Goal: Task Accomplishment & Management: Use online tool/utility

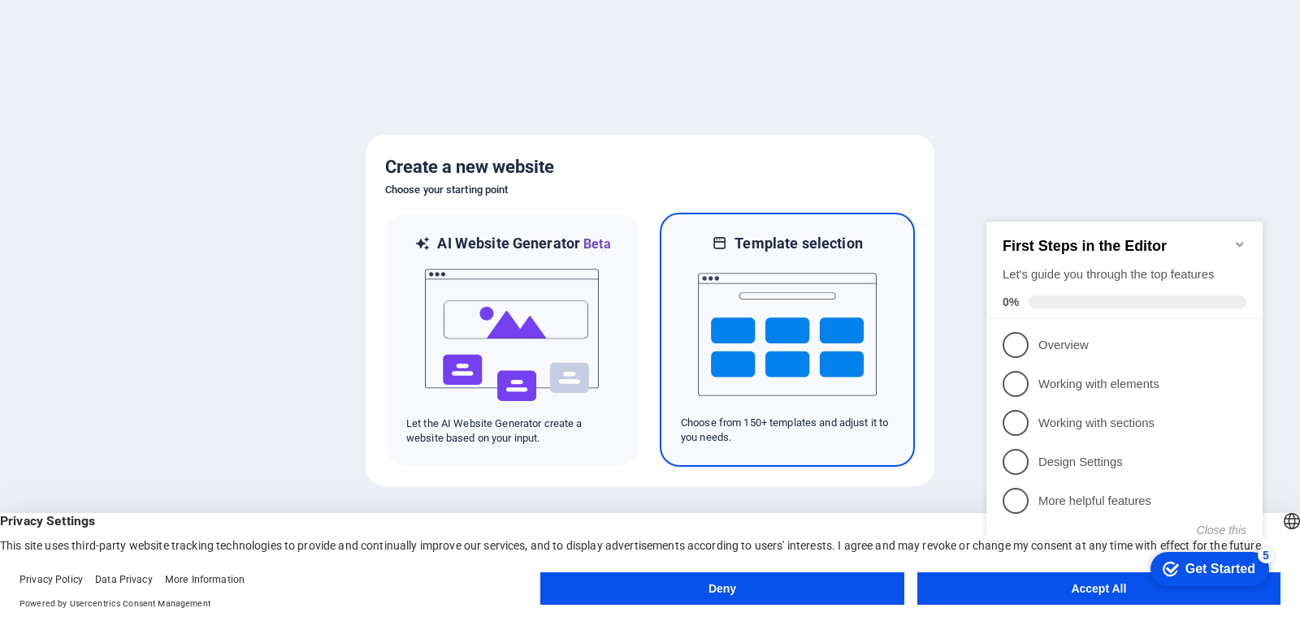
click at [796, 336] on img at bounding box center [787, 334] width 179 height 162
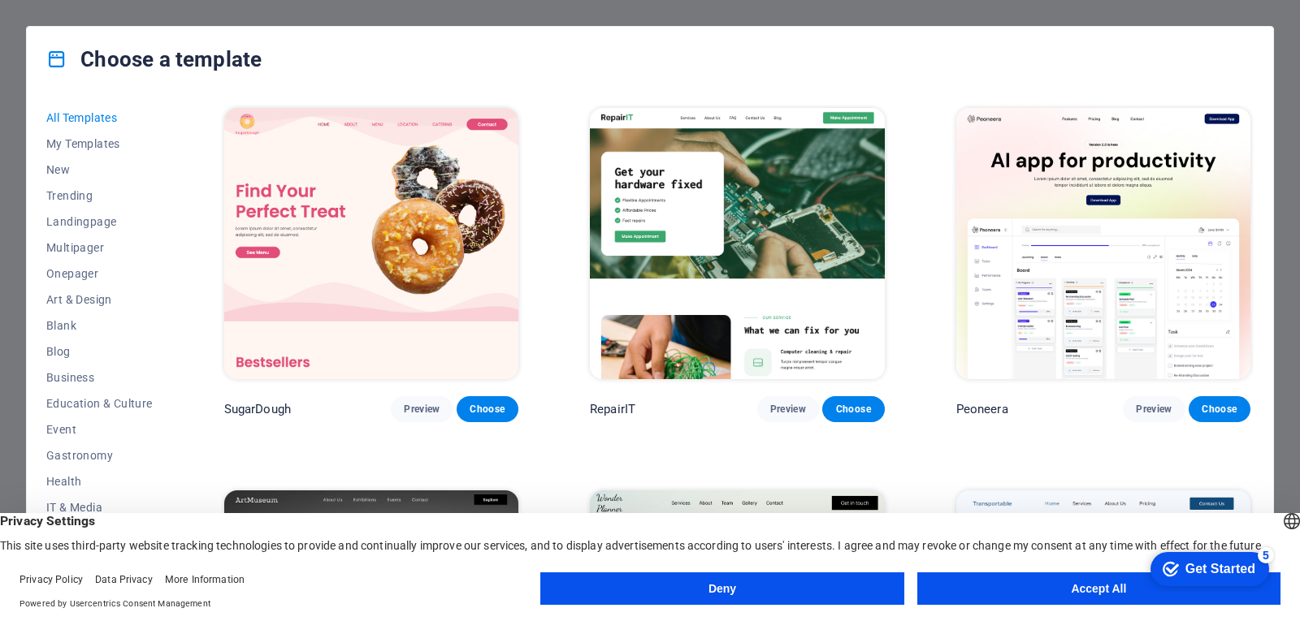
click at [727, 588] on button "Deny" at bounding box center [721, 589] width 363 height 32
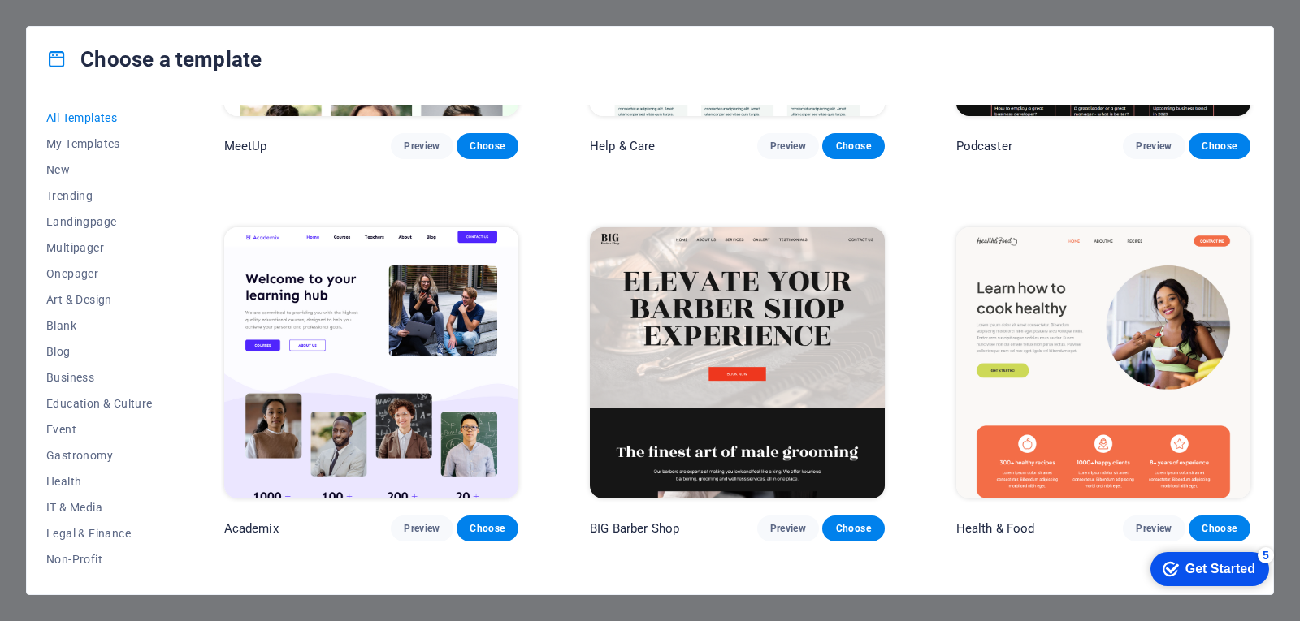
scroll to position [1412, 0]
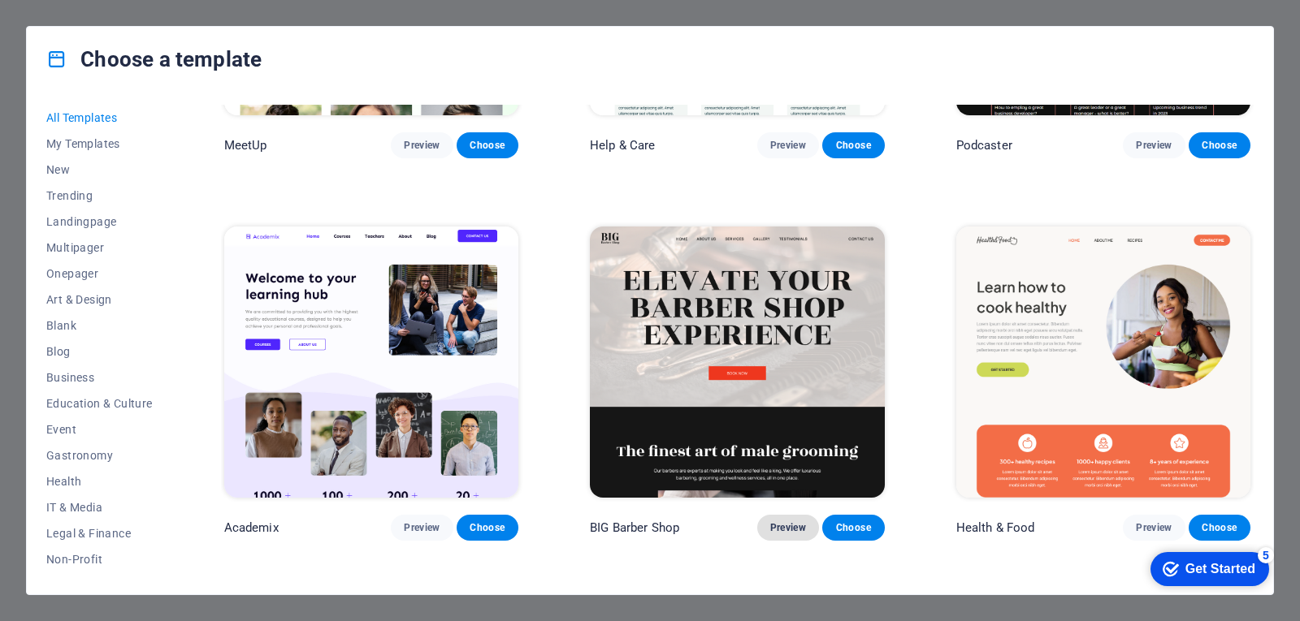
click at [777, 522] on span "Preview" at bounding box center [788, 528] width 36 height 13
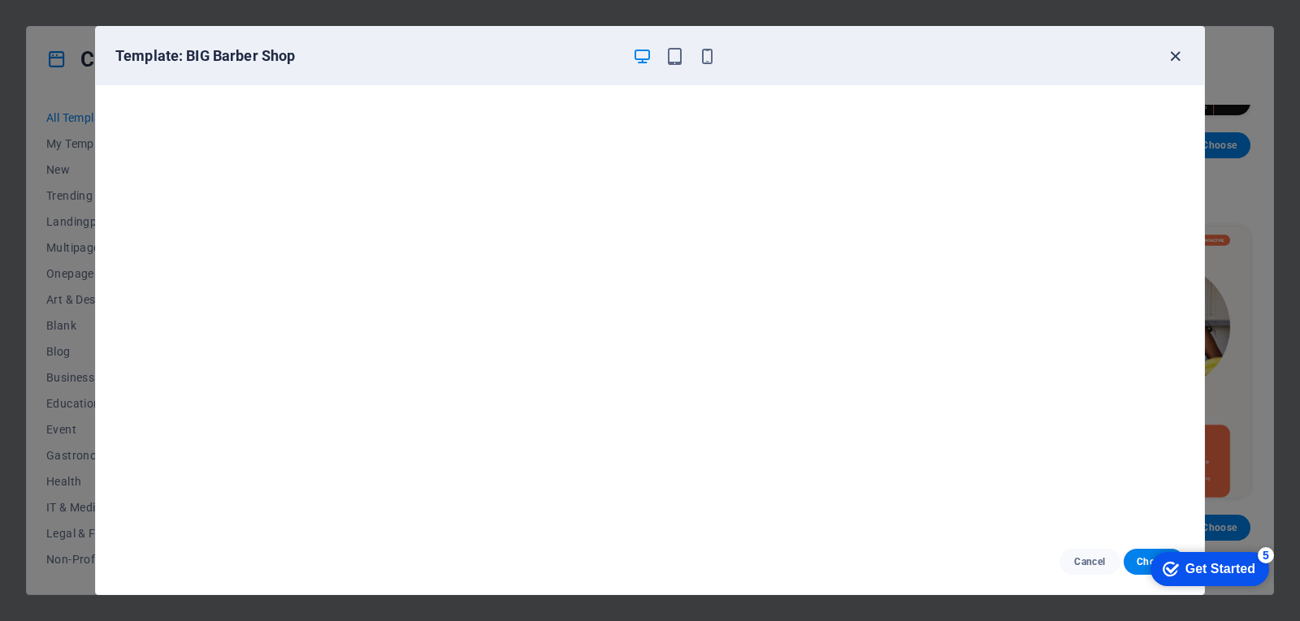
click at [1173, 54] on icon "button" at bounding box center [1175, 56] width 19 height 19
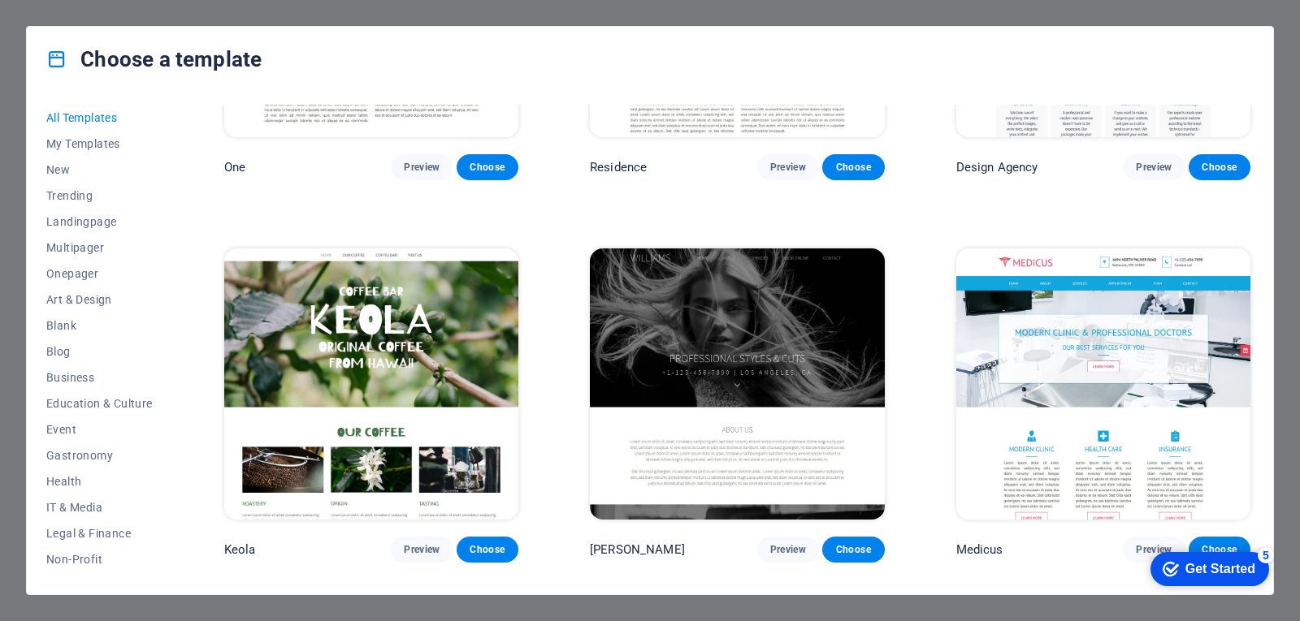
scroll to position [15927, 0]
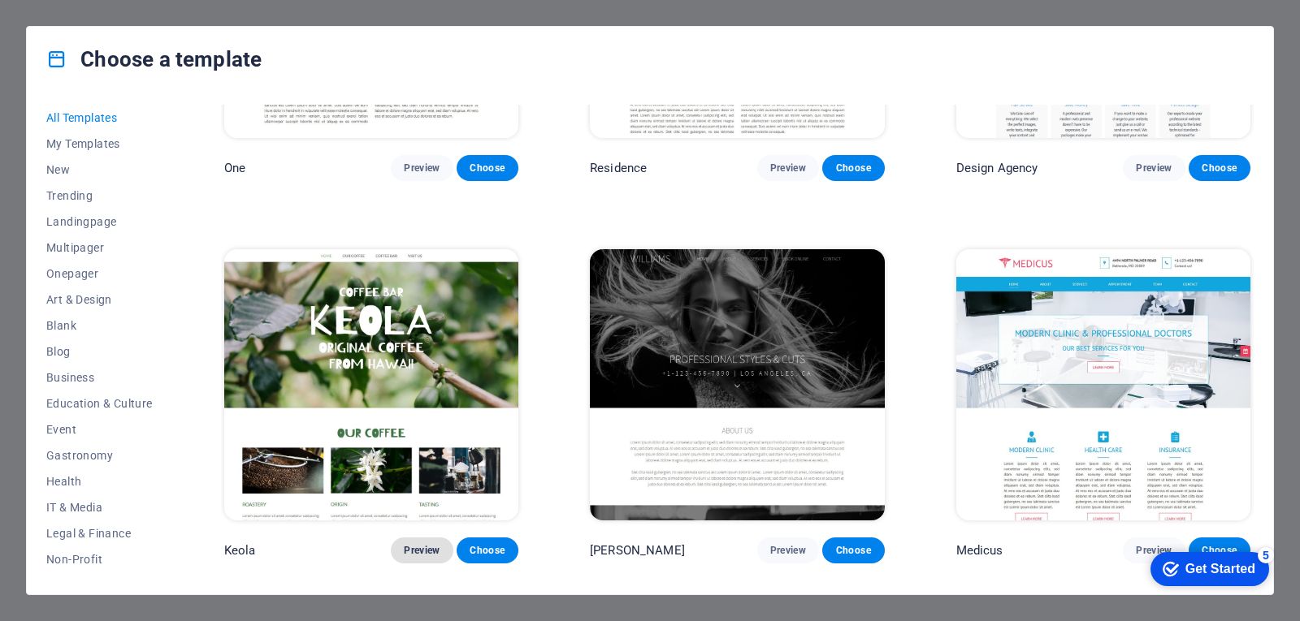
click at [421, 544] on span "Preview" at bounding box center [422, 550] width 36 height 13
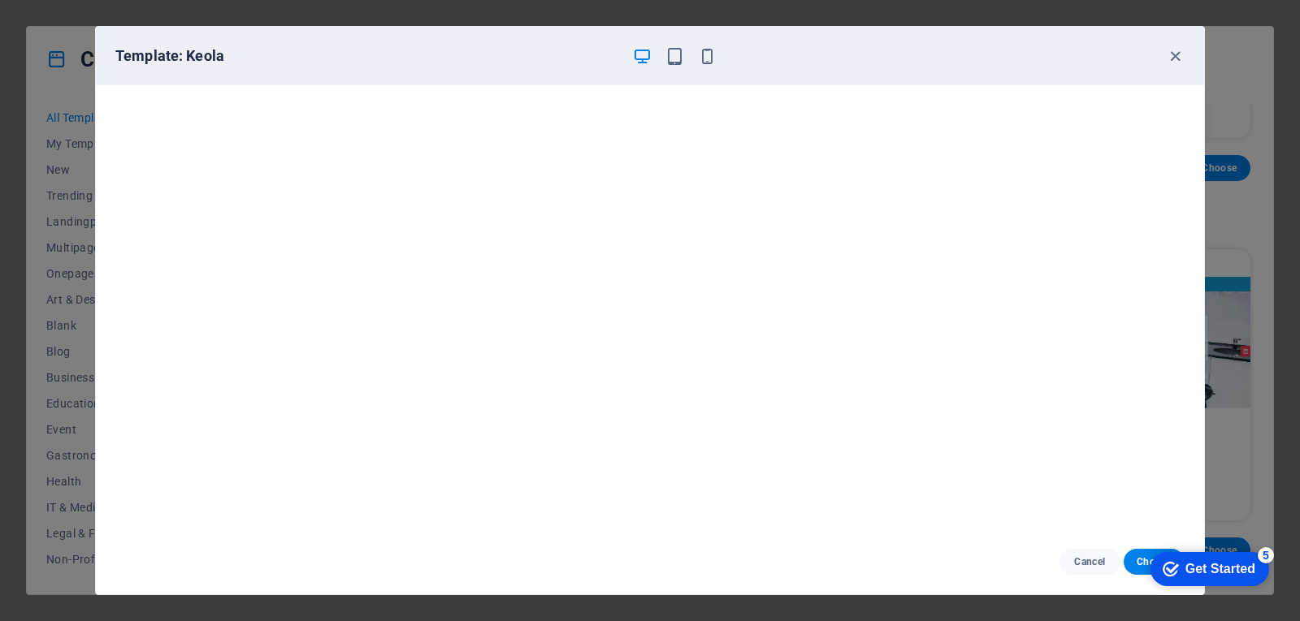
scroll to position [4, 0]
click at [1168, 57] on icon "button" at bounding box center [1175, 56] width 19 height 19
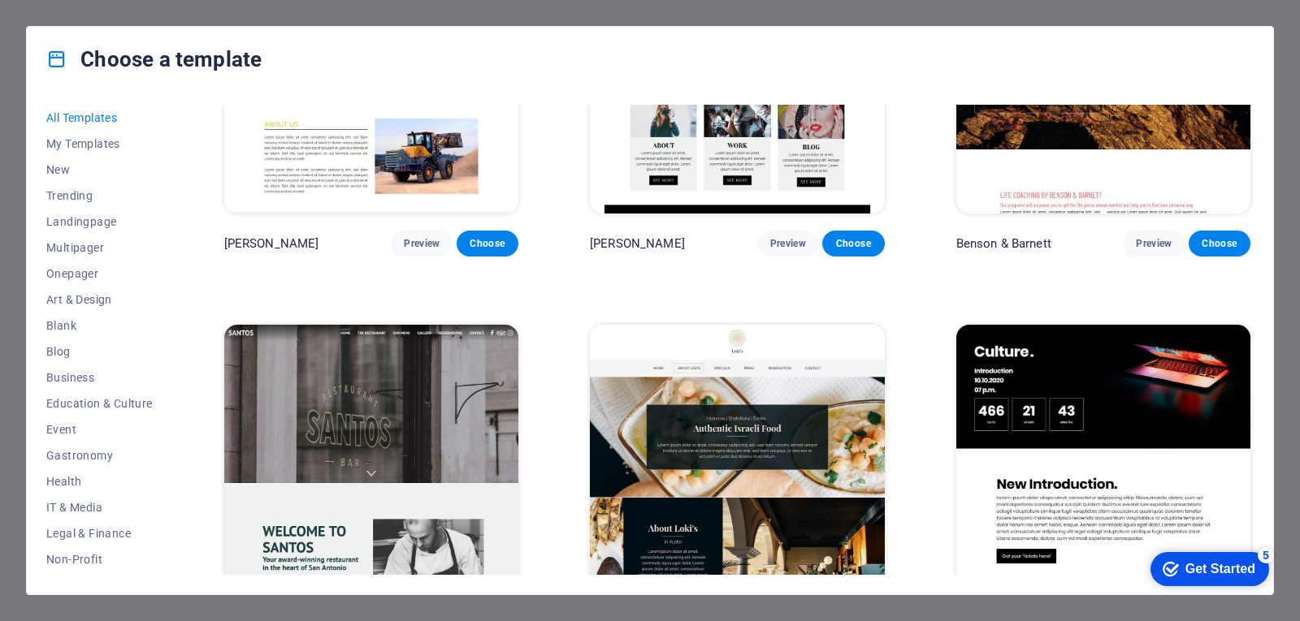
scroll to position [16999, 0]
click at [416, 620] on span "Preview" at bounding box center [422, 626] width 36 height 13
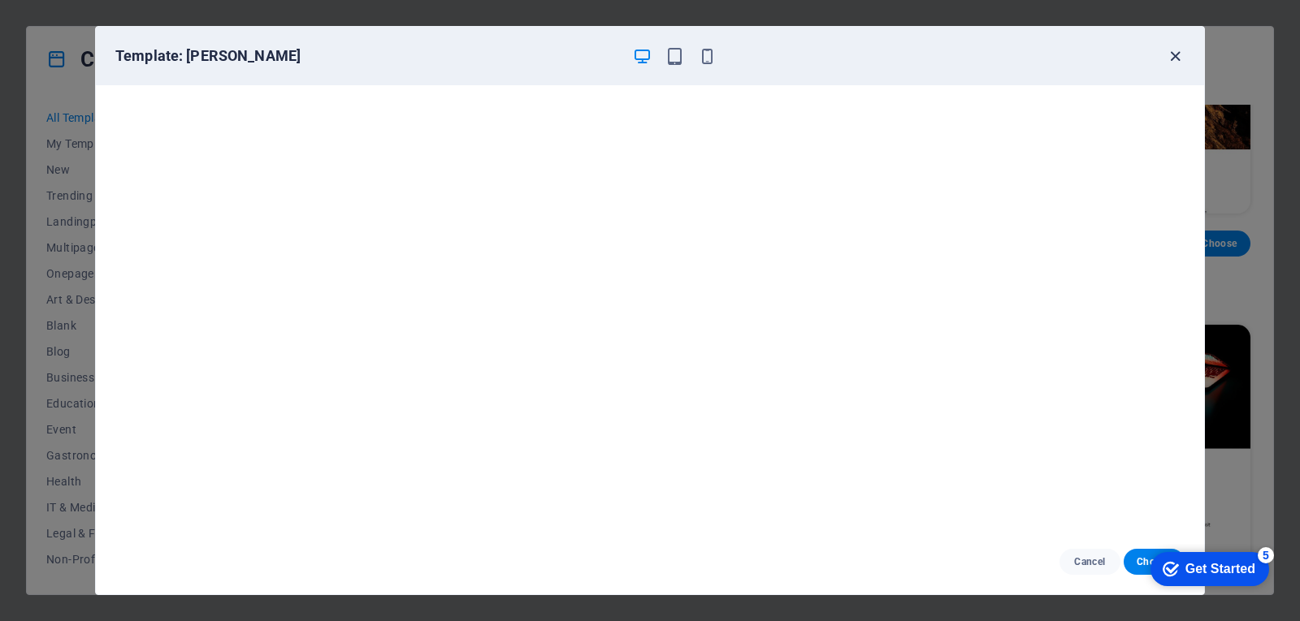
click at [1174, 50] on icon "button" at bounding box center [1175, 56] width 19 height 19
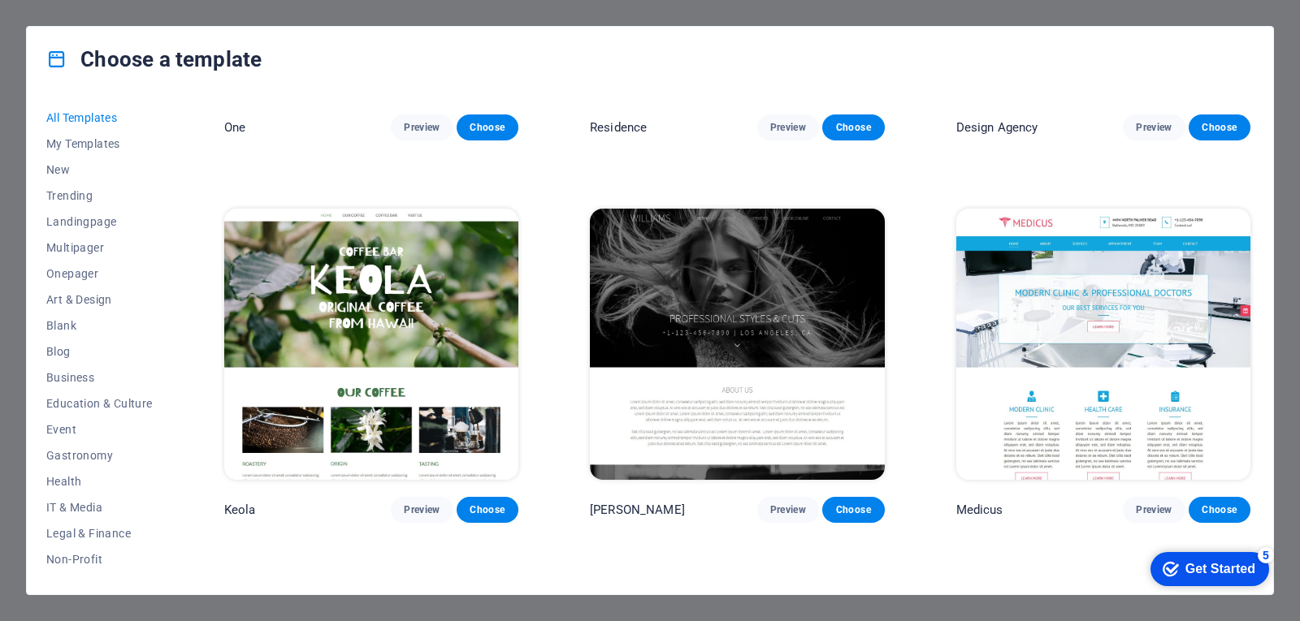
scroll to position [15962, 0]
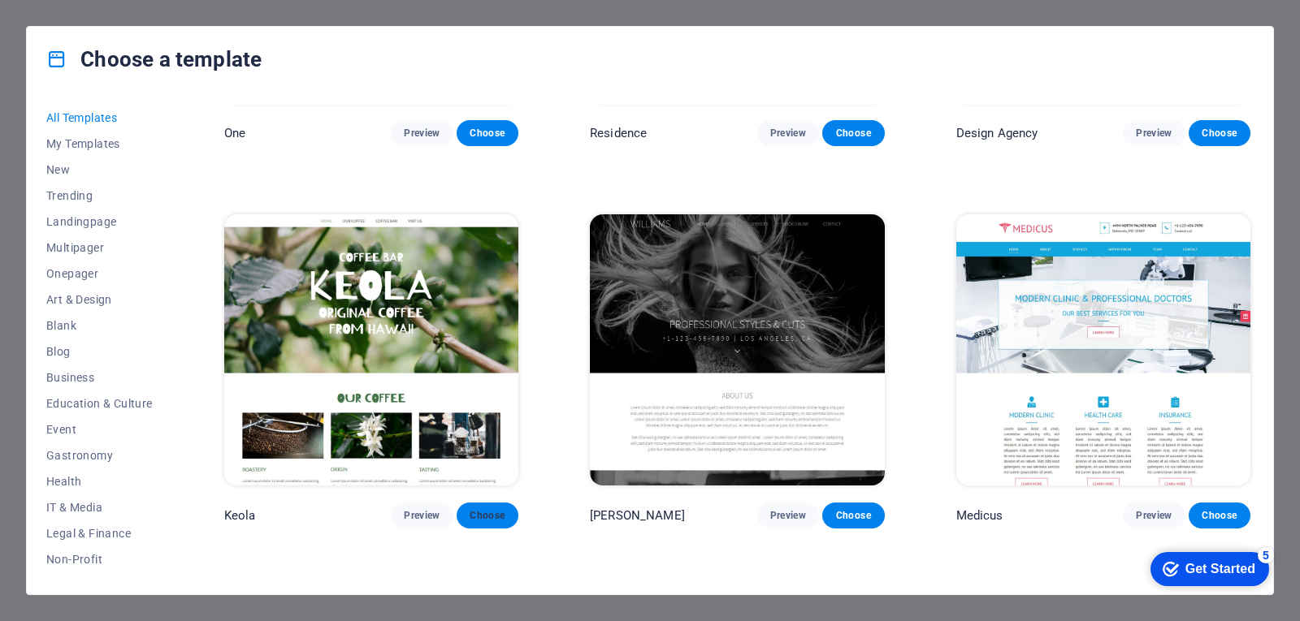
click at [485, 509] on span "Choose" at bounding box center [488, 515] width 36 height 13
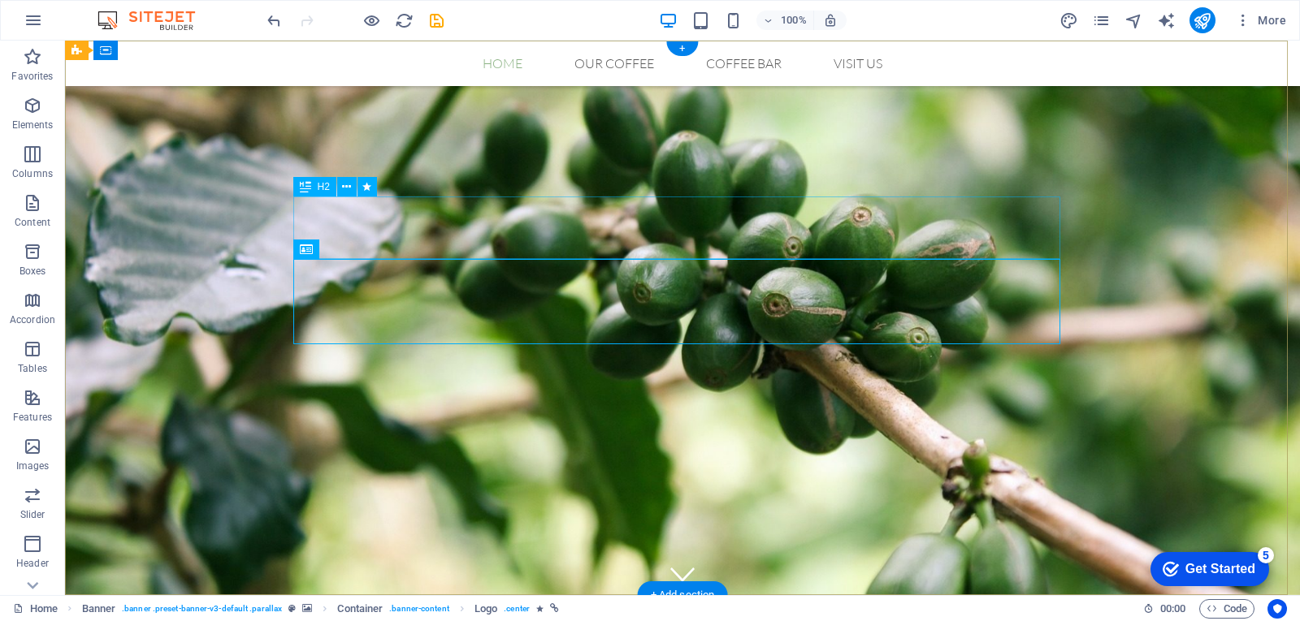
drag, startPoint x: 418, startPoint y: 290, endPoint x: 352, endPoint y: 201, distance: 111.5
drag, startPoint x: 406, startPoint y: 224, endPoint x: 335, endPoint y: 303, distance: 106.4
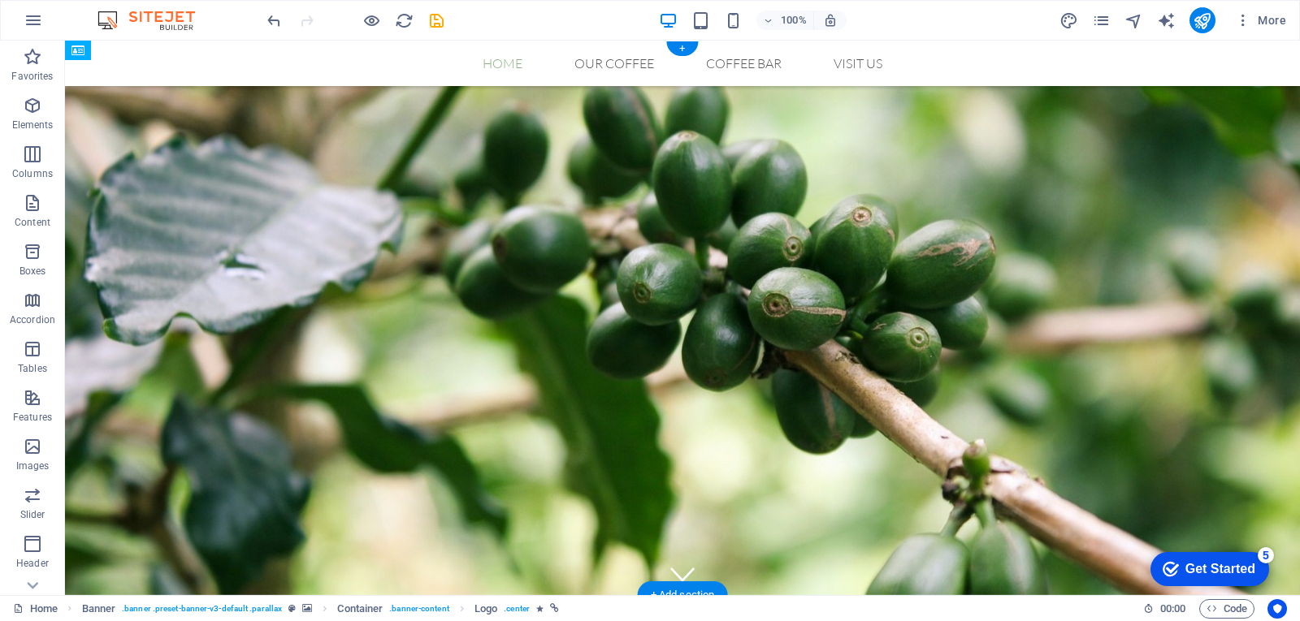
drag, startPoint x: 443, startPoint y: 284, endPoint x: 444, endPoint y: 214, distance: 70.7
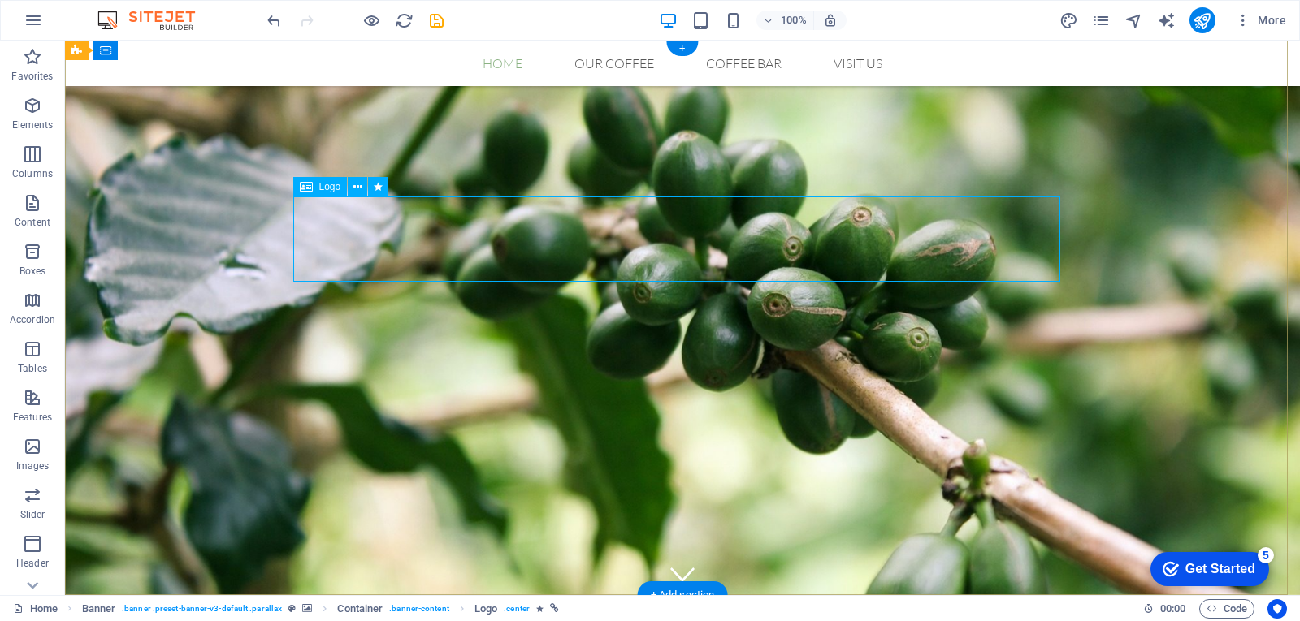
select select "px"
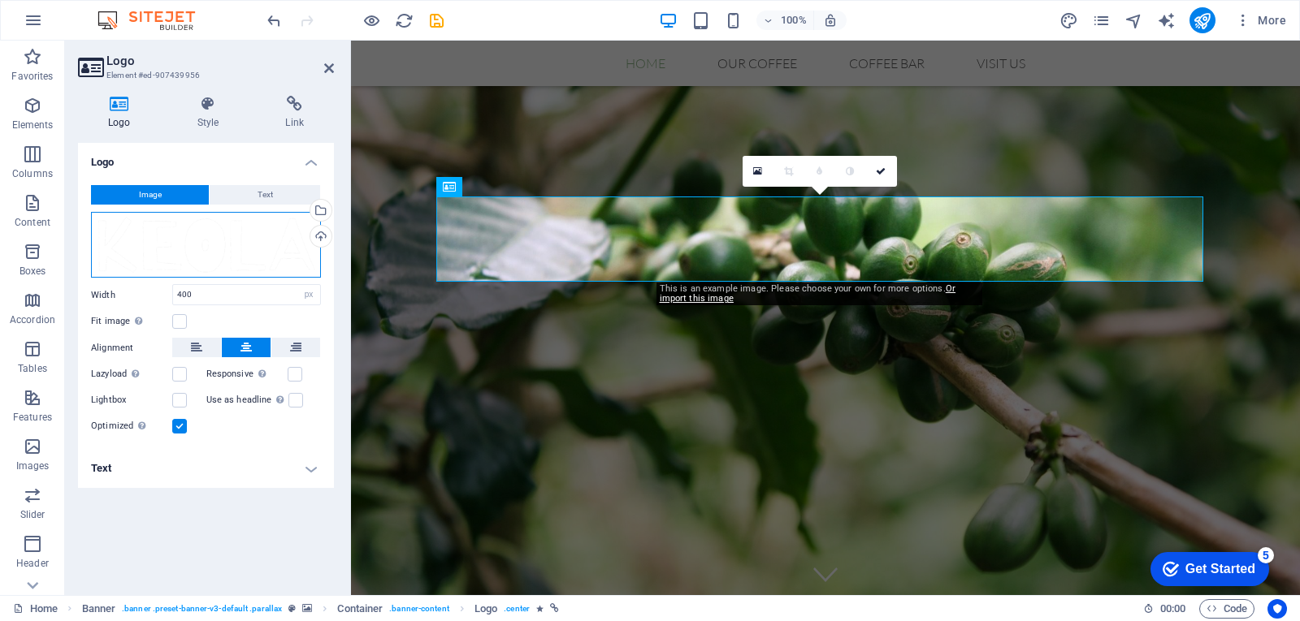
click at [182, 237] on div "Drag files here, click to choose files or select files from Files or our free s…" at bounding box center [206, 245] width 230 height 67
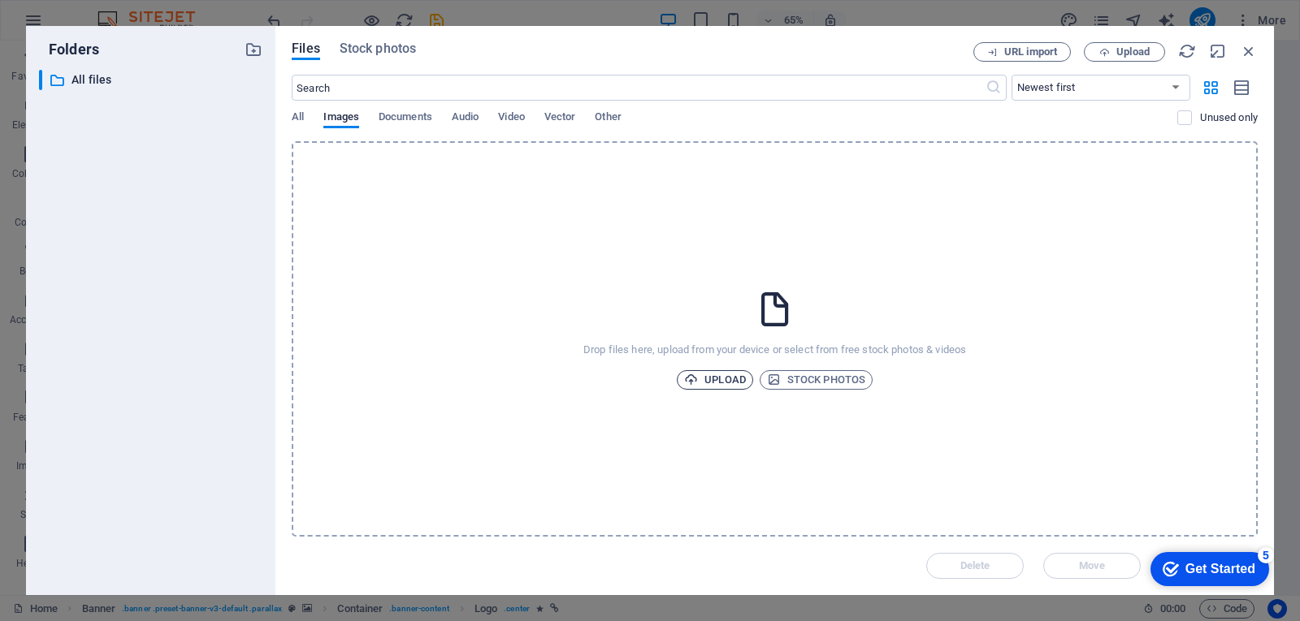
click at [712, 384] on span "Upload" at bounding box center [715, 379] width 62 height 19
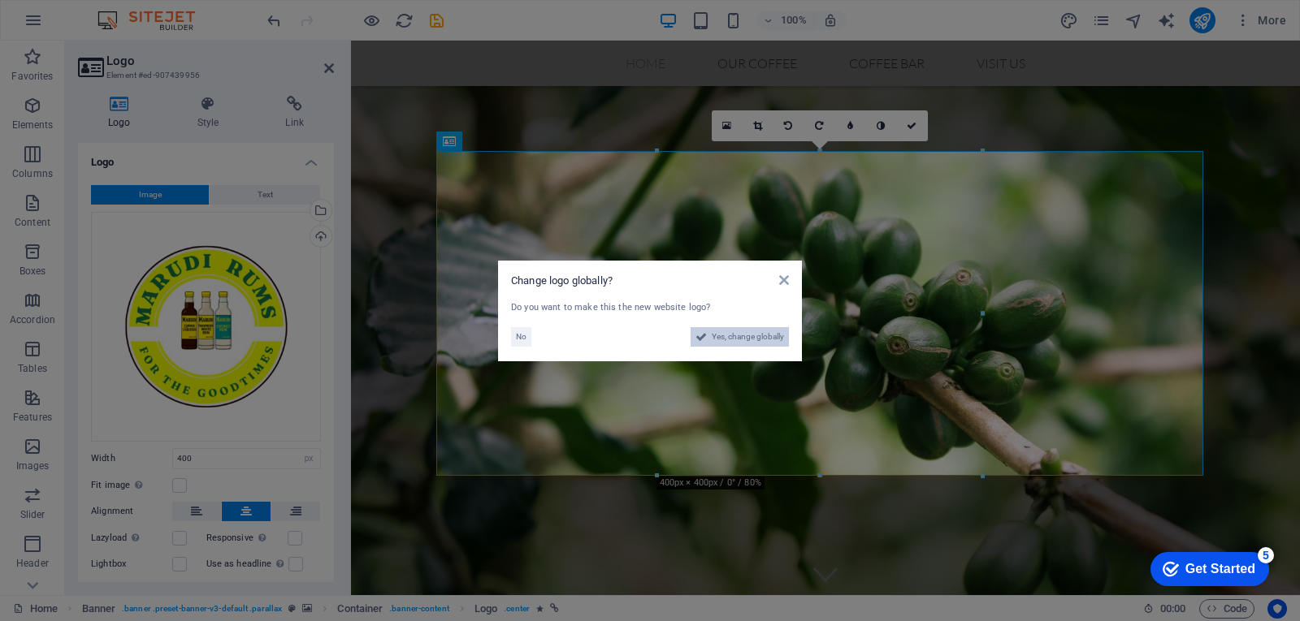
click at [743, 331] on span "Yes, change globally" at bounding box center [748, 336] width 72 height 19
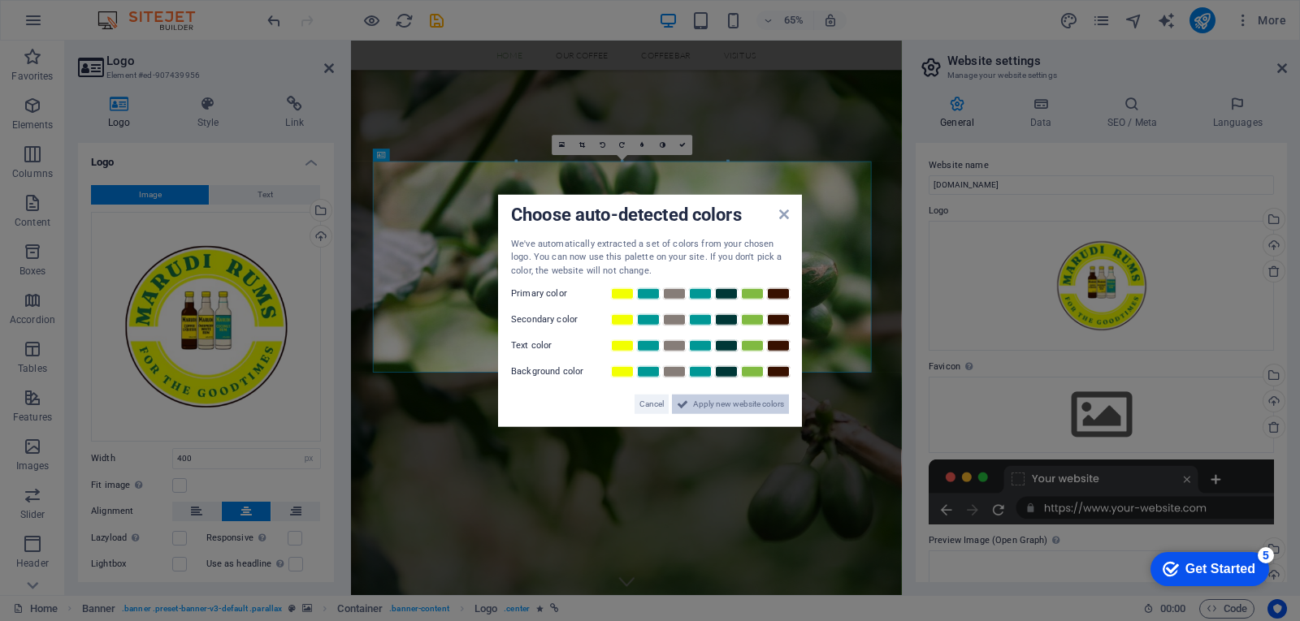
click at [730, 409] on span "Apply new website colors" at bounding box center [738, 404] width 91 height 19
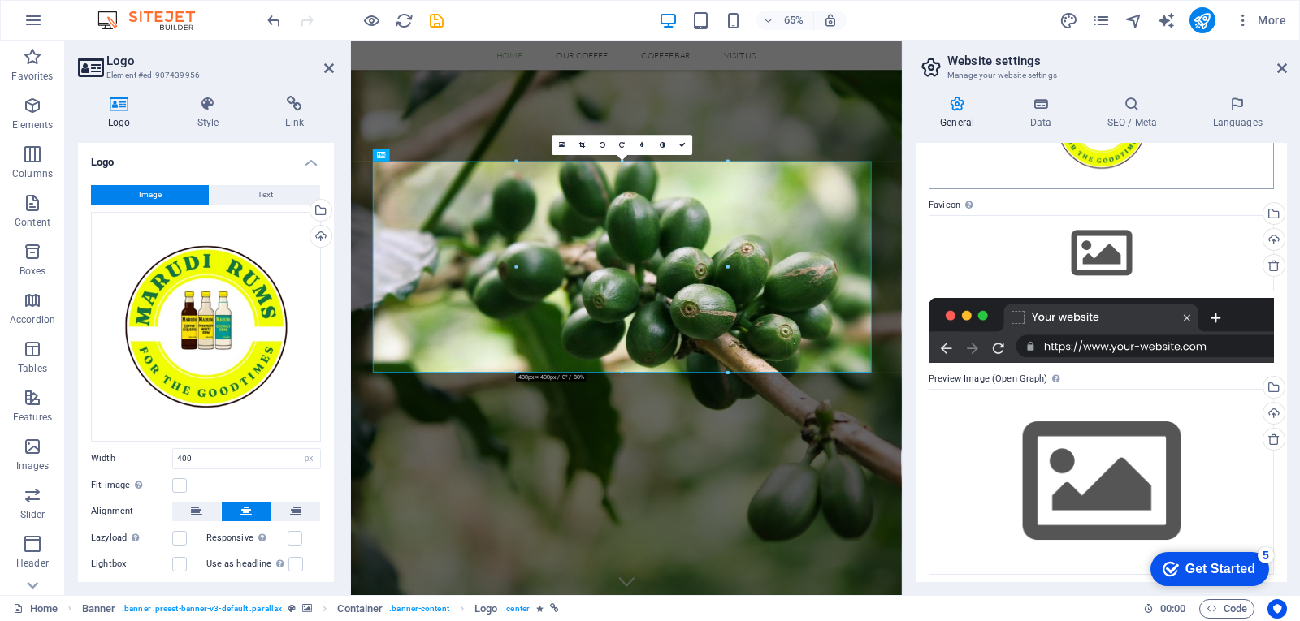
scroll to position [167, 0]
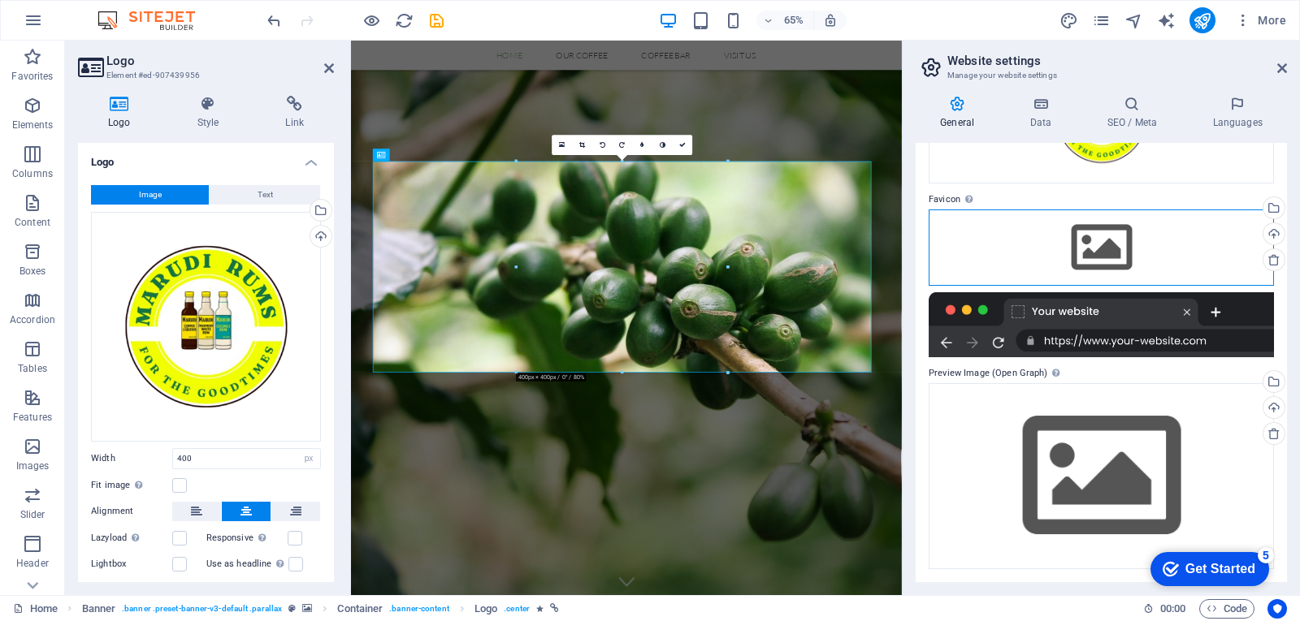
click at [1113, 245] on div "Drag files here, click to choose files or select files from Files or our free s…" at bounding box center [1101, 248] width 345 height 76
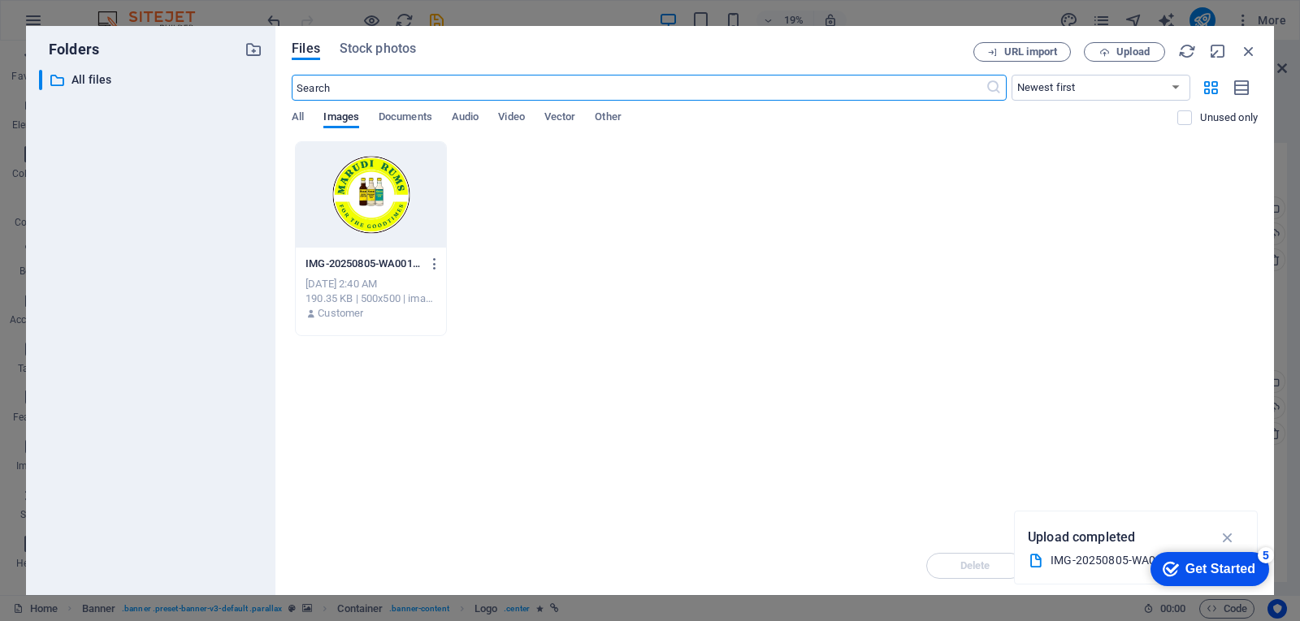
click at [383, 182] on div at bounding box center [371, 195] width 150 height 106
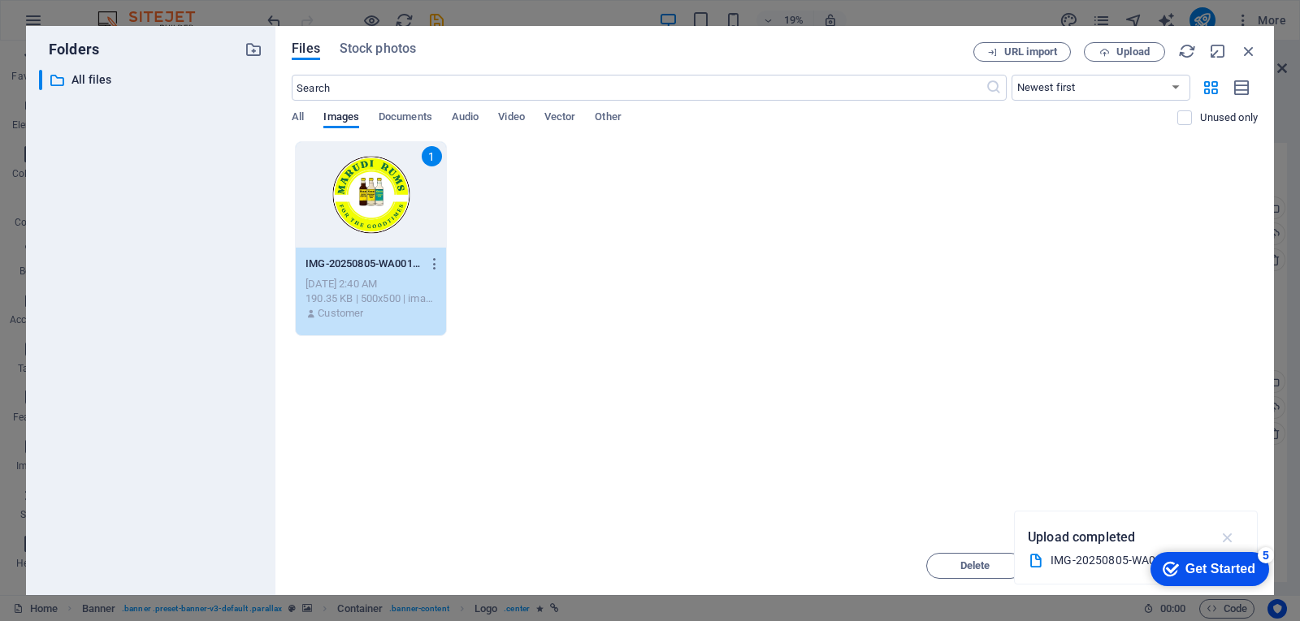
click at [1228, 541] on icon "button" at bounding box center [1228, 538] width 19 height 18
click at [1223, 564] on div "Get Started" at bounding box center [1220, 569] width 70 height 15
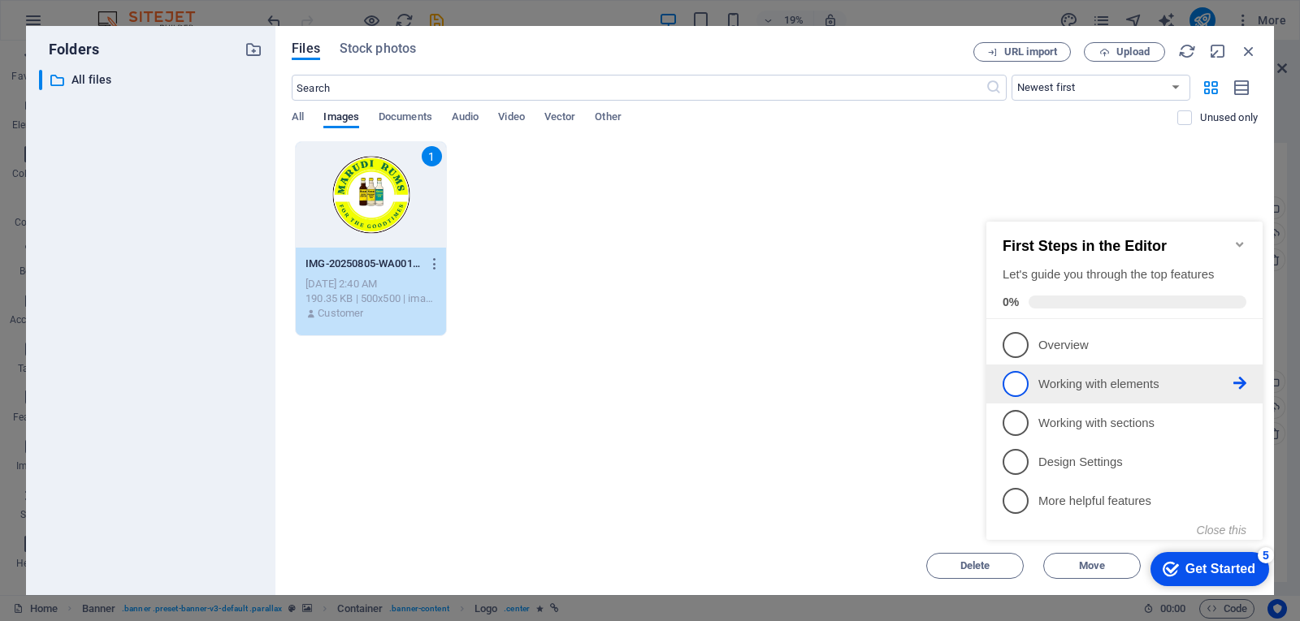
click at [1150, 388] on p "Working with elements - incomplete" at bounding box center [1135, 384] width 195 height 17
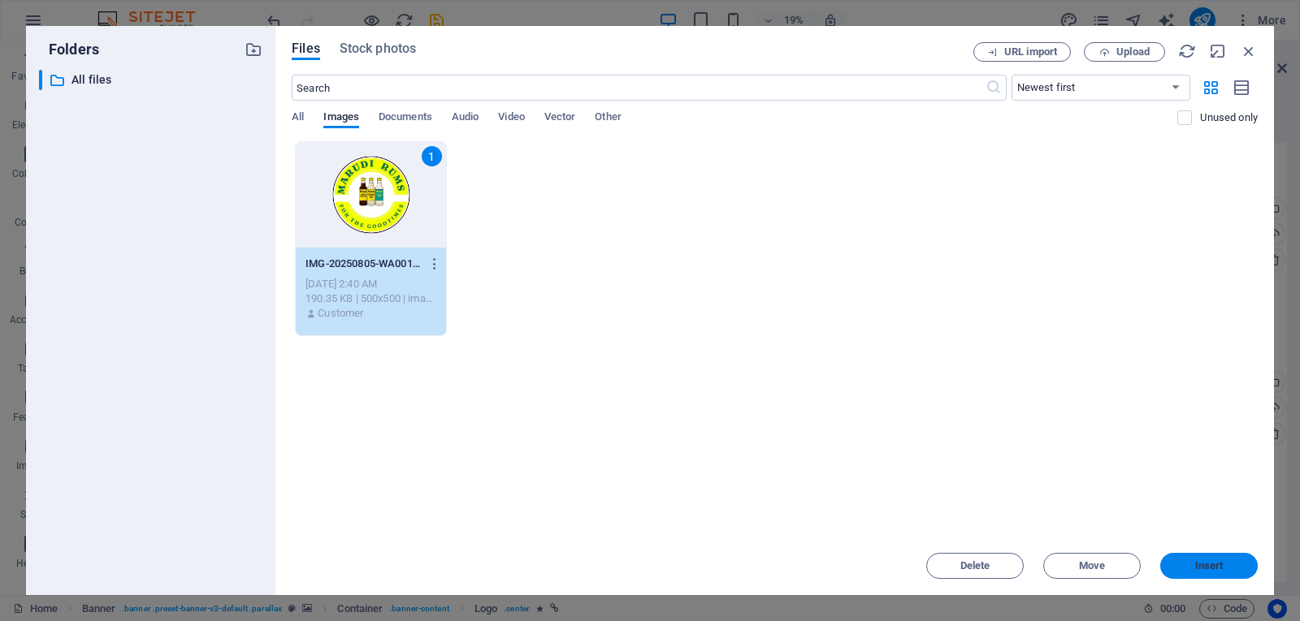
click at [1192, 571] on button "Insert" at bounding box center [1208, 566] width 97 height 26
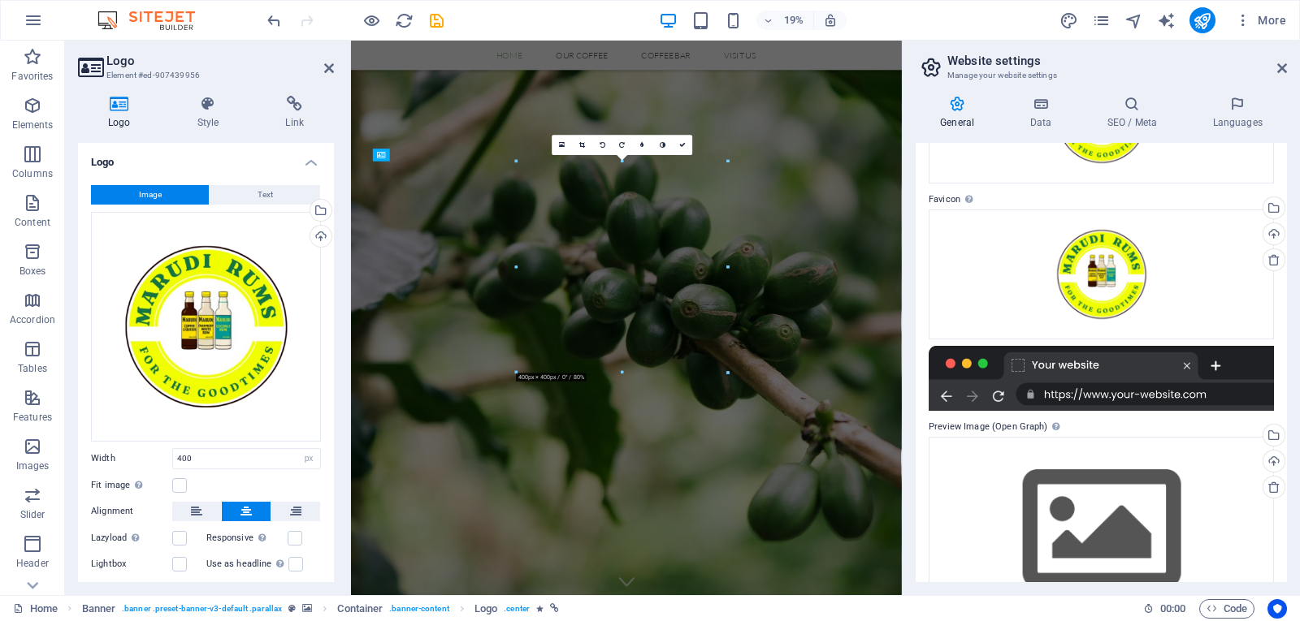
scroll to position [0, 0]
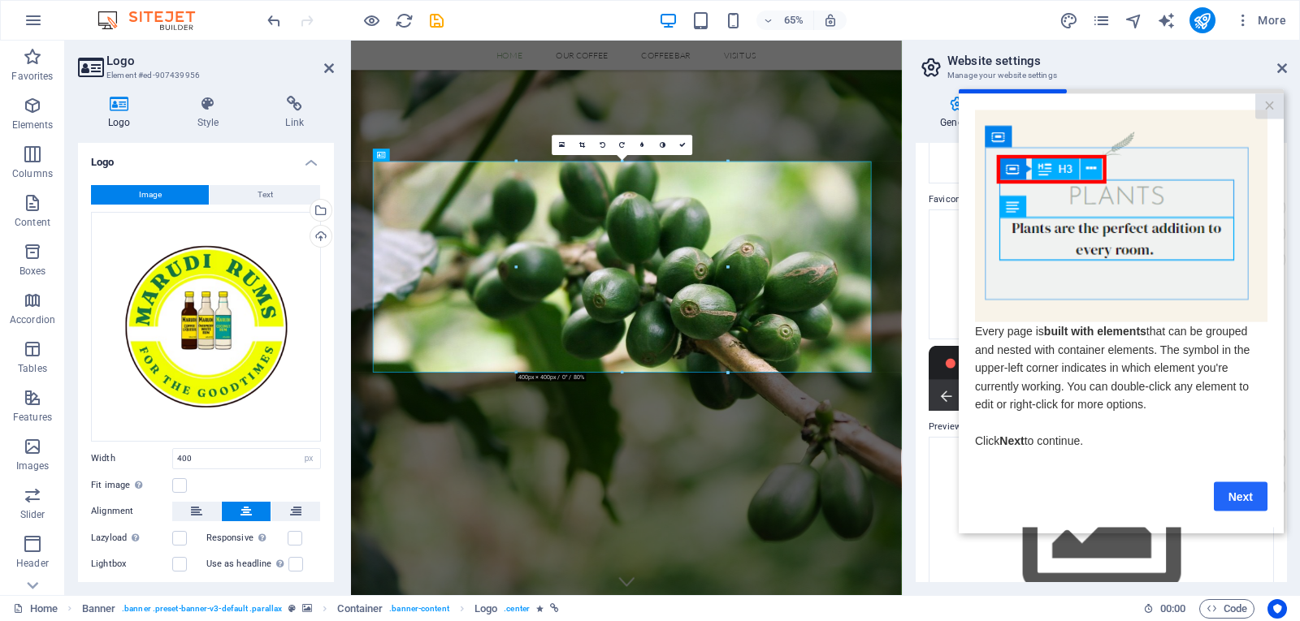
click at [1246, 496] on link "Next" at bounding box center [1241, 496] width 54 height 29
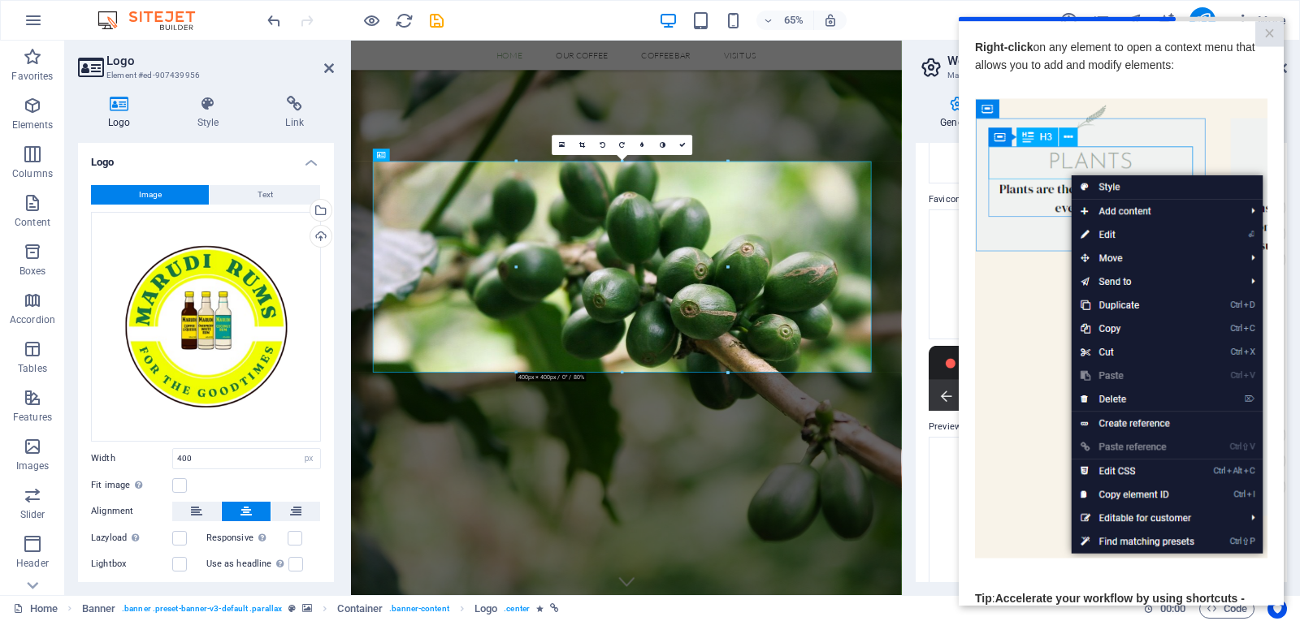
click at [1240, 569] on p "​" at bounding box center [1121, 567] width 292 height 18
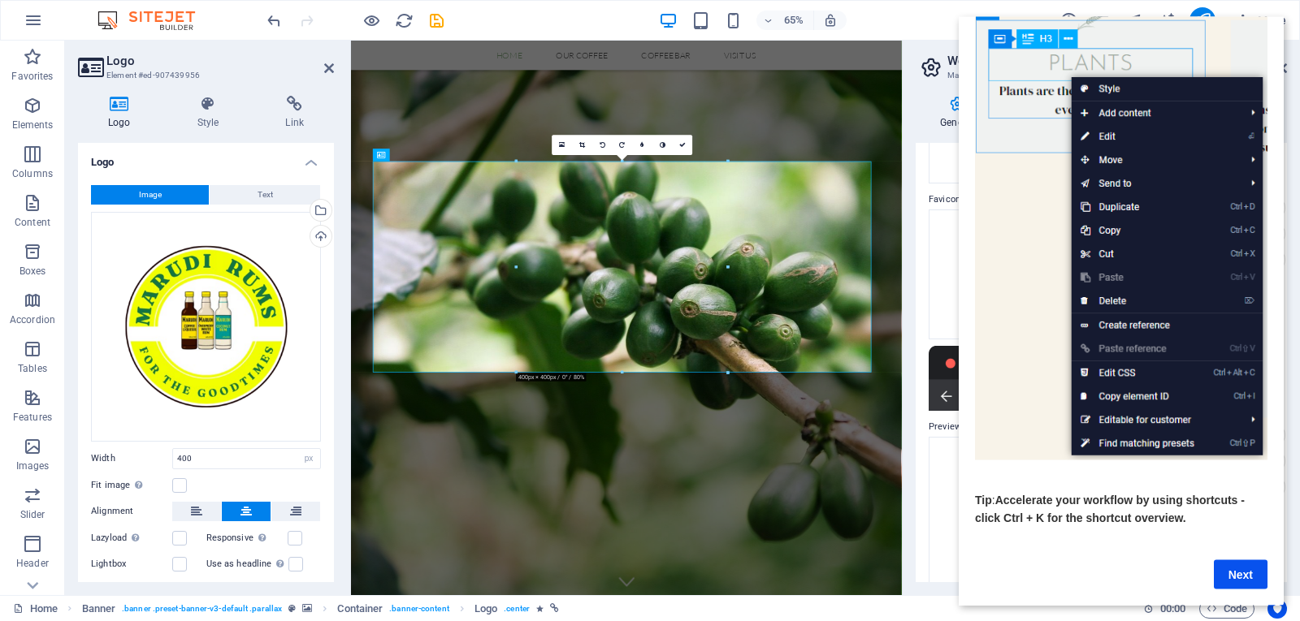
click at [1240, 562] on link "Next" at bounding box center [1241, 574] width 54 height 29
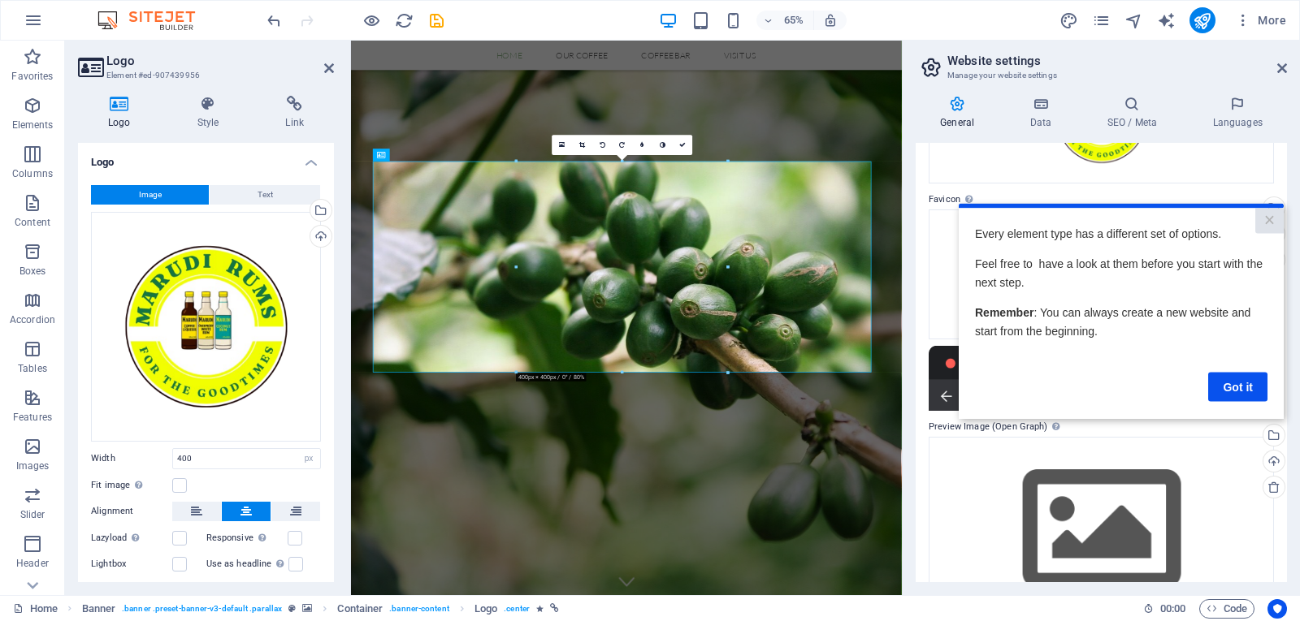
scroll to position [0, 0]
click at [1248, 379] on link "Got it" at bounding box center [1237, 386] width 59 height 29
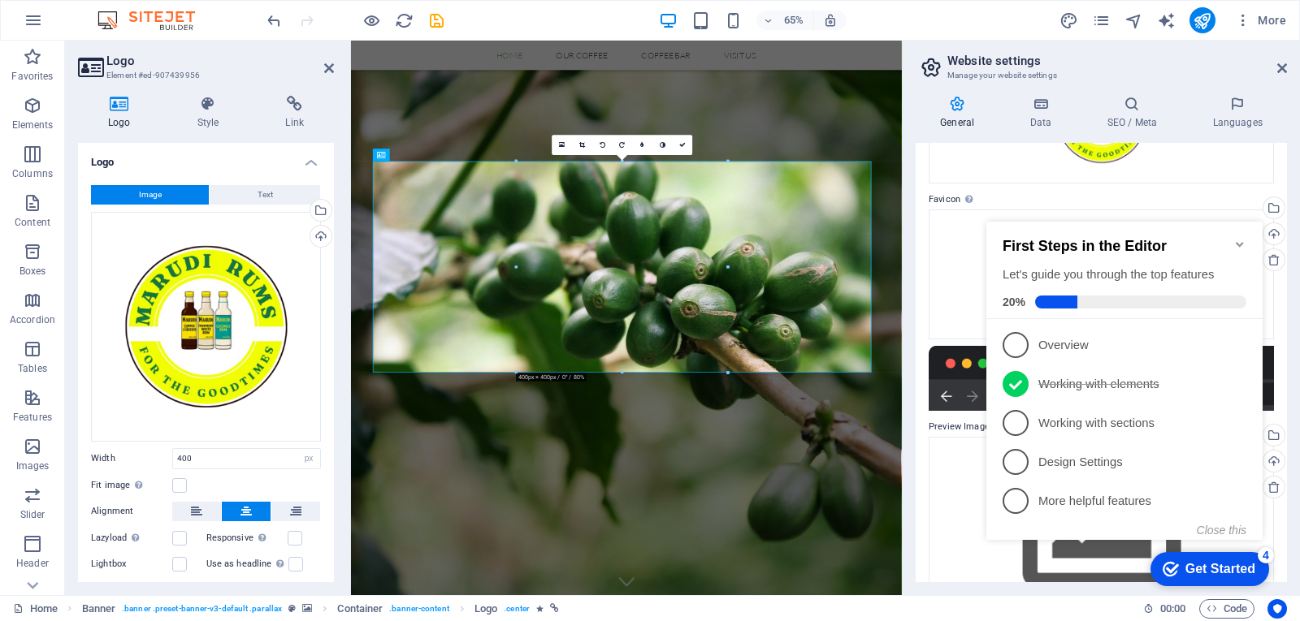
click at [1240, 242] on icon "Minimize checklist" at bounding box center [1239, 244] width 7 height 5
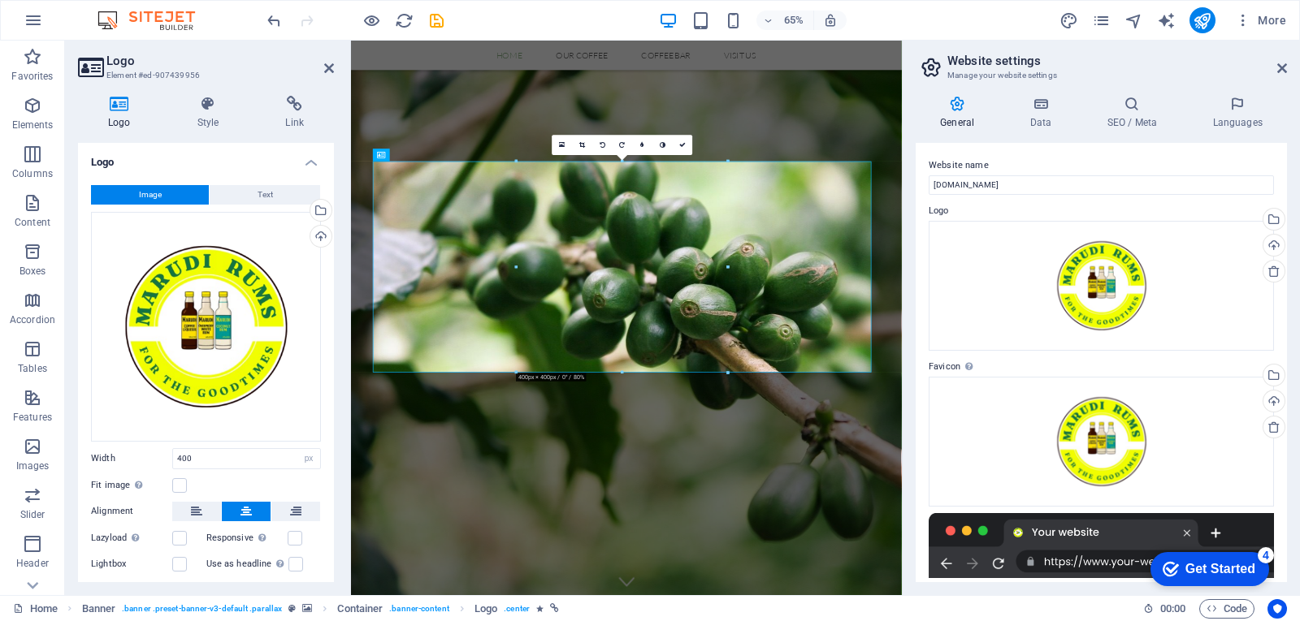
scroll to position [221, 0]
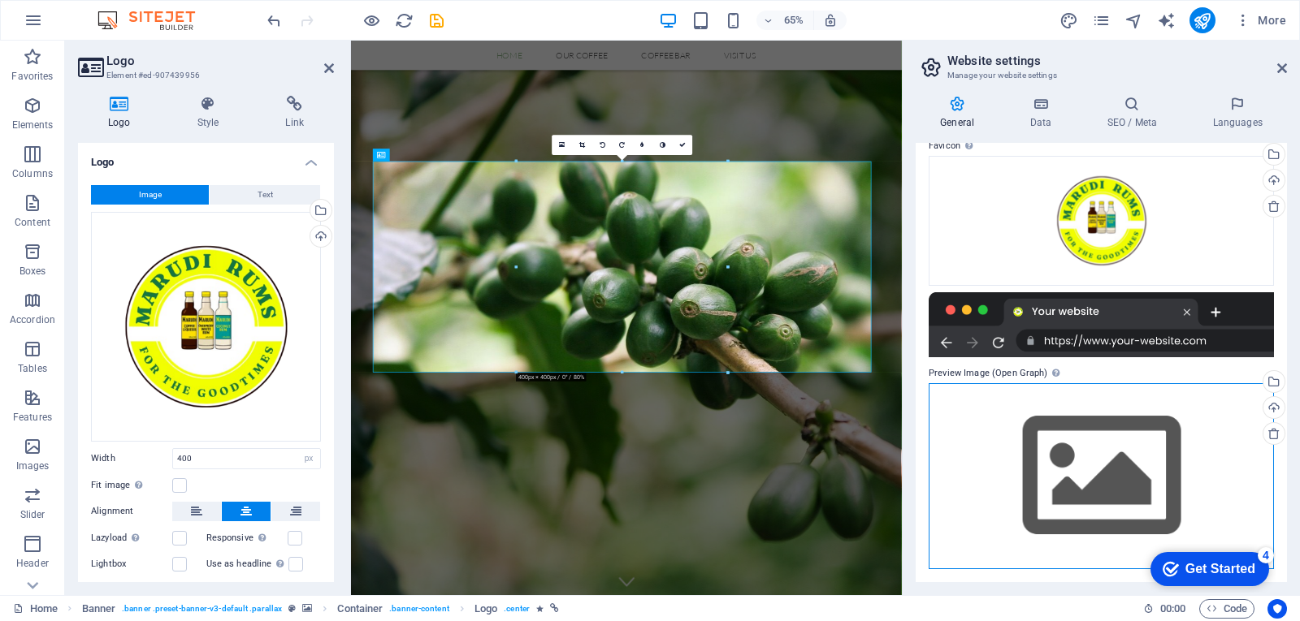
click at [1175, 446] on div "Drag files here, click to choose files or select files from Files or our free s…" at bounding box center [1101, 476] width 345 height 186
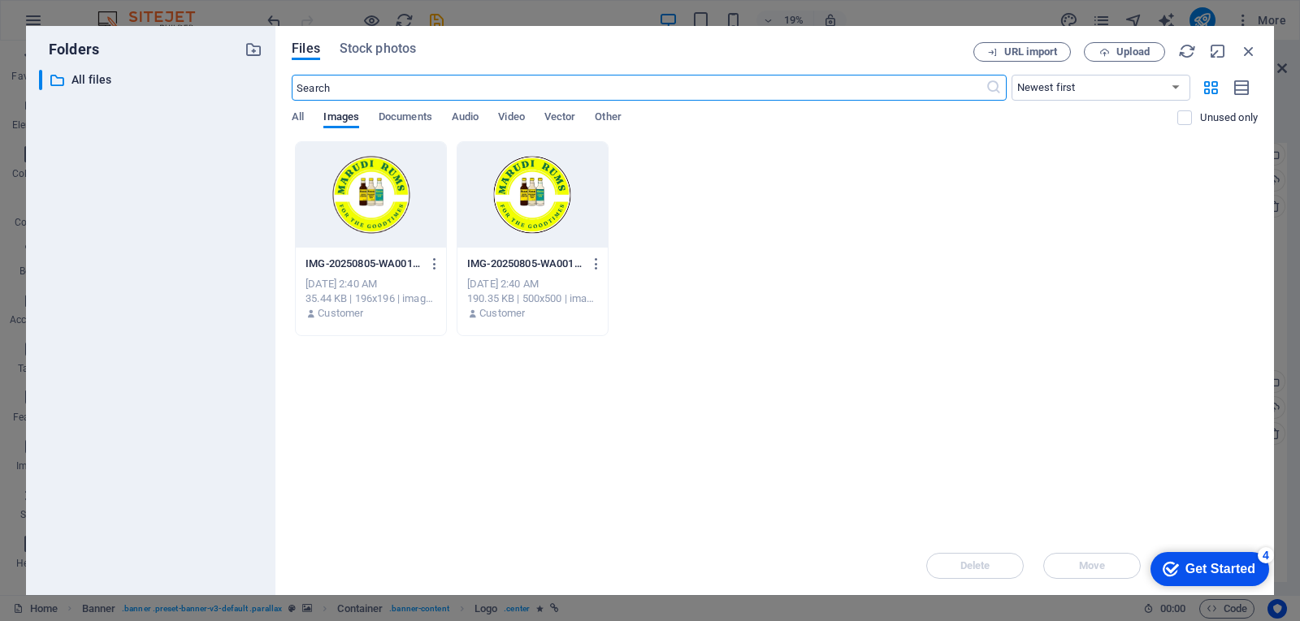
click at [539, 200] on div at bounding box center [532, 195] width 150 height 106
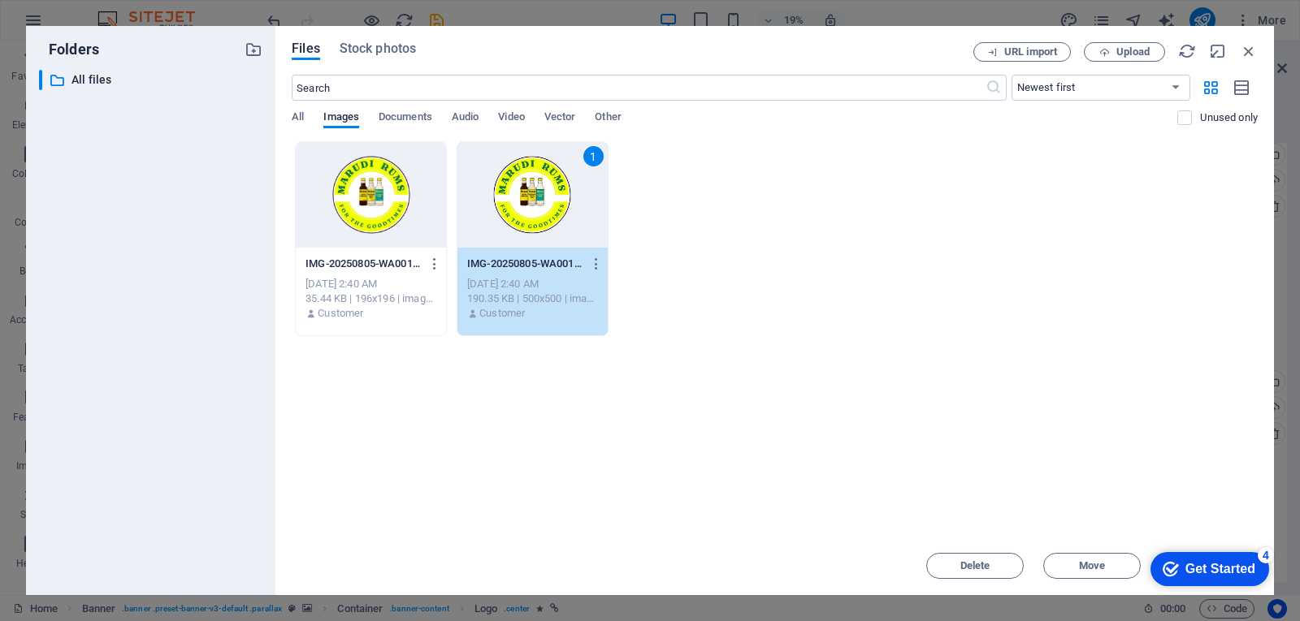
click at [1220, 570] on div "Get Started" at bounding box center [1220, 569] width 70 height 15
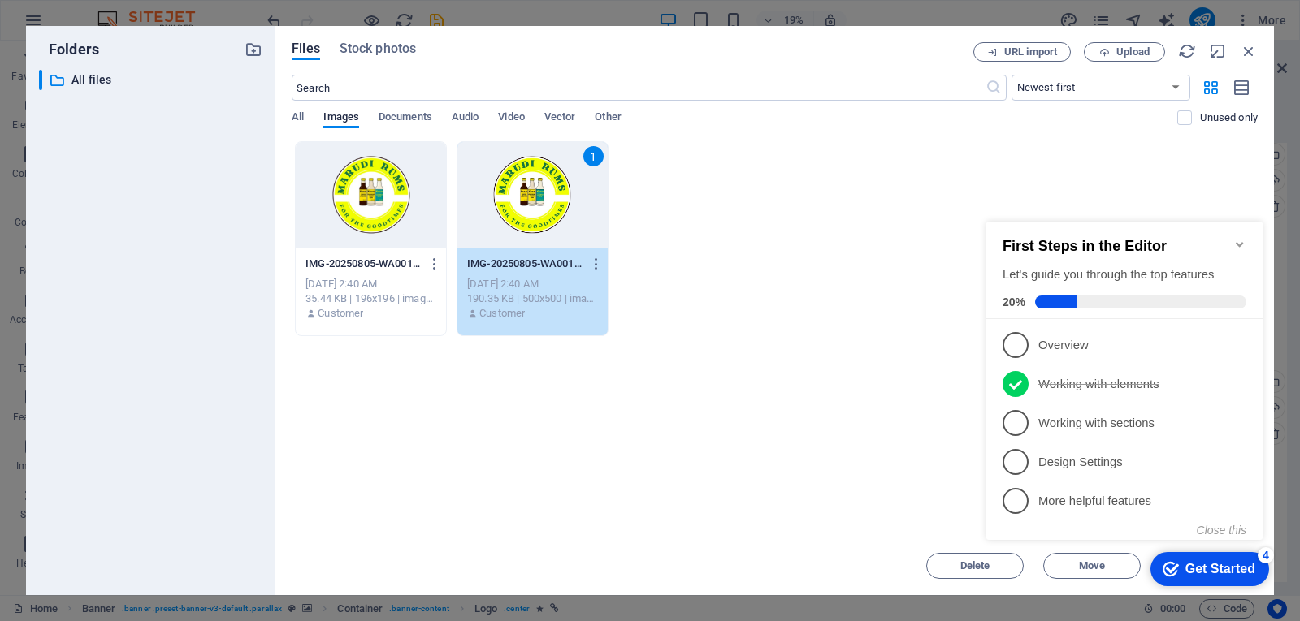
click at [1220, 570] on div "Get Started" at bounding box center [1220, 569] width 70 height 15
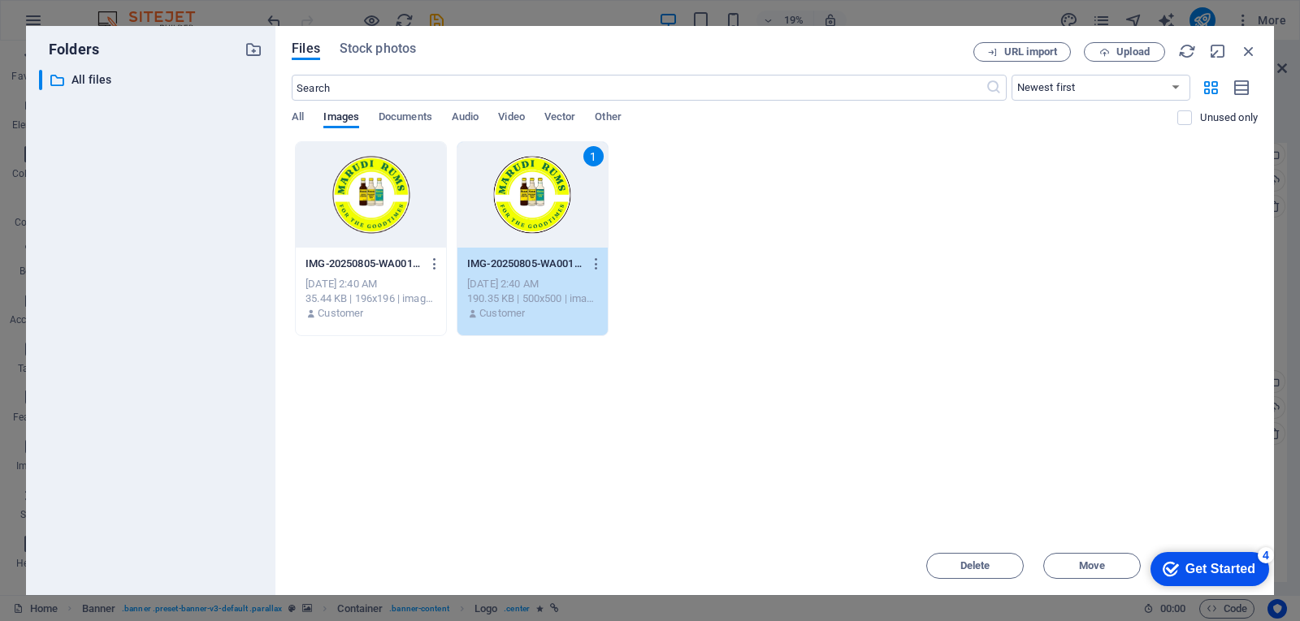
click at [1144, 575] on div "checkmark Get Started 4 First Steps in the Editor Let's guide you through the t…" at bounding box center [1206, 568] width 138 height 49
click at [548, 201] on div "1" at bounding box center [532, 195] width 150 height 106
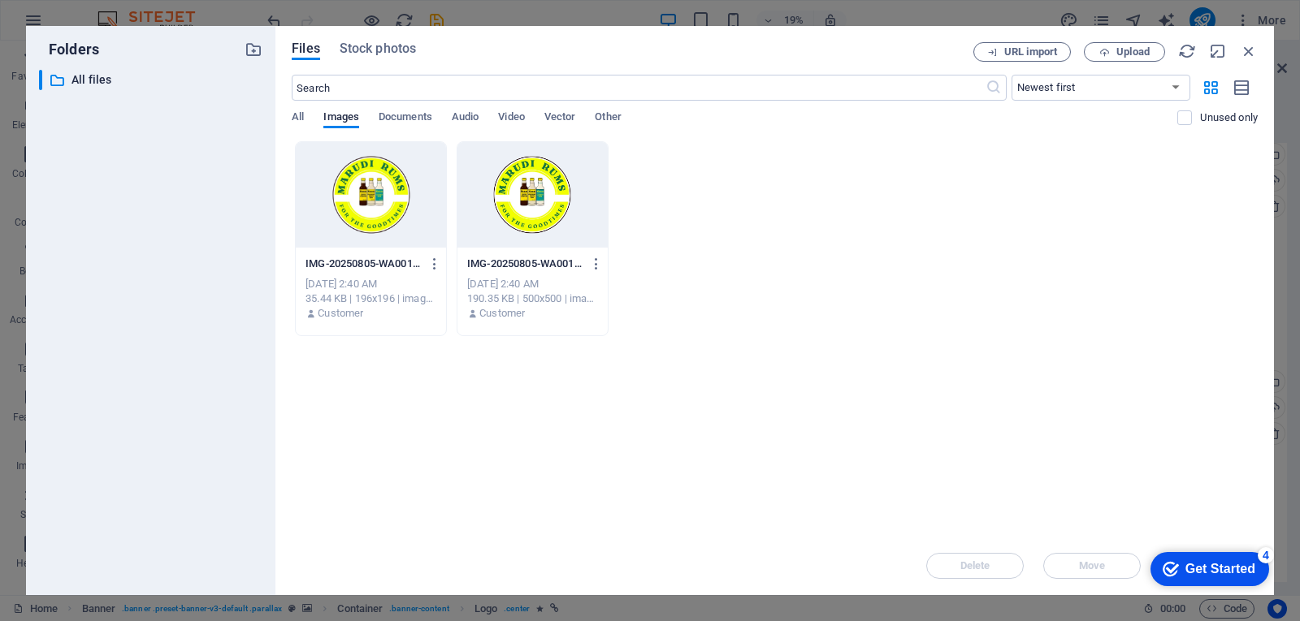
click at [548, 201] on div at bounding box center [532, 195] width 150 height 106
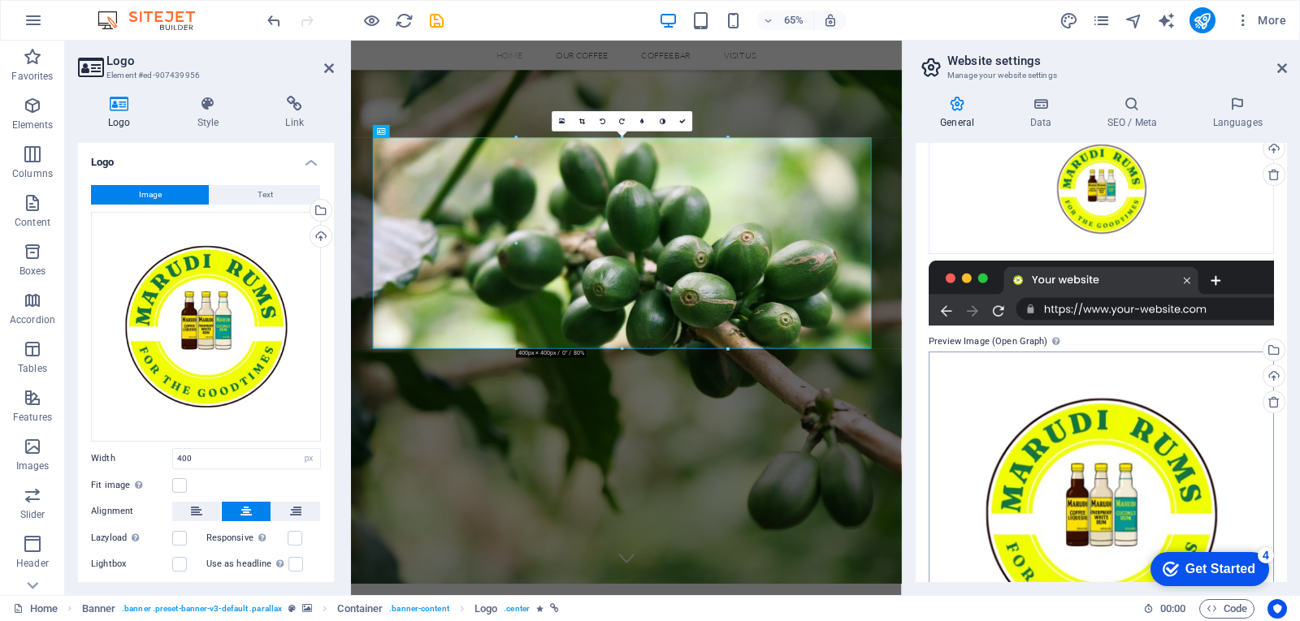
scroll to position [360, 0]
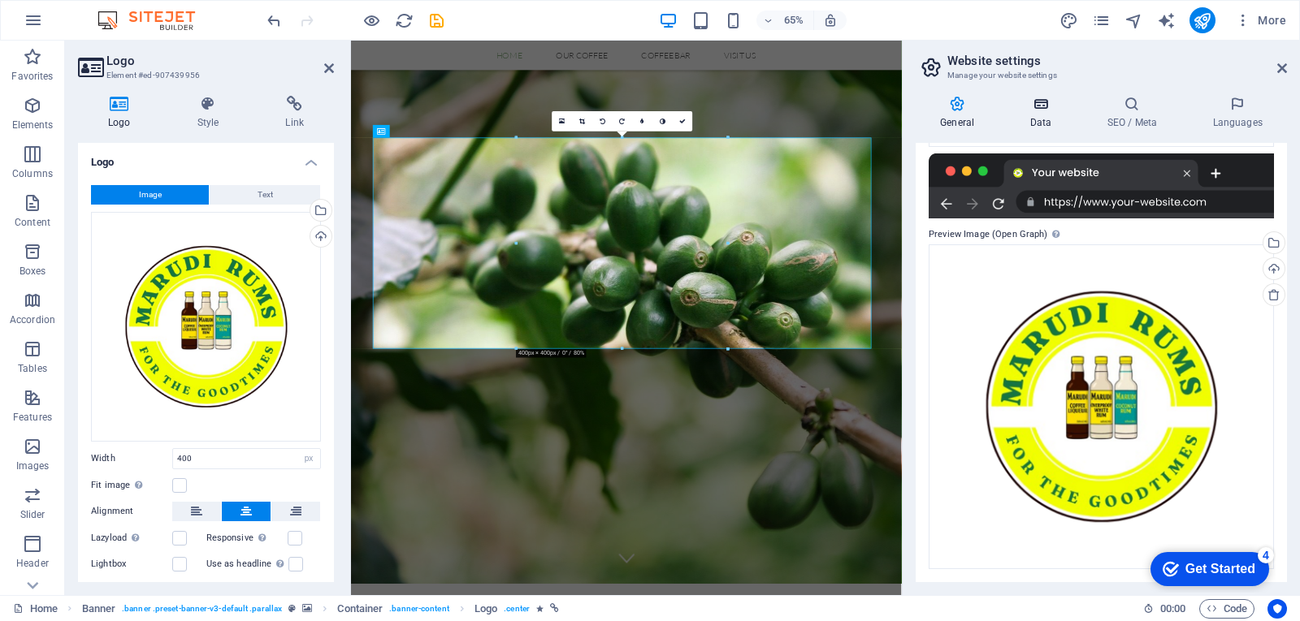
click at [1040, 101] on icon at bounding box center [1040, 104] width 71 height 16
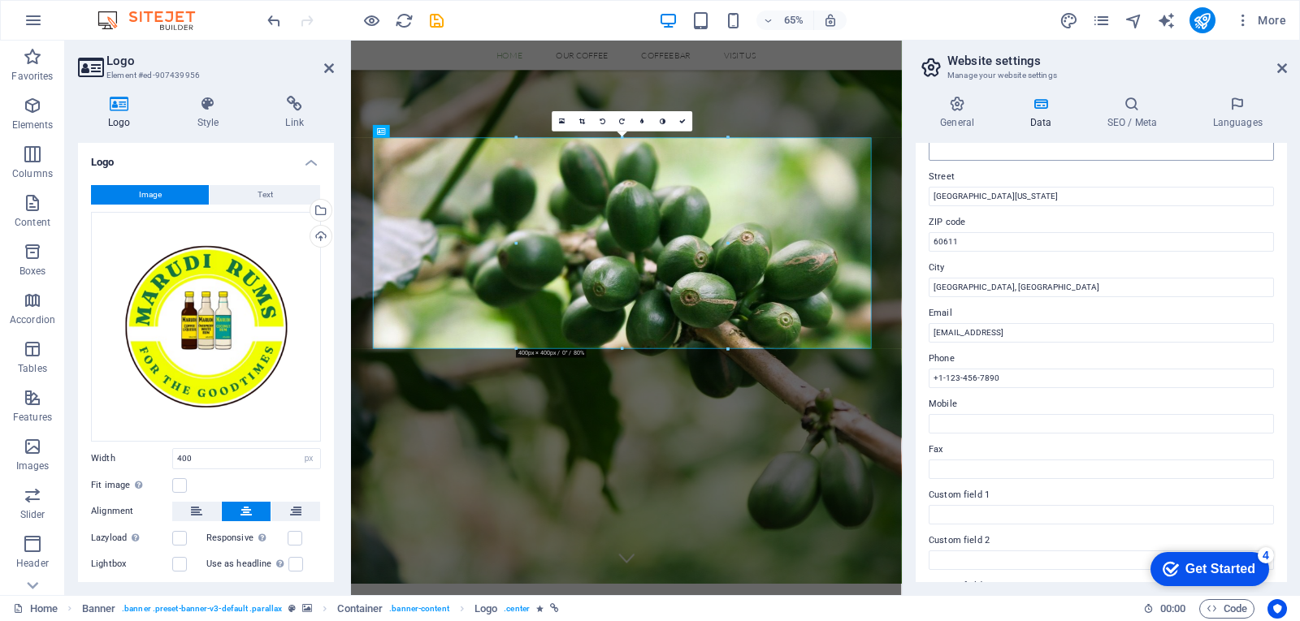
scroll to position [159, 0]
drag, startPoint x: 1014, startPoint y: 381, endPoint x: 920, endPoint y: 376, distance: 94.4
click at [920, 376] on div "Contact data for this website. This can be used everywhere on the website and w…" at bounding box center [1101, 363] width 371 height 440
drag, startPoint x: 1121, startPoint y: 335, endPoint x: 914, endPoint y: 318, distance: 207.9
click at [914, 318] on div "General Data SEO / Meta Languages Website name [DOMAIN_NAME] Logo Drag files he…" at bounding box center [1101, 339] width 397 height 513
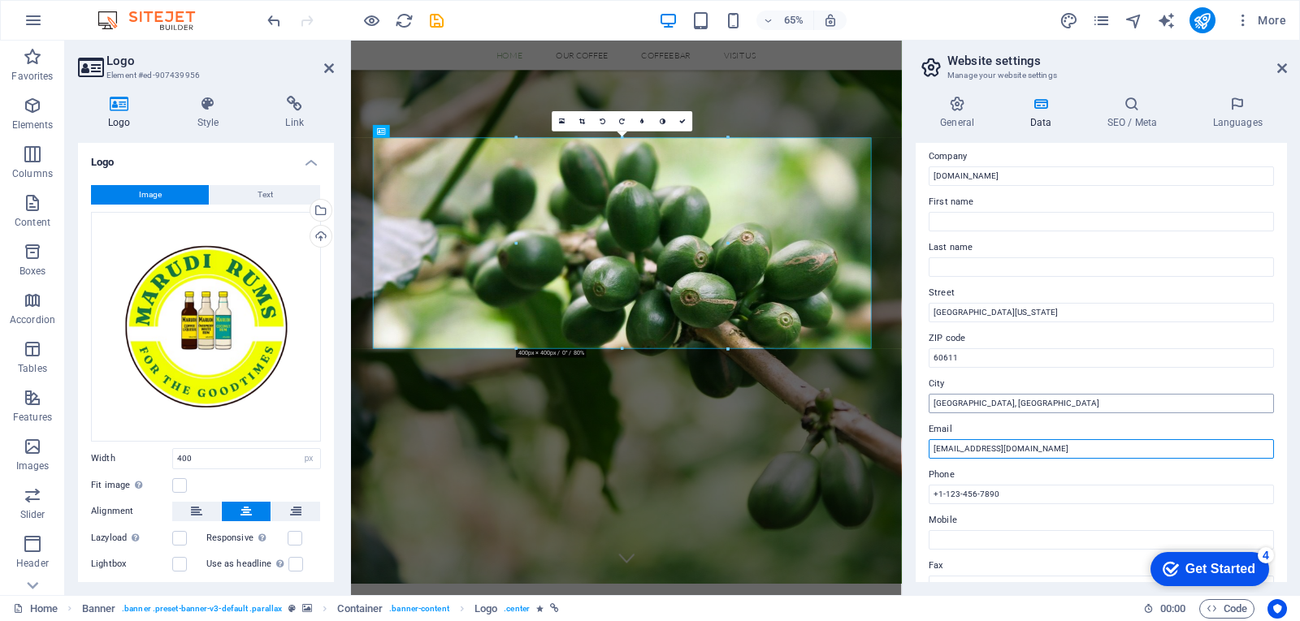
scroll to position [41, 0]
type input "[EMAIL_ADDRESS][DOMAIN_NAME]"
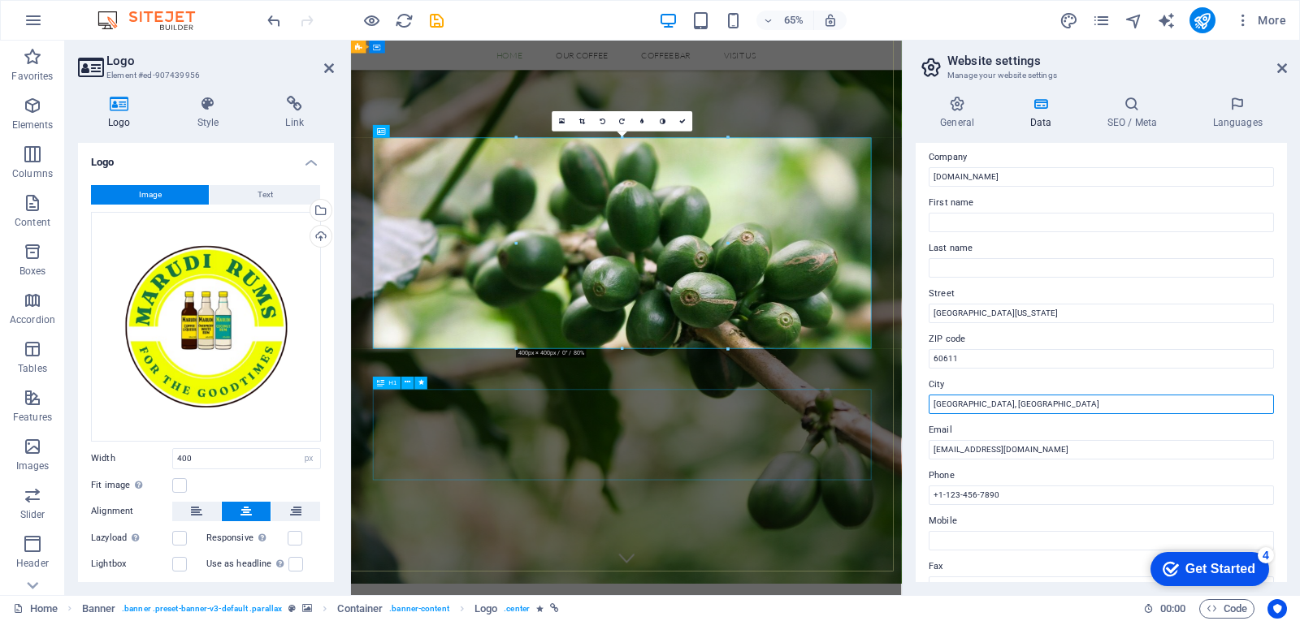
drag, startPoint x: 1347, startPoint y: 441, endPoint x: 1089, endPoint y: 590, distance: 297.4
type input "C"
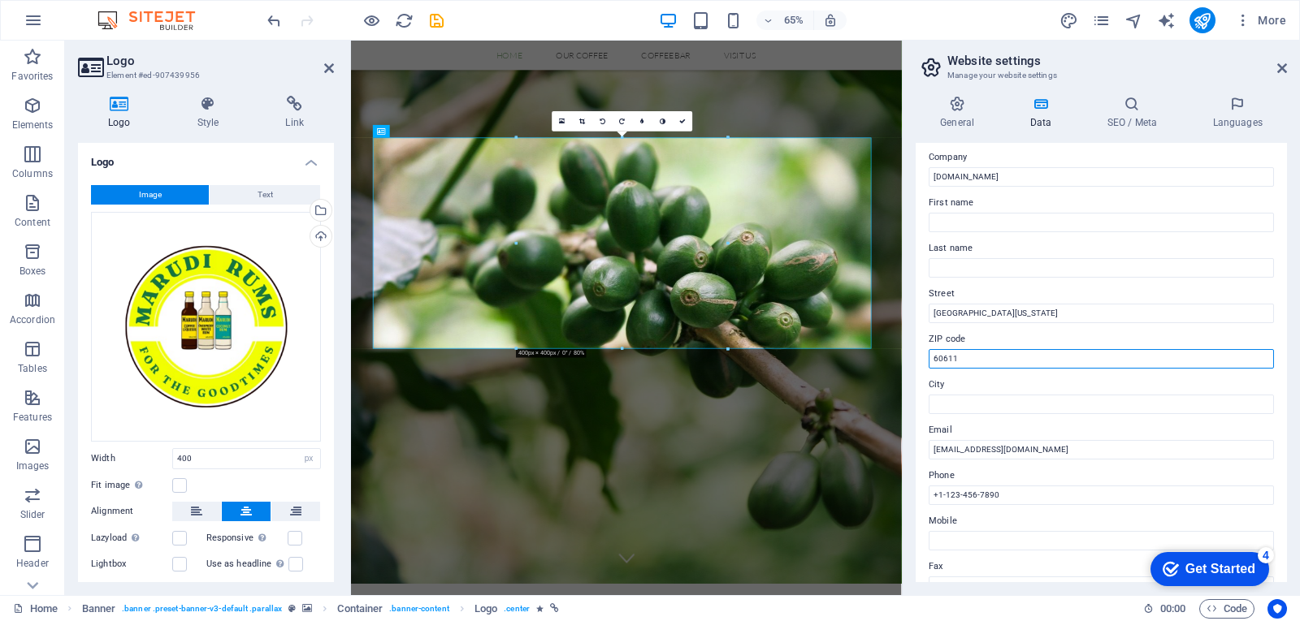
drag, startPoint x: 967, startPoint y: 349, endPoint x: 909, endPoint y: 354, distance: 58.0
click at [909, 354] on div "General Data SEO / Meta Languages Website name [DOMAIN_NAME] Logo Drag files he…" at bounding box center [1101, 339] width 397 height 513
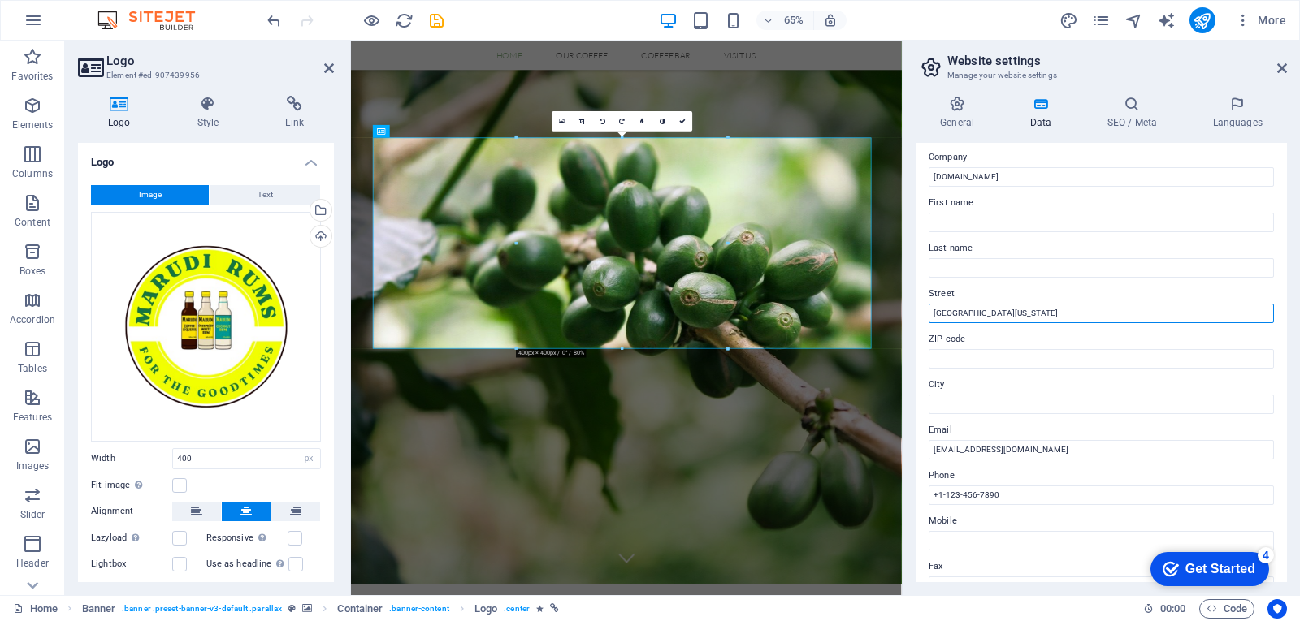
click at [974, 314] on input "[GEOGRAPHIC_DATA][US_STATE]" at bounding box center [1101, 313] width 345 height 19
click at [974, 318] on input "[GEOGRAPHIC_DATA][US_STATE]" at bounding box center [1101, 313] width 345 height 19
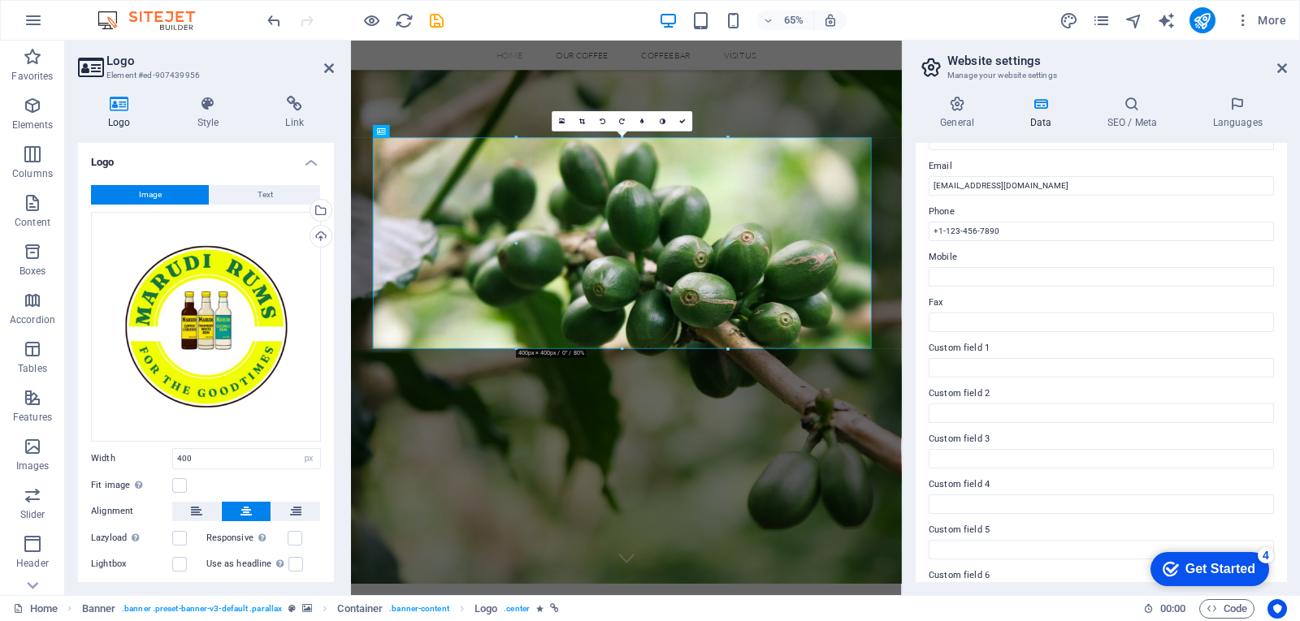
scroll to position [341, 0]
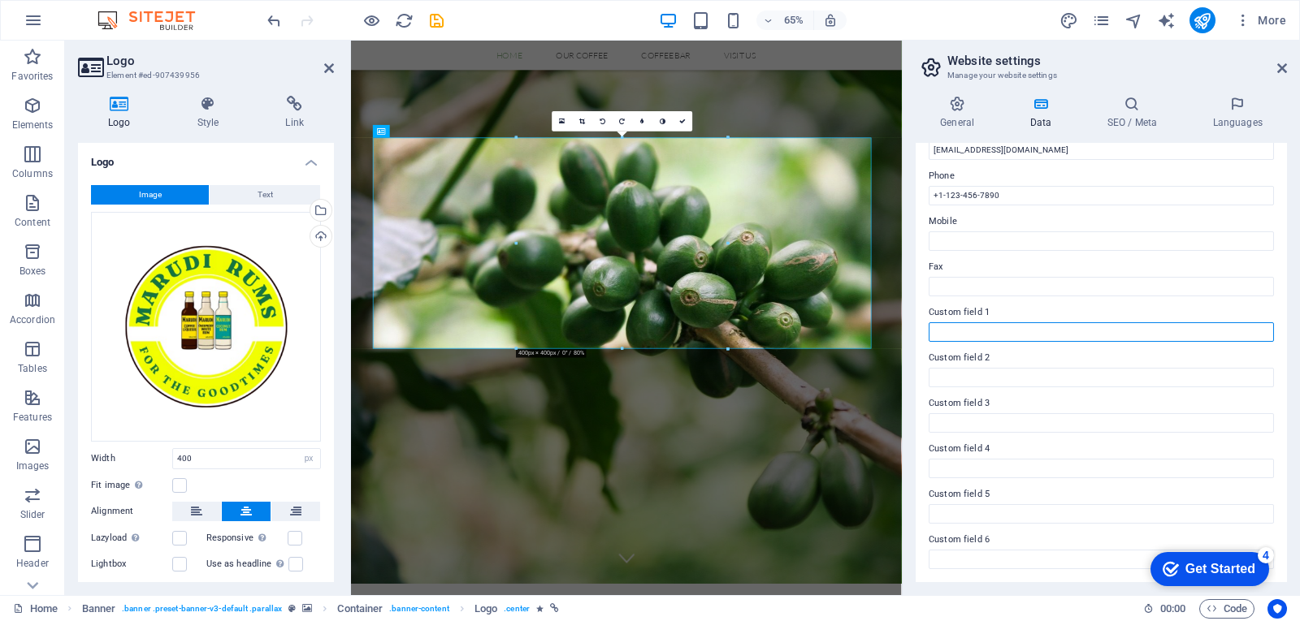
click at [973, 333] on input "Custom field 1" at bounding box center [1101, 332] width 345 height 19
type input "[GEOGRAPHIC_DATA]"
click at [1067, 301] on div "Contact data for this website. This can be used everywhere on the website and w…" at bounding box center [1101, 363] width 371 height 440
click at [1195, 566] on div "Get Started" at bounding box center [1220, 569] width 70 height 15
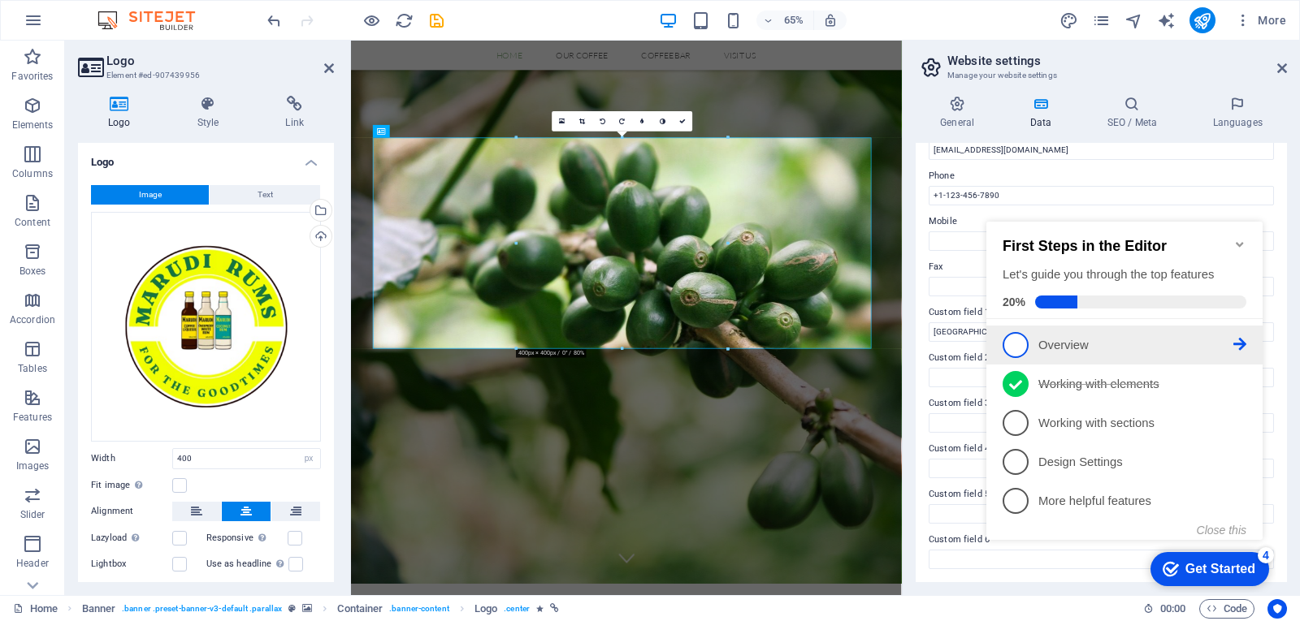
click at [1066, 342] on p "Overview - incomplete" at bounding box center [1135, 345] width 195 height 17
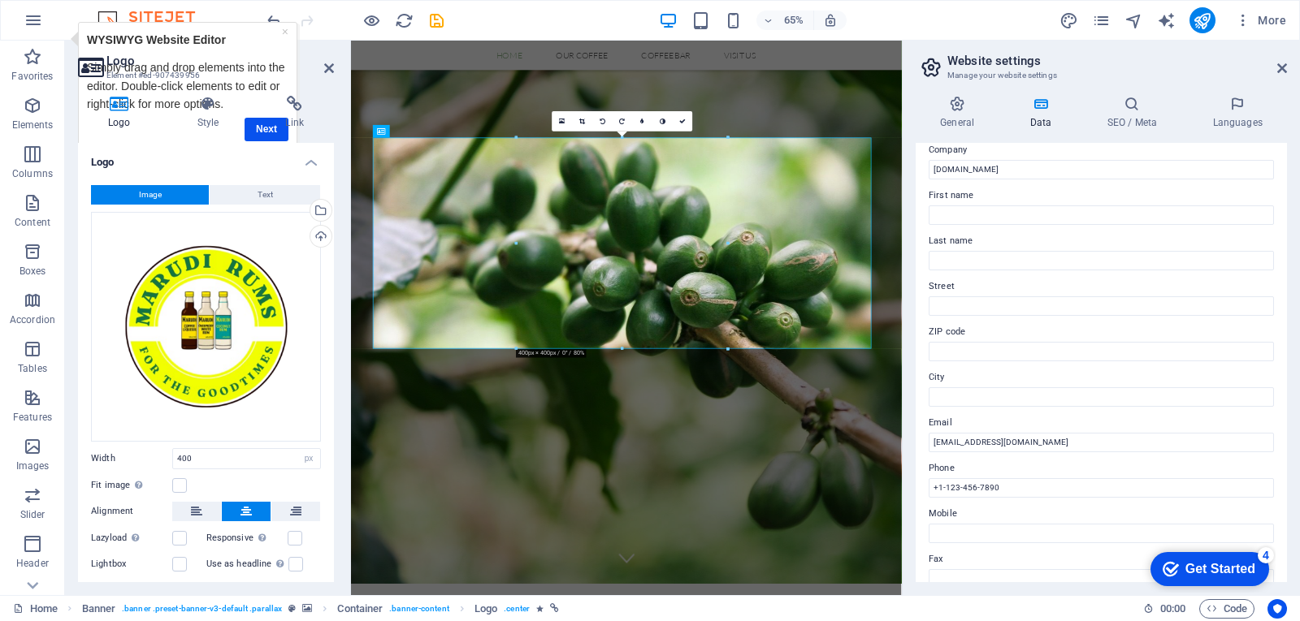
scroll to position [0, 0]
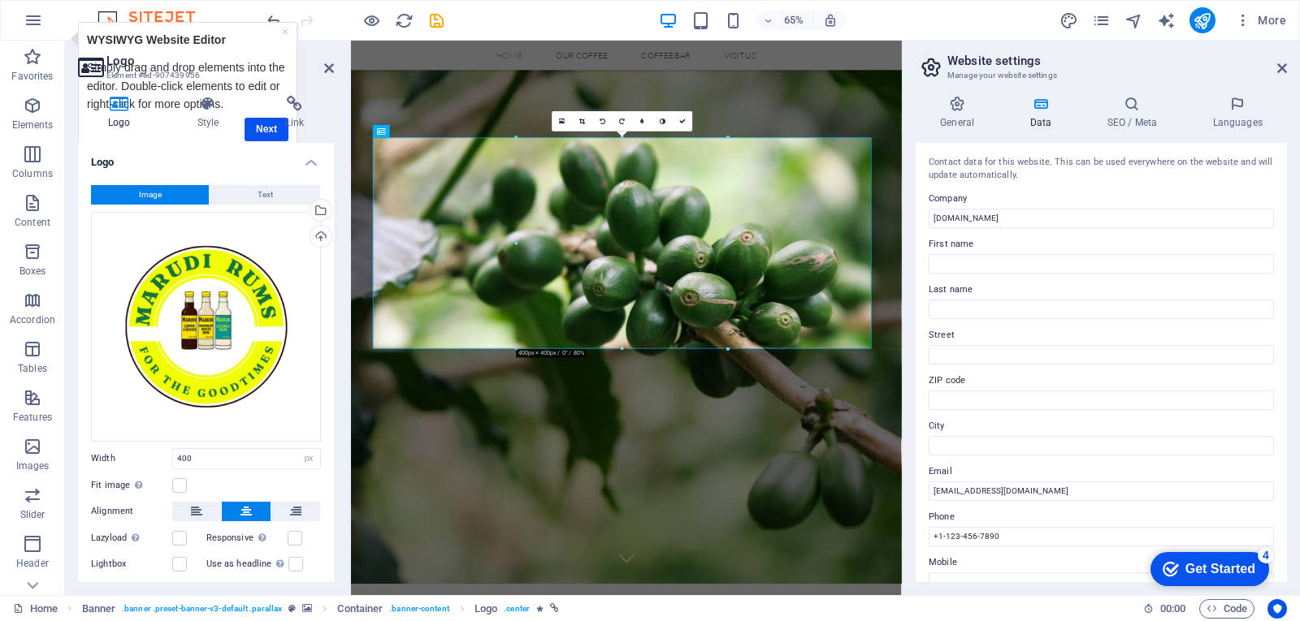
click at [1185, 562] on div "Get Started" at bounding box center [1220, 569] width 70 height 15
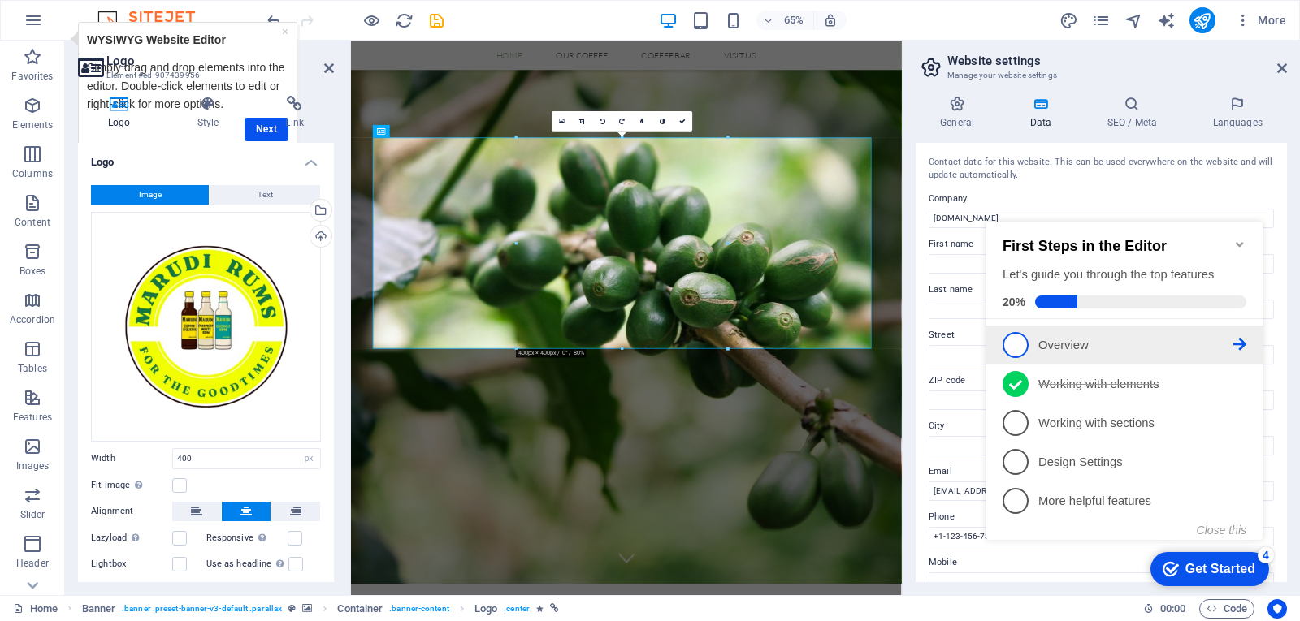
click at [1011, 340] on span "1" at bounding box center [1016, 345] width 26 height 26
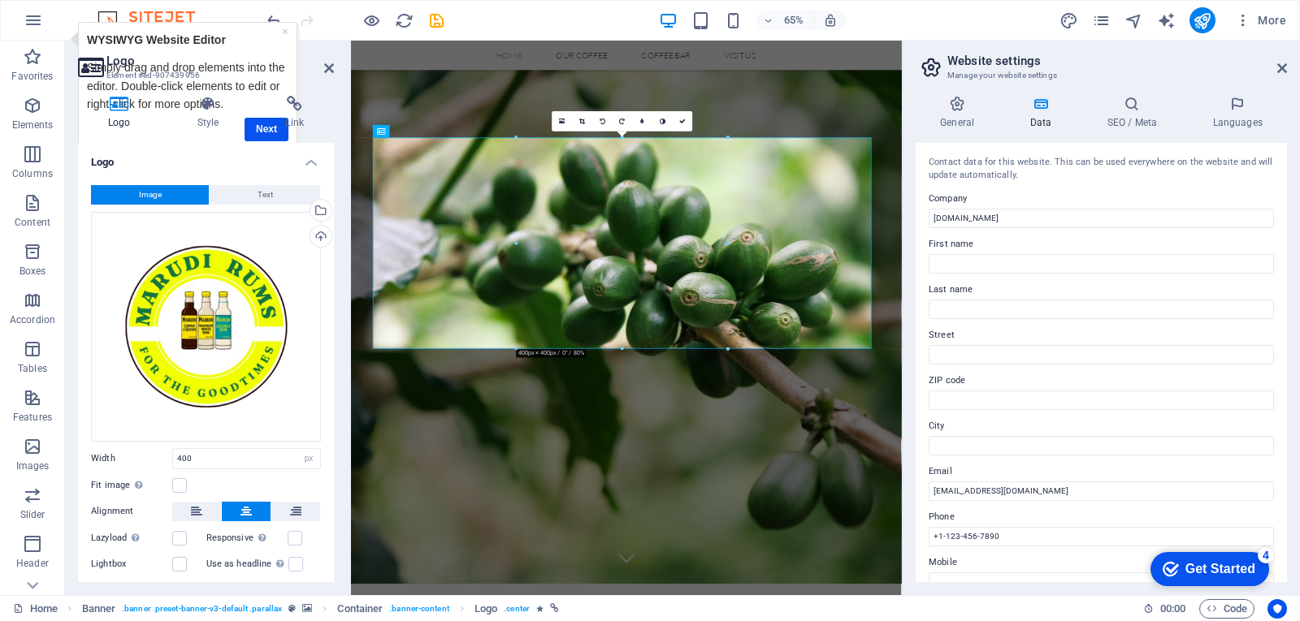
click at [1226, 552] on div "checkmark Get Started 4" at bounding box center [1209, 569] width 119 height 34
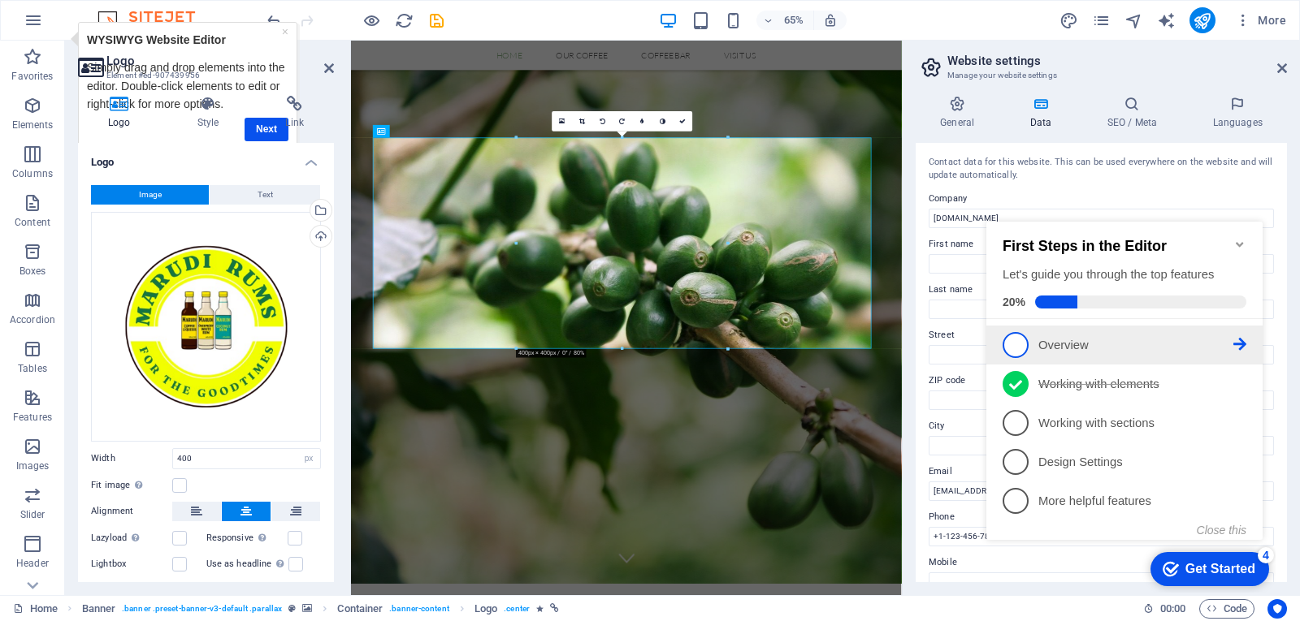
click at [1241, 344] on icon at bounding box center [1239, 344] width 13 height 13
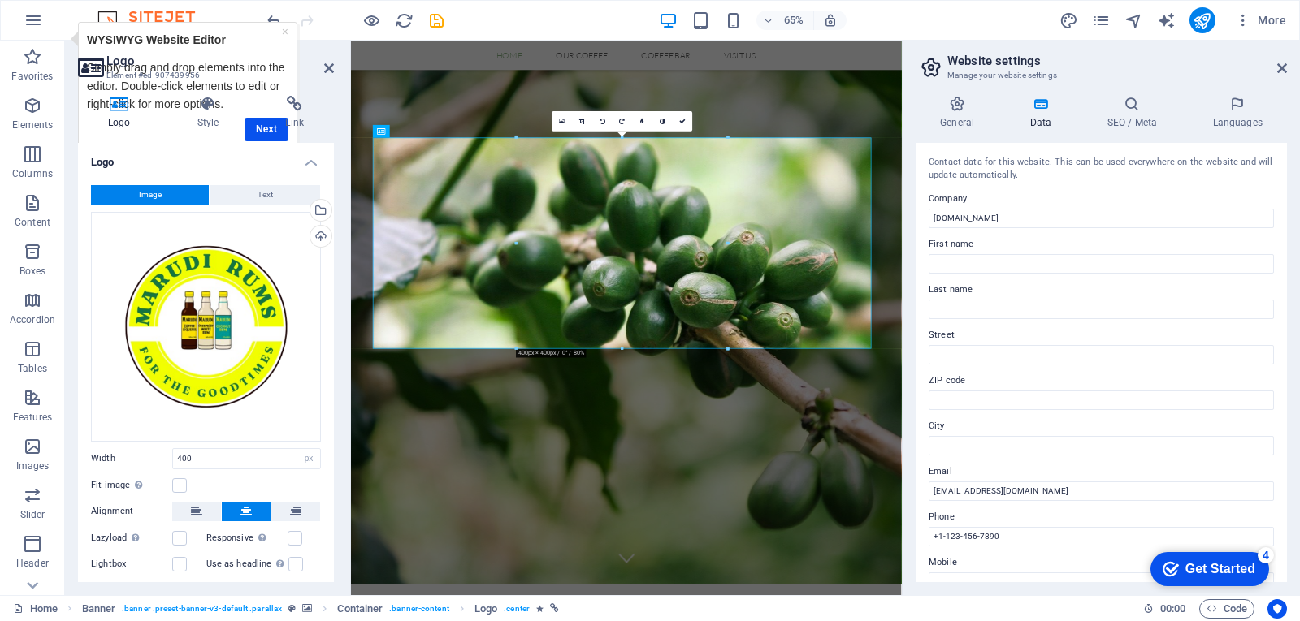
drag, startPoint x: 1288, startPoint y: 354, endPoint x: 1283, endPoint y: 540, distance: 186.1
click at [1283, 540] on div "General Data SEO / Meta Languages Website name [DOMAIN_NAME] Logo Drag files he…" at bounding box center [1101, 339] width 397 height 513
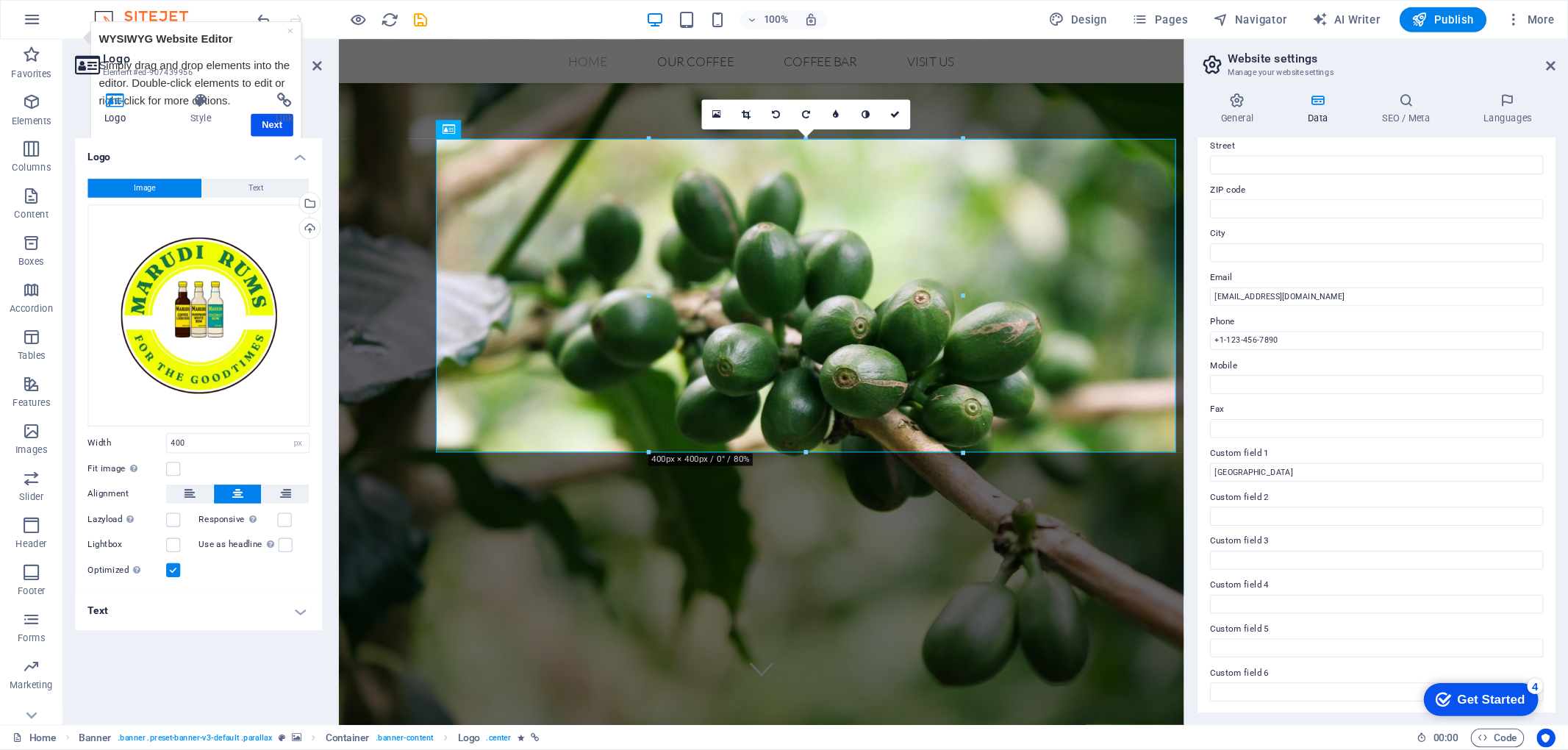
scroll to position [33, 0]
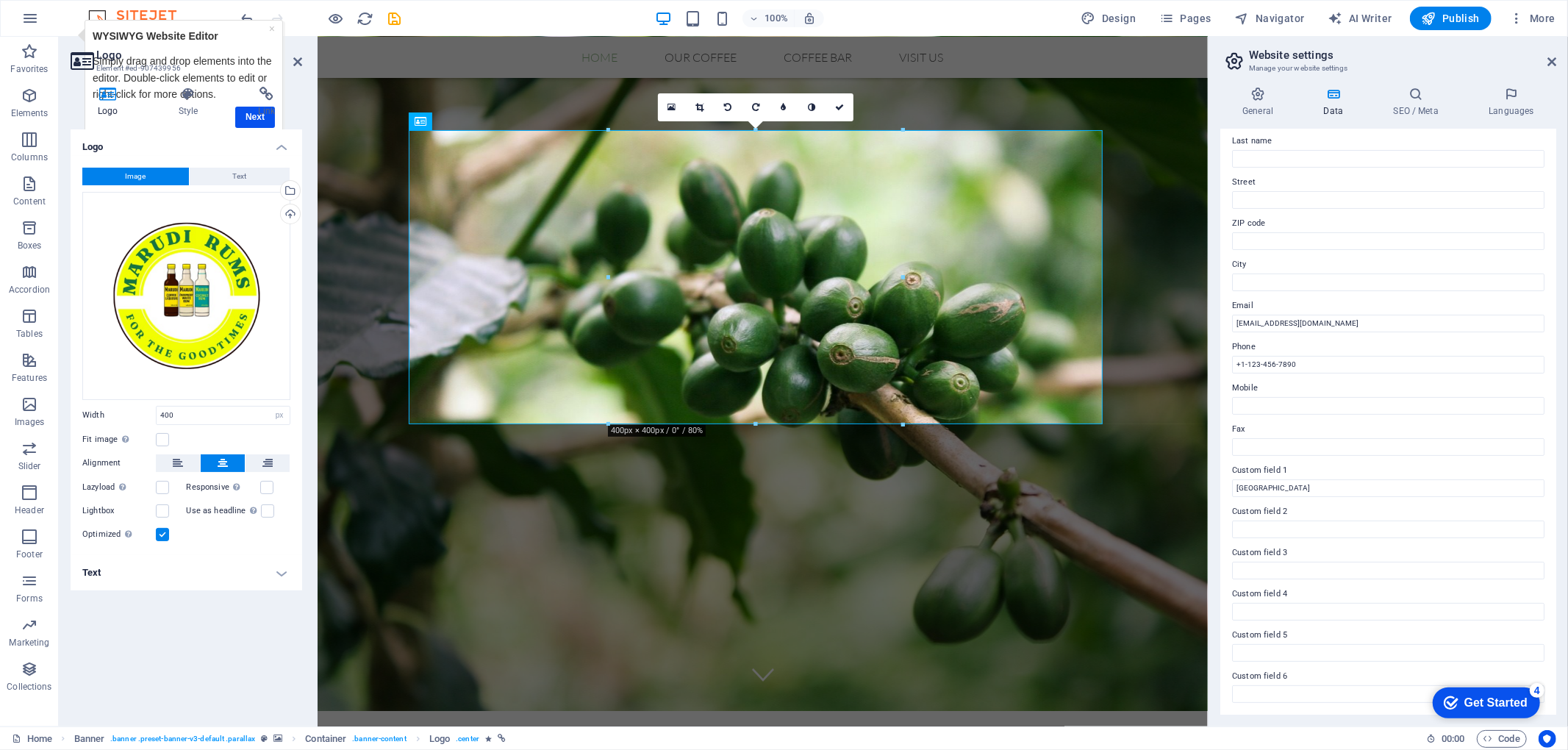
drag, startPoint x: 1077, startPoint y: 0, endPoint x: 1268, endPoint y: 732, distance: 756.5
click at [1175, 562] on div "Home Banner . banner .preset-banner-v3-default .parallax Container . banner-con…" at bounding box center [713, 738] width 1402 height 17
click at [1175, 90] on icon at bounding box center [1415, 94] width 90 height 14
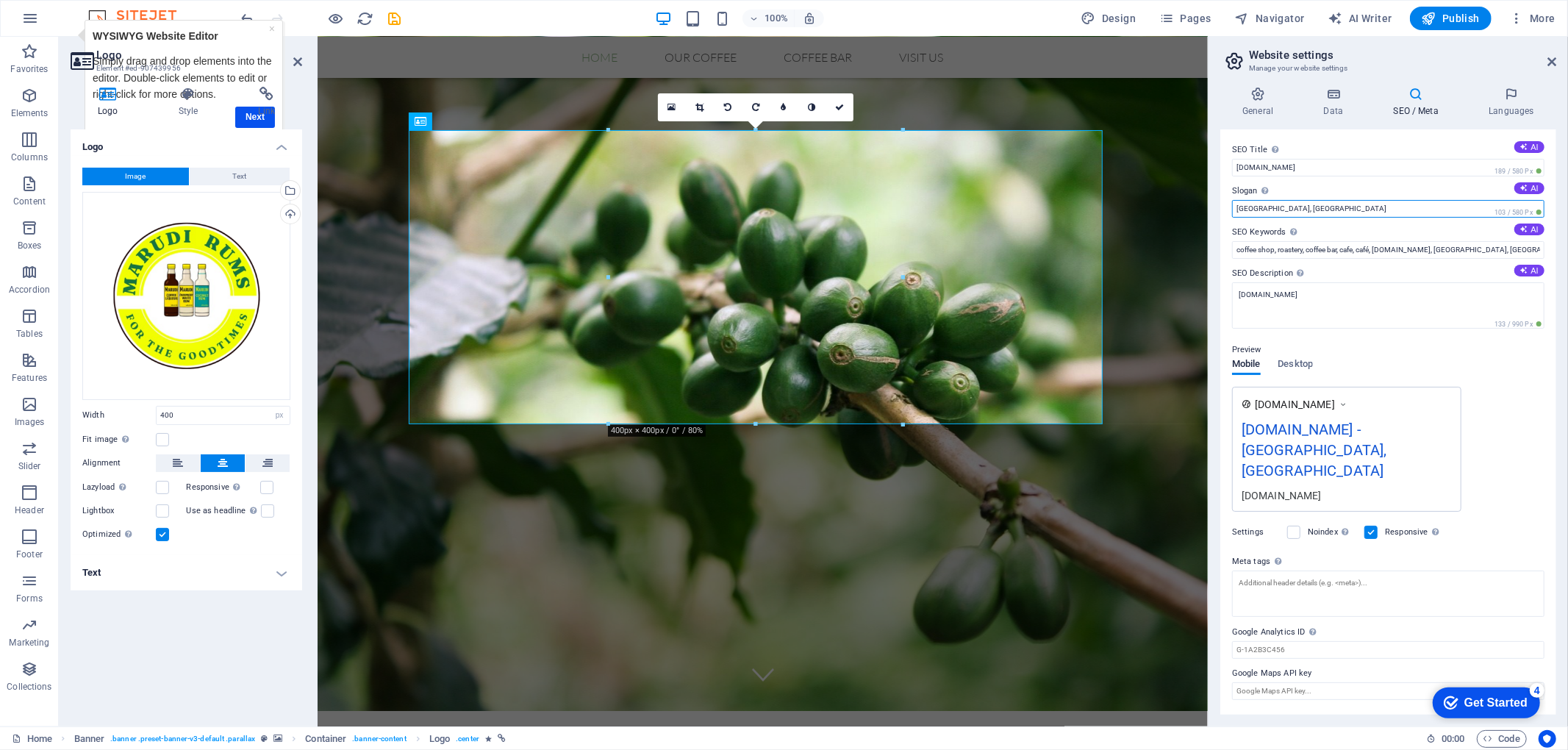
click at [1175, 207] on input "[GEOGRAPHIC_DATA], [GEOGRAPHIC_DATA]" at bounding box center [1388, 208] width 312 height 17
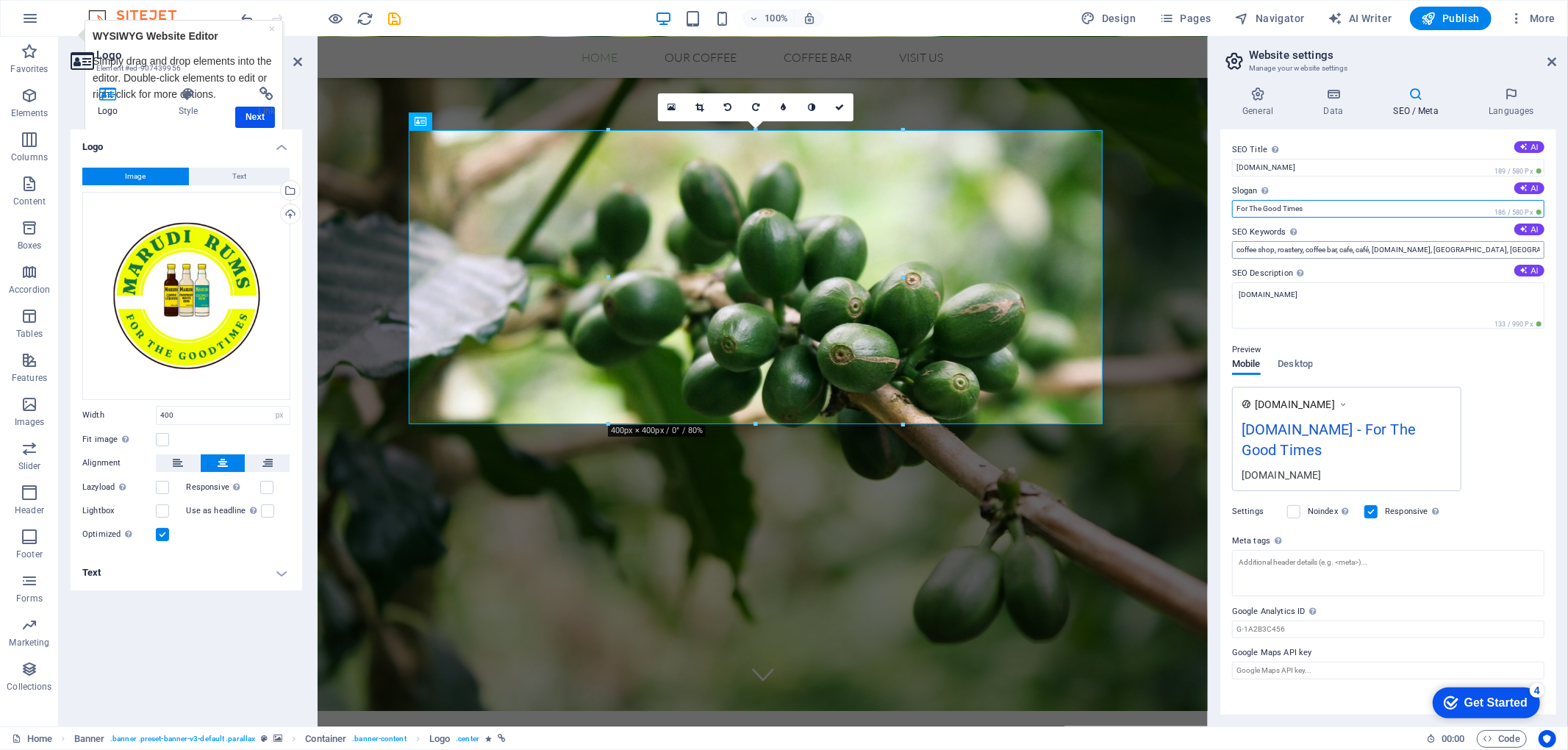
type input "For The Good Times"
click at [1175, 251] on input "coffee shop, roastery, coffee bar, cafe, café, [DOMAIN_NAME], [GEOGRAPHIC_DATA]…" at bounding box center [1388, 249] width 312 height 17
type input "r"
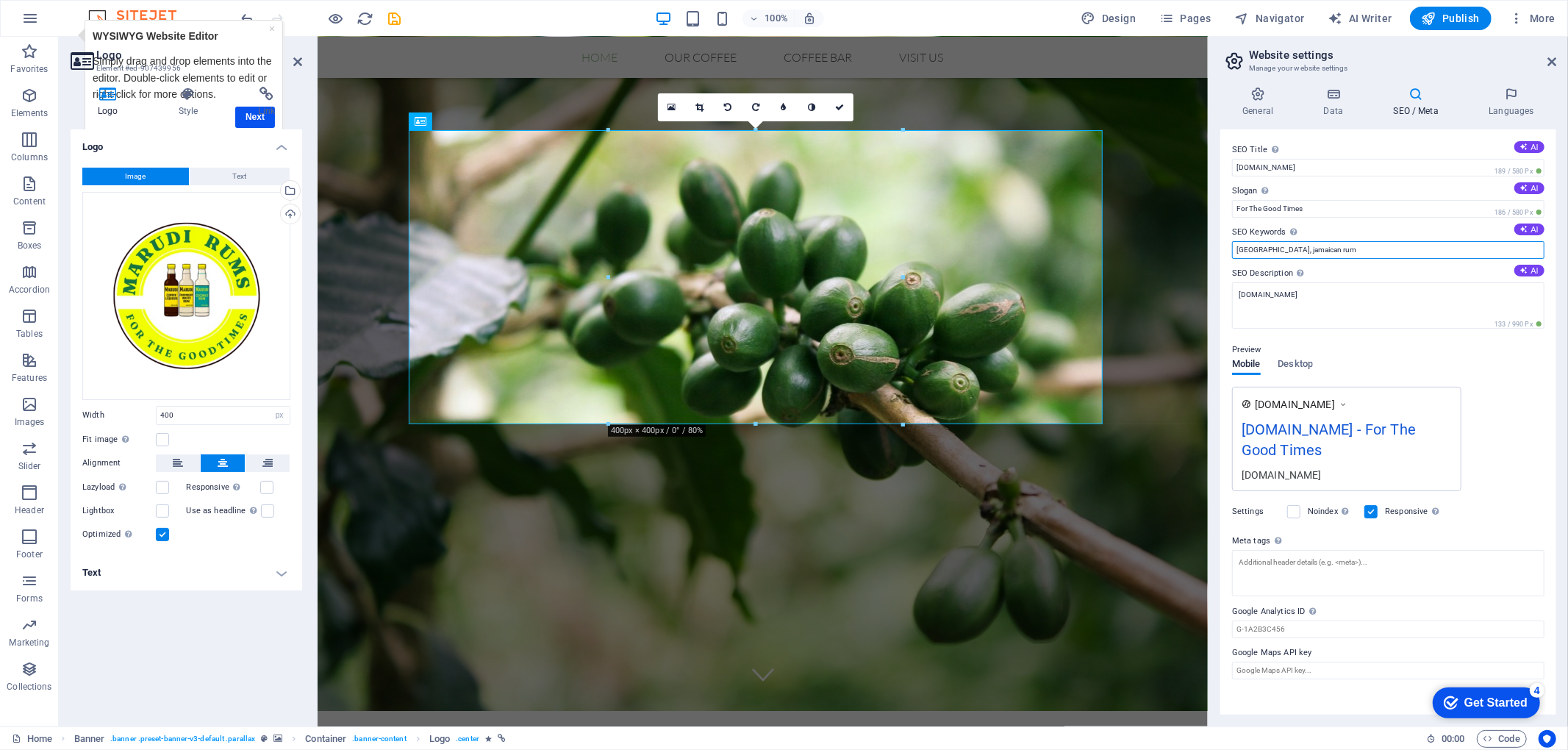
click at [1175, 247] on input "[GEOGRAPHIC_DATA], jamaican rum" at bounding box center [1388, 249] width 312 height 17
type input "[GEOGRAPHIC_DATA], jamaican rum,"
click at [1175, 264] on label "SEO Description Describe the contents of your website - this is crucial for sea…" at bounding box center [1388, 272] width 312 height 17
click at [1175, 282] on textarea "[DOMAIN_NAME]" at bounding box center [1388, 305] width 312 height 46
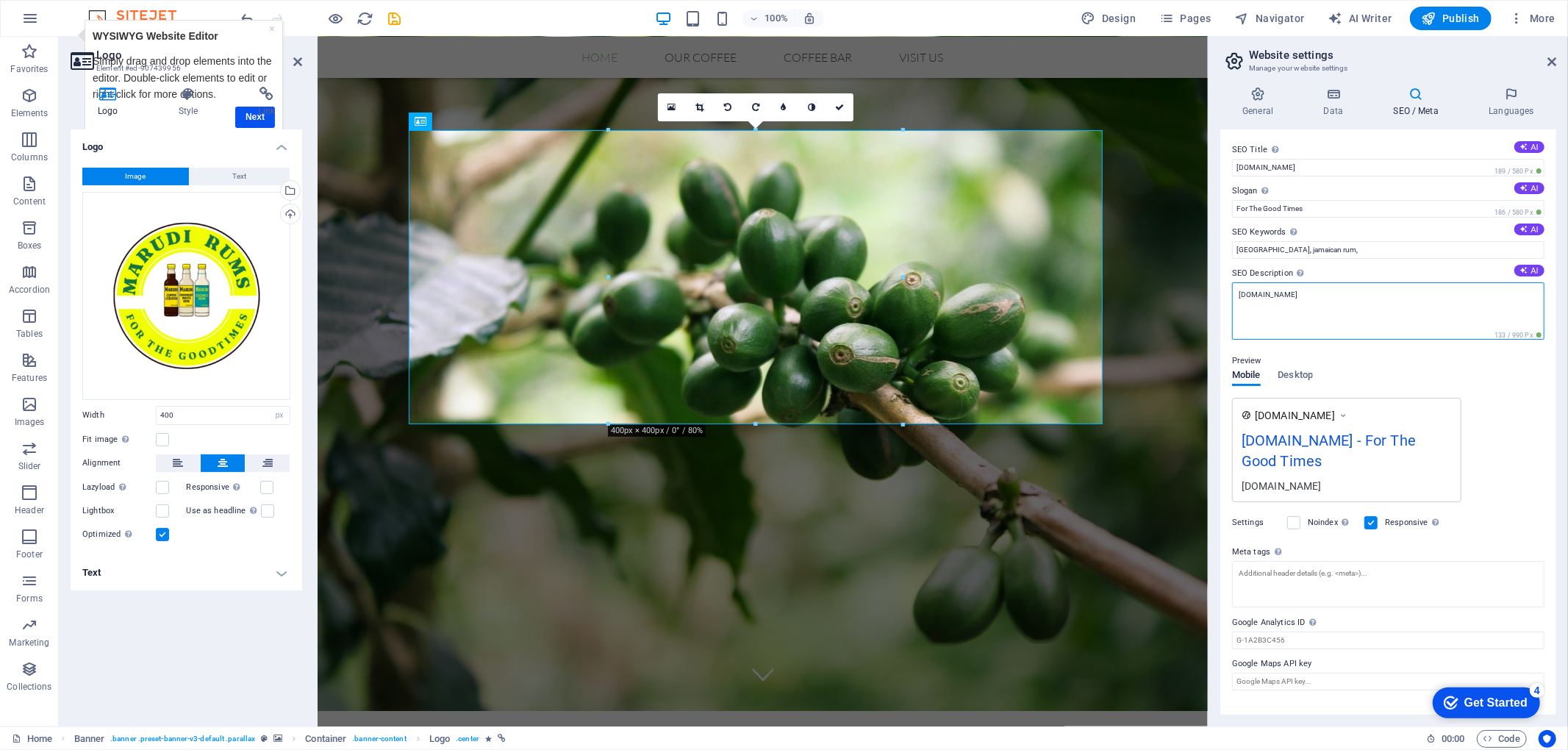
click at [1175, 306] on textarea "[DOMAIN_NAME]" at bounding box center [1388, 310] width 312 height 57
type textarea "Marudi Rums brewed in [GEOGRAPHIC_DATA]."
click at [1175, 421] on div "[DOMAIN_NAME] [DOMAIN_NAME] - For The Good Times Marudi Rums brewed in [GEOGRAP…" at bounding box center [1388, 458] width 312 height 119
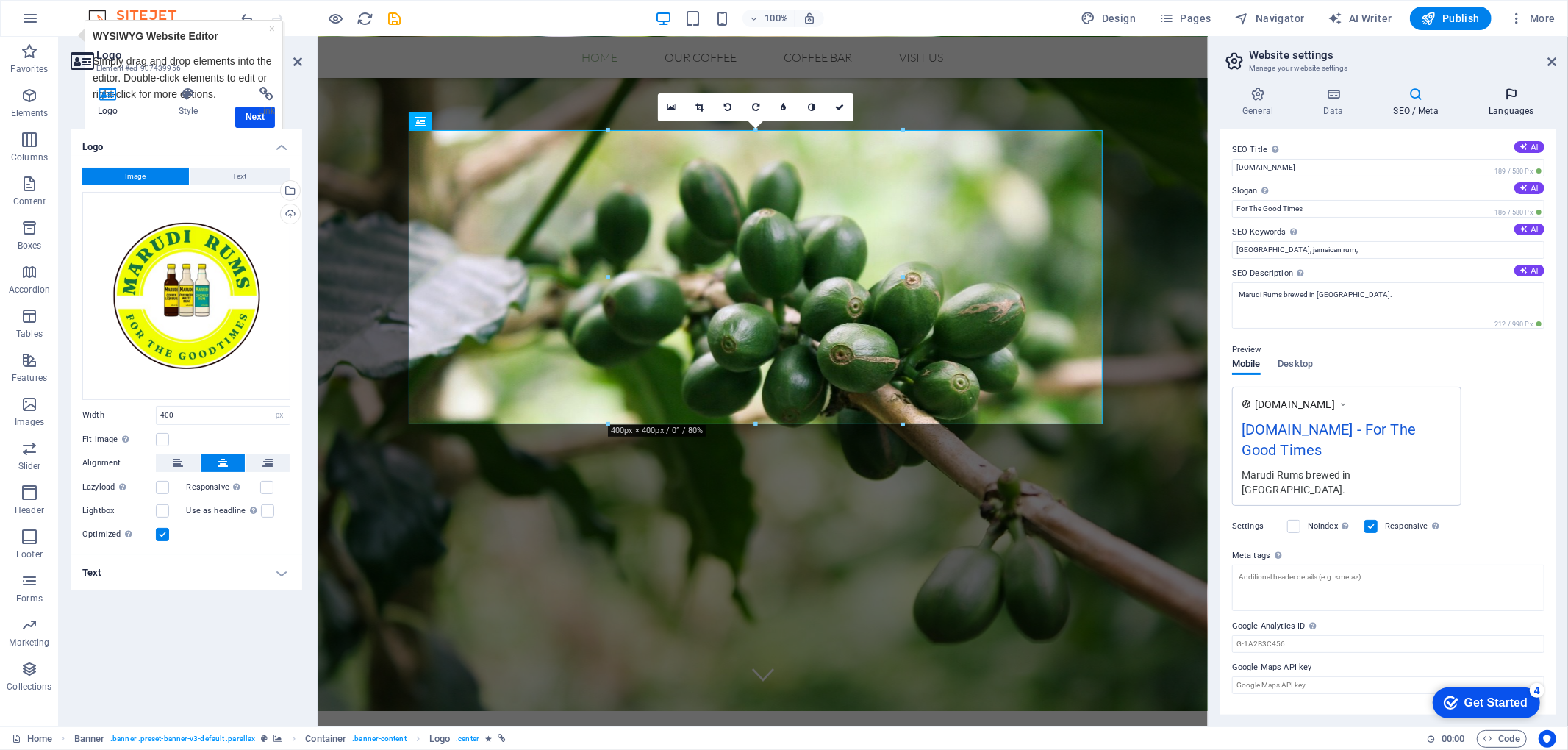
click at [1175, 108] on h4 "Languages" at bounding box center [1511, 102] width 90 height 31
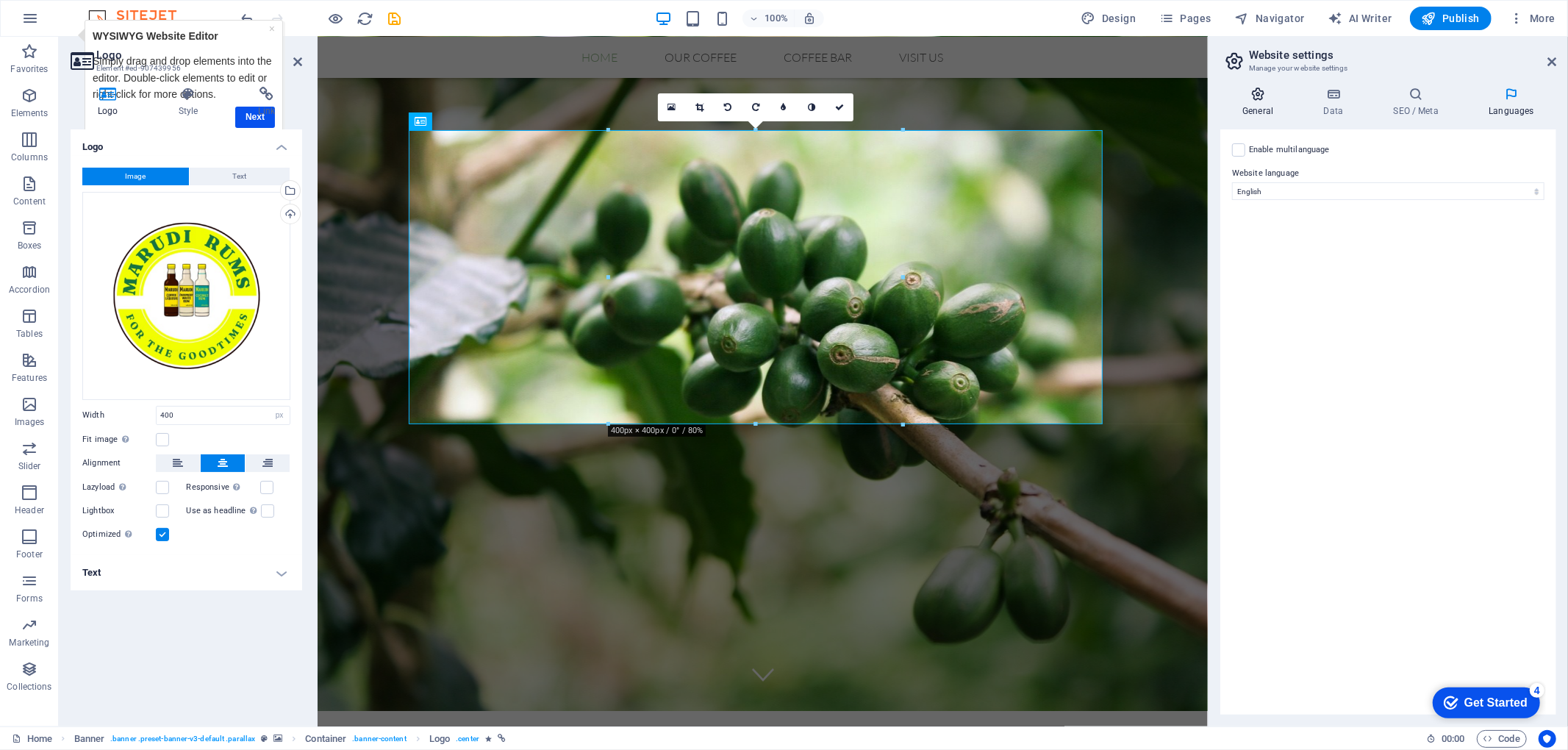
click at [1175, 97] on icon at bounding box center [1258, 94] width 75 height 14
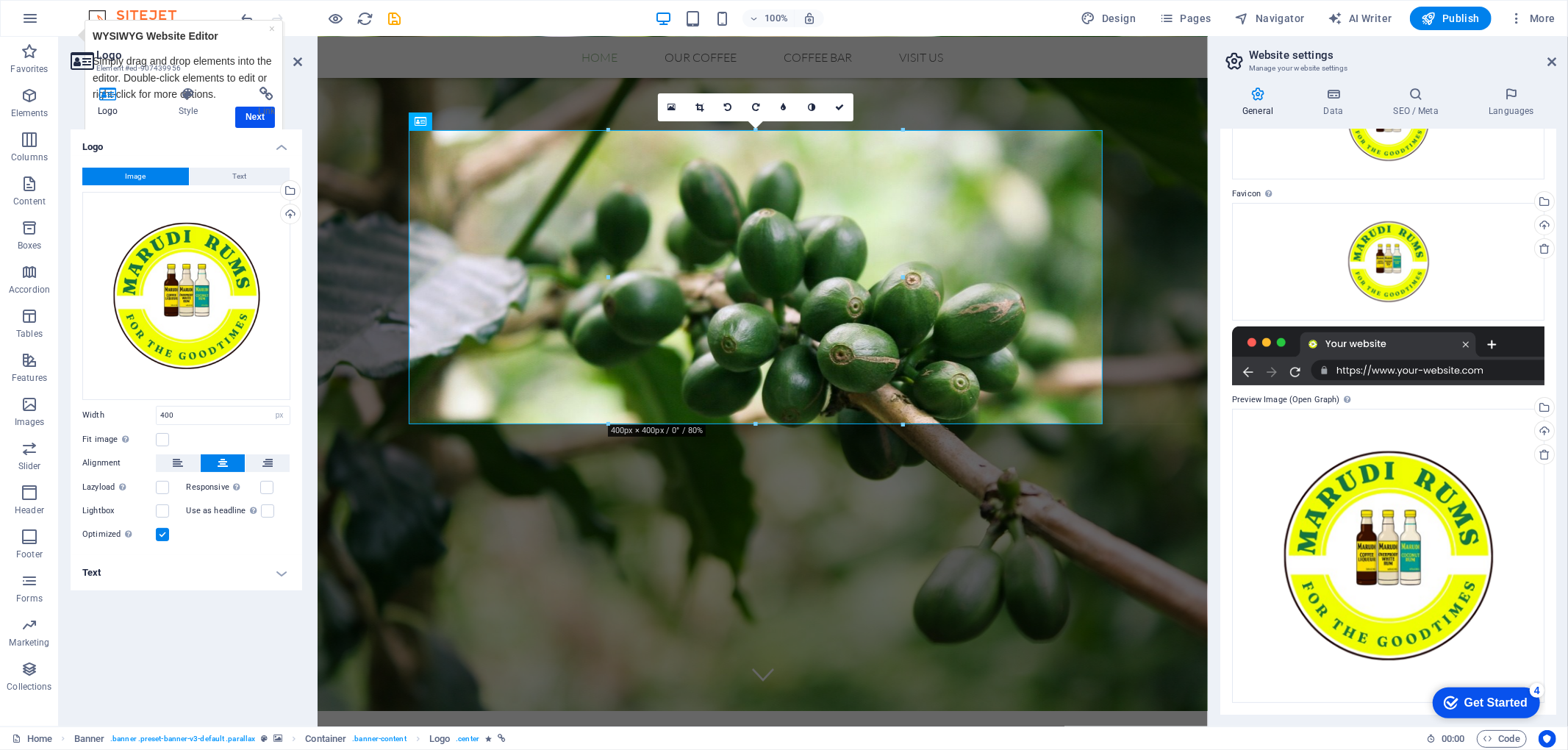
scroll to position [138, 0]
click at [1175, 59] on icon at bounding box center [1552, 62] width 9 height 12
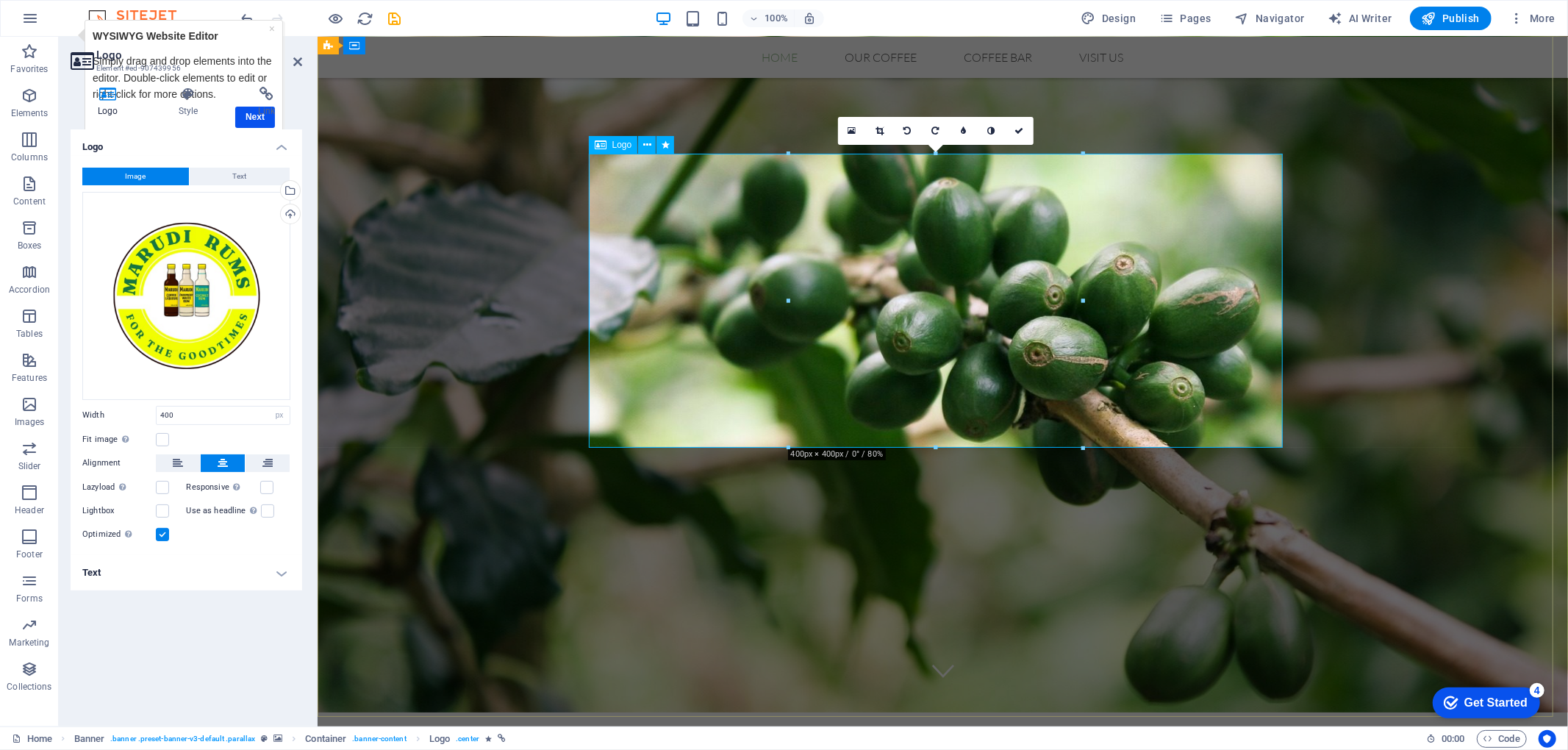
scroll to position [44, 0]
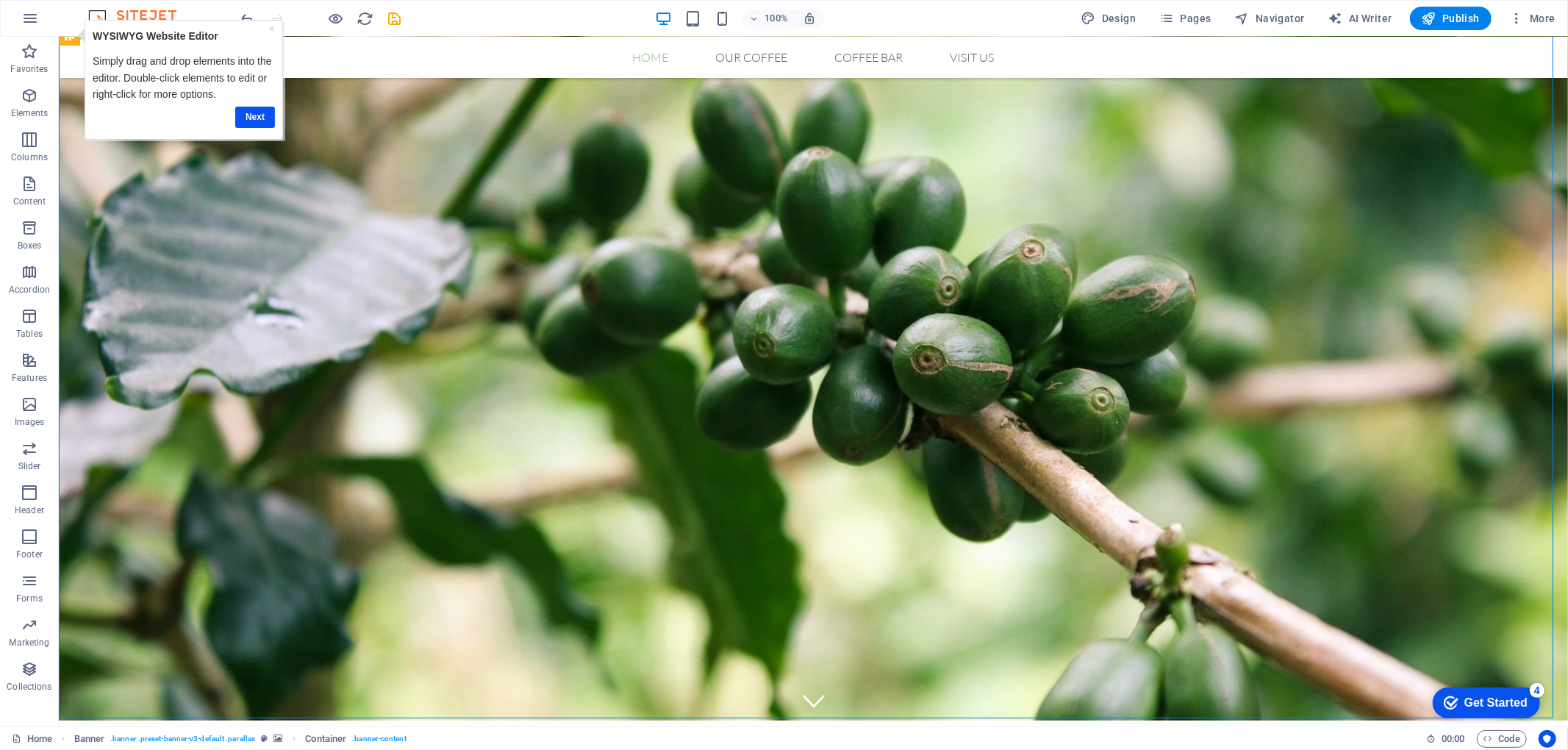
scroll to position [0, 0]
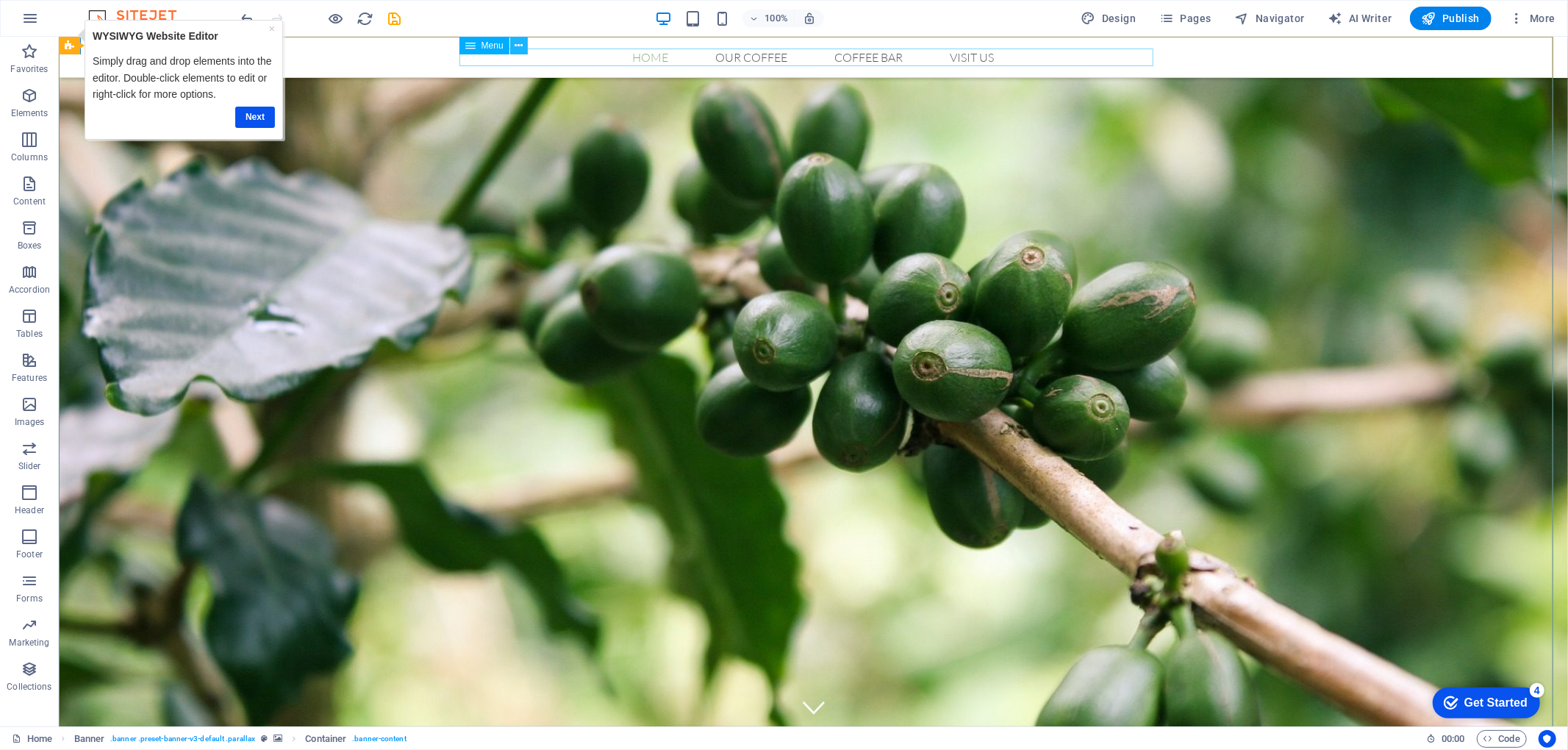
click at [518, 45] on icon at bounding box center [518, 45] width 8 height 15
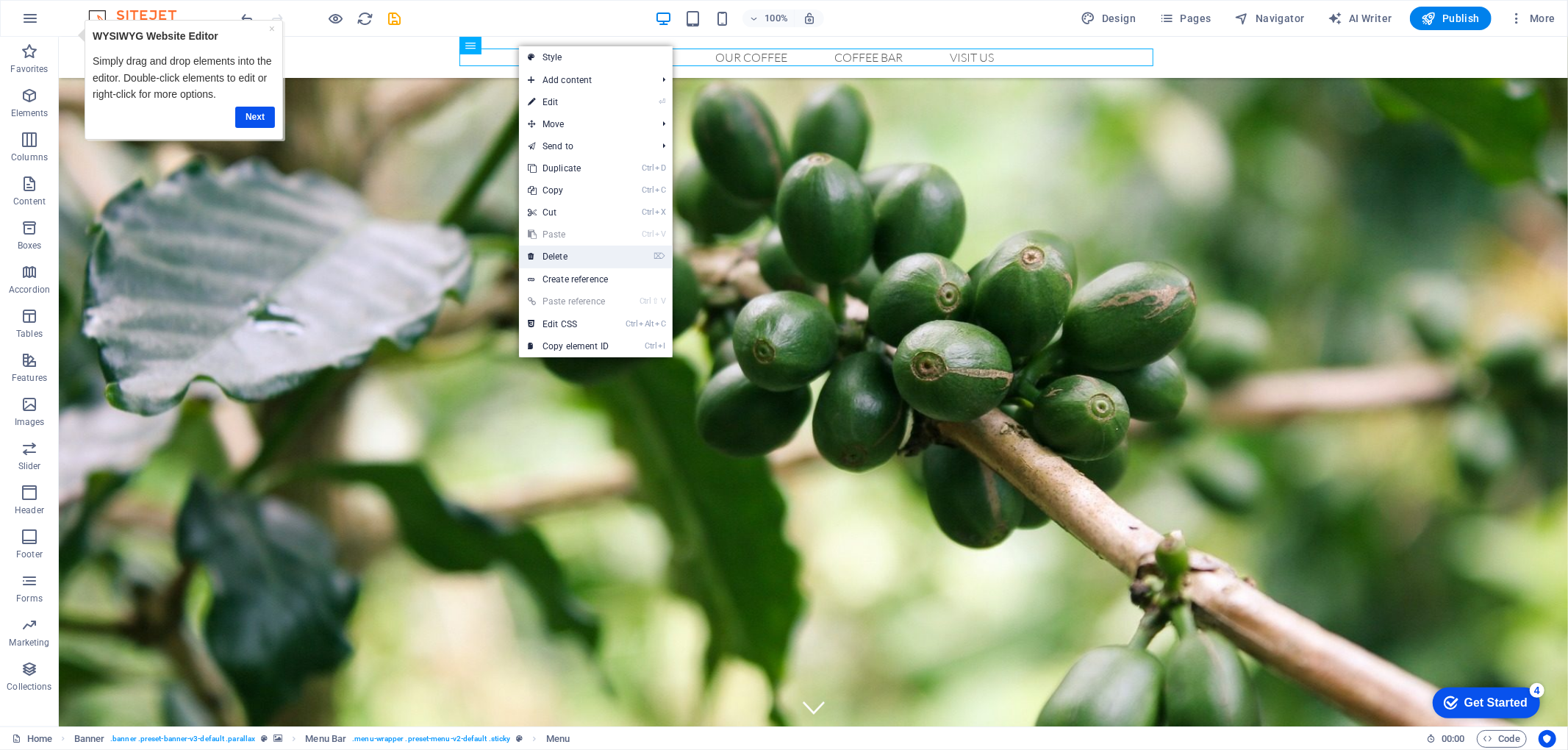
click at [597, 257] on link "⌦ Delete" at bounding box center [568, 256] width 99 height 22
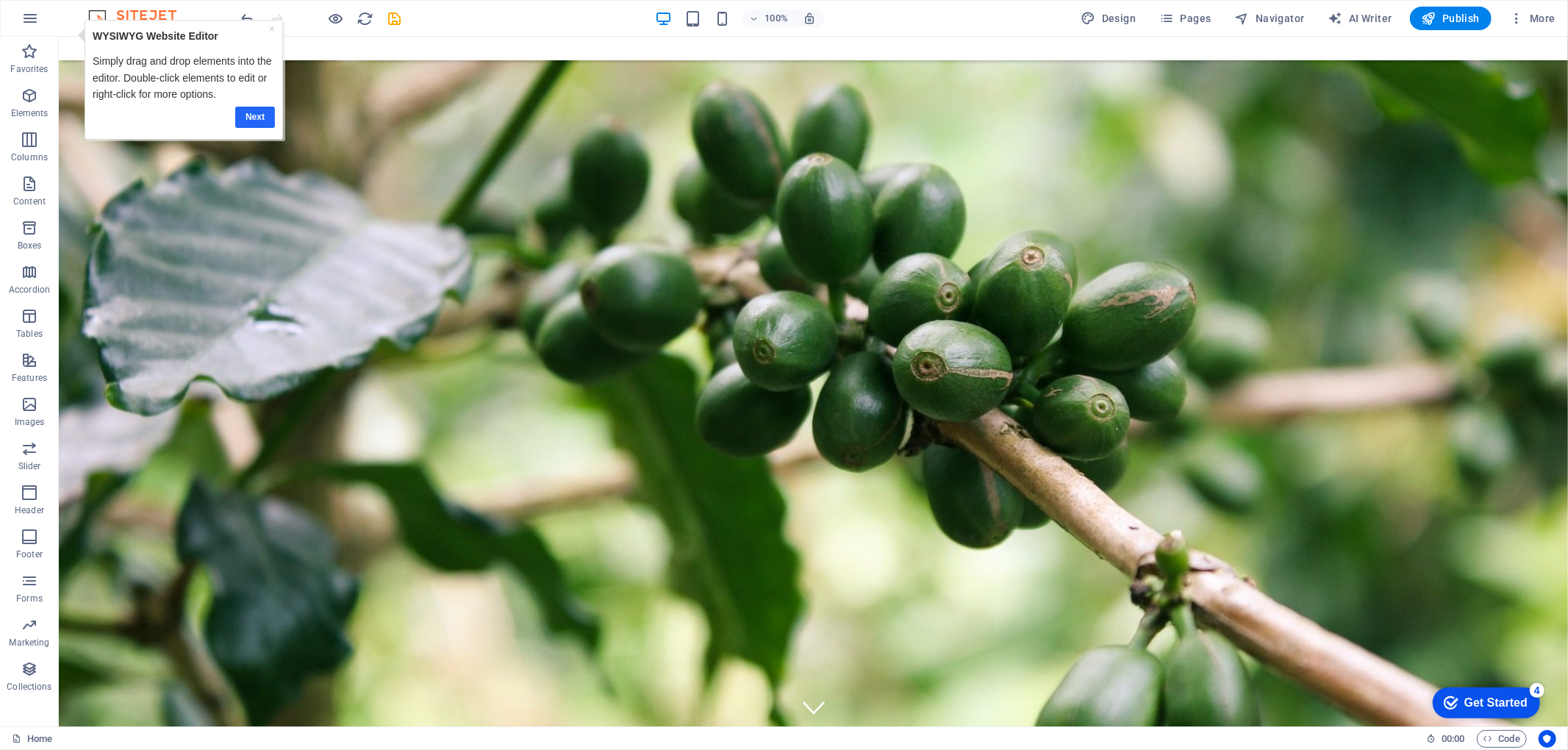
click at [257, 114] on link "Next" at bounding box center [254, 118] width 40 height 22
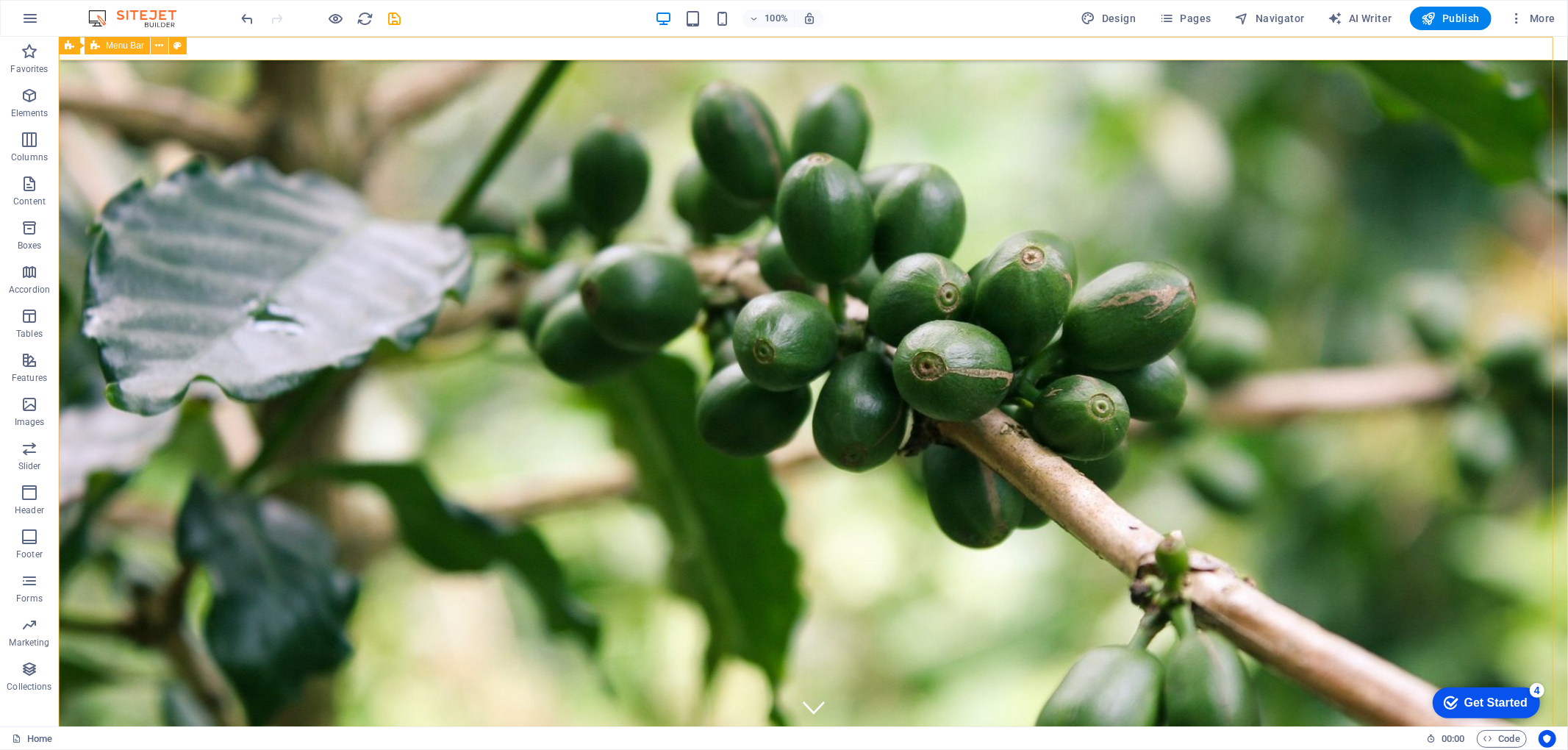
click at [158, 44] on icon at bounding box center [159, 45] width 8 height 15
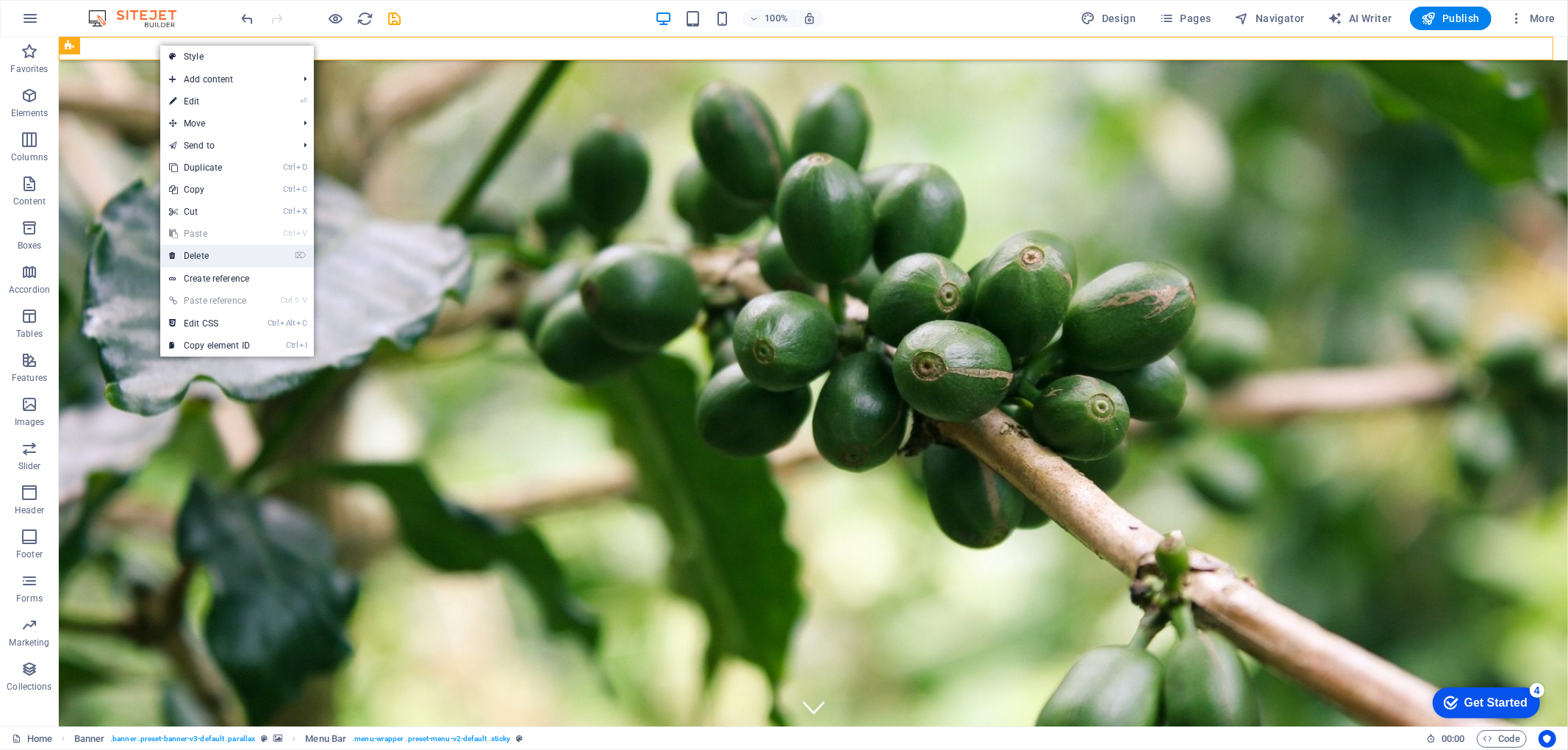
click at [224, 257] on link "⌦ Delete" at bounding box center [209, 256] width 99 height 22
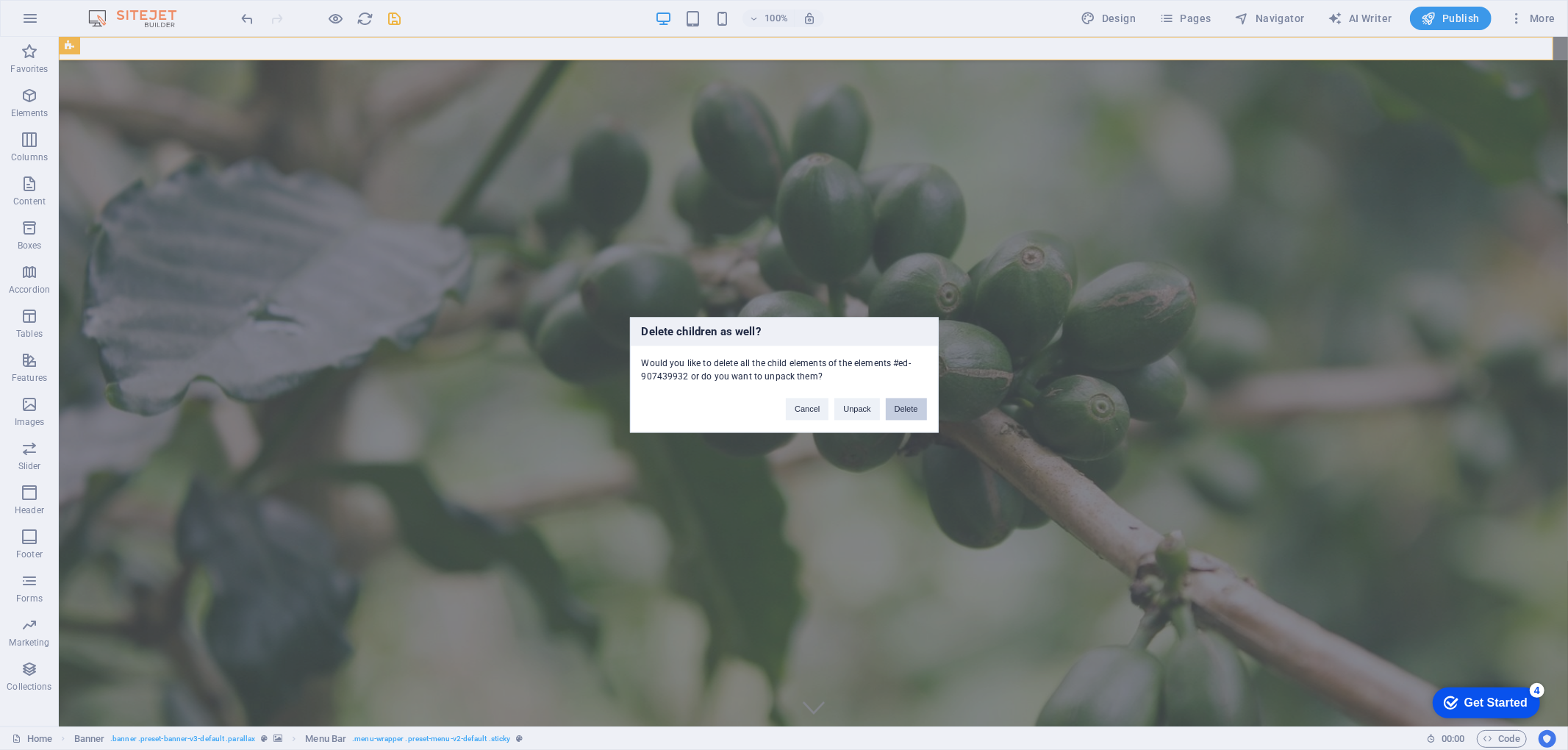
click at [900, 414] on button "Delete" at bounding box center [906, 409] width 41 height 22
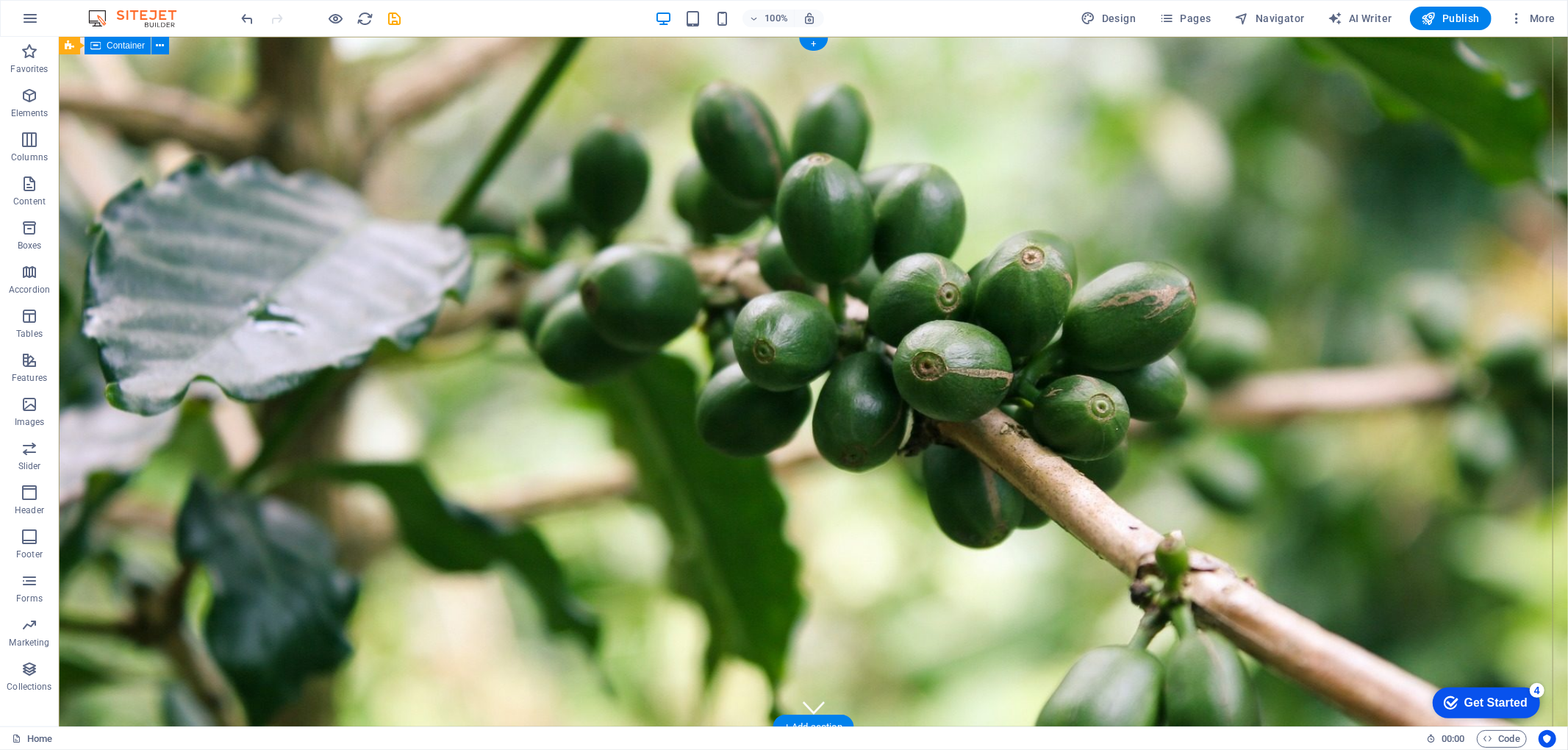
click at [155, 42] on button at bounding box center [159, 45] width 17 height 17
click at [163, 44] on icon at bounding box center [160, 45] width 8 height 15
click at [129, 40] on button at bounding box center [124, 45] width 17 height 17
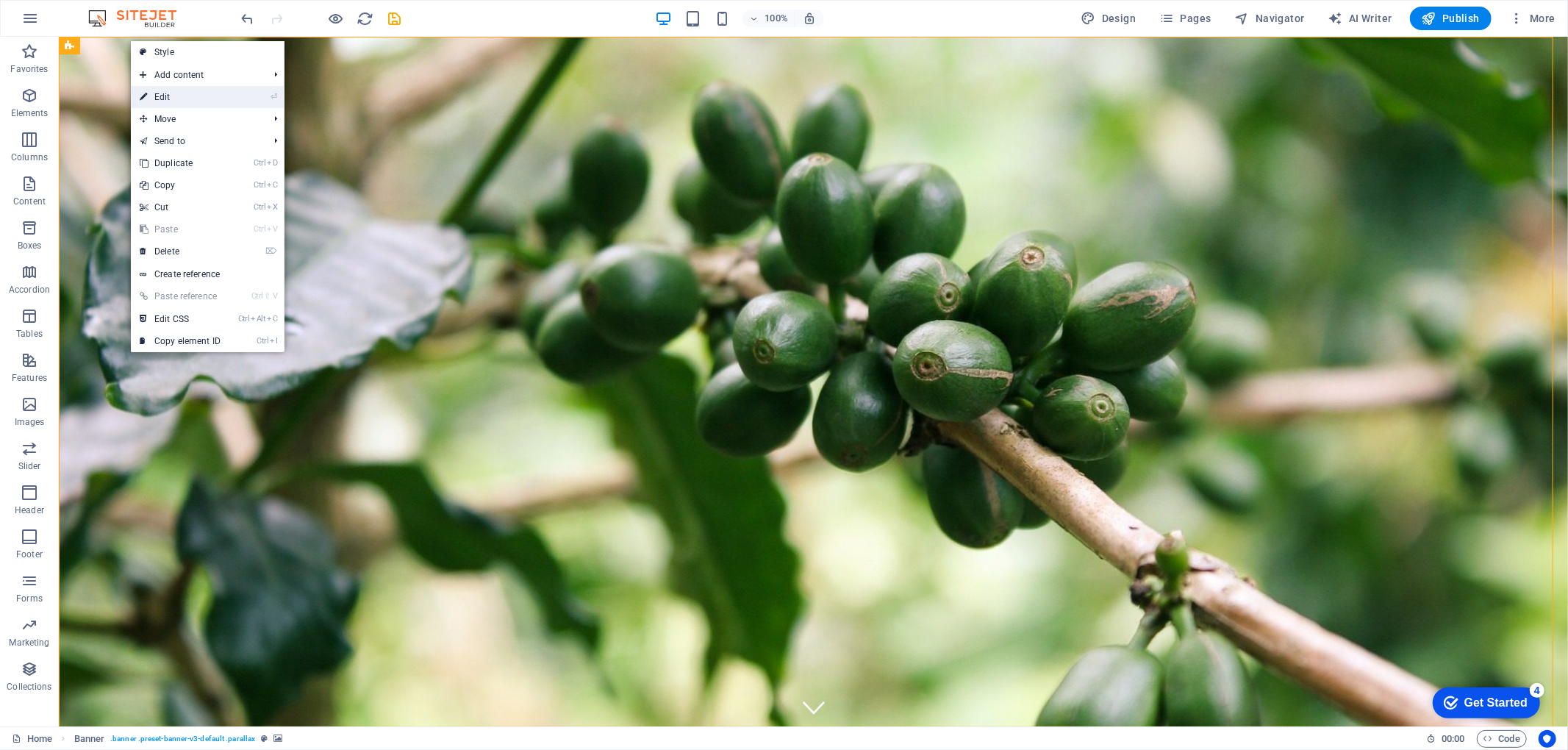
click at [163, 95] on link "⏎ Edit" at bounding box center [180, 97] width 99 height 22
select select "vh"
select select "header"
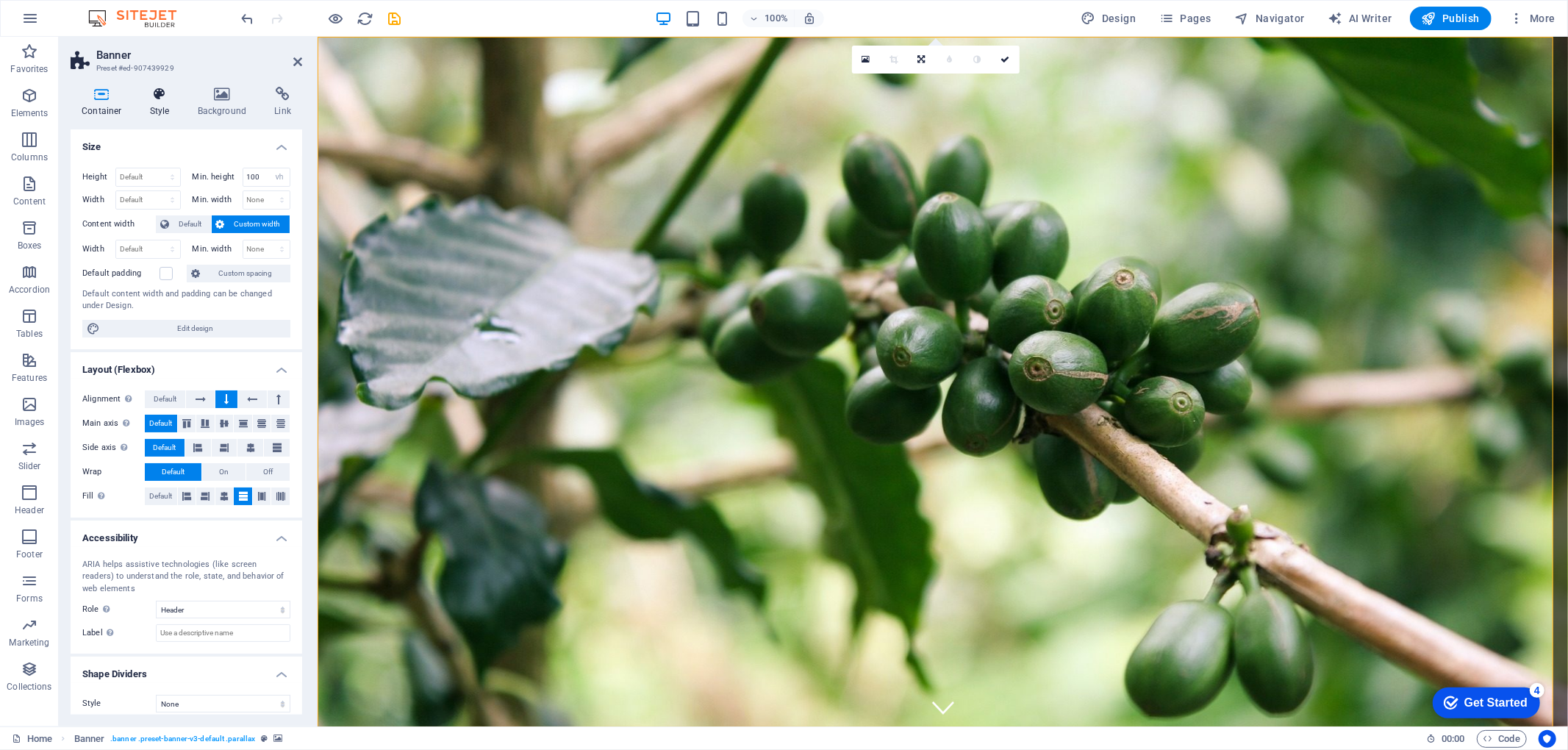
click at [157, 89] on icon at bounding box center [160, 94] width 42 height 14
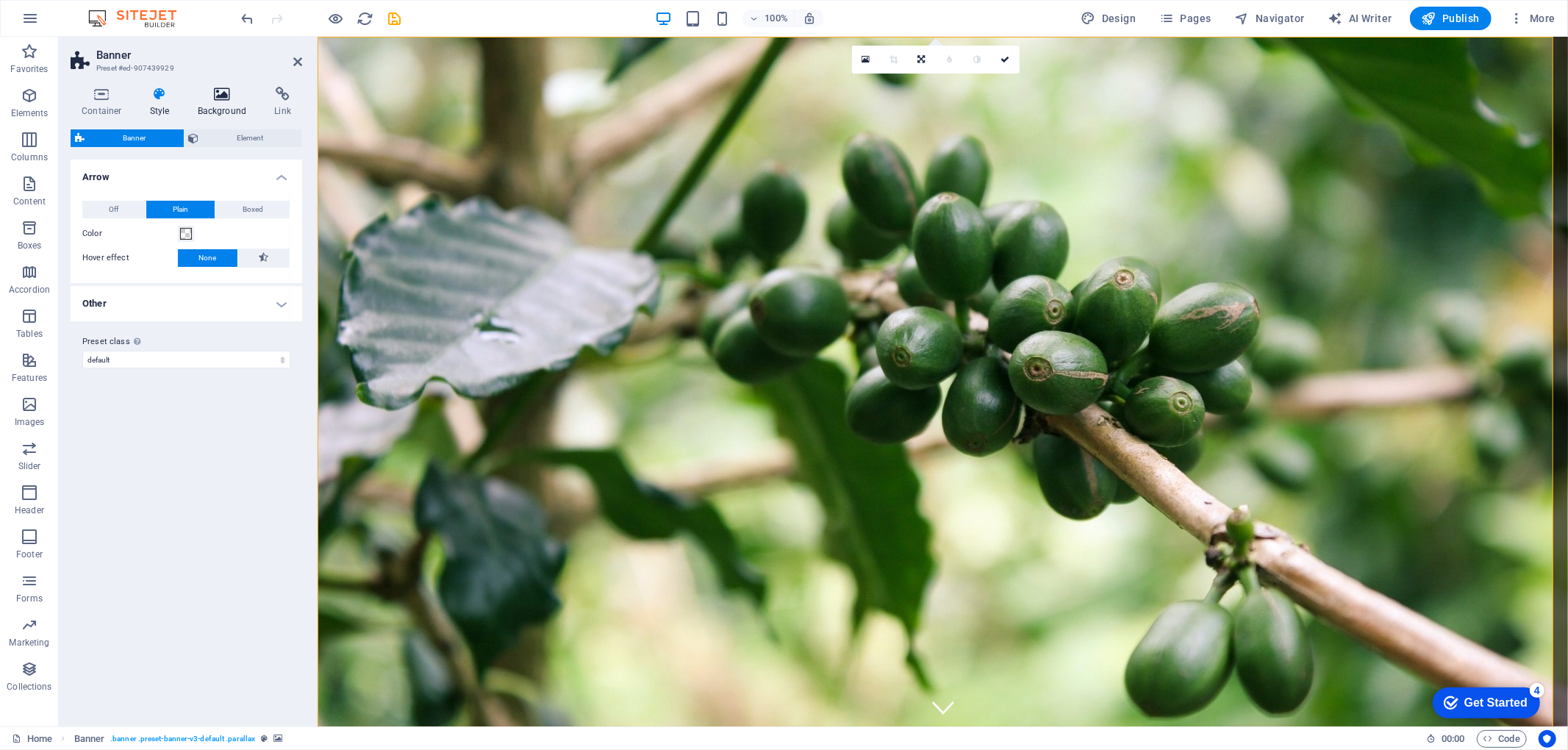
click at [203, 97] on icon at bounding box center [222, 94] width 71 height 14
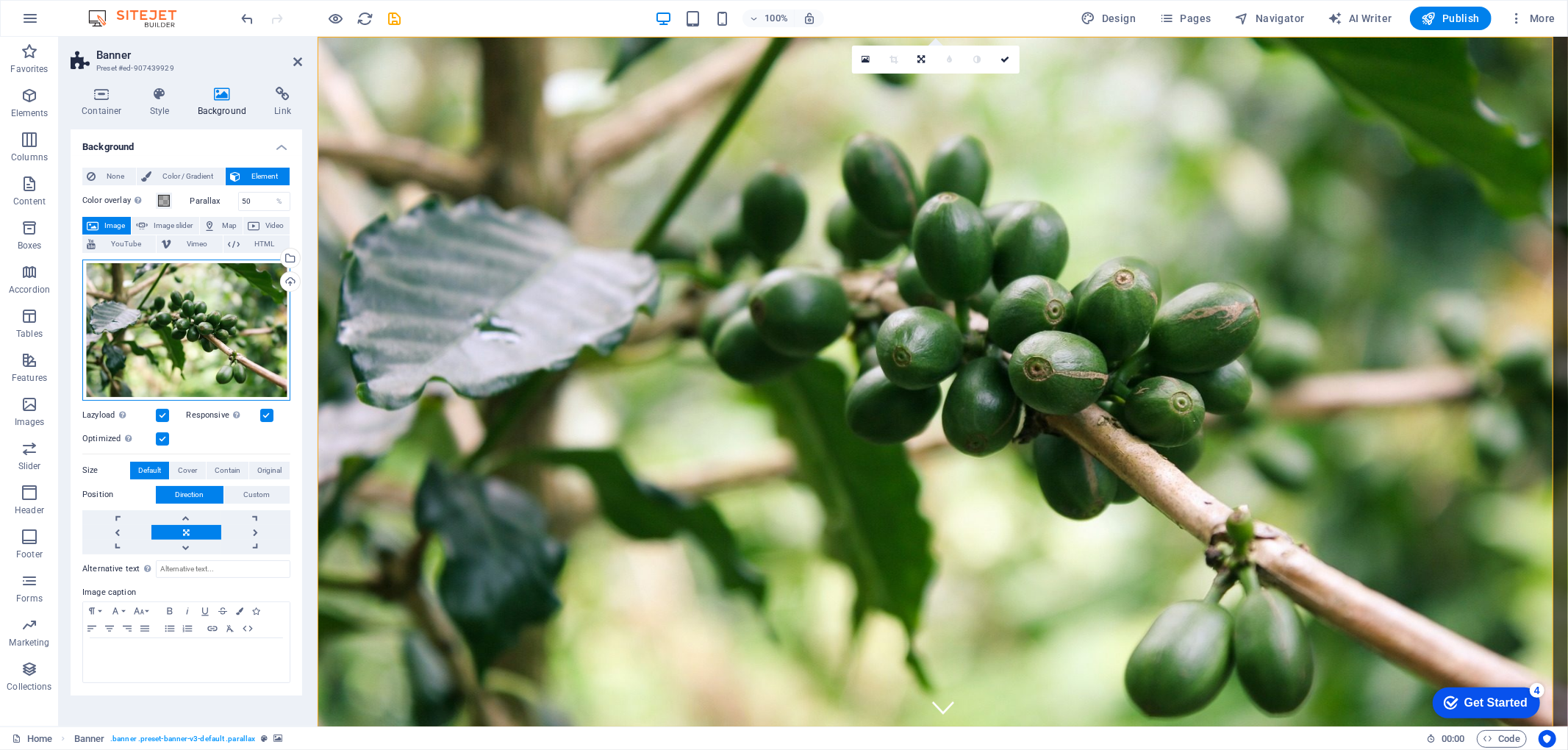
click at [214, 328] on div "Drag files here, click to choose files or select files from Files or our free s…" at bounding box center [186, 330] width 208 height 141
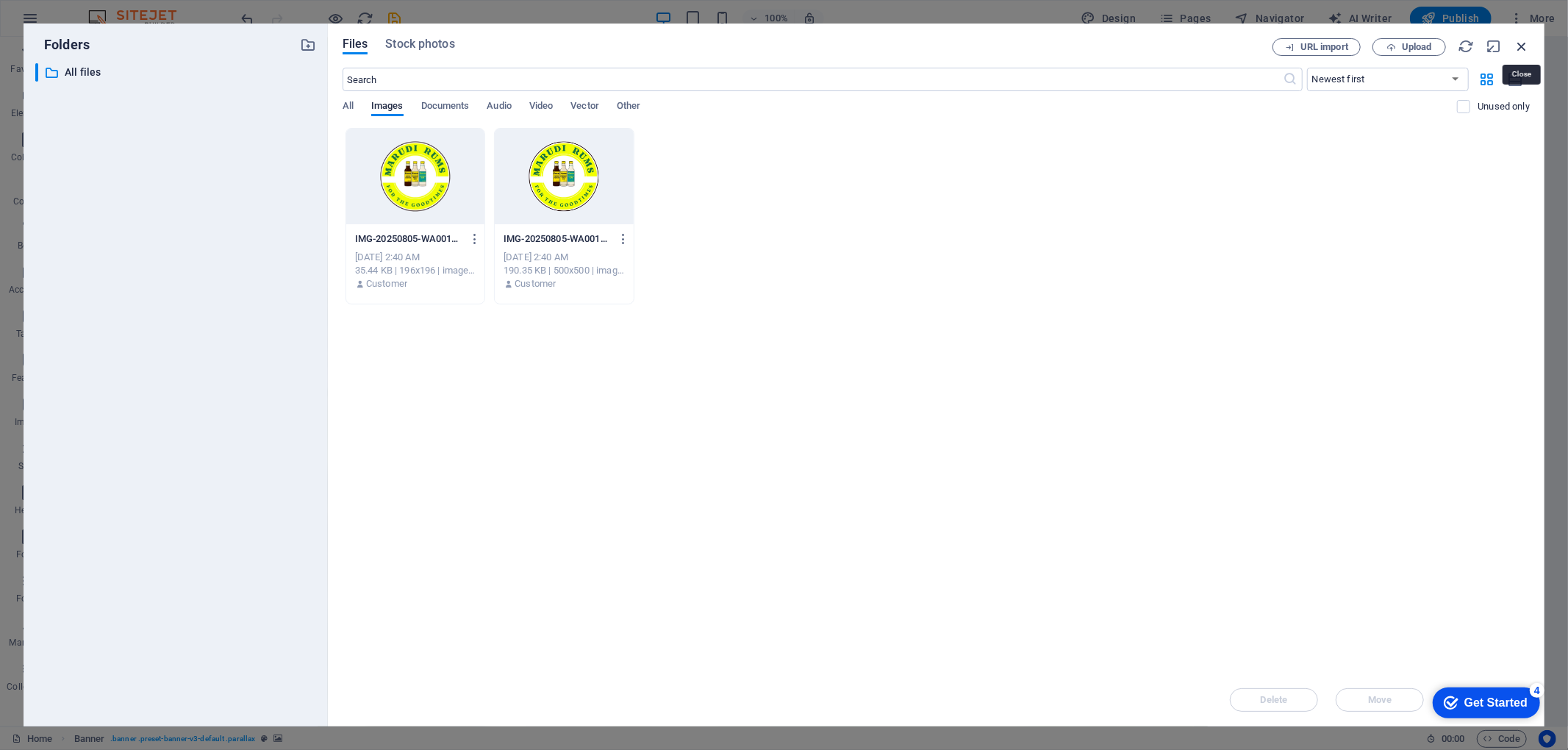
click at [1175, 45] on icon "button" at bounding box center [1522, 46] width 16 height 16
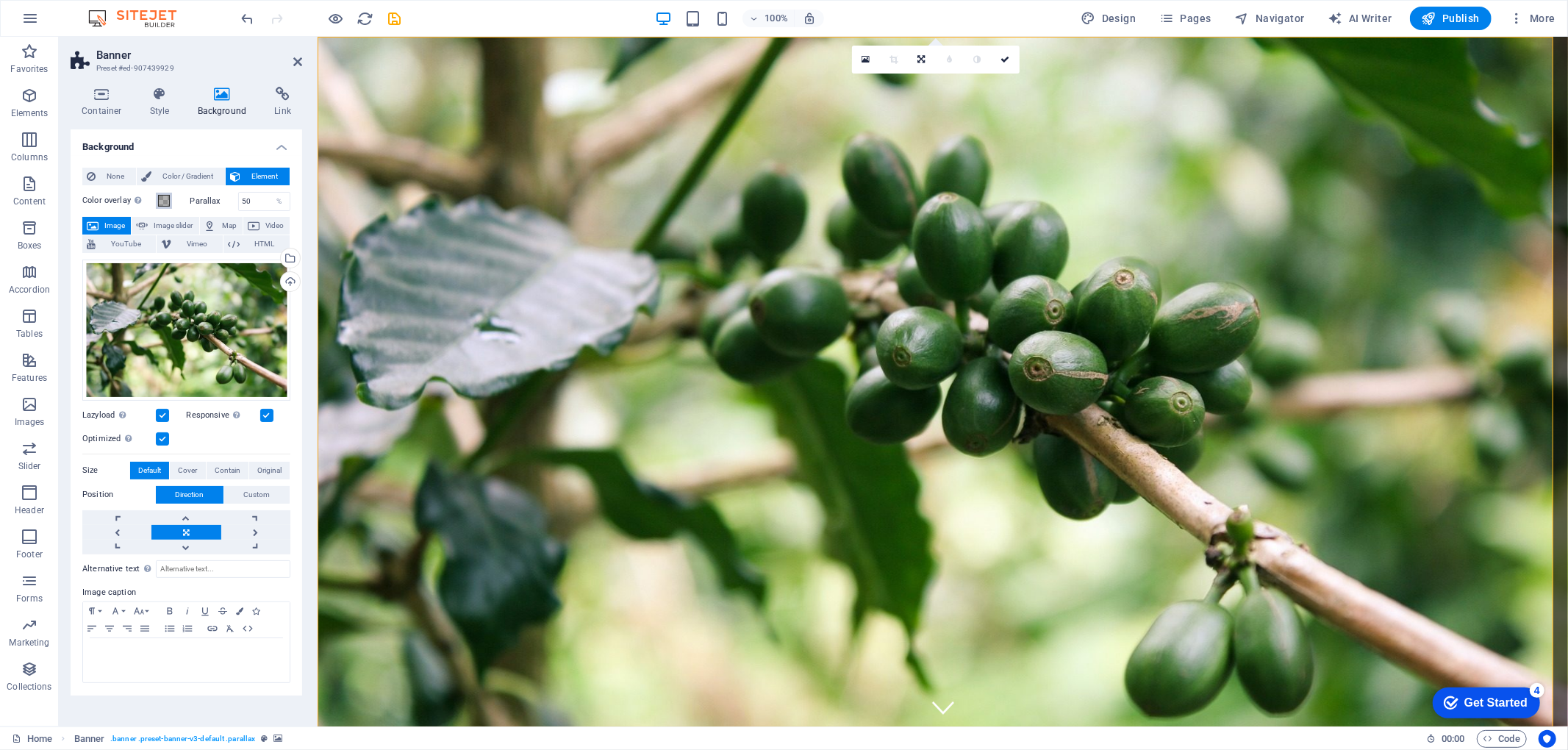
click at [166, 198] on span at bounding box center [164, 200] width 12 height 12
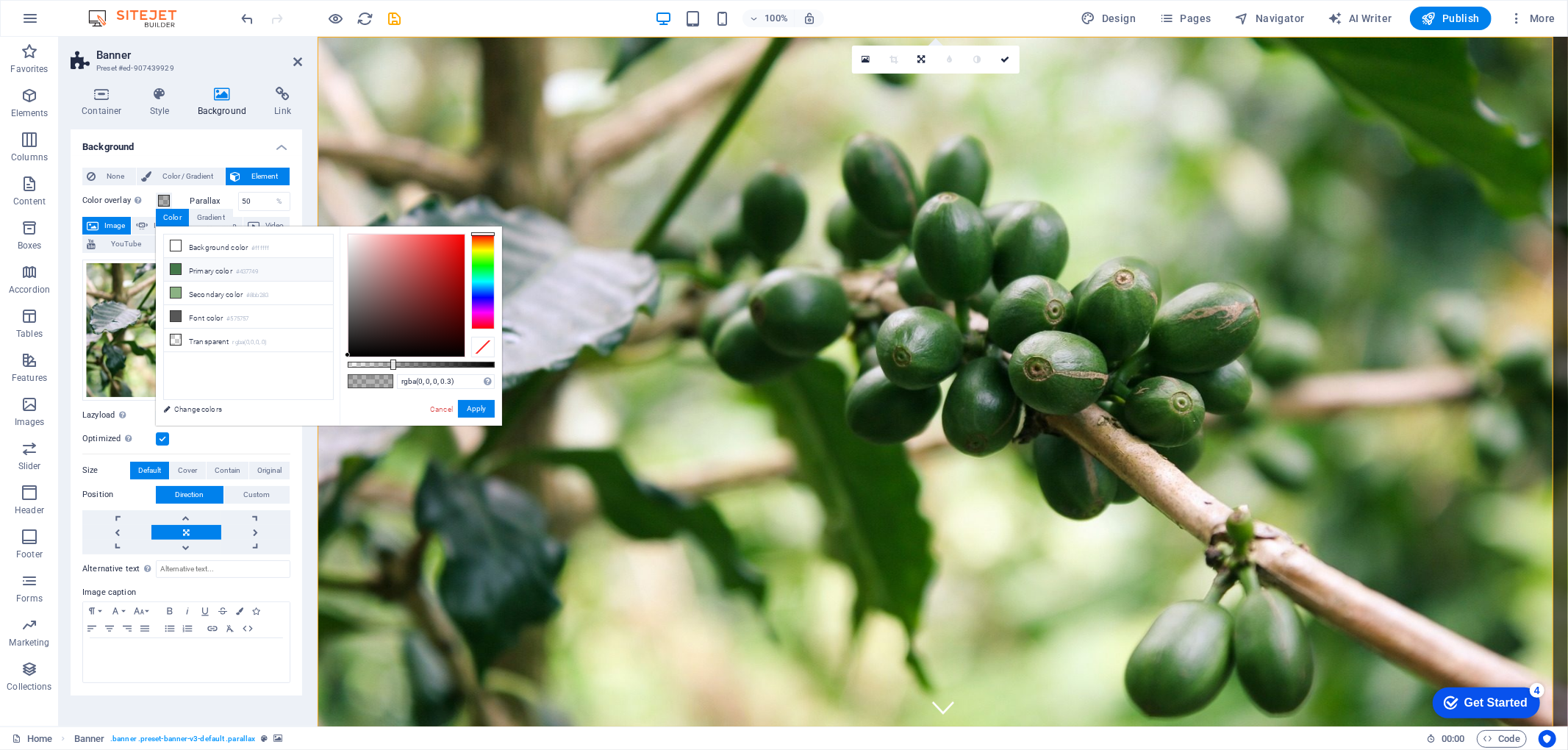
click at [178, 269] on icon at bounding box center [175, 269] width 10 height 10
type input "rgba(67, 119, 73, 0.3)"
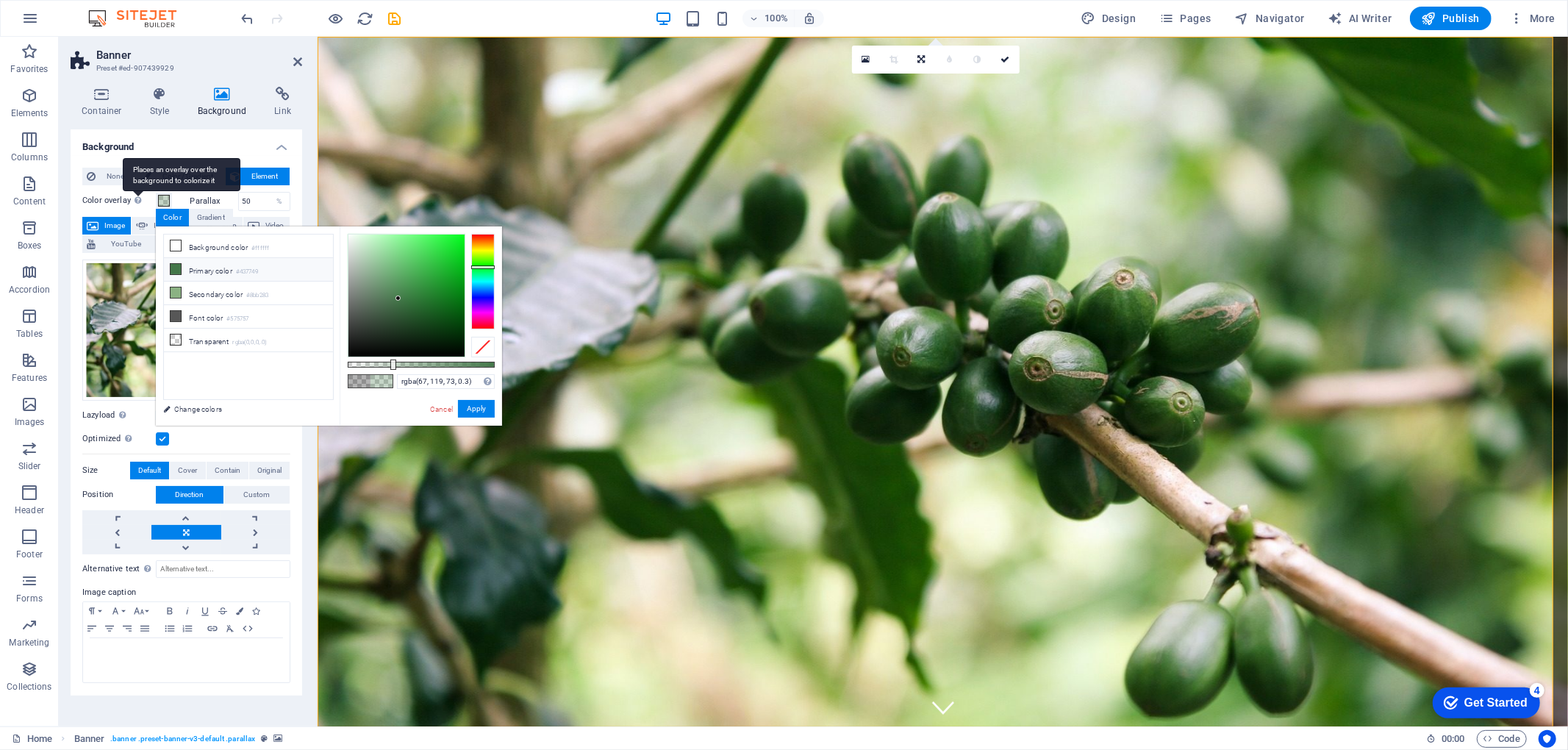
click at [139, 206] on div "Places an overlay over the background to colorize it" at bounding box center [138, 199] width 14 height 17
click at [156, 206] on button "Color overlay Places an overlay over the background to colorize it" at bounding box center [164, 201] width 16 height 16
click at [480, 412] on button "Apply" at bounding box center [476, 408] width 37 height 17
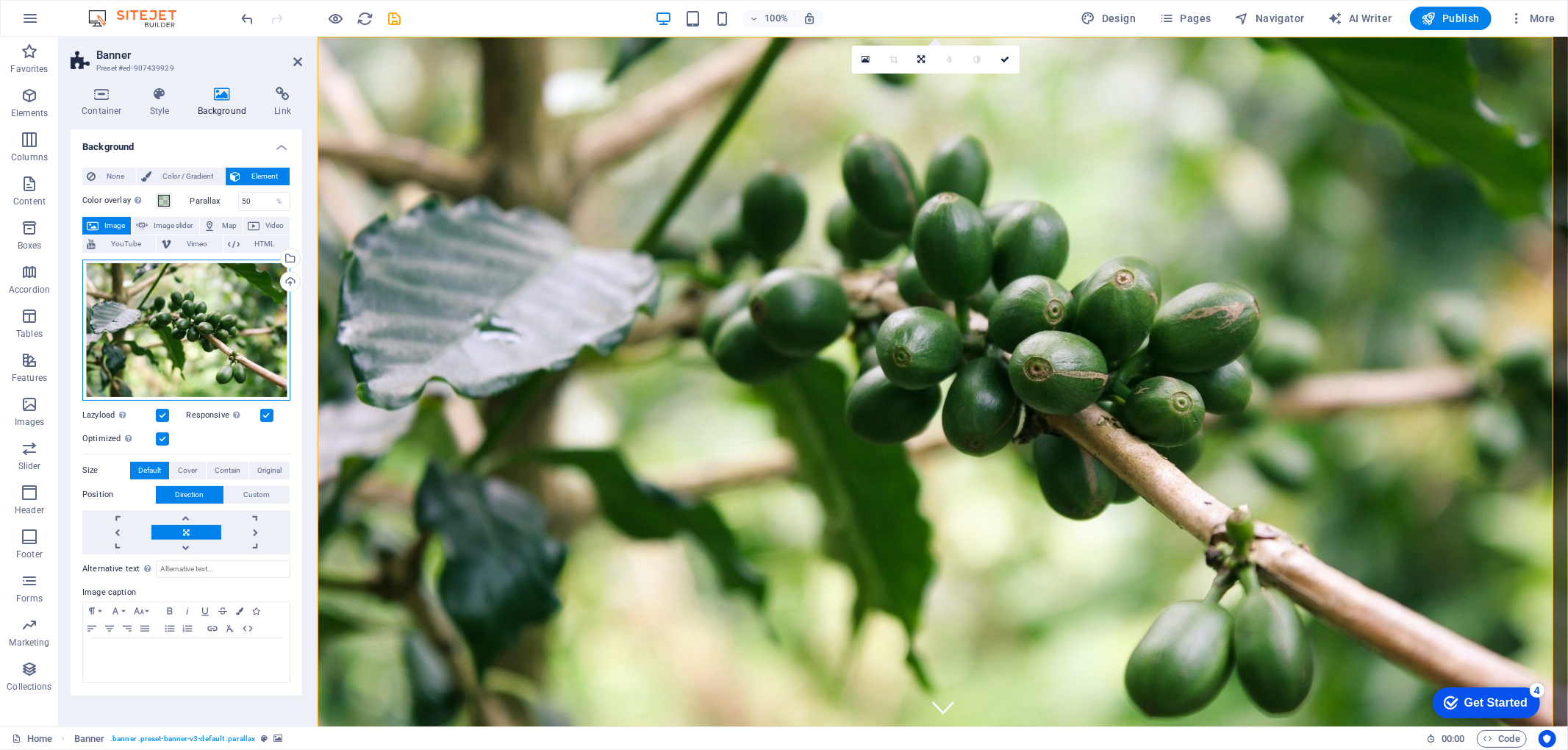
drag, startPoint x: 250, startPoint y: 313, endPoint x: 190, endPoint y: 358, distance: 75.0
click at [190, 358] on div "Drag files here, click to choose files or select files from Files or our free s…" at bounding box center [186, 330] width 208 height 141
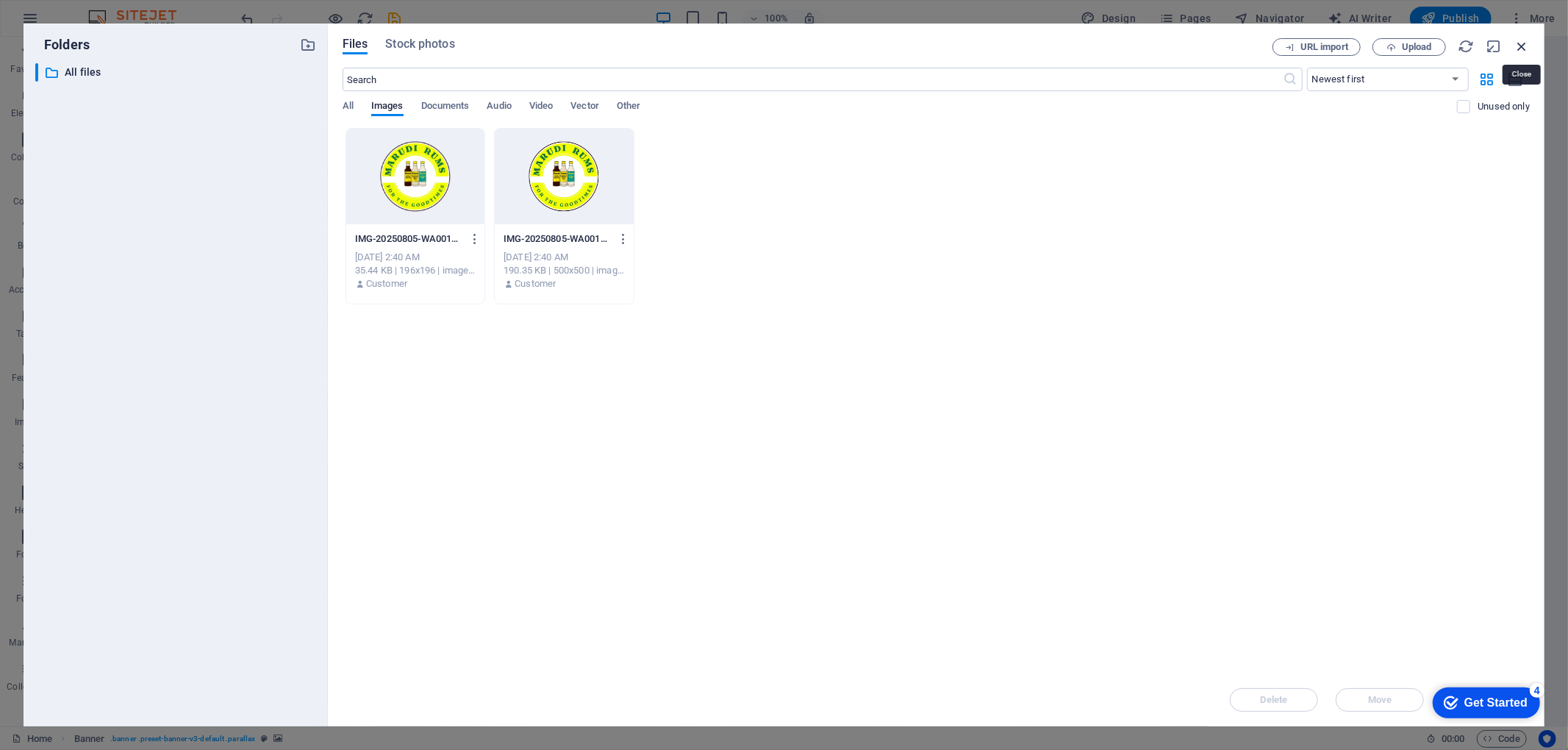
click at [1175, 48] on icon "button" at bounding box center [1522, 46] width 16 height 16
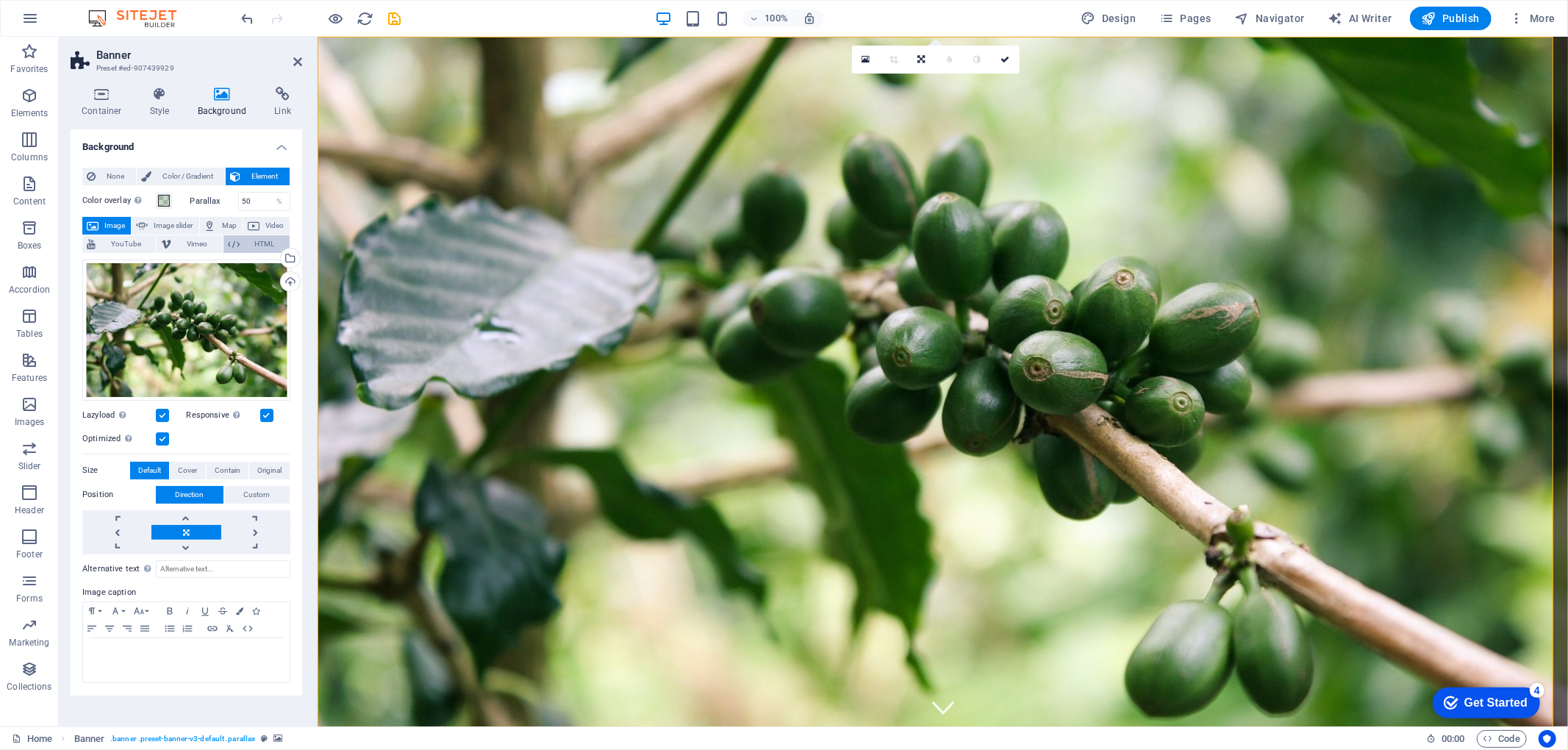
click at [228, 240] on icon at bounding box center [233, 243] width 12 height 17
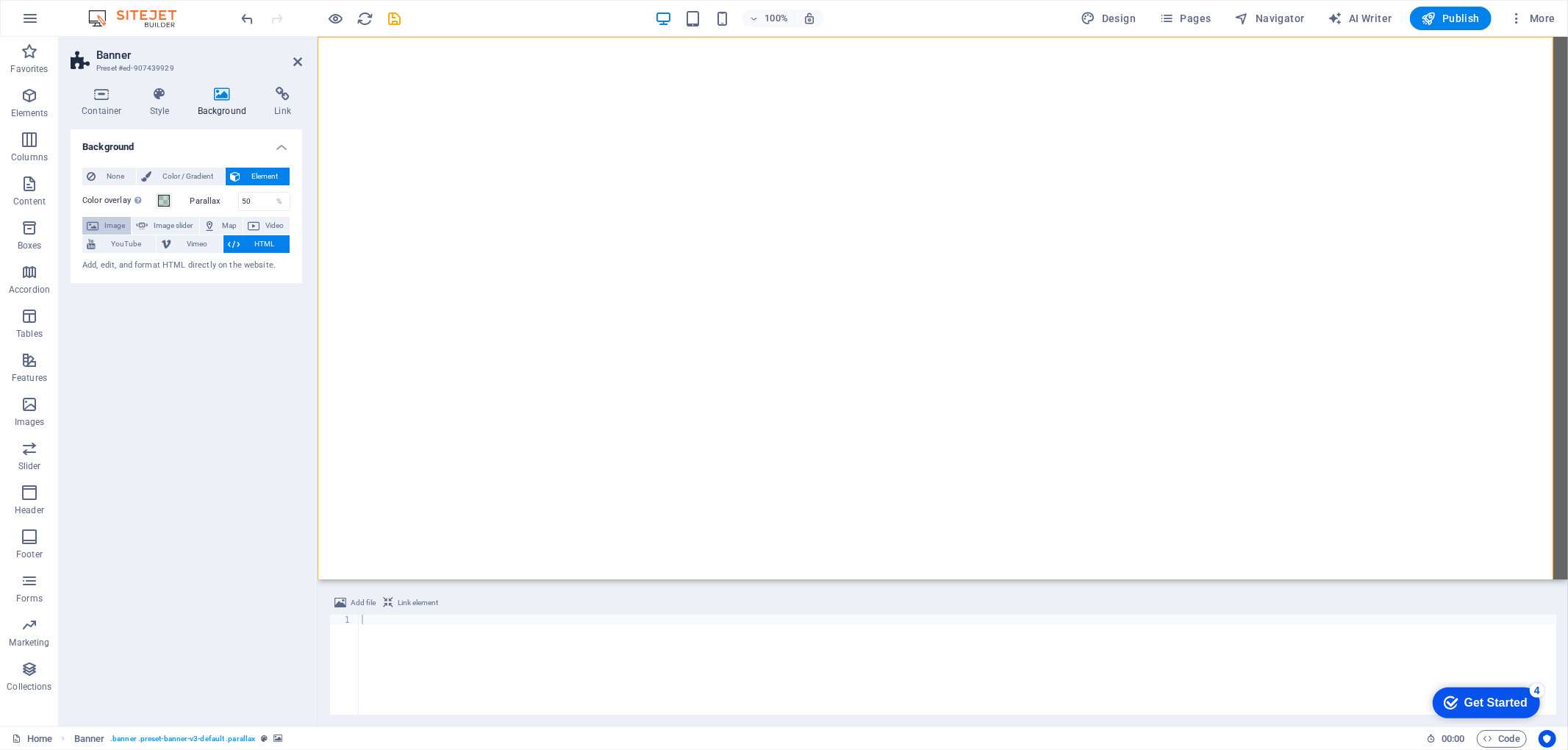
click at [109, 224] on span "Image" at bounding box center [115, 225] width 24 height 17
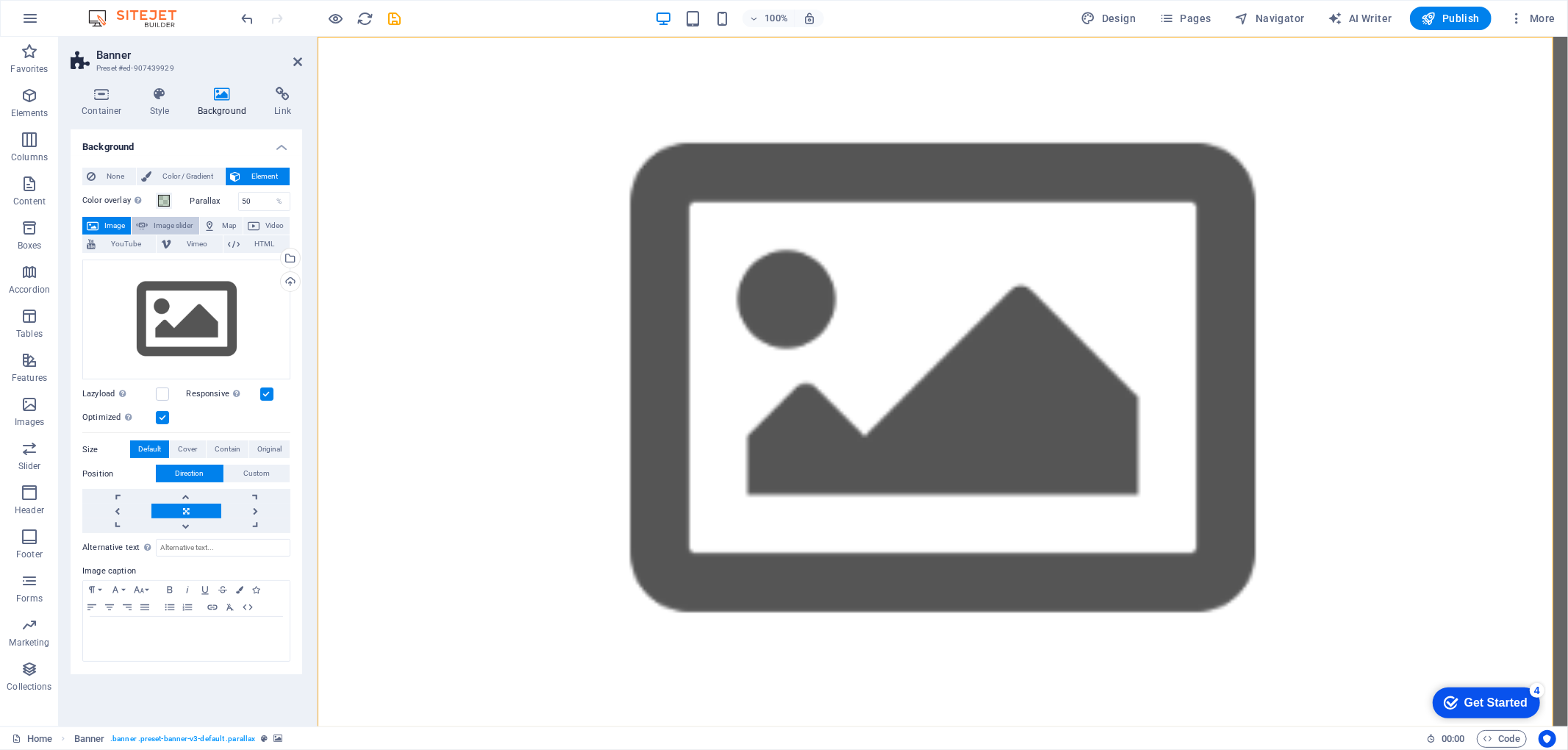
click at [166, 223] on span "Image slider" at bounding box center [173, 225] width 42 height 17
select select "ms"
select select "s"
select select "progressive"
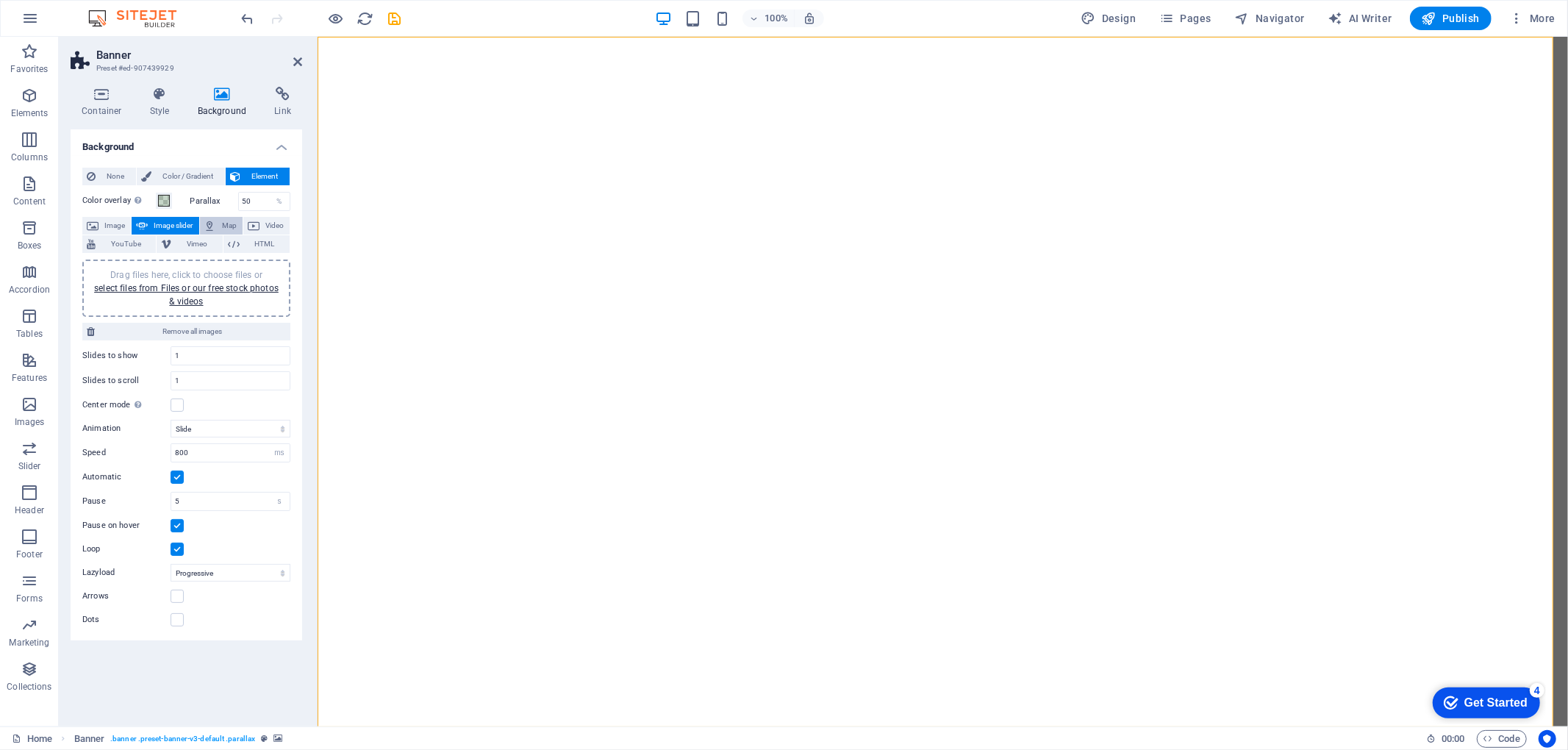
click at [218, 218] on button "Map" at bounding box center [221, 225] width 43 height 17
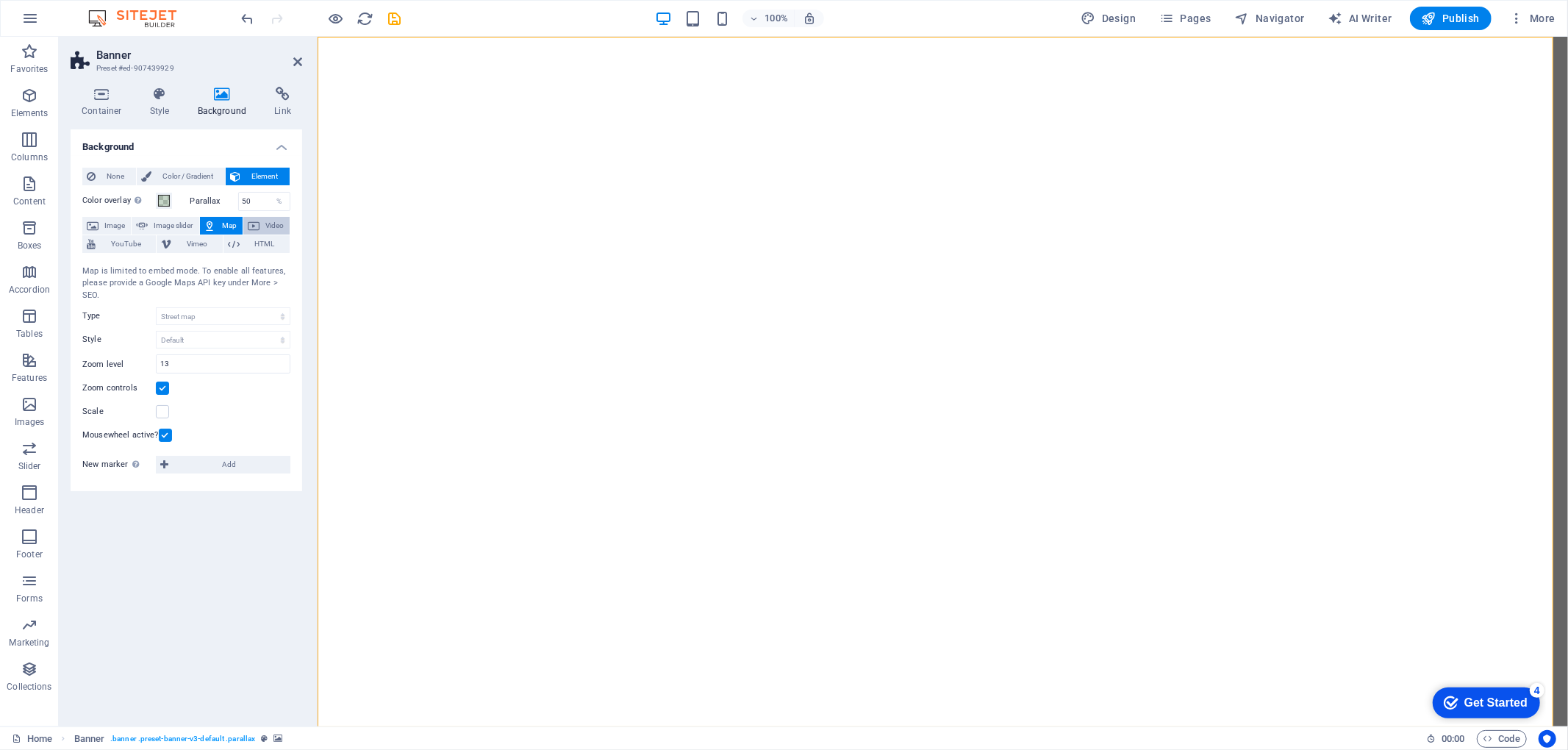
click at [272, 223] on span "Video" at bounding box center [275, 225] width 22 height 17
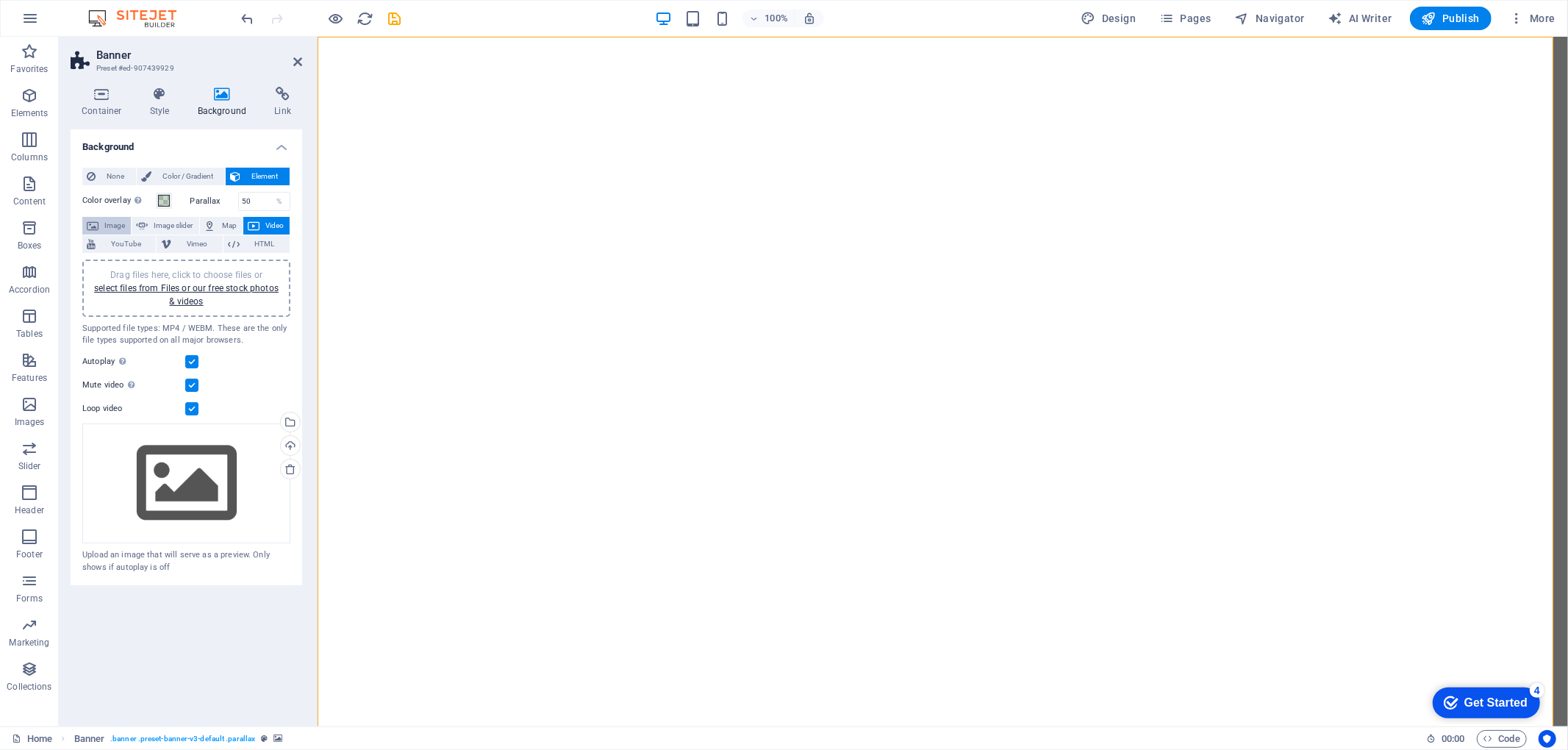
click at [116, 219] on span "Image" at bounding box center [115, 225] width 24 height 17
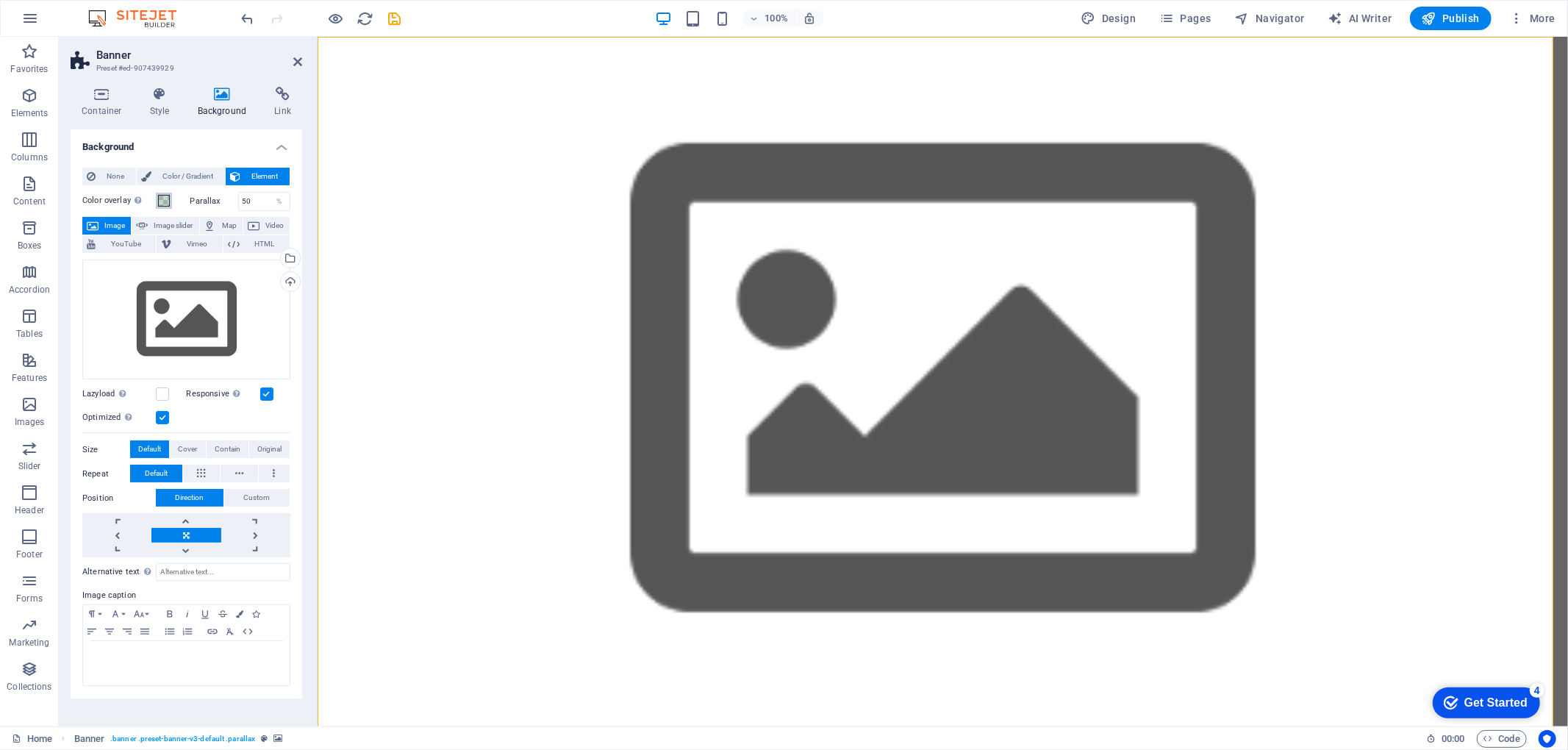
click at [159, 201] on span at bounding box center [164, 200] width 12 height 12
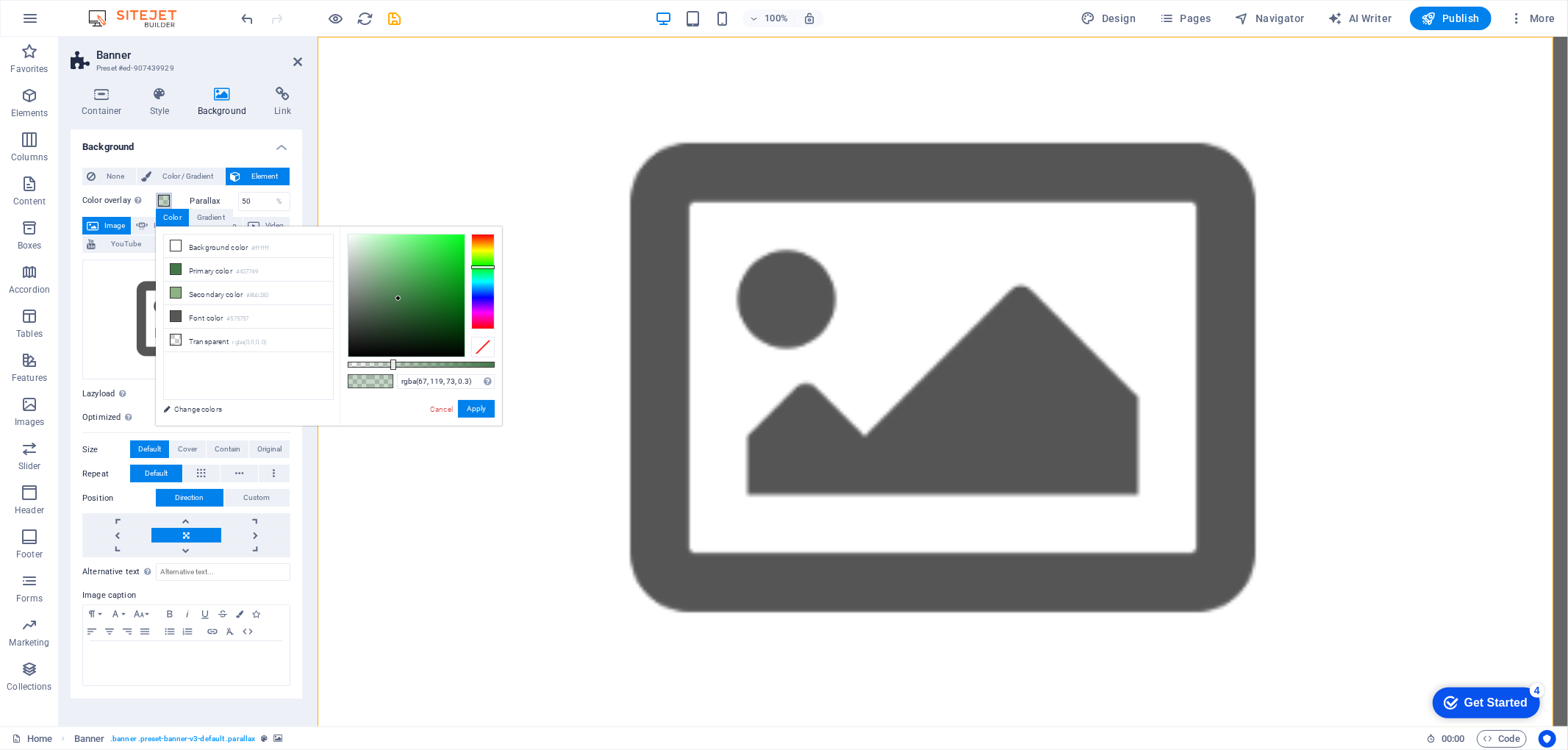
click at [159, 201] on span at bounding box center [164, 200] width 12 height 12
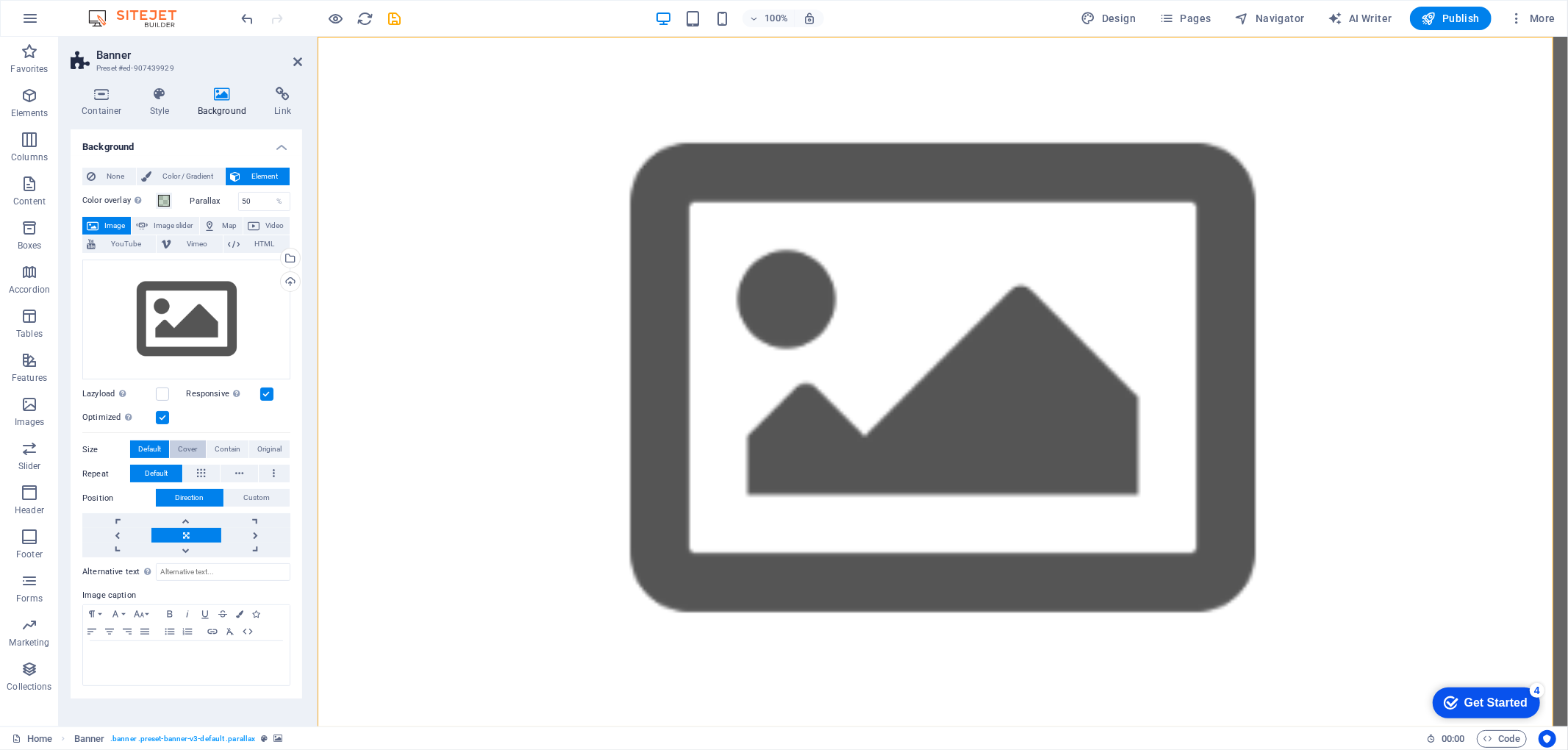
click at [186, 451] on span "Cover" at bounding box center [187, 449] width 19 height 17
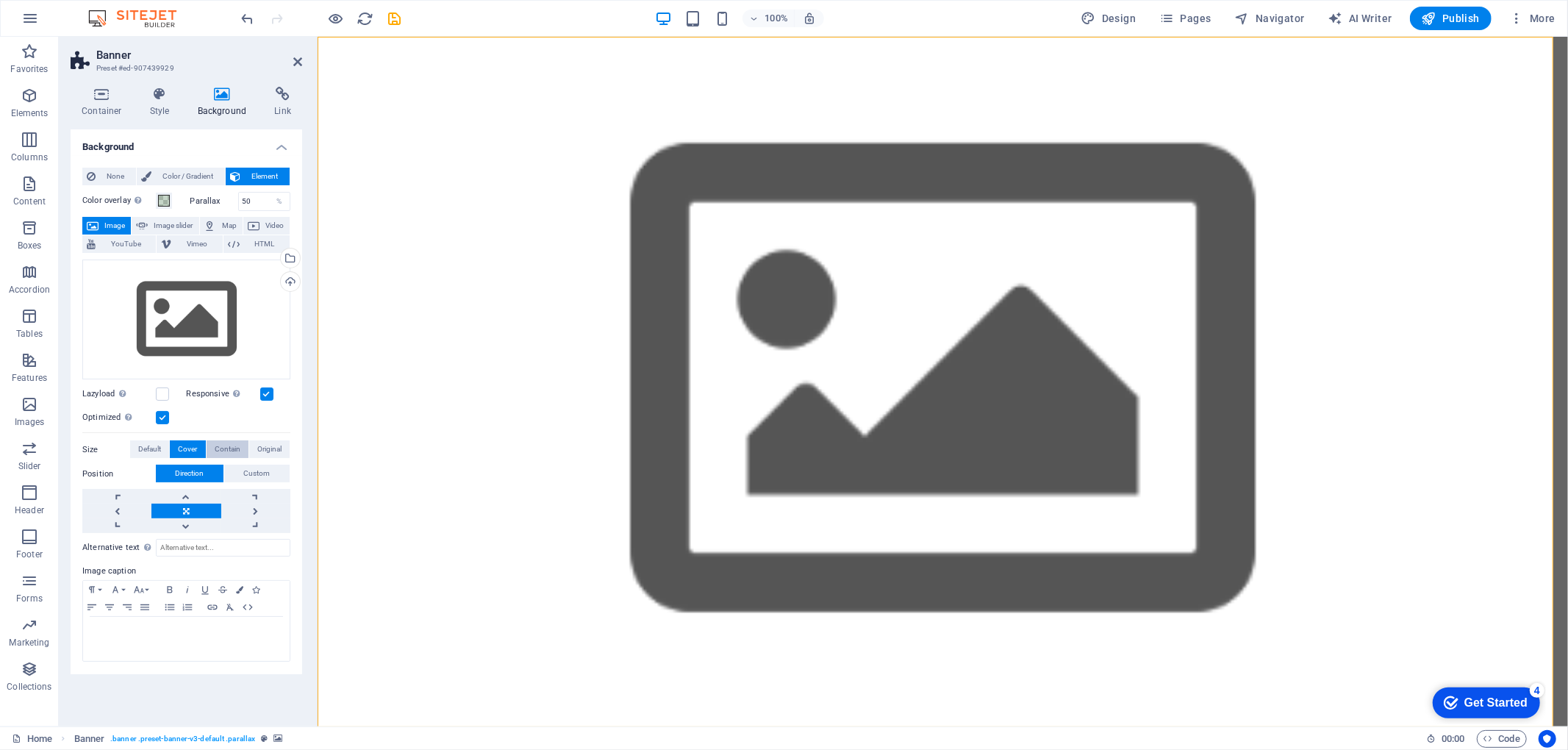
click at [228, 453] on span "Contain" at bounding box center [227, 449] width 25 height 17
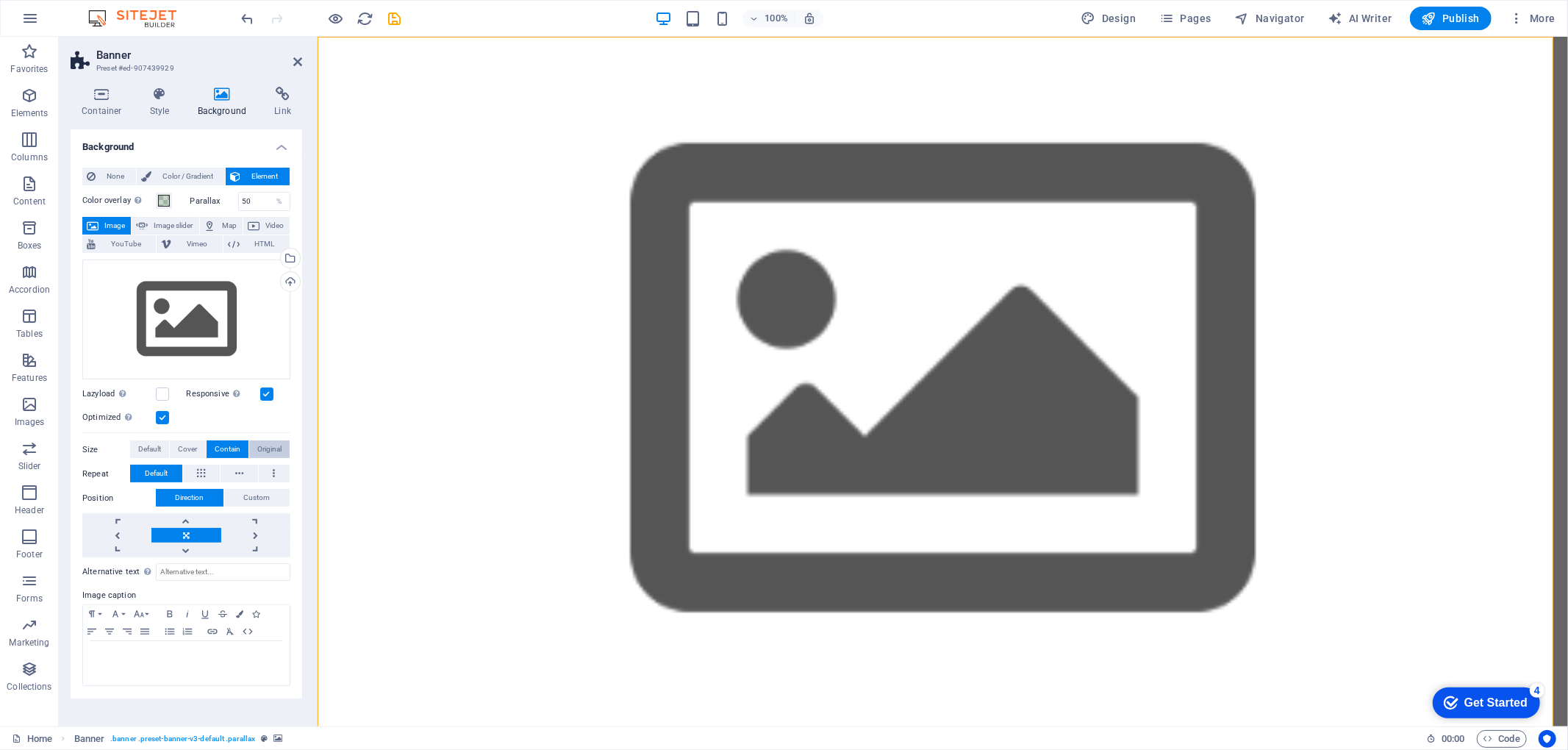
click at [265, 452] on span "Original" at bounding box center [269, 449] width 24 height 17
click at [150, 450] on span "Default" at bounding box center [149, 449] width 23 height 17
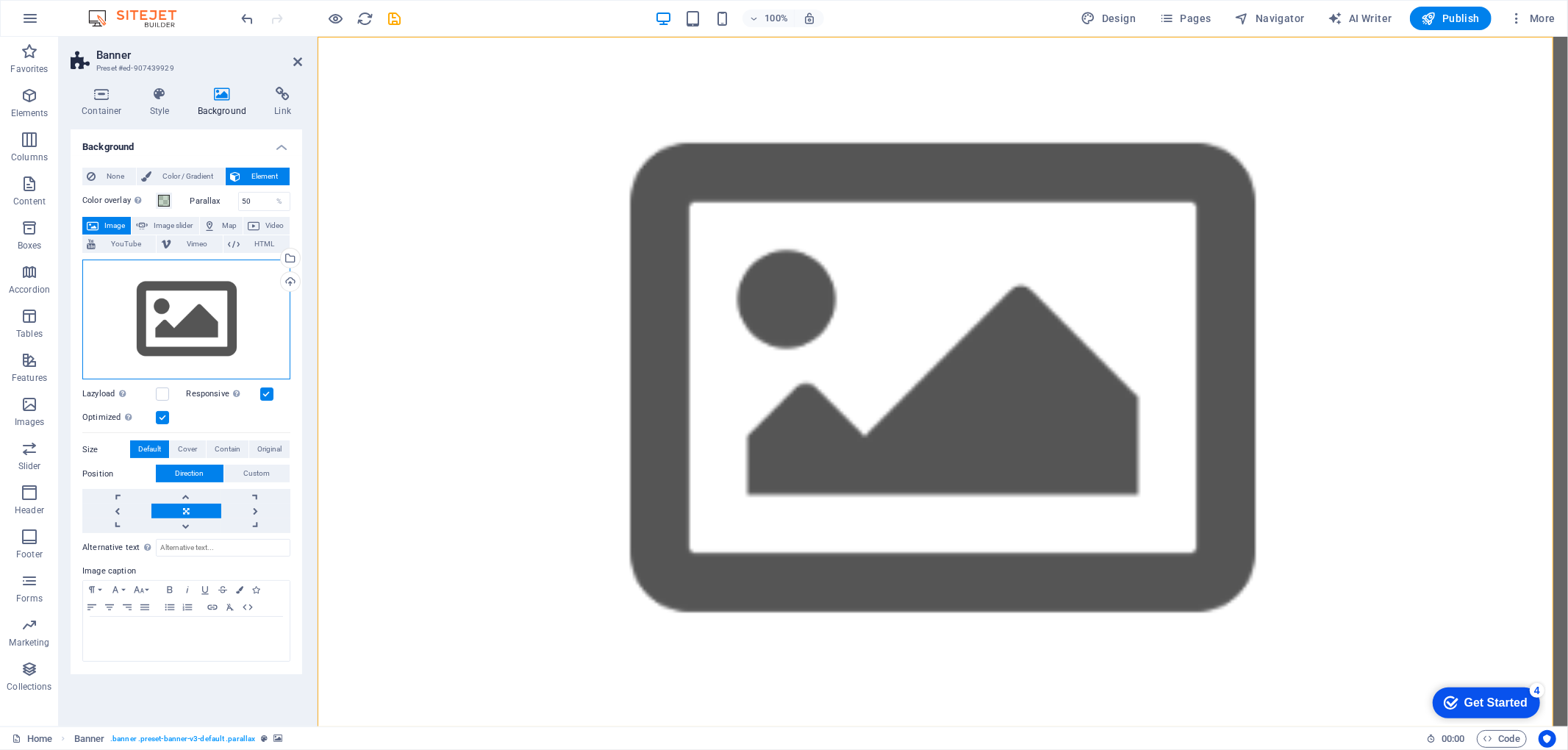
click at [180, 329] on div "Drag files here, click to choose files or select files from Files or our free s…" at bounding box center [186, 319] width 208 height 120
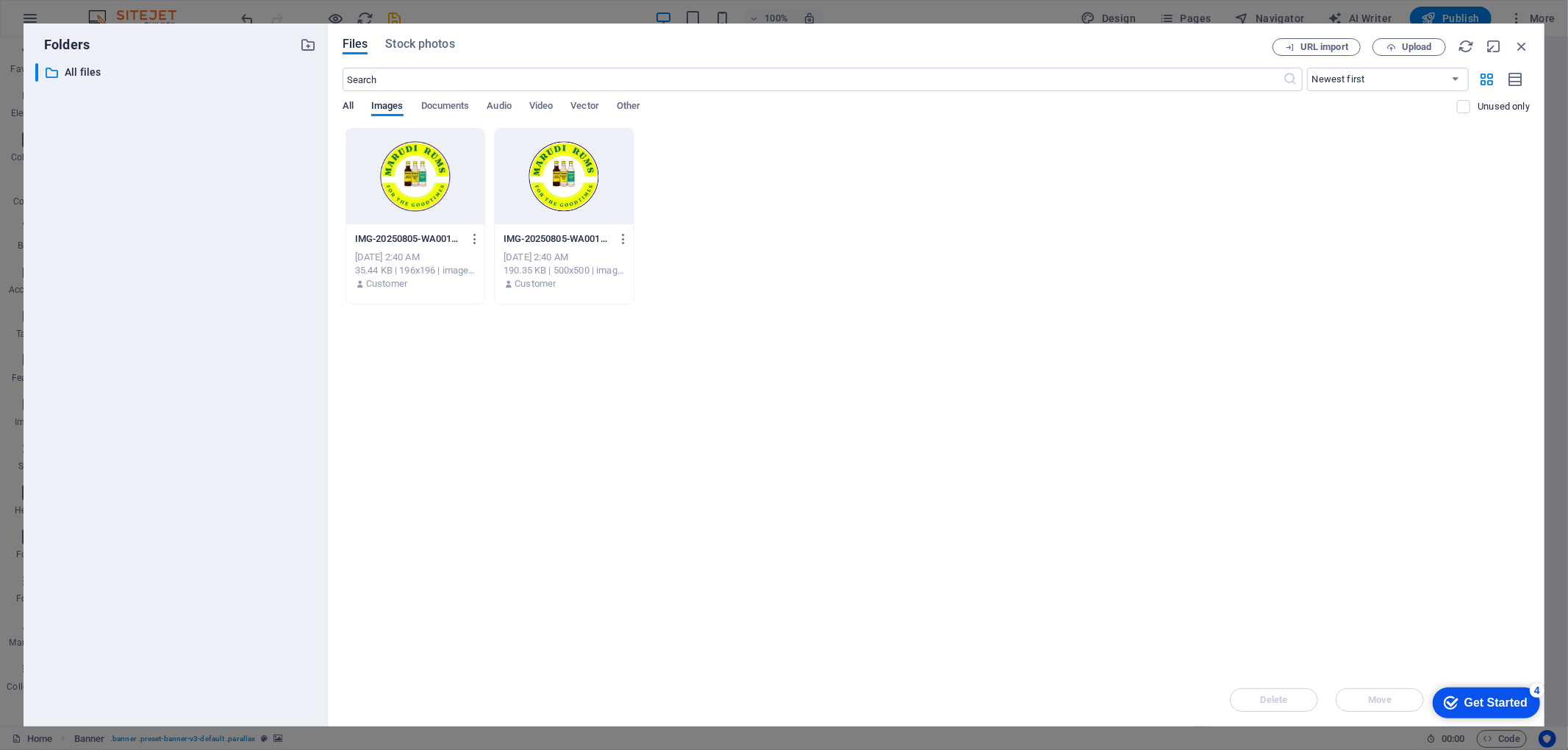
click at [347, 101] on span "All" at bounding box center [348, 107] width 11 height 21
click at [1175, 45] on span "Upload" at bounding box center [1416, 47] width 30 height 9
click at [1175, 562] on div "checkmark Get Started 4" at bounding box center [1486, 702] width 108 height 31
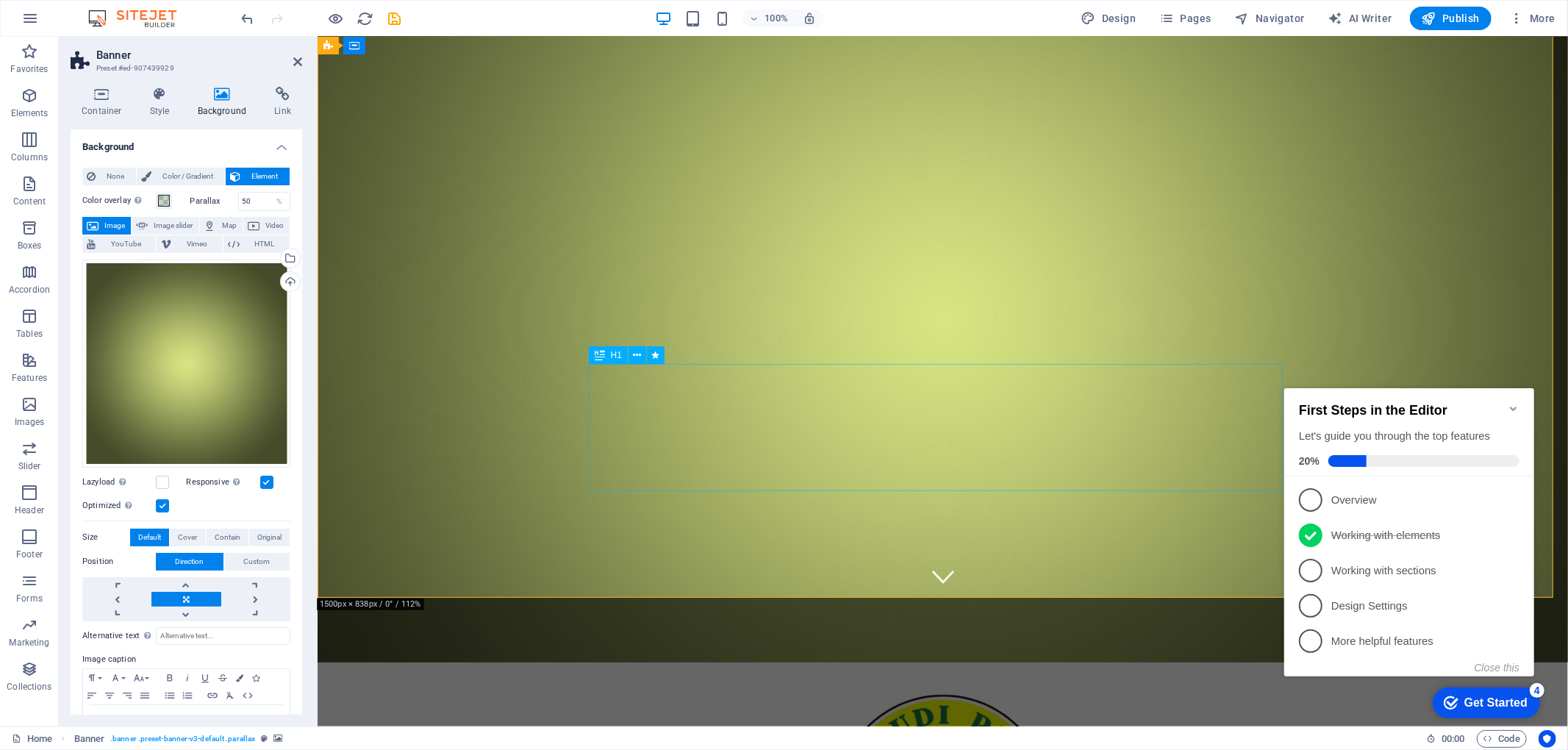
scroll to position [132, 0]
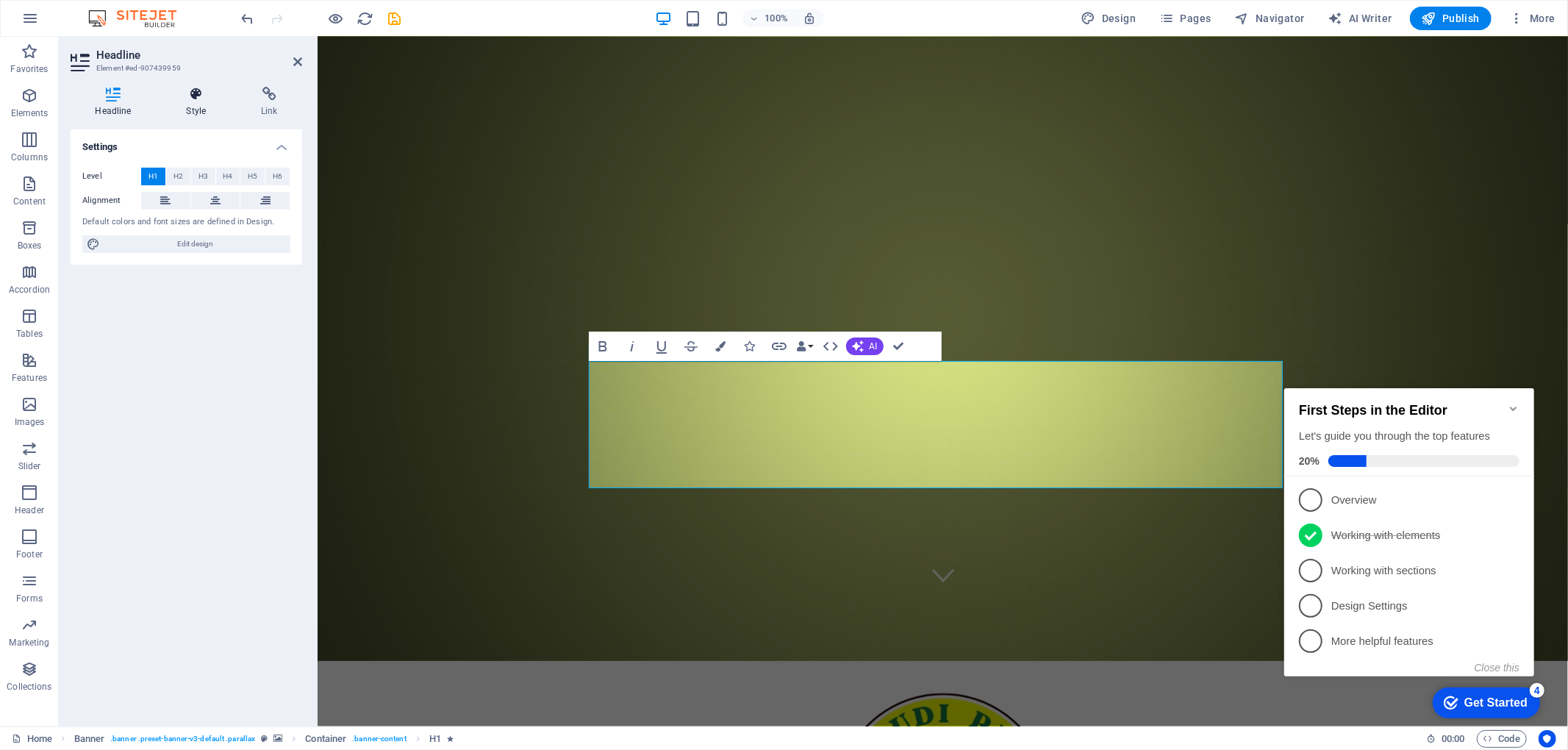
click at [198, 101] on h4 "Style" at bounding box center [199, 102] width 75 height 31
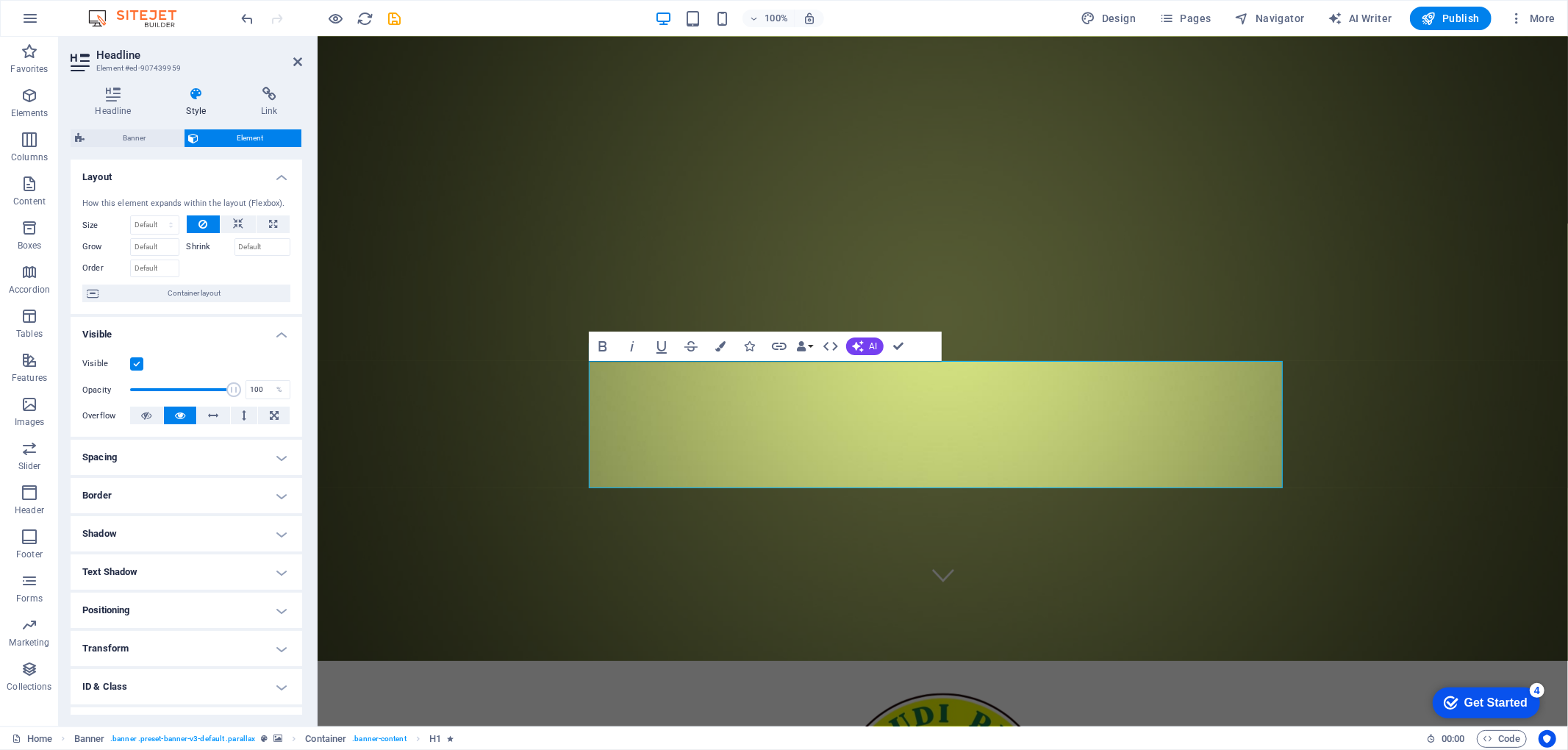
scroll to position [66, 0]
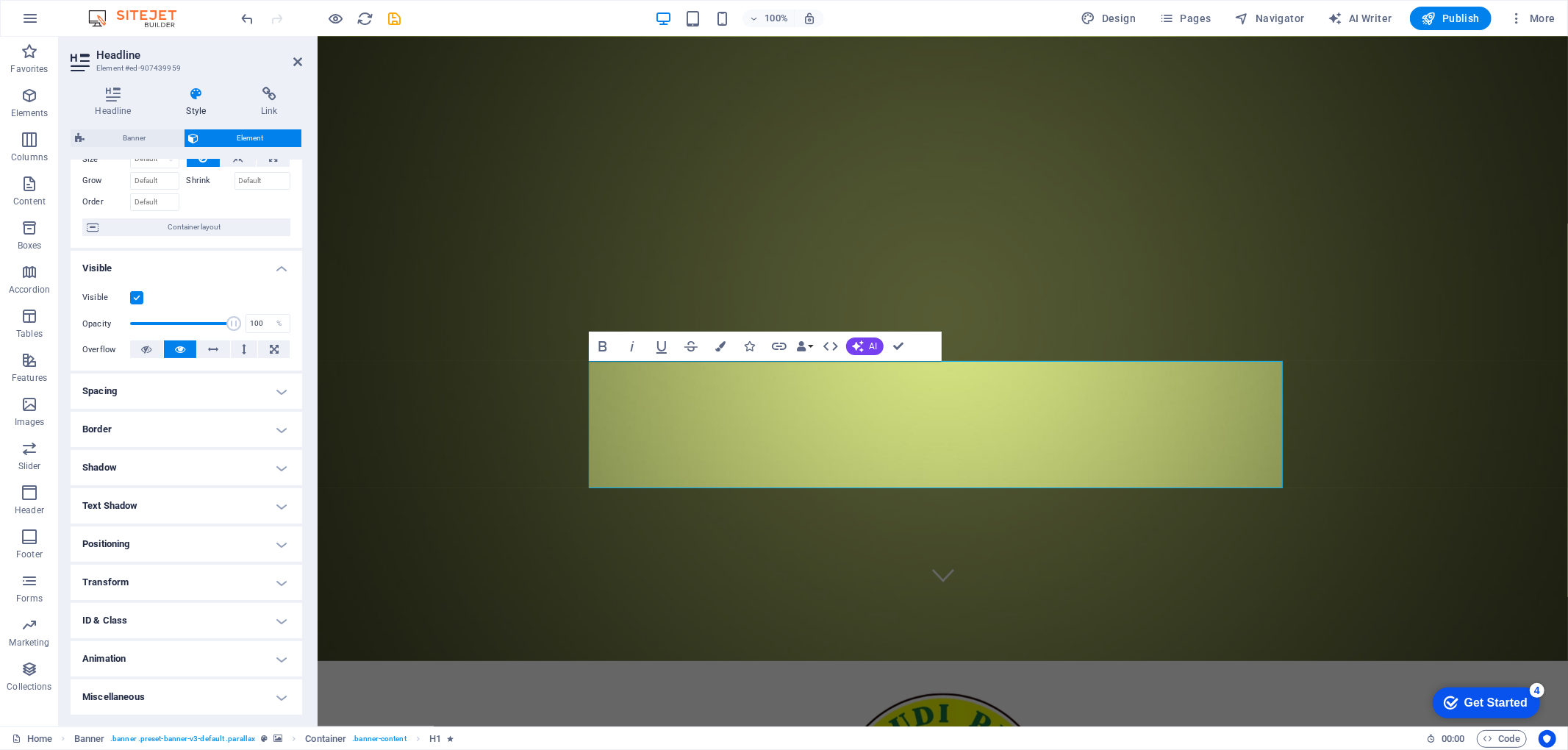
click at [269, 394] on h4 "Spacing" at bounding box center [186, 391] width 232 height 35
click at [271, 488] on h4 "Border" at bounding box center [186, 488] width 232 height 35
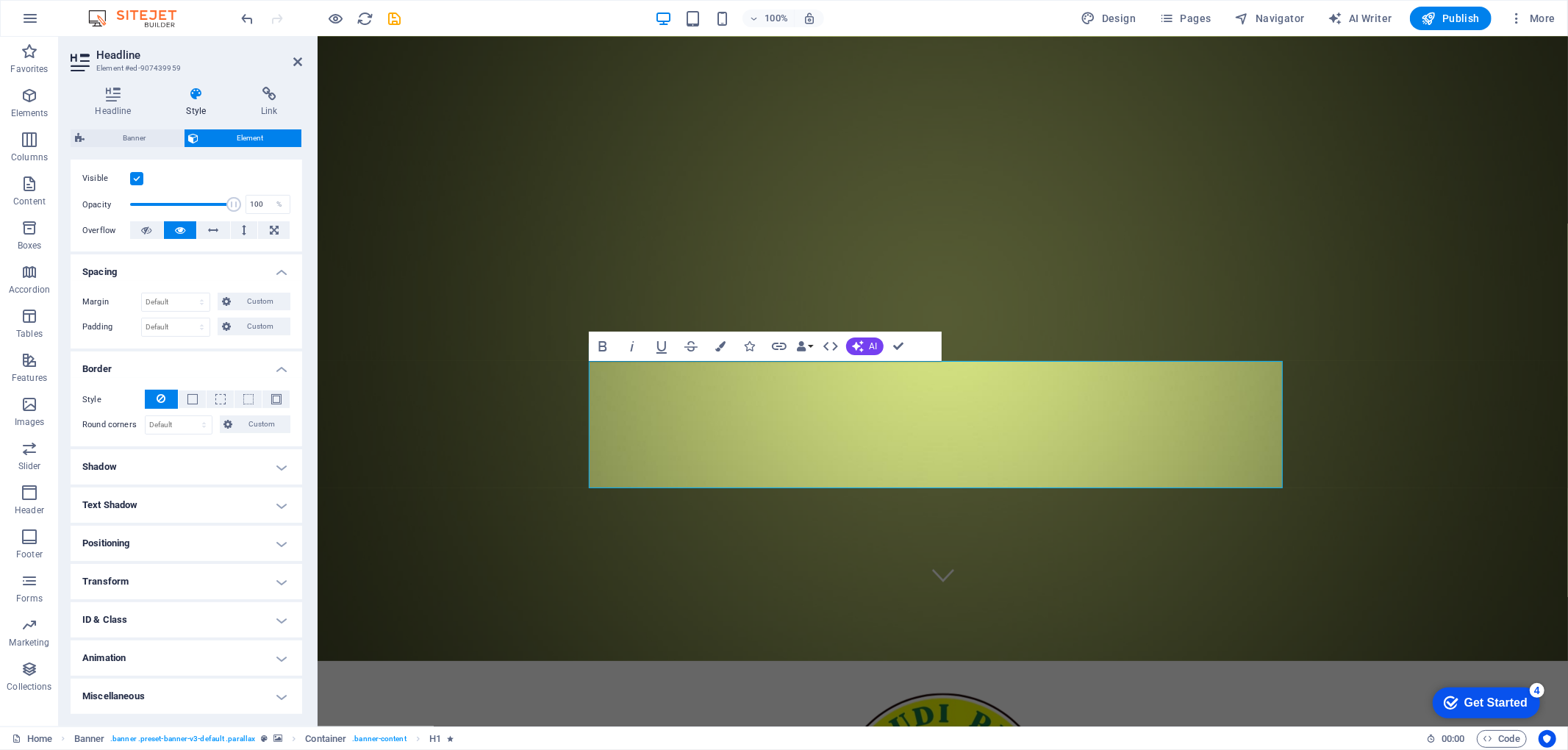
click at [265, 459] on h4 "Shadow" at bounding box center [186, 466] width 232 height 35
click at [271, 550] on h4 "Text Shadow" at bounding box center [186, 537] width 232 height 35
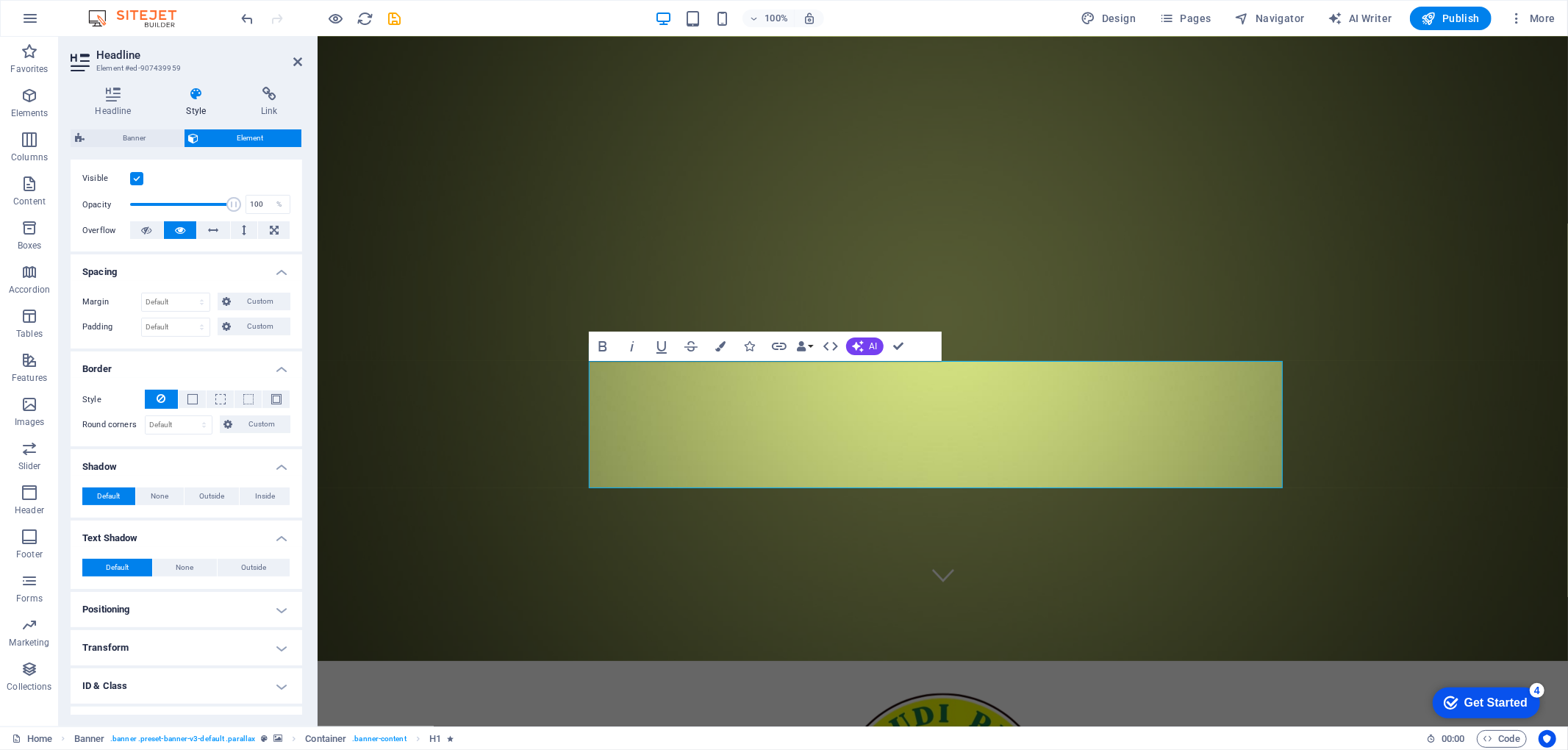
scroll to position [252, 0]
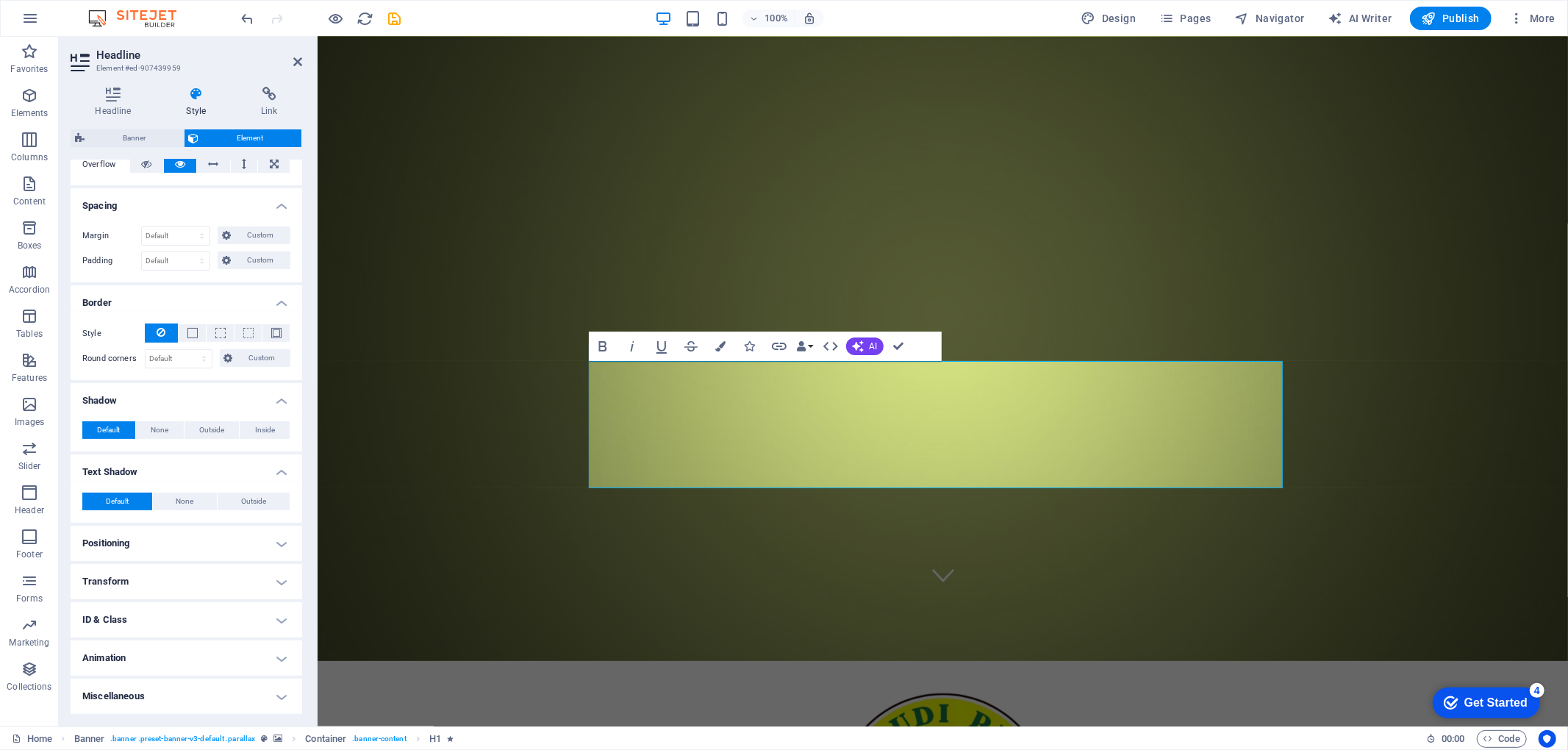
click at [271, 541] on h4 "Positioning" at bounding box center [186, 543] width 232 height 35
click at [272, 562] on h4 "Transform" at bounding box center [186, 632] width 232 height 35
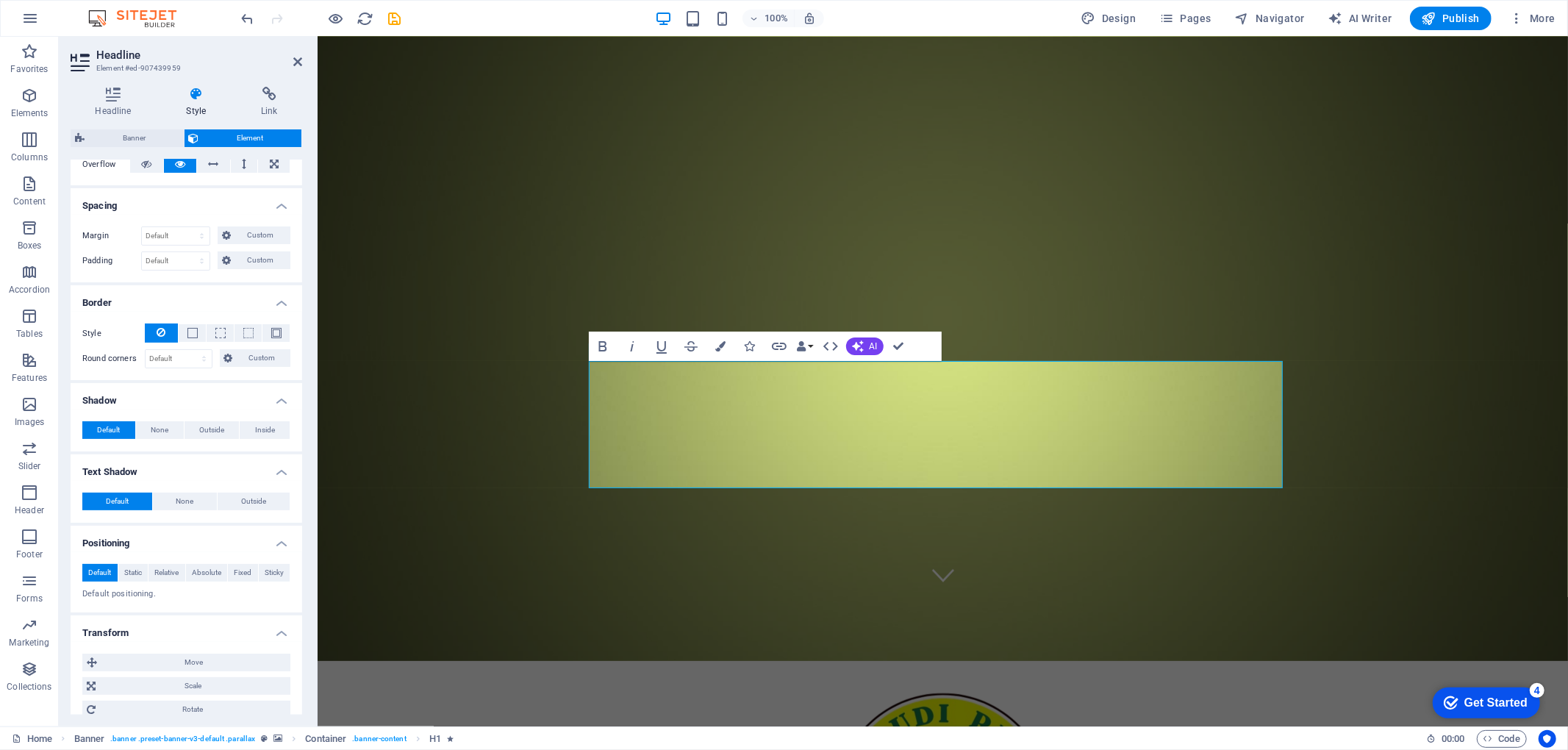
scroll to position [405, 0]
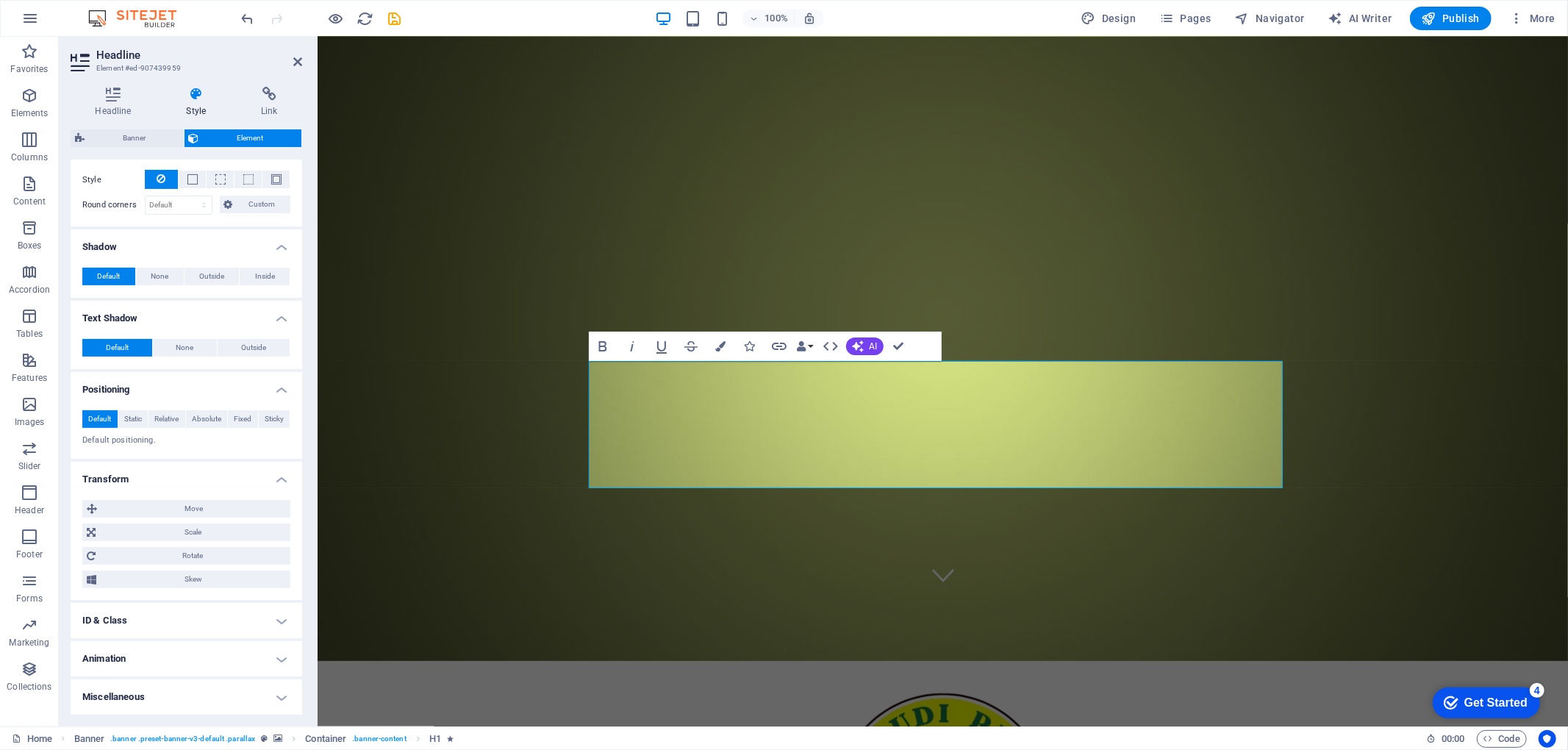
click at [244, 562] on h4 "ID & Class" at bounding box center [186, 620] width 232 height 35
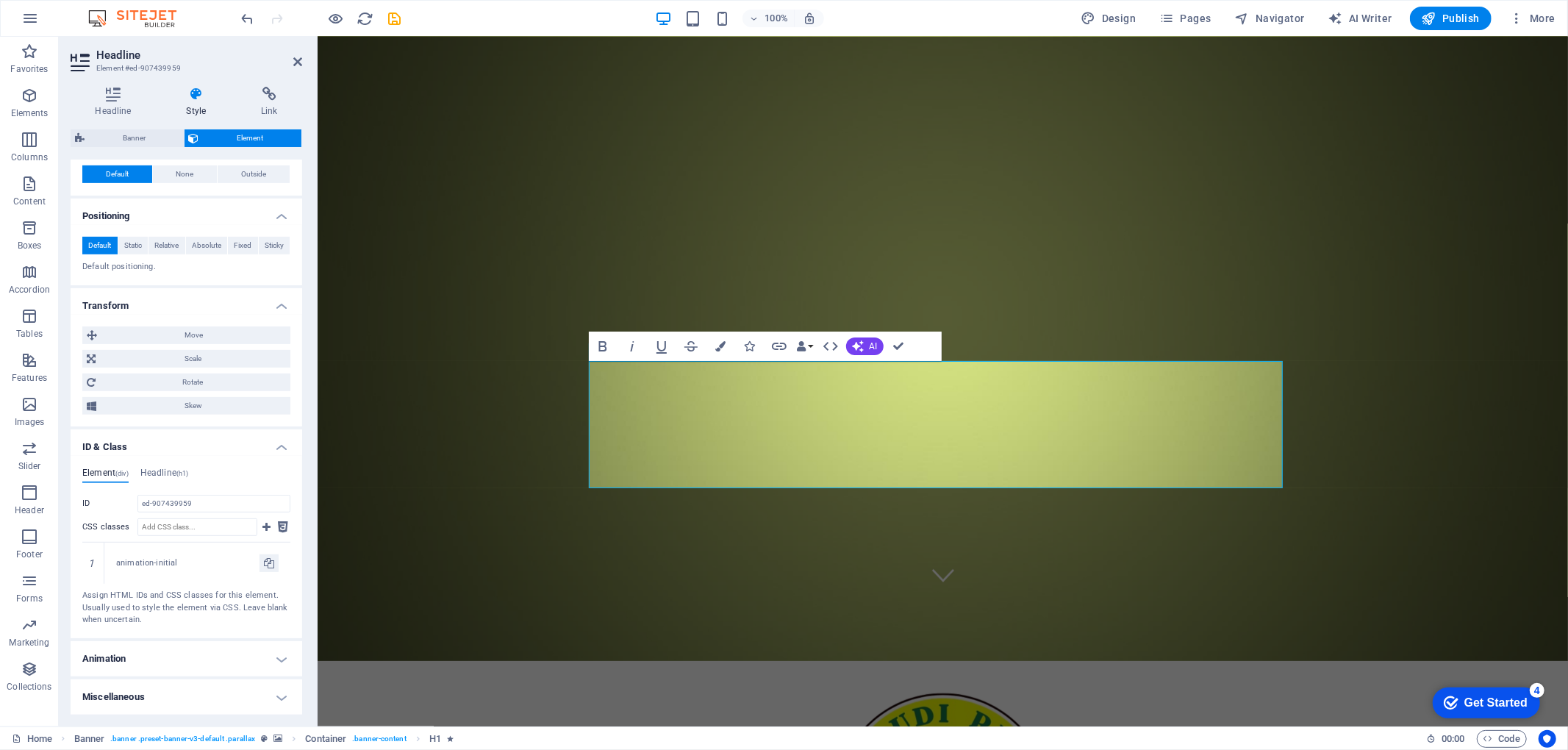
click at [252, 562] on h4 "Animation" at bounding box center [186, 658] width 232 height 35
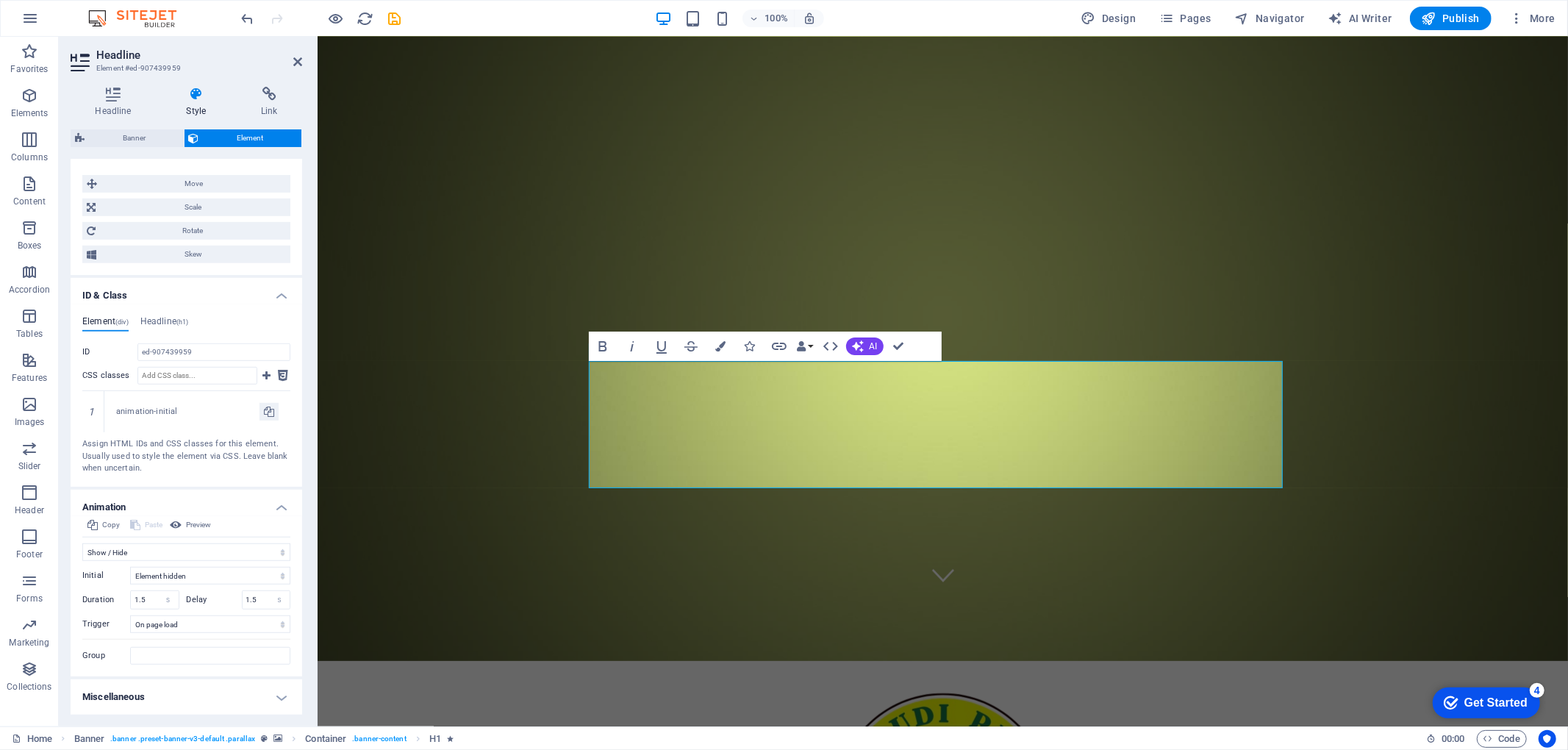
click at [273, 562] on h4 "Miscellaneous" at bounding box center [186, 697] width 232 height 35
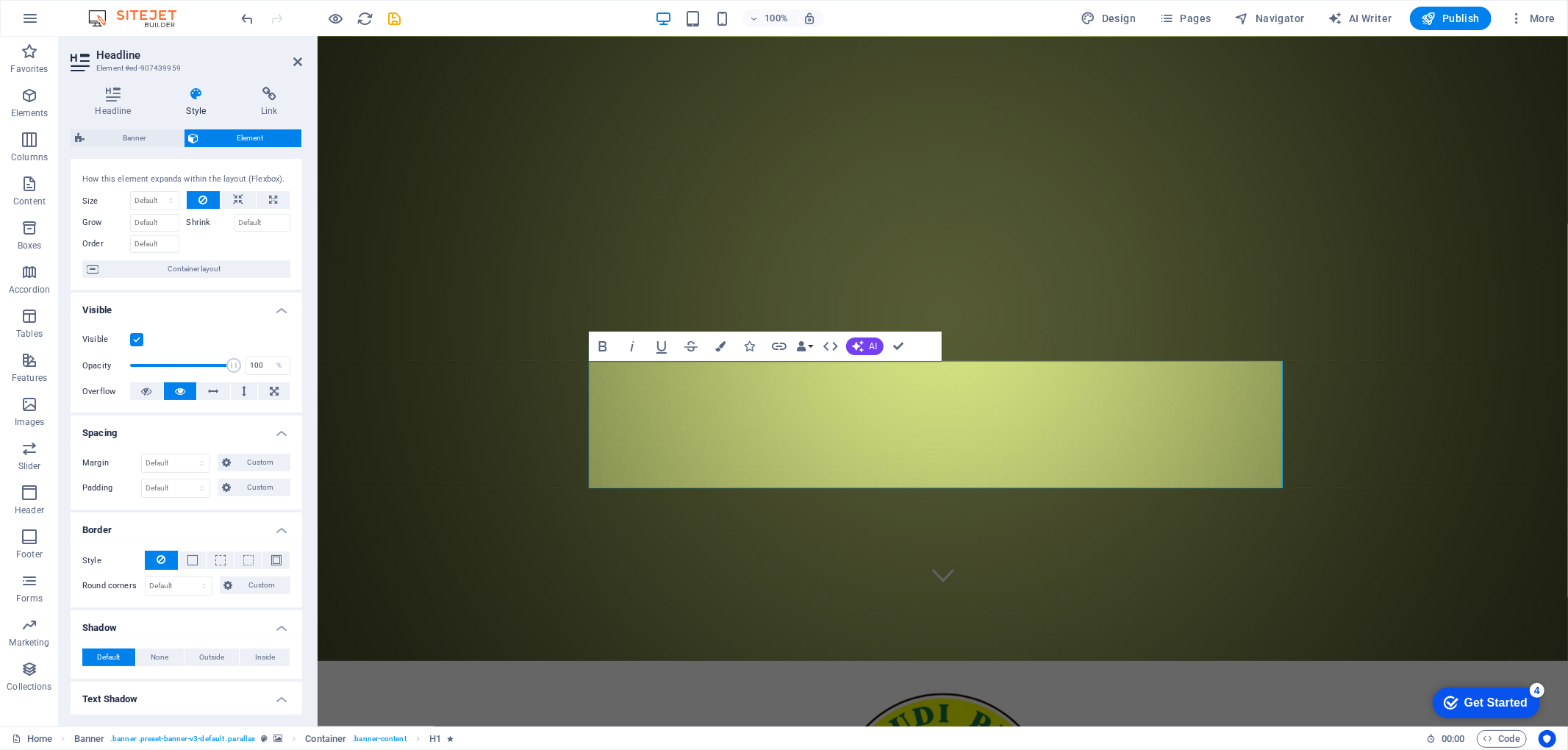
scroll to position [0, 0]
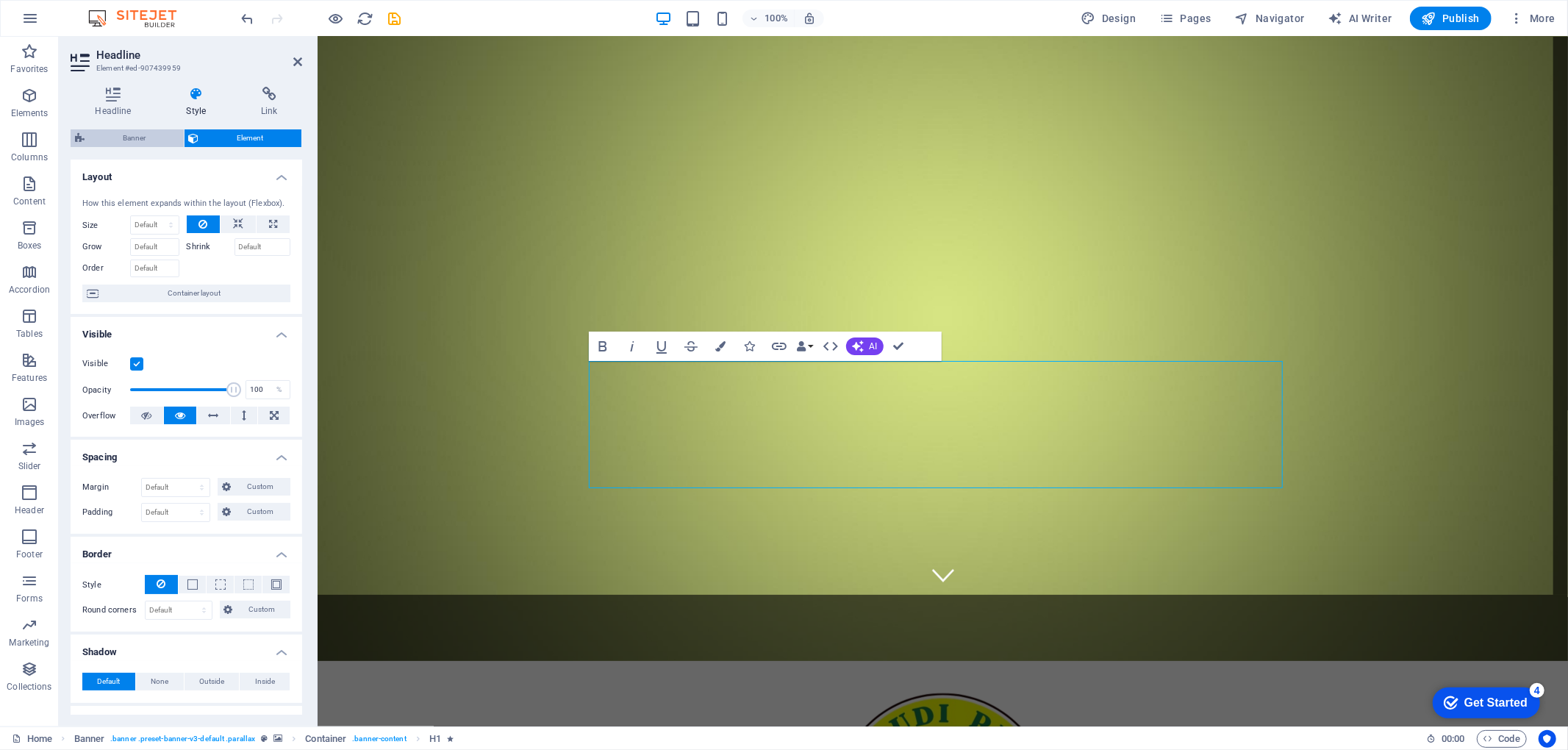
click at [127, 130] on span "Banner" at bounding box center [134, 138] width 90 height 17
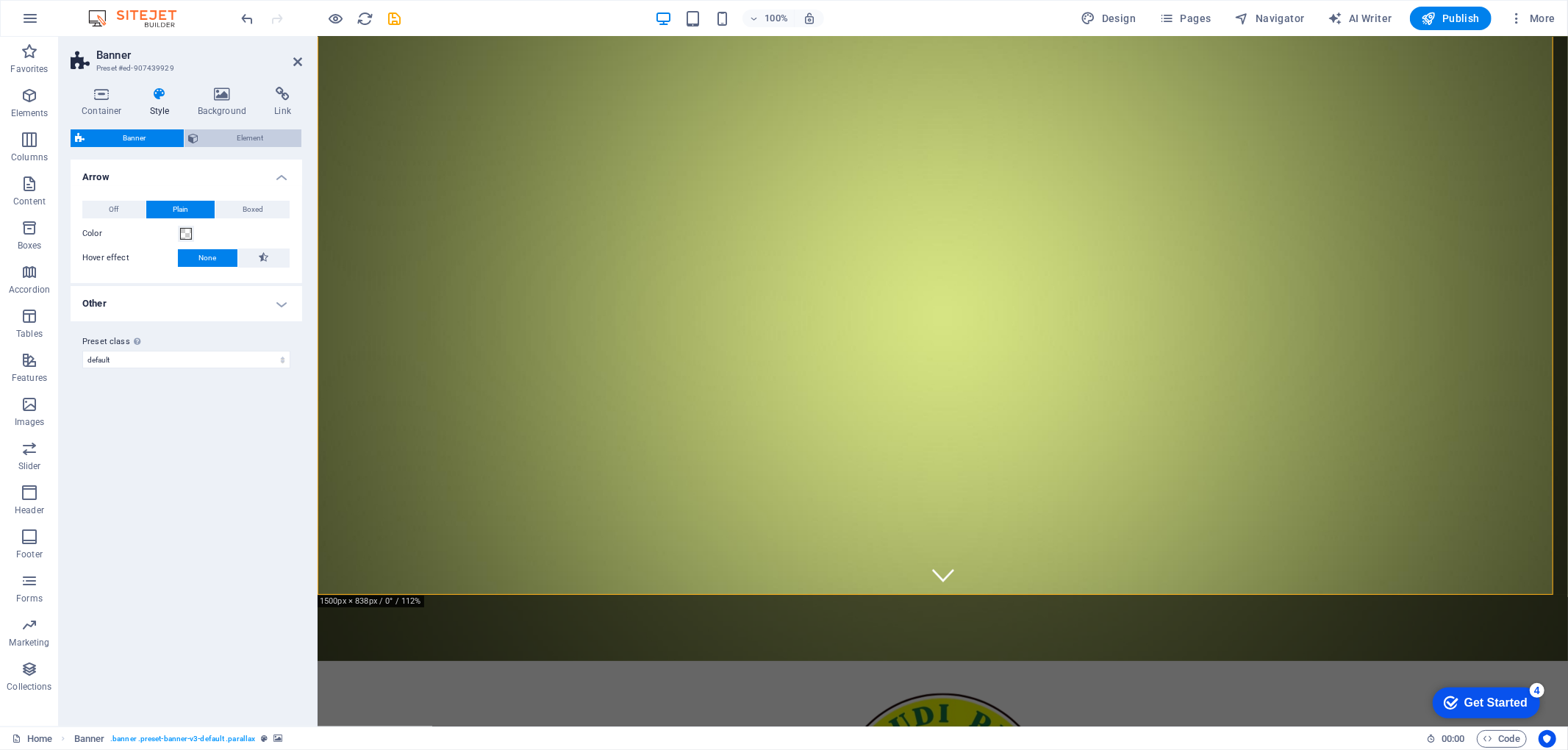
click at [198, 137] on button "Element" at bounding box center [243, 138] width 118 height 17
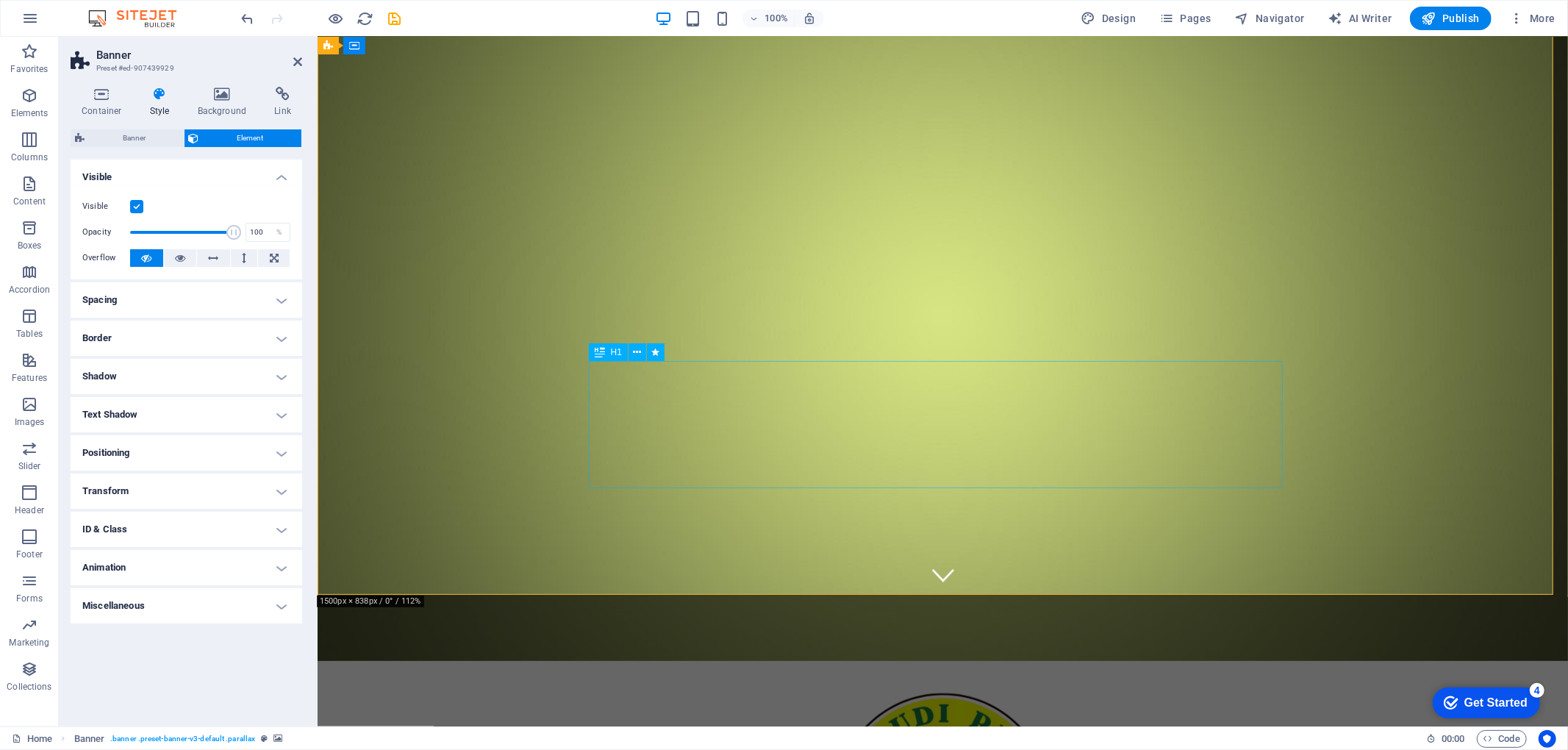
select select "fade"
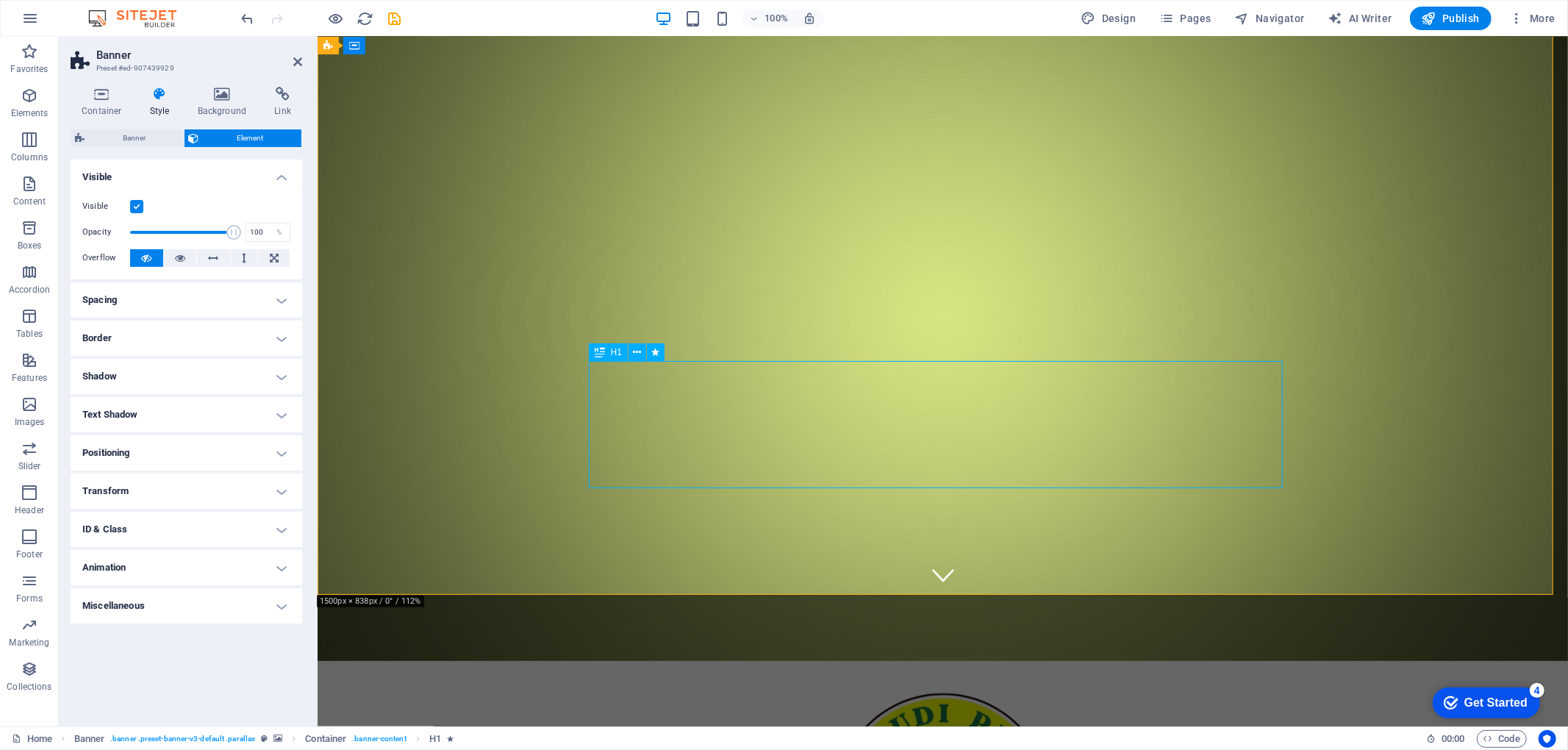
select select "s"
select select "onload"
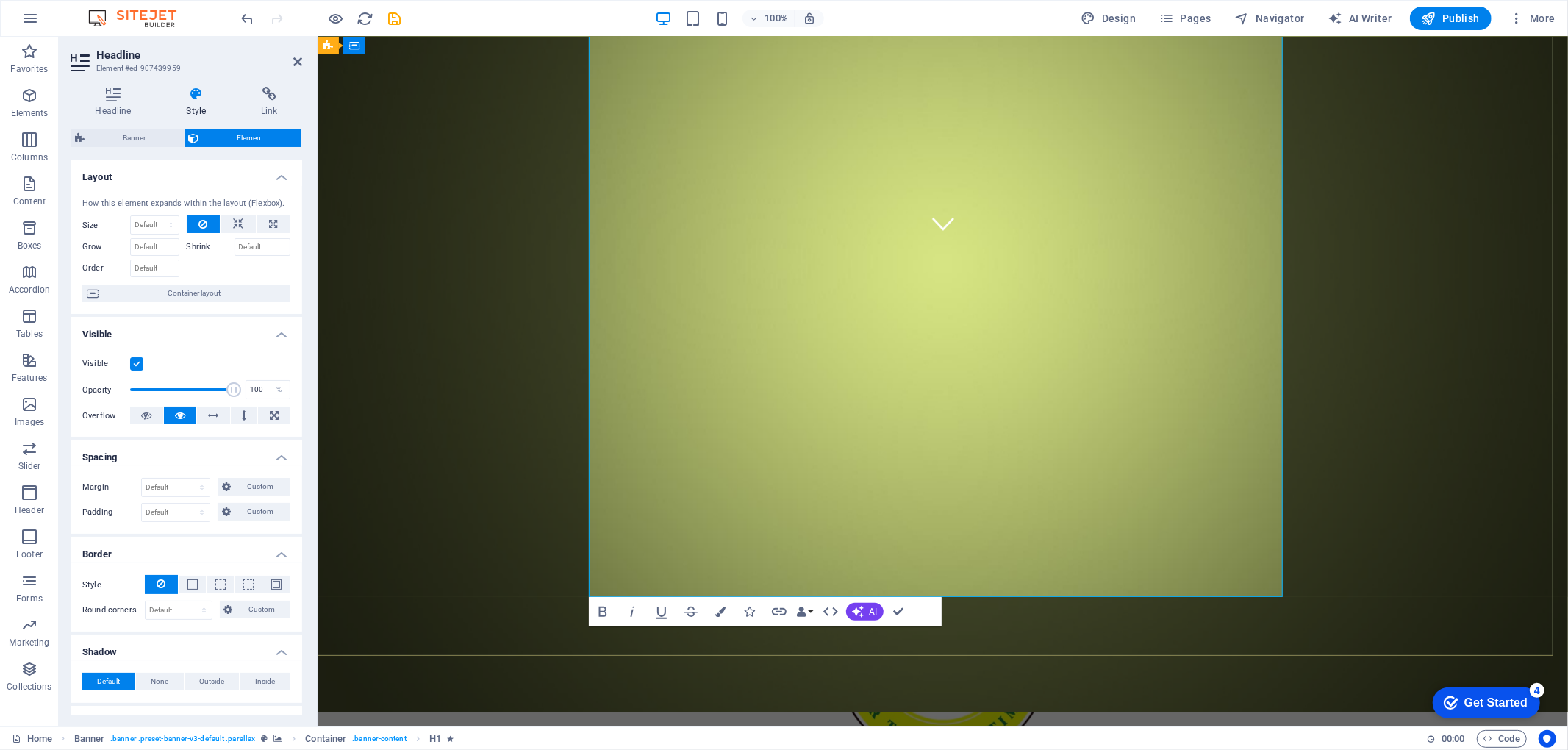
scroll to position [553, 0]
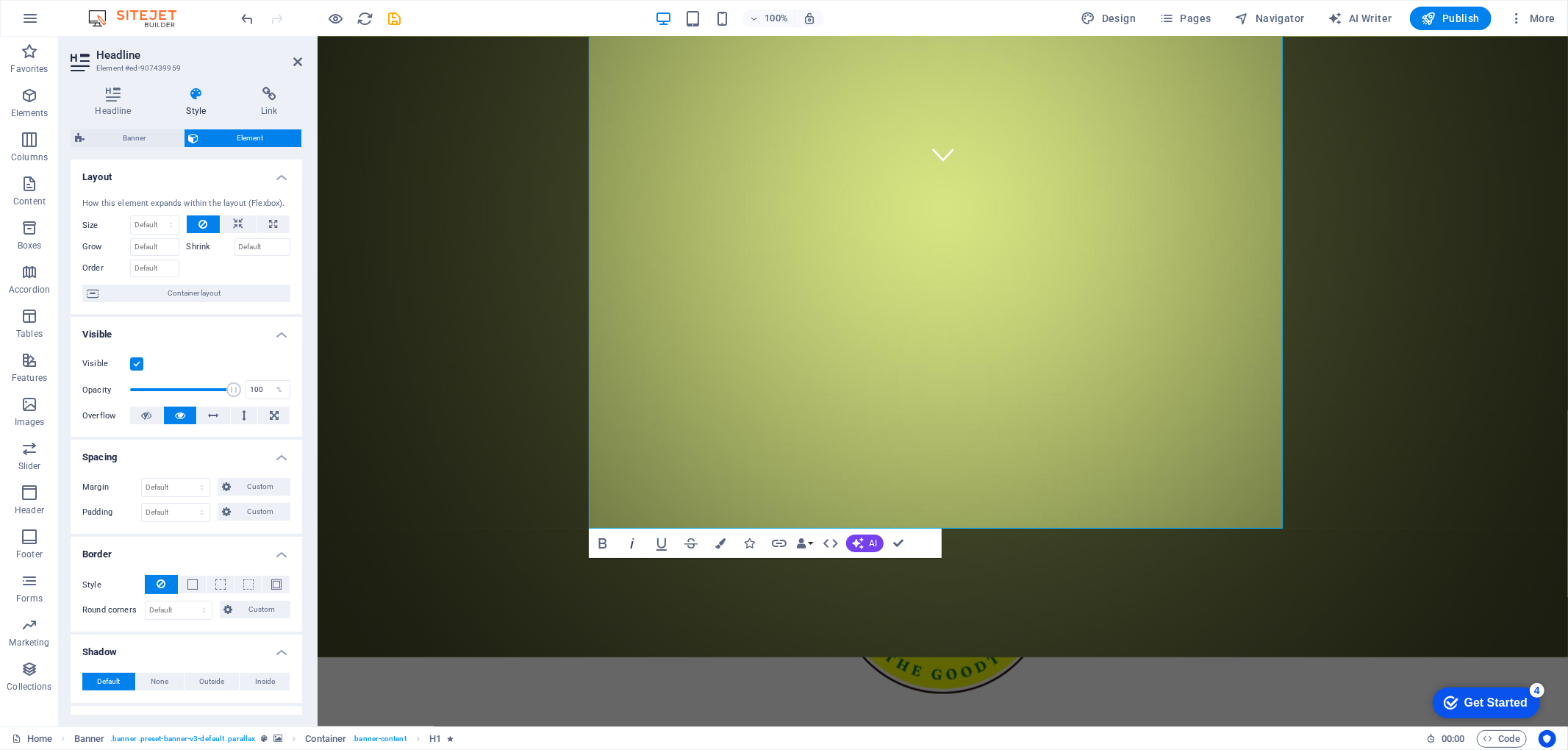
click at [627, 550] on icon "button" at bounding box center [632, 543] width 17 height 17
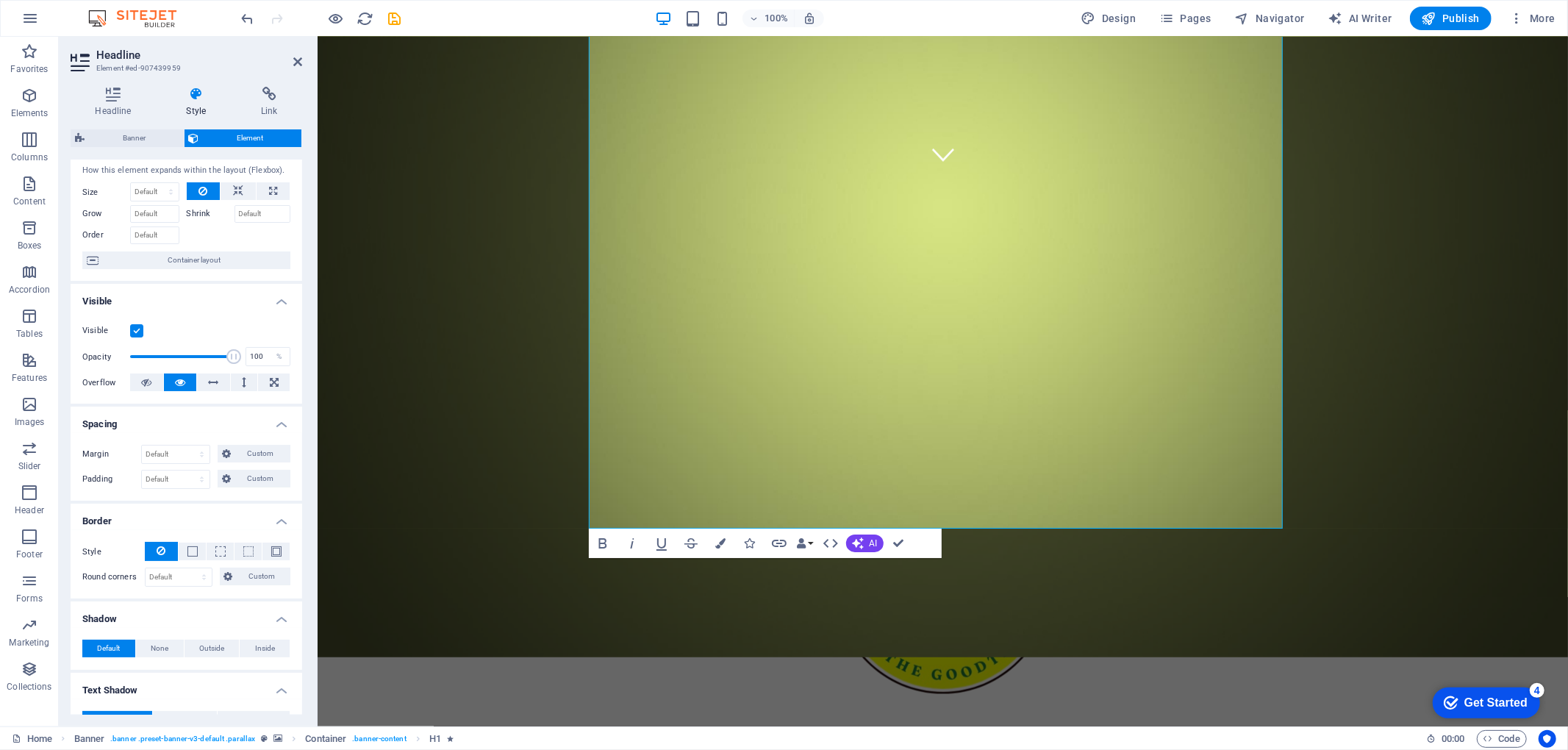
scroll to position [0, 0]
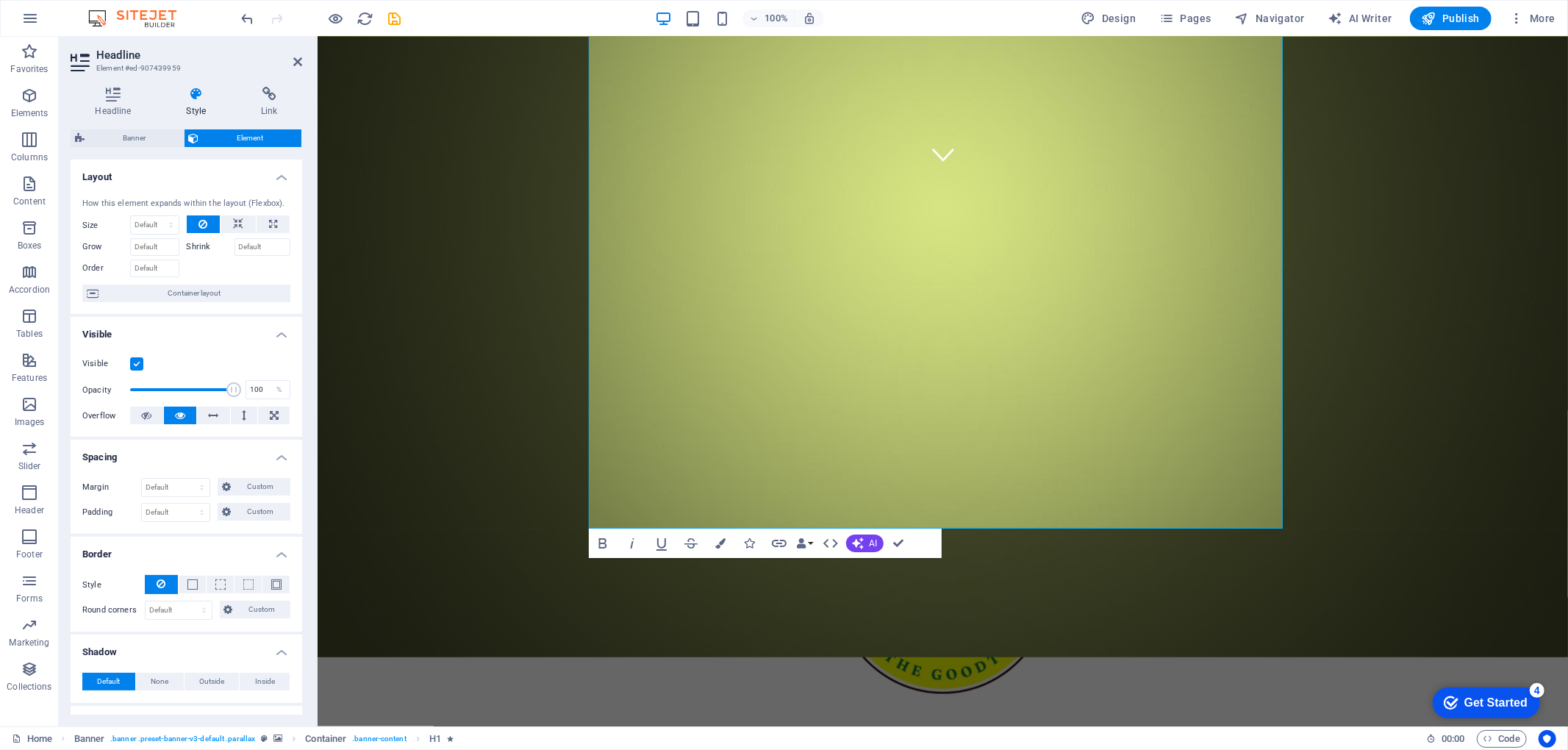
click at [213, 133] on span "Element" at bounding box center [251, 138] width 94 height 17
click at [99, 106] on h4 "Headline" at bounding box center [116, 102] width 91 height 31
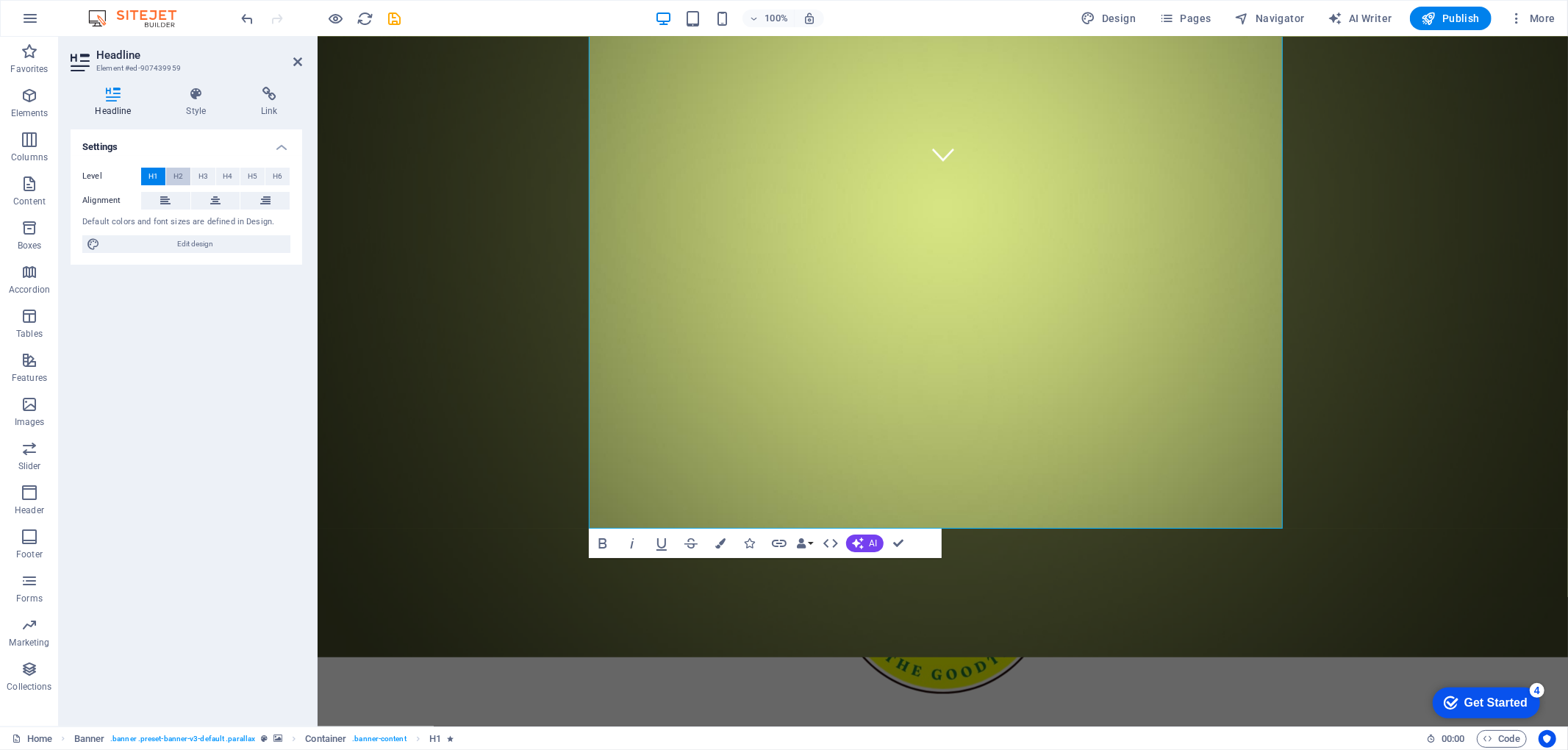
click at [178, 180] on span "H2" at bounding box center [178, 176] width 10 height 17
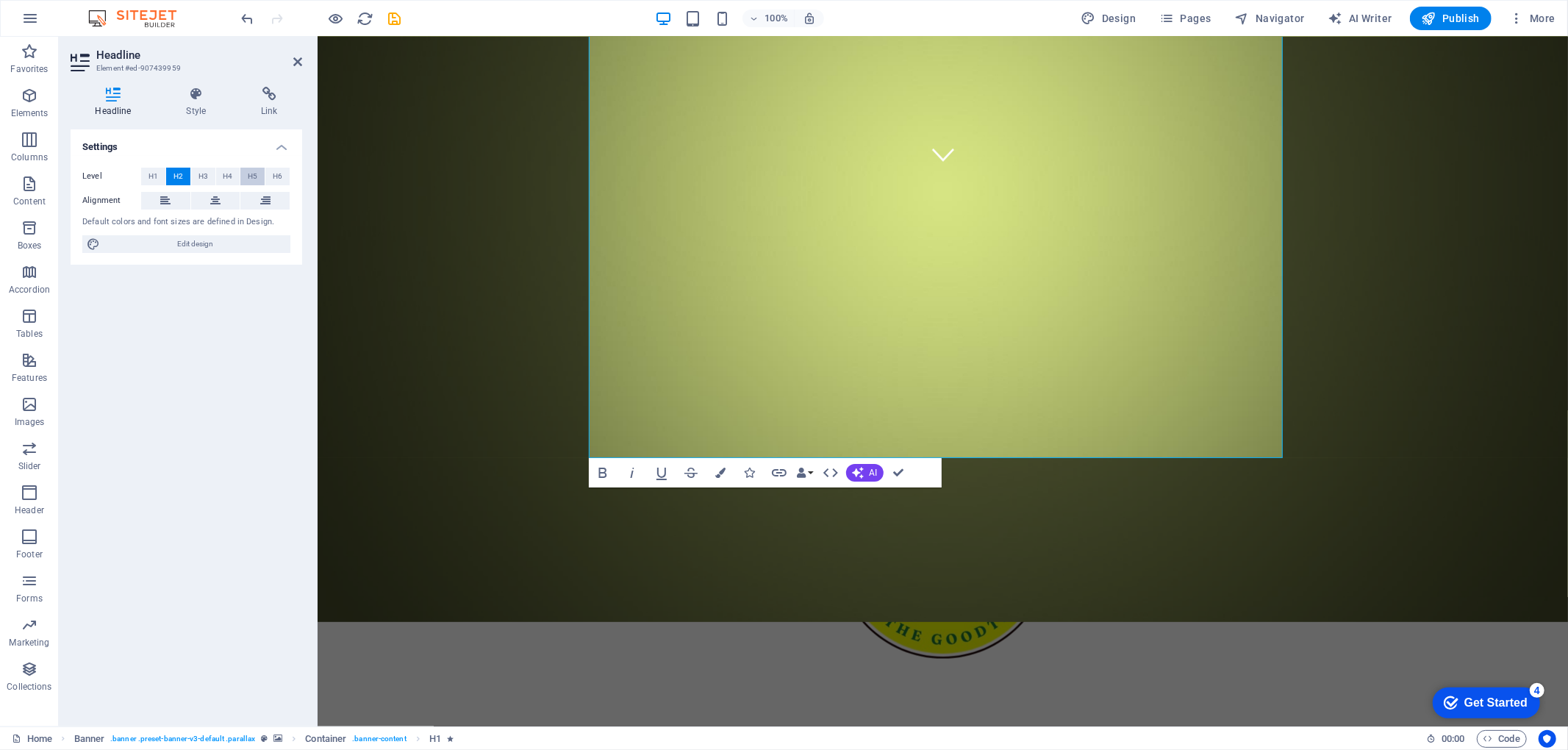
click at [250, 175] on span "H5" at bounding box center [252, 176] width 10 height 17
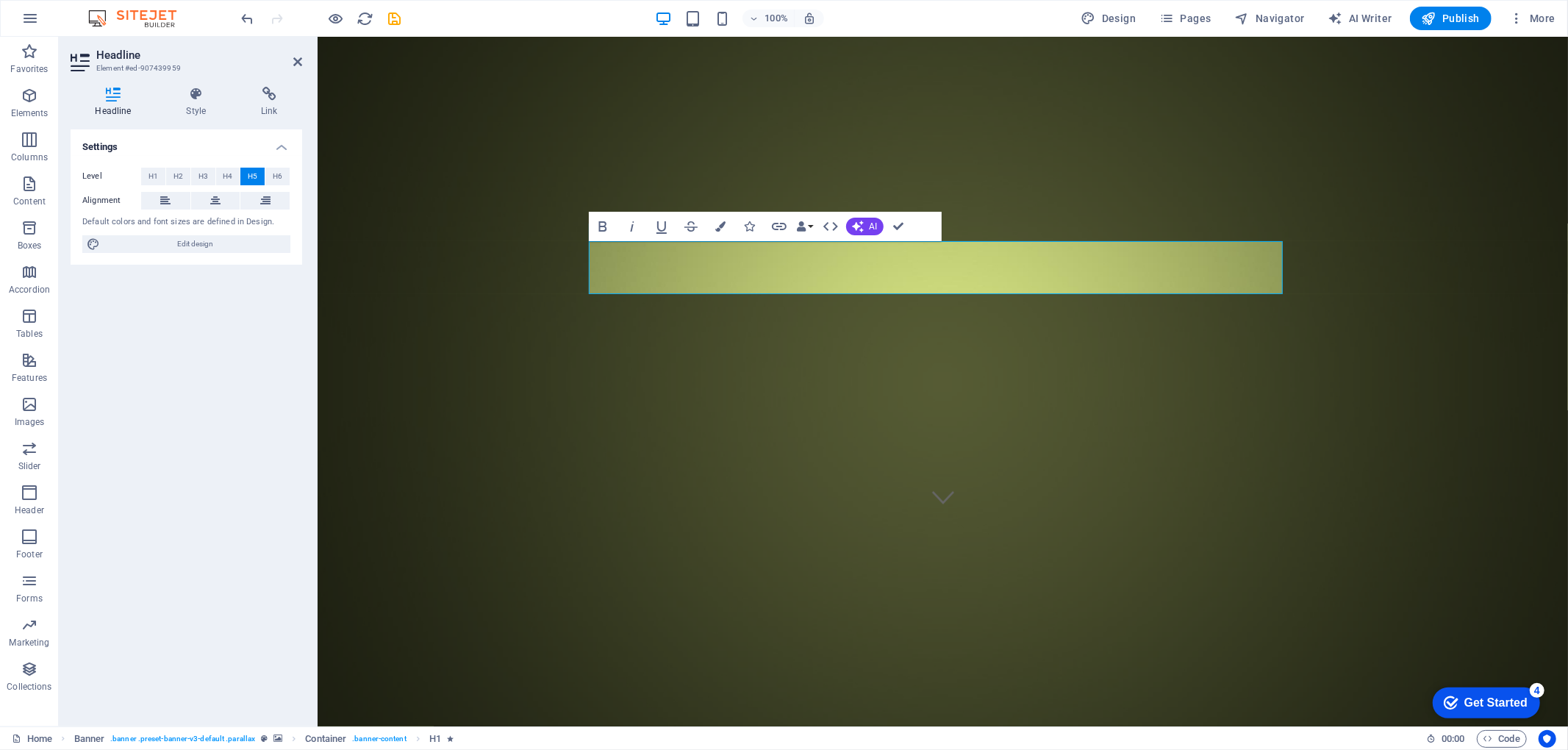
scroll to position [175, 0]
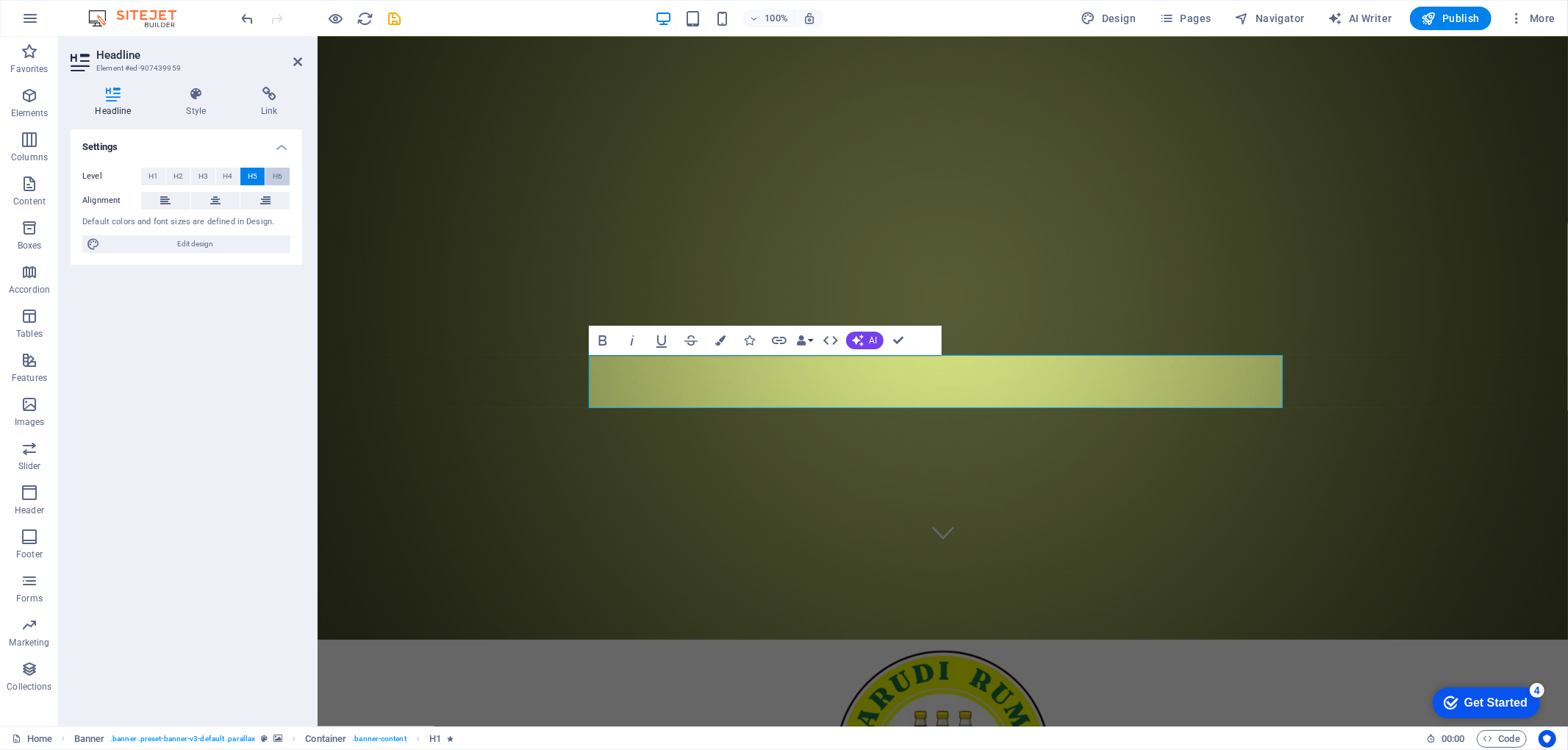
click at [273, 181] on span "H6" at bounding box center [277, 176] width 10 height 17
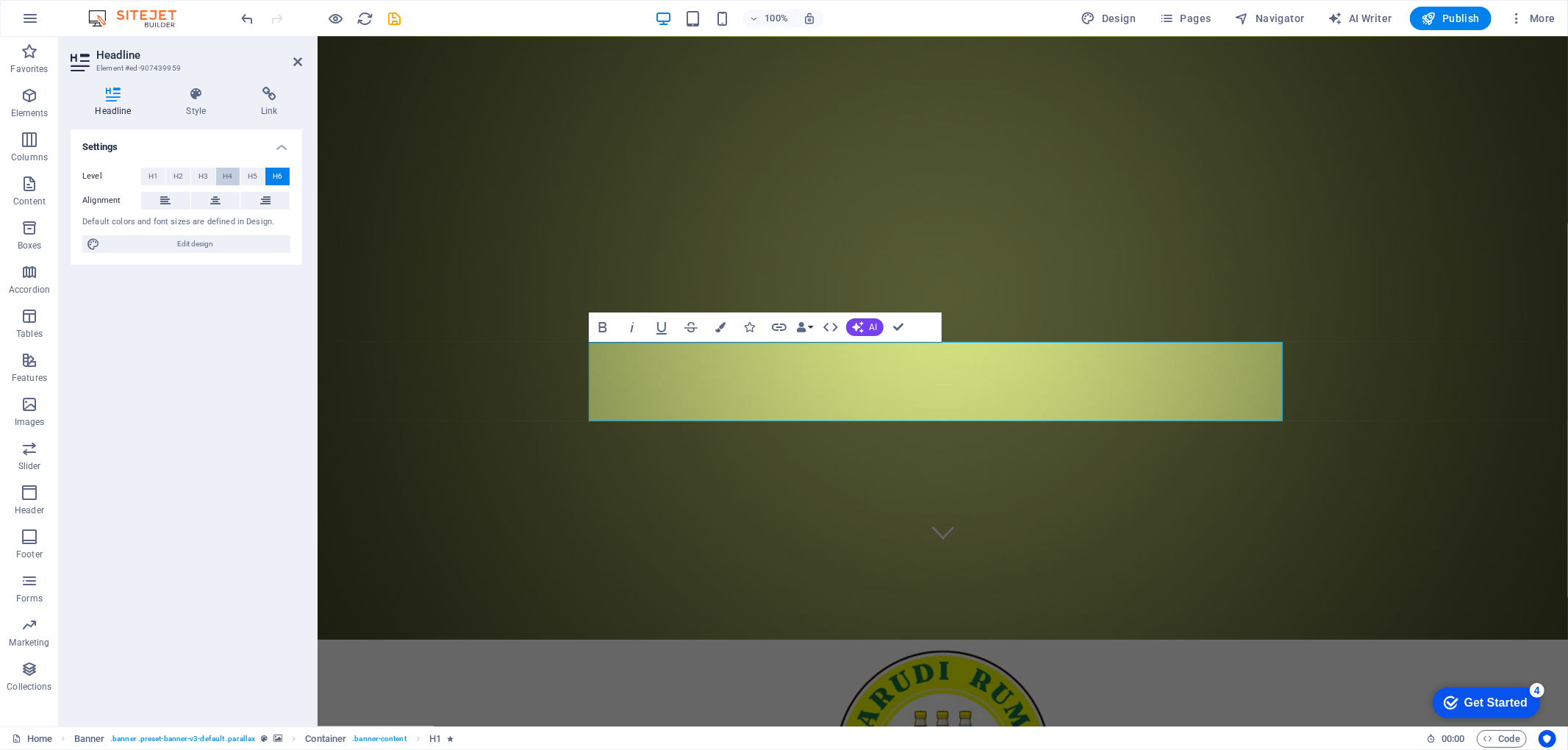
click at [223, 179] on span "H4" at bounding box center [227, 176] width 10 height 17
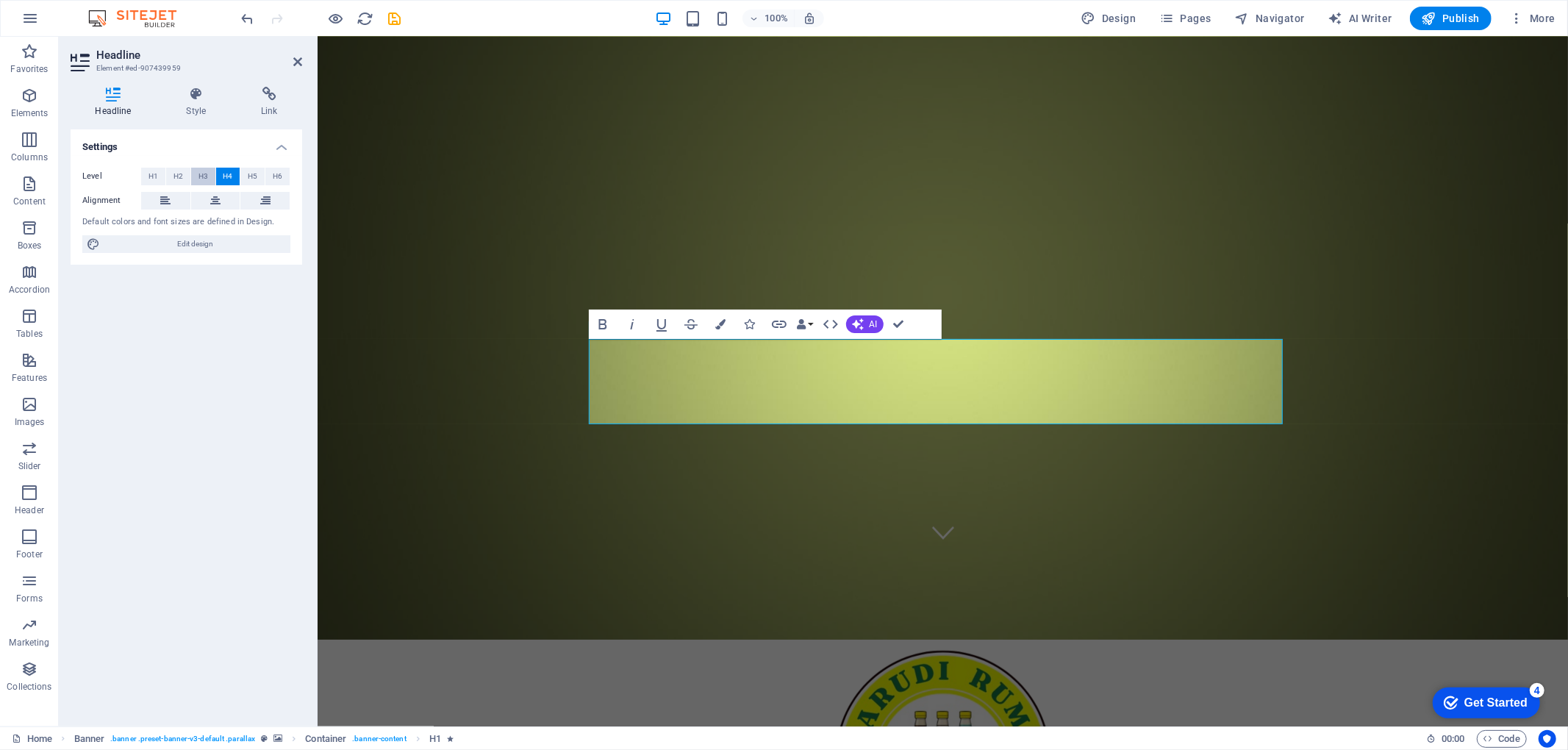
click at [194, 181] on button "H3" at bounding box center [203, 176] width 24 height 17
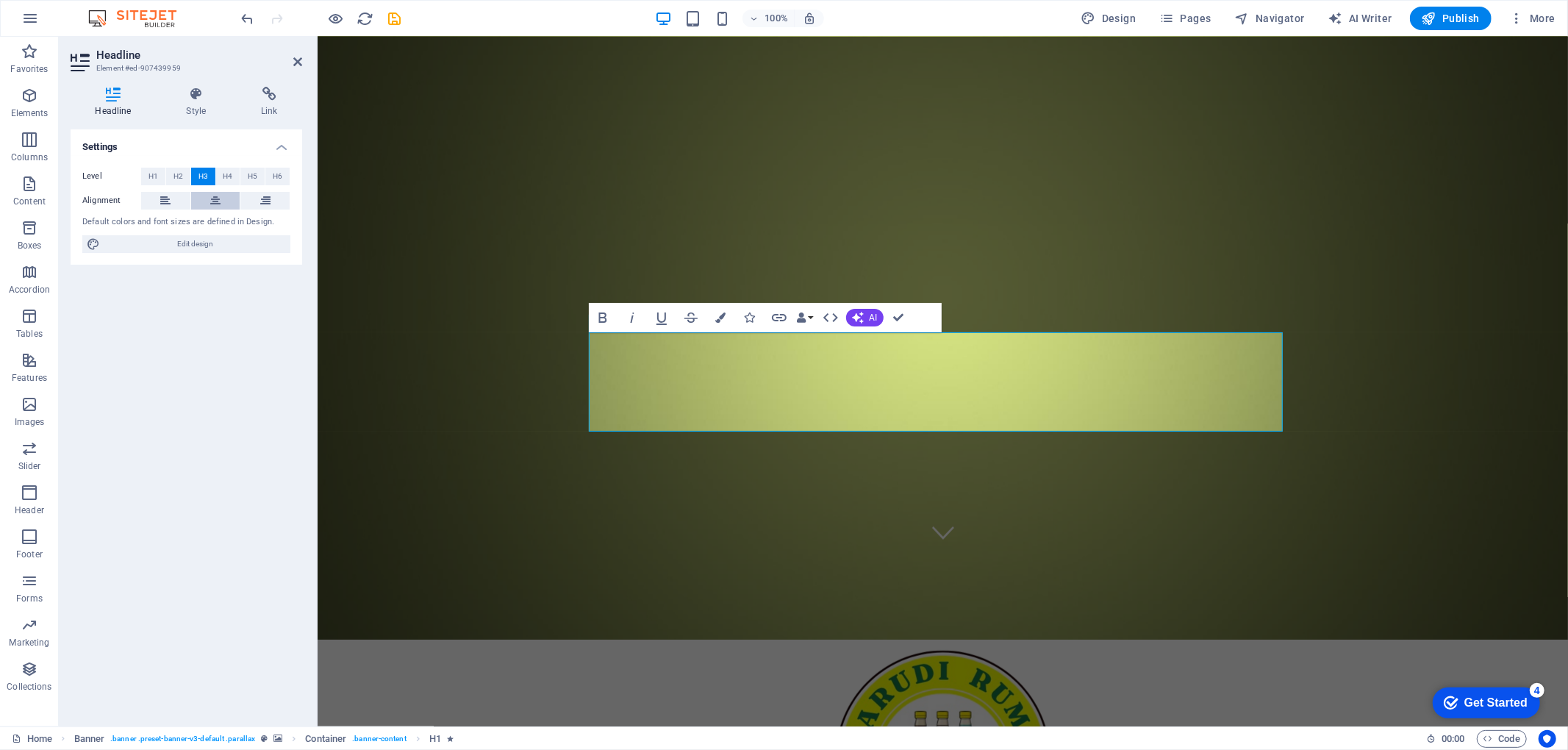
click at [214, 201] on icon at bounding box center [214, 200] width 10 height 17
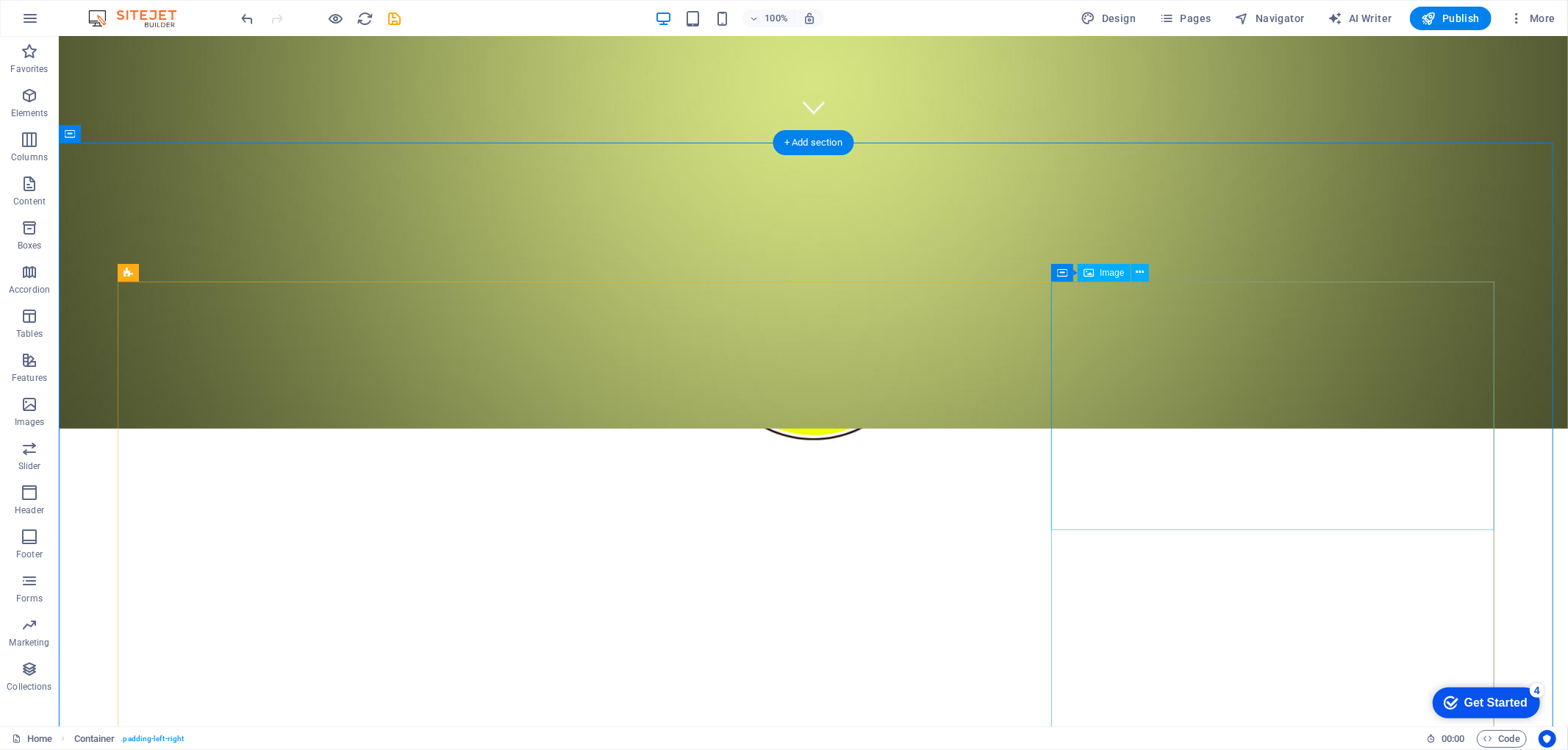
scroll to position [603, 0]
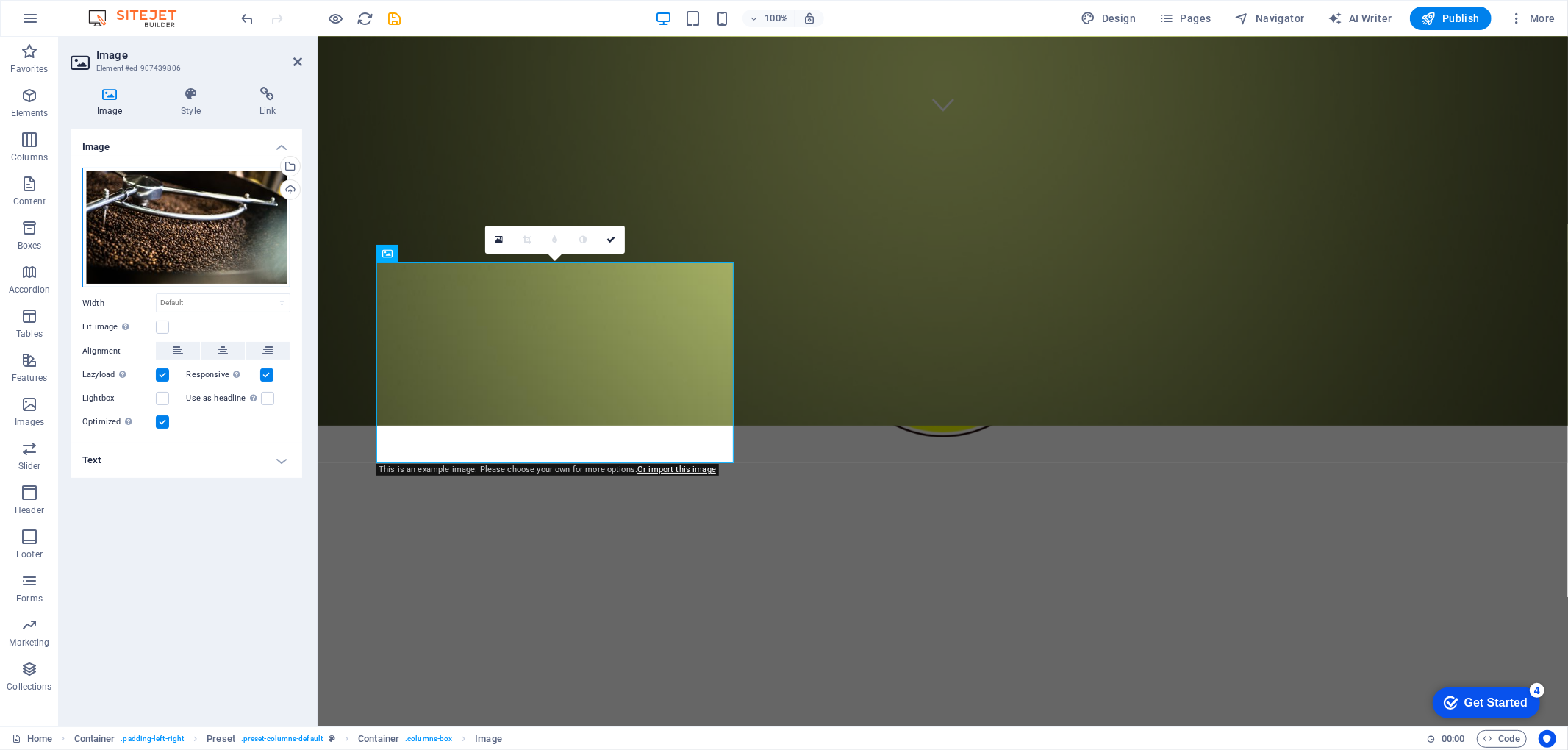
click at [240, 191] on div "Drag files here, click to choose files or select files from Files or our free s…" at bounding box center [186, 227] width 208 height 120
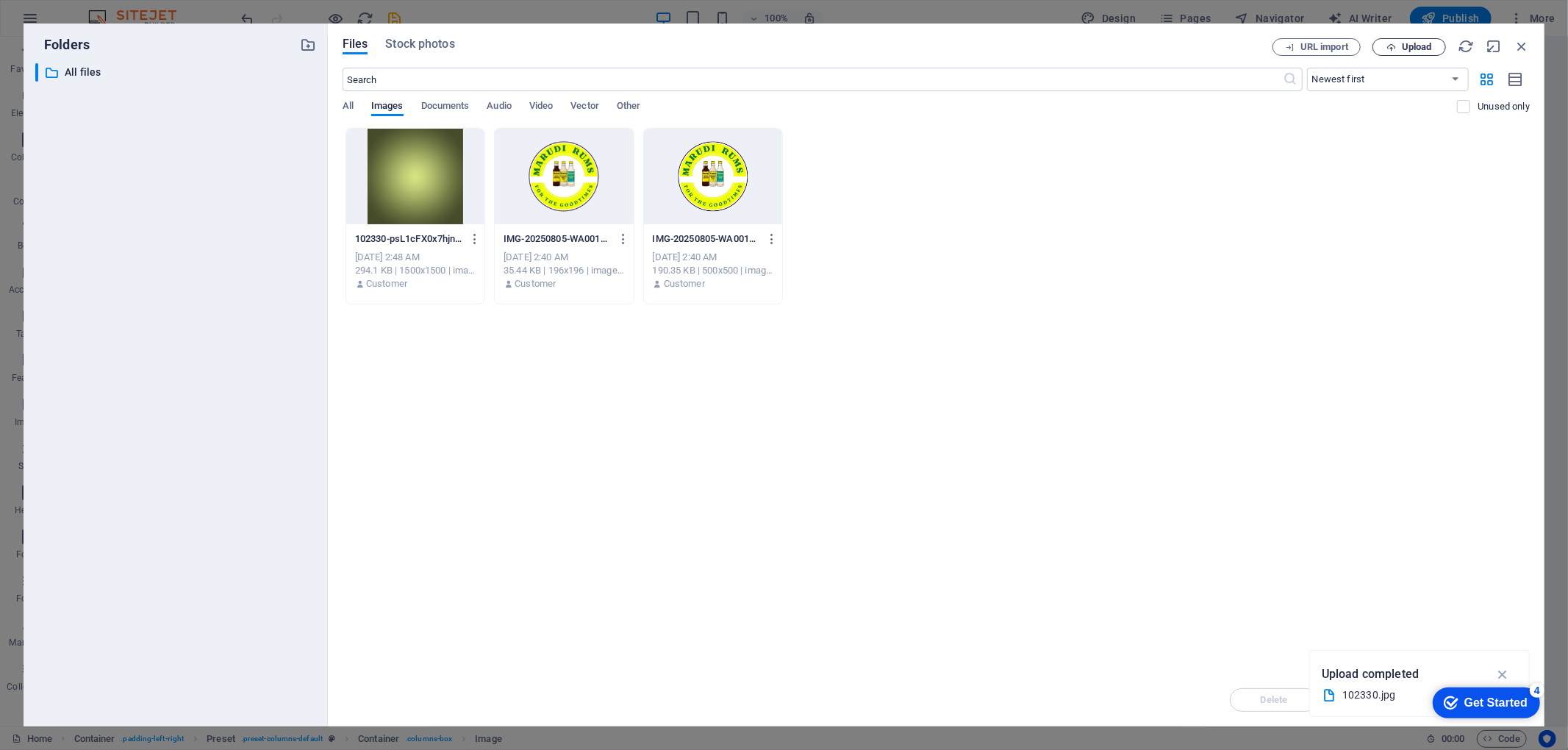
click at [1175, 54] on button "Upload" at bounding box center [1409, 46] width 73 height 17
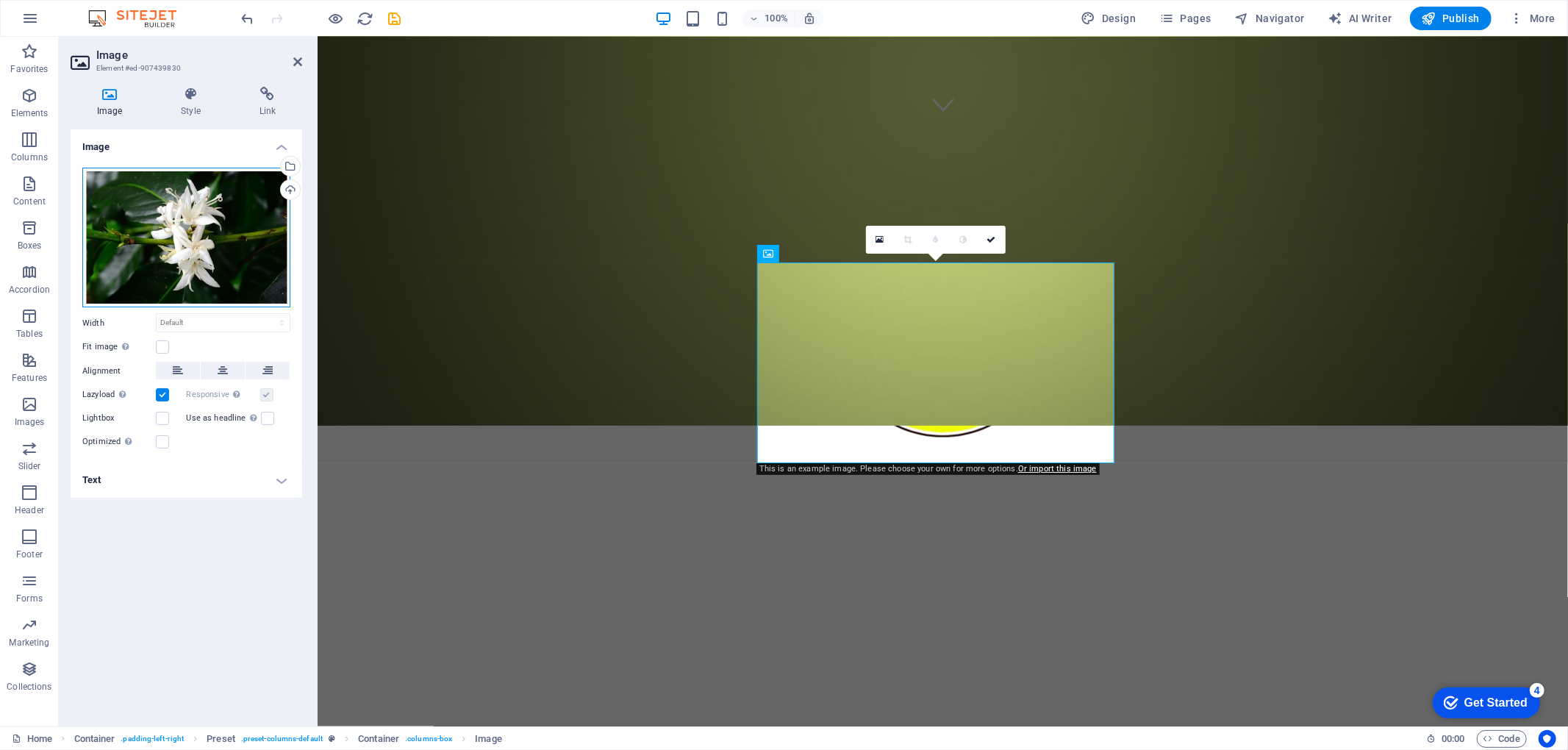
click at [205, 238] on div "Drag files here, click to choose files or select files from Files or our free s…" at bounding box center [186, 237] width 208 height 140
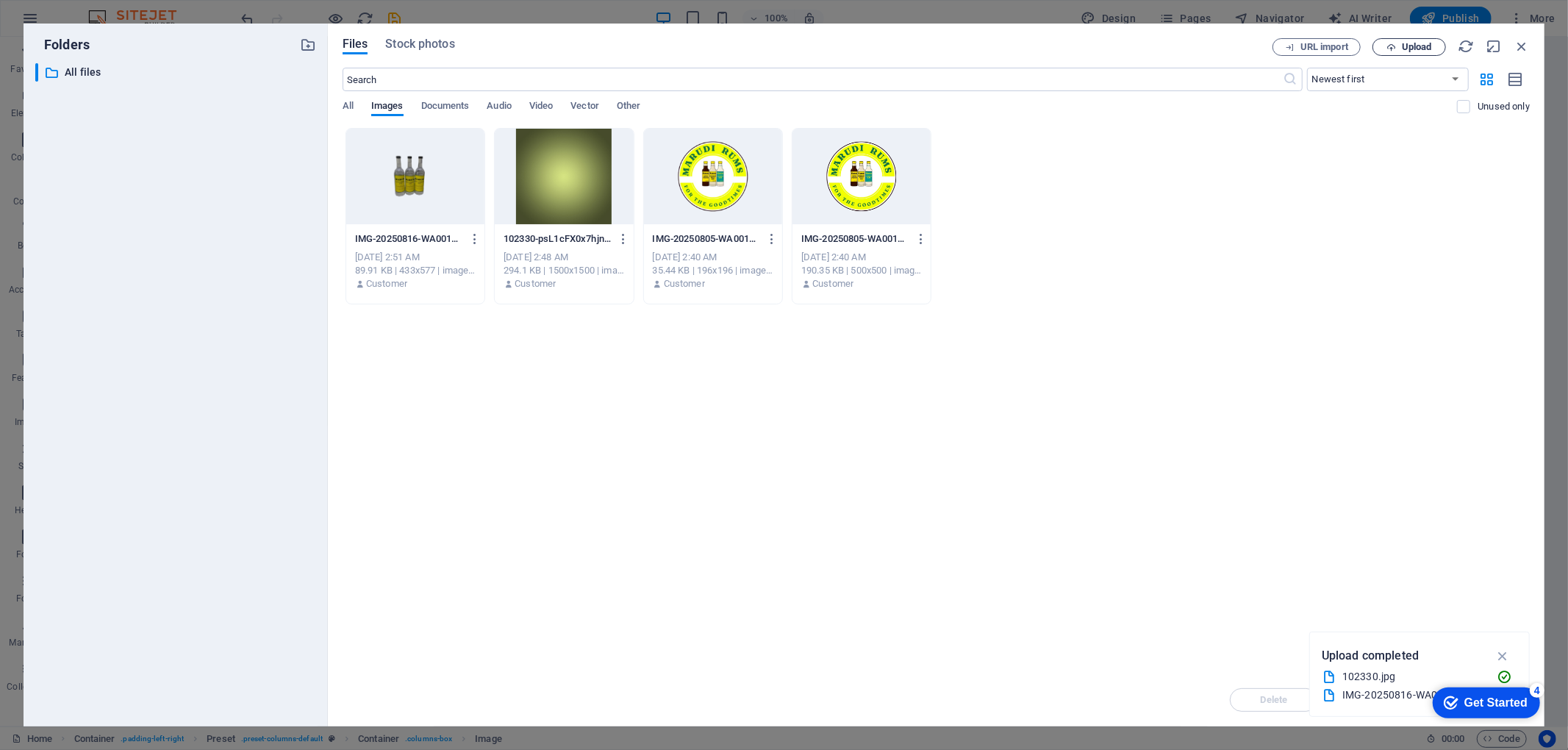
click at [1175, 43] on span "Upload" at bounding box center [1416, 47] width 30 height 9
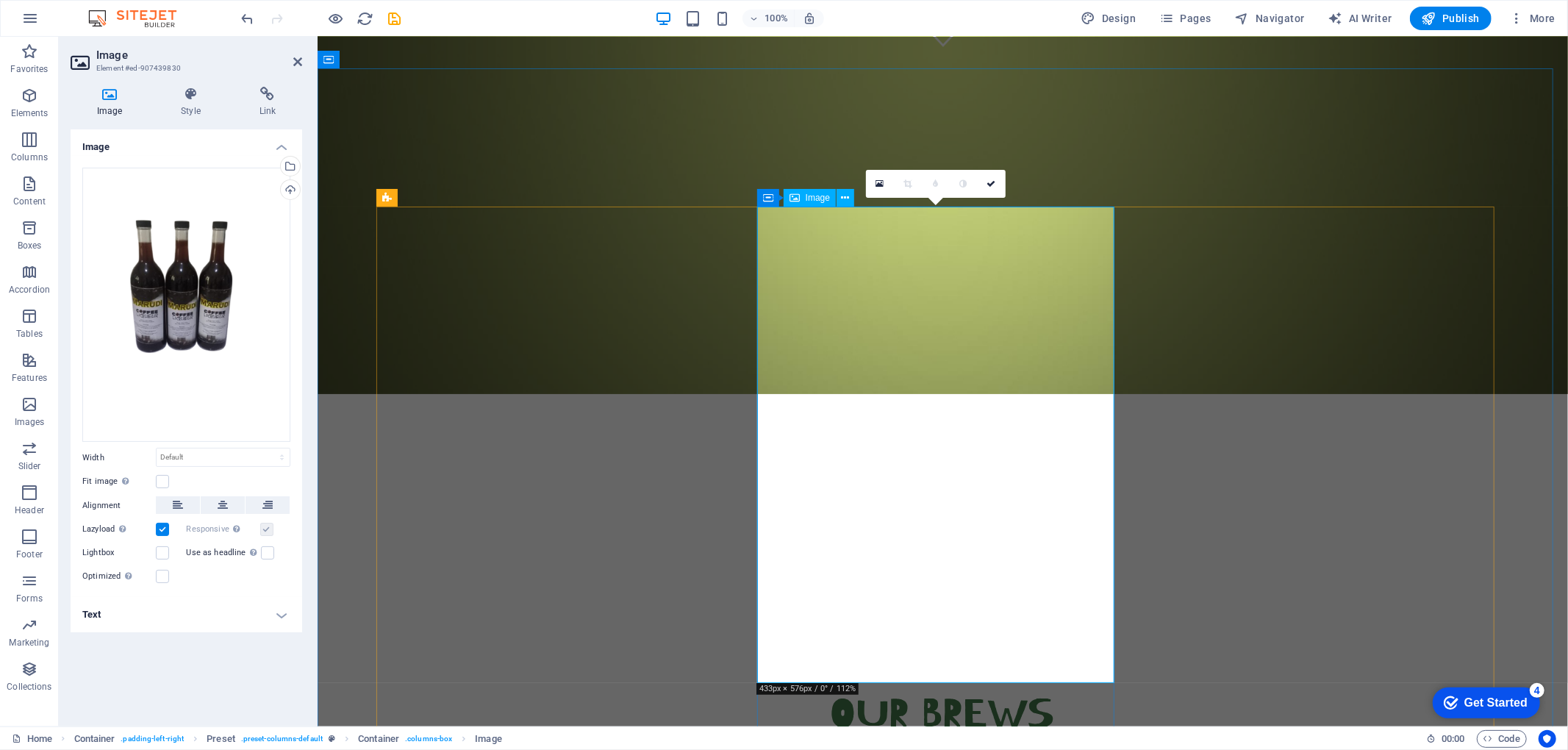
scroll to position [670, 0]
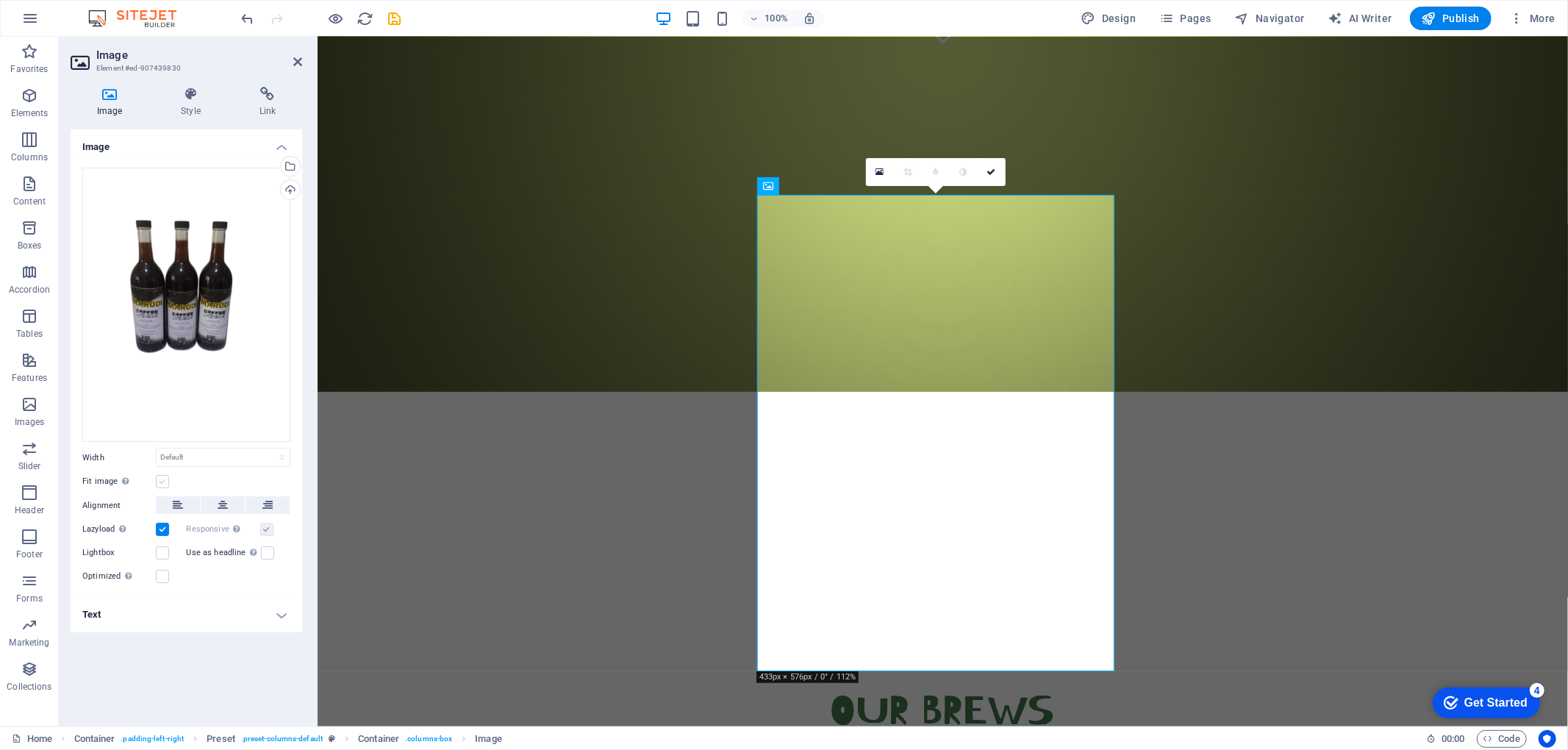
click at [163, 480] on label at bounding box center [162, 481] width 14 height 14
click at [0, 0] on input "Fit image Automatically fit image to a fixed width and height" at bounding box center [0, 0] width 0 height 0
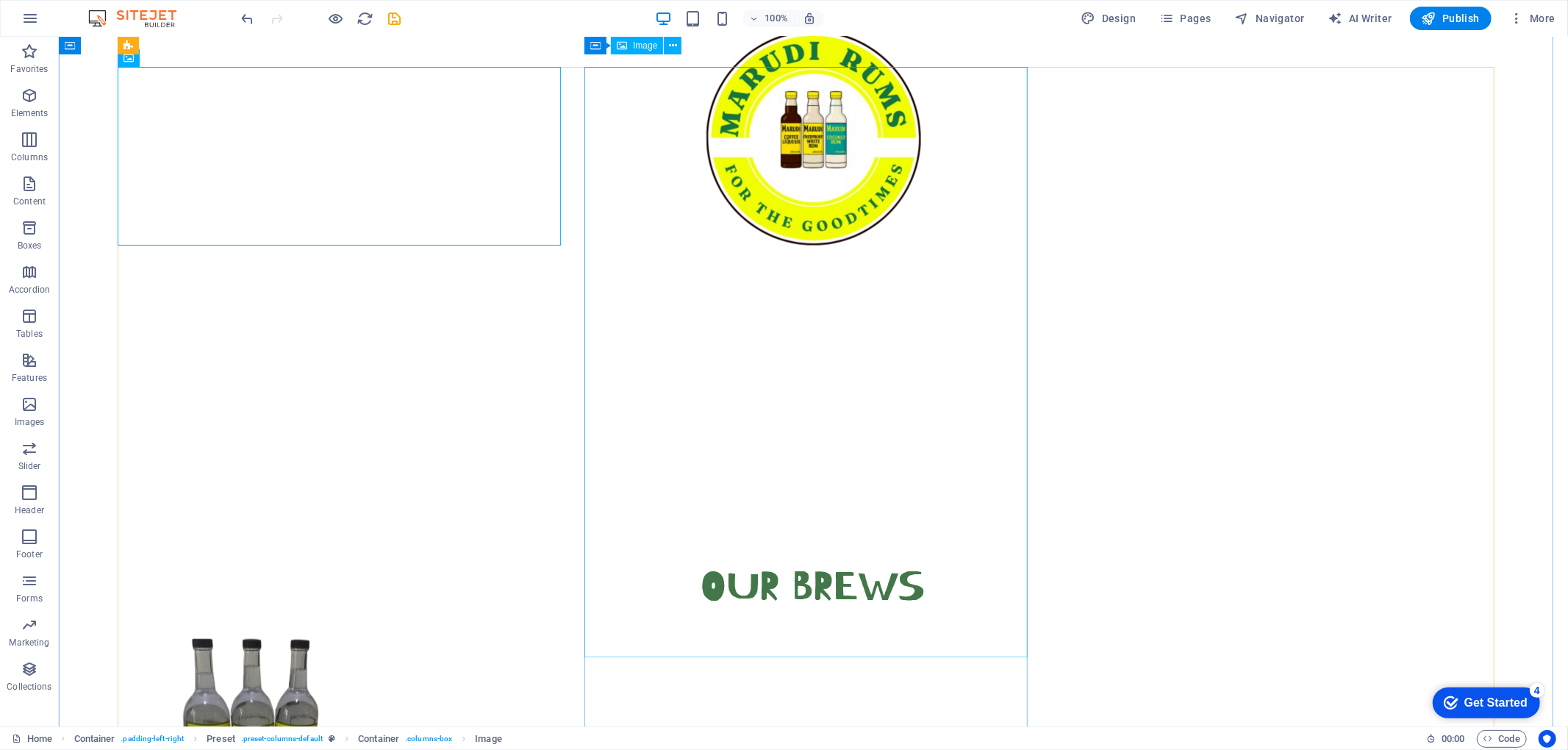
scroll to position [795, 0]
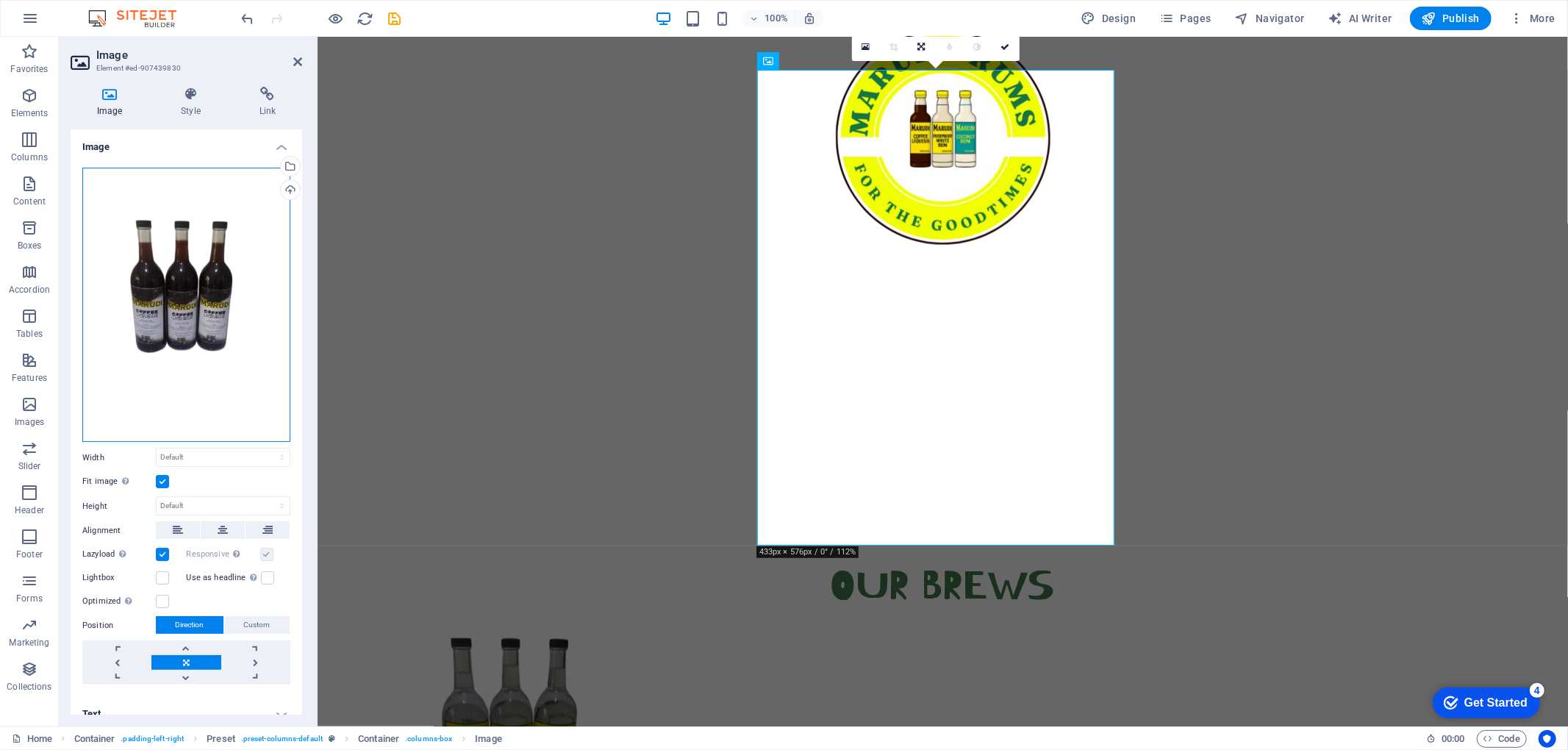
click at [180, 319] on div "Drag files here, click to choose files or select files from Files or our free s…" at bounding box center [186, 305] width 208 height 275
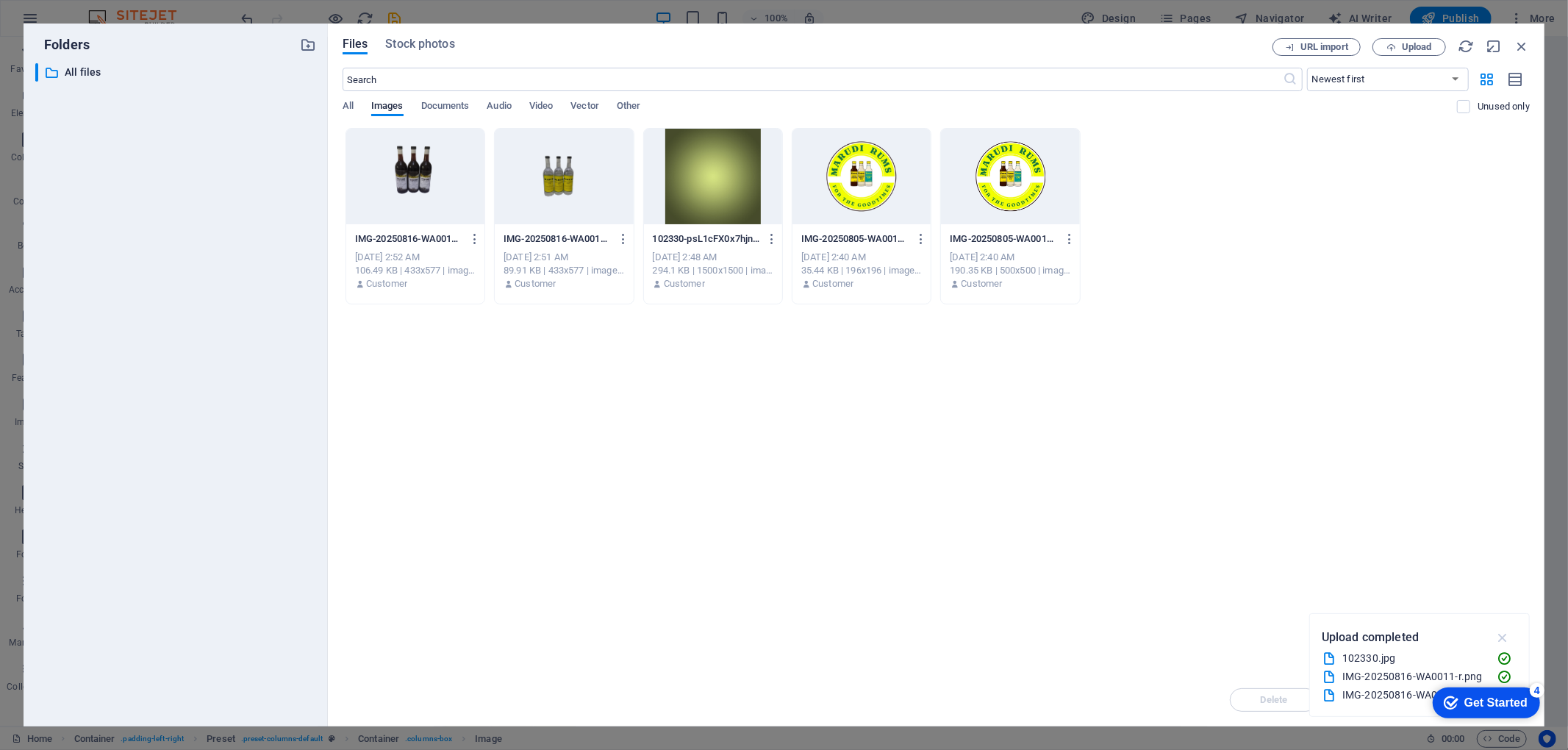
click at [1175, 562] on icon "button" at bounding box center [1503, 637] width 17 height 16
click at [1175, 48] on span "Upload" at bounding box center [1416, 47] width 30 height 9
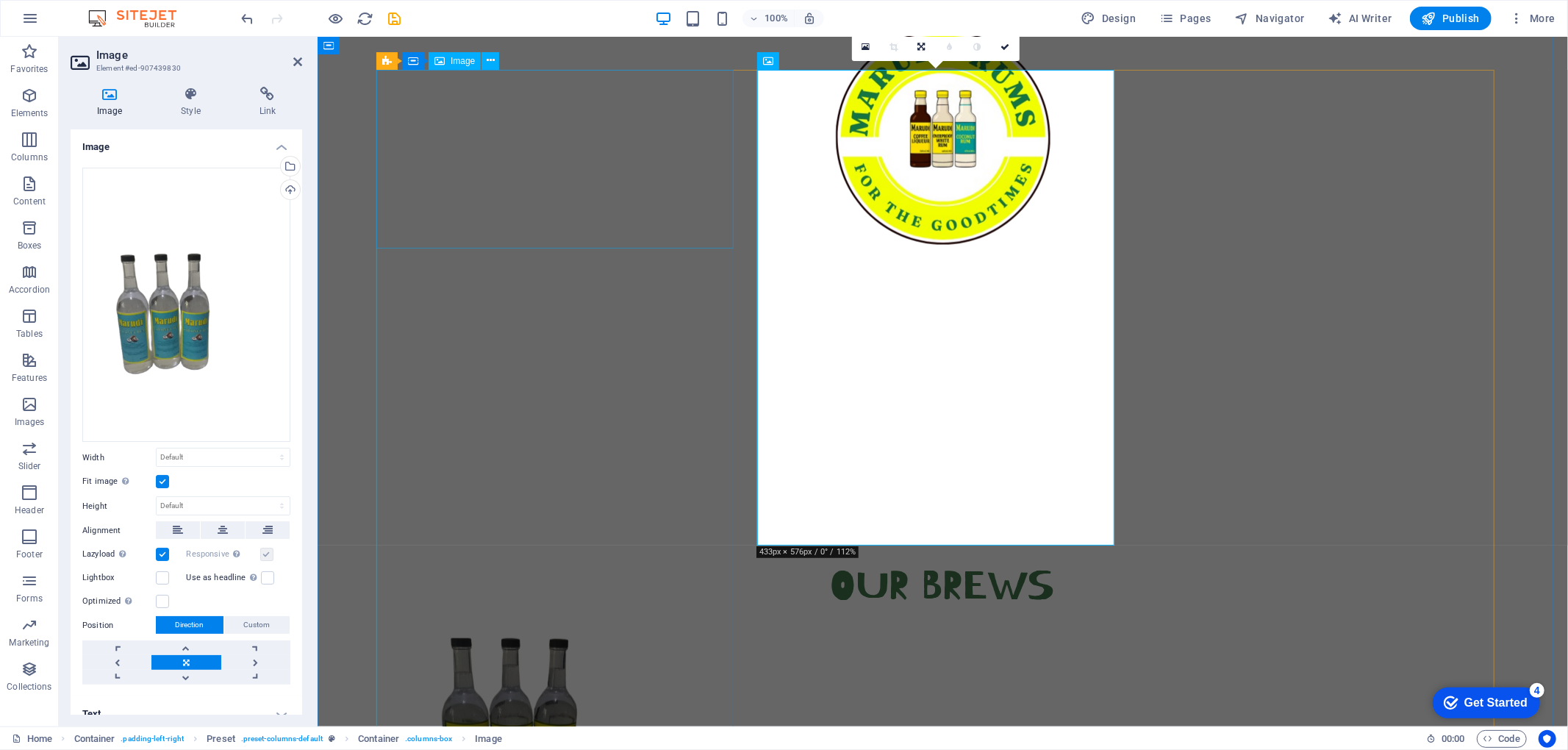
click at [538, 562] on figure at bounding box center [632, 726] width 515 height 178
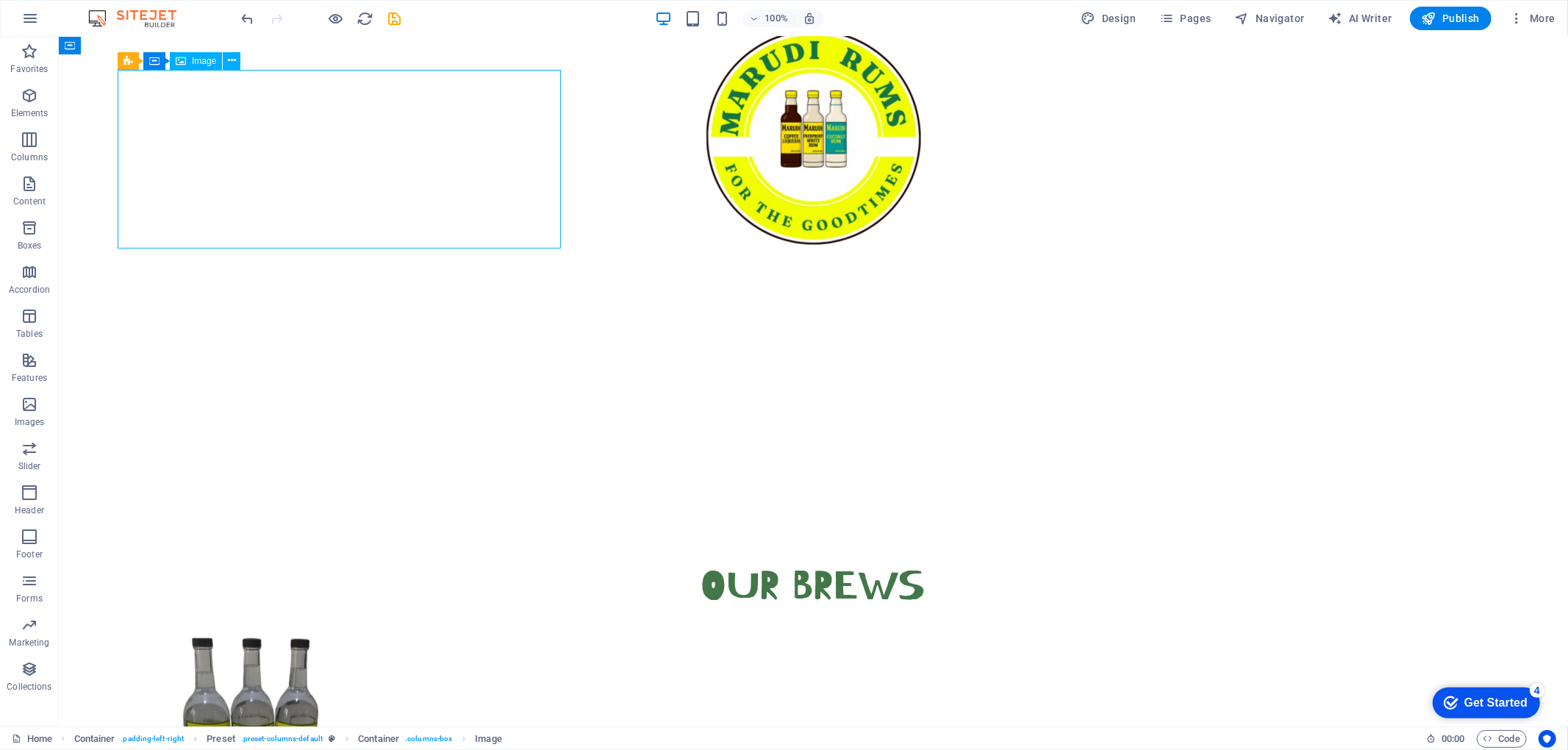
click at [370, 562] on figure at bounding box center [374, 726] width 515 height 178
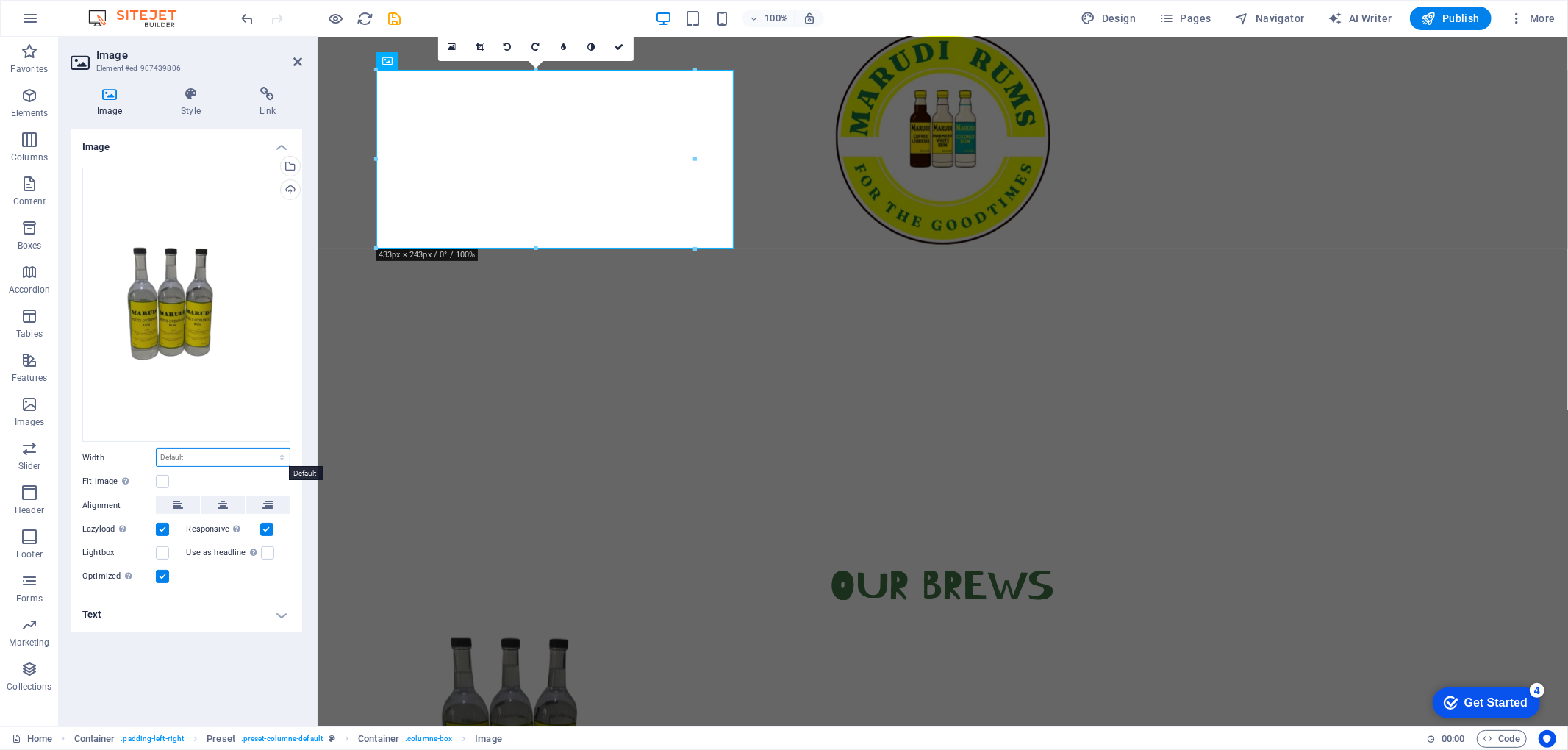
click at [261, 457] on select "Default auto px rem % em vh vw" at bounding box center [223, 457] width 133 height 17
click at [227, 504] on icon at bounding box center [222, 504] width 10 height 17
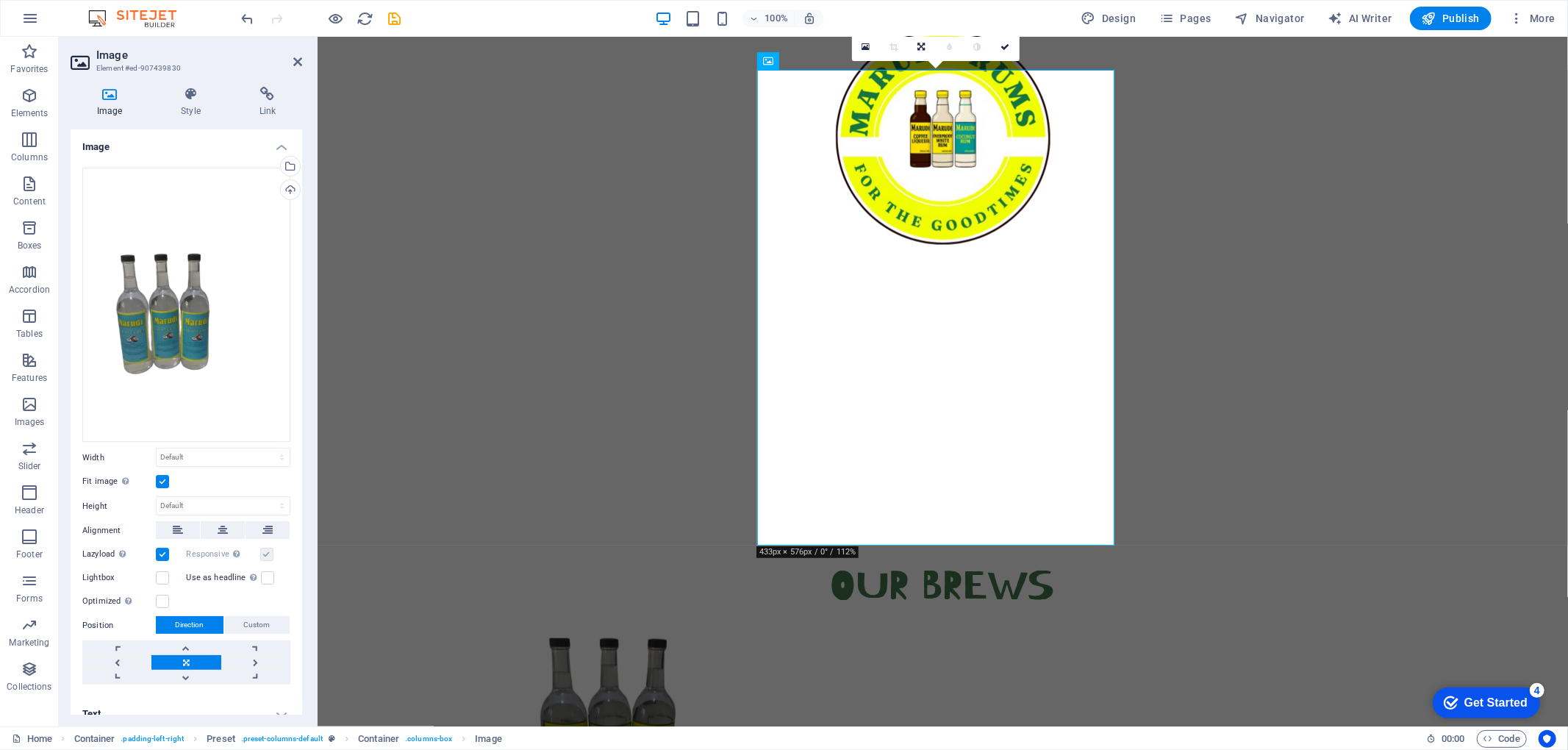
scroll to position [14, 0]
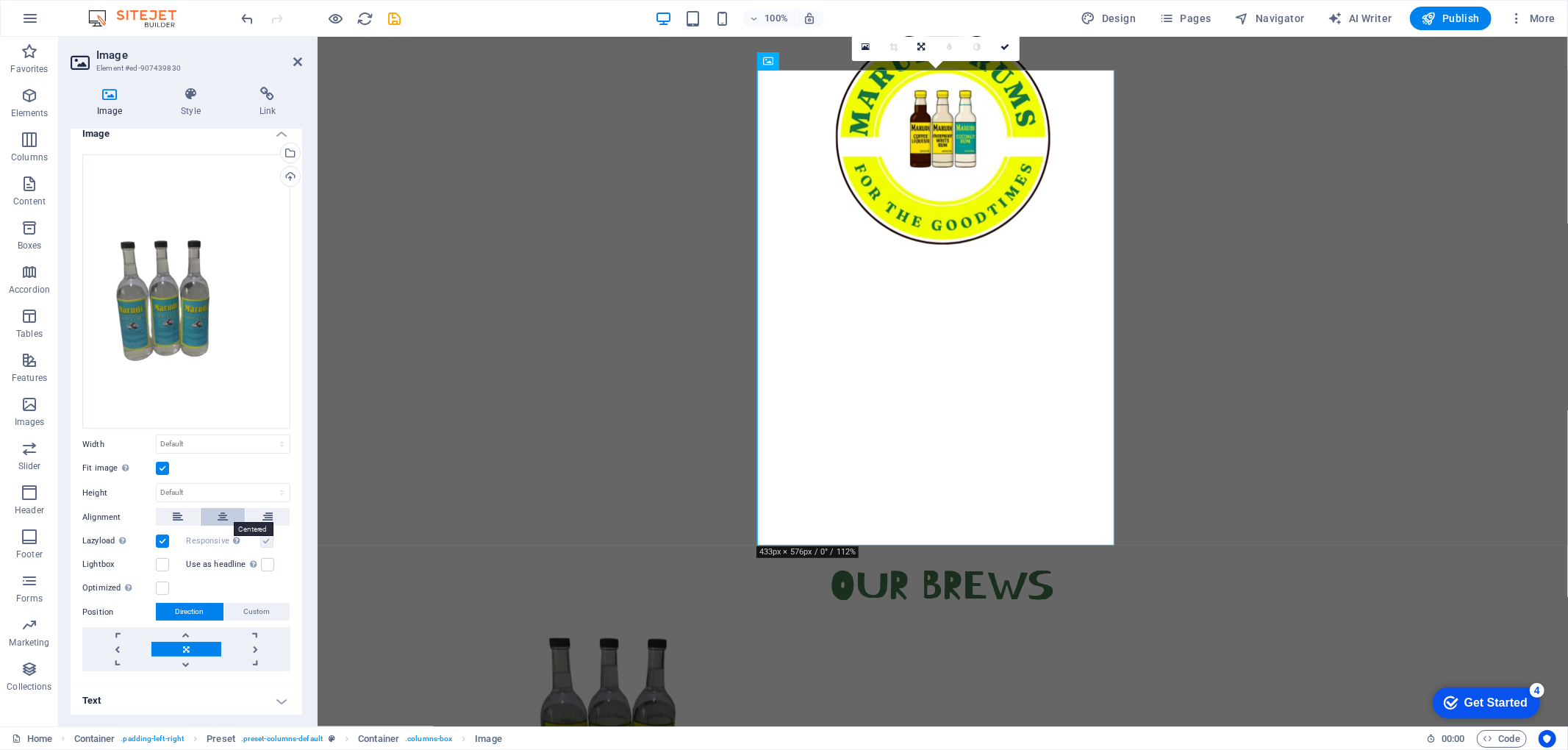
click at [219, 515] on icon at bounding box center [222, 516] width 10 height 17
click at [573, 562] on figure at bounding box center [632, 726] width 515 height 178
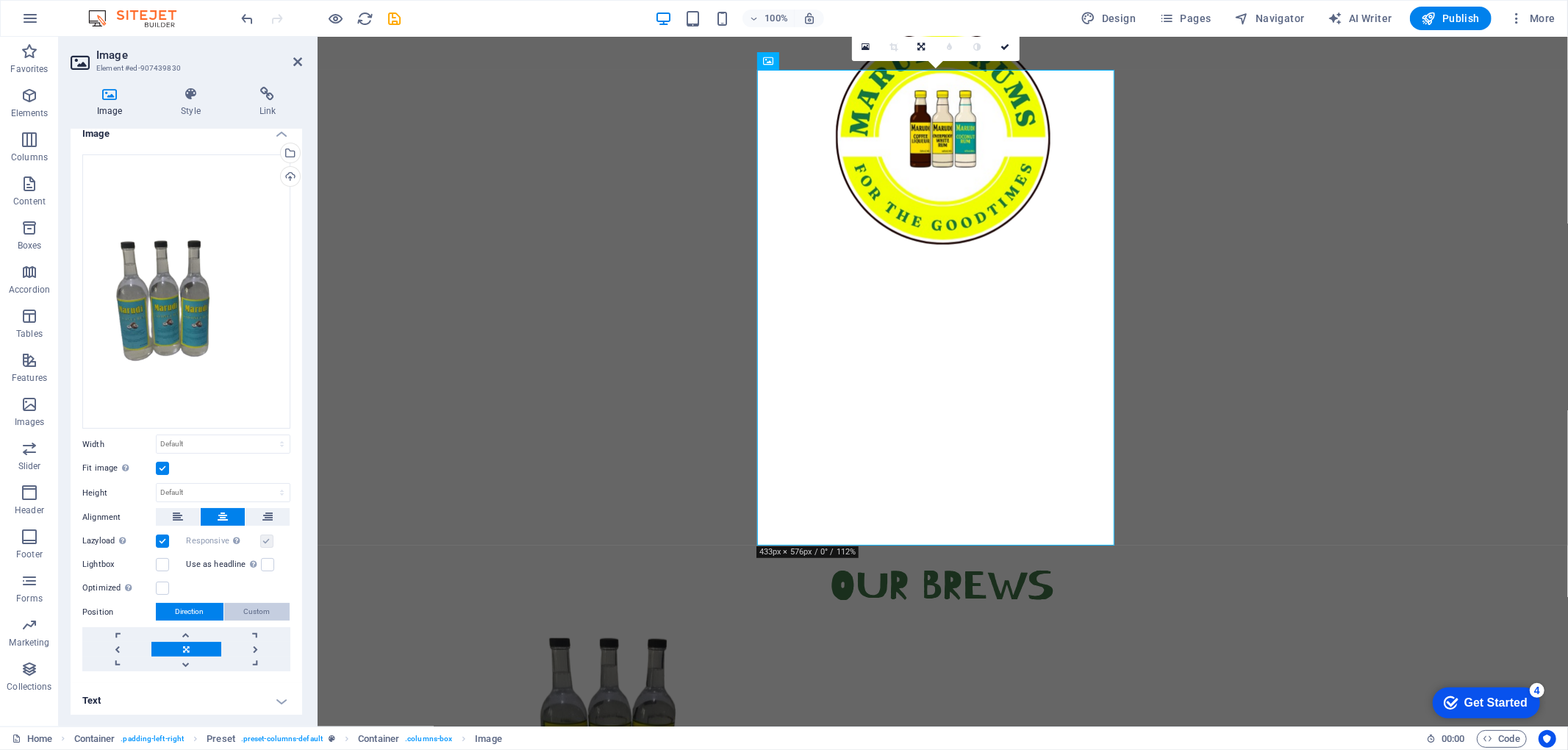
click at [254, 562] on span "Custom" at bounding box center [257, 611] width 26 height 17
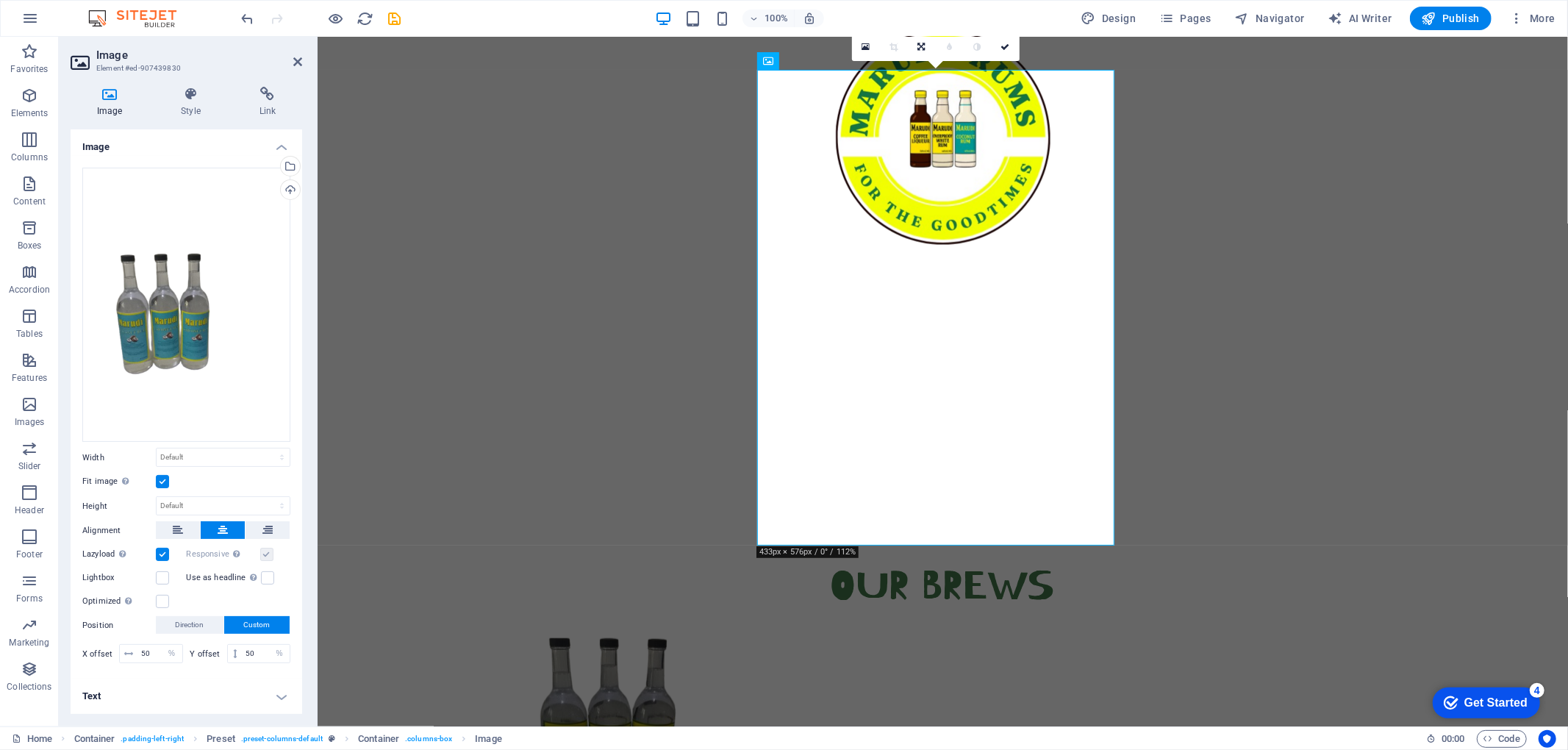
scroll to position [0, 0]
click at [190, 562] on span "Direction" at bounding box center [190, 624] width 29 height 17
click at [163, 562] on label at bounding box center [162, 601] width 14 height 14
click at [0, 0] on input "Optimized Images are compressed to improve page speed." at bounding box center [0, 0] width 0 height 0
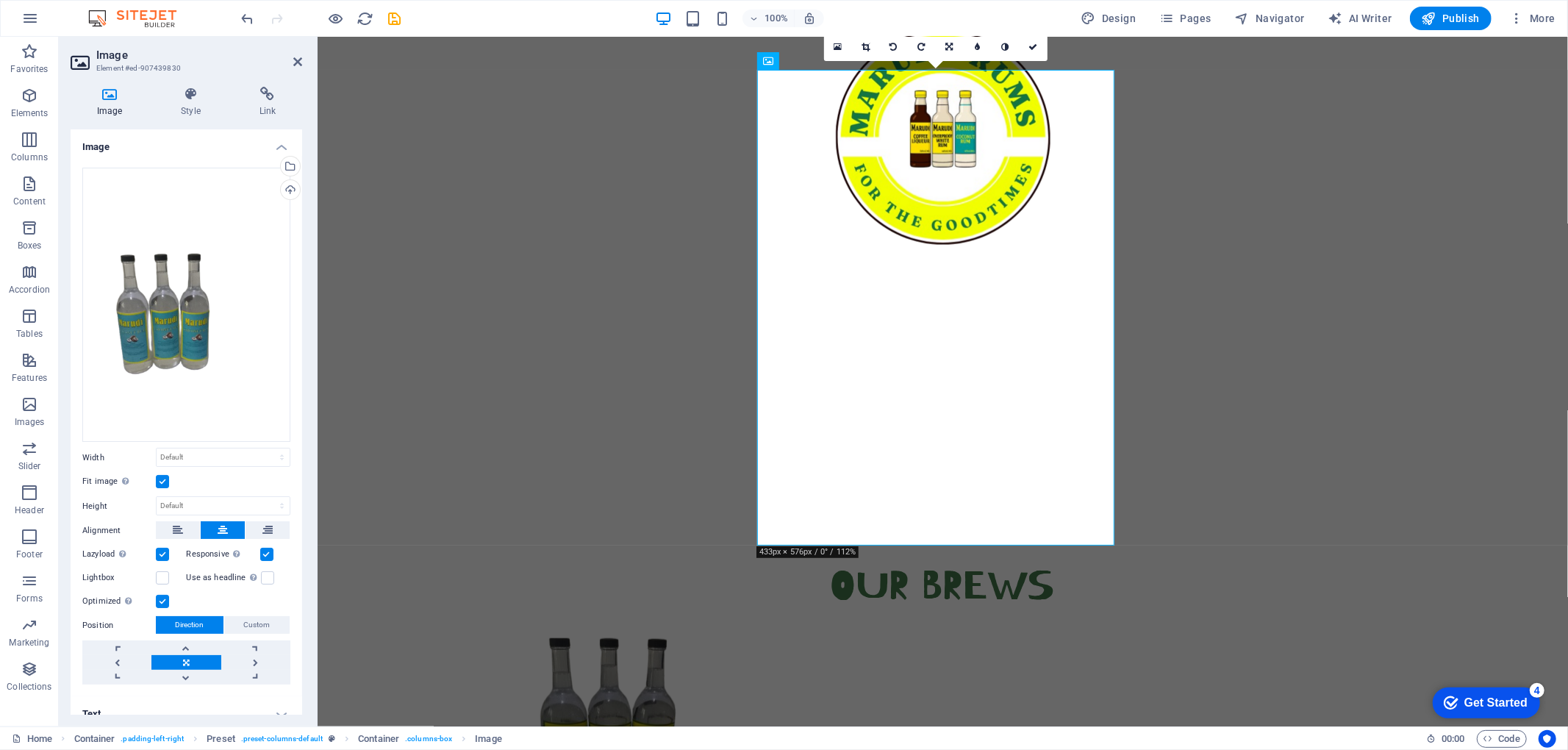
click at [165, 479] on label at bounding box center [162, 481] width 14 height 14
click at [0, 0] on input "Fit image Automatically fit image to a fixed width and height" at bounding box center [0, 0] width 0 height 0
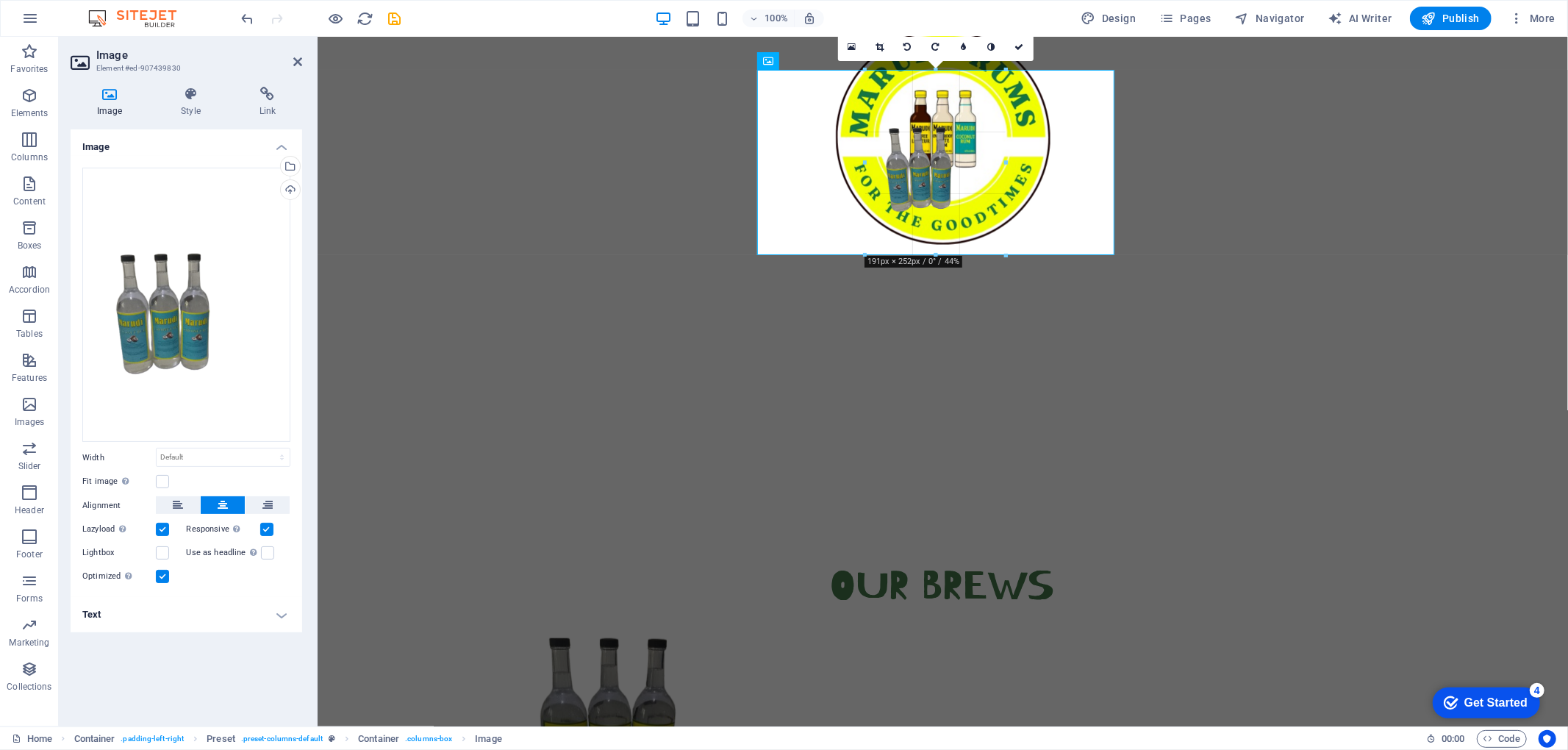
drag, startPoint x: 936, startPoint y: 546, endPoint x: 892, endPoint y: 250, distance: 299.3
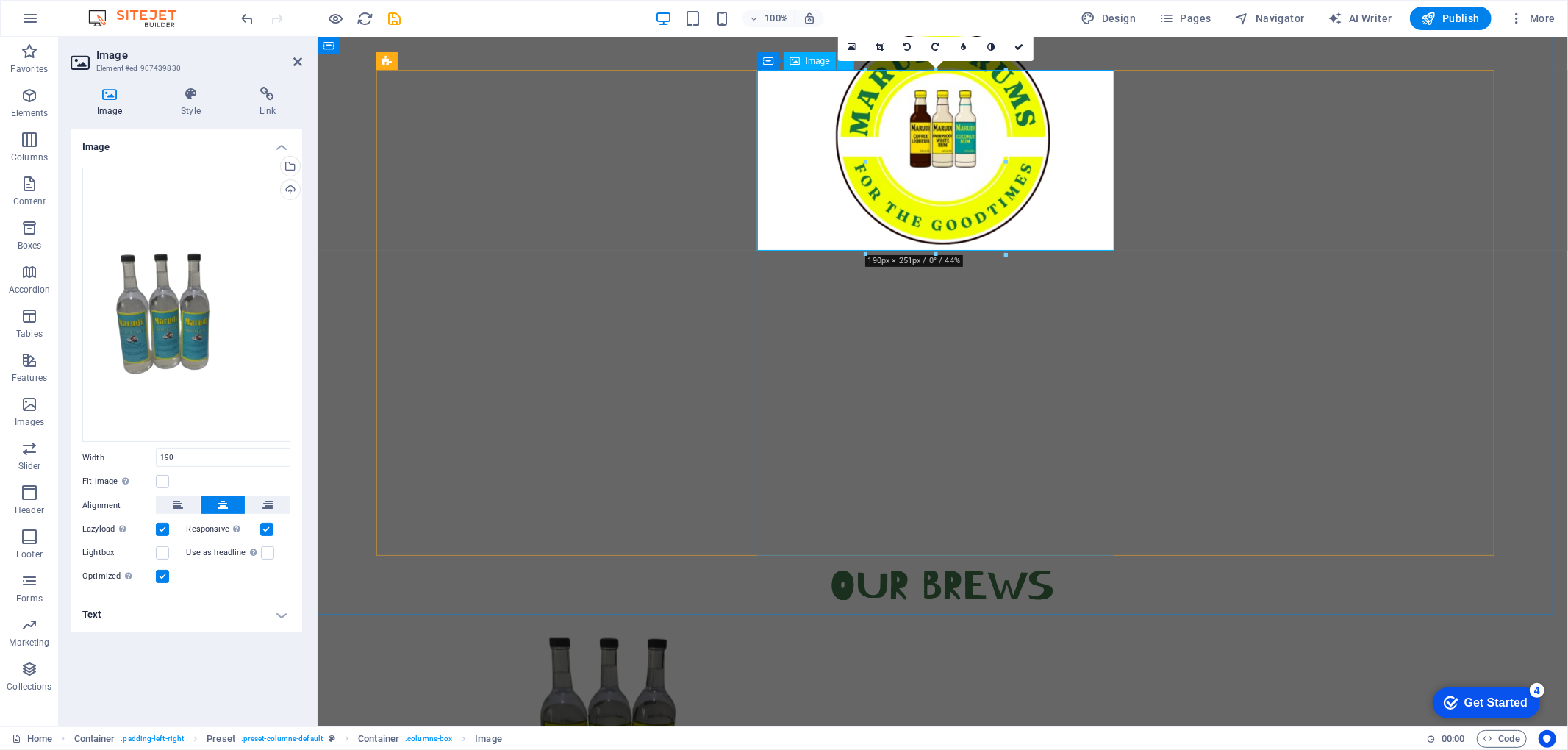
type input "190"
select select "px"
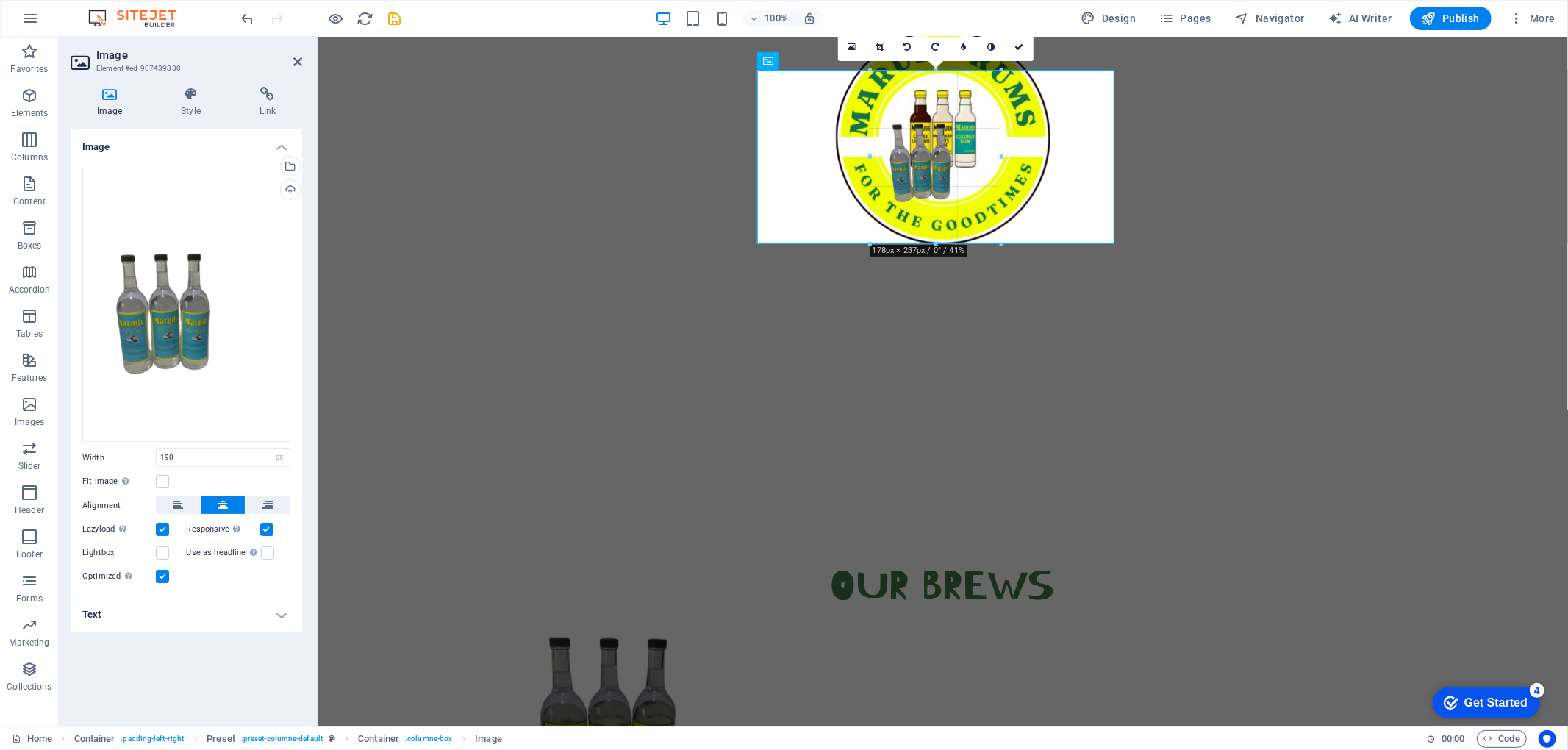
drag, startPoint x: 936, startPoint y: 254, endPoint x: 936, endPoint y: 242, distance: 12.0
type input "178"
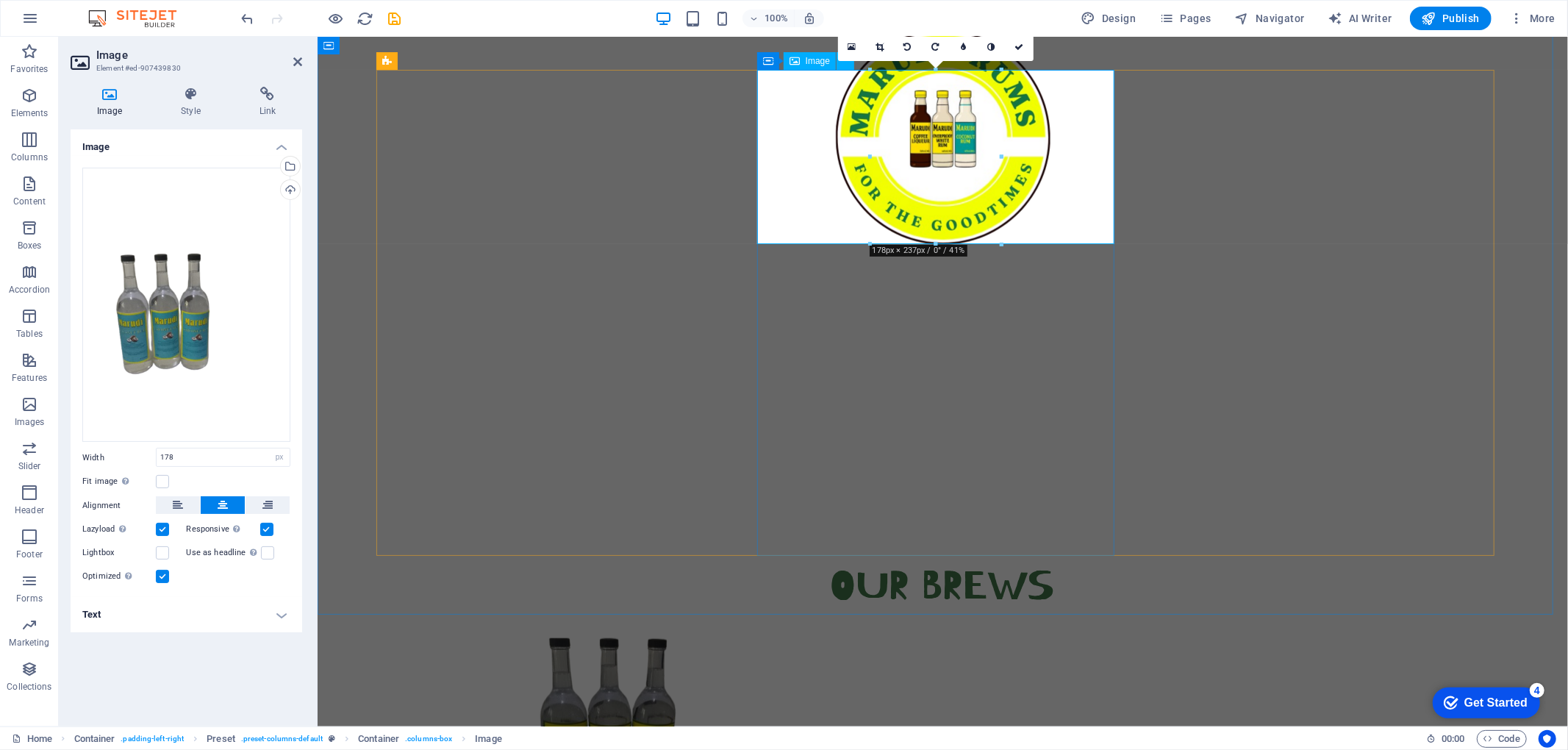
click at [268, 527] on label at bounding box center [267, 529] width 14 height 14
click at [0, 0] on input "Responsive Automatically load retina image and smartphone optimized sizes." at bounding box center [0, 0] width 0 height 0
click at [268, 527] on label at bounding box center [267, 529] width 14 height 14
click at [0, 0] on input "Responsive Automatically load retina image and smartphone optimized sizes." at bounding box center [0, 0] width 0 height 0
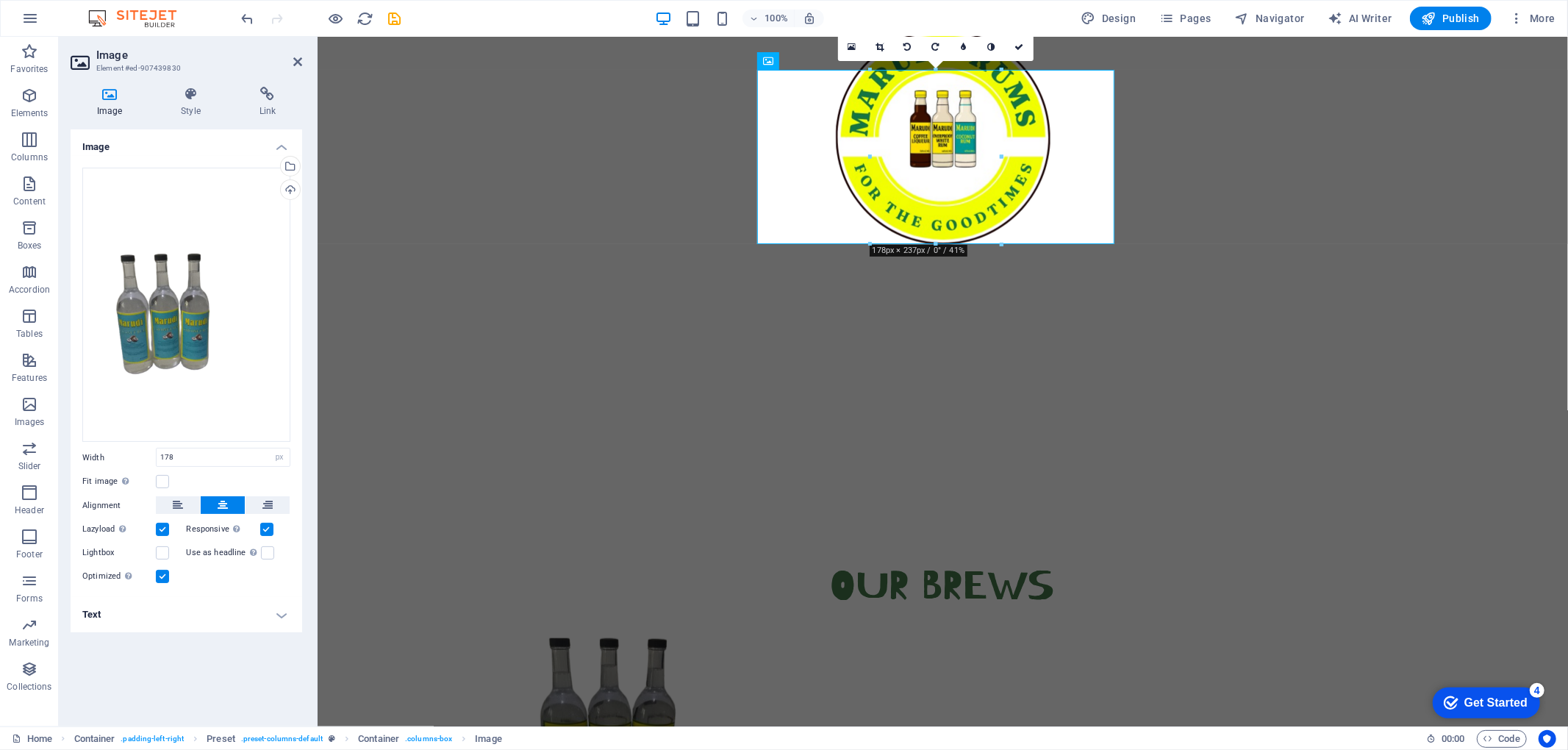
click at [250, 562] on h4 "Text" at bounding box center [186, 614] width 232 height 35
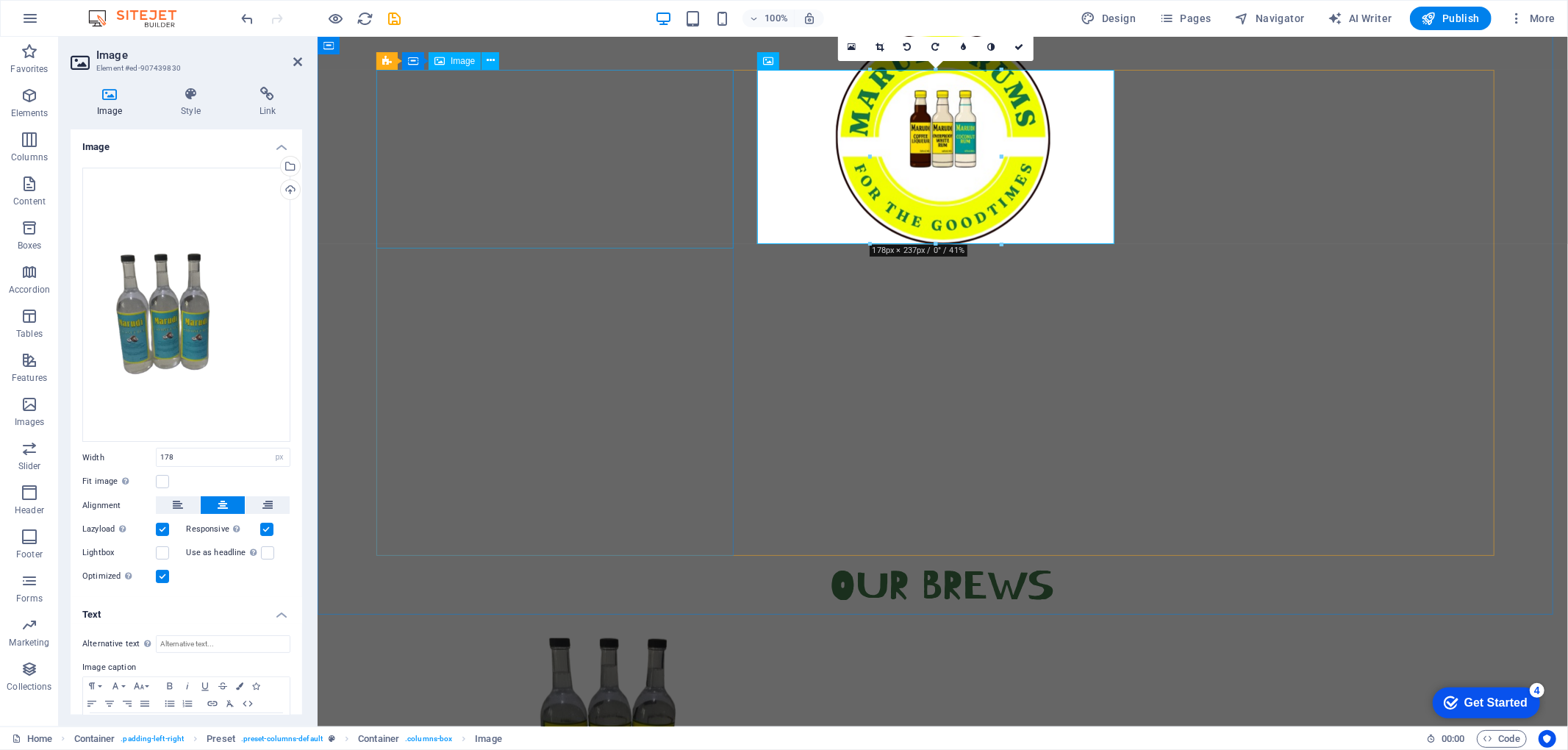
click at [599, 562] on figure at bounding box center [632, 726] width 515 height 178
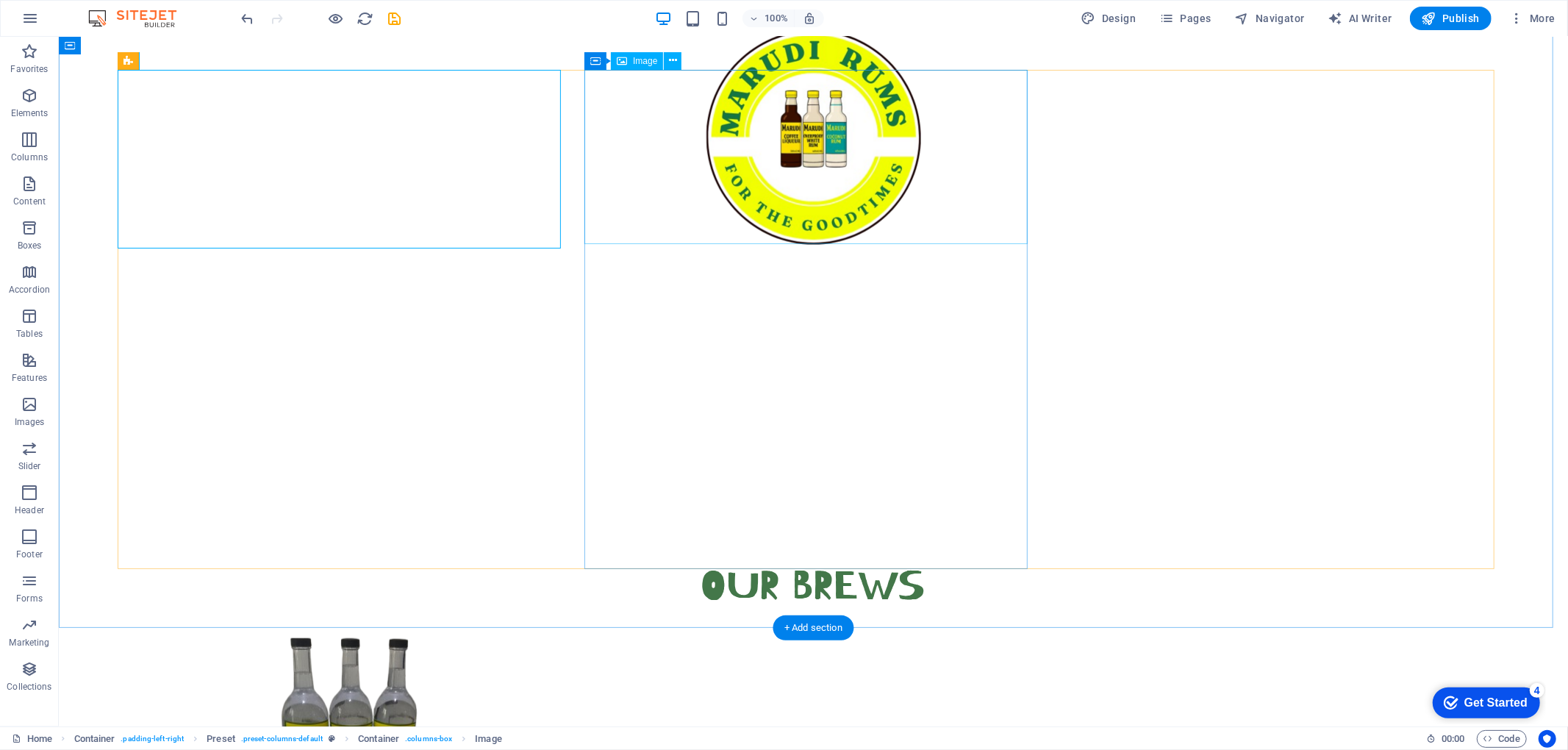
select select "px"
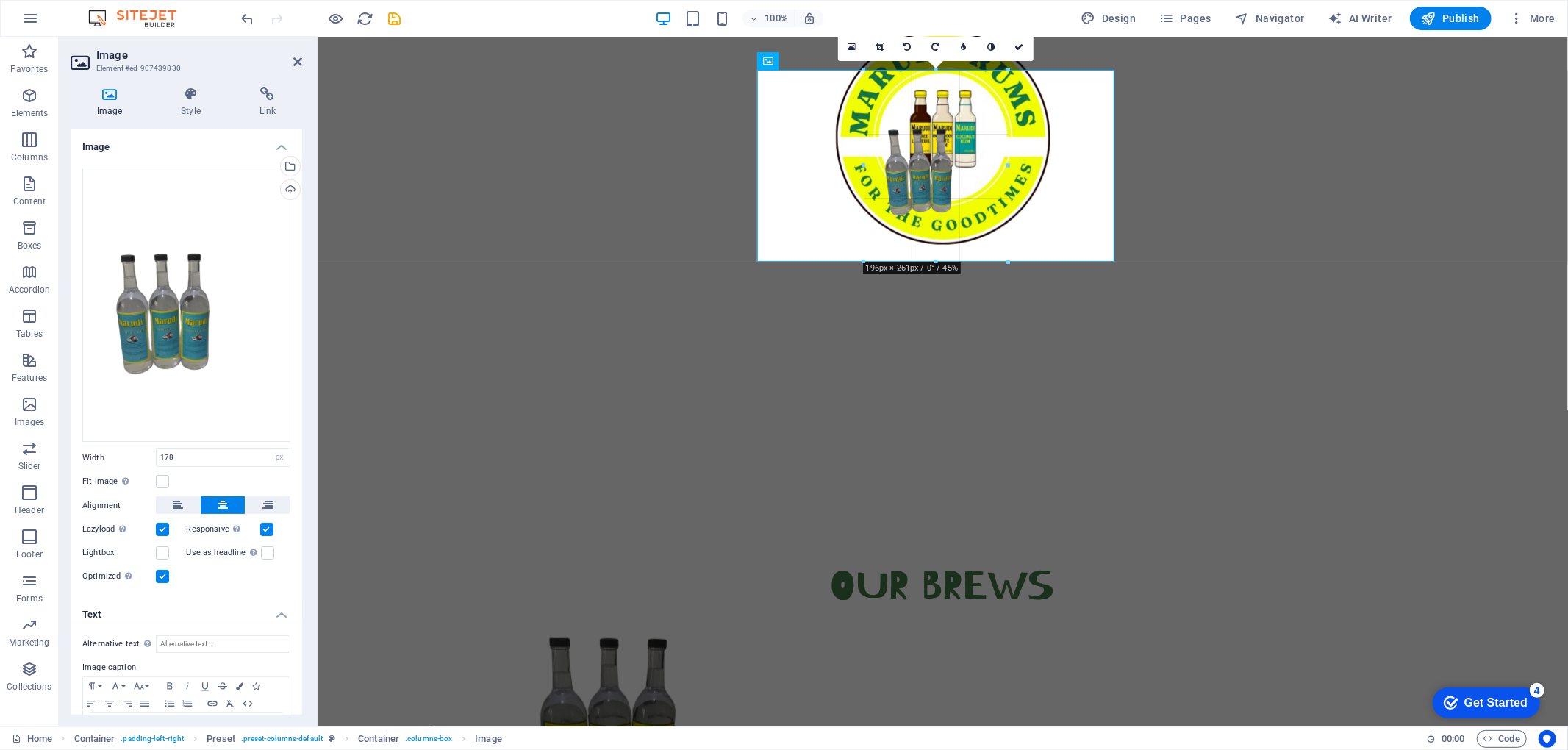
drag, startPoint x: 933, startPoint y: 241, endPoint x: 942, endPoint y: 260, distance: 21.0
type input "196"
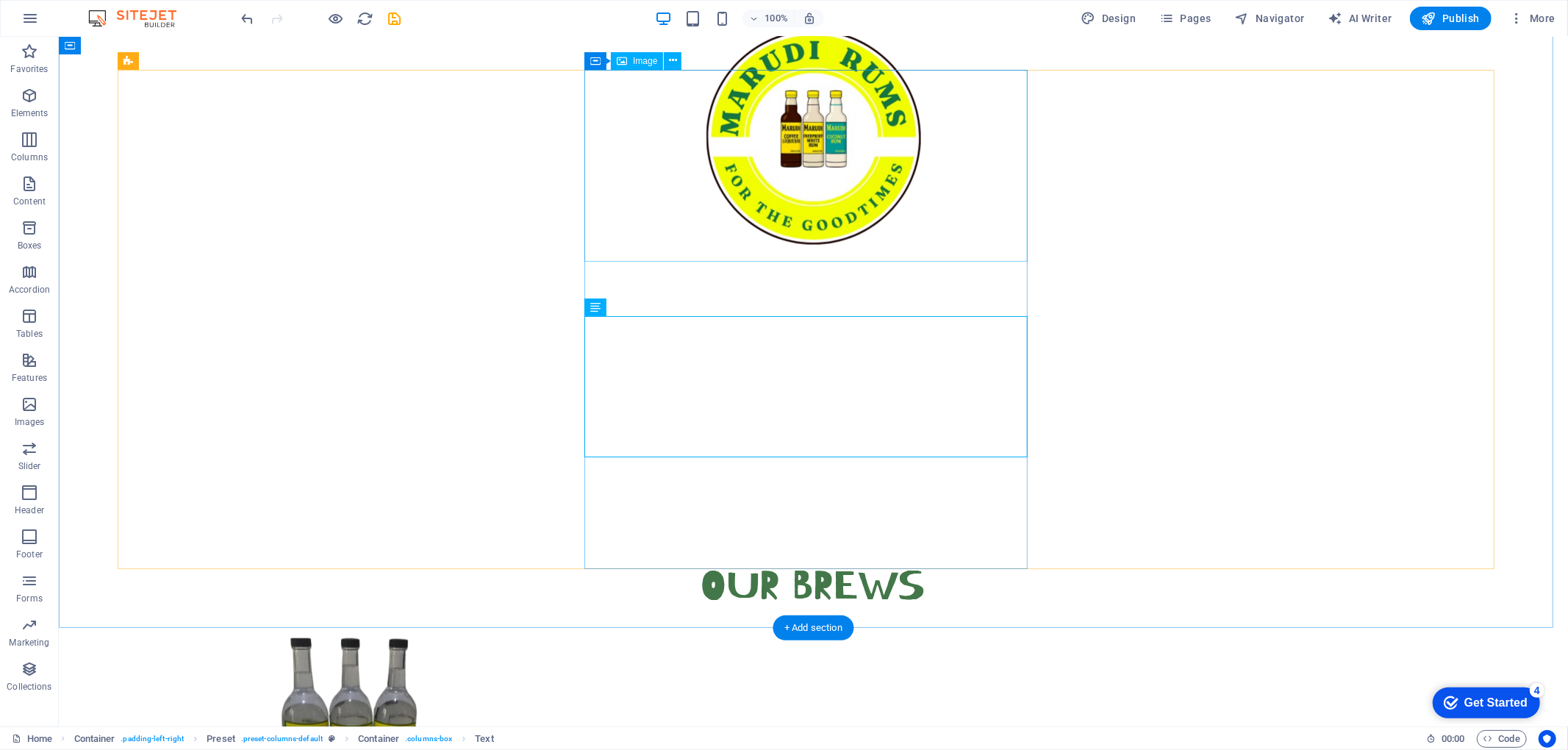
select select "px"
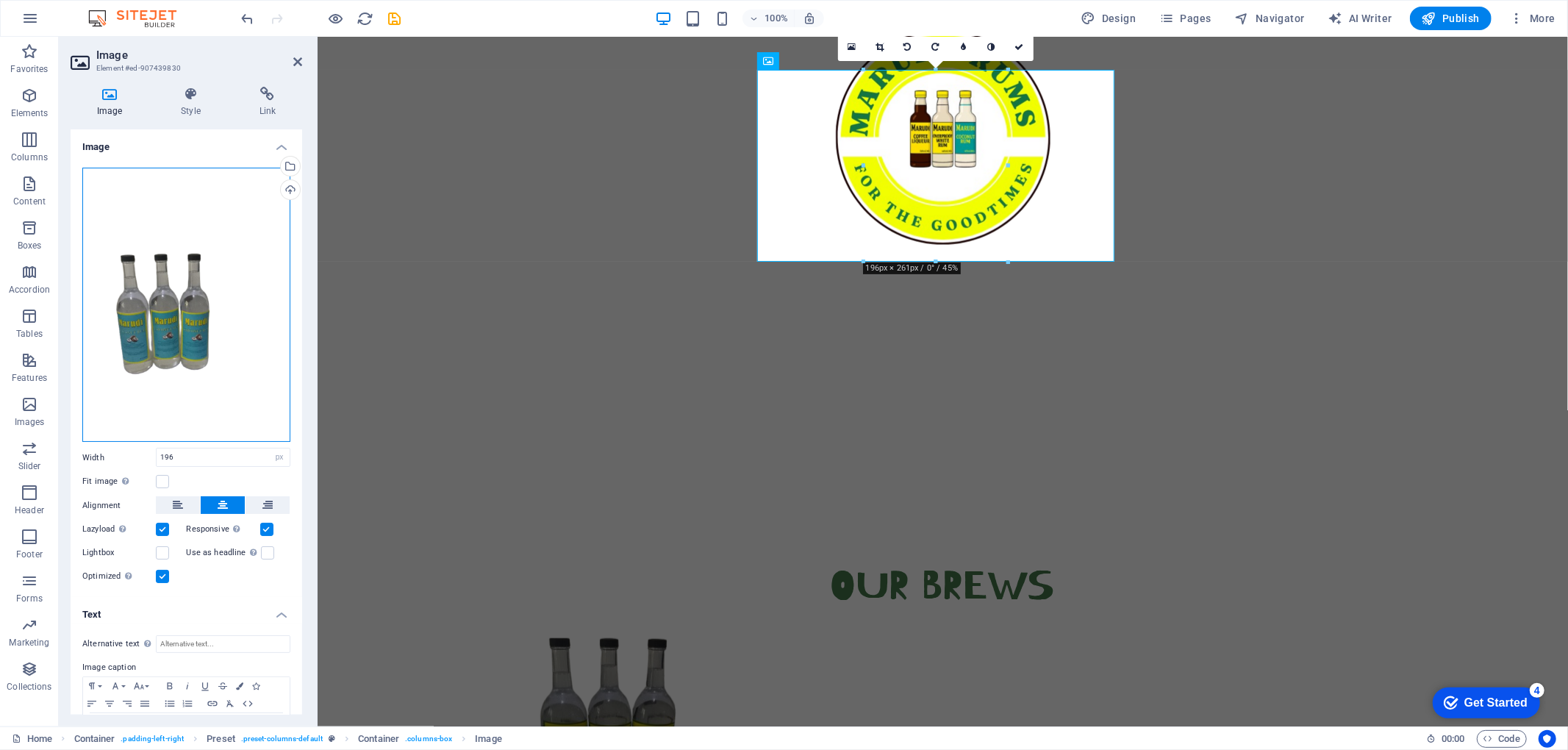
click at [229, 392] on div "Drag files here, click to choose files or select files from Files or our free s…" at bounding box center [186, 305] width 208 height 275
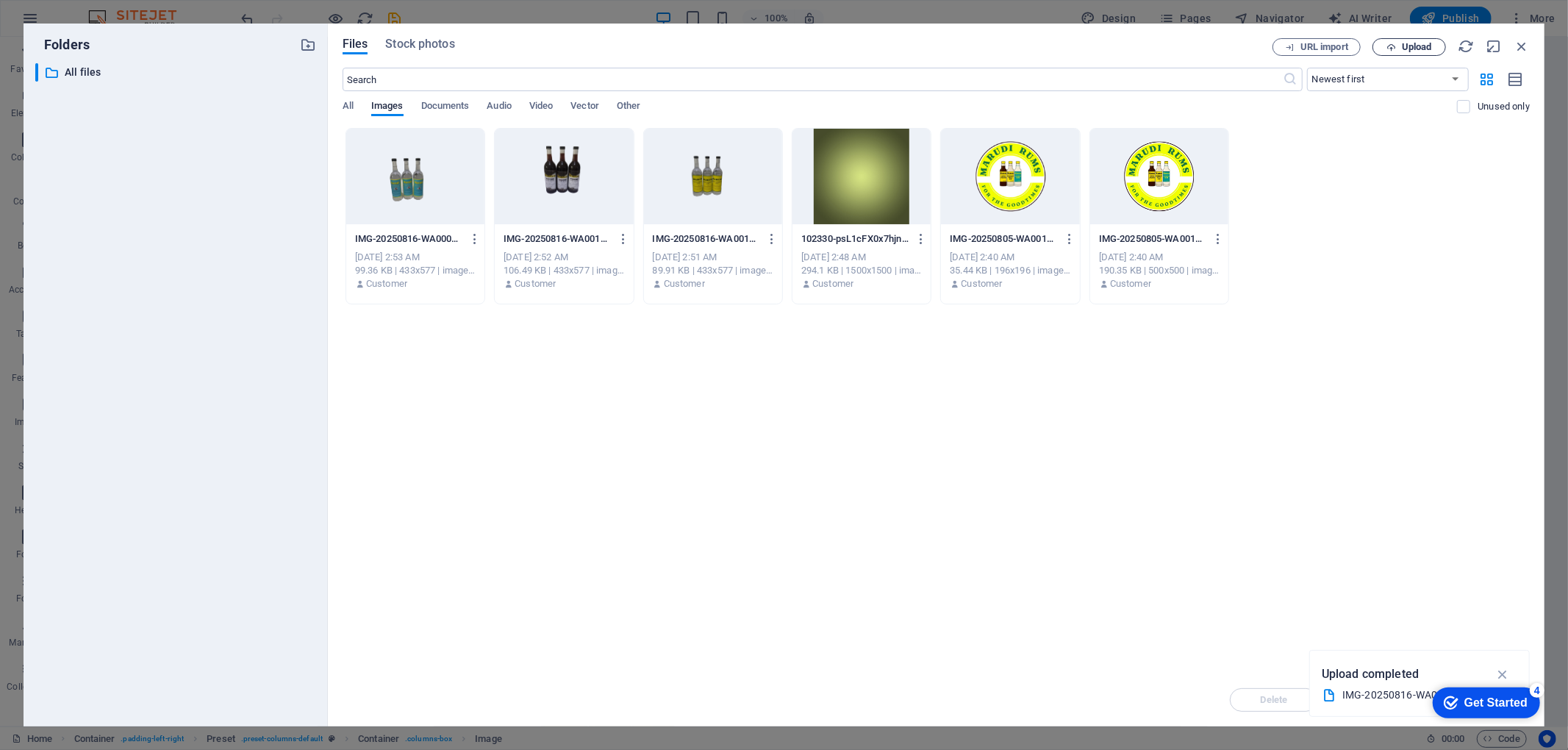
click at [1175, 47] on span "Upload" at bounding box center [1416, 47] width 30 height 9
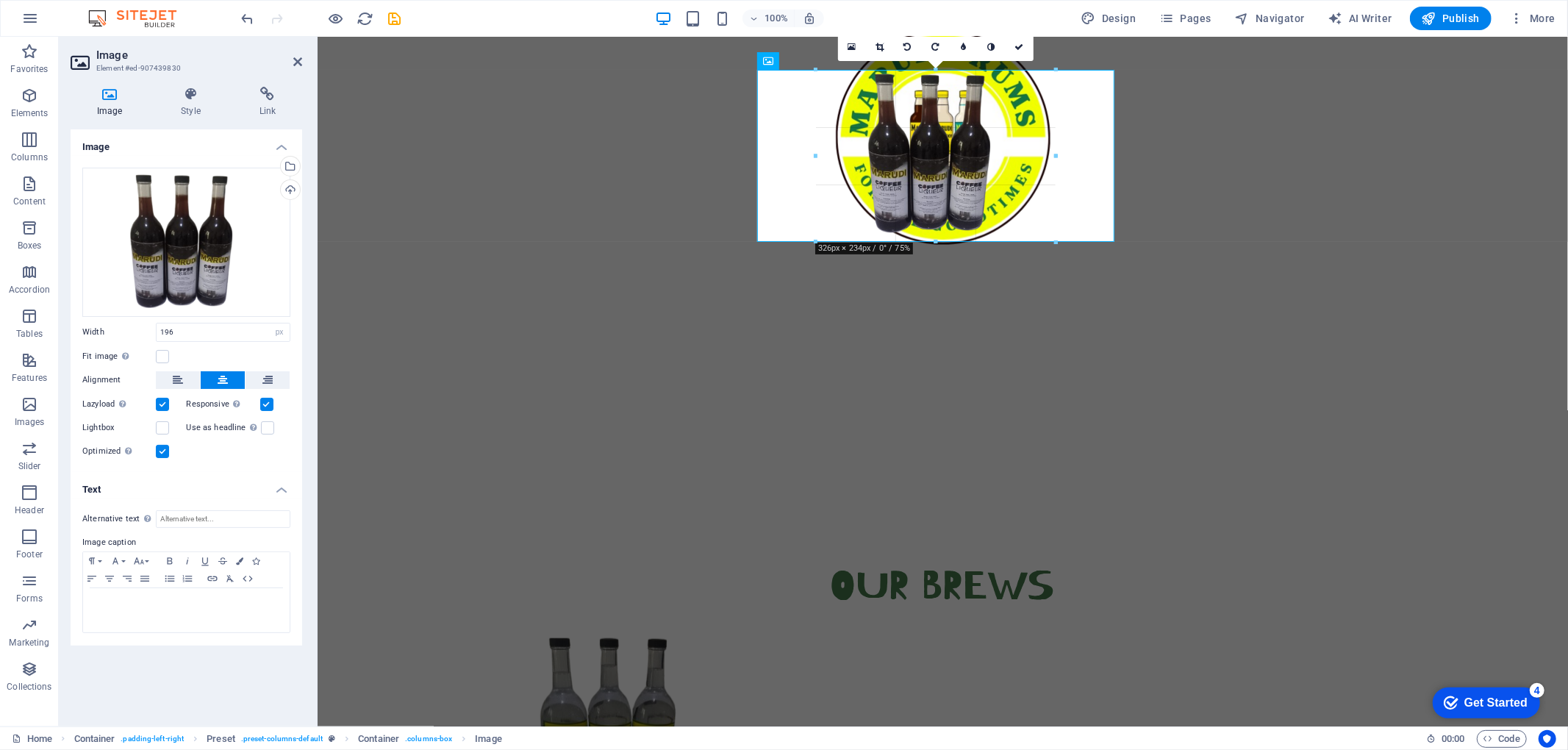
drag, startPoint x: 934, startPoint y: 170, endPoint x: 950, endPoint y: 244, distance: 75.7
type input "322"
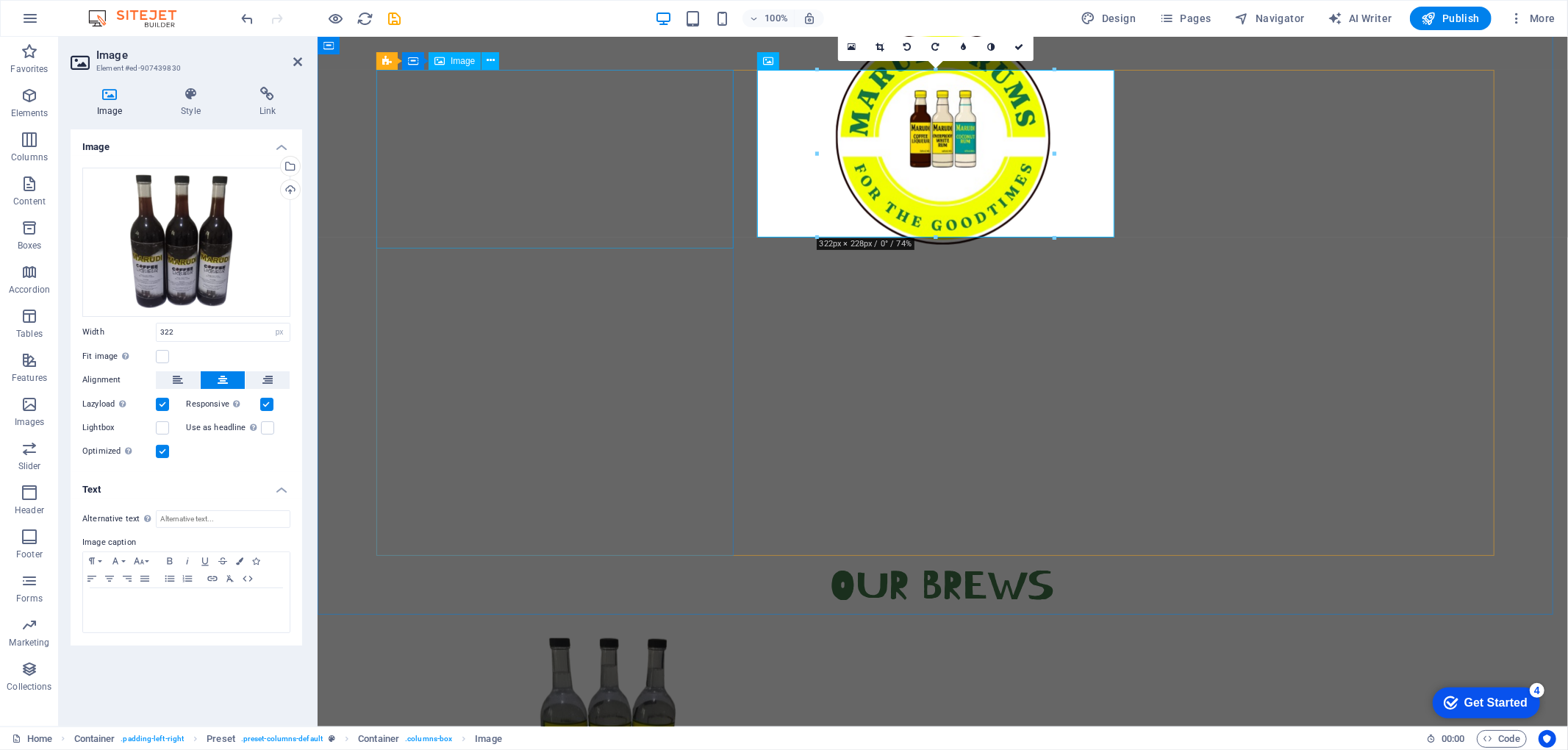
click at [634, 562] on figure at bounding box center [632, 726] width 515 height 178
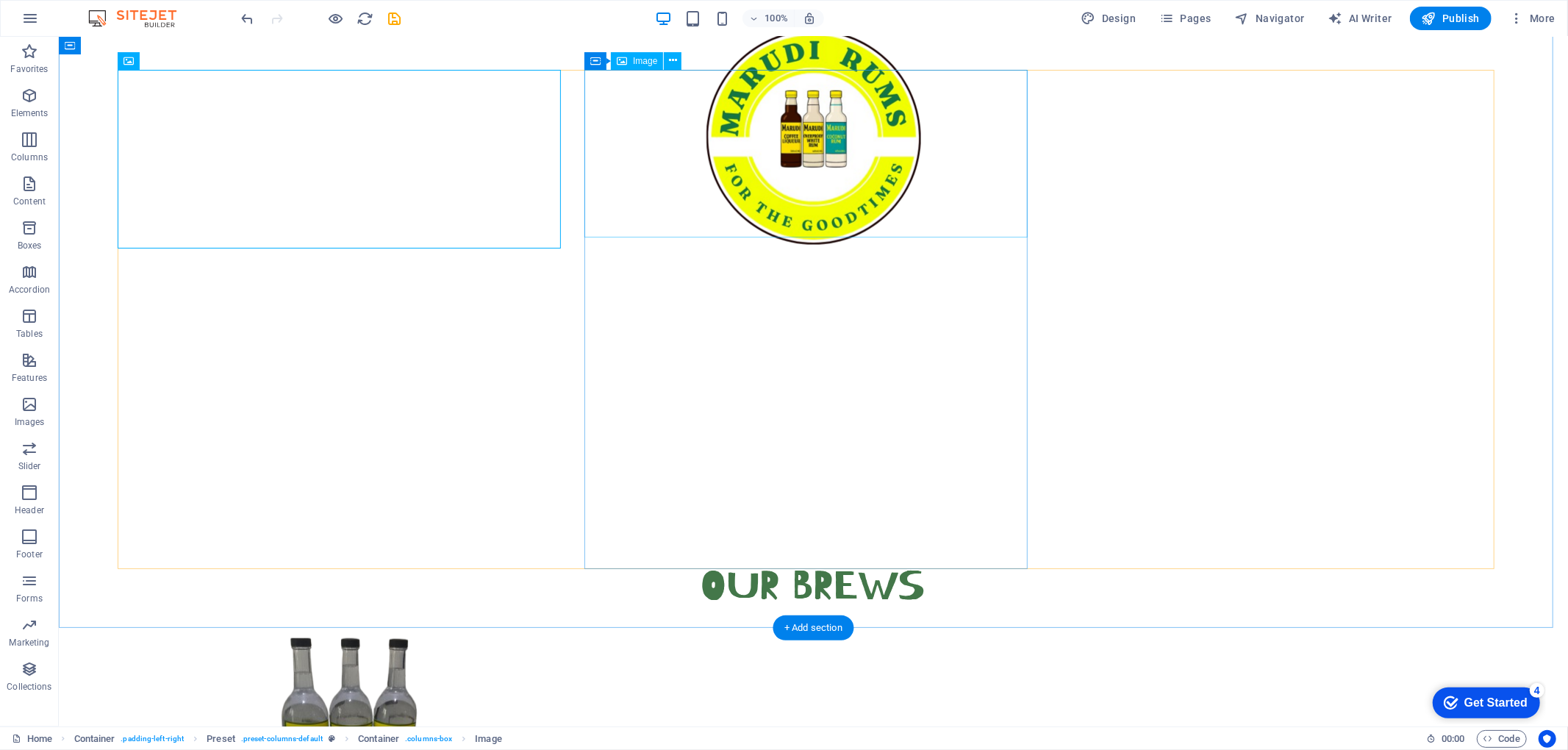
select select "px"
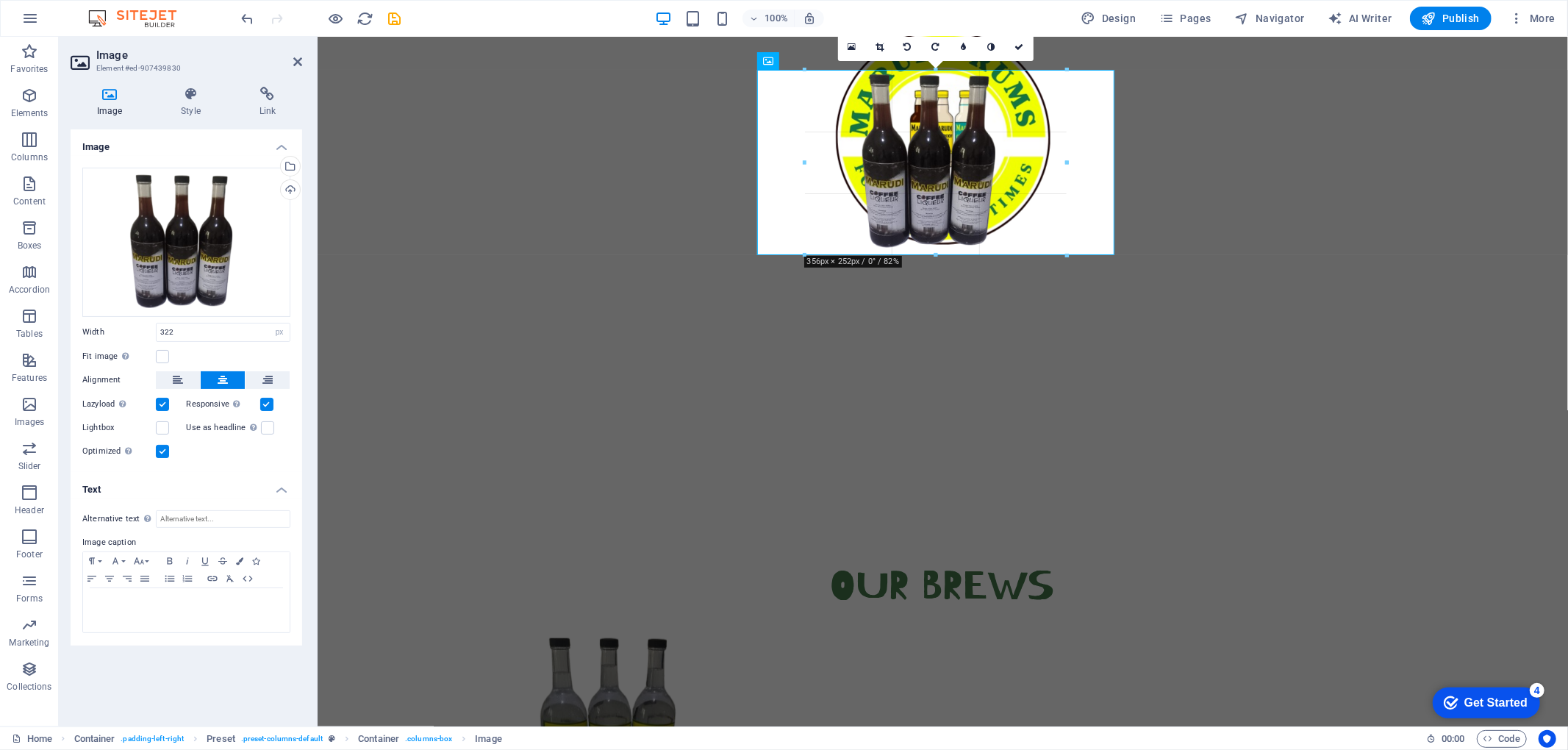
drag, startPoint x: 936, startPoint y: 235, endPoint x: 945, endPoint y: 256, distance: 22.8
type input "356"
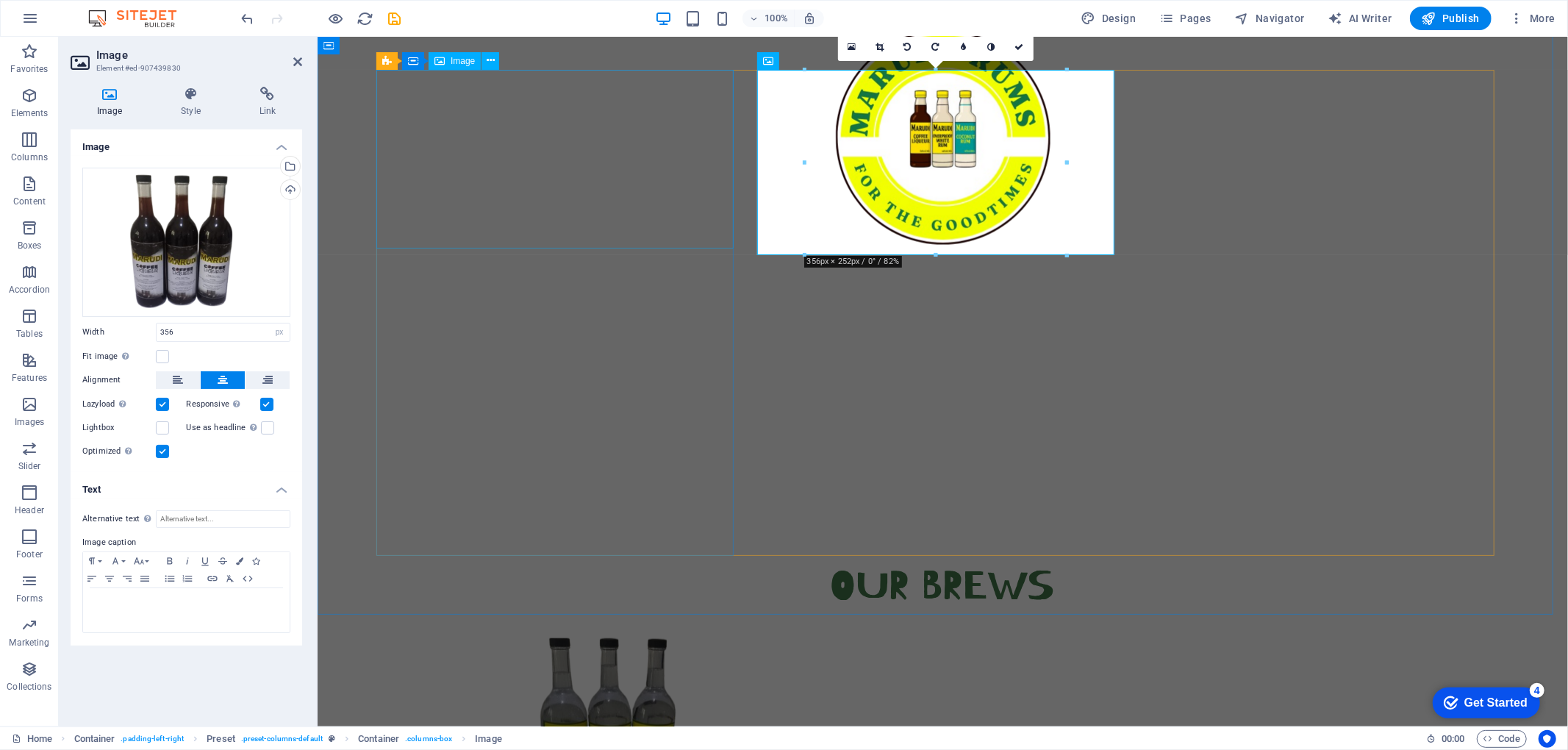
click at [613, 562] on figure at bounding box center [632, 726] width 515 height 178
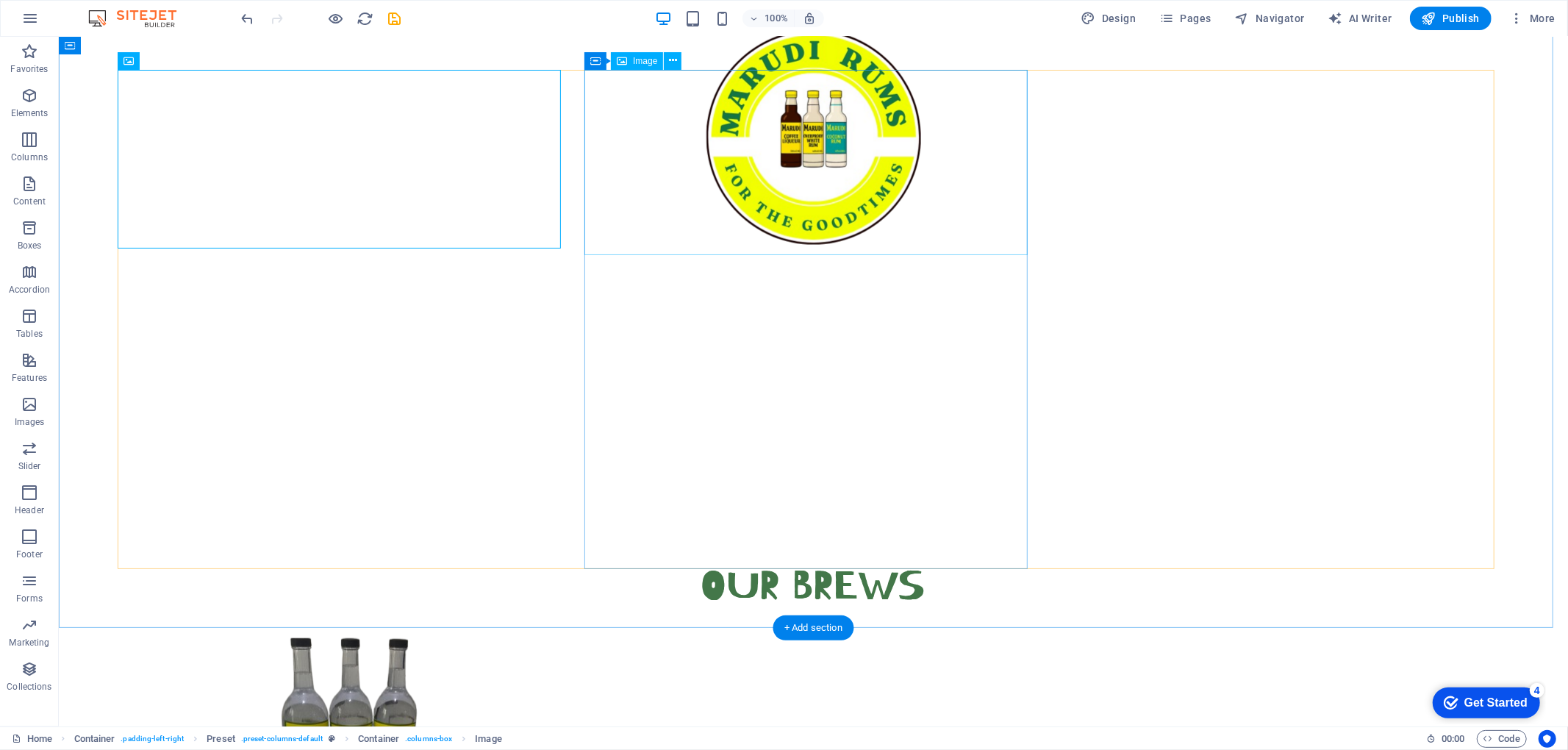
select select "px"
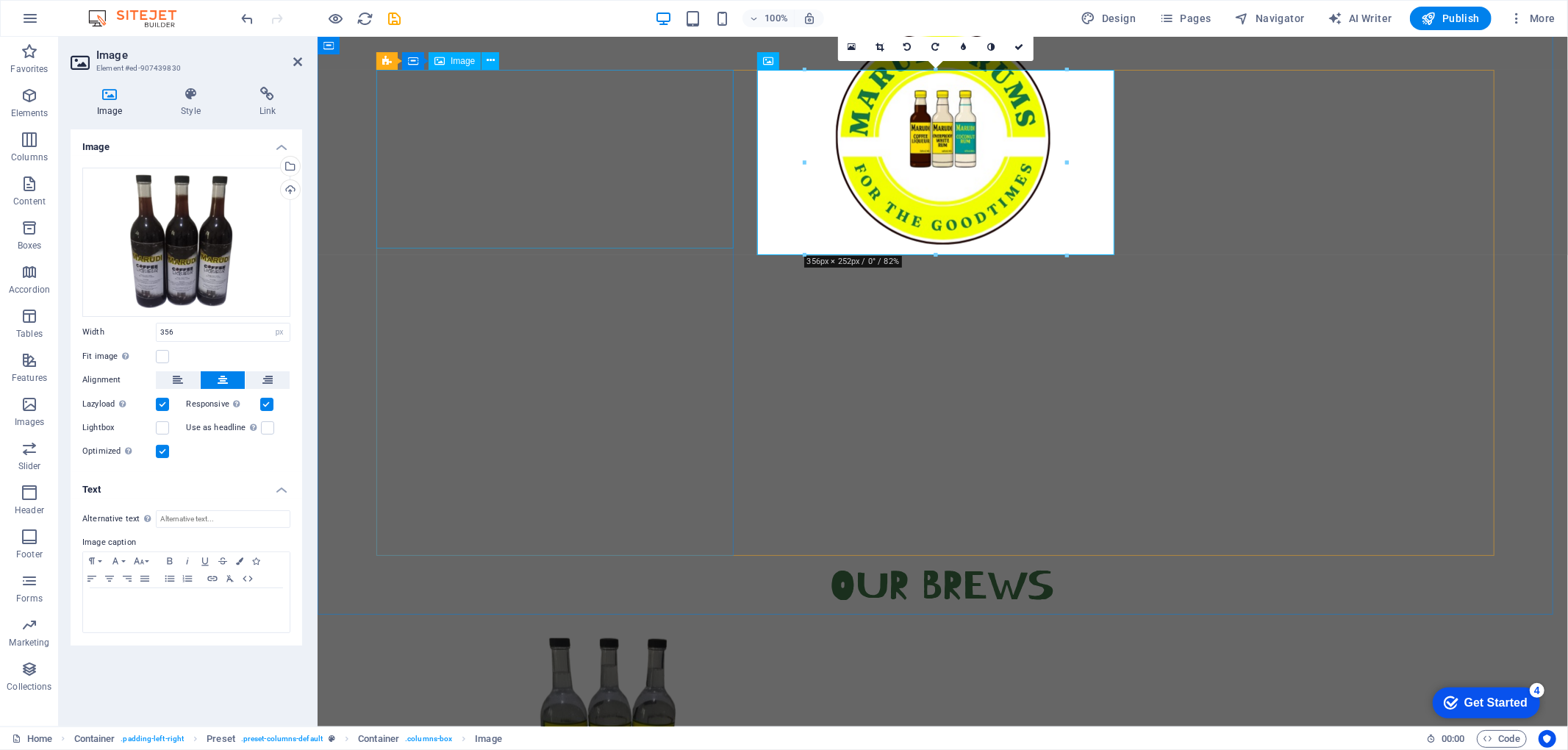
click at [621, 562] on figure at bounding box center [632, 726] width 515 height 178
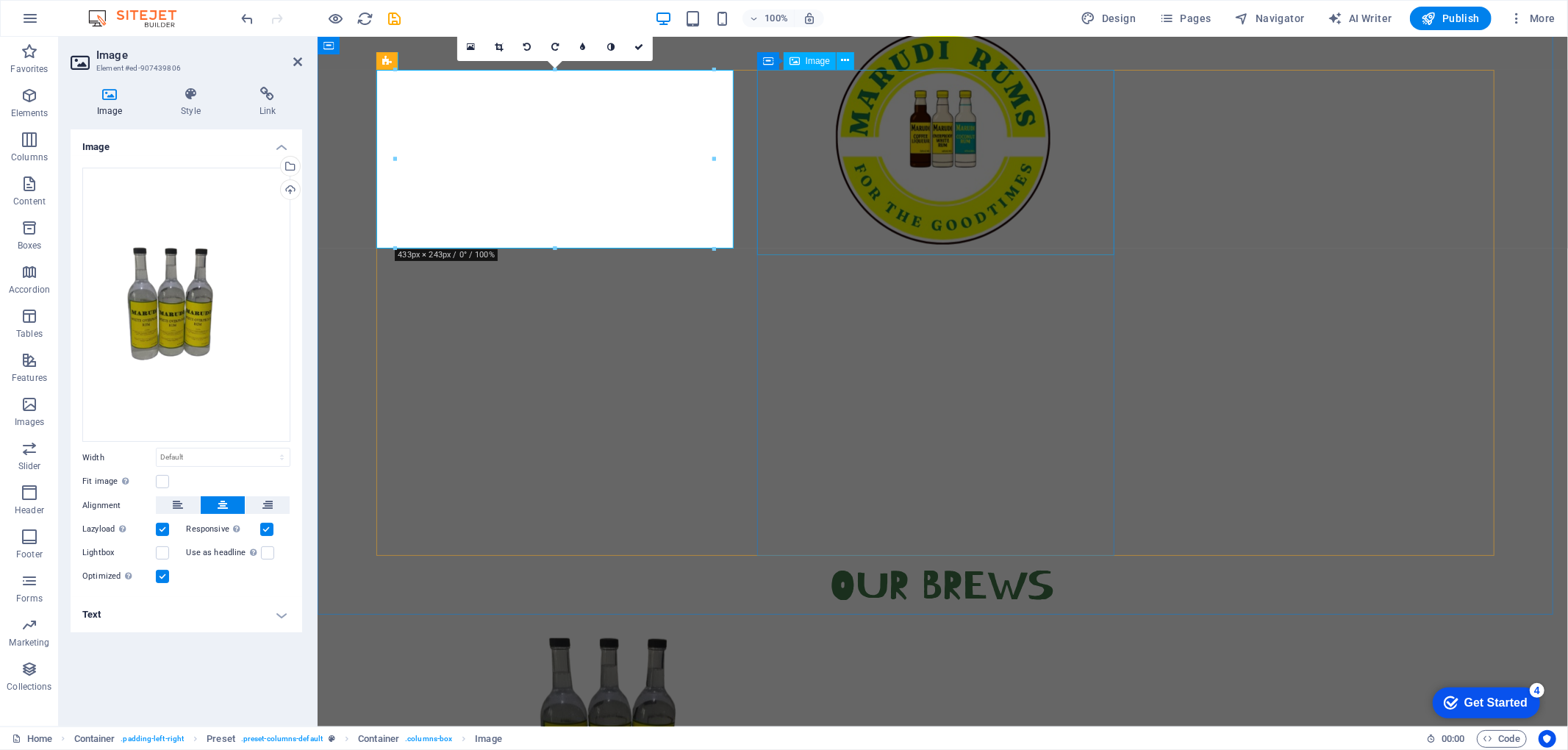
select select "px"
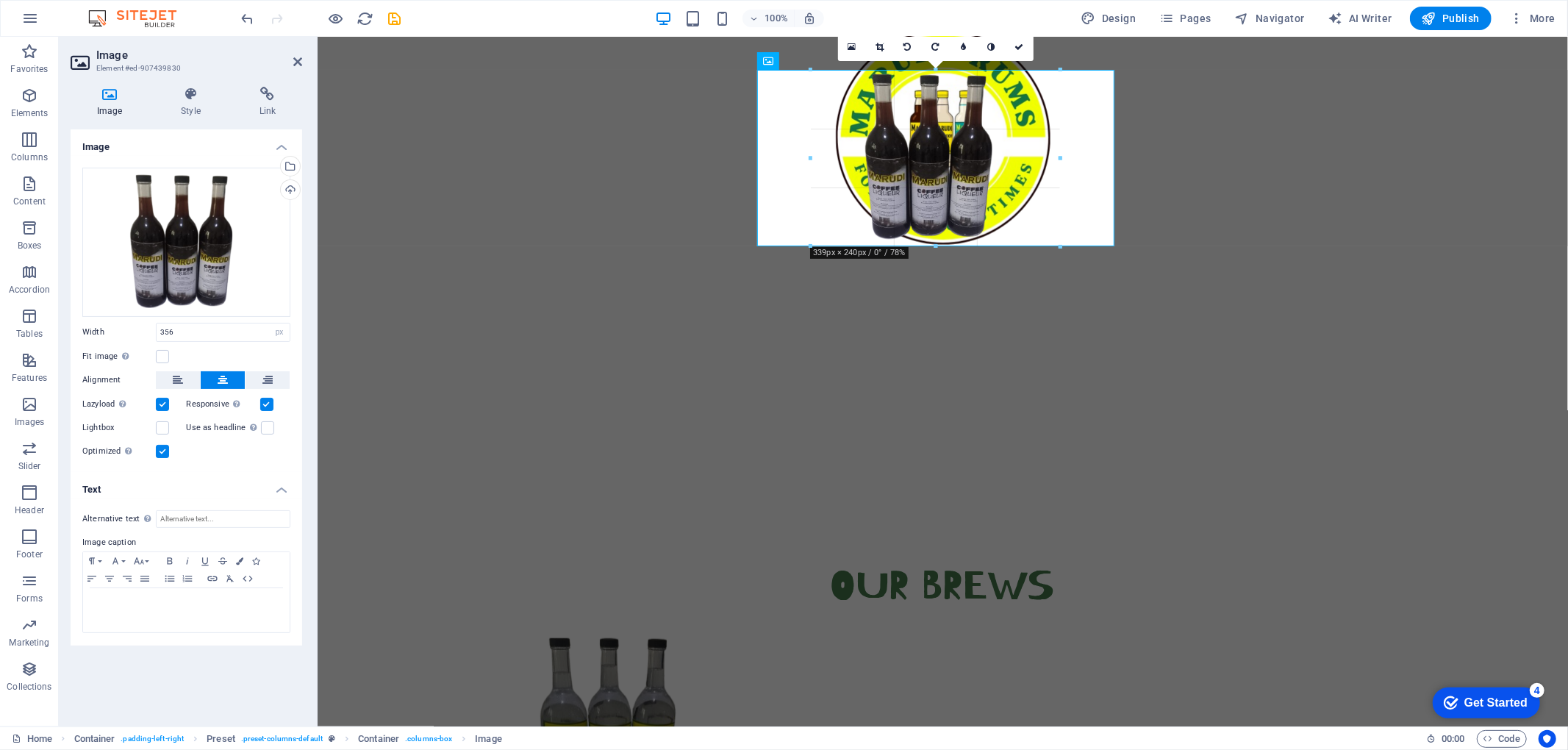
drag, startPoint x: 935, startPoint y: 254, endPoint x: 932, endPoint y: 244, distance: 10.4
type input "339"
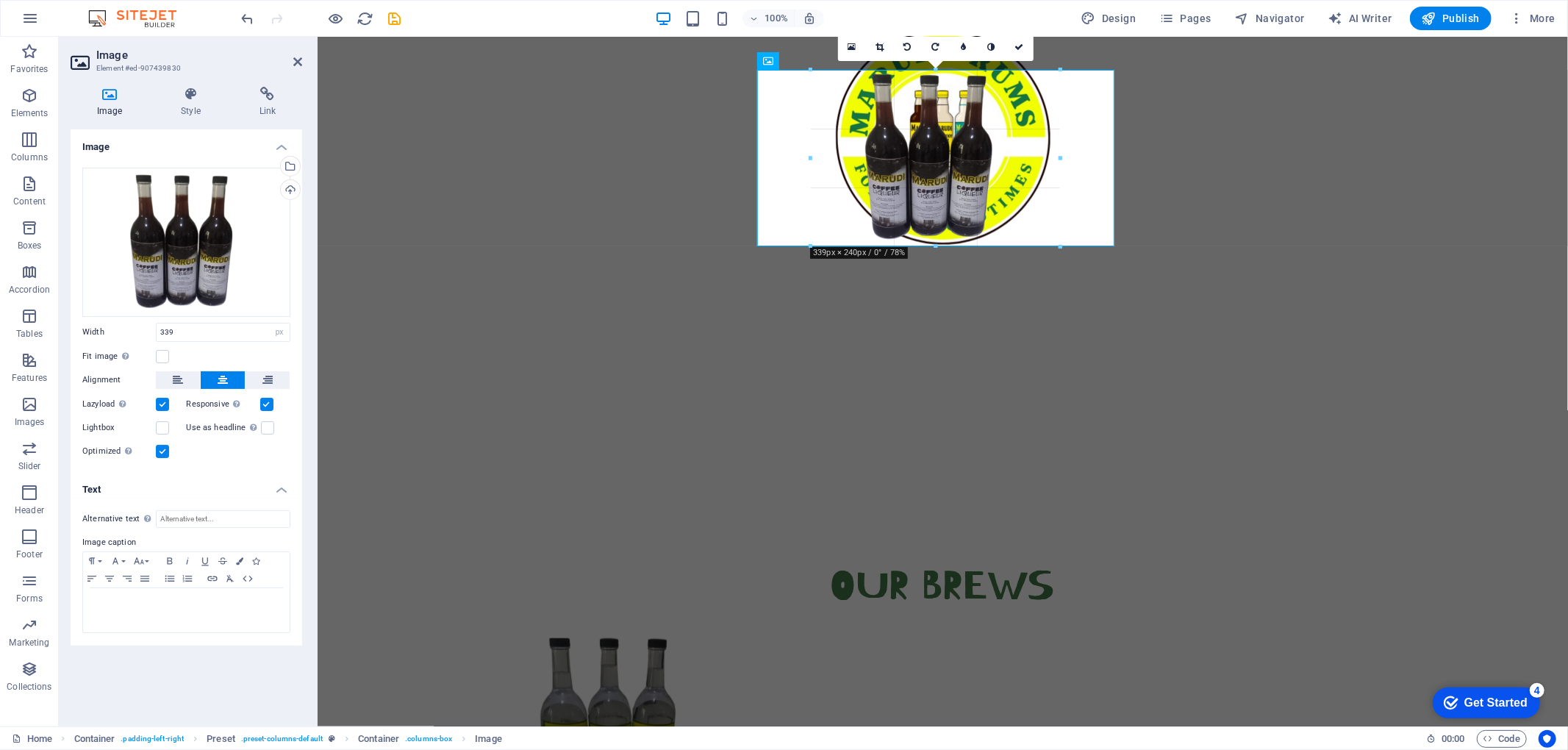
click at [934, 248] on div at bounding box center [935, 247] width 249 height 5
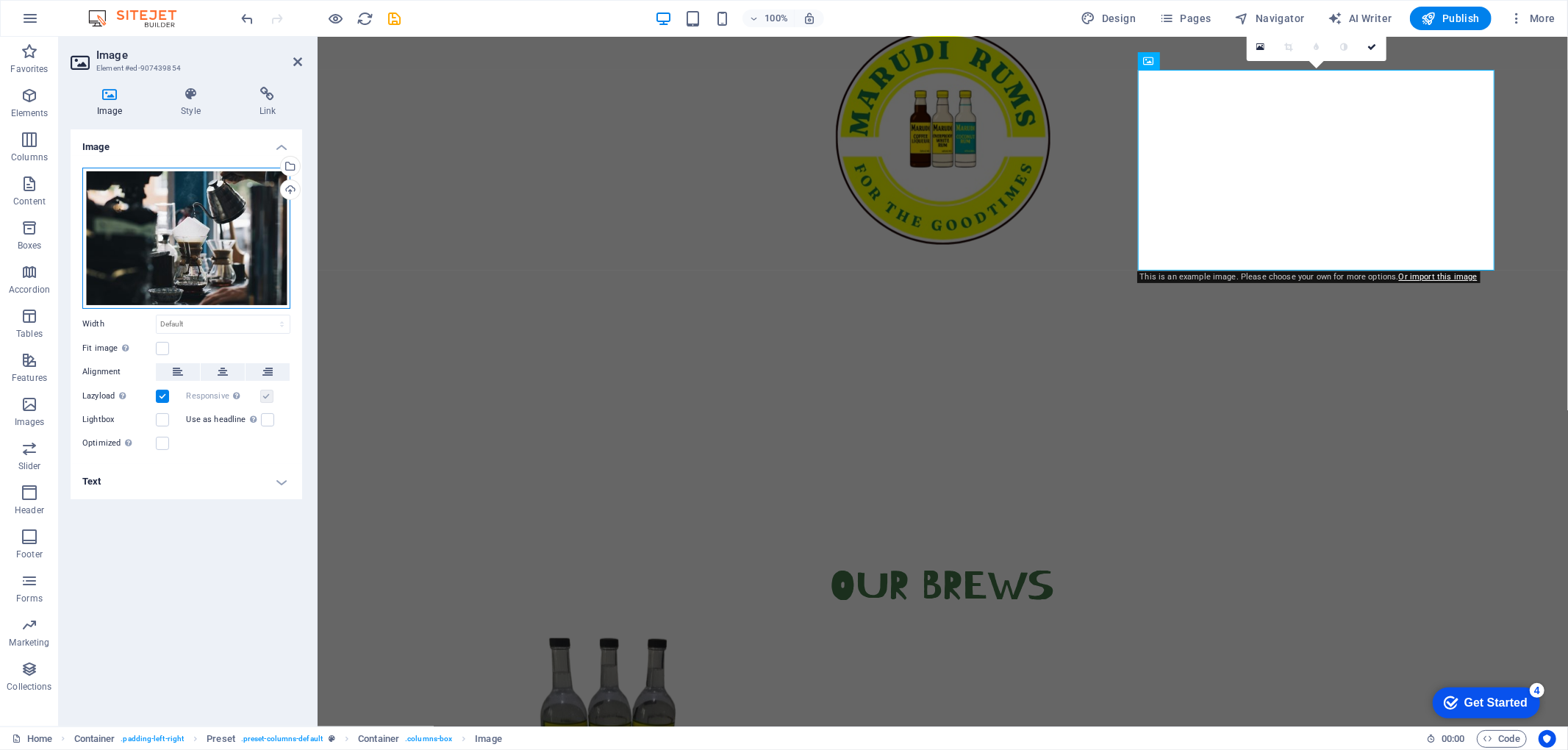
click at [174, 245] on div "Drag files here, click to choose files or select files from Files or our free s…" at bounding box center [186, 238] width 208 height 141
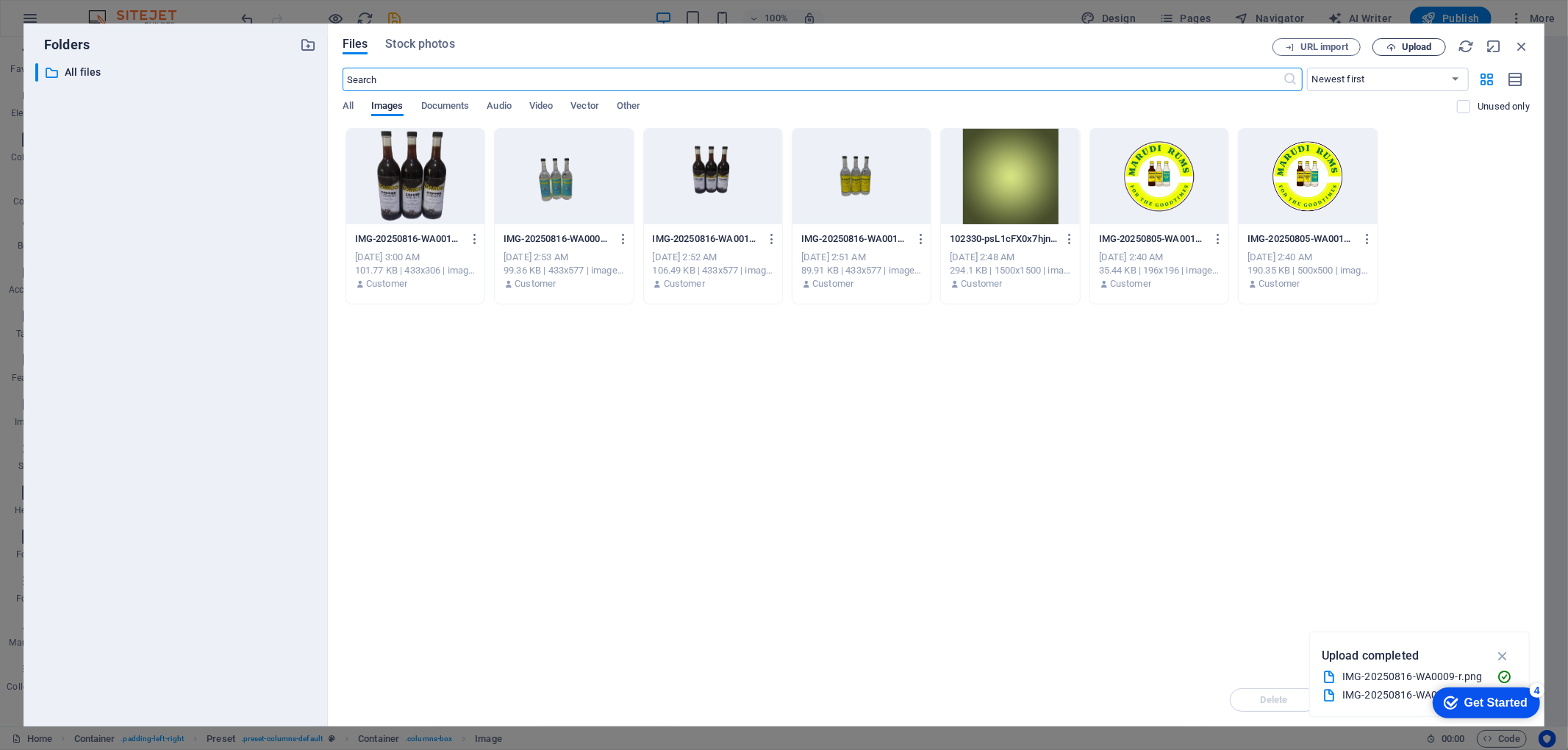
click at [1175, 43] on span "Upload" at bounding box center [1416, 47] width 30 height 9
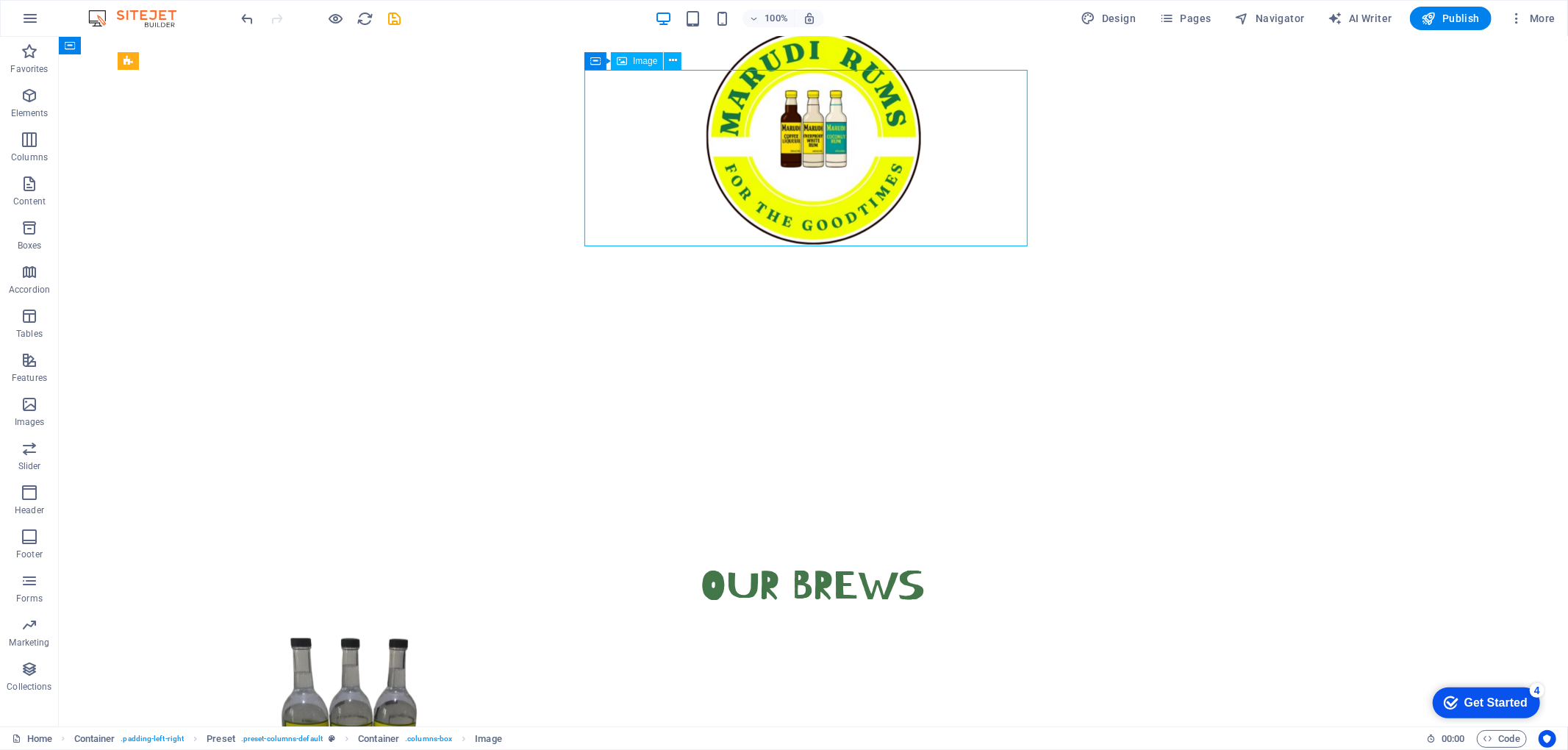
select select "px"
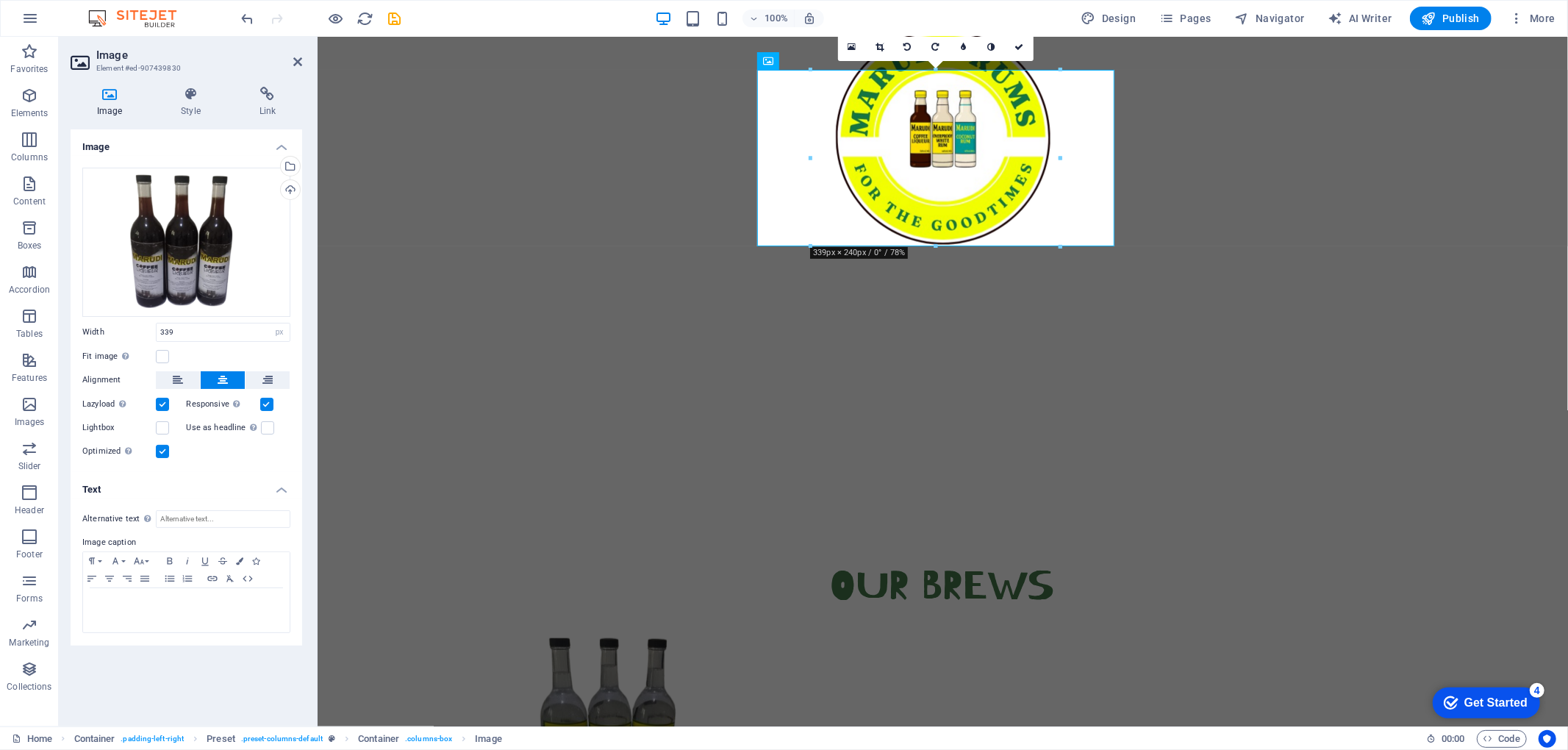
click at [163, 457] on label at bounding box center [162, 451] width 14 height 14
click at [0, 0] on input "Optimized Images are compressed to improve page speed." at bounding box center [0, 0] width 0 height 0
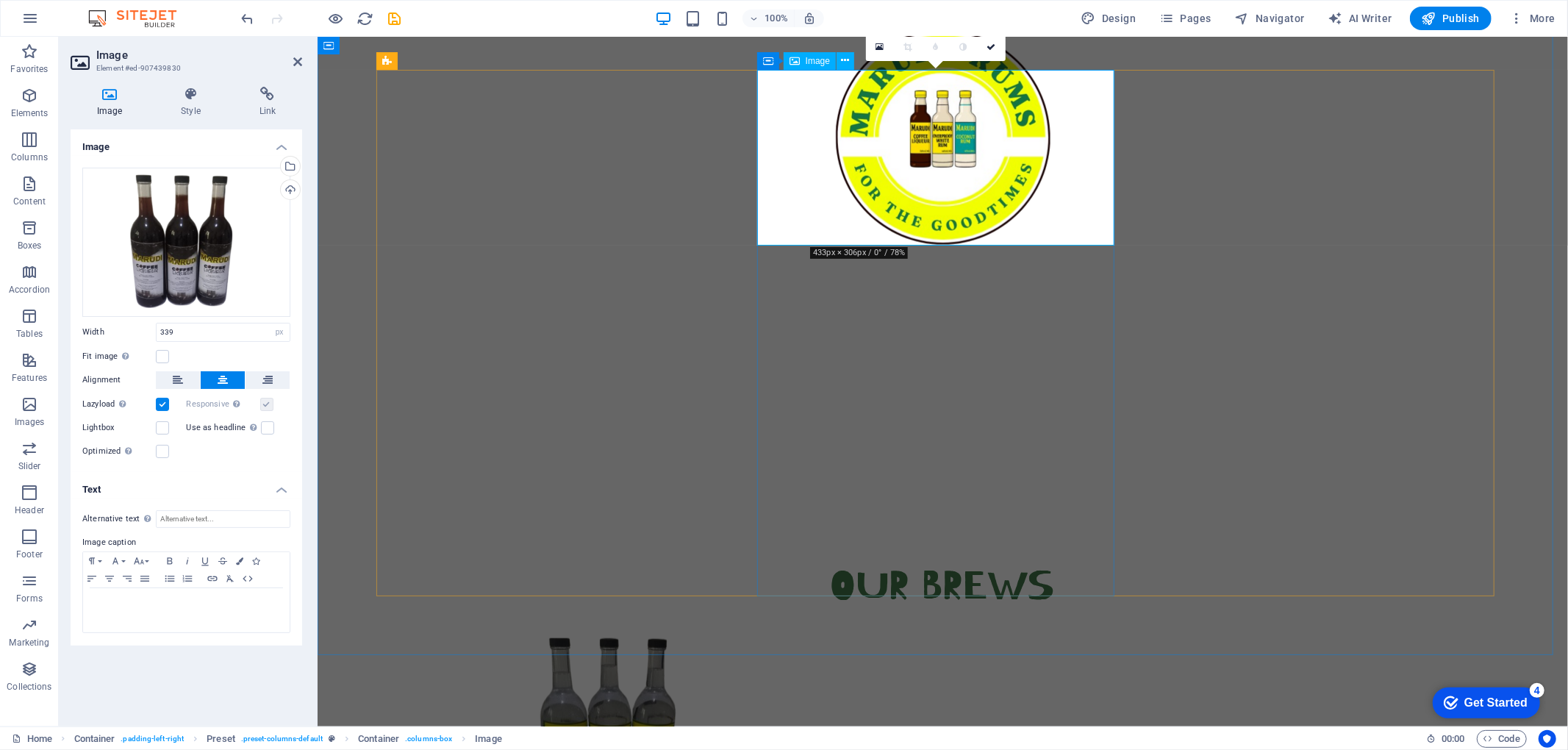
drag, startPoint x: 1159, startPoint y: 237, endPoint x: 1420, endPoint y: 238, distance: 261.0
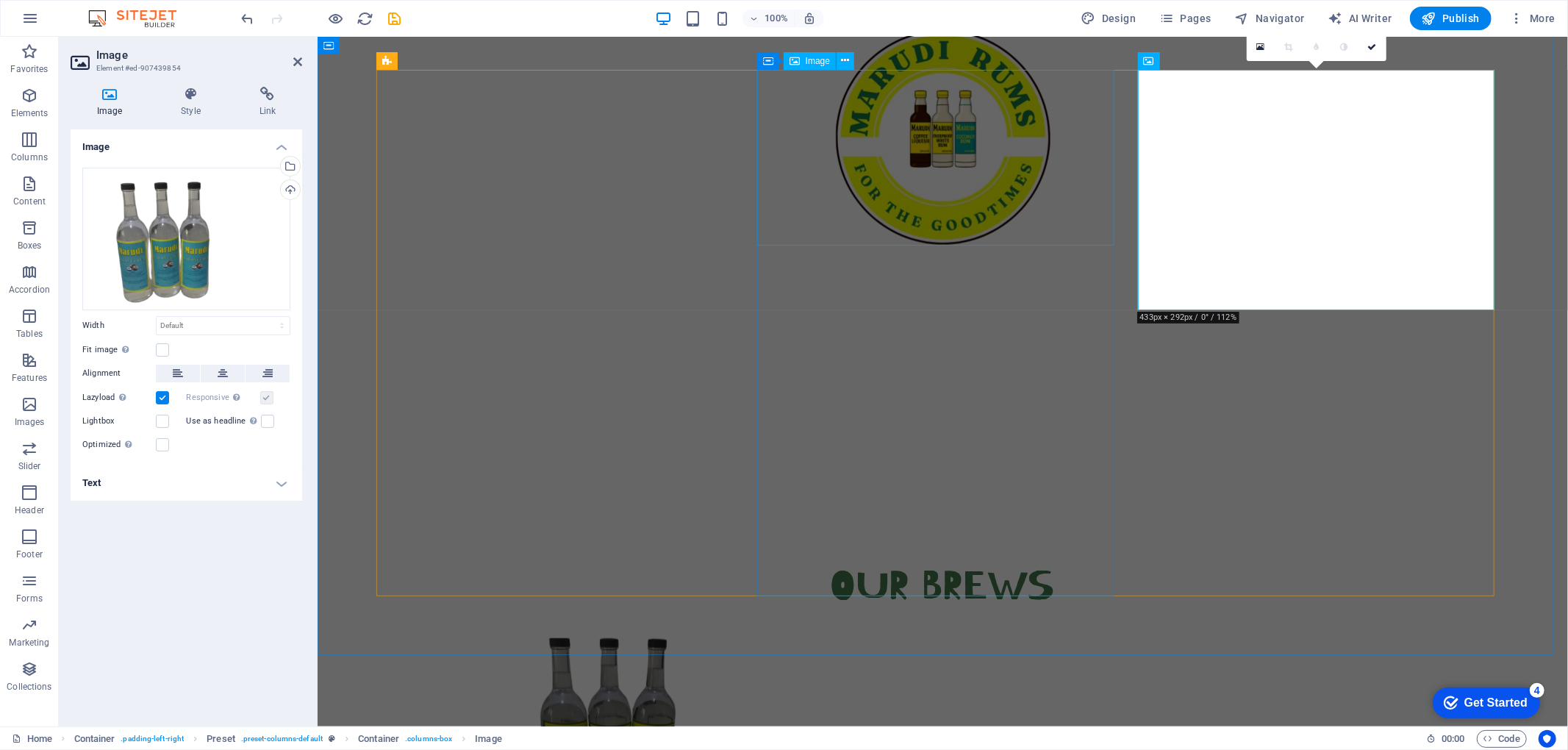
select select "px"
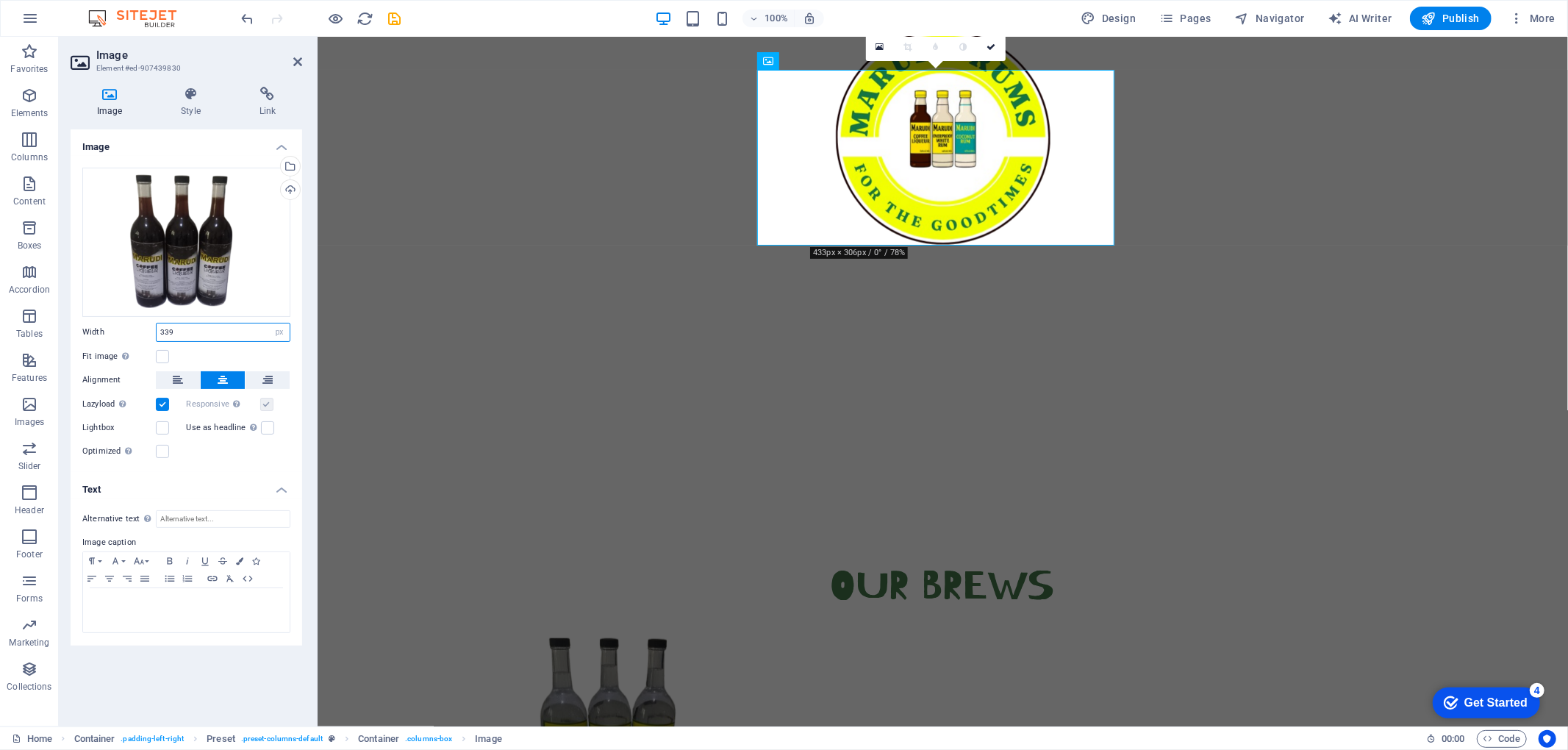
drag, startPoint x: 202, startPoint y: 334, endPoint x: 109, endPoint y: 316, distance: 94.7
click at [109, 316] on div "Drag files here, click to choose files or select files from Files or our free s…" at bounding box center [186, 313] width 232 height 316
click at [269, 486] on h4 "Text" at bounding box center [186, 485] width 232 height 26
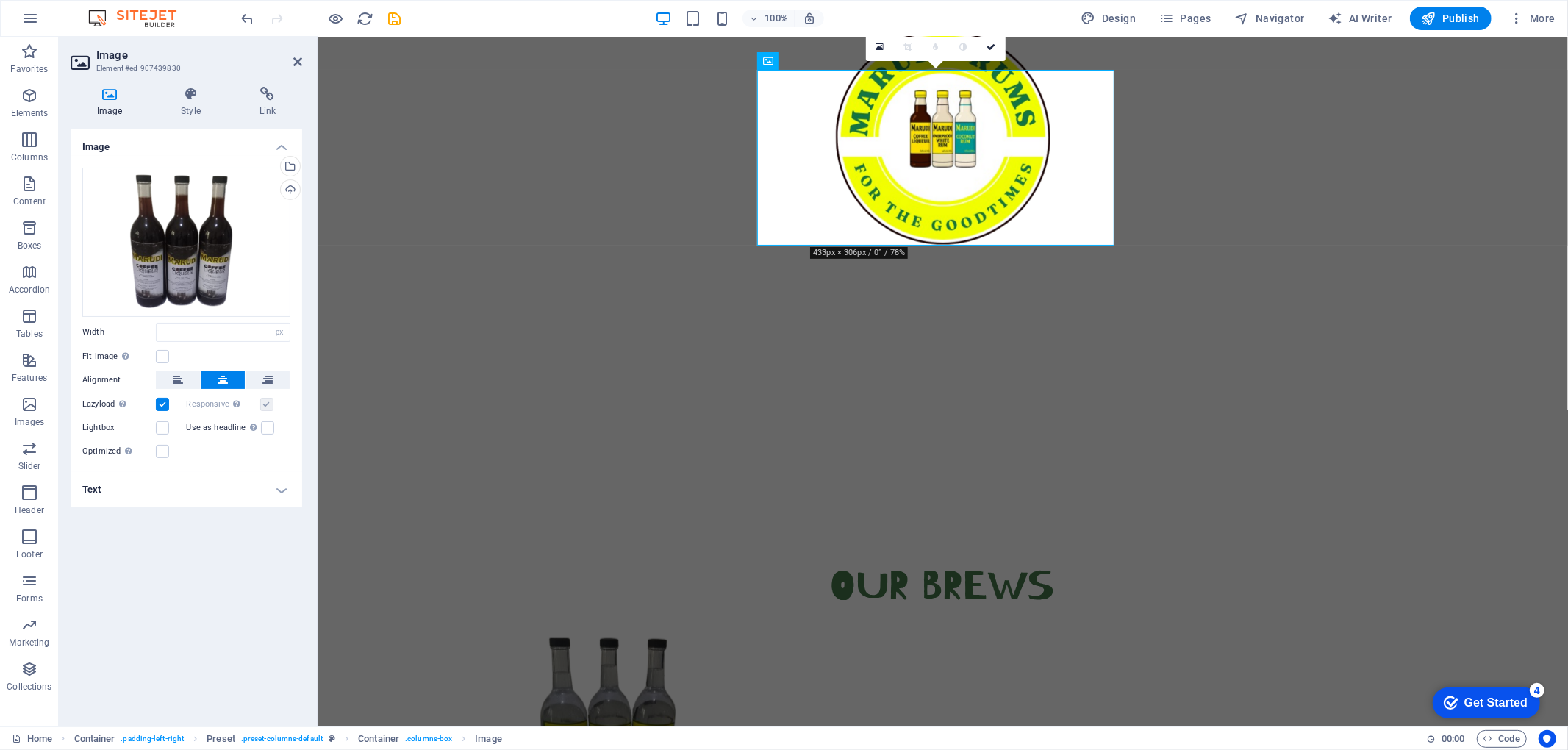
click at [227, 468] on div "Drag files here, click to choose files or select files from Files or our free s…" at bounding box center [186, 313] width 232 height 316
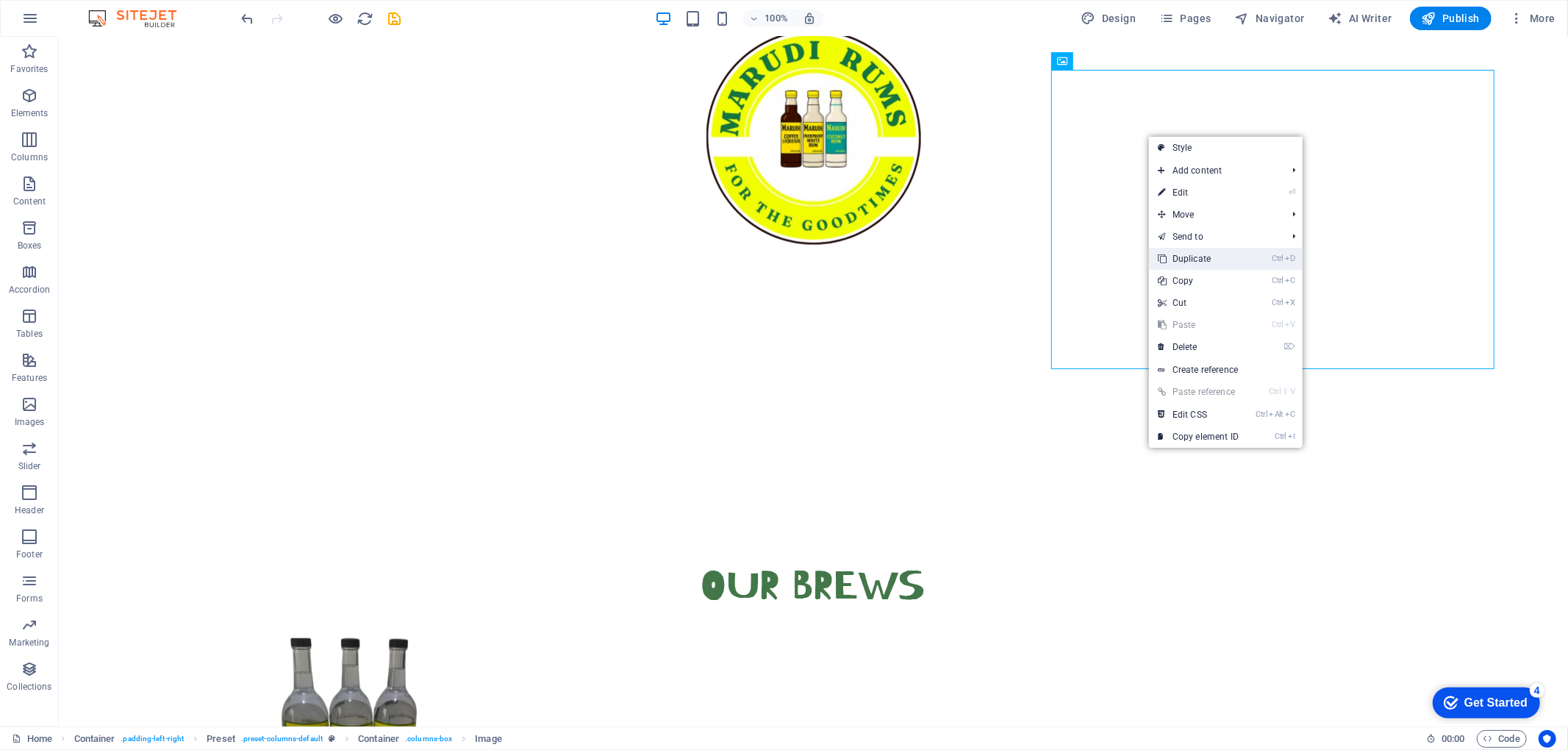
click at [1175, 253] on link "Ctrl D Duplicate" at bounding box center [1198, 259] width 99 height 22
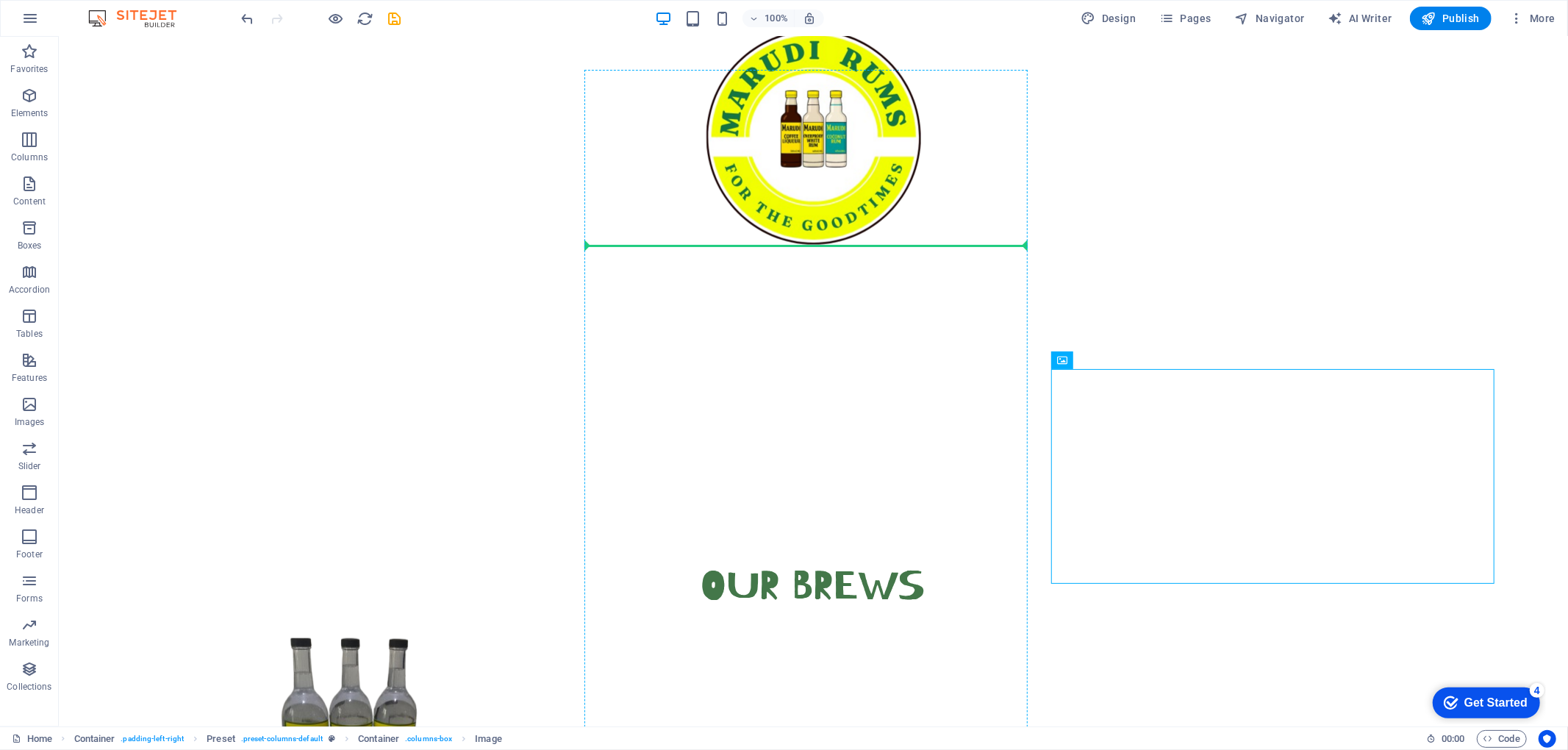
drag, startPoint x: 1211, startPoint y: 463, endPoint x: 874, endPoint y: 225, distance: 412.6
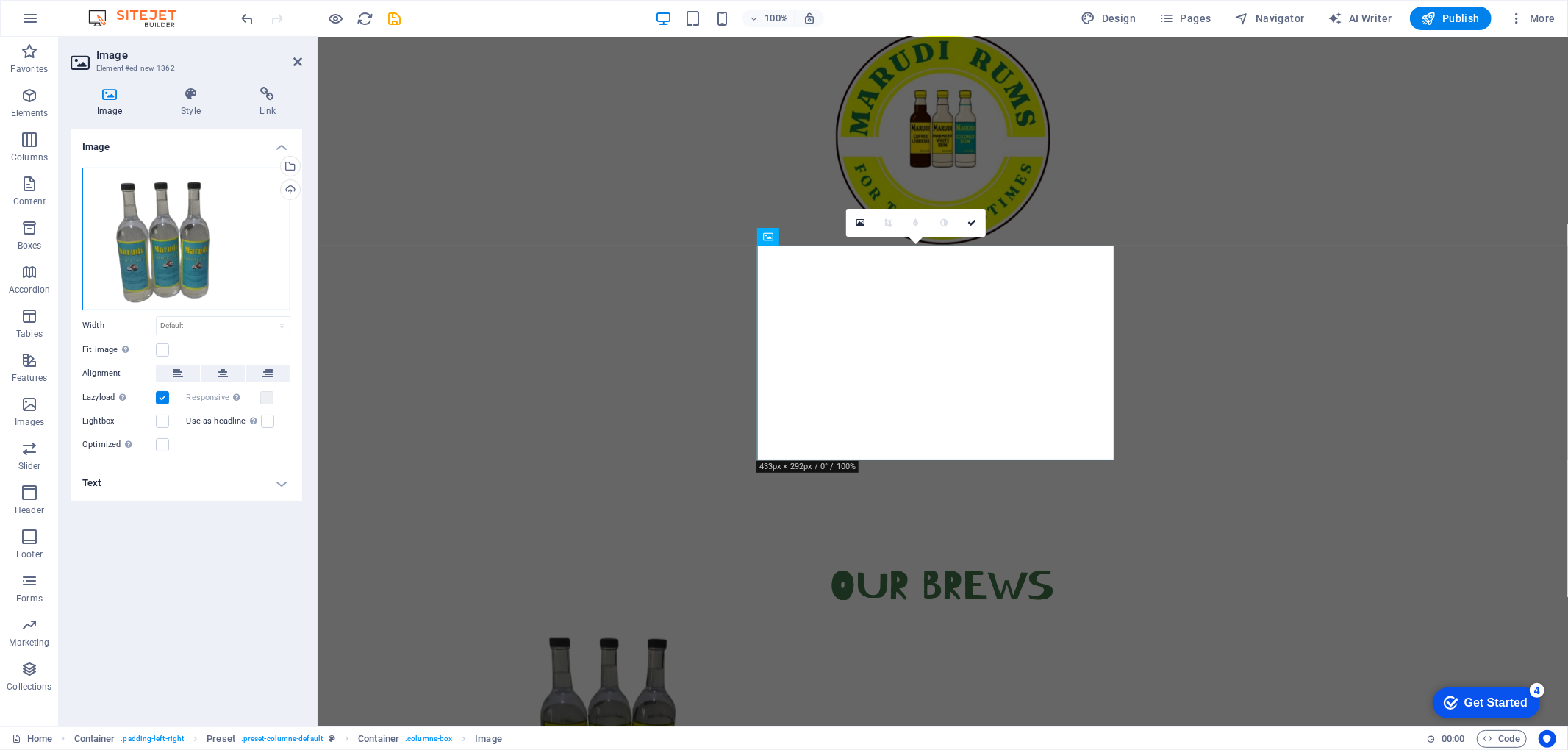
click at [168, 216] on div "Drag files here, click to choose files or select files from Files or our free s…" at bounding box center [186, 239] width 208 height 143
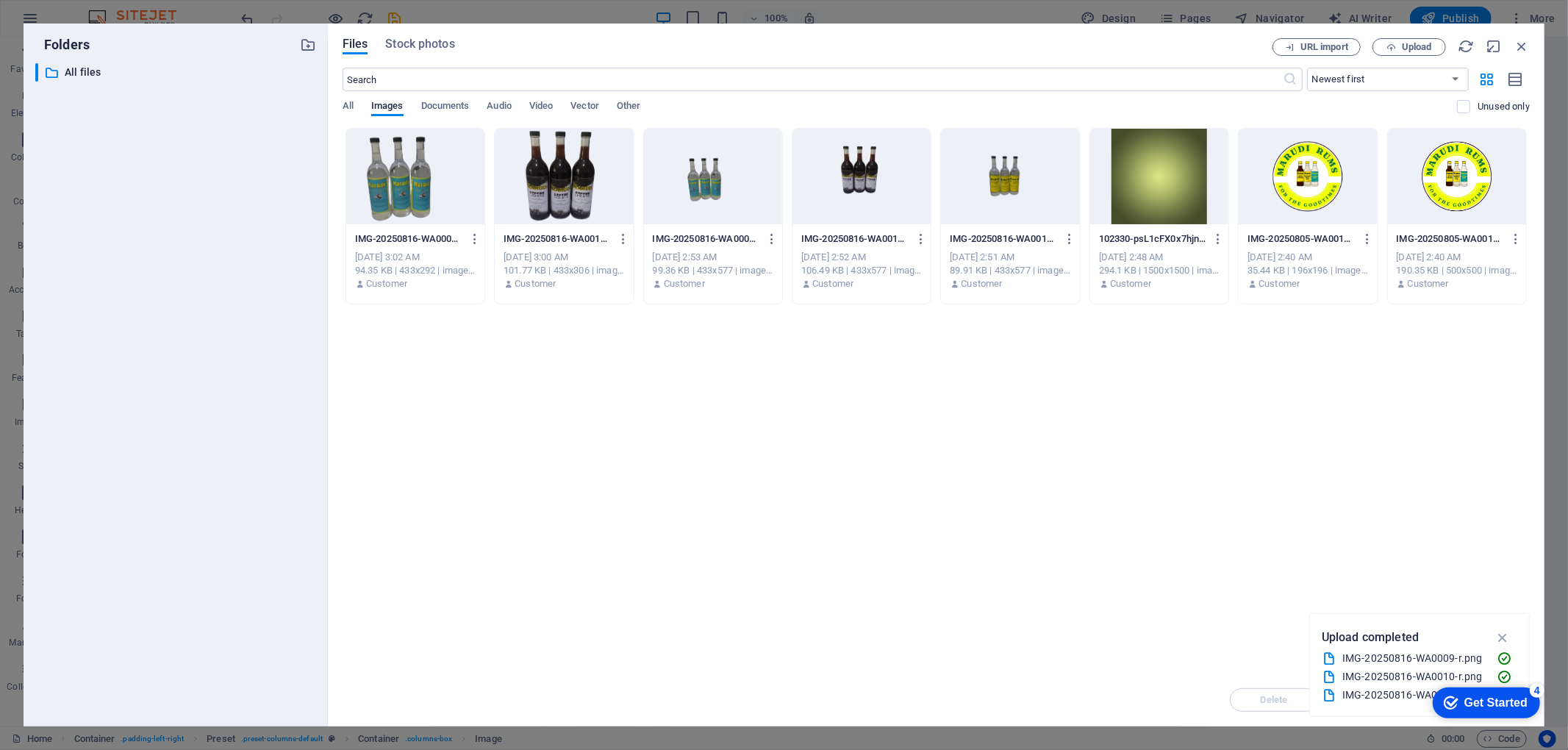
click at [562, 198] on div at bounding box center [564, 176] width 138 height 96
click at [1175, 562] on icon "button" at bounding box center [1503, 637] width 17 height 16
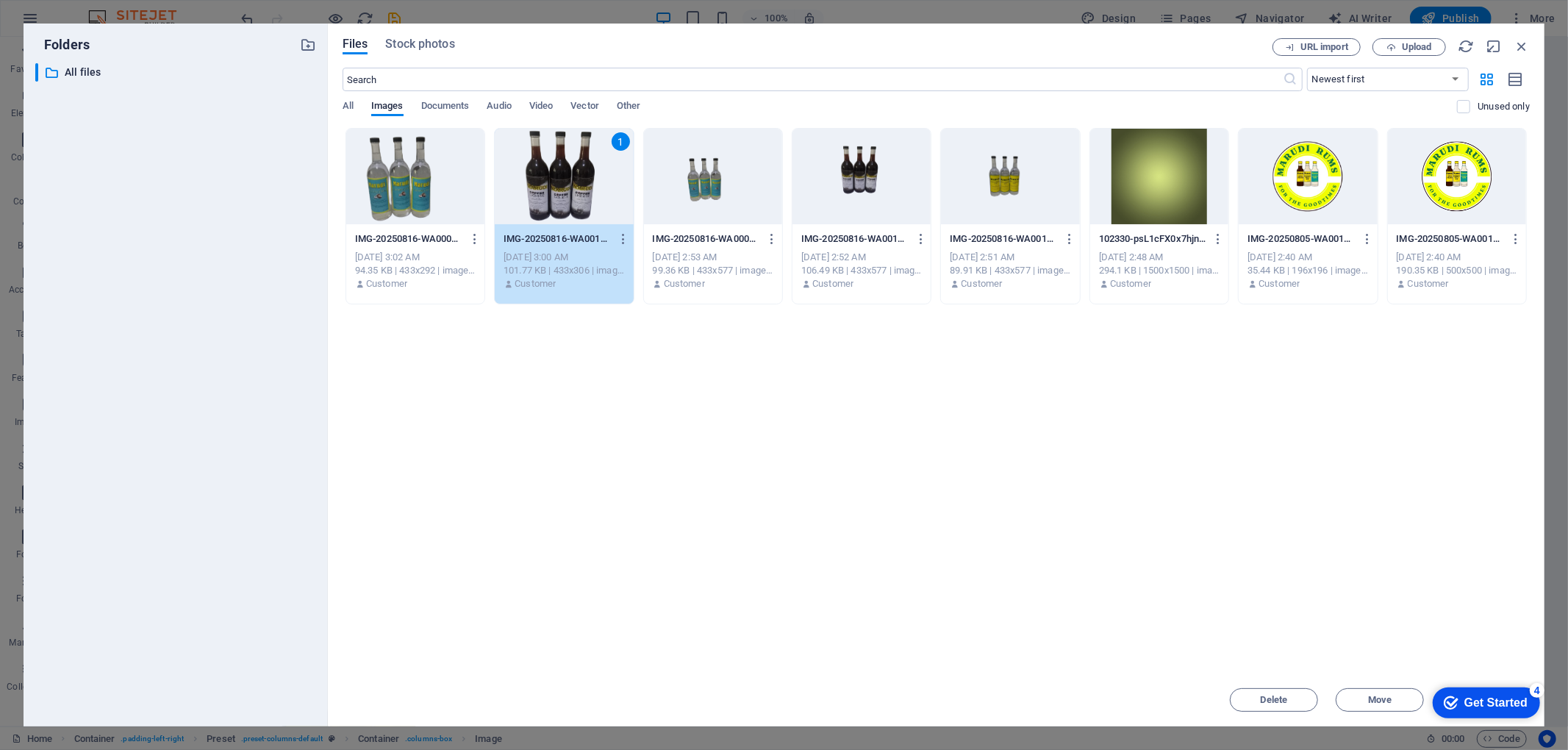
click at [1175, 562] on div "Get Started" at bounding box center [1495, 702] width 63 height 14
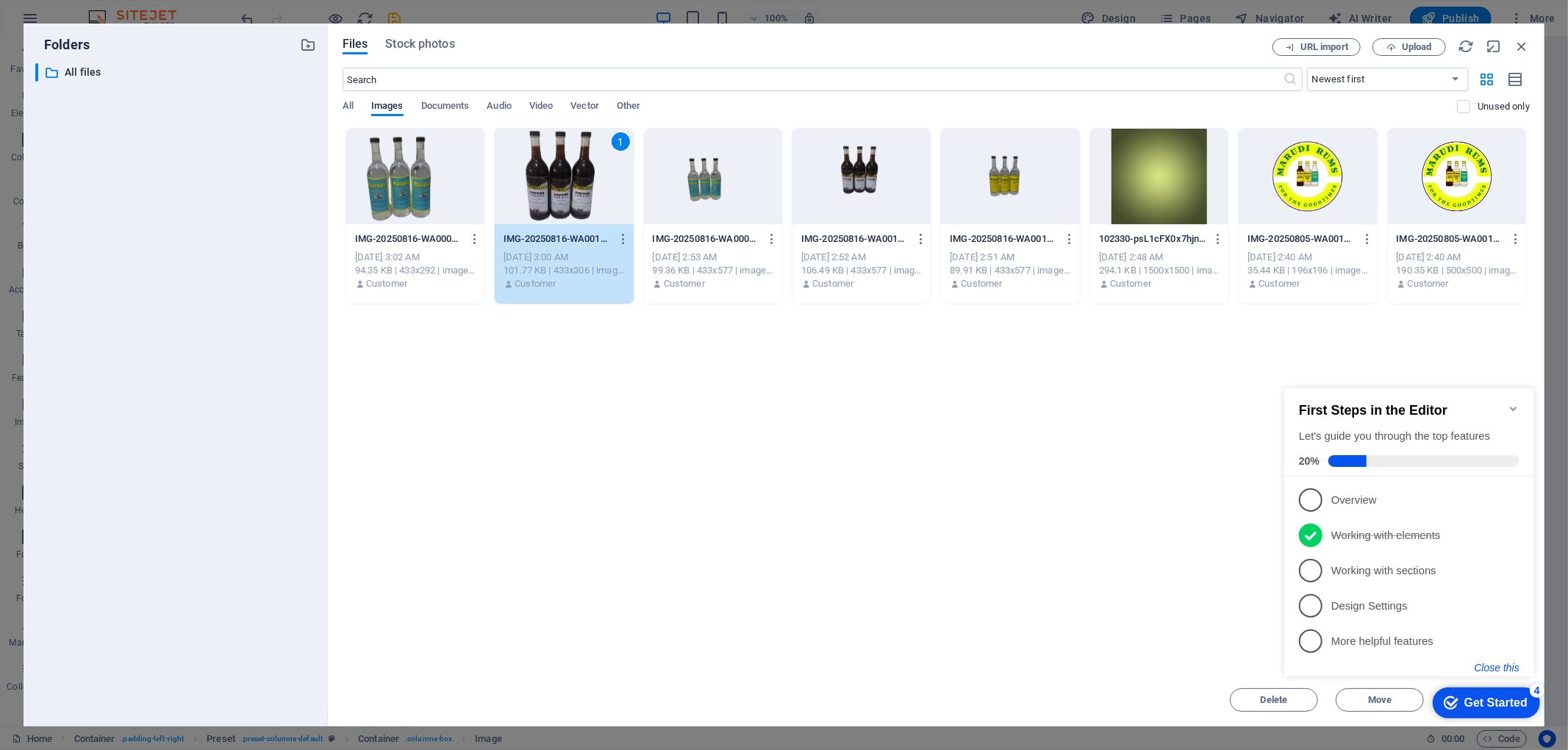
click at [1175, 562] on button "Close this" at bounding box center [1497, 666] width 45 height 12
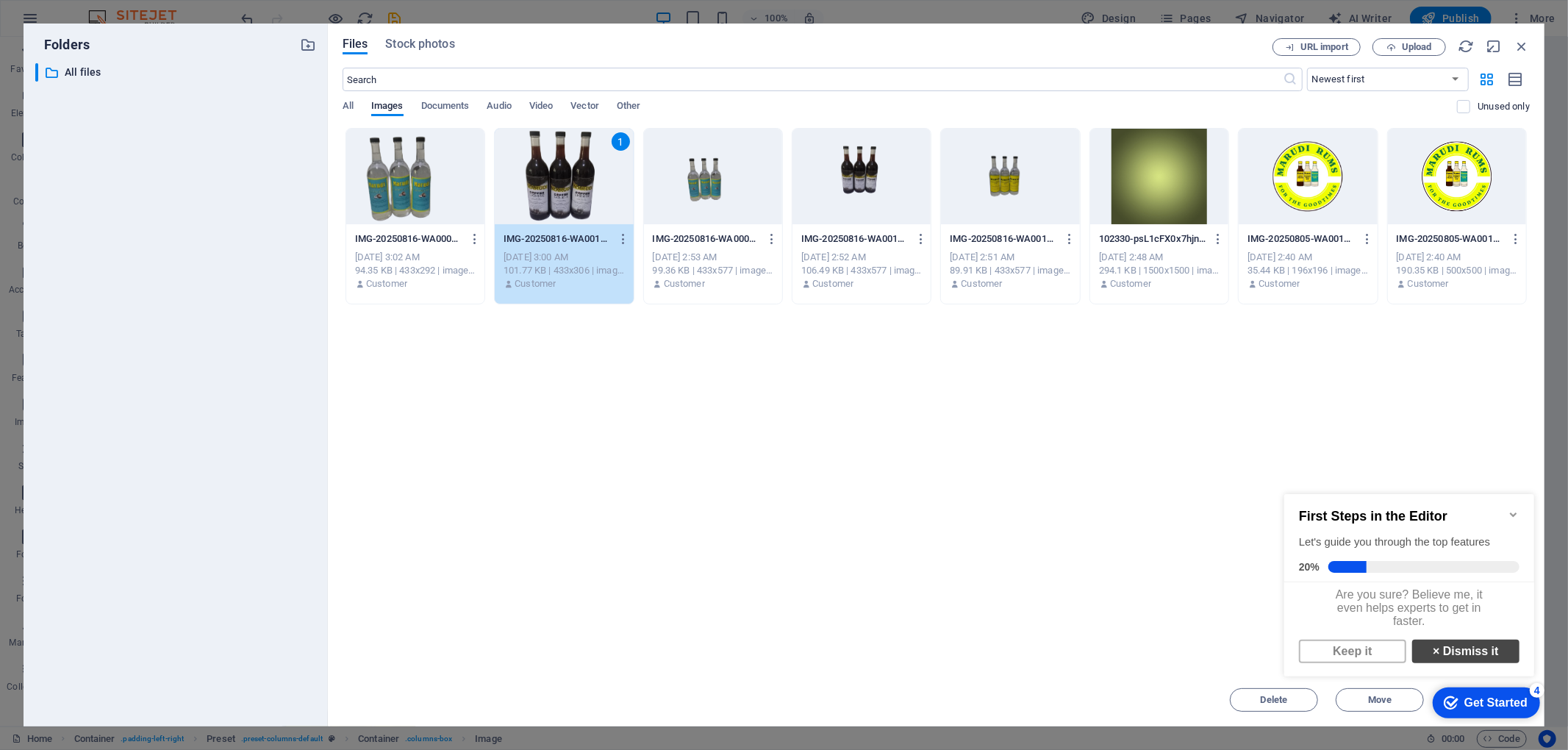
click at [1175, 562] on link "× Dismiss it" at bounding box center [1465, 650] width 108 height 24
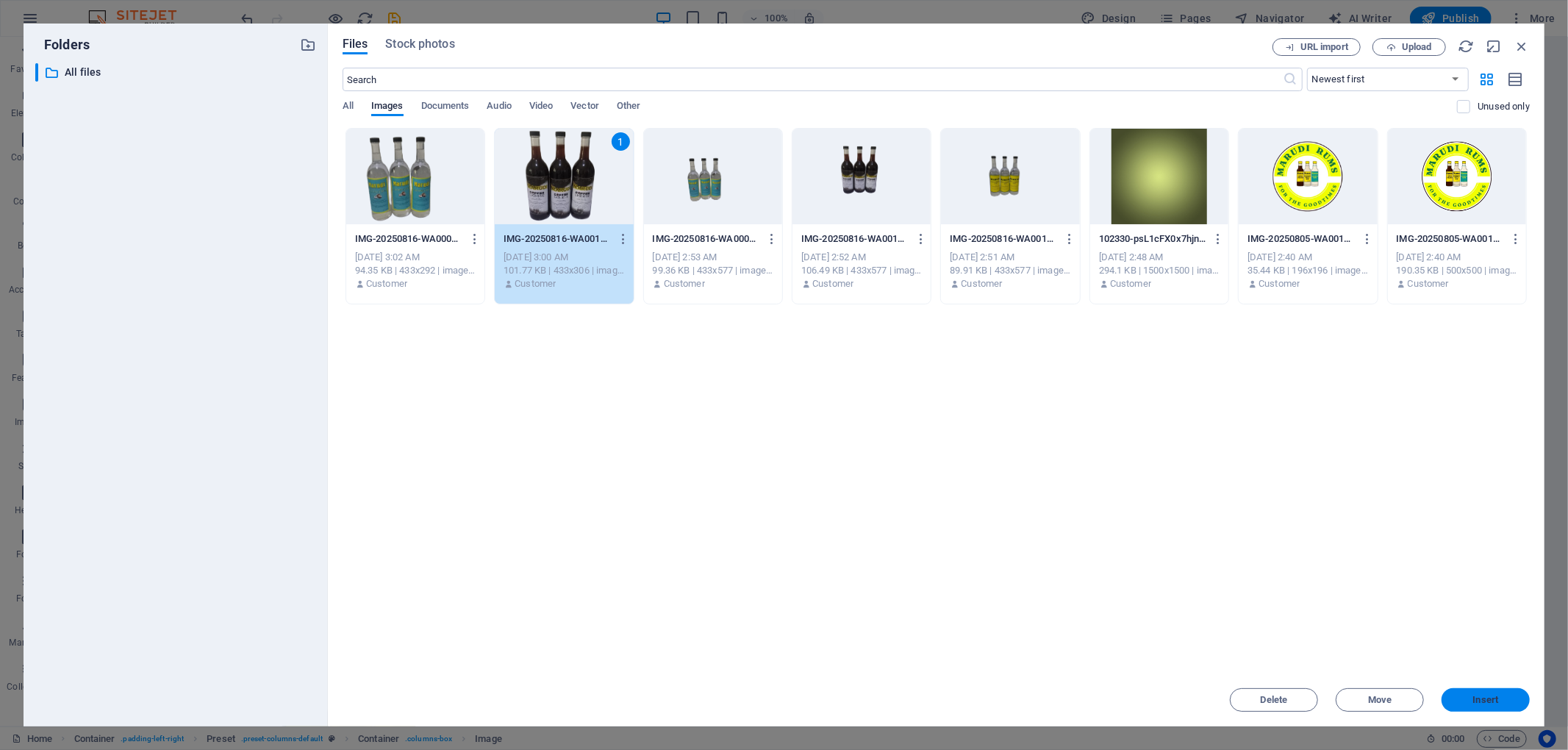
drag, startPoint x: 1483, startPoint y: 703, endPoint x: 1424, endPoint y: 668, distance: 68.6
click at [1175, 562] on span "Insert" at bounding box center [1486, 700] width 25 height 9
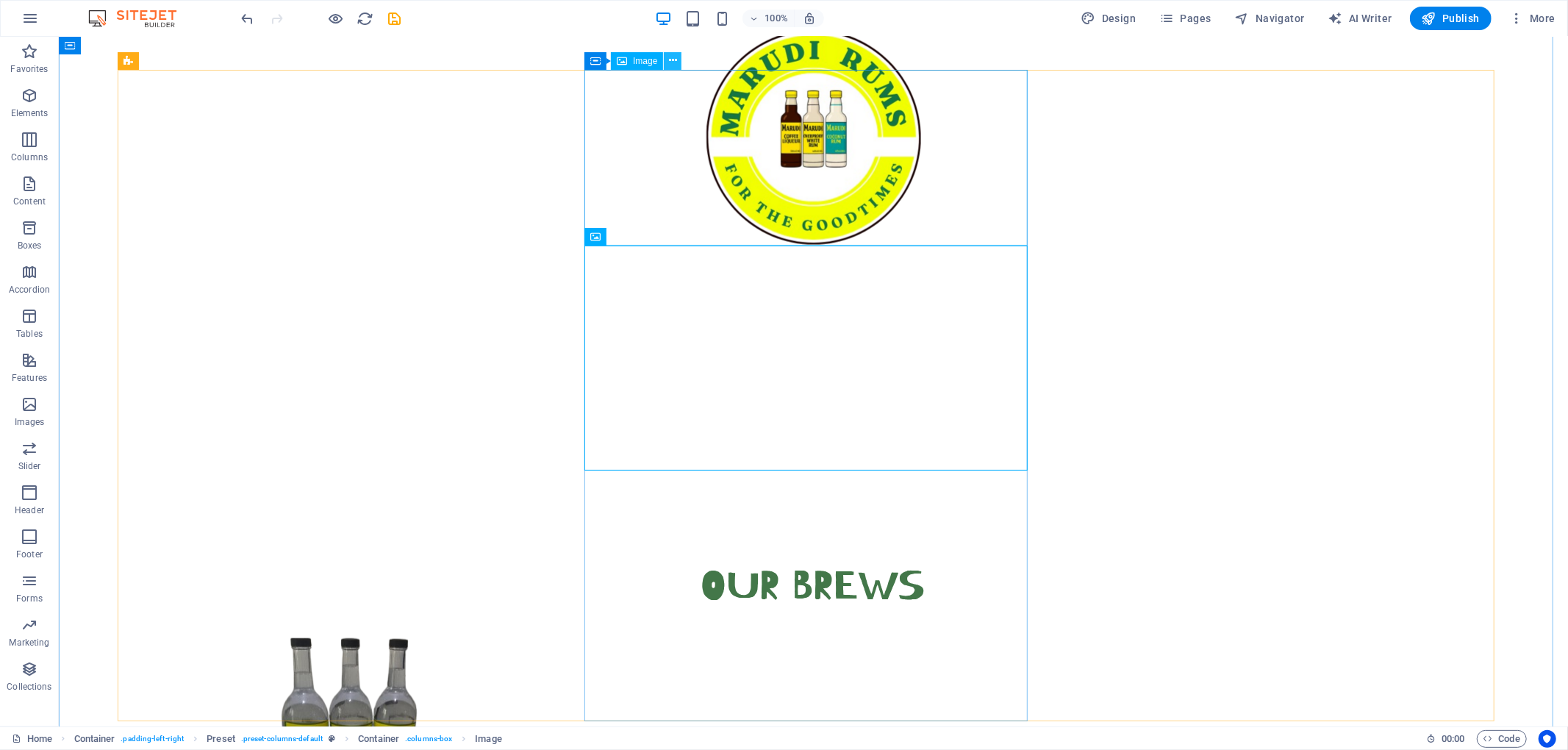
click at [671, 64] on icon at bounding box center [672, 60] width 8 height 15
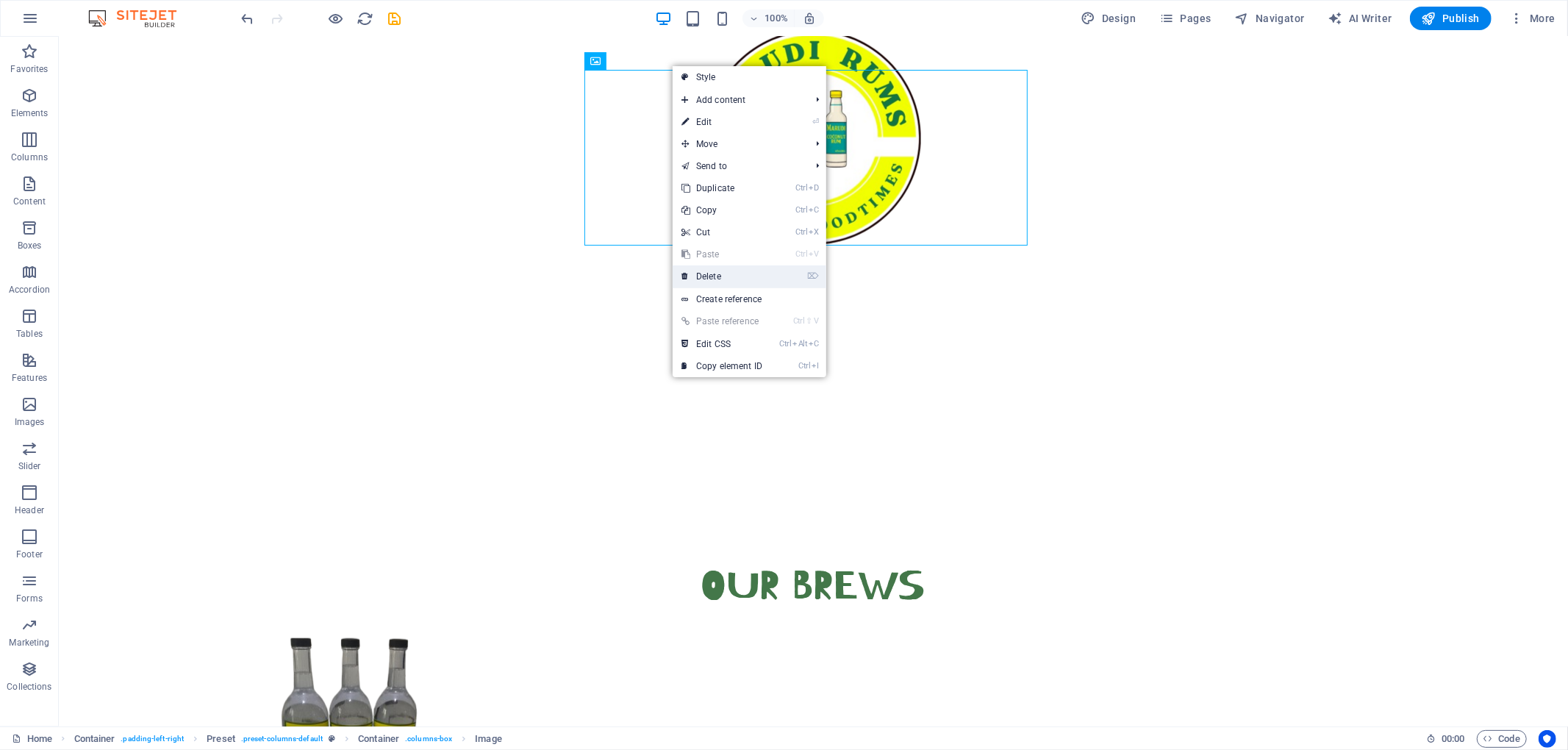
click at [694, 278] on link "⌦ Delete" at bounding box center [721, 276] width 99 height 22
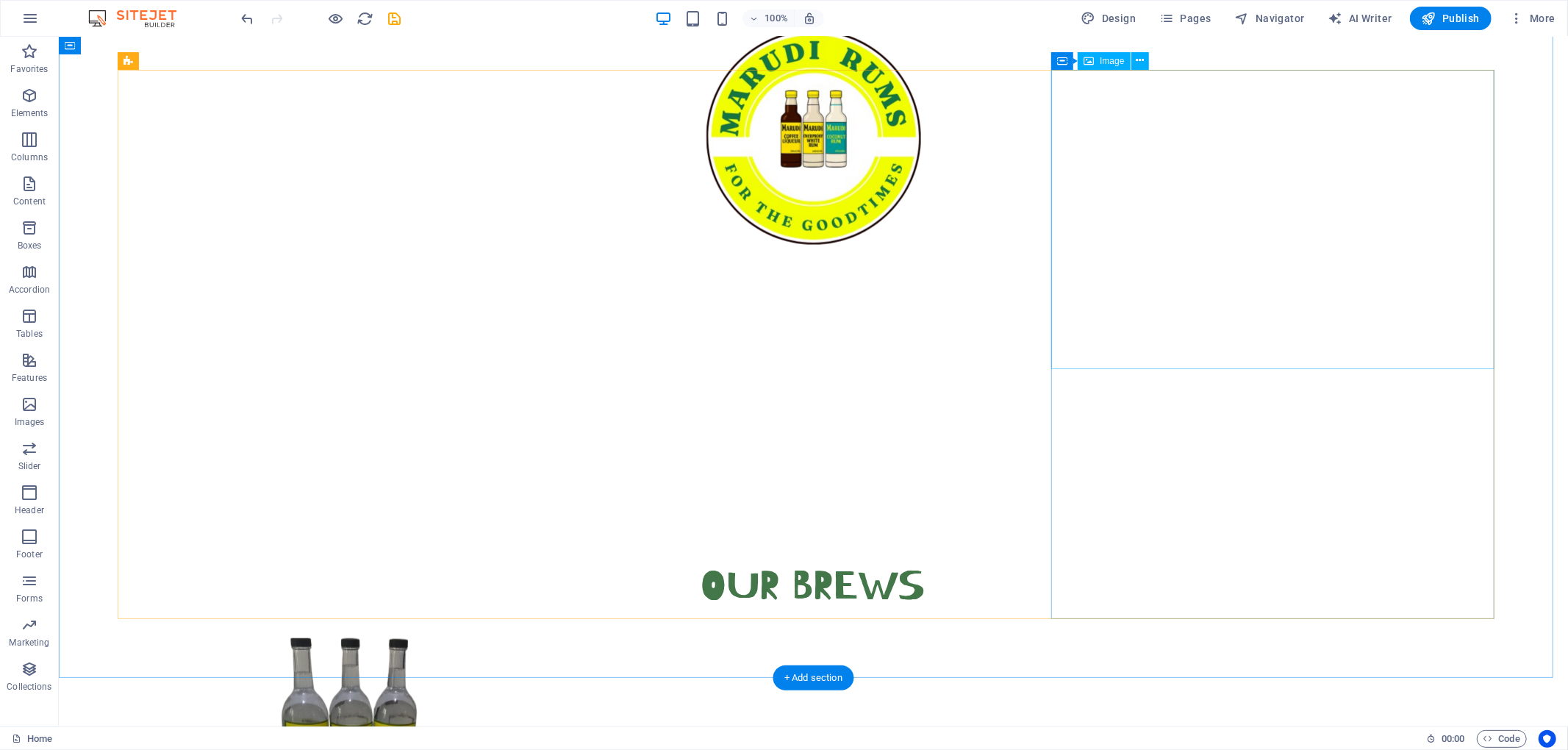
drag, startPoint x: 1038, startPoint y: 315, endPoint x: 1271, endPoint y: 167, distance: 276.0
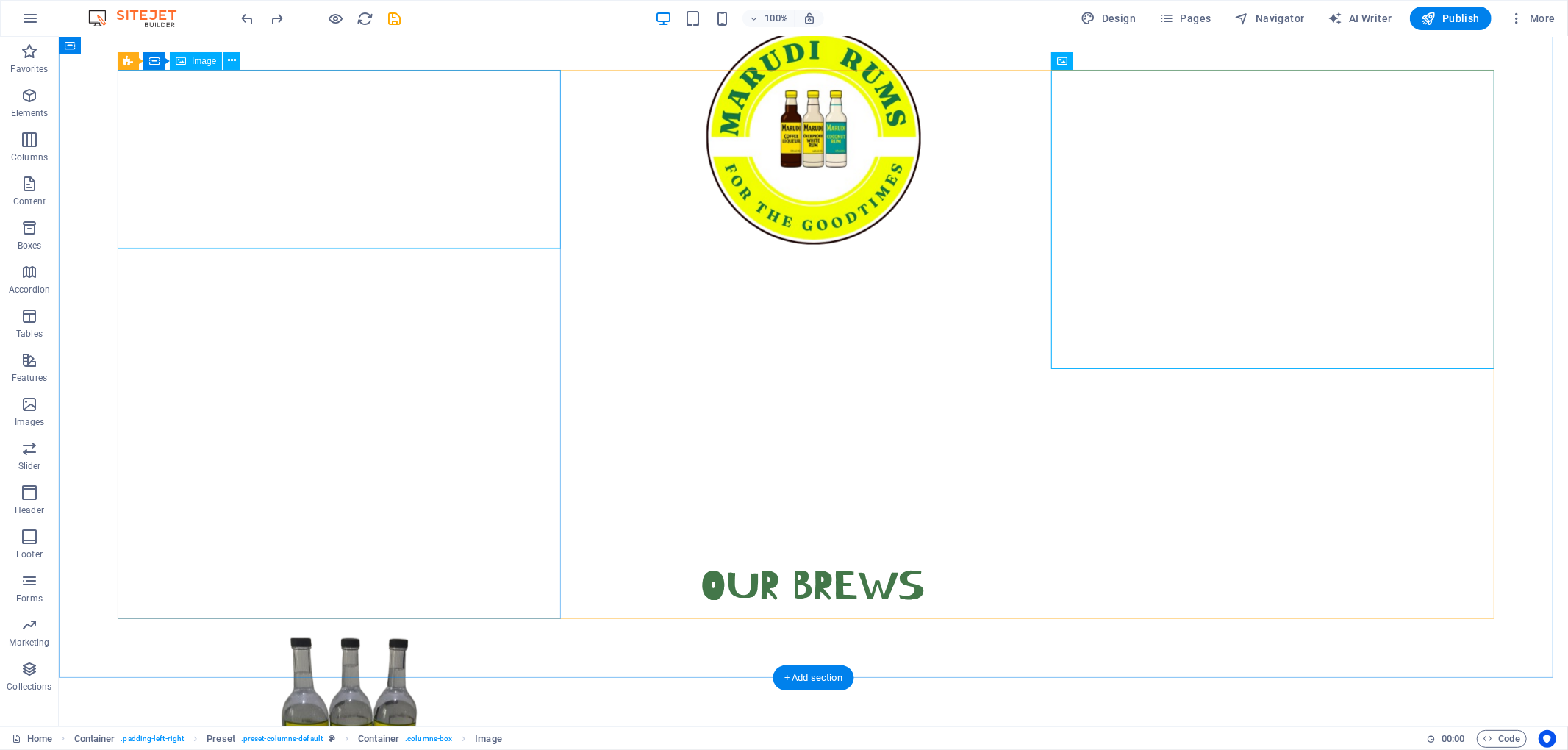
click at [328, 562] on figure at bounding box center [374, 726] width 515 height 178
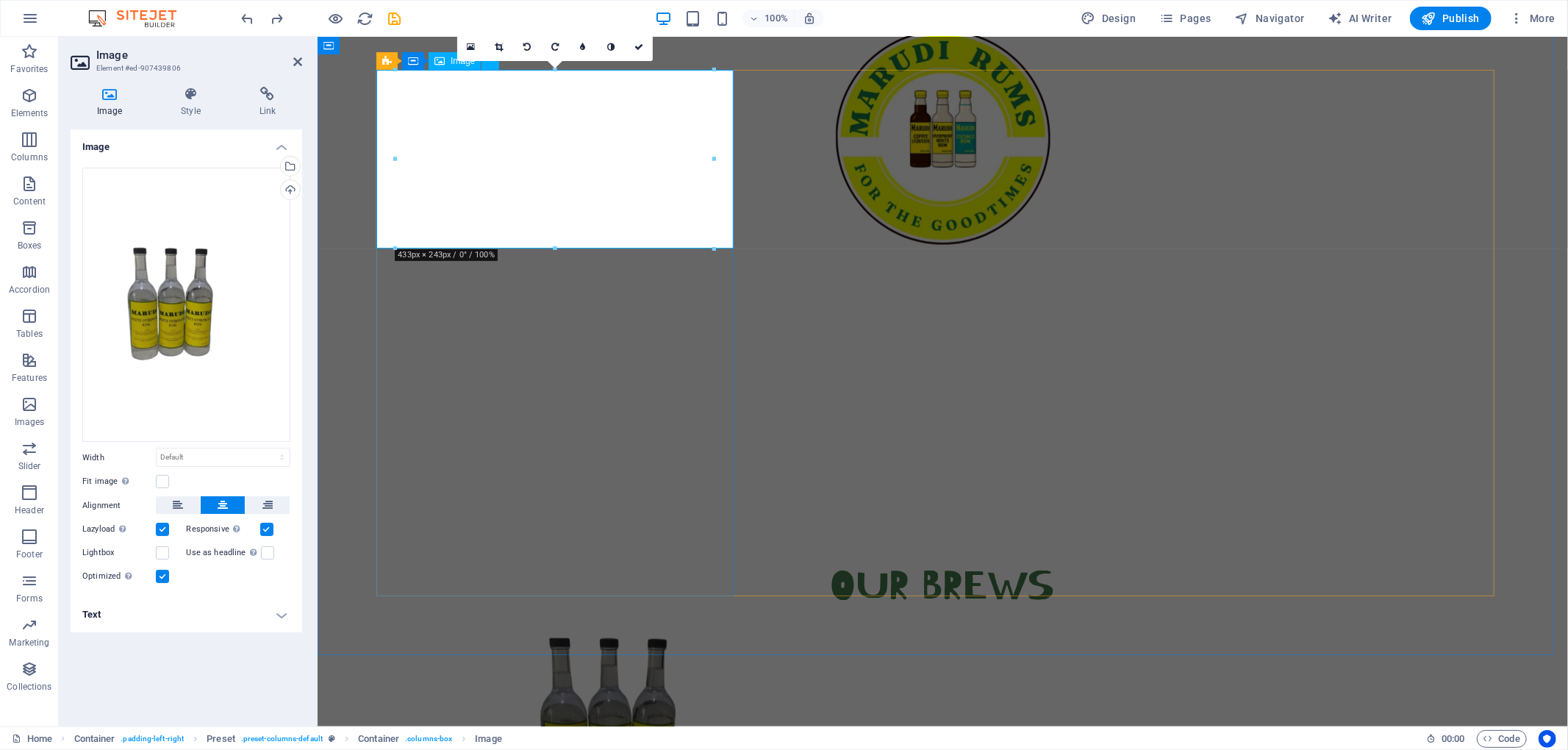
click at [597, 562] on figure at bounding box center [632, 726] width 515 height 178
click at [641, 52] on link at bounding box center [639, 47] width 28 height 28
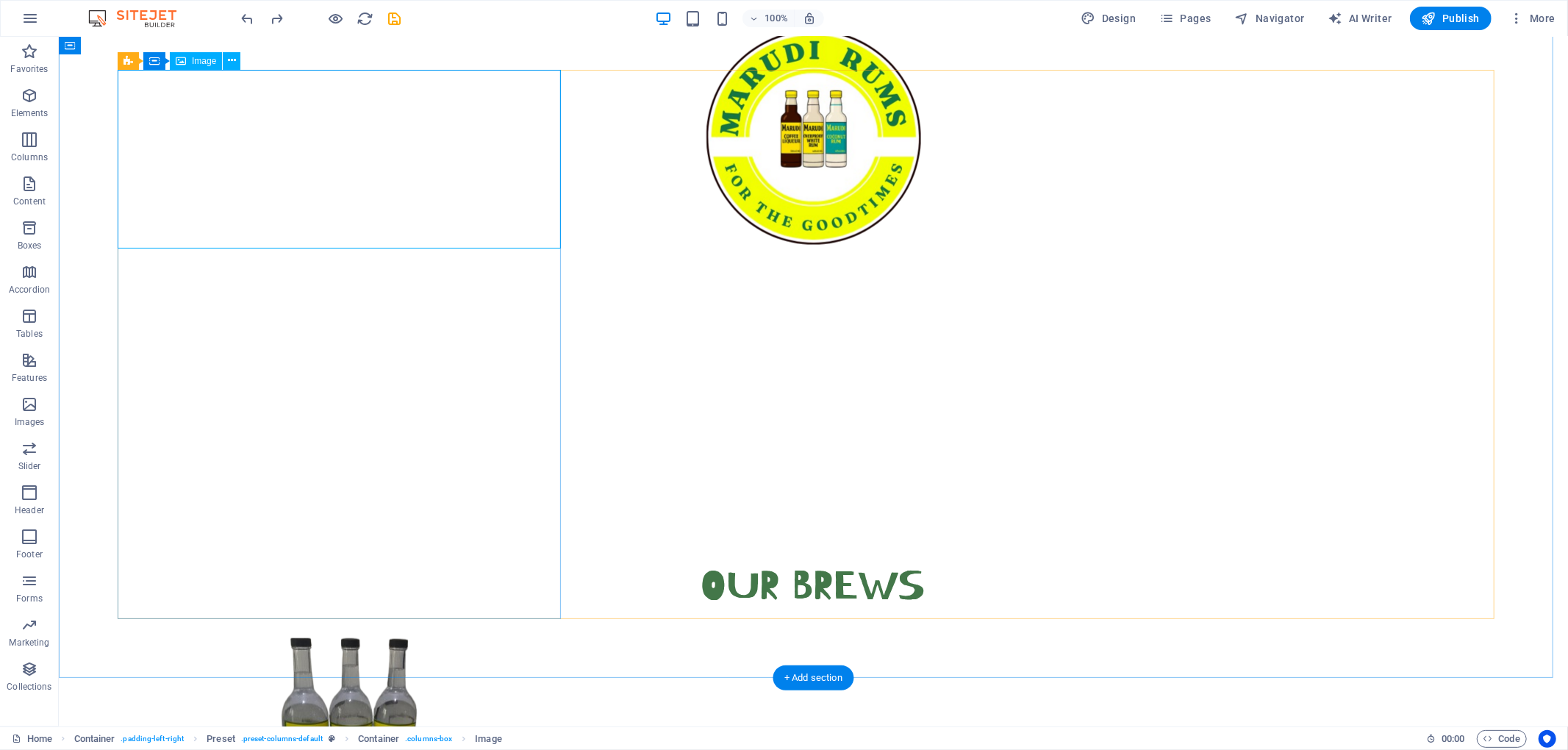
click at [433, 562] on figure at bounding box center [374, 726] width 515 height 178
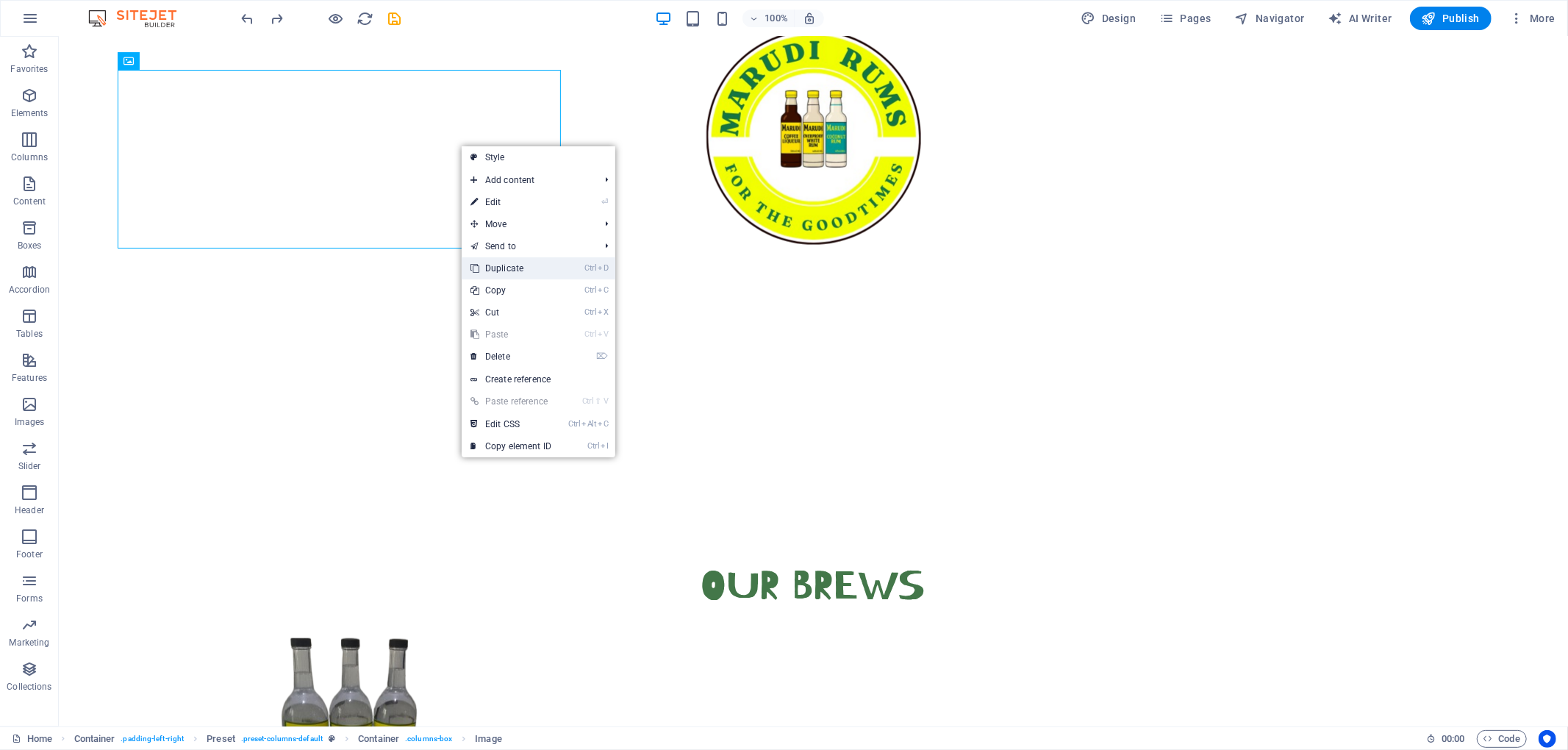
click at [521, 275] on link "Ctrl D Duplicate" at bounding box center [510, 268] width 99 height 22
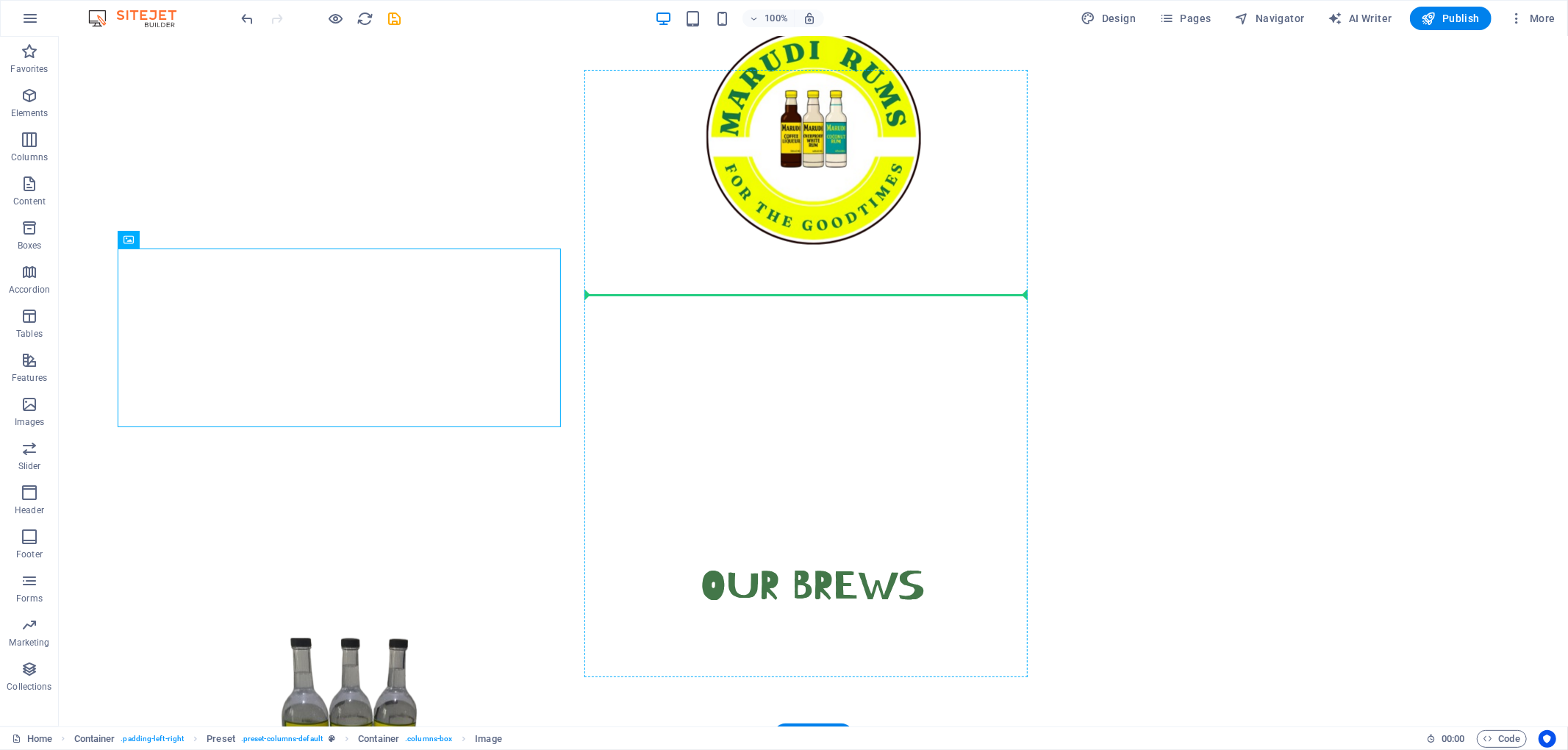
drag, startPoint x: 420, startPoint y: 338, endPoint x: 782, endPoint y: 291, distance: 365.0
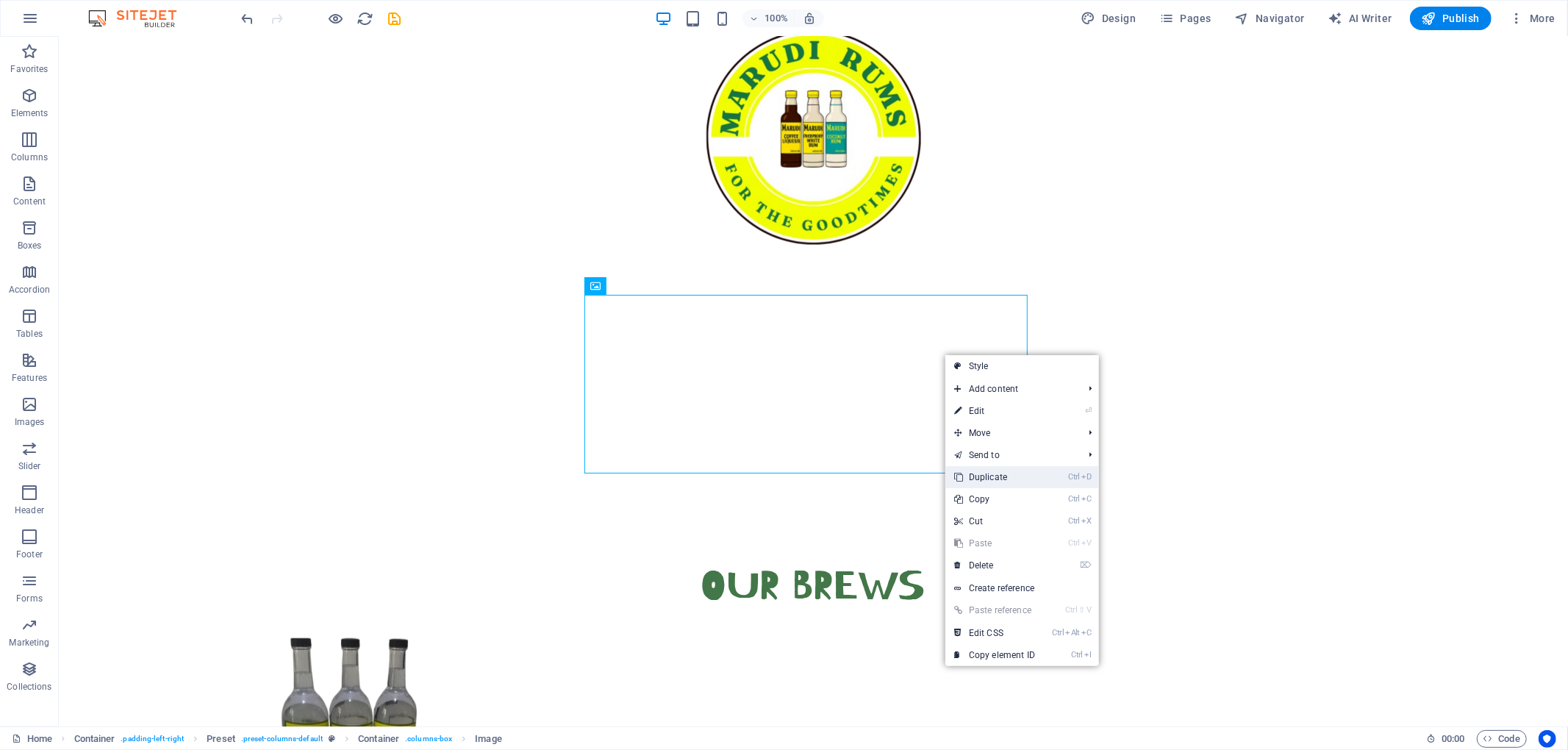
click at [1024, 479] on link "Ctrl D Duplicate" at bounding box center [994, 477] width 99 height 22
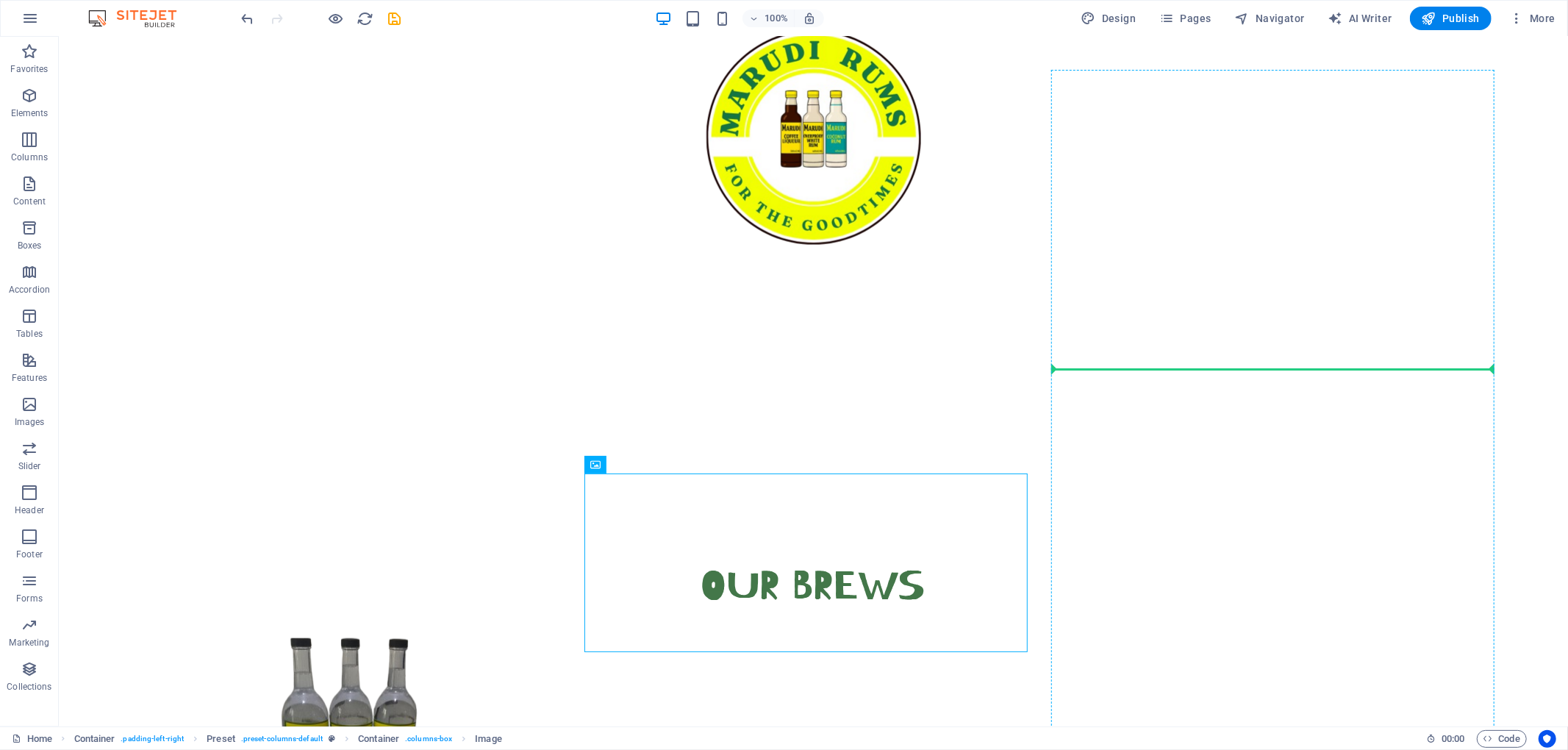
drag, startPoint x: 884, startPoint y: 501, endPoint x: 1155, endPoint y: 368, distance: 301.9
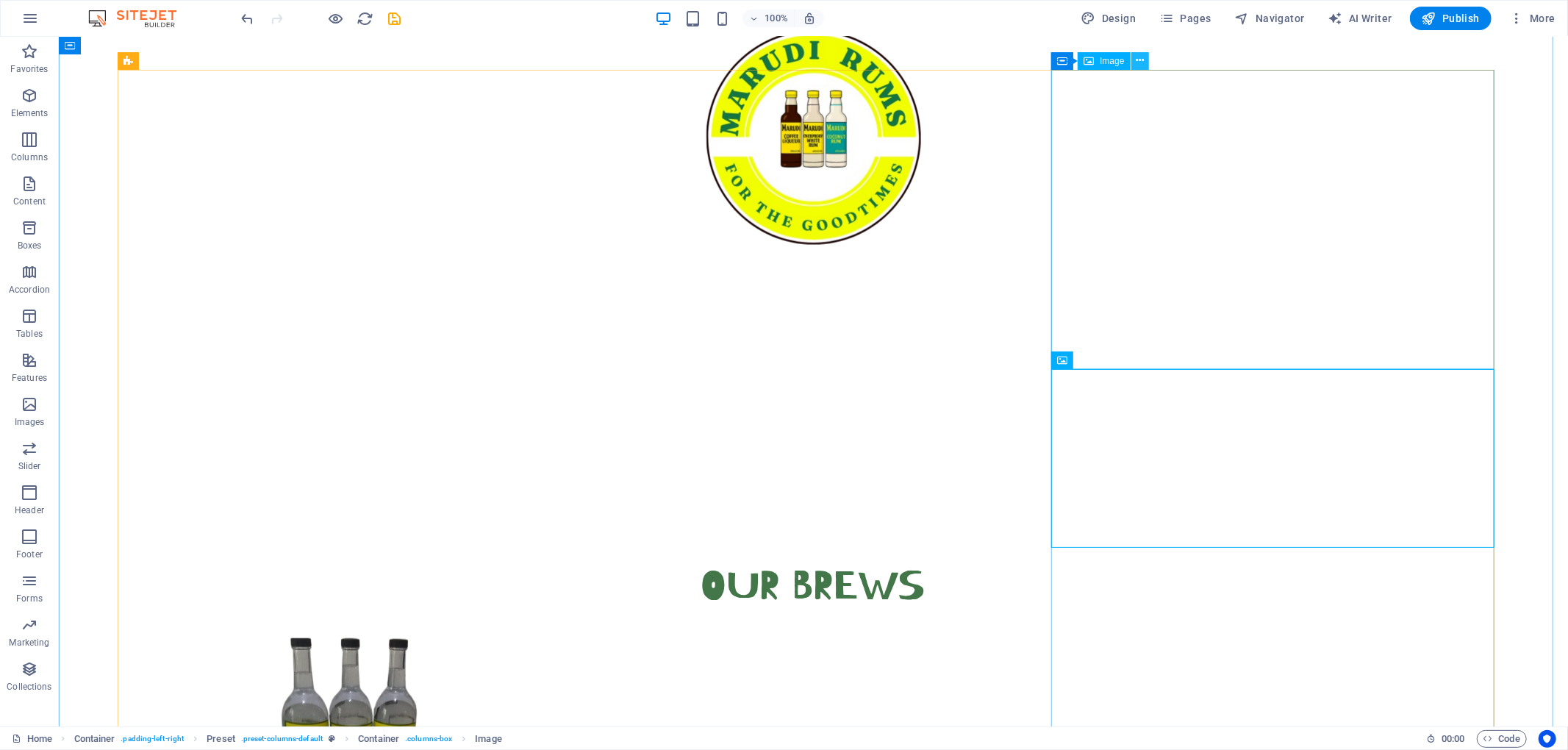
click at [1138, 63] on icon at bounding box center [1139, 60] width 8 height 15
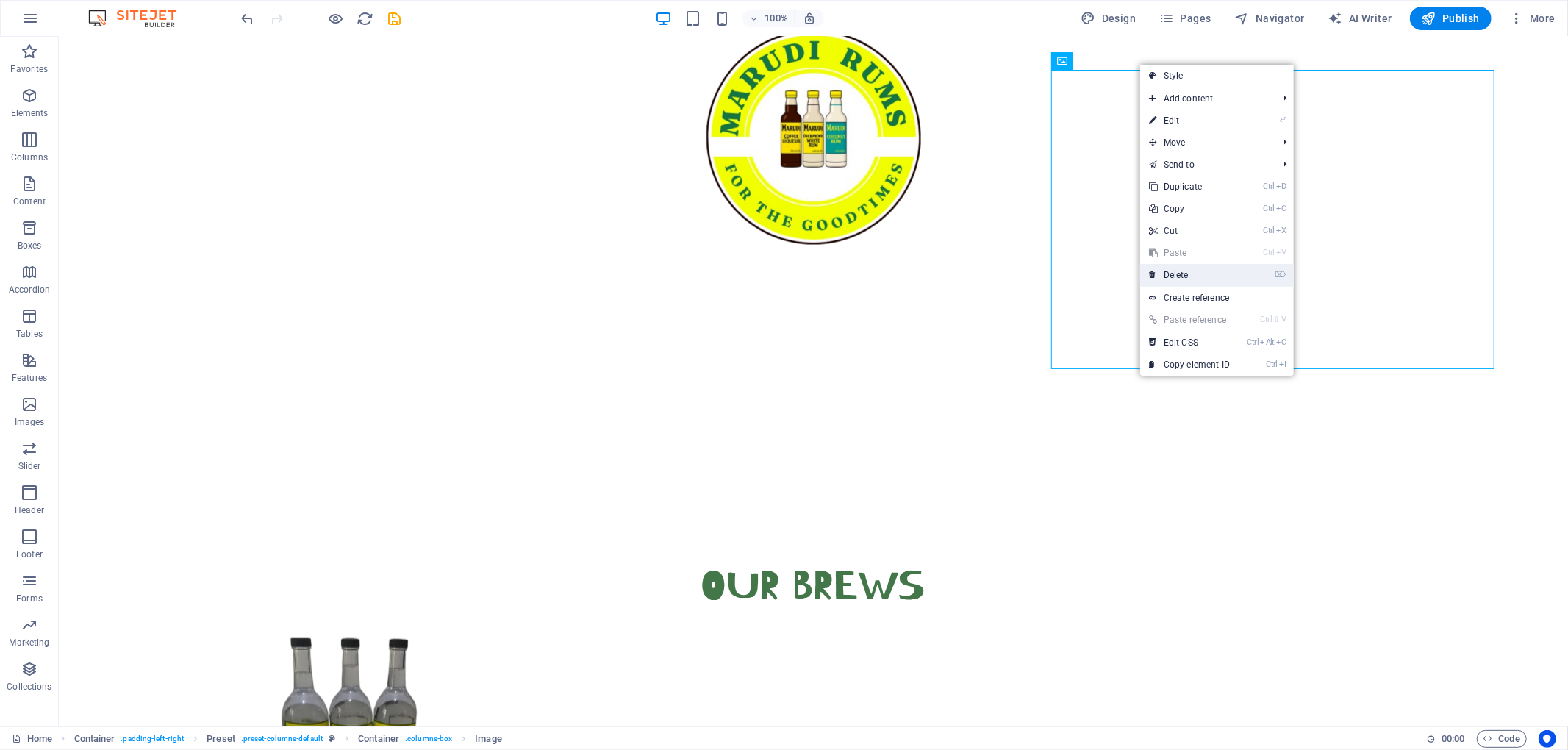
click at [1167, 269] on link "⌦ Delete" at bounding box center [1189, 275] width 99 height 22
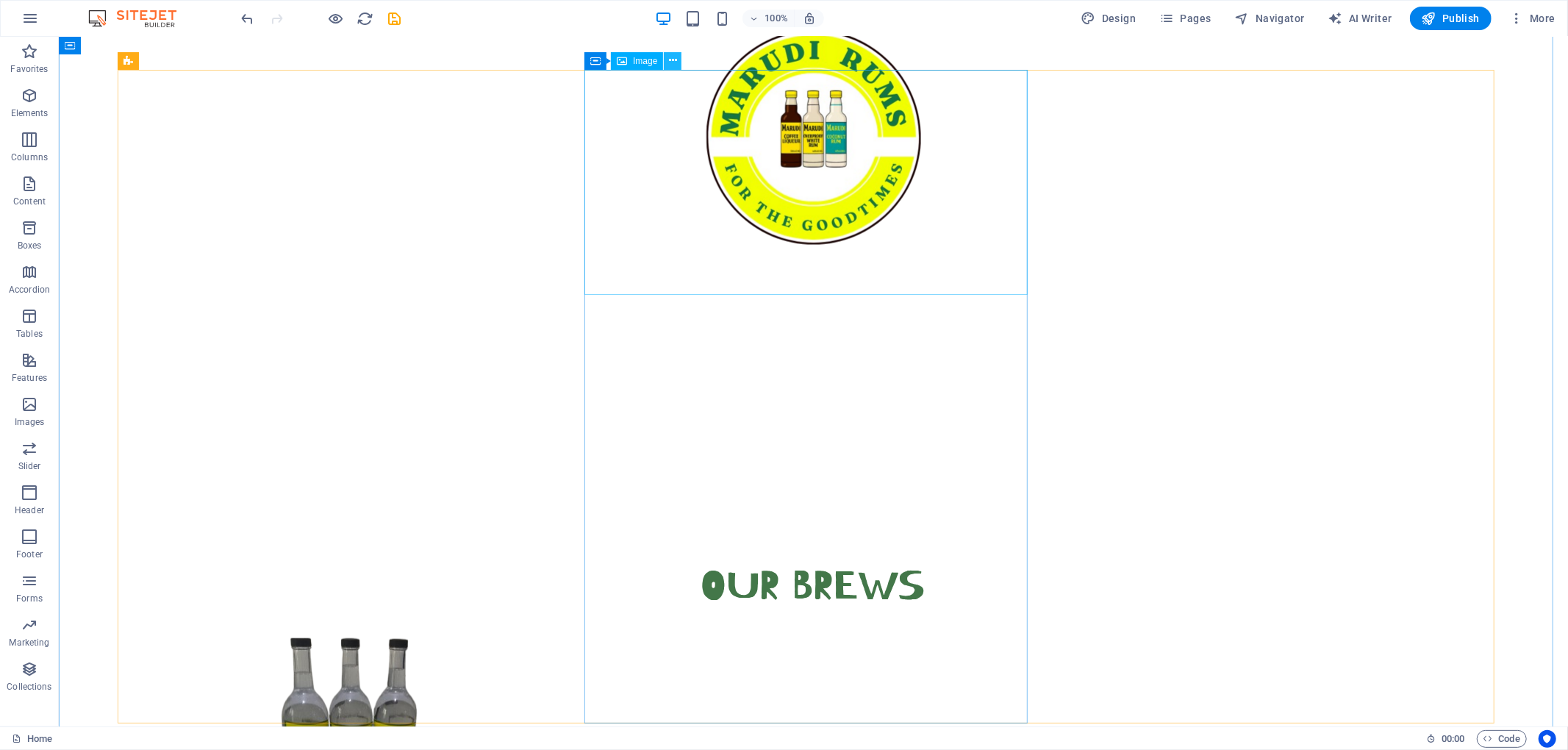
click at [672, 68] on icon at bounding box center [672, 60] width 8 height 15
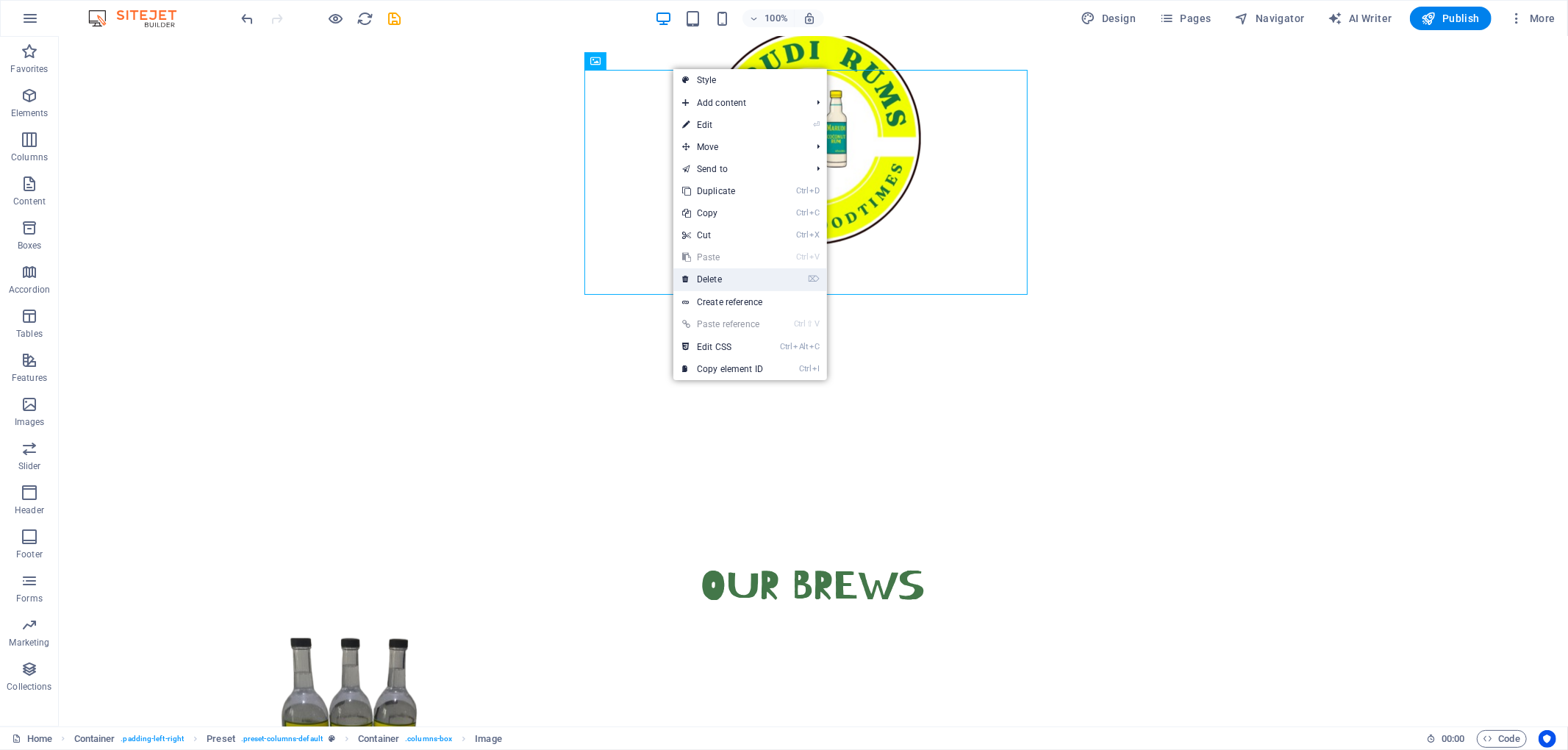
click at [703, 283] on link "⌦ Delete" at bounding box center [722, 280] width 99 height 22
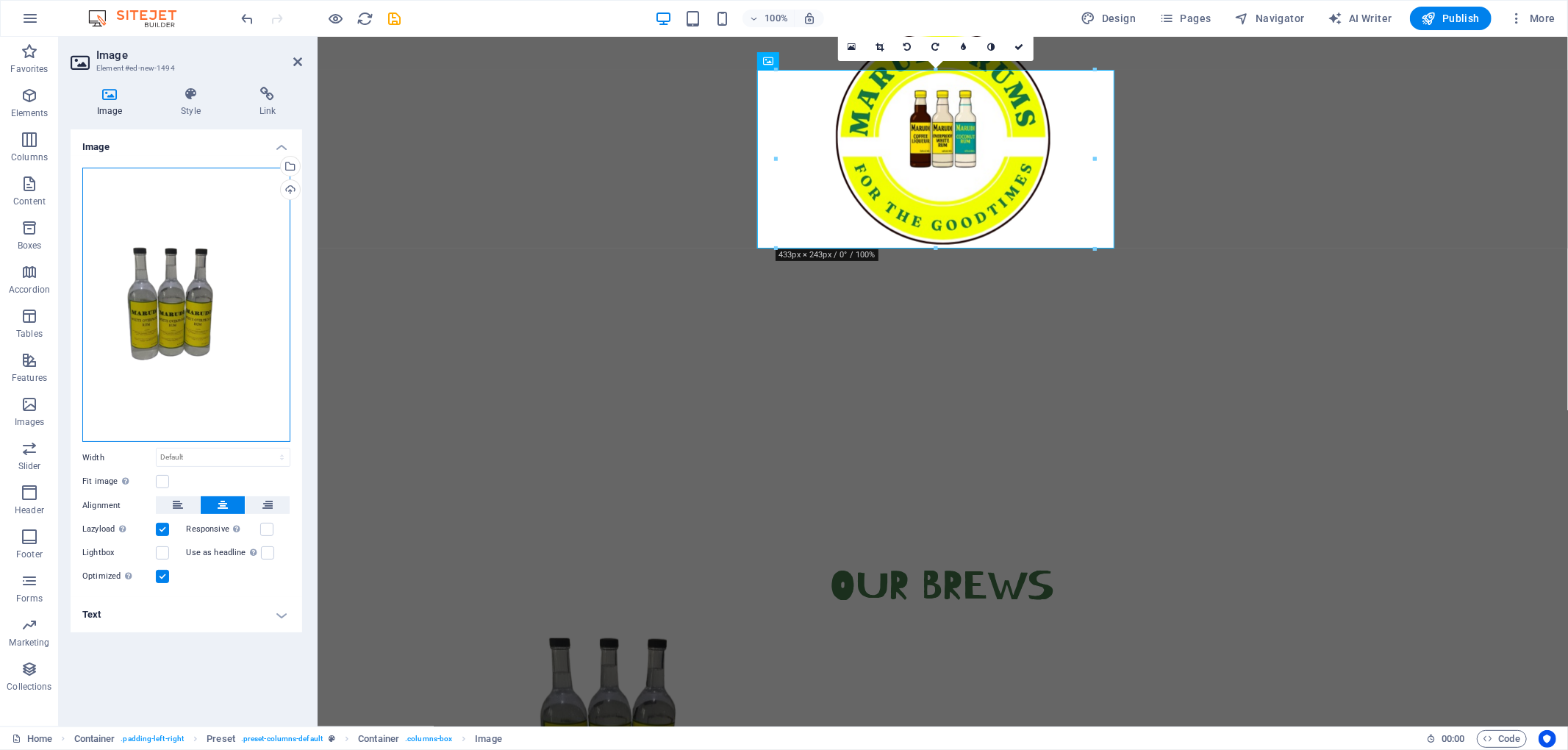
click at [204, 299] on div "Drag files here, click to choose files or select files from Files or our free s…" at bounding box center [186, 305] width 208 height 275
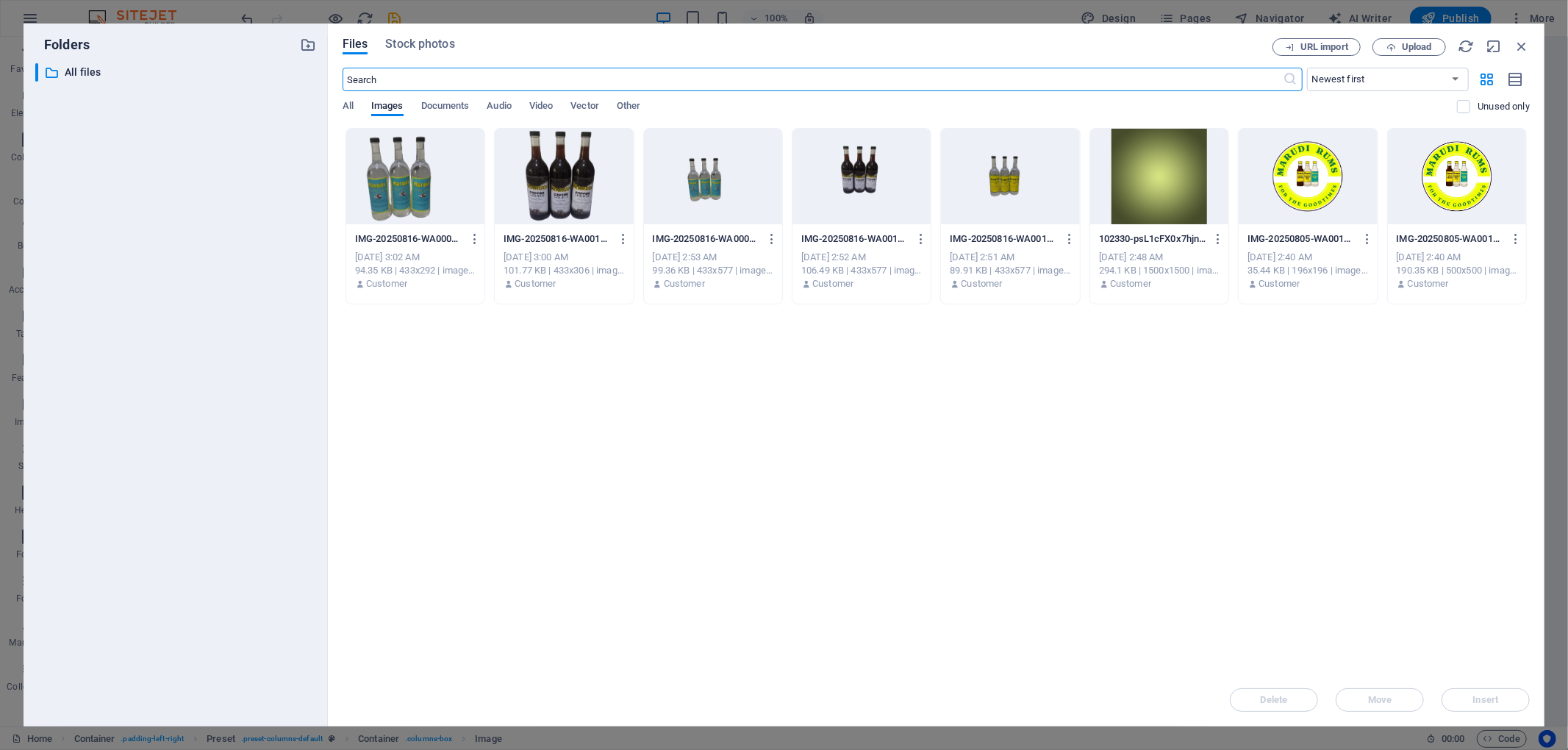
click at [569, 176] on div at bounding box center [564, 176] width 138 height 96
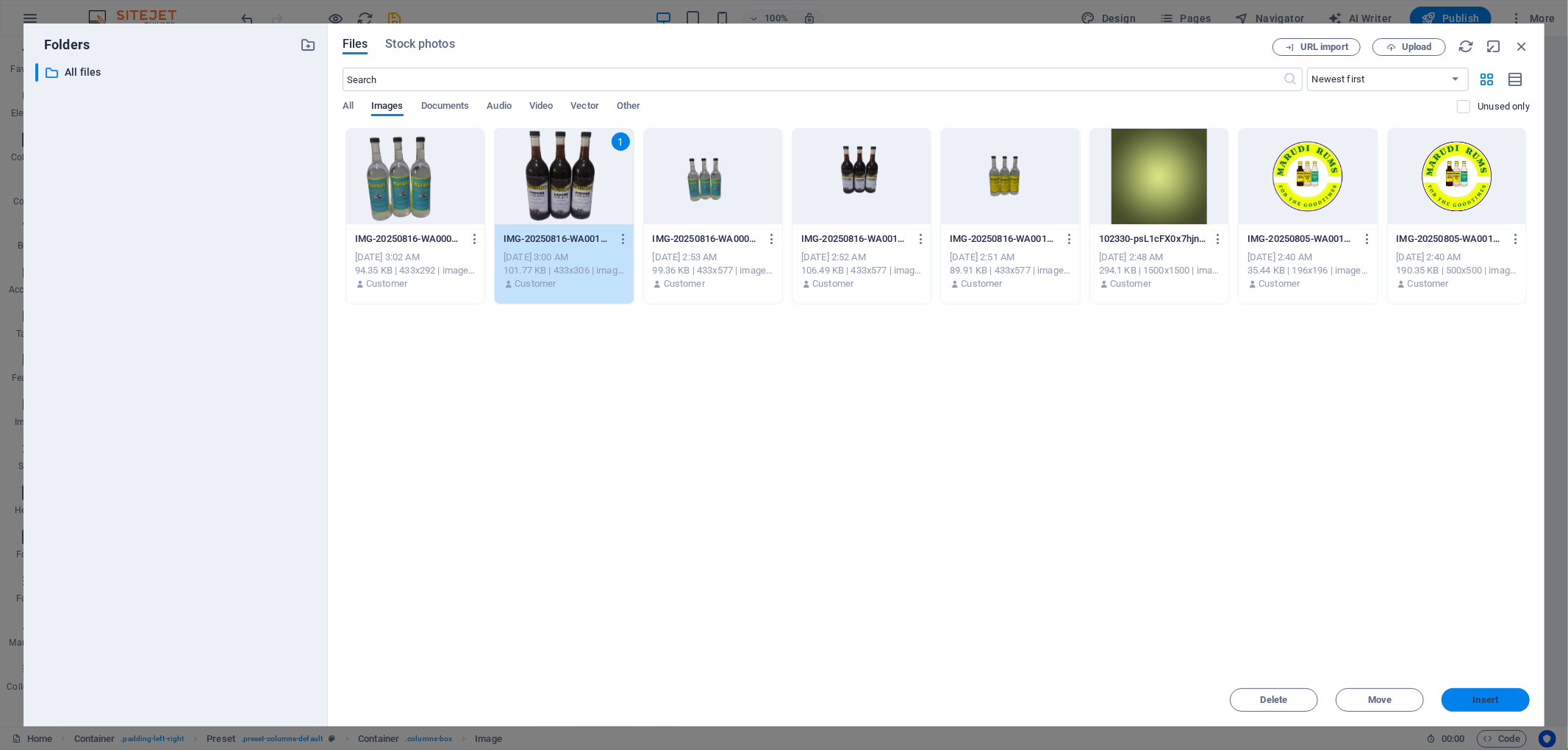
click at [1175, 562] on button "Insert" at bounding box center [1485, 699] width 88 height 24
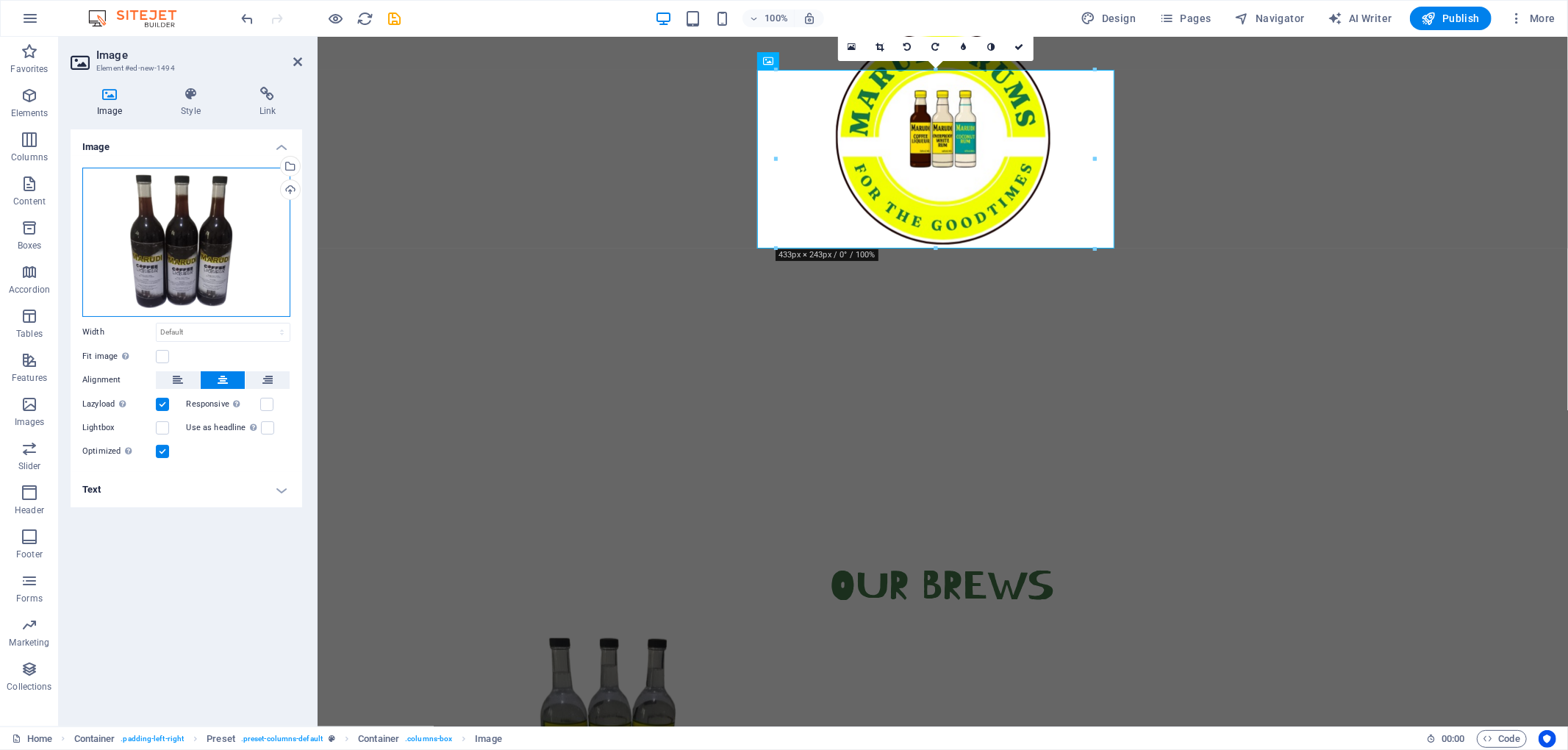
click at [175, 251] on div "Drag files here, click to choose files or select files from Files or our free s…" at bounding box center [186, 242] width 208 height 149
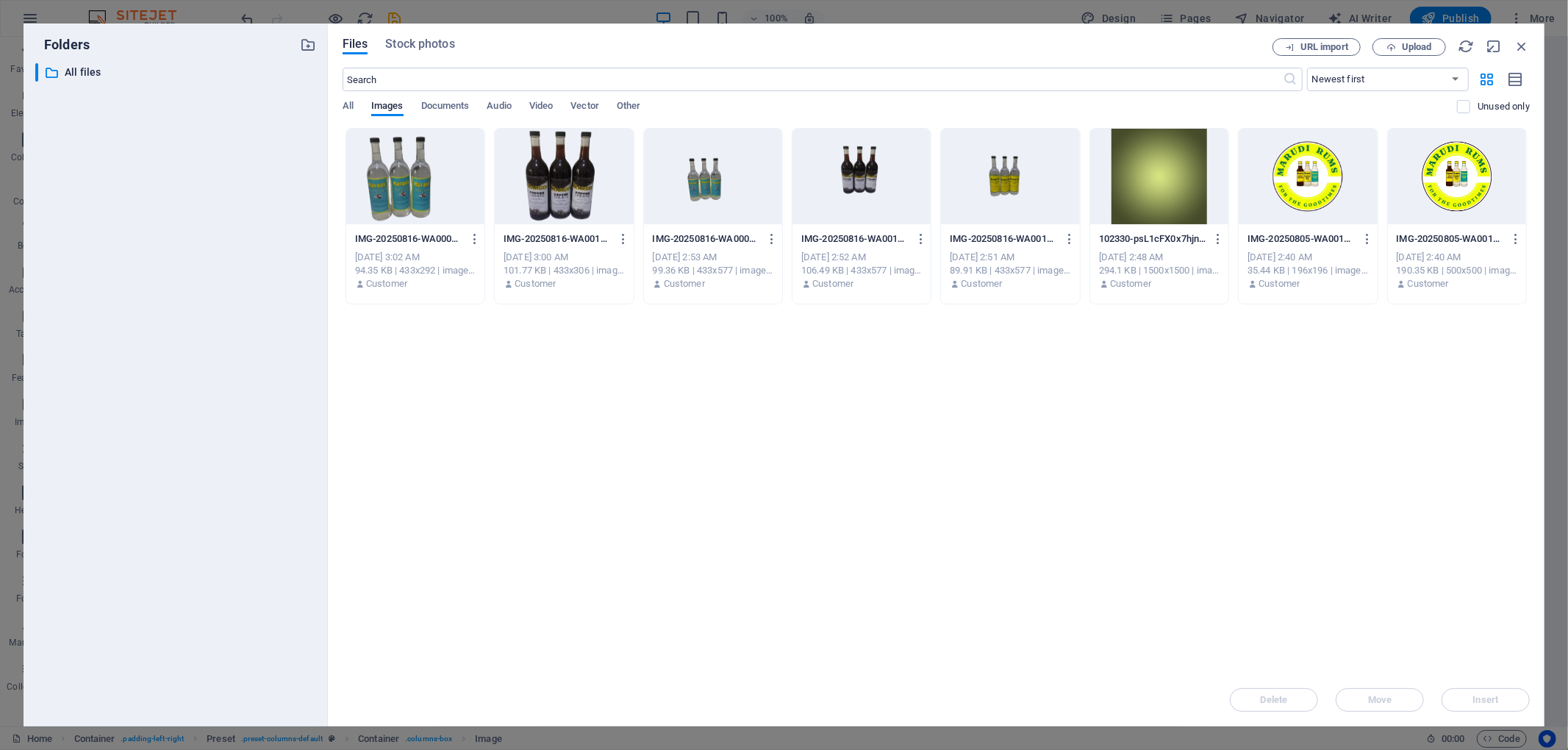
click at [175, 251] on div "​ All files All files" at bounding box center [176, 389] width 280 height 651
click at [854, 186] on div at bounding box center [861, 176] width 138 height 96
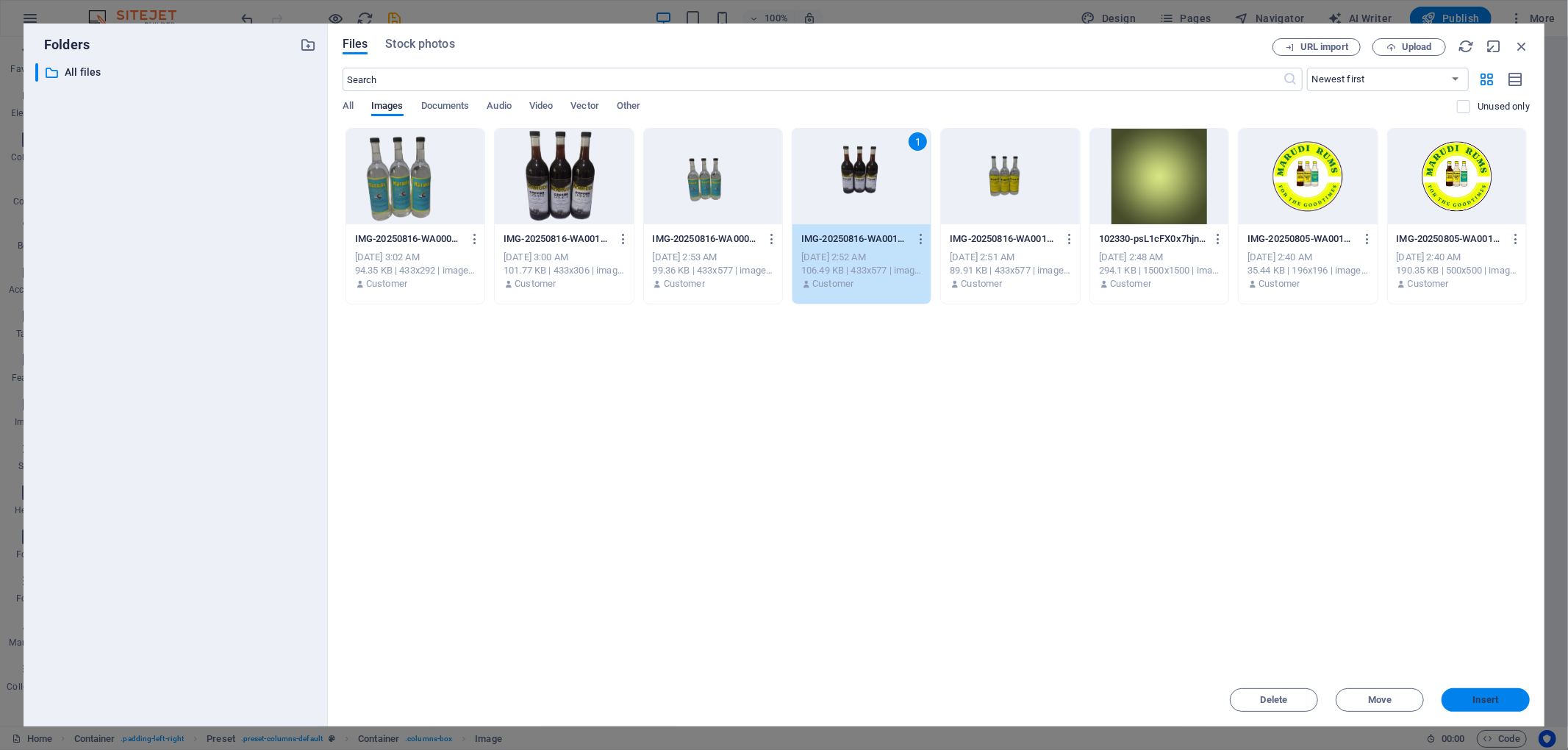
click at [1175, 562] on span "Insert" at bounding box center [1486, 700] width 25 height 9
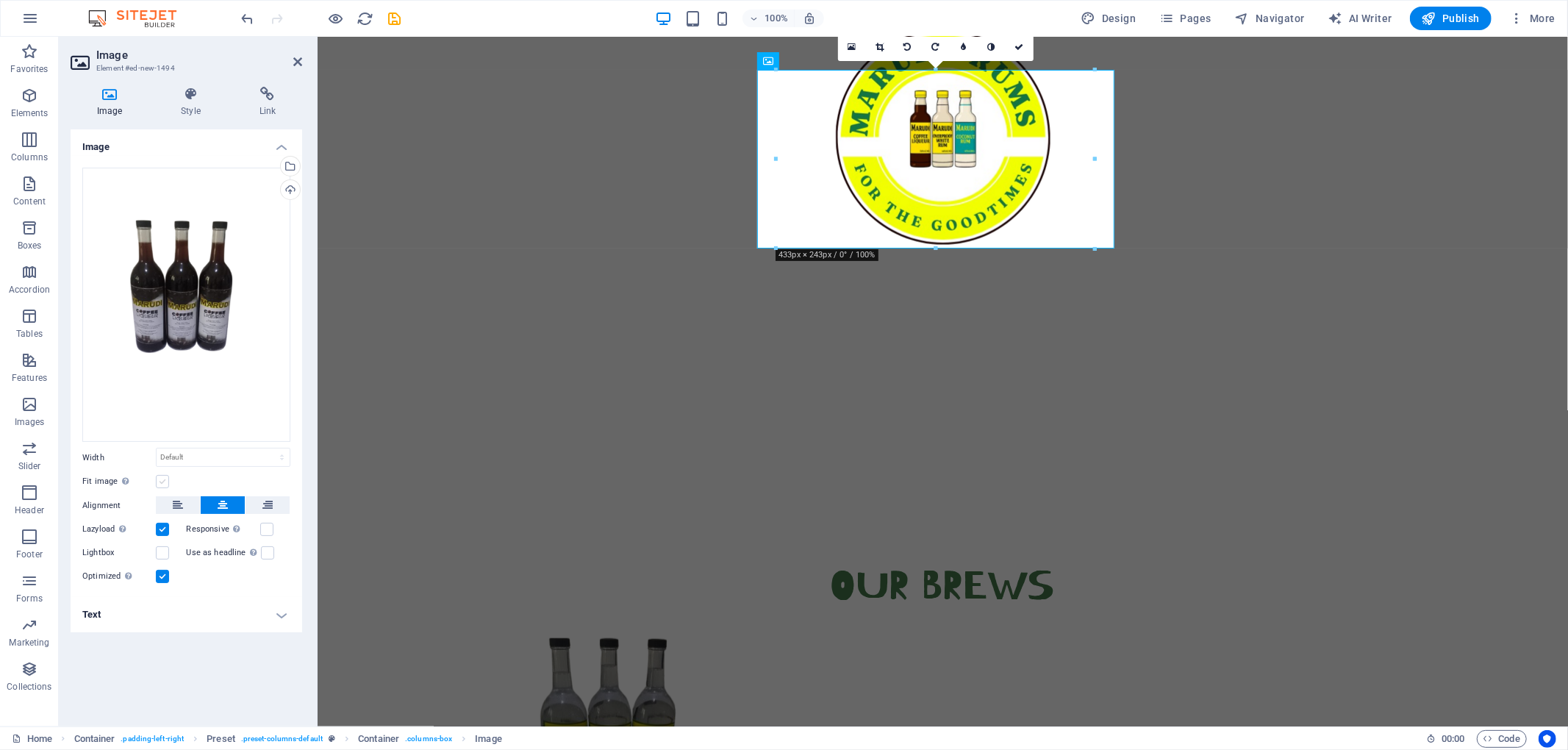
click at [162, 487] on label at bounding box center [162, 481] width 14 height 14
click at [0, 0] on input "Fit image Automatically fit image to a fixed width and height" at bounding box center [0, 0] width 0 height 0
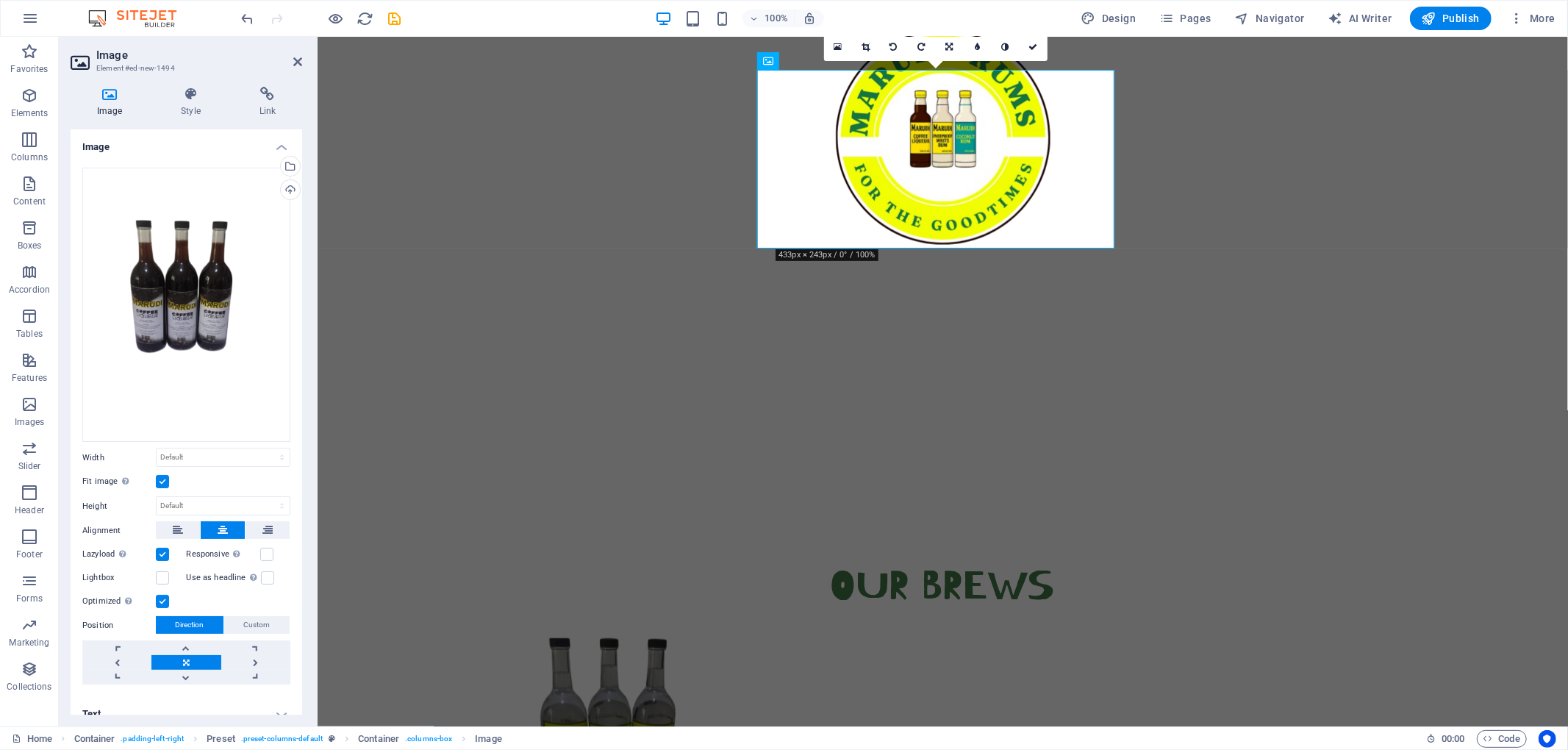
click at [163, 475] on label at bounding box center [162, 481] width 14 height 14
click at [0, 0] on input "Fit image Automatically fit image to a fixed width and height" at bounding box center [0, 0] width 0 height 0
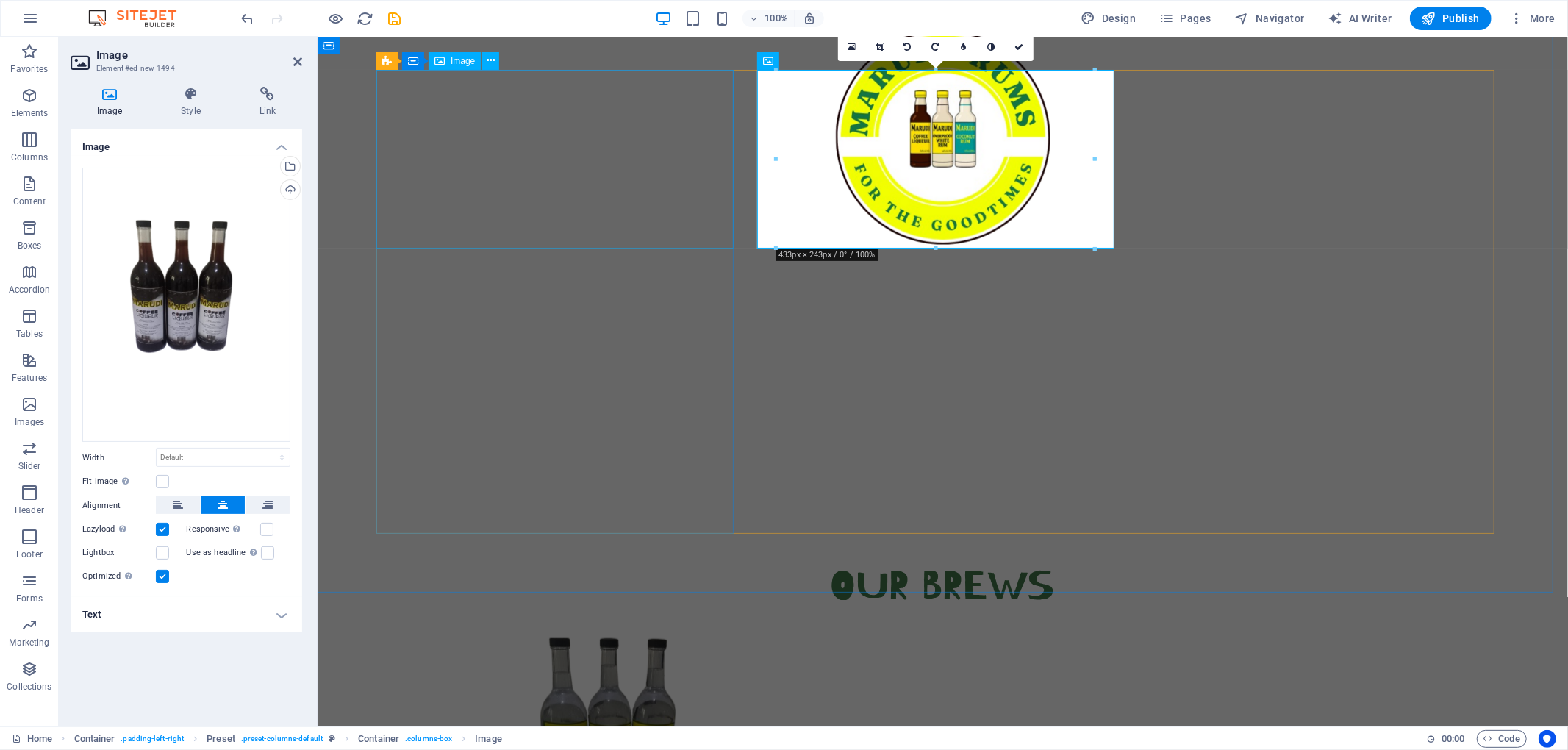
click at [736, 562] on figure at bounding box center [632, 726] width 515 height 178
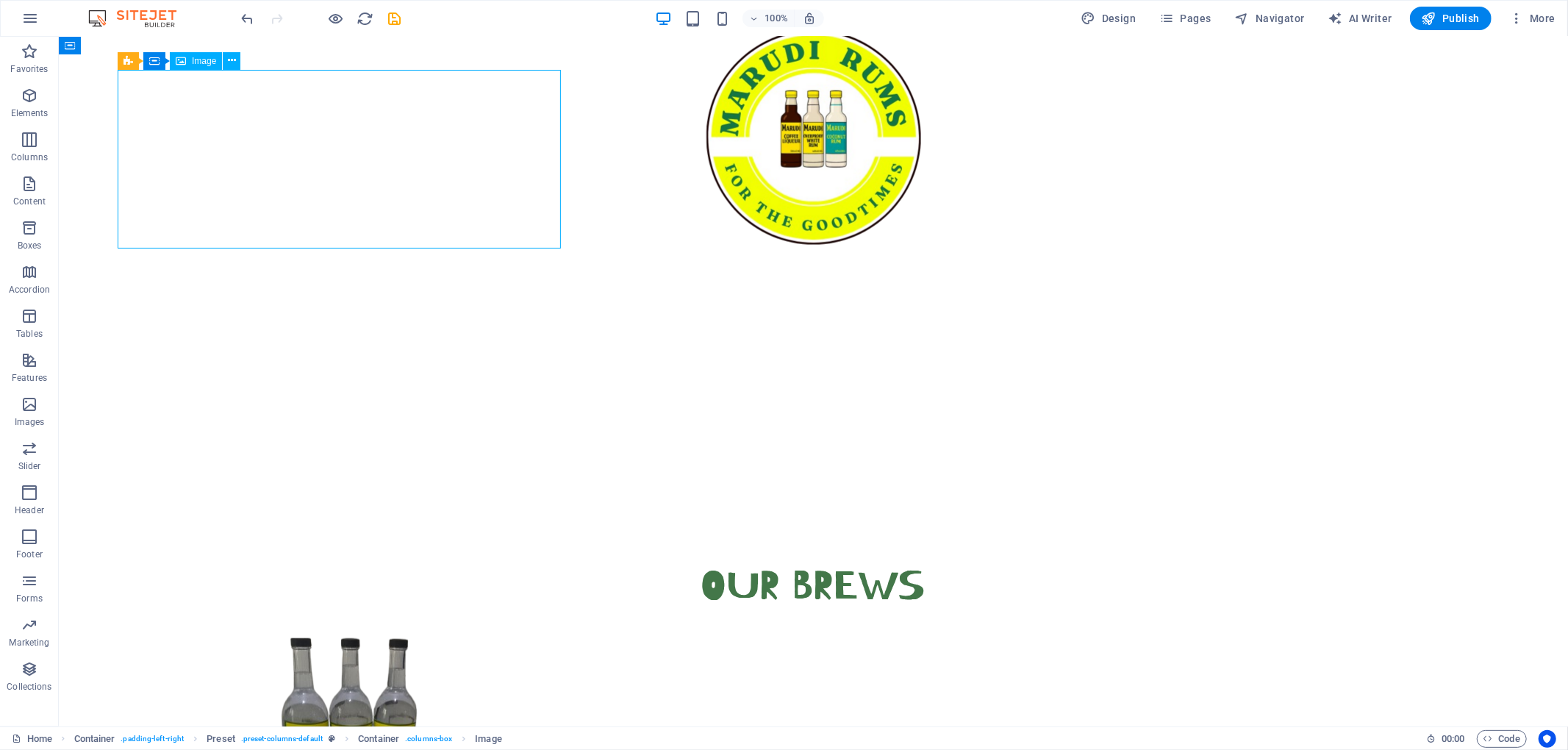
click at [432, 562] on figure at bounding box center [374, 726] width 515 height 178
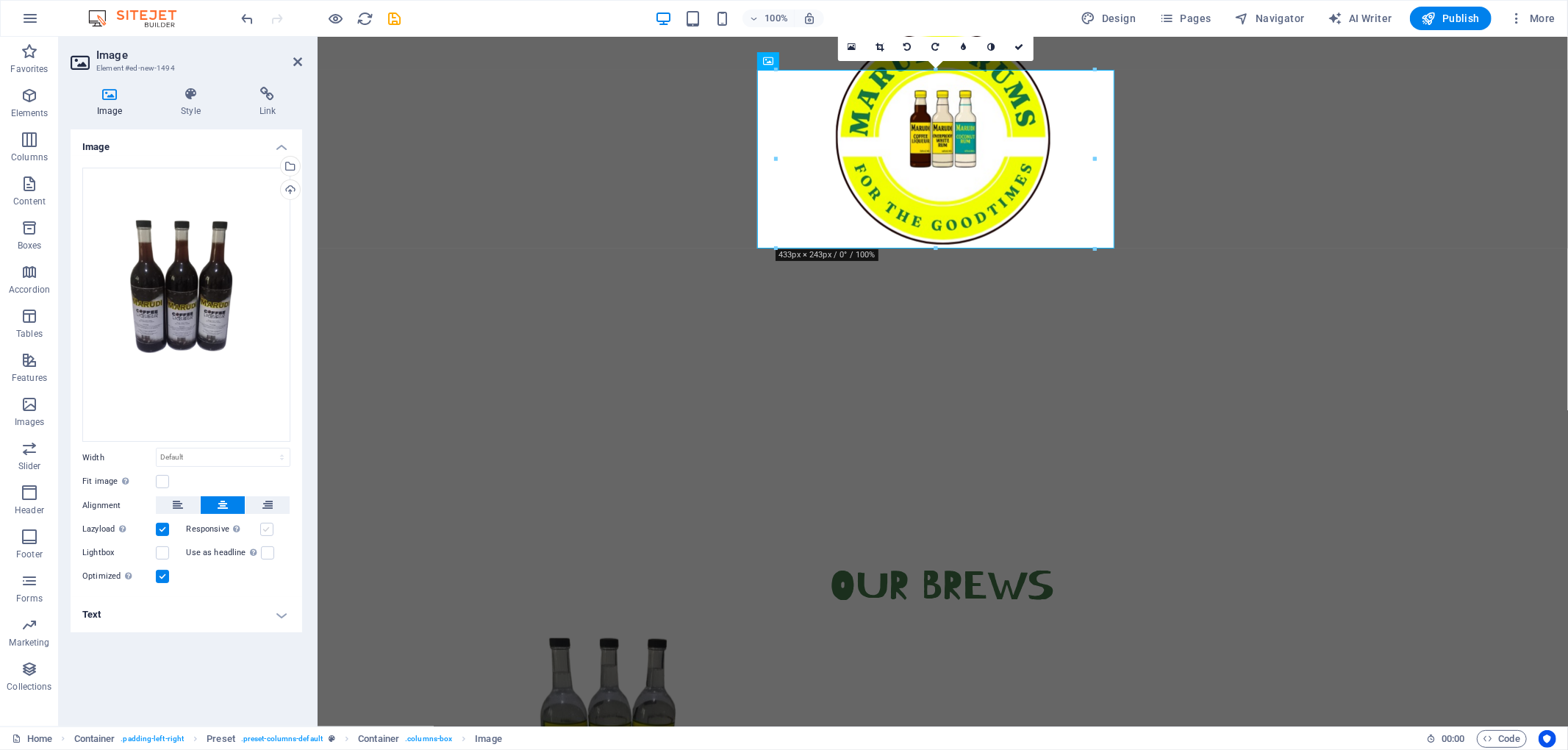
click at [265, 524] on label at bounding box center [267, 529] width 14 height 14
click at [0, 0] on input "Responsive Automatically load retina image and smartphone optimized sizes." at bounding box center [0, 0] width 0 height 0
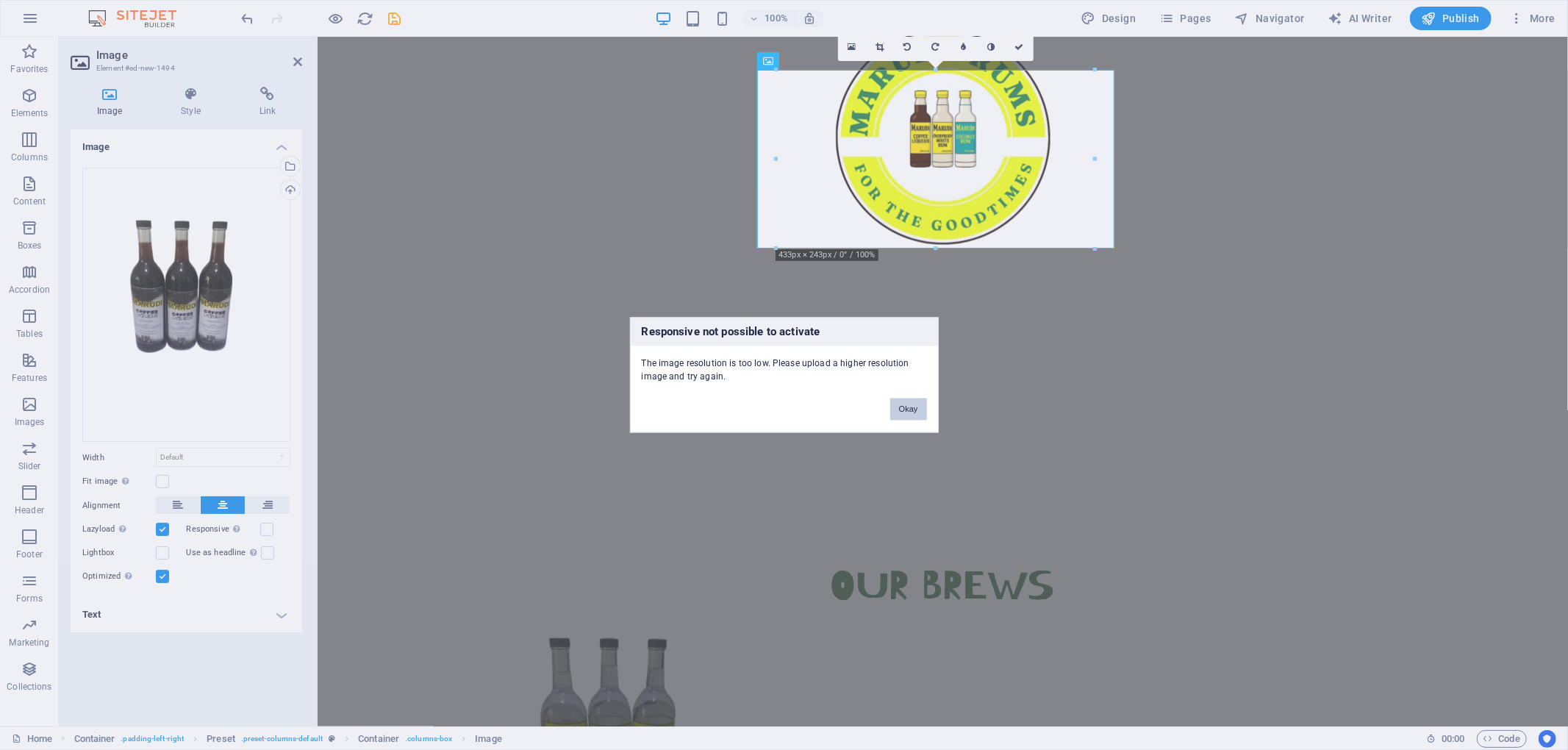
click at [911, 409] on button "Okay" at bounding box center [908, 409] width 37 height 22
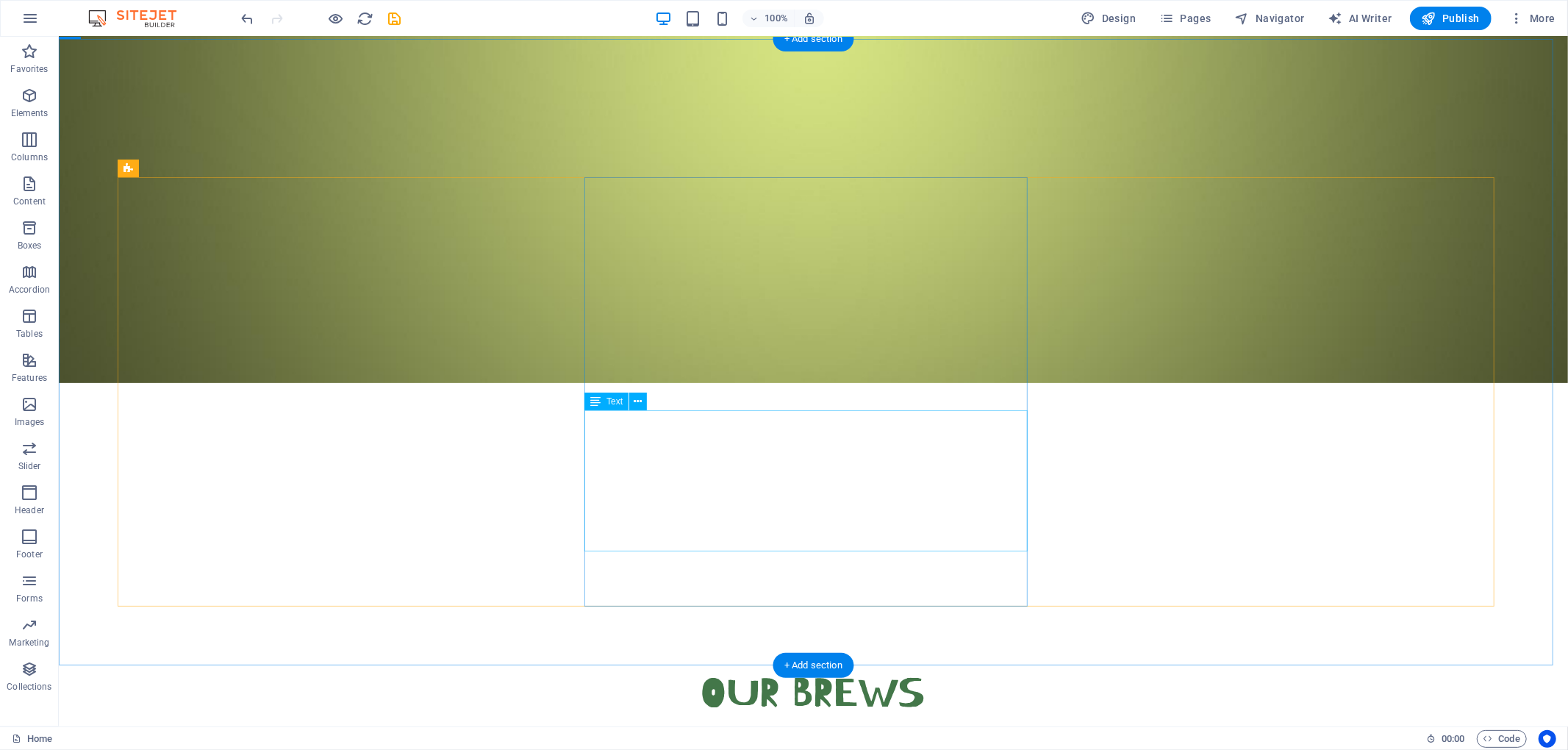
scroll to position [687, 0]
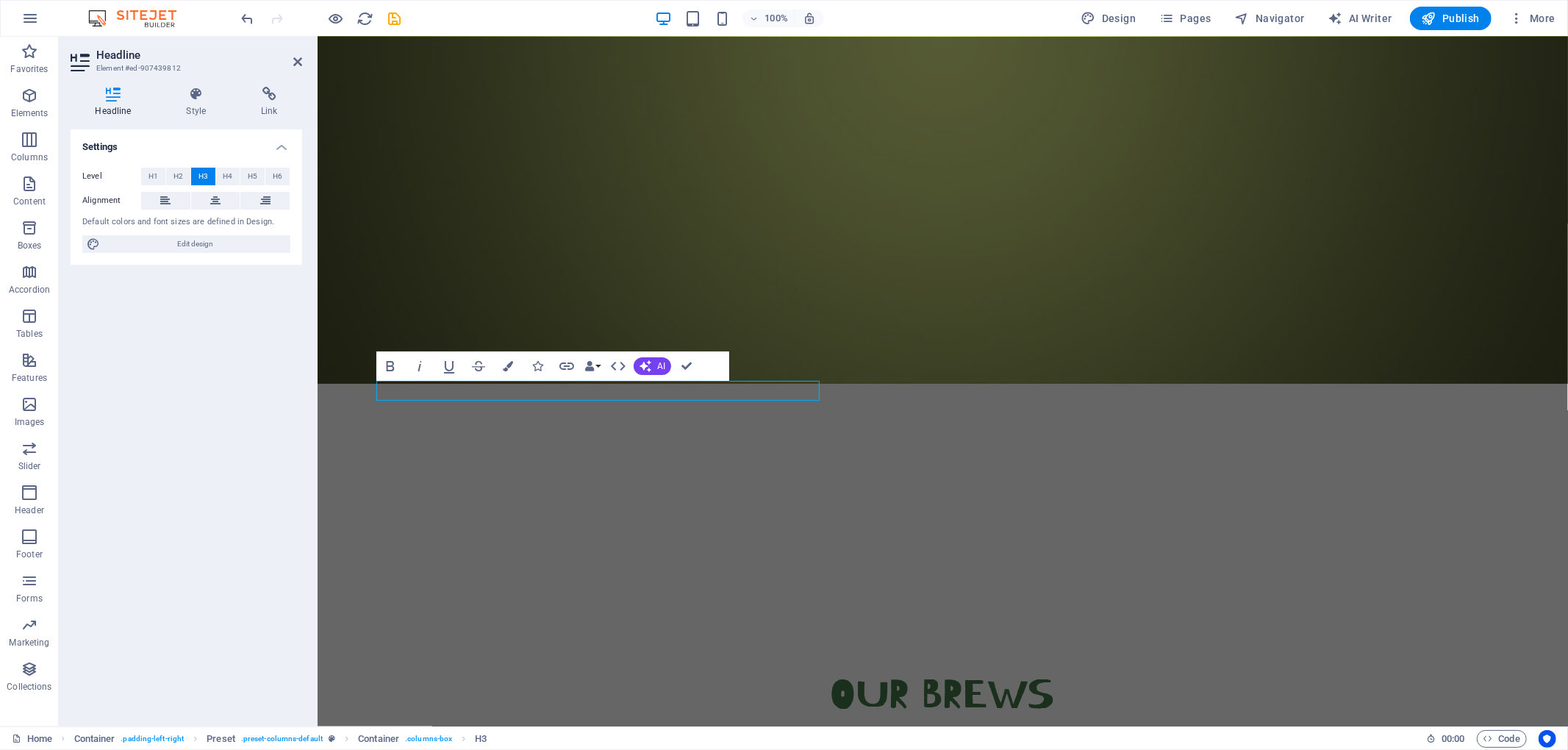
click at [150, 386] on div "Headline Element #ed-907439812 Headline Style Link Settings Level H1 H2 H3 H4 H…" at bounding box center [813, 382] width 1509 height 689
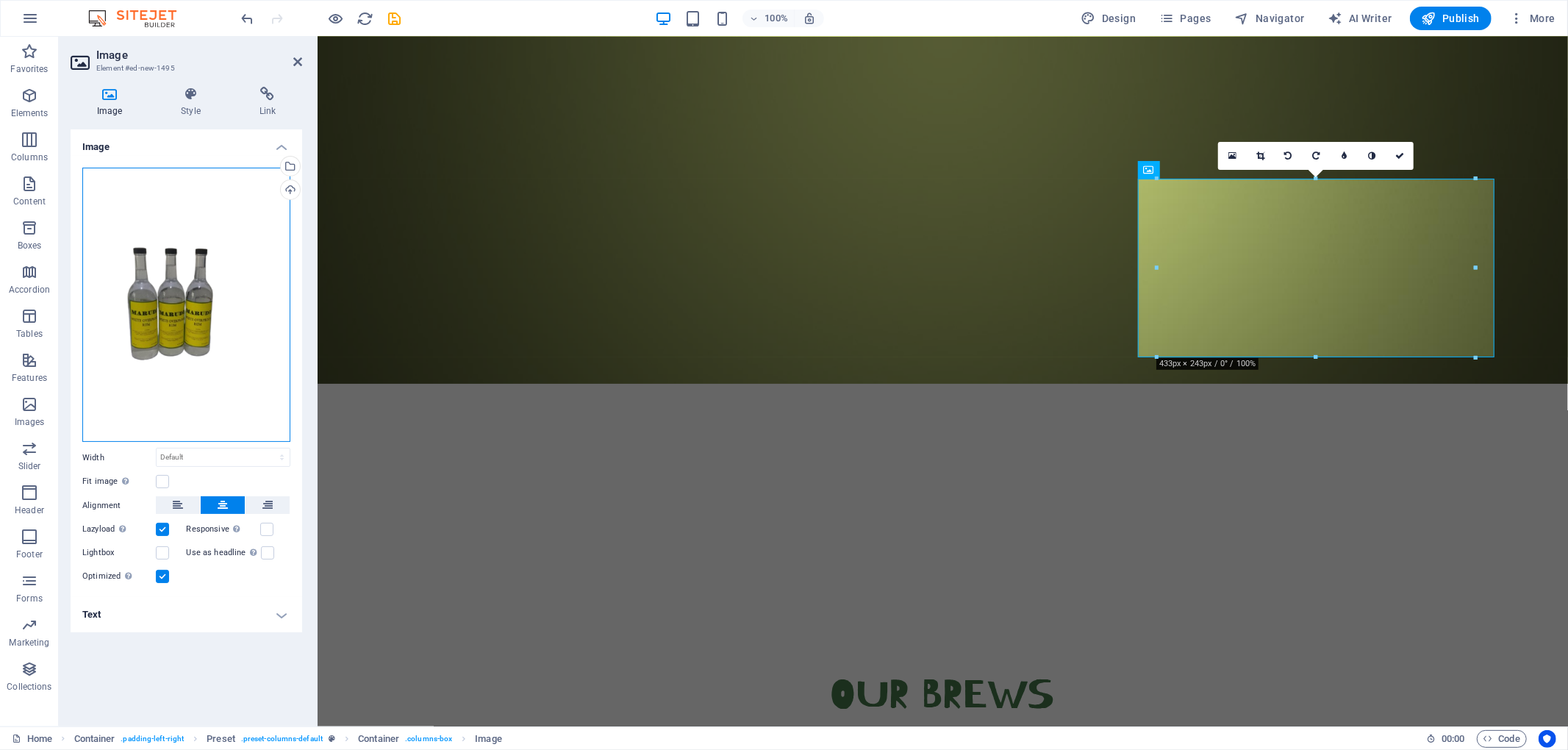
click at [205, 382] on div "Drag files here, click to choose files or select files from Files or our free s…" at bounding box center [186, 305] width 208 height 275
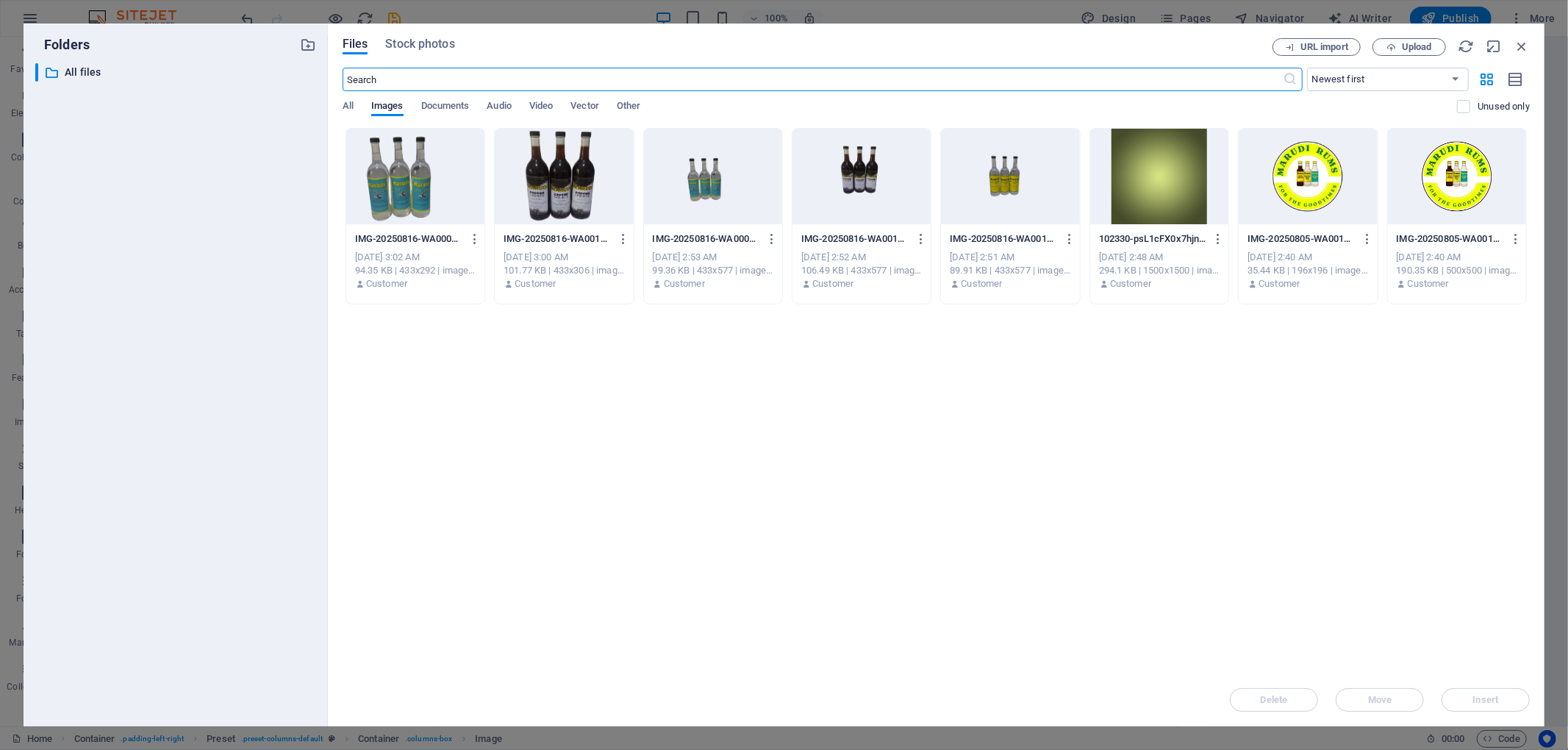
click at [405, 198] on div at bounding box center [415, 176] width 138 height 96
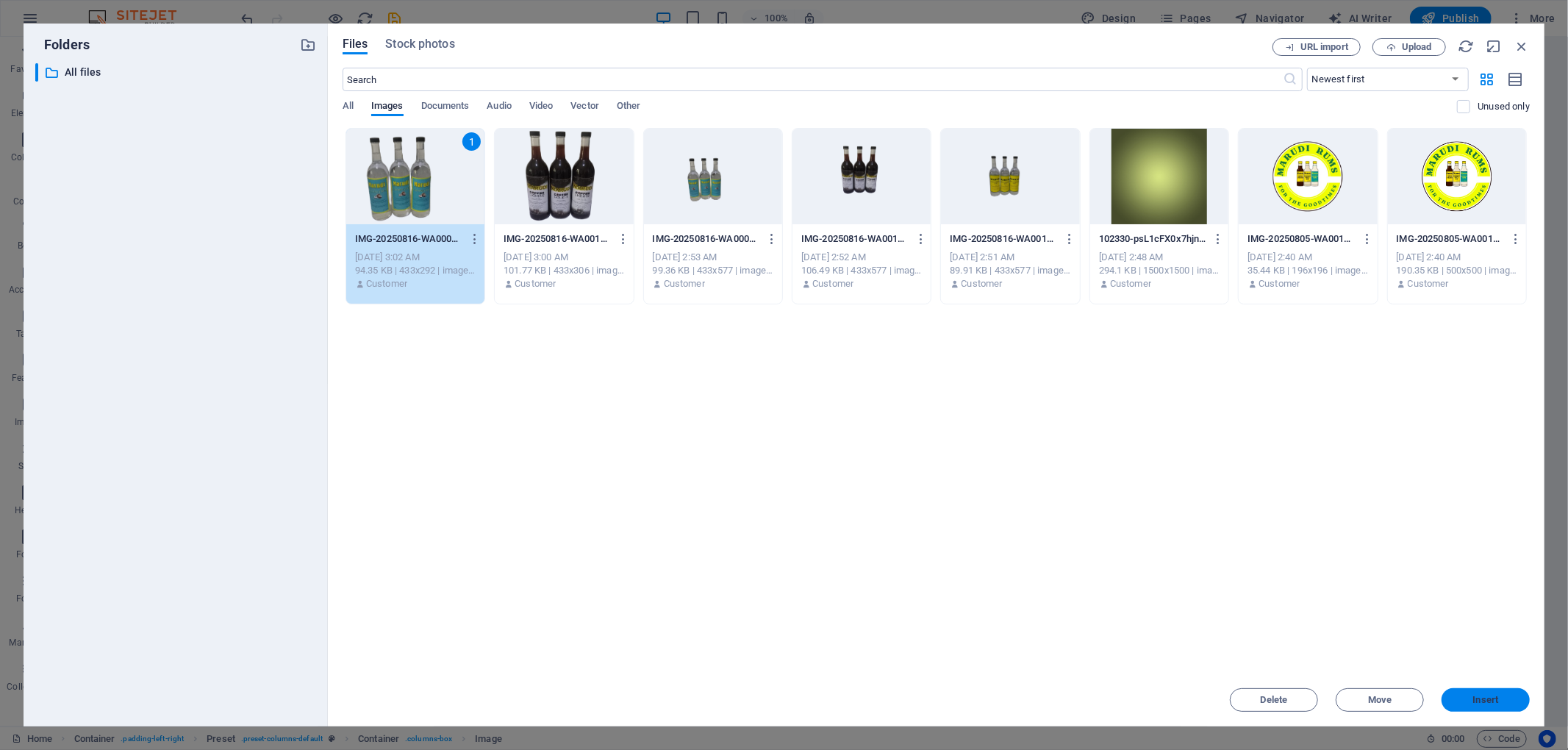
click at [1175, 562] on span "Insert" at bounding box center [1486, 700] width 25 height 9
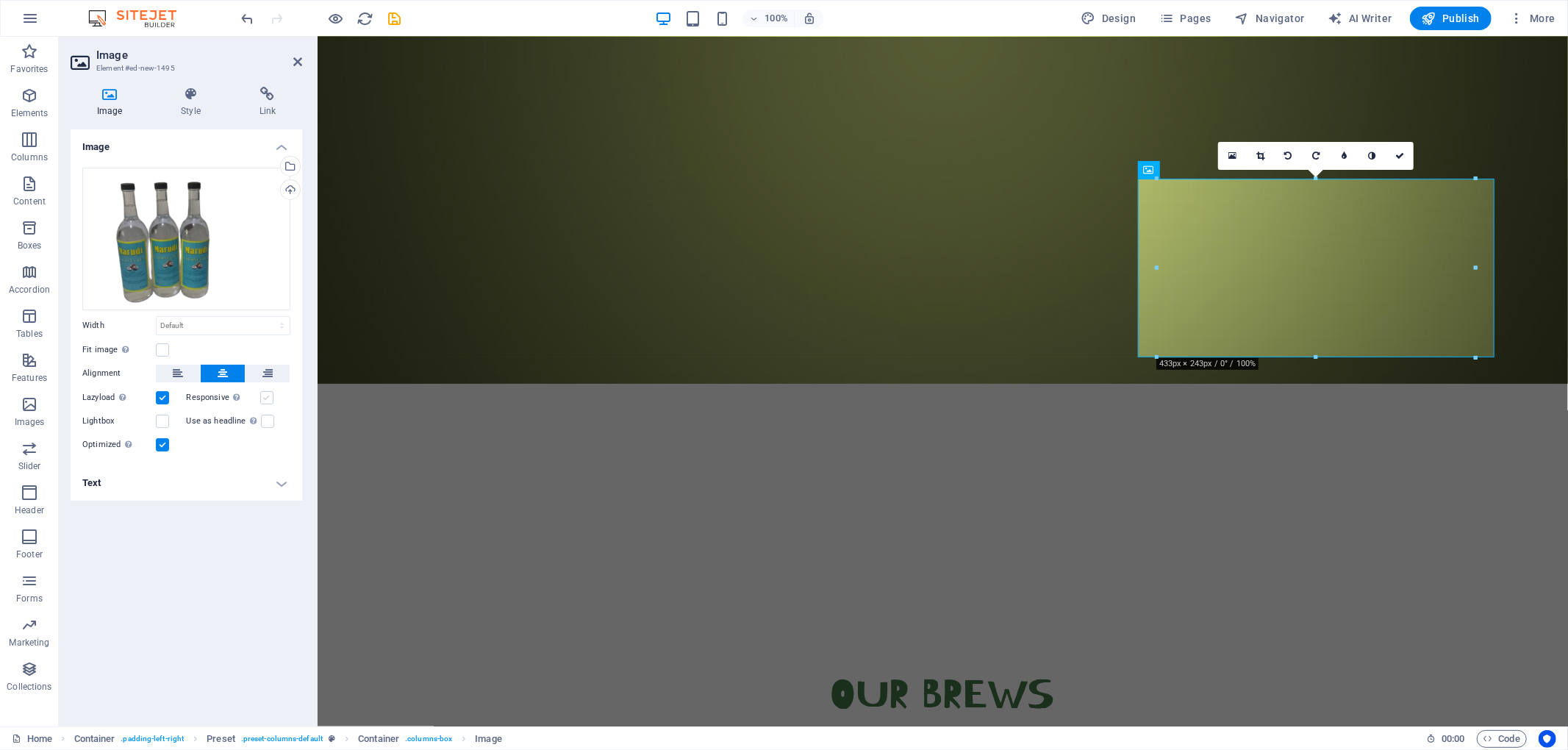
click at [268, 400] on label at bounding box center [267, 397] width 14 height 14
click at [0, 0] on input "Responsive Automatically load retina image and smartphone optimized sizes." at bounding box center [0, 0] width 0 height 0
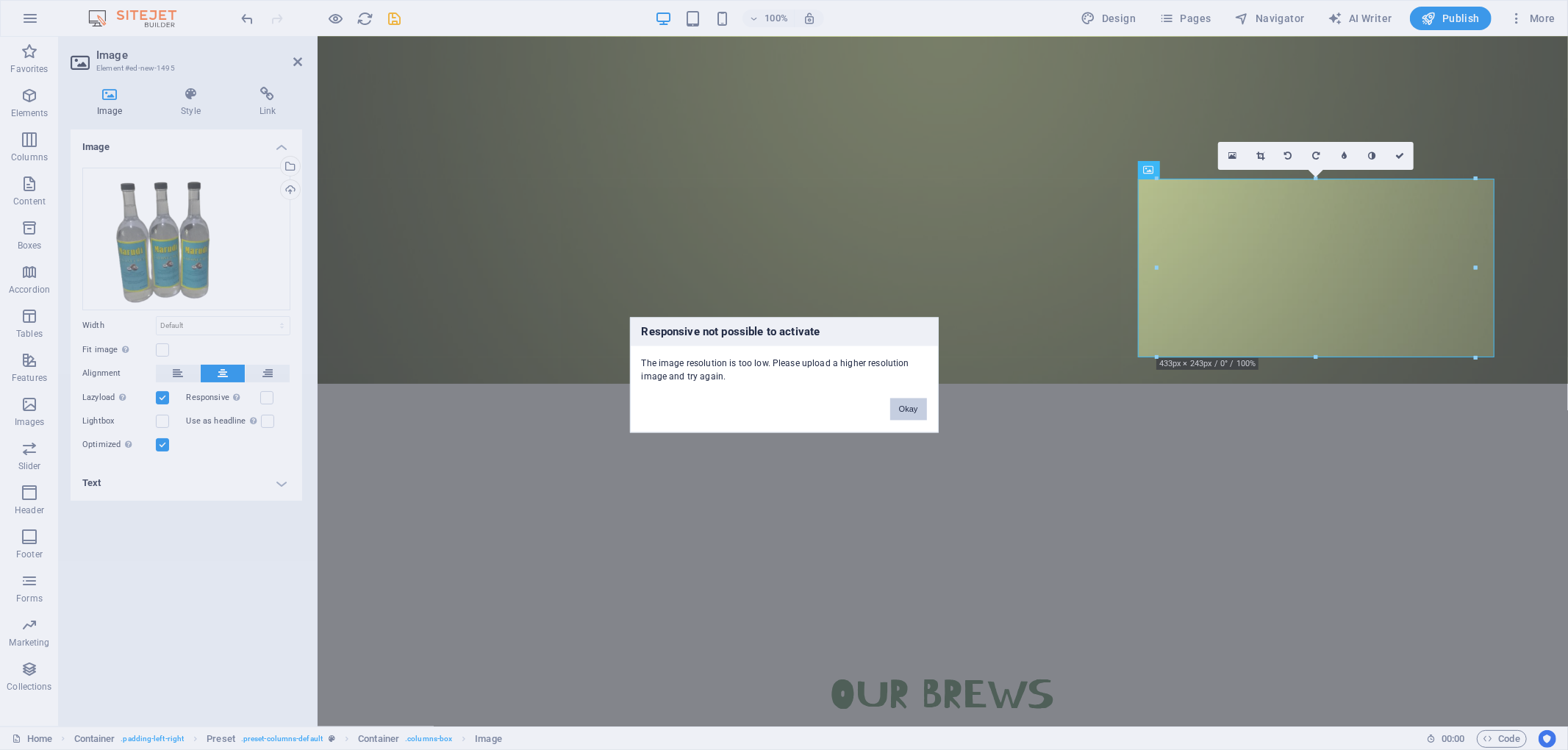
click at [894, 398] on button "Okay" at bounding box center [908, 409] width 37 height 22
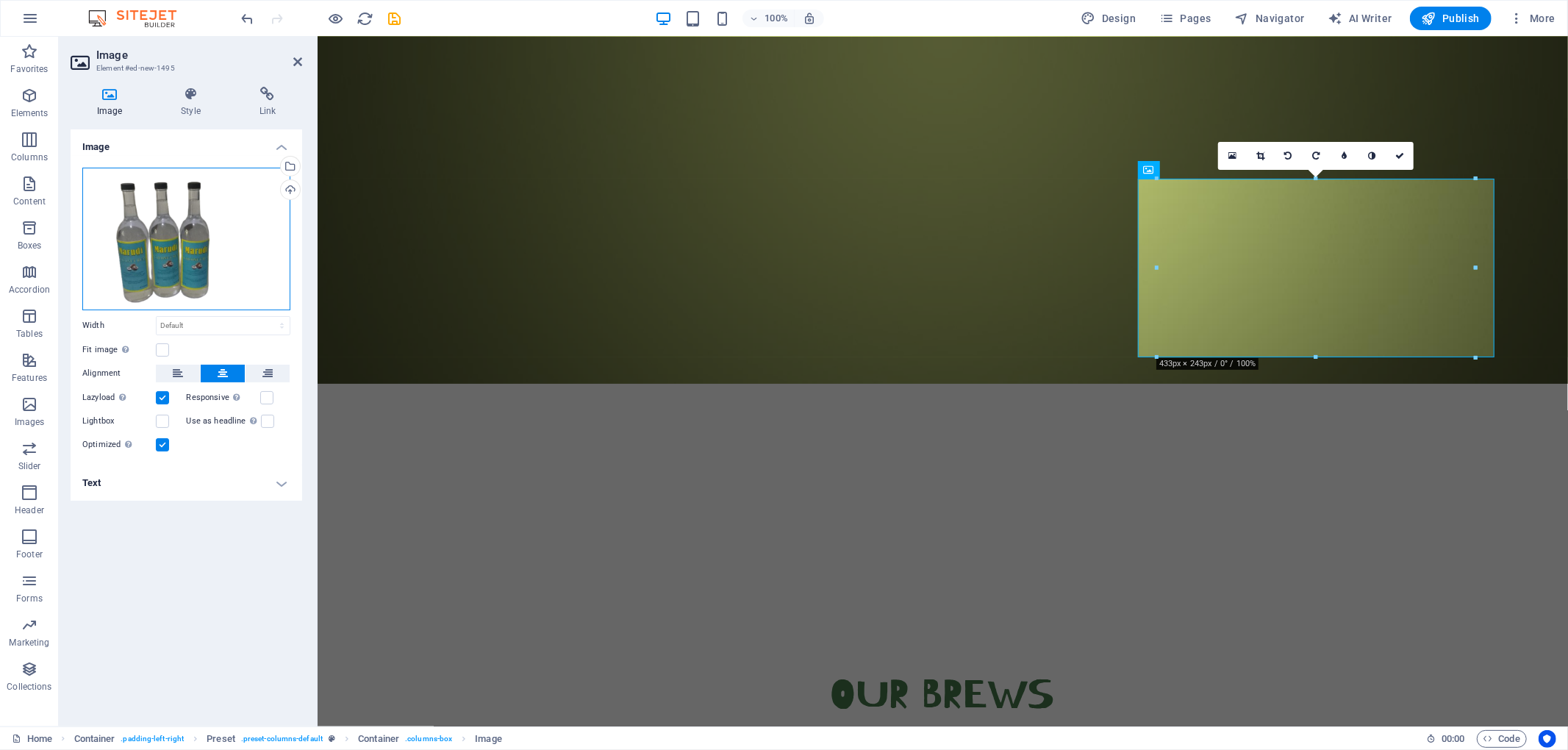
click at [165, 235] on div "Drag files here, click to choose files or select files from Files or our free s…" at bounding box center [186, 239] width 208 height 143
click at [165, 235] on body "[DOMAIN_NAME] Home Favorites Elements Columns Content Boxes Accordion Tables Fe…" at bounding box center [784, 375] width 1568 height 750
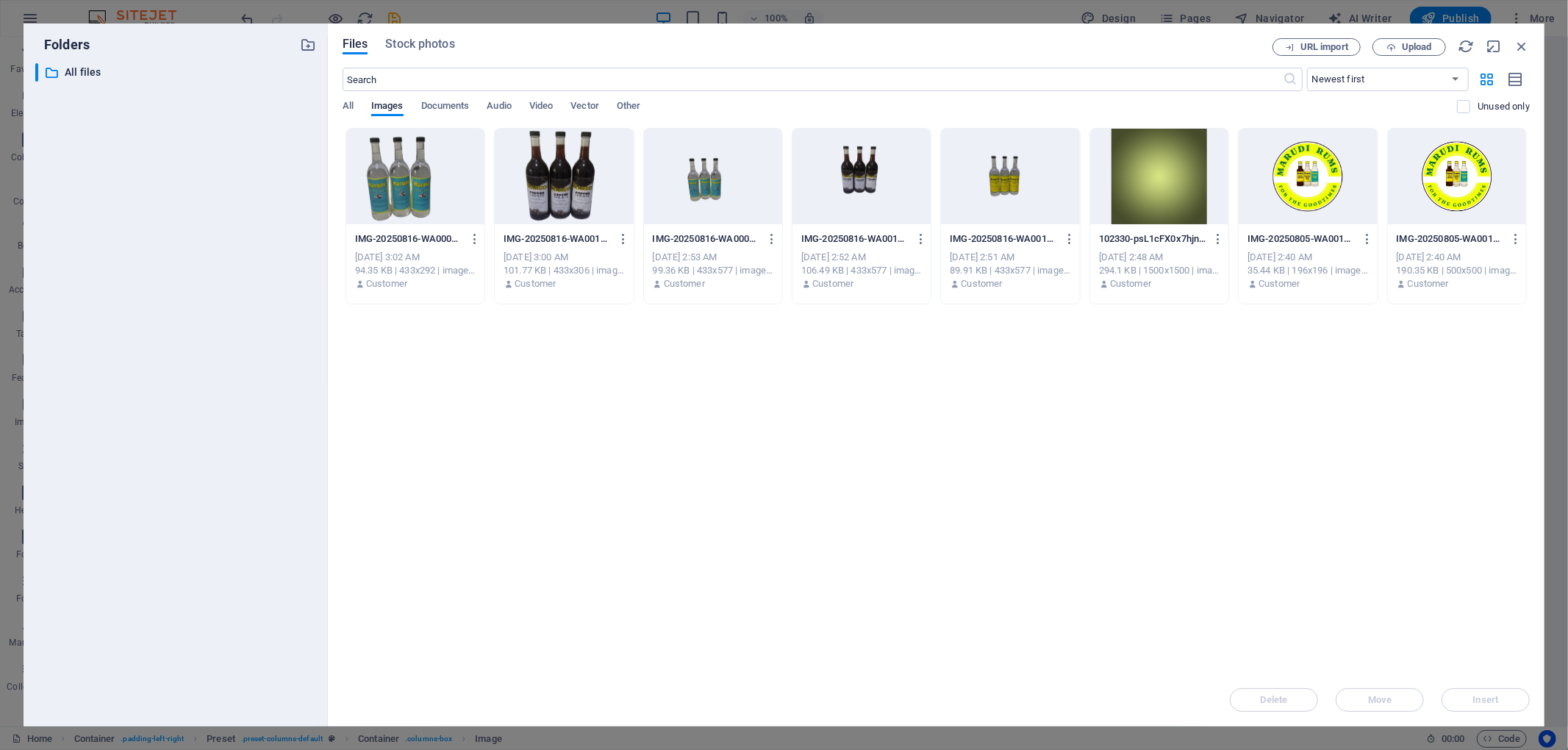
click at [684, 188] on div at bounding box center [713, 176] width 138 height 96
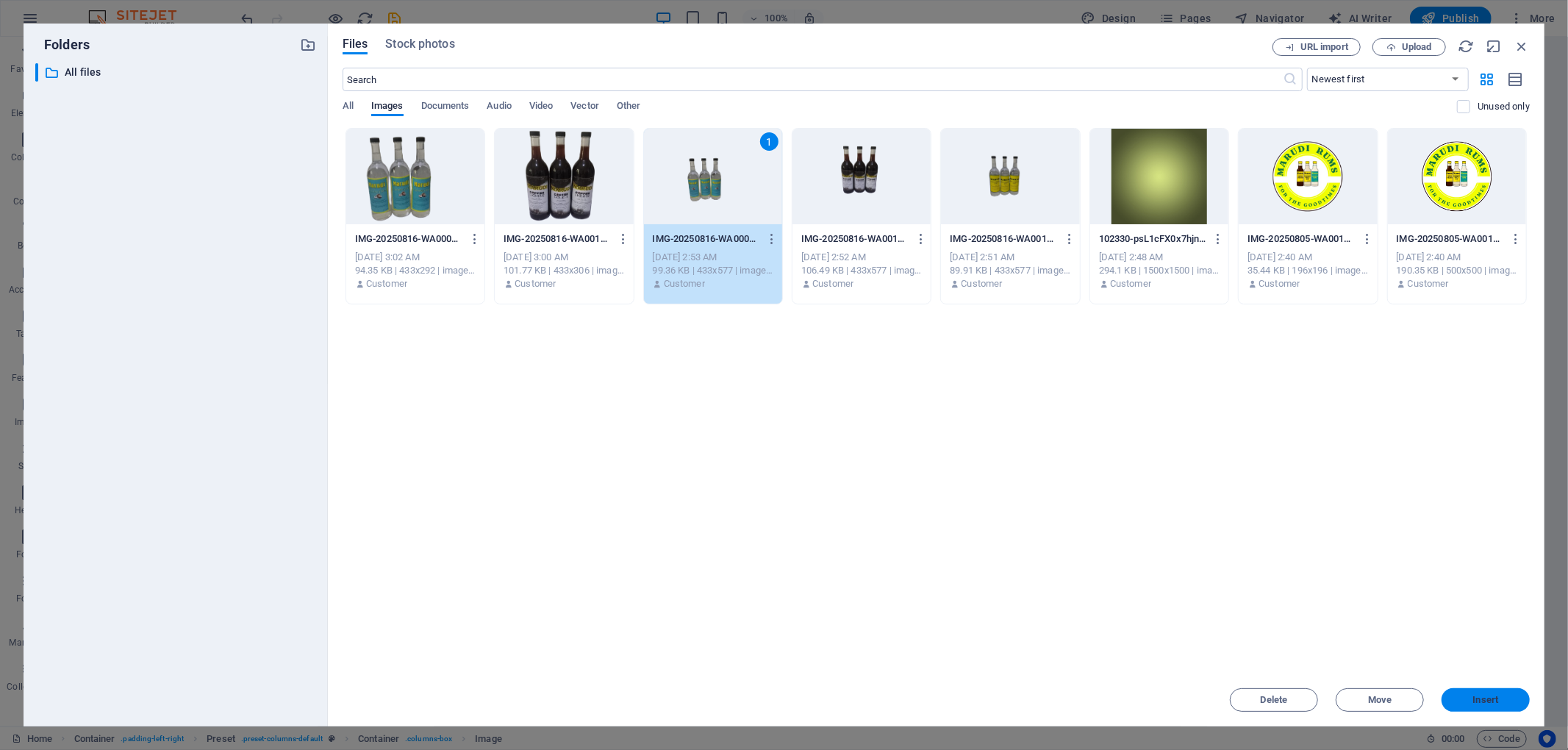
click at [1175, 562] on span "Insert" at bounding box center [1486, 700] width 25 height 9
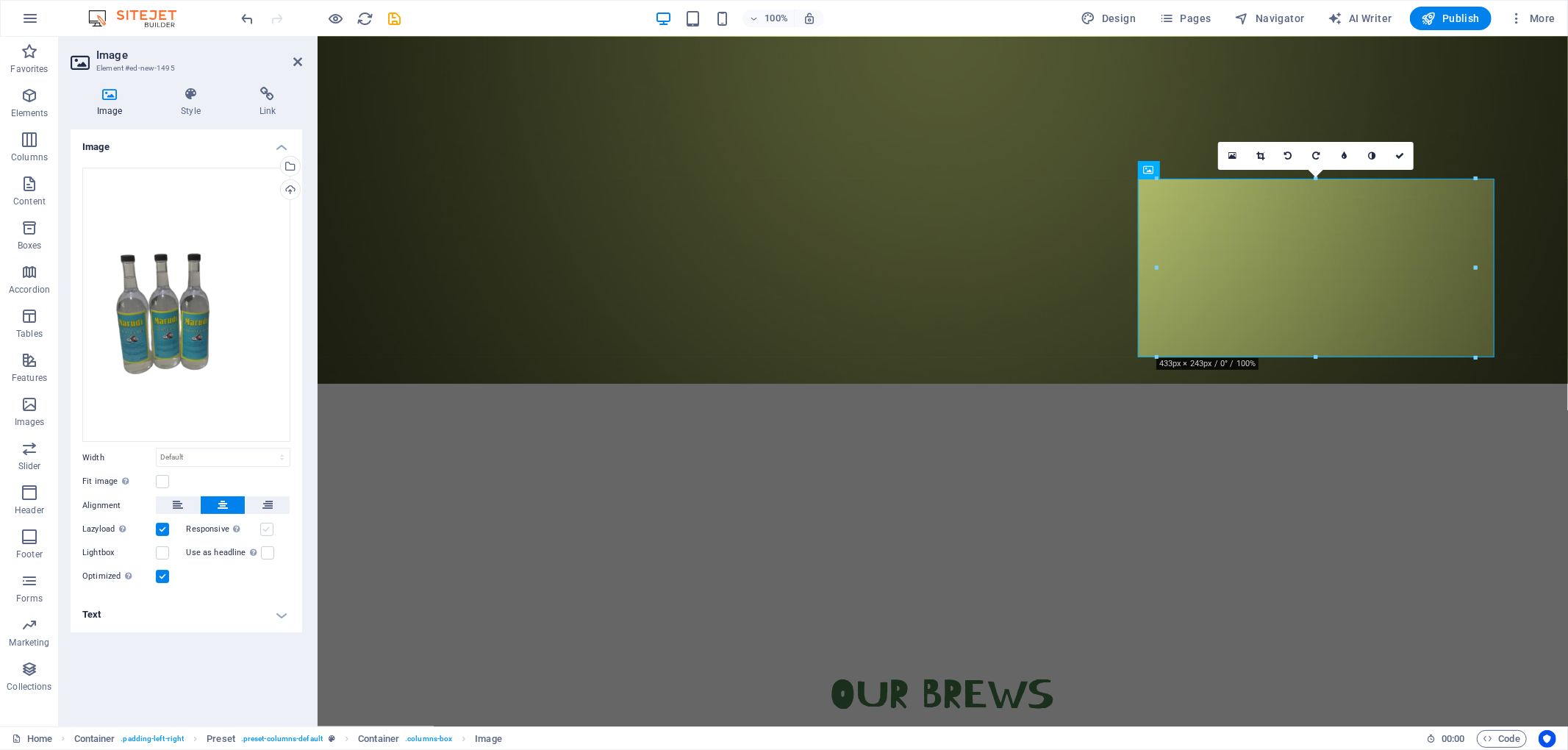
click at [265, 527] on label at bounding box center [267, 529] width 14 height 14
click at [0, 0] on input "Responsive Automatically load retina image and smartphone optimized sizes." at bounding box center [0, 0] width 0 height 0
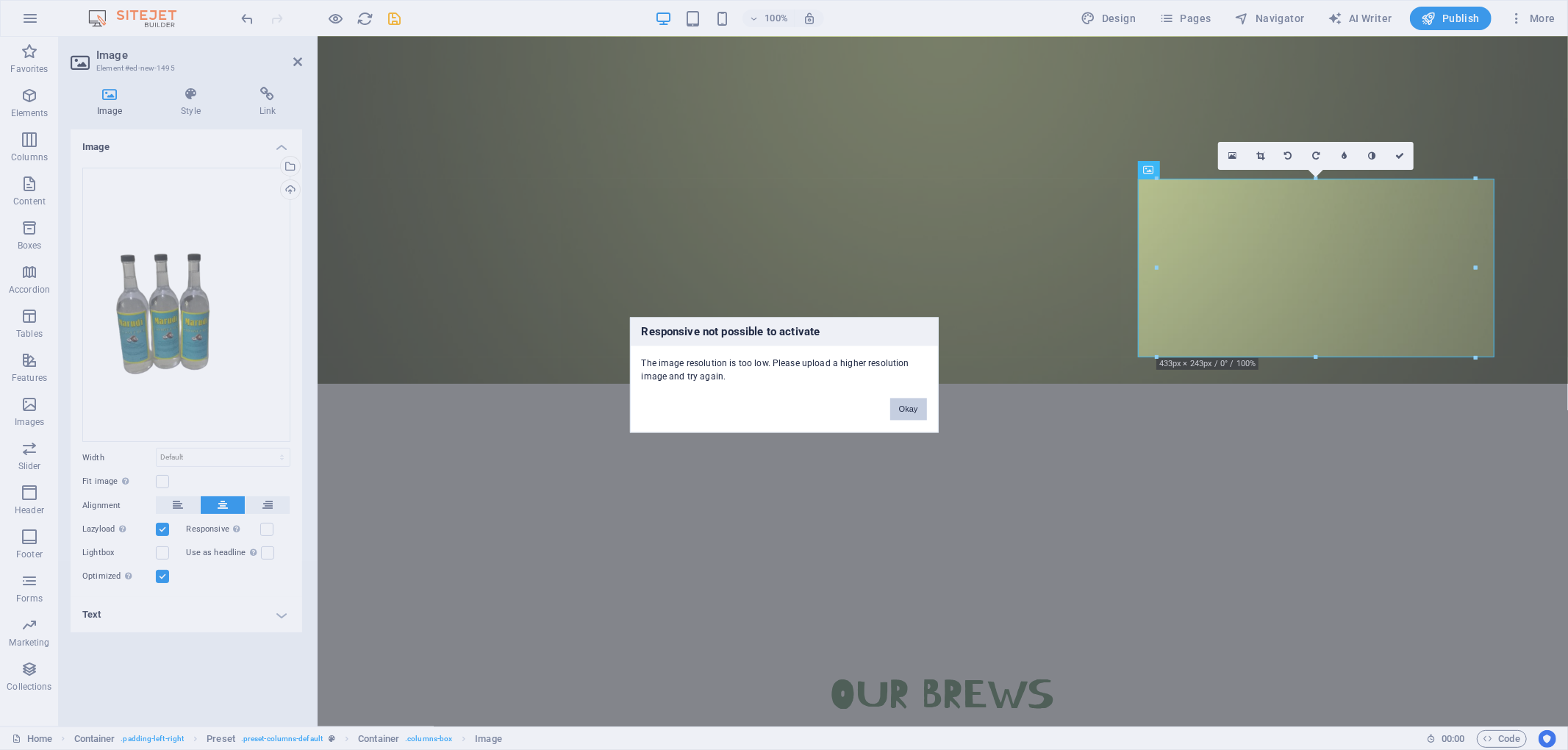
click at [904, 405] on button "Okay" at bounding box center [908, 409] width 37 height 22
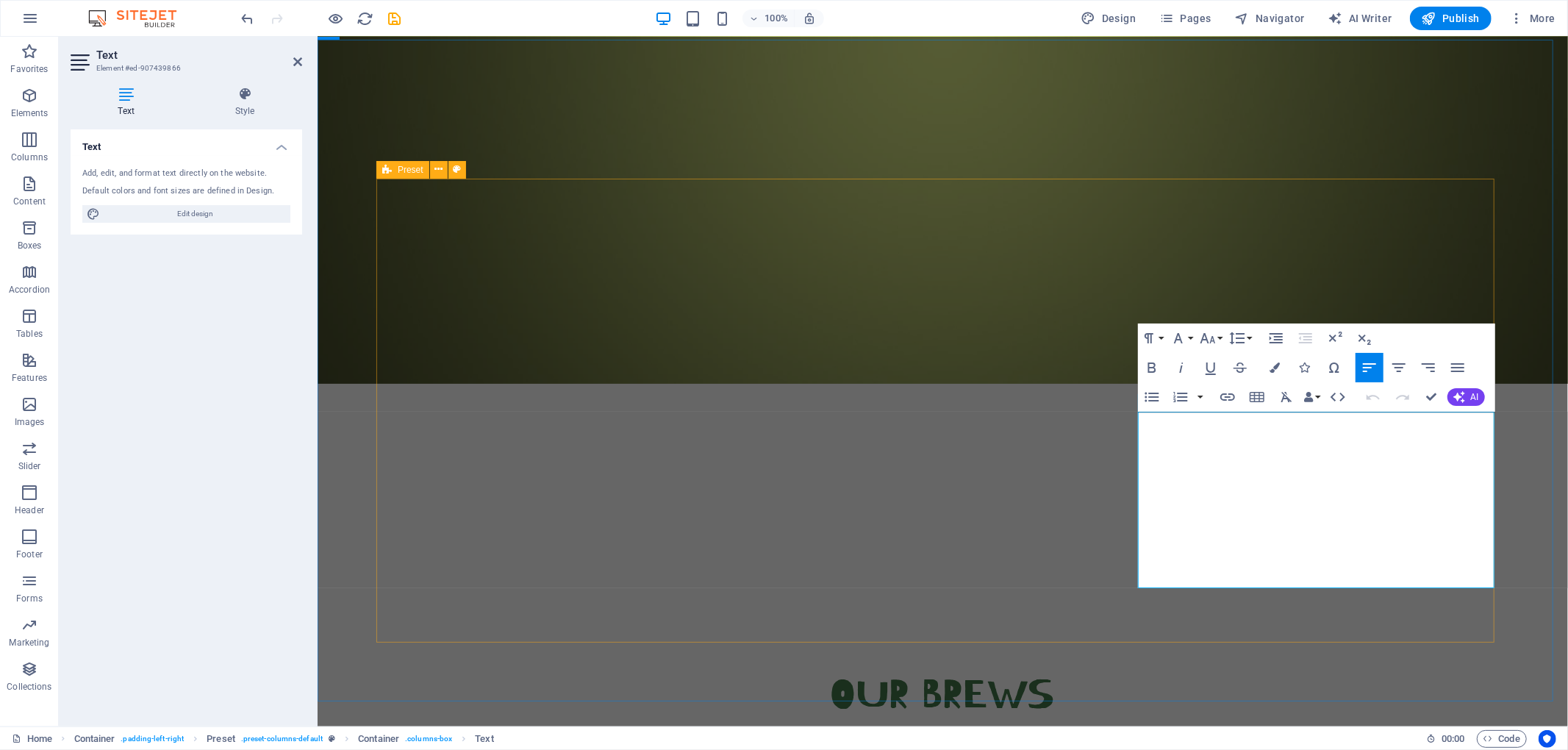
drag, startPoint x: 1250, startPoint y: 574, endPoint x: 1130, endPoint y: 412, distance: 201.6
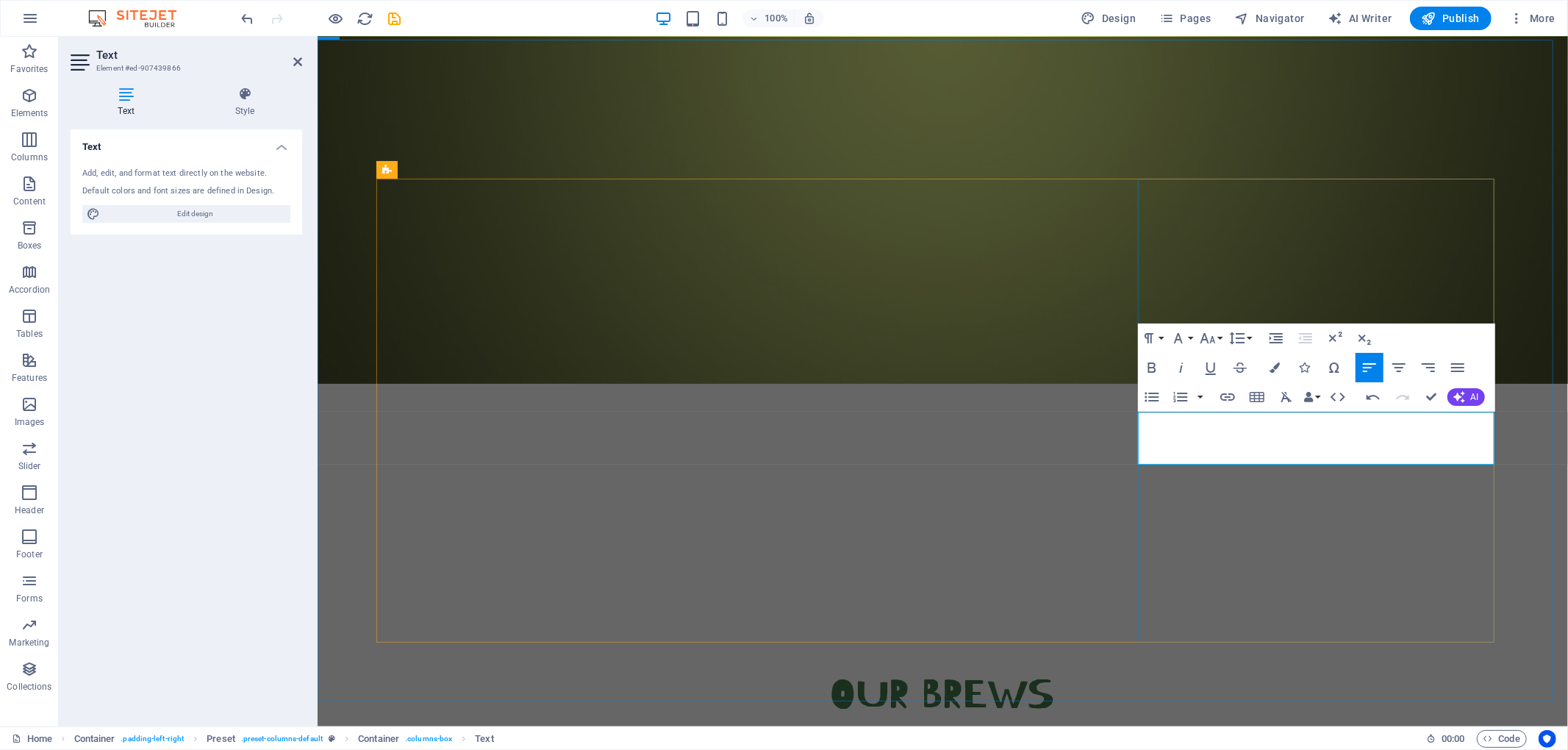
copy p "This uniquely Jamaican Coconut Rum is a delicious liquor perfect for any season…"
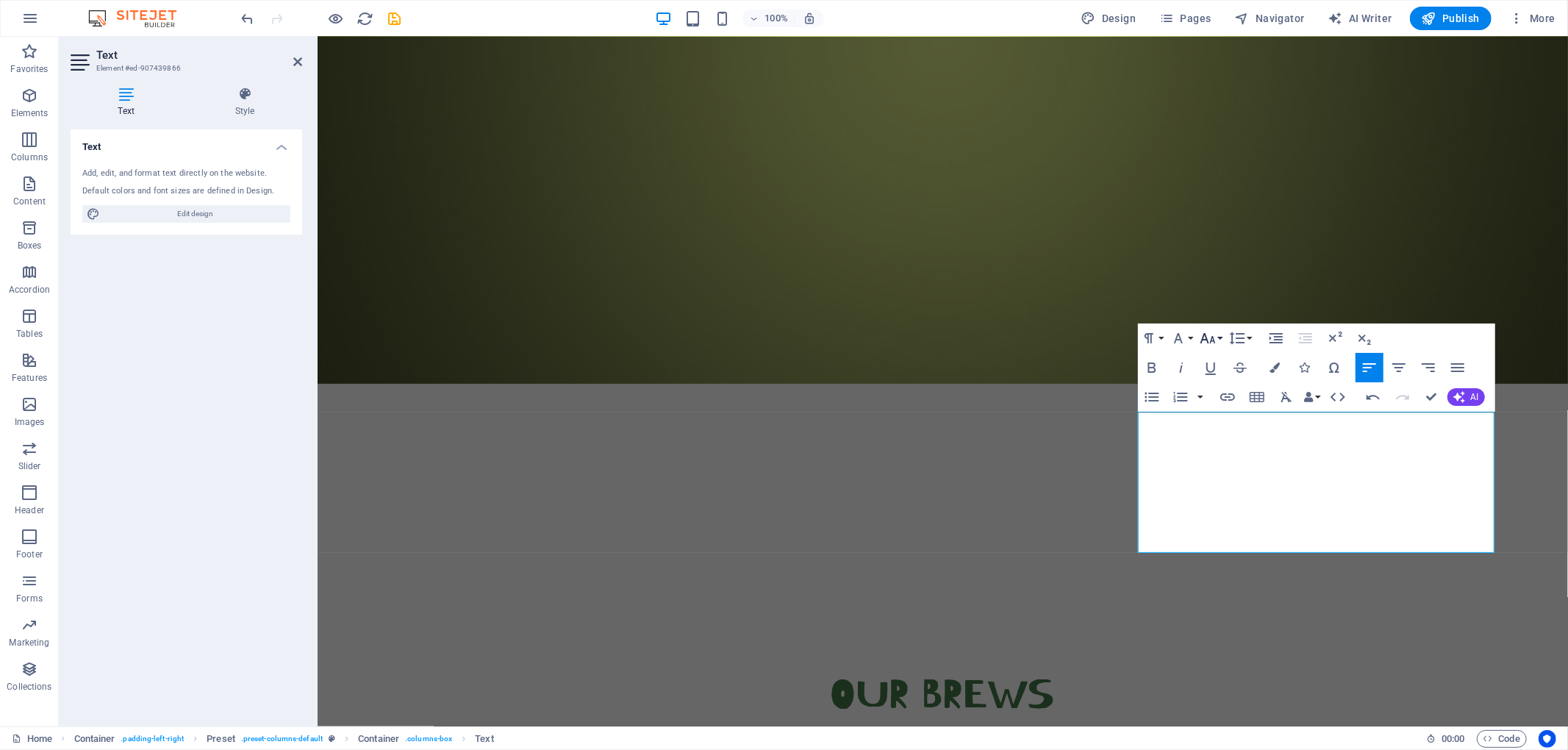
click at [1175, 339] on icon "button" at bounding box center [1207, 337] width 15 height 10
click at [1175, 456] on link "12" at bounding box center [1223, 455] width 52 height 22
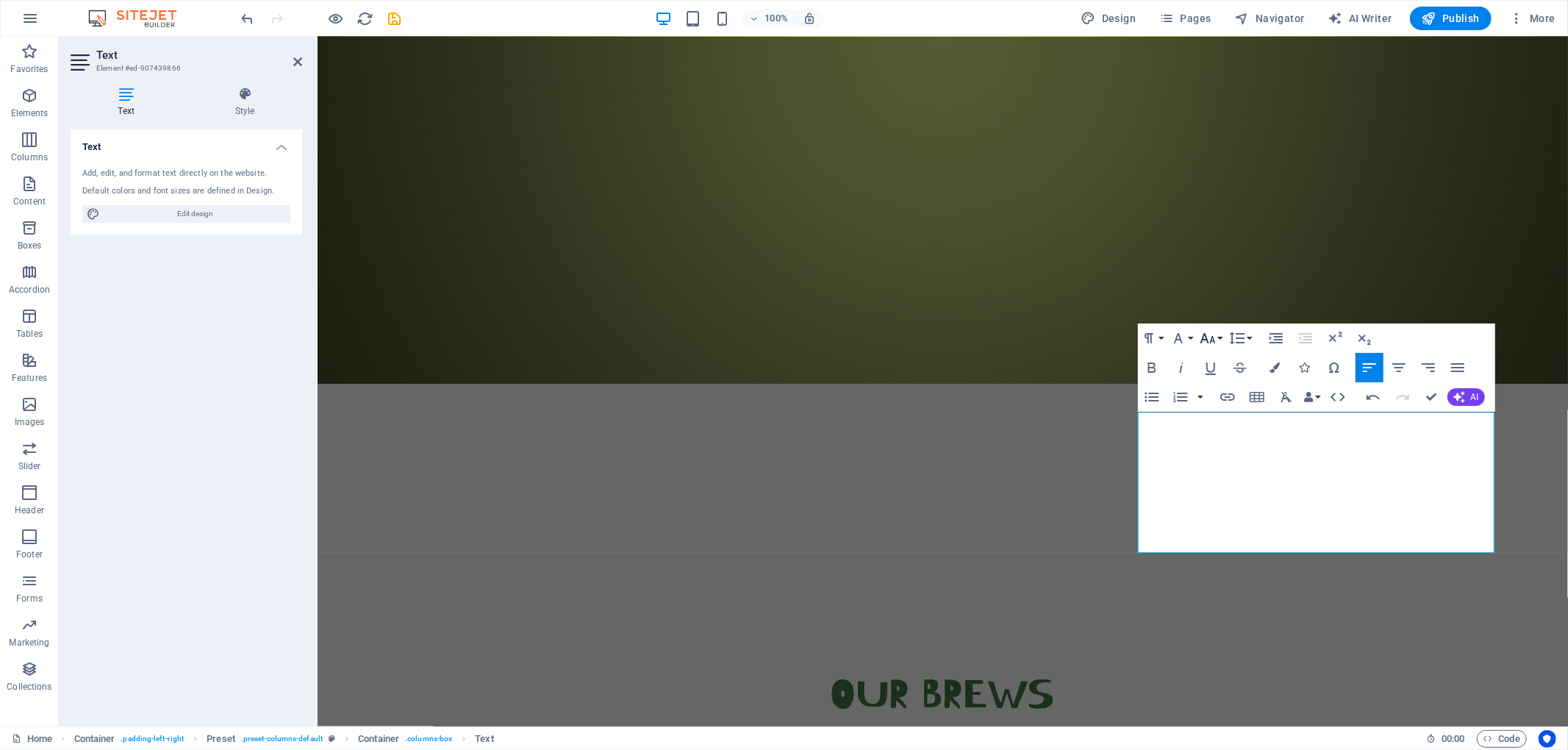
click at [1175, 341] on icon "button" at bounding box center [1207, 337] width 17 height 17
click at [1175, 470] on link "14" at bounding box center [1223, 477] width 52 height 22
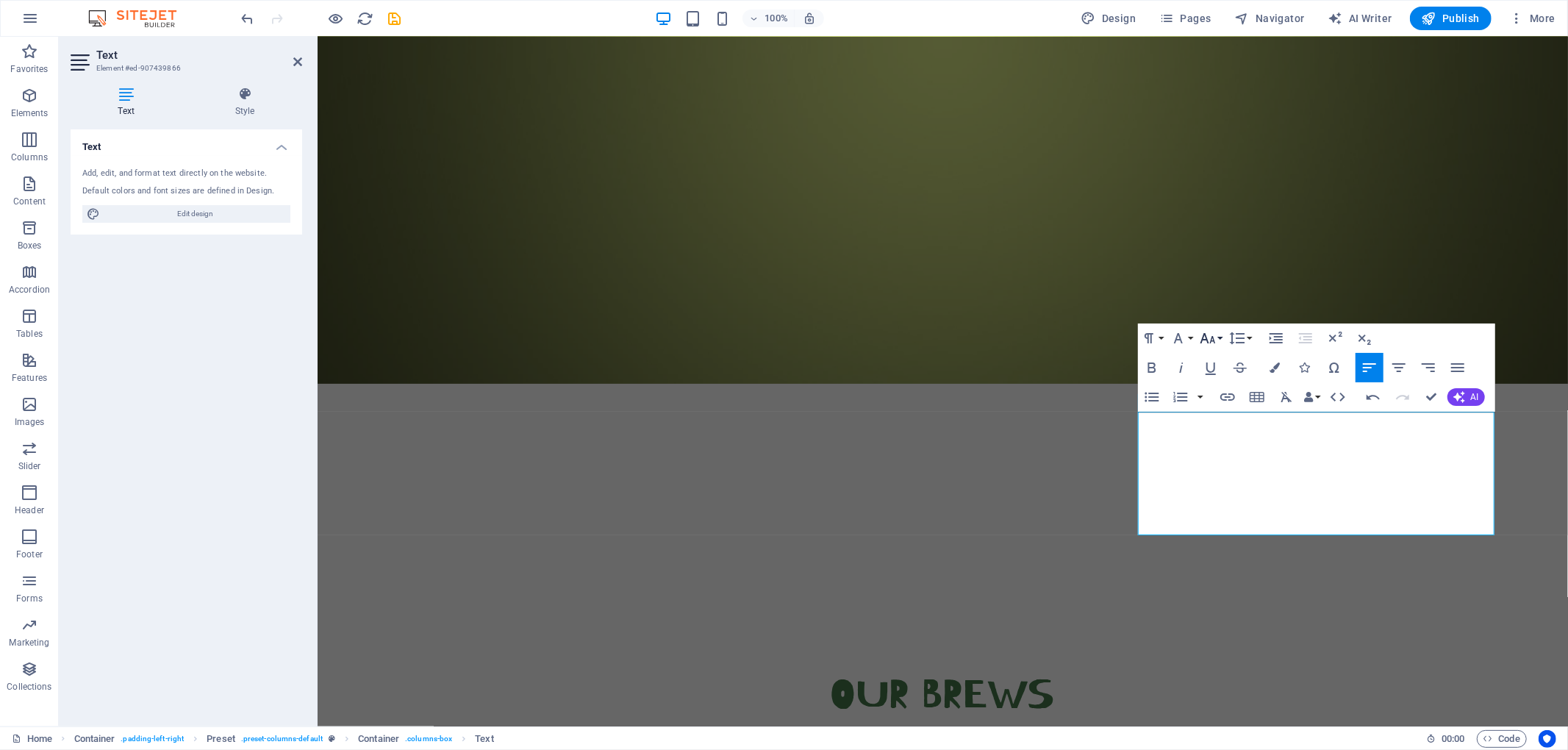
click at [1175, 339] on icon "button" at bounding box center [1207, 337] width 15 height 10
click at [1175, 403] on link "24" at bounding box center [1223, 403] width 52 height 22
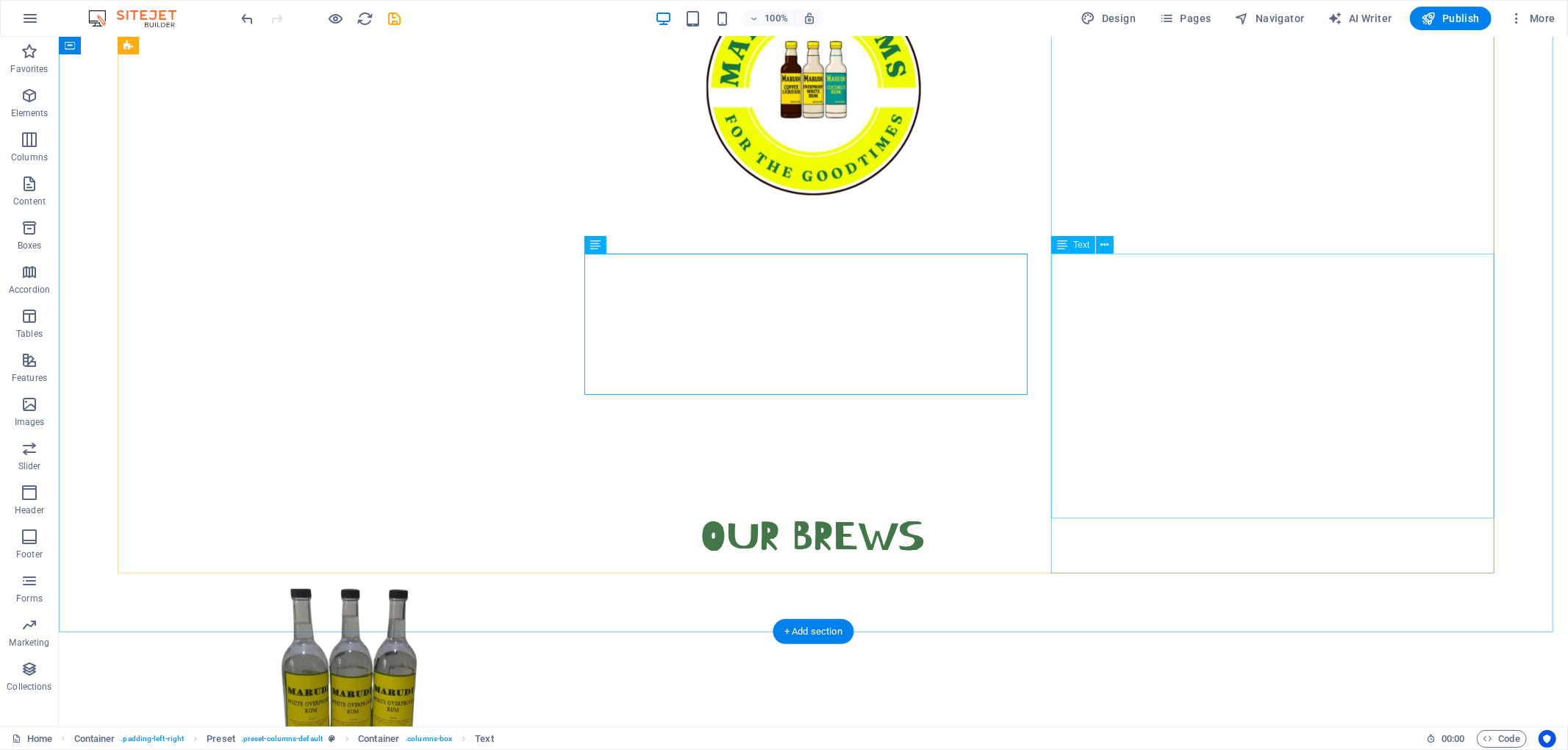
scroll to position [845, 0]
click at [1115, 532] on icon at bounding box center [1114, 531] width 8 height 15
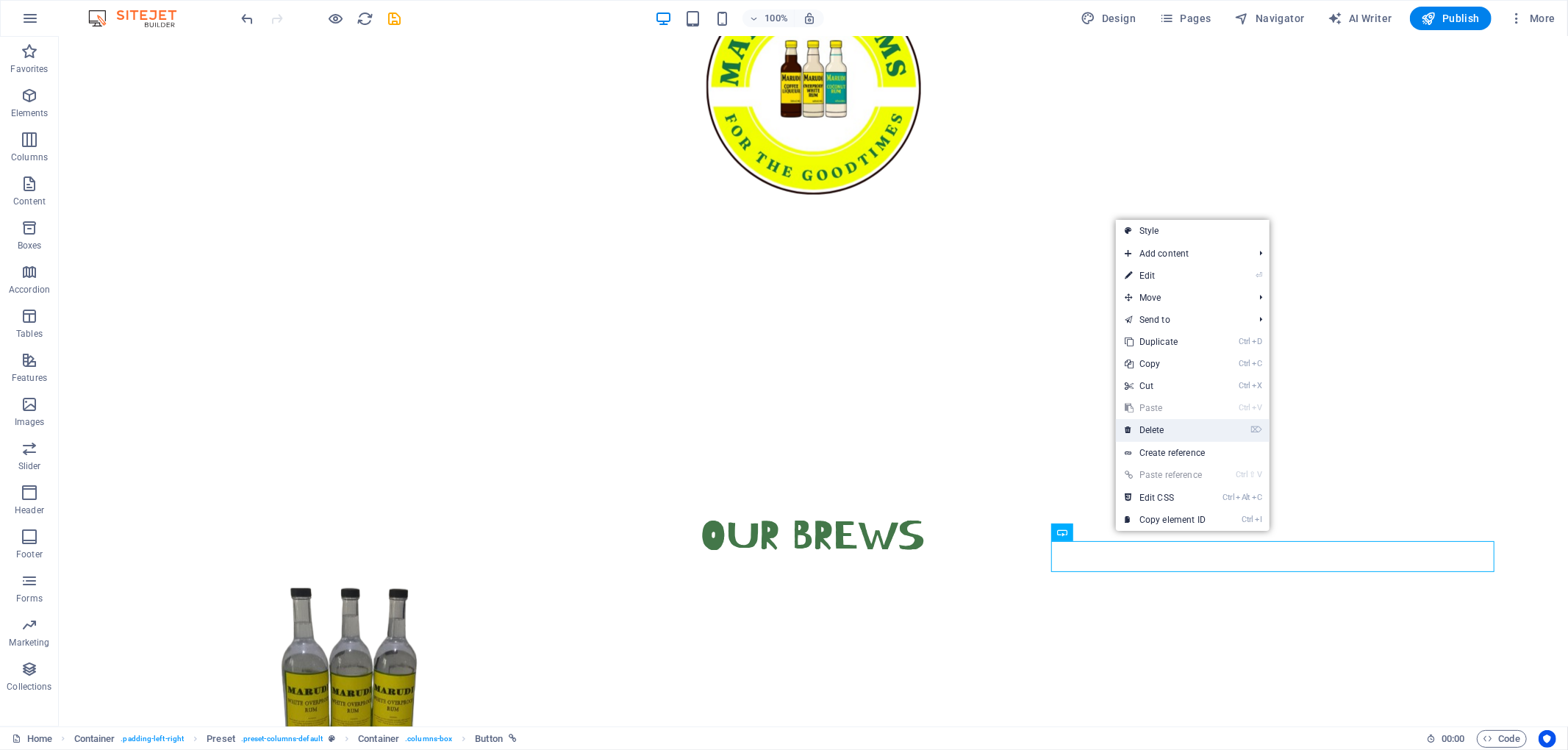
click at [1155, 428] on link "⌦ Delete" at bounding box center [1164, 430] width 99 height 22
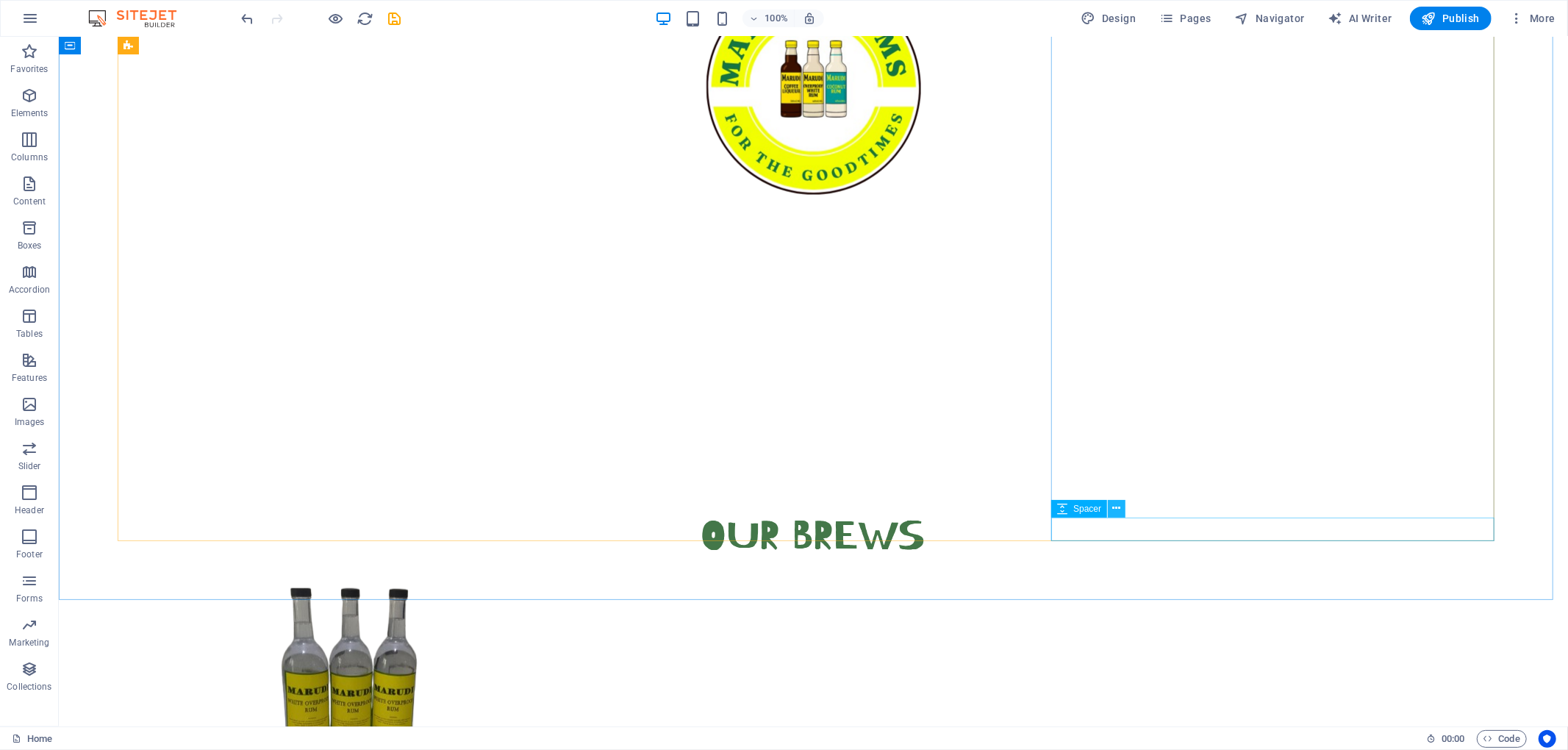
click at [1113, 508] on icon at bounding box center [1117, 508] width 8 height 15
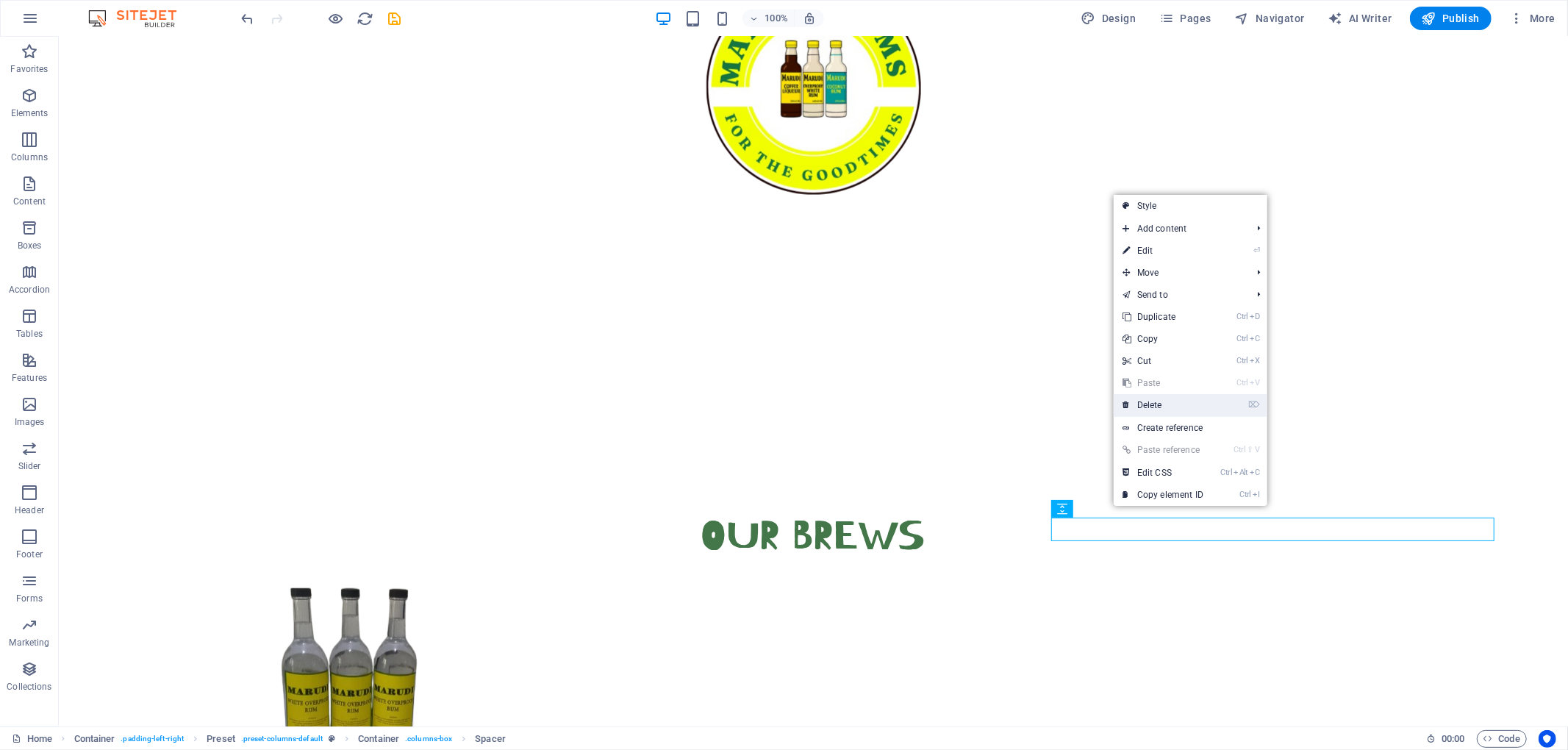
click at [1162, 403] on link "⌦ Delete" at bounding box center [1163, 404] width 99 height 22
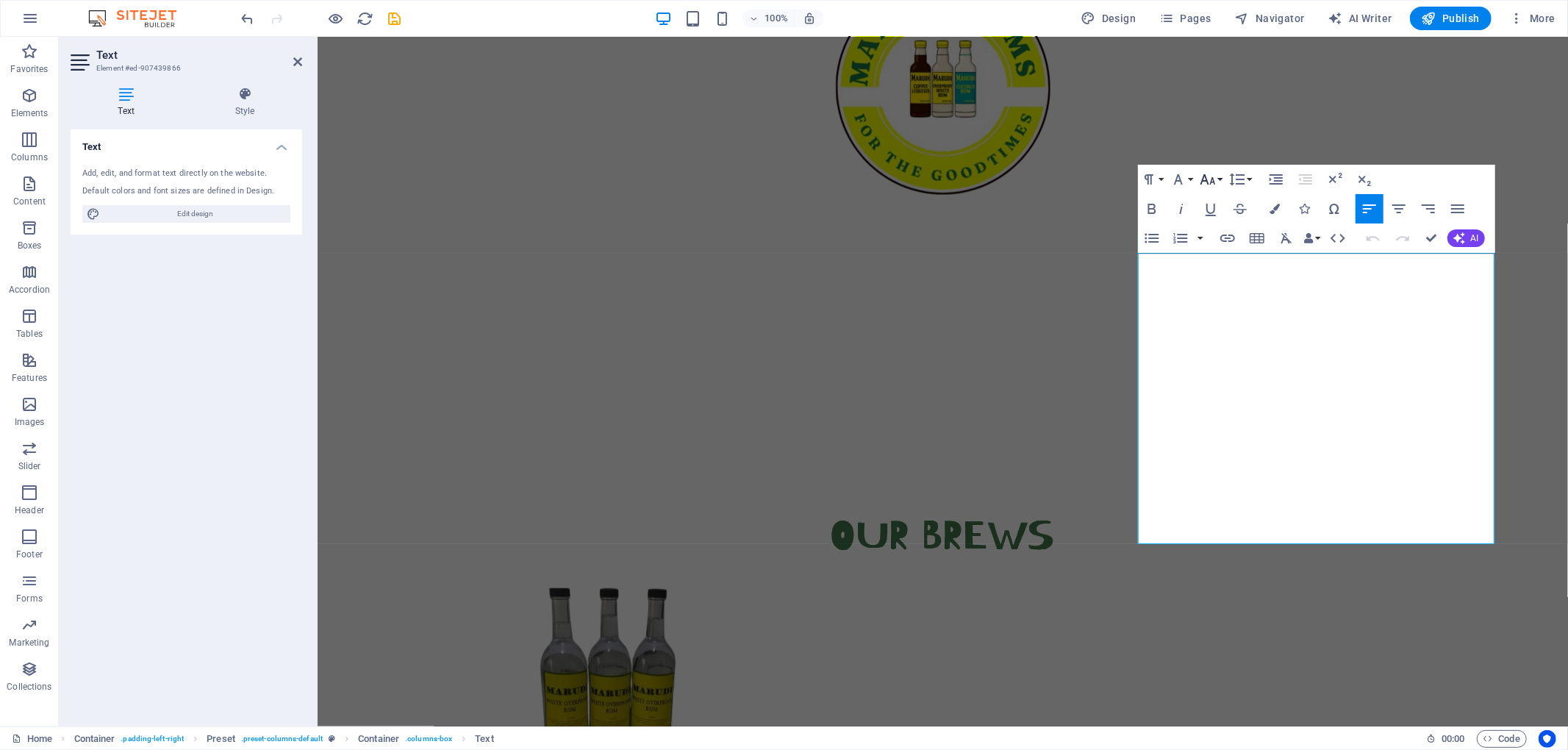
click at [1175, 181] on button "Font Size" at bounding box center [1211, 179] width 28 height 29
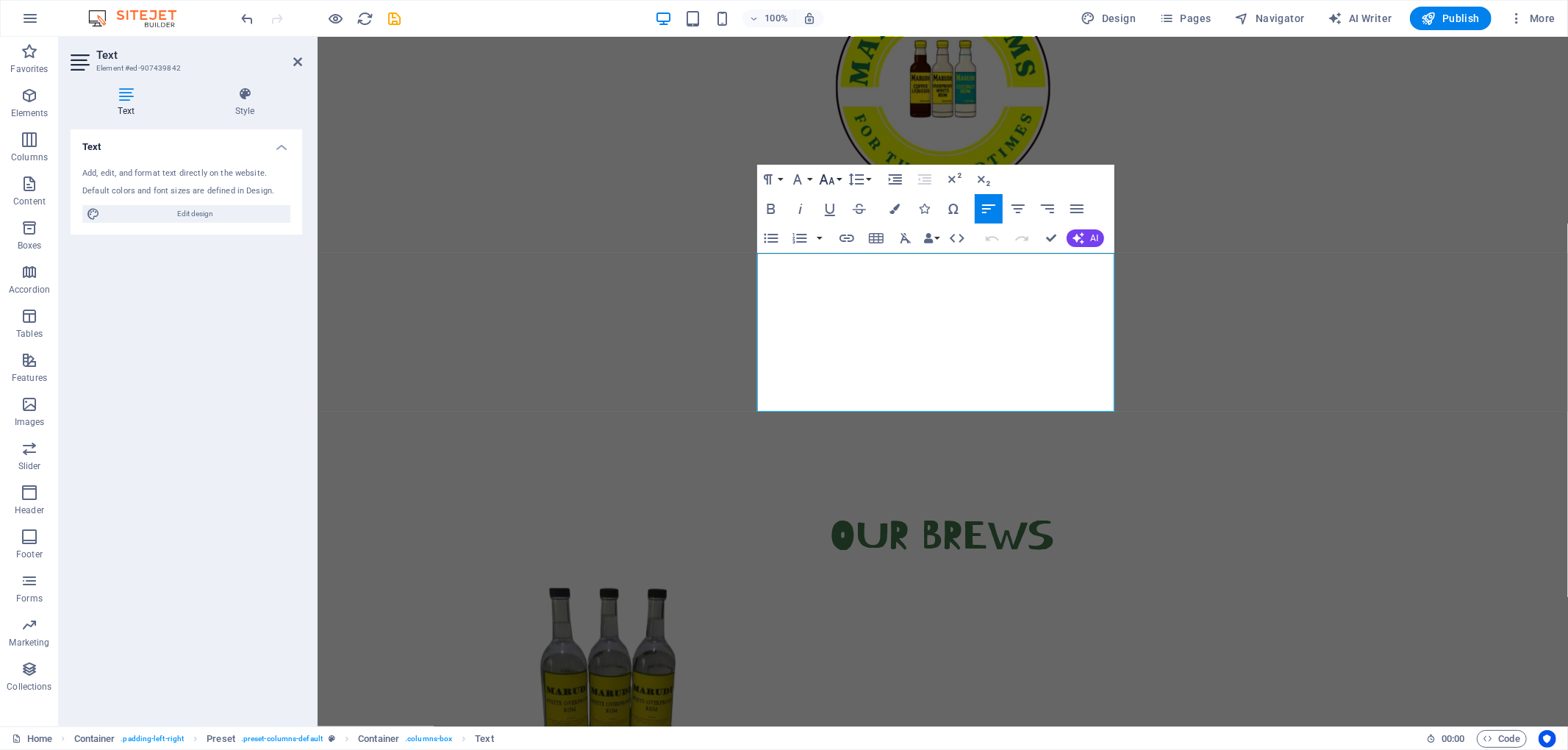
click at [837, 175] on button "Font Size" at bounding box center [830, 179] width 28 height 29
click at [841, 354] on link "24" at bounding box center [842, 362] width 52 height 22
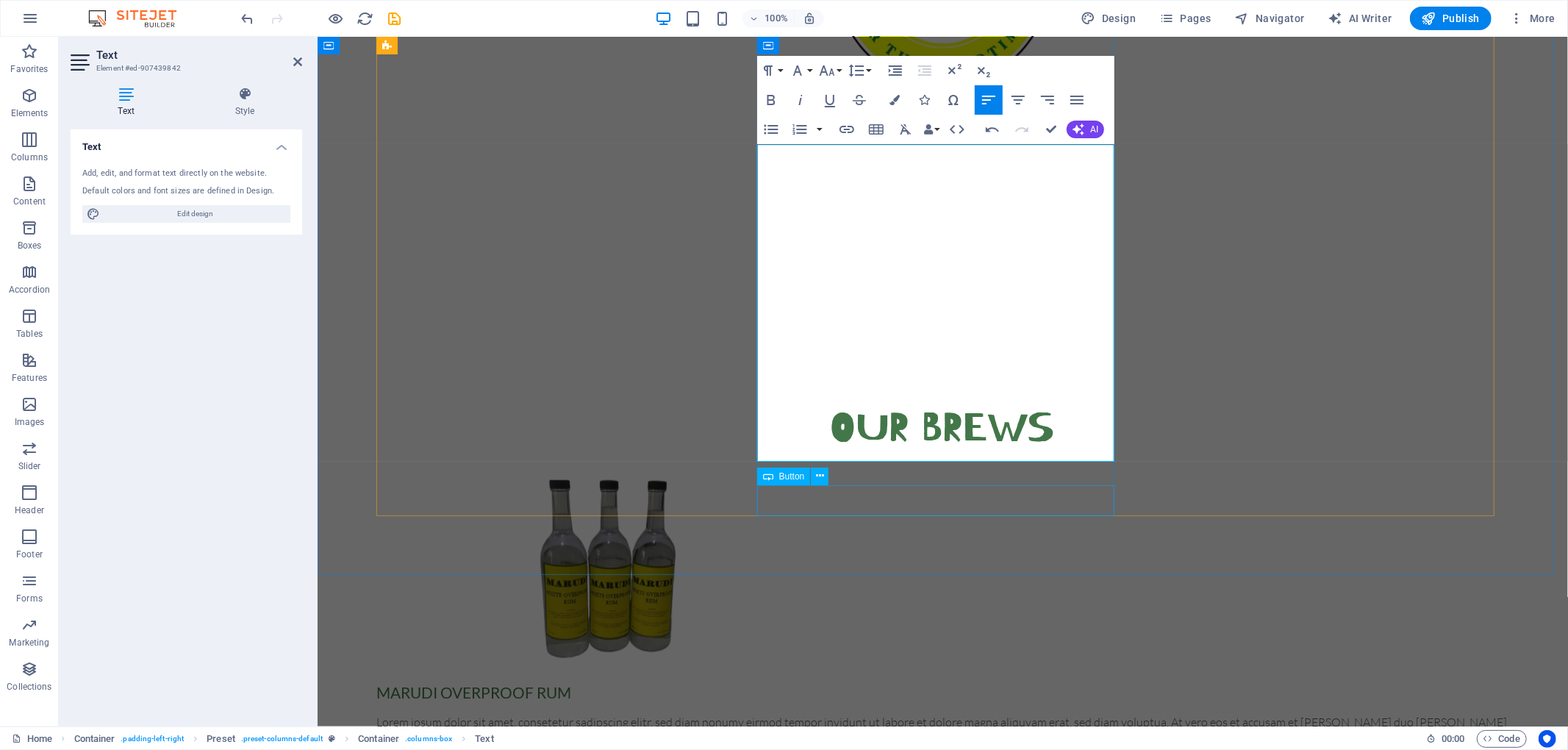
scroll to position [954, 0]
click at [821, 478] on icon at bounding box center [820, 475] width 8 height 15
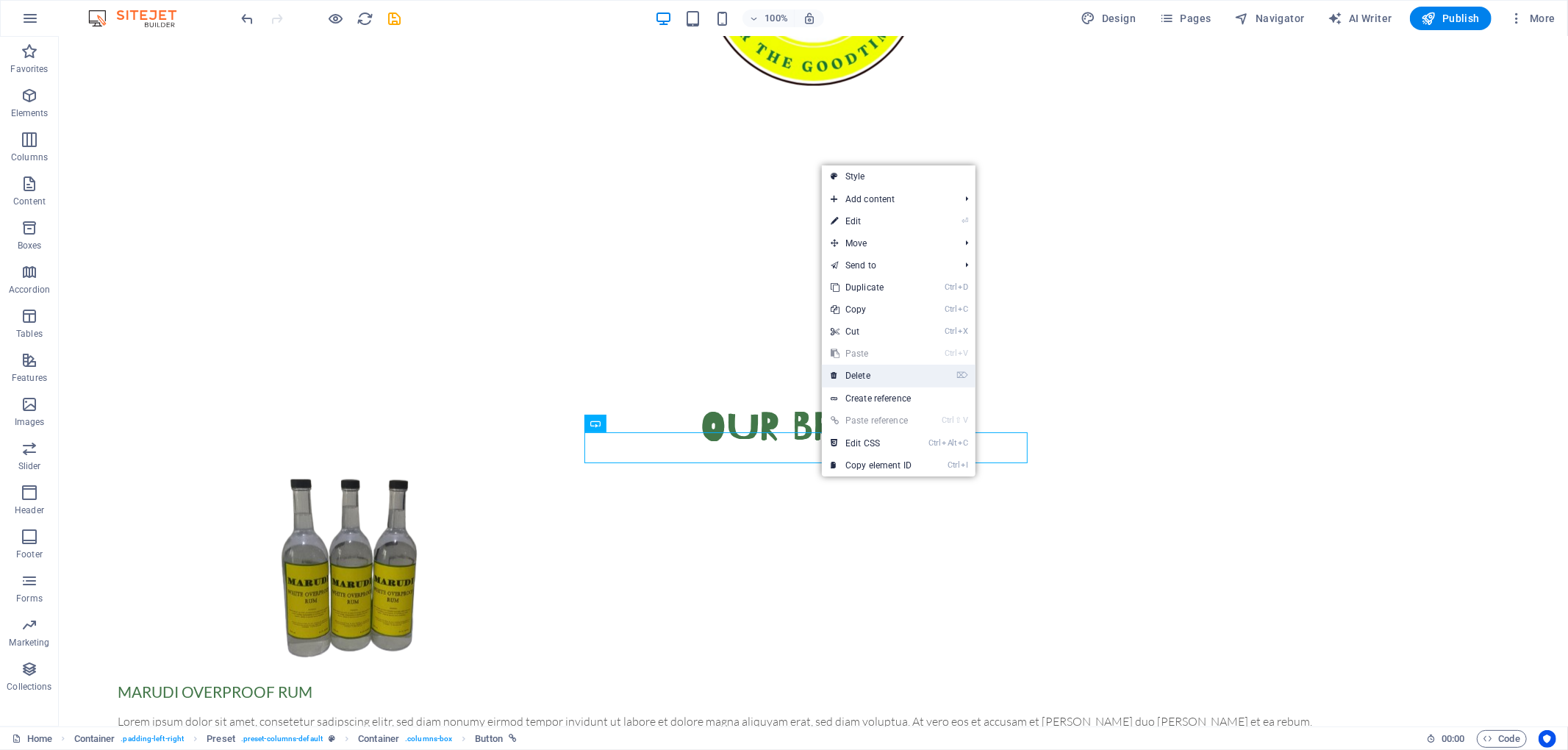
click at [856, 372] on link "⌦ Delete" at bounding box center [870, 375] width 99 height 22
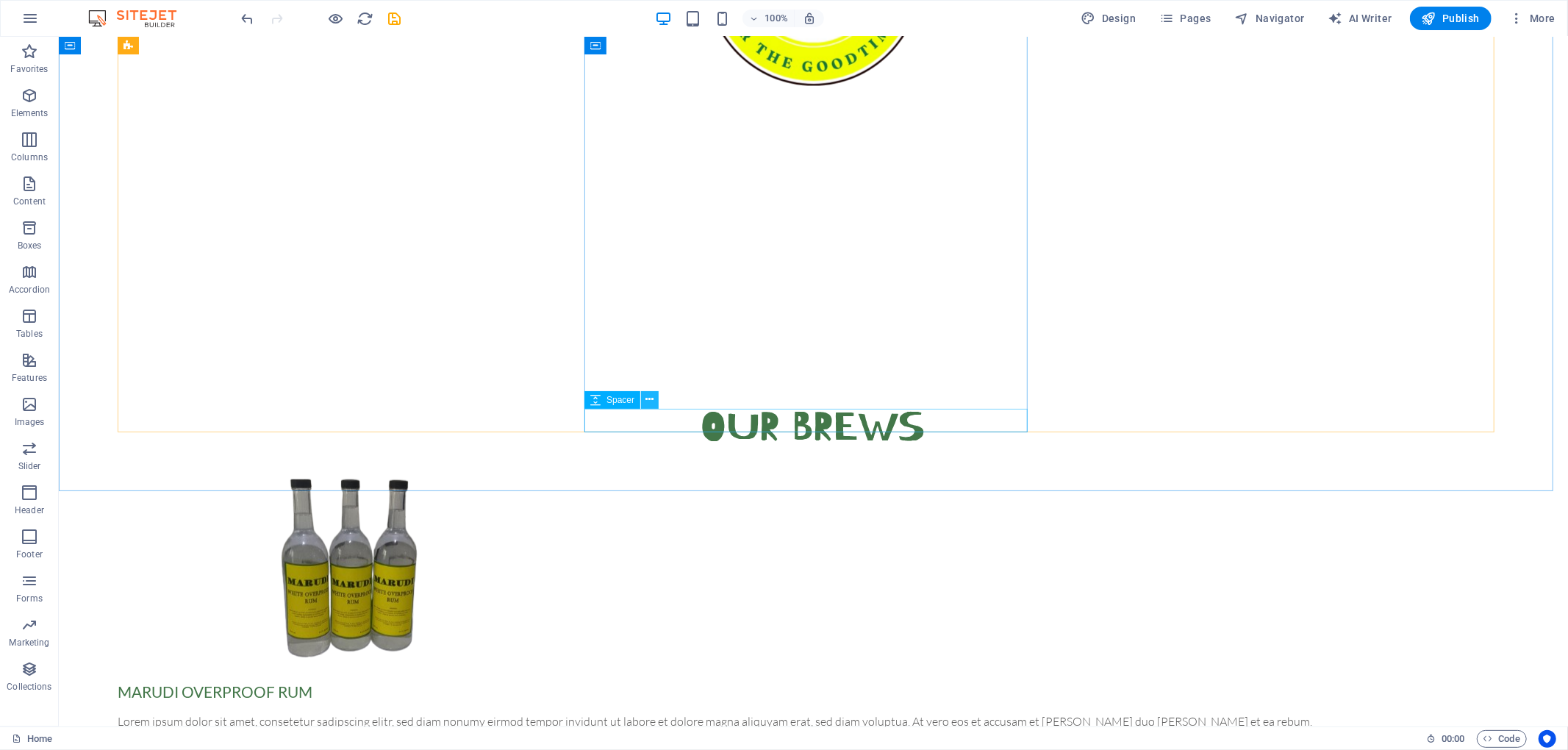
click at [651, 401] on icon at bounding box center [650, 399] width 8 height 15
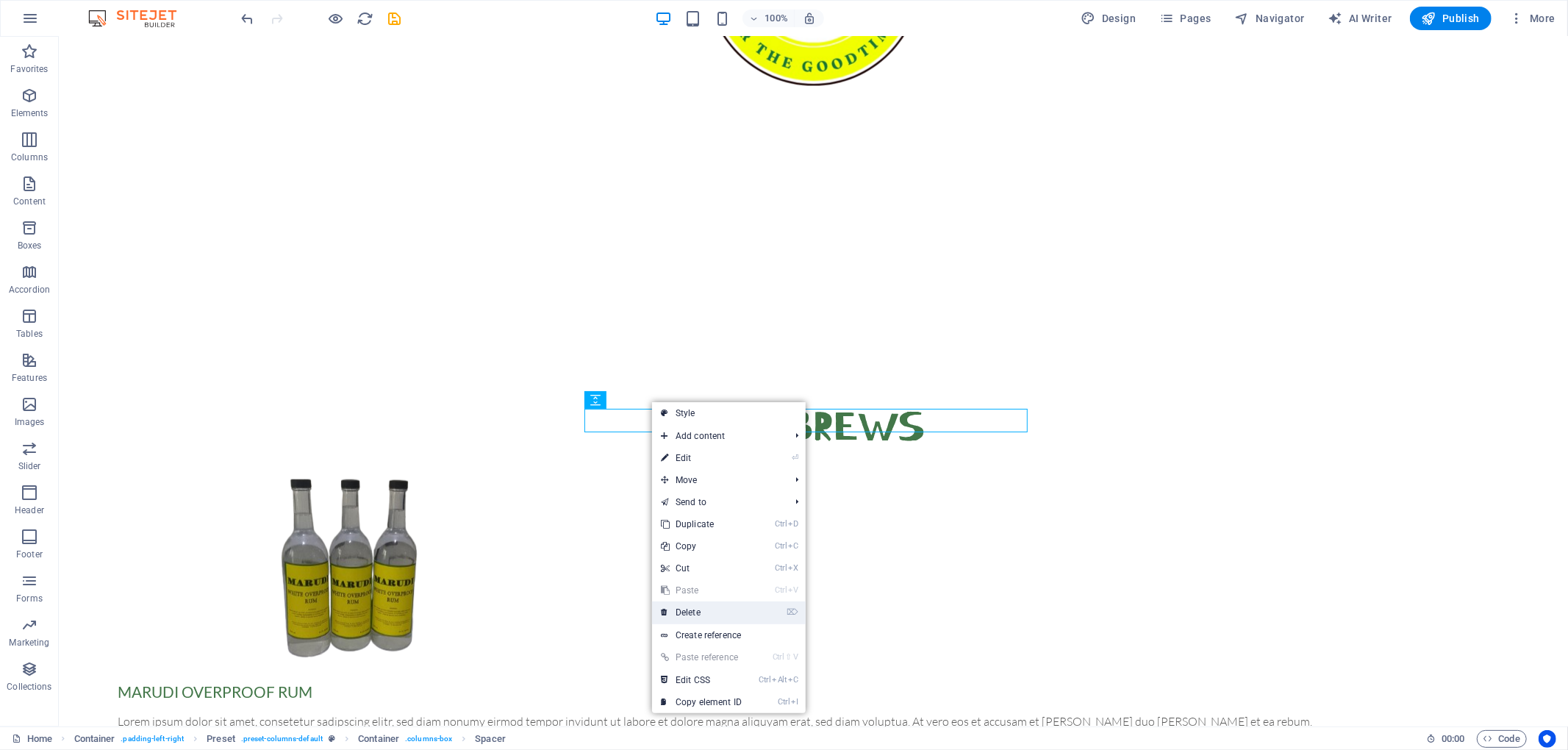
click at [698, 562] on link "⌦ Delete" at bounding box center [701, 612] width 99 height 22
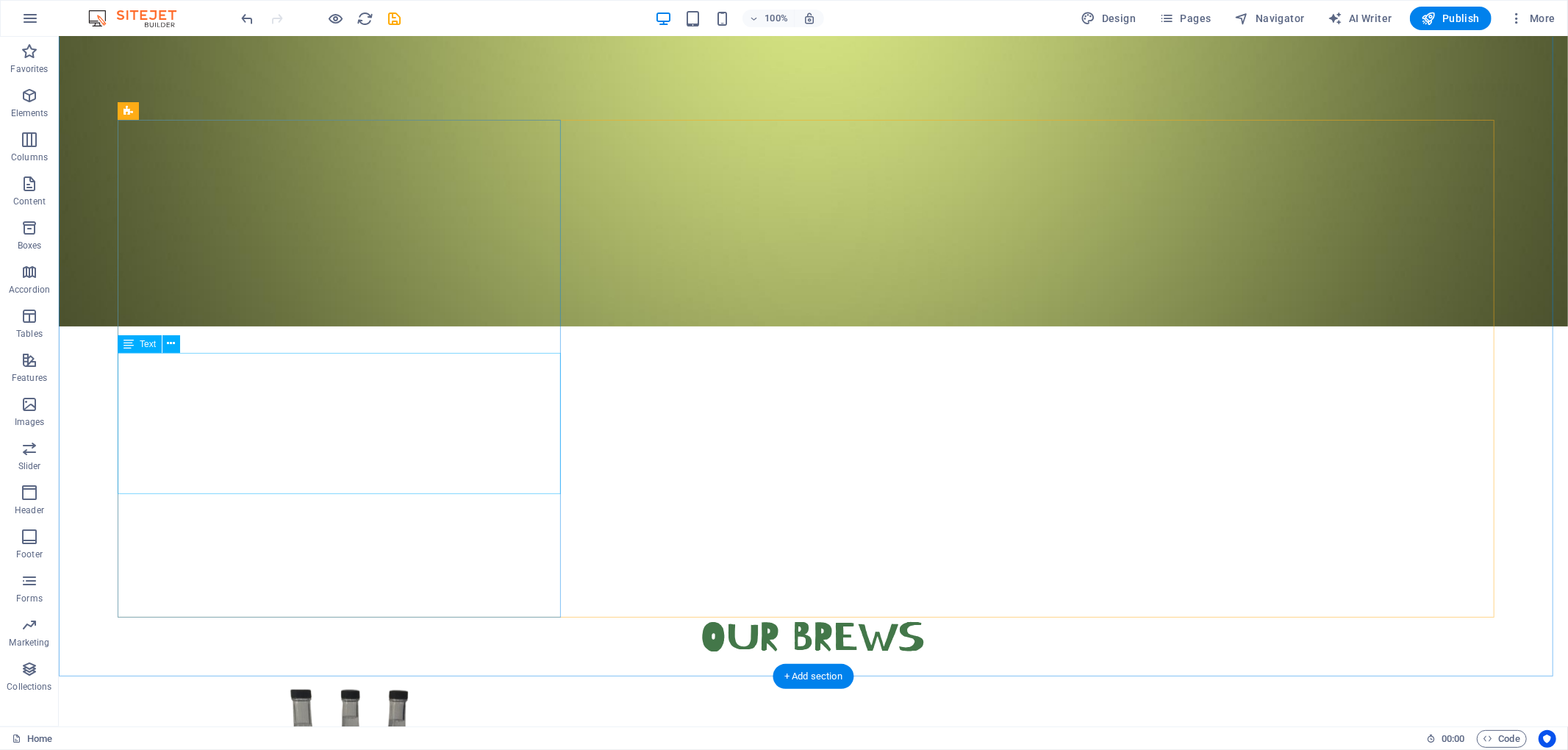
scroll to position [747, 0]
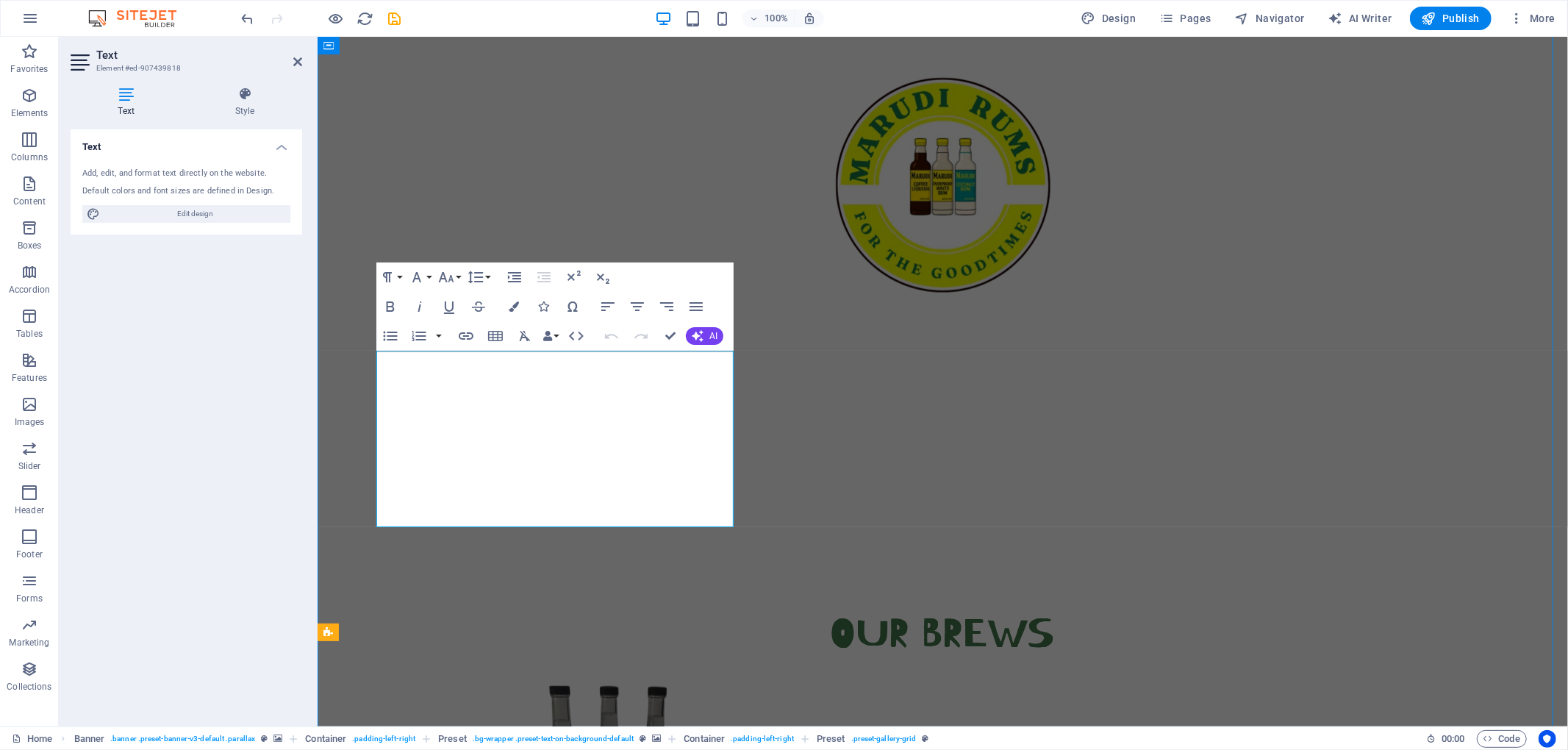
scroll to position [0, 0]
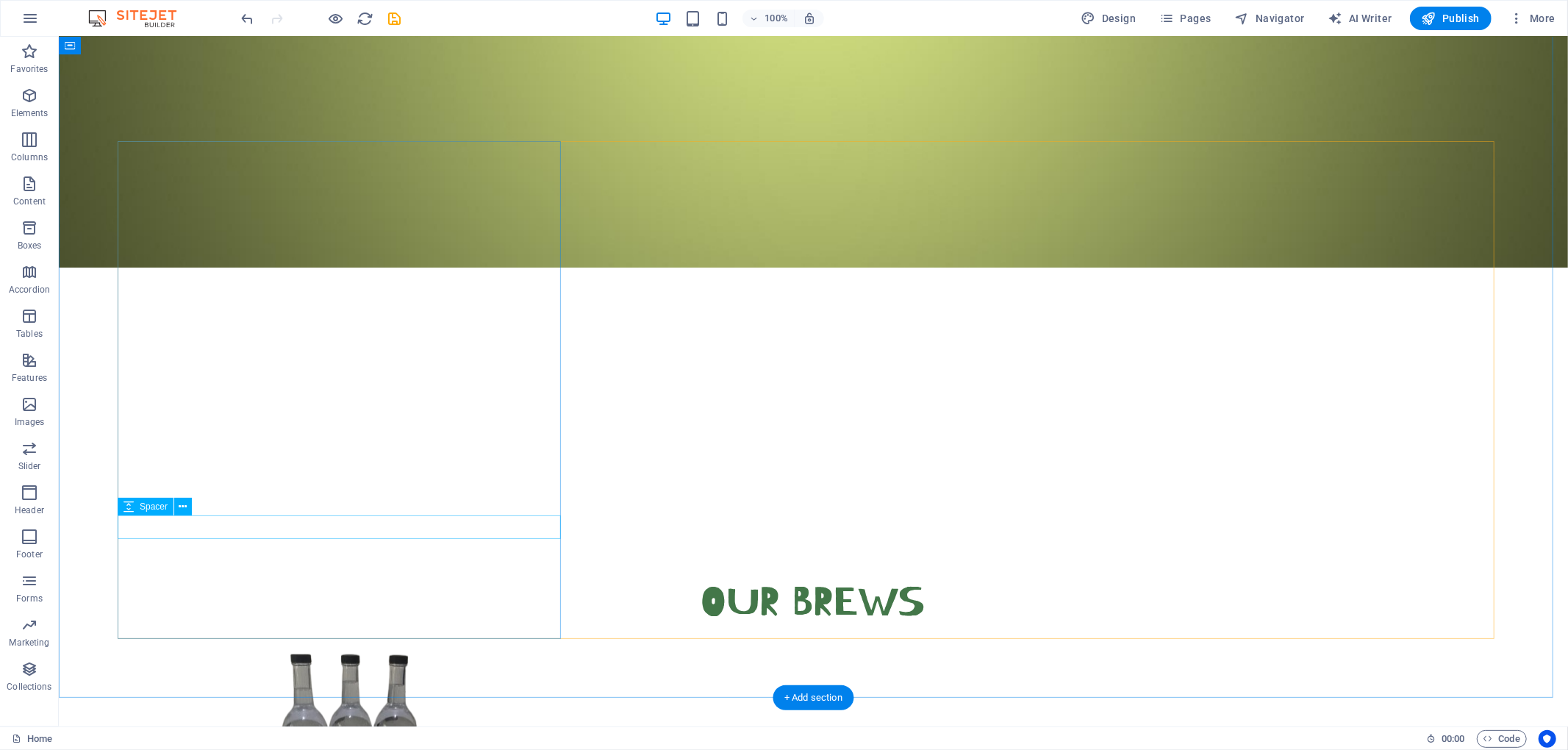
scroll to position [780, 0]
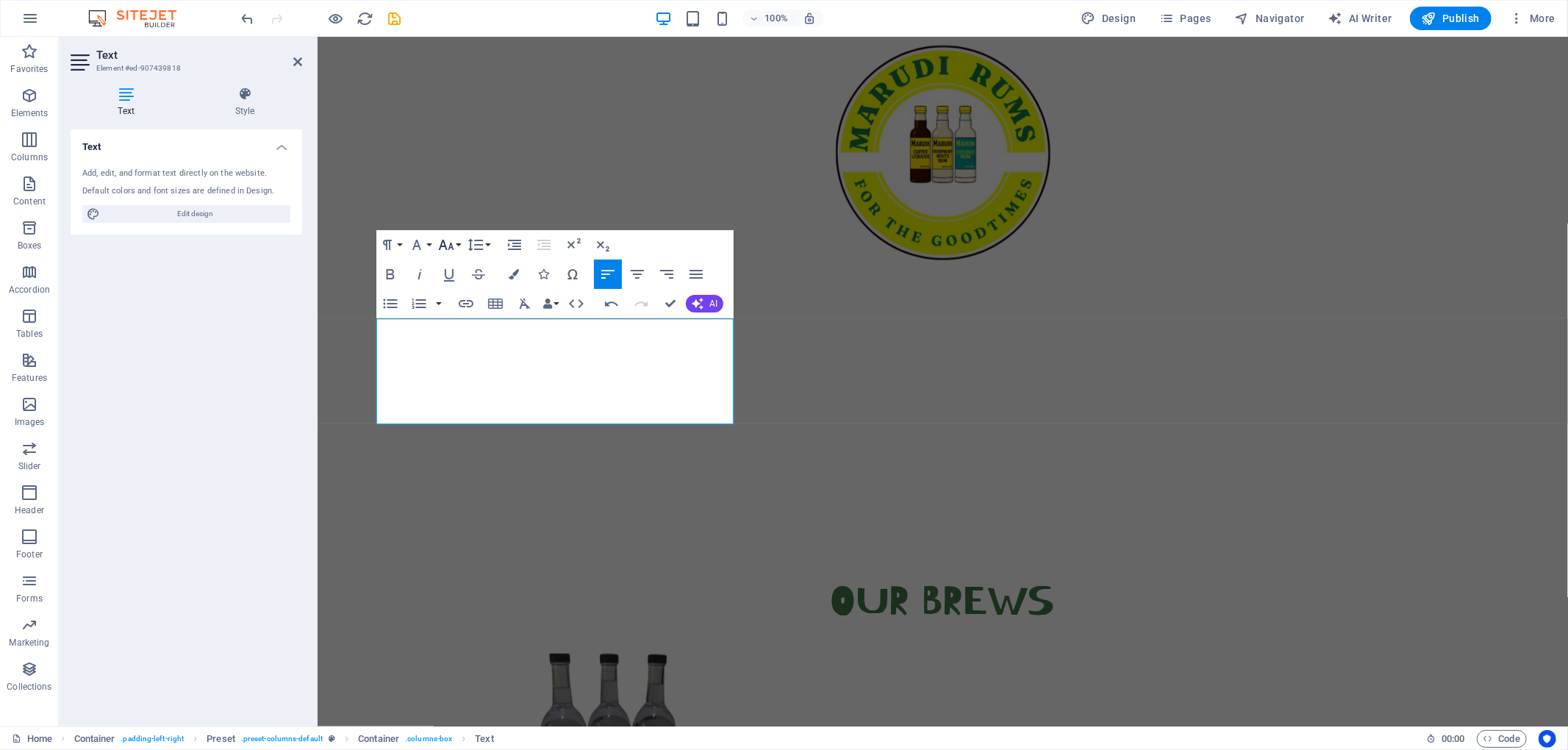
click at [452, 249] on icon "button" at bounding box center [446, 244] width 15 height 10
click at [461, 424] on link "24" at bounding box center [461, 428] width 52 height 22
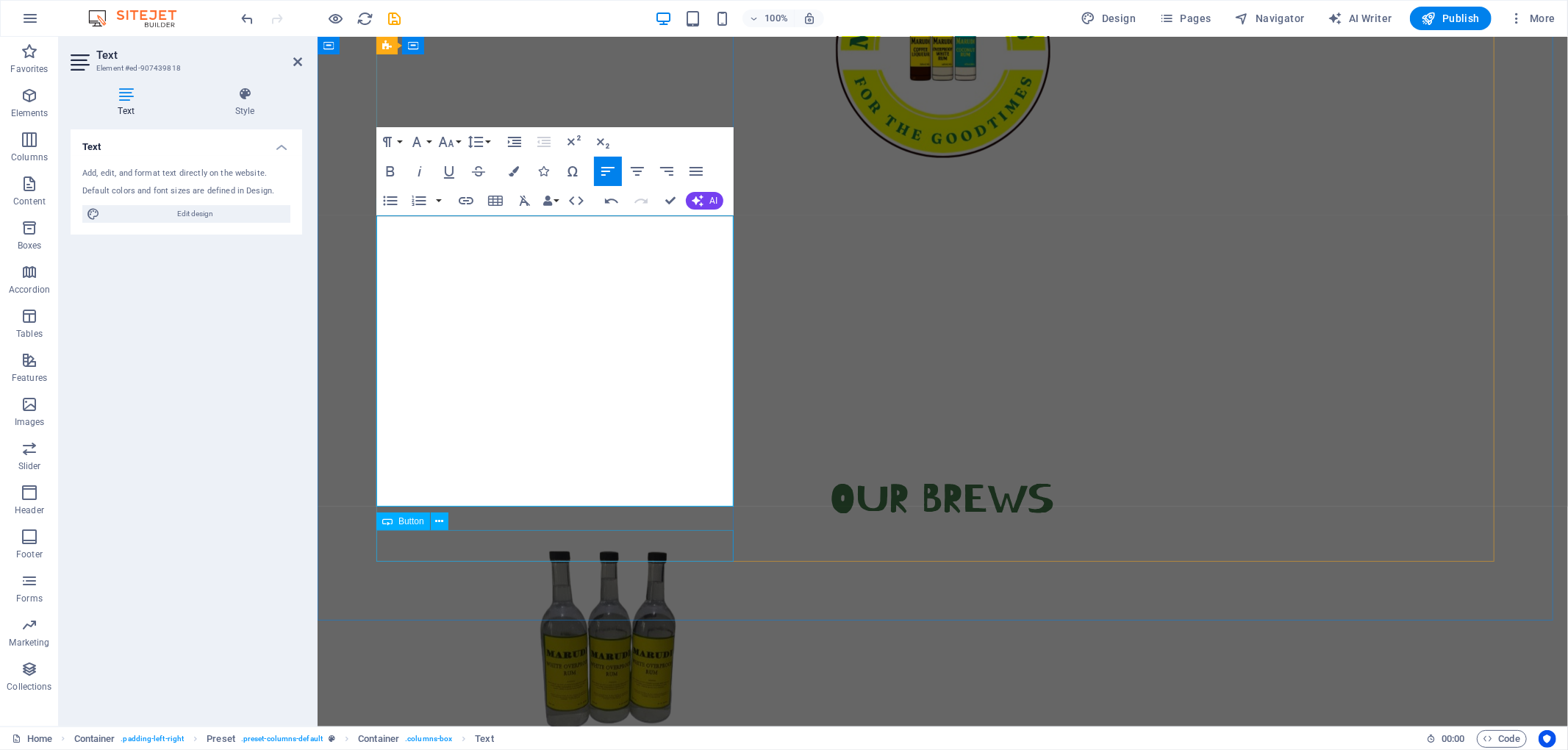
scroll to position [883, 0]
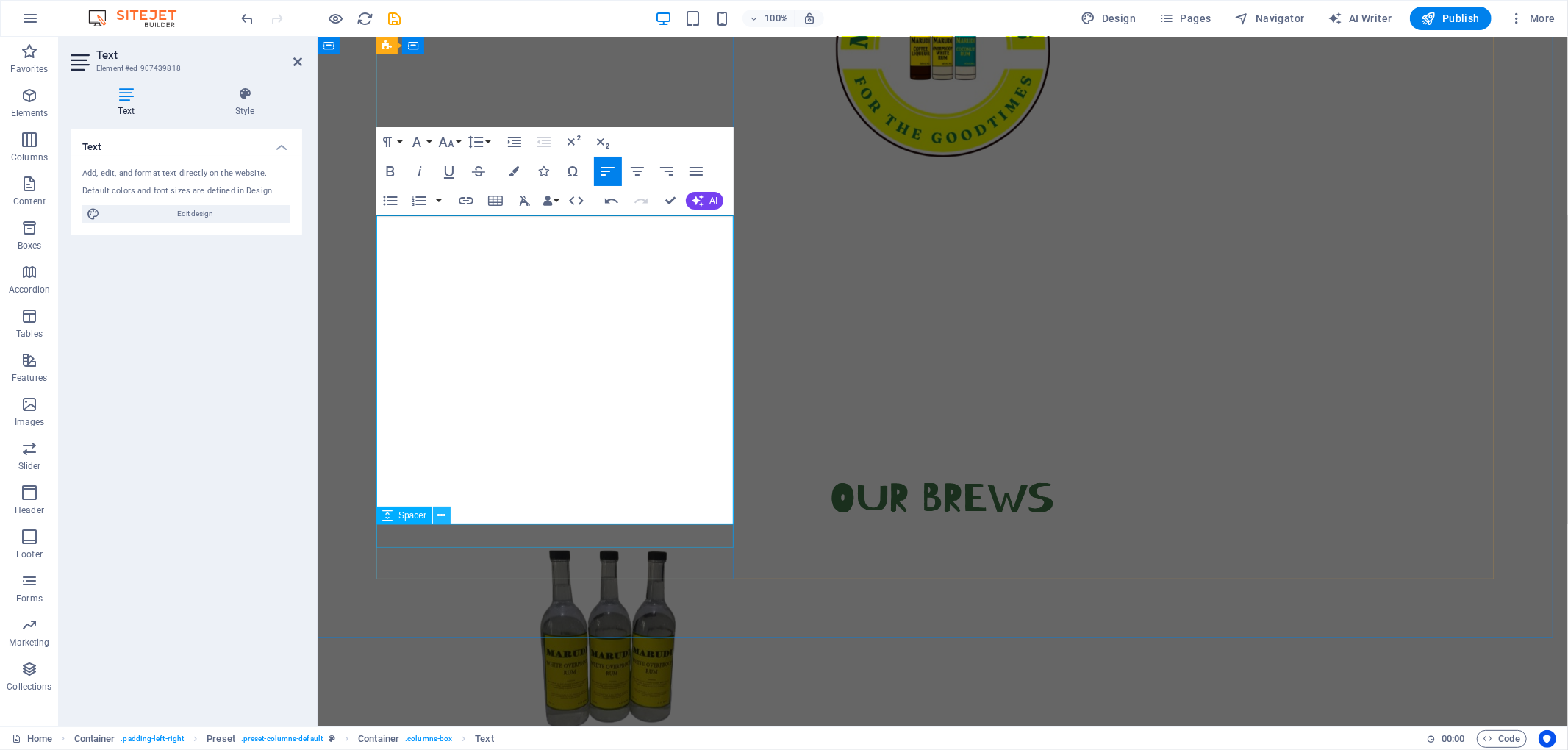
click at [442, 513] on icon at bounding box center [442, 515] width 8 height 15
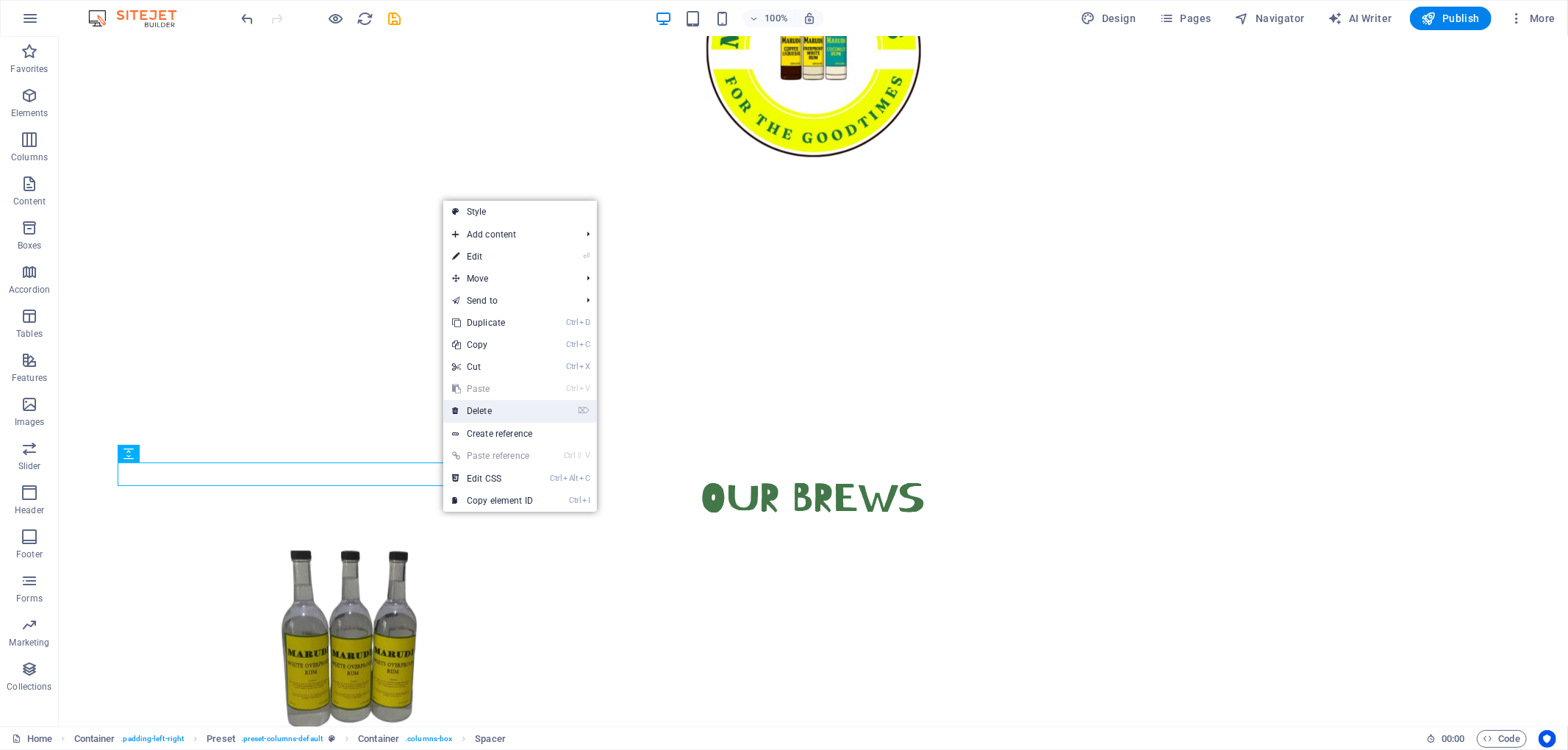
click at [487, 412] on link "⌦ Delete" at bounding box center [492, 411] width 99 height 22
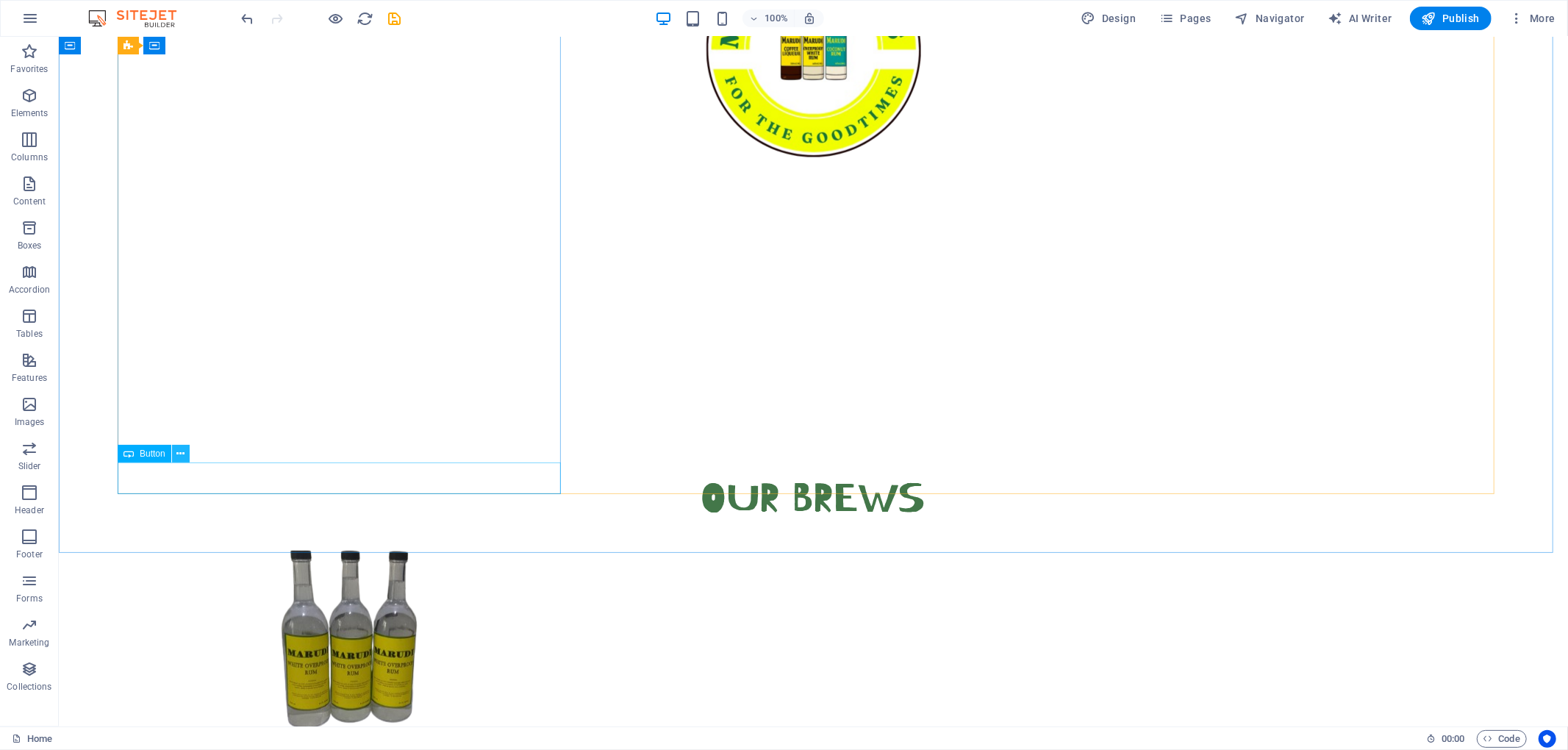
click at [184, 453] on icon at bounding box center [180, 453] width 8 height 15
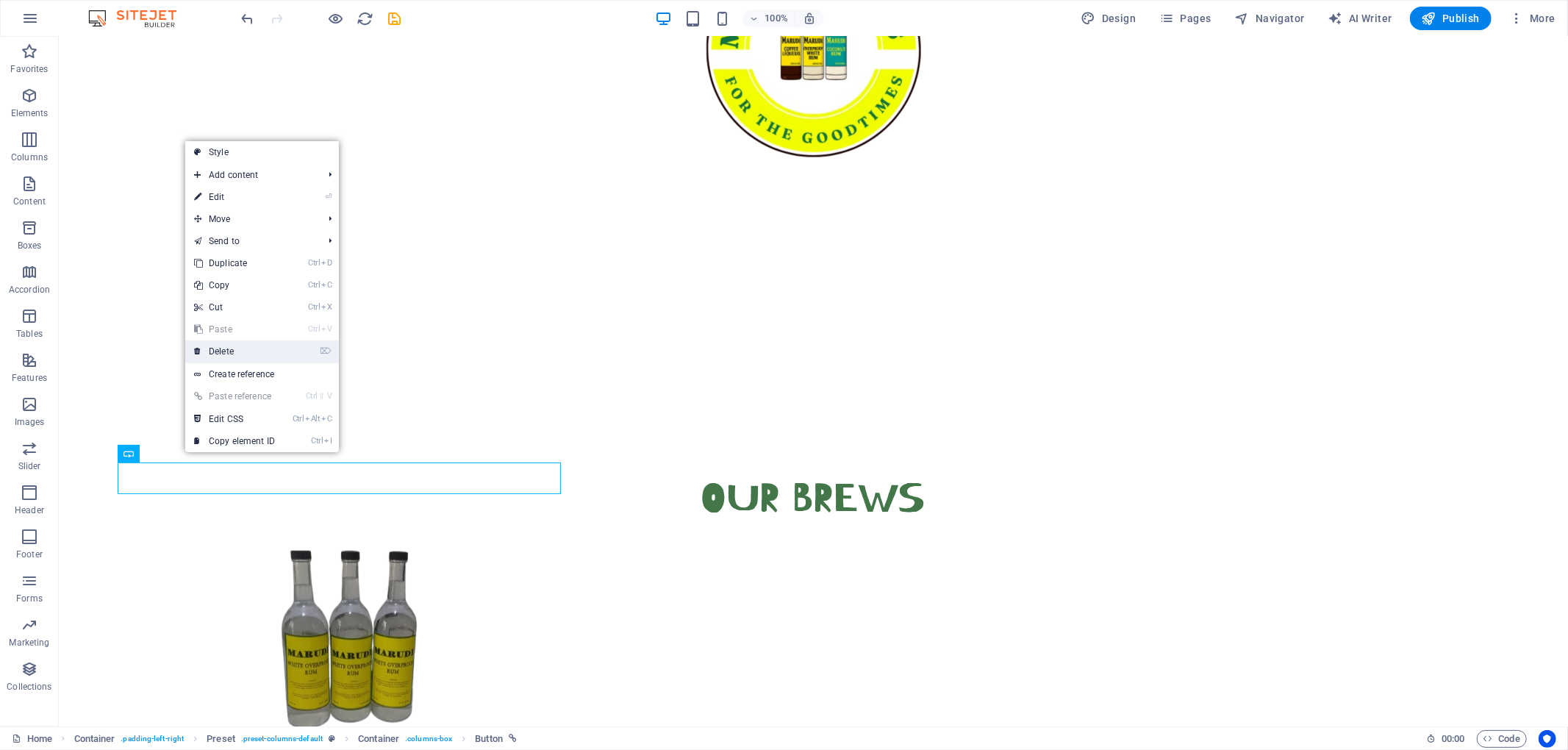
click at [233, 351] on link "⌦ Delete" at bounding box center [234, 351] width 99 height 22
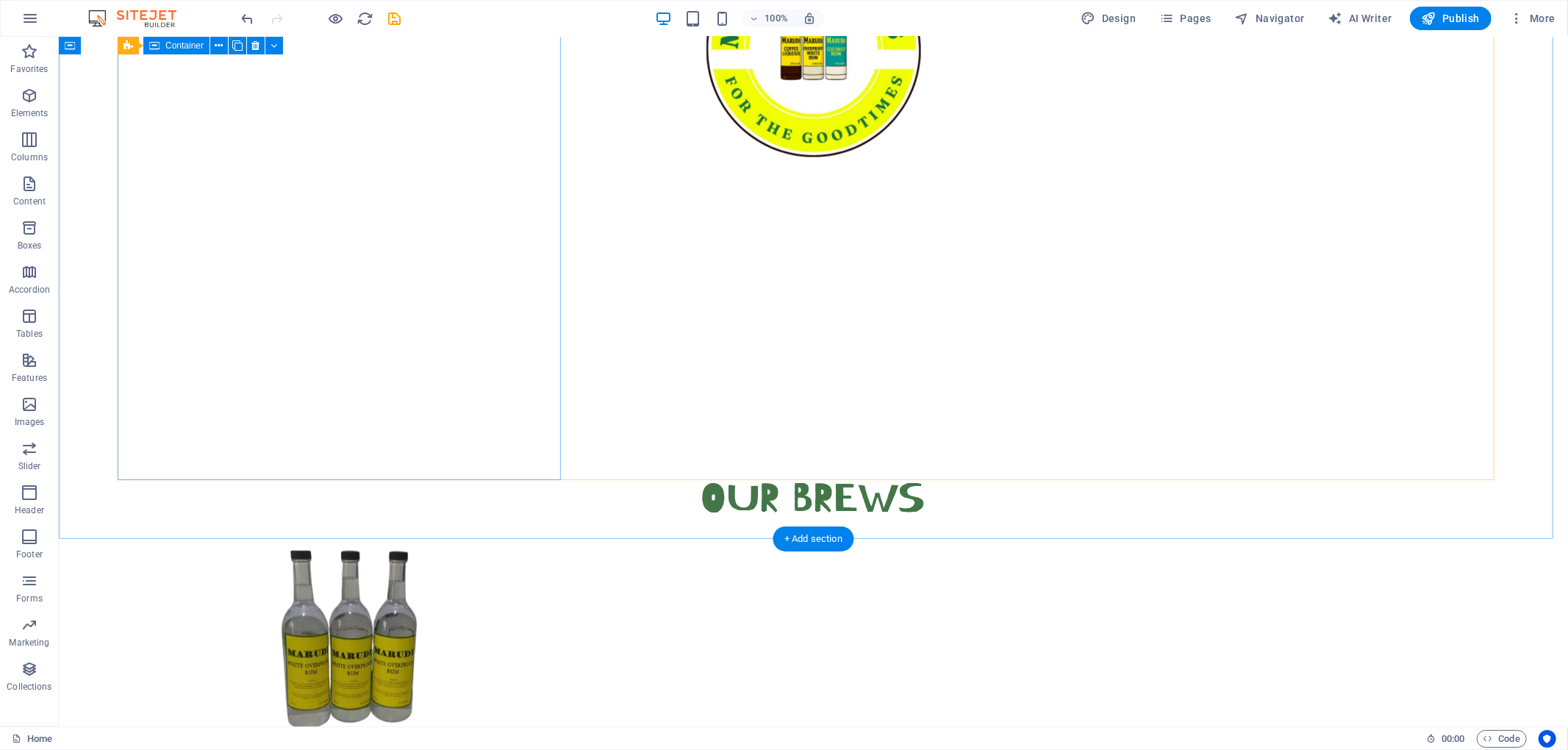
click at [281, 550] on div "Marudi overproof rum This is [GEOGRAPHIC_DATA] in its purest form. A powerful e…" at bounding box center [813, 724] width 1392 height 347
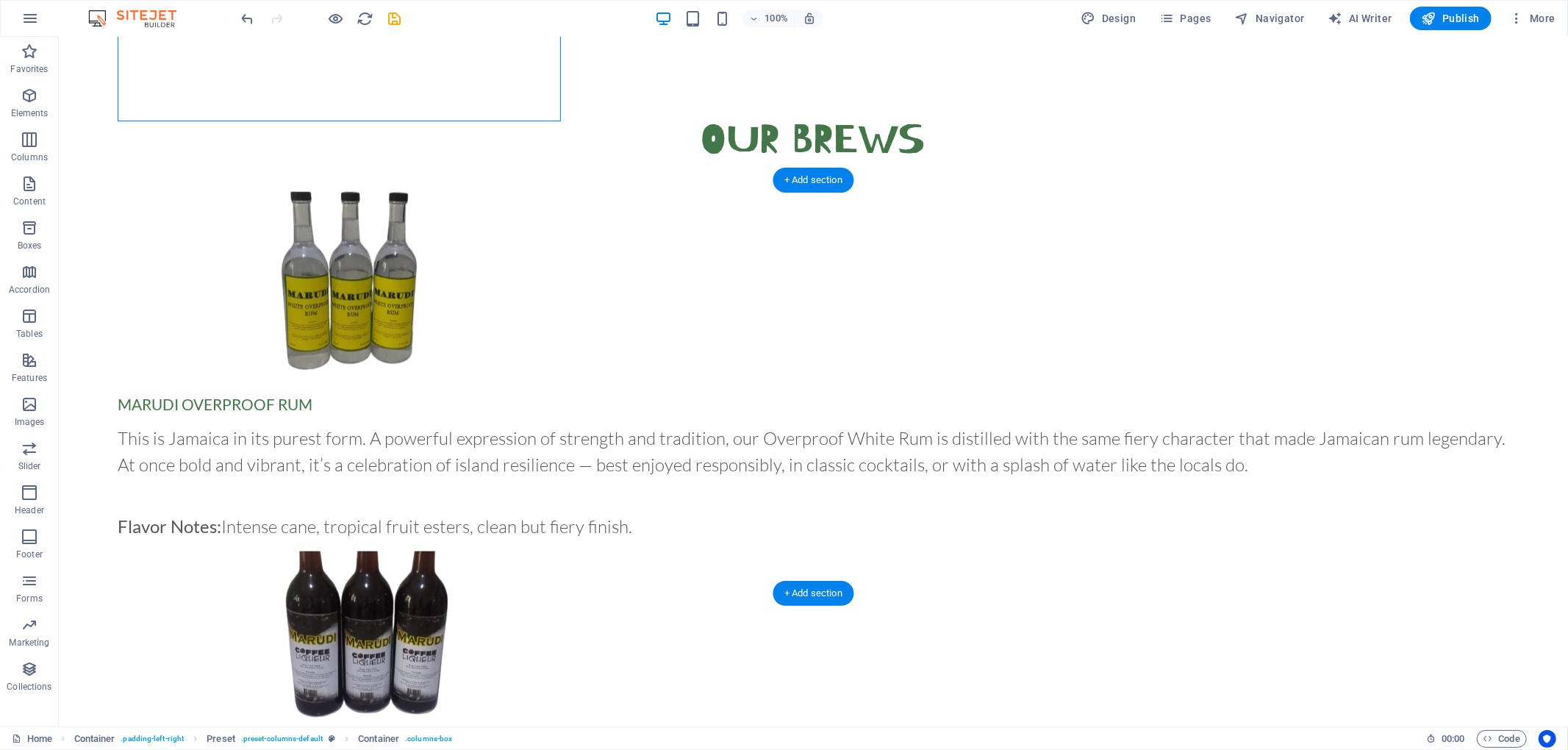
scroll to position [1347, 0]
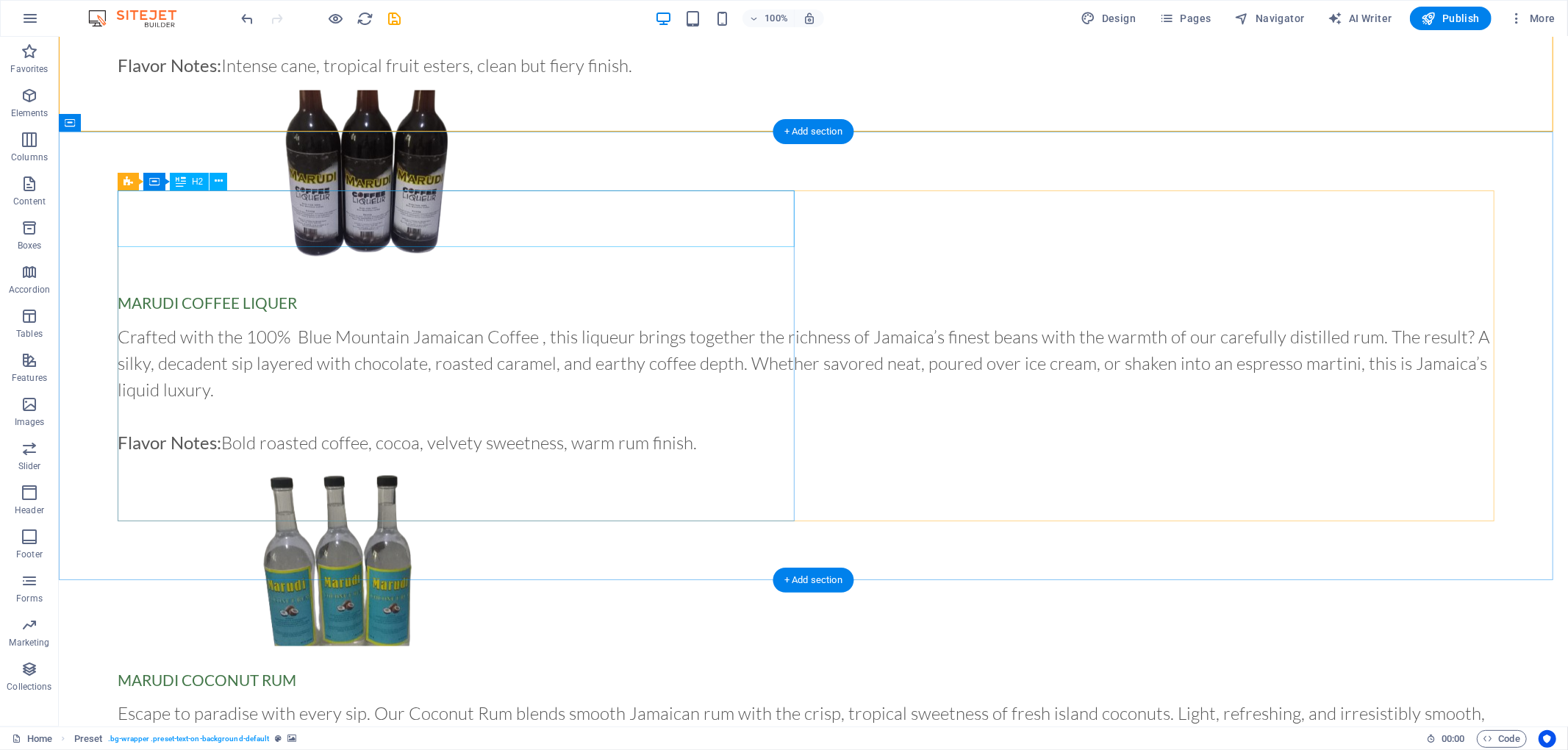
scroll to position [1703, 0]
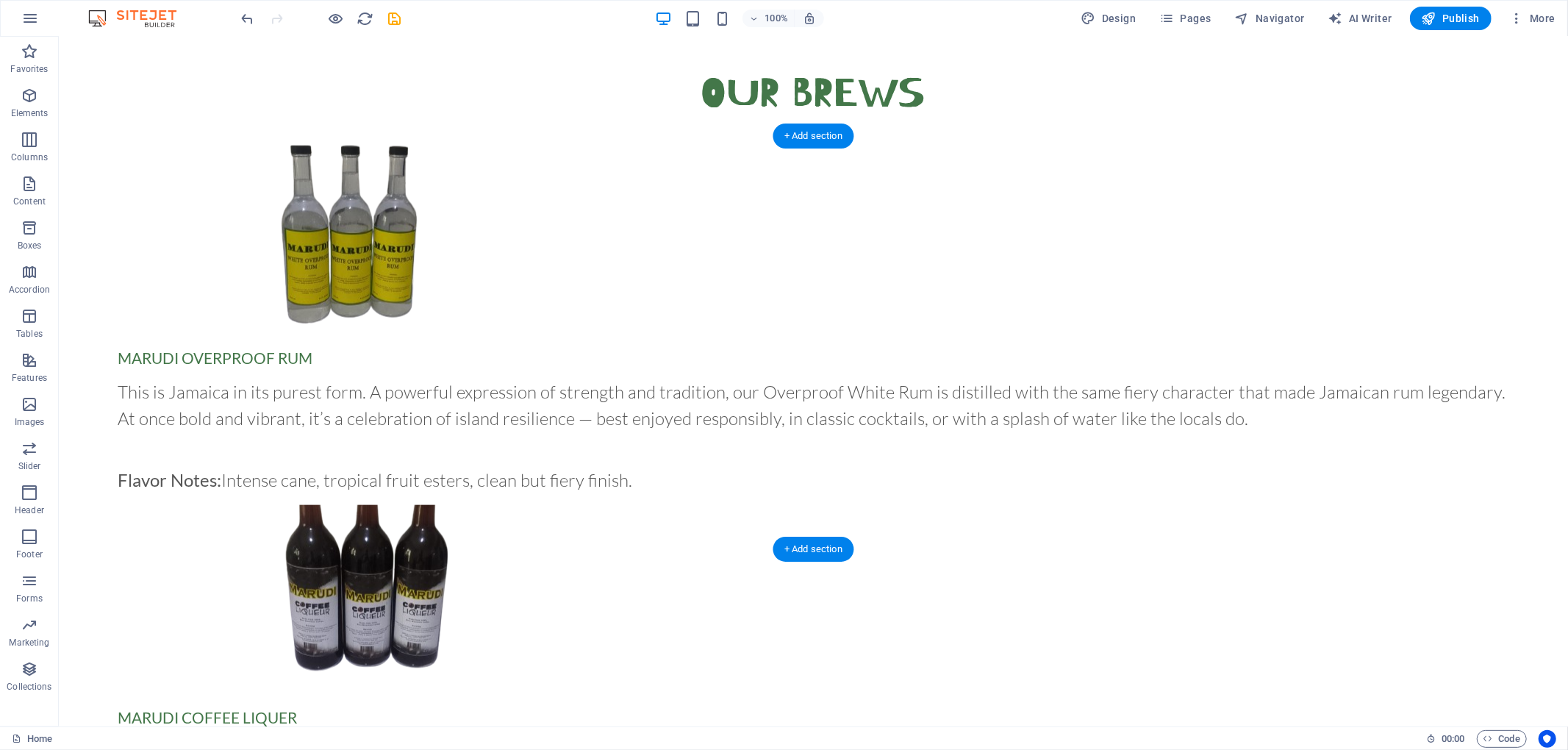
scroll to position [1285, 0]
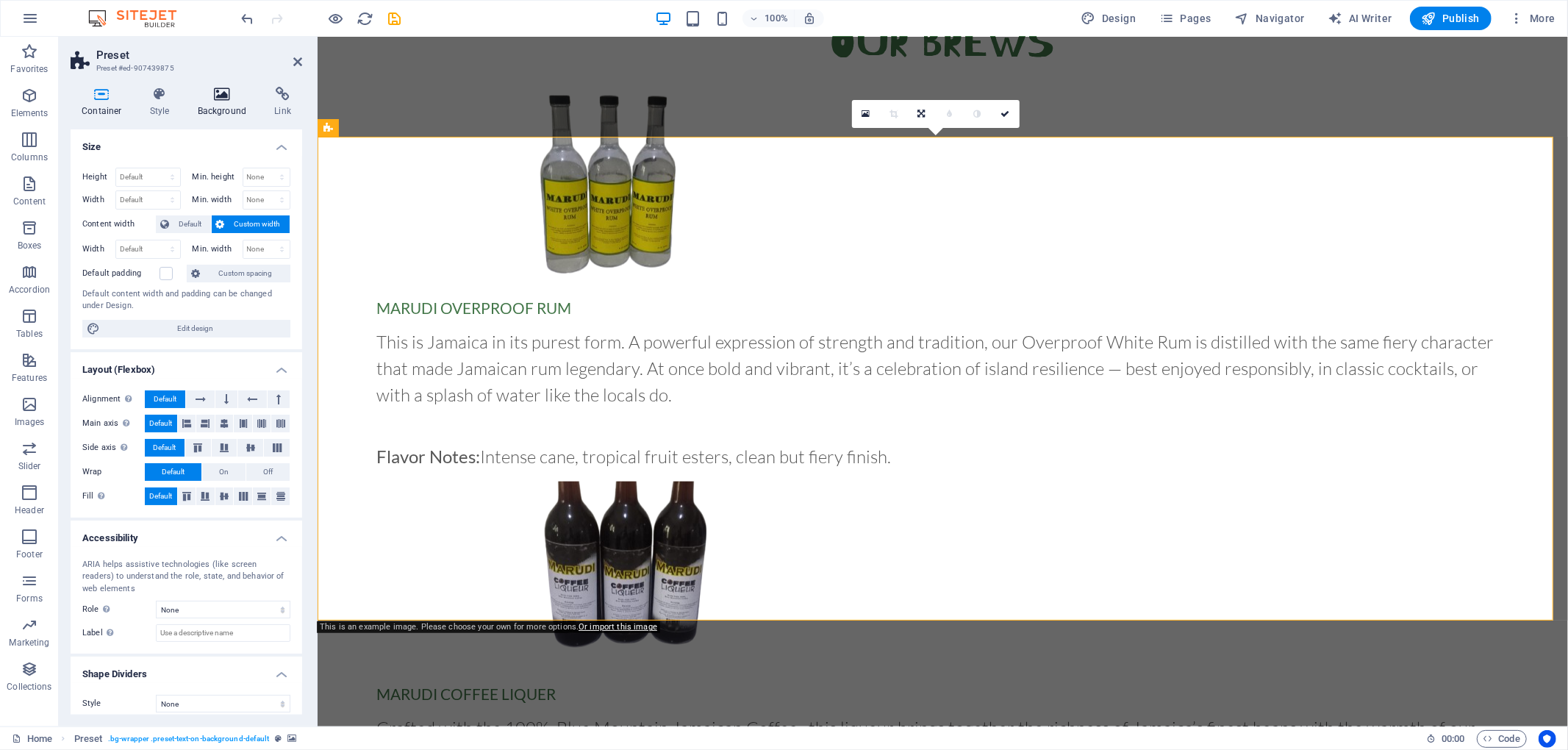
click at [228, 104] on h4 "Background" at bounding box center [224, 102] width 77 height 31
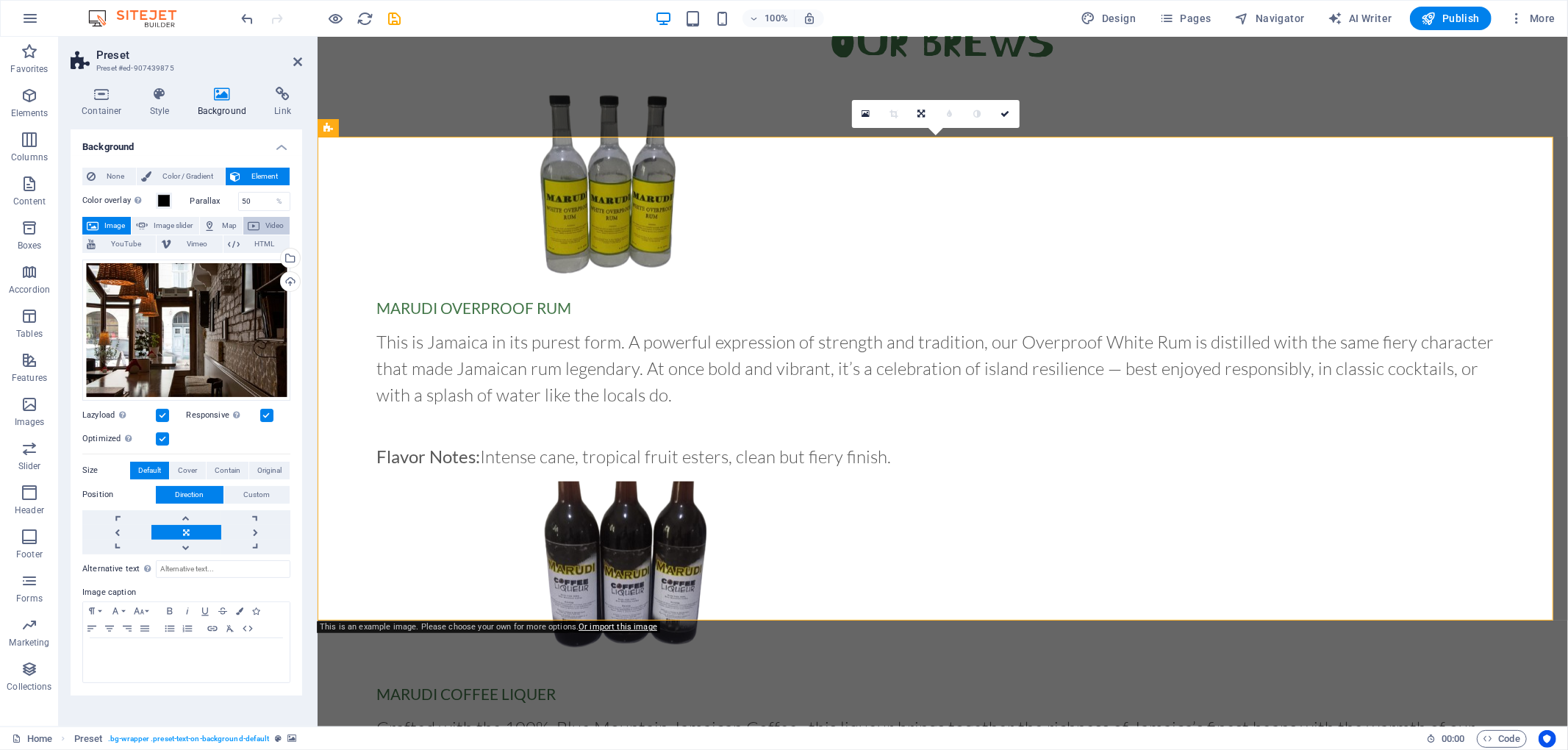
click at [269, 225] on span "Video" at bounding box center [275, 225] width 22 height 17
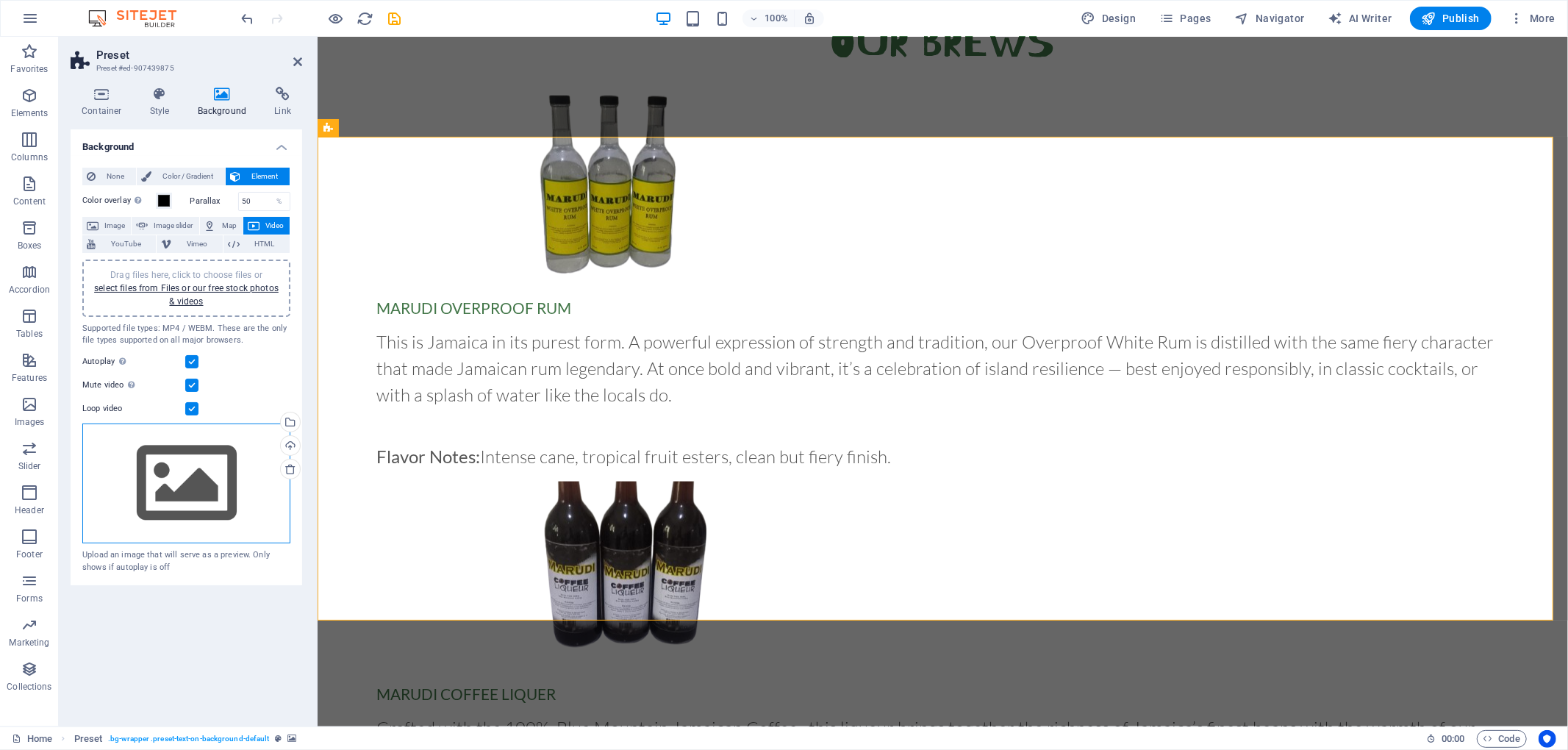
click at [197, 491] on div "Drag files here, click to choose files or select files from Files or our free s…" at bounding box center [186, 483] width 208 height 120
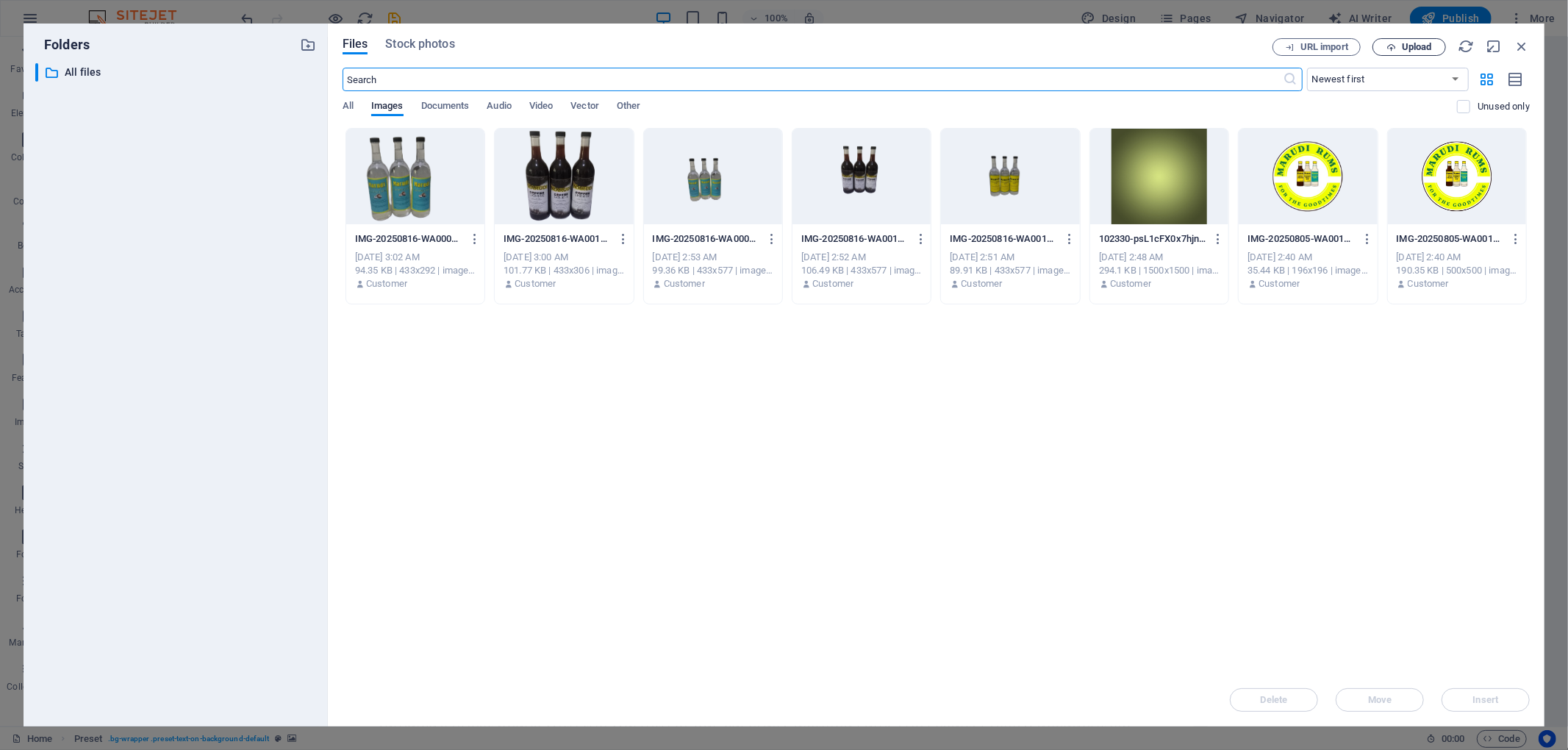
click at [1175, 50] on span "Upload" at bounding box center [1416, 47] width 30 height 9
click at [1175, 47] on span "Upload" at bounding box center [1416, 47] width 30 height 9
click at [1175, 562] on icon "button" at bounding box center [1503, 674] width 17 height 16
click at [542, 101] on span "Video" at bounding box center [541, 107] width 24 height 21
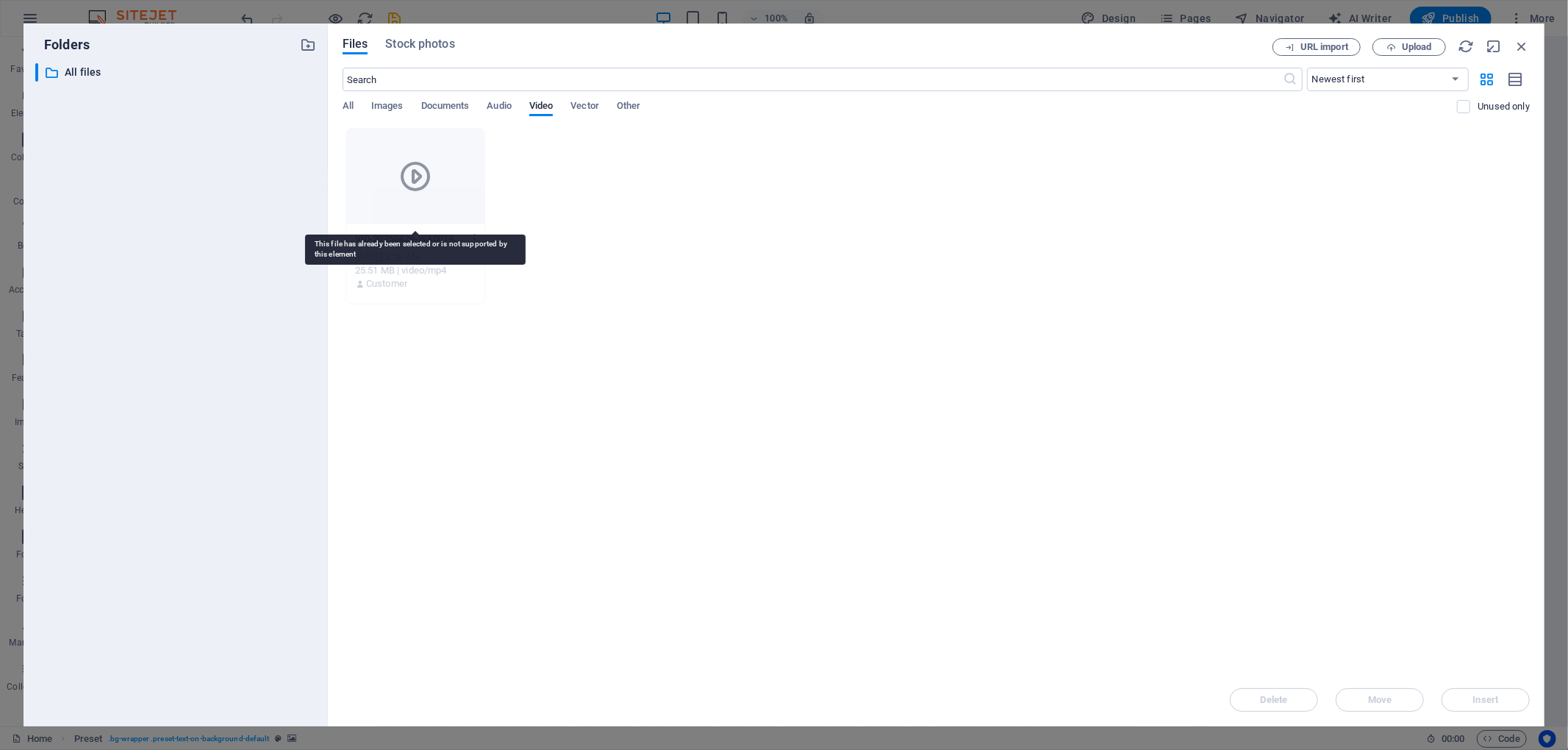
click at [460, 183] on div at bounding box center [415, 176] width 138 height 96
click at [407, 197] on div at bounding box center [415, 176] width 138 height 96
click at [473, 239] on icon "button" at bounding box center [474, 239] width 14 height 14
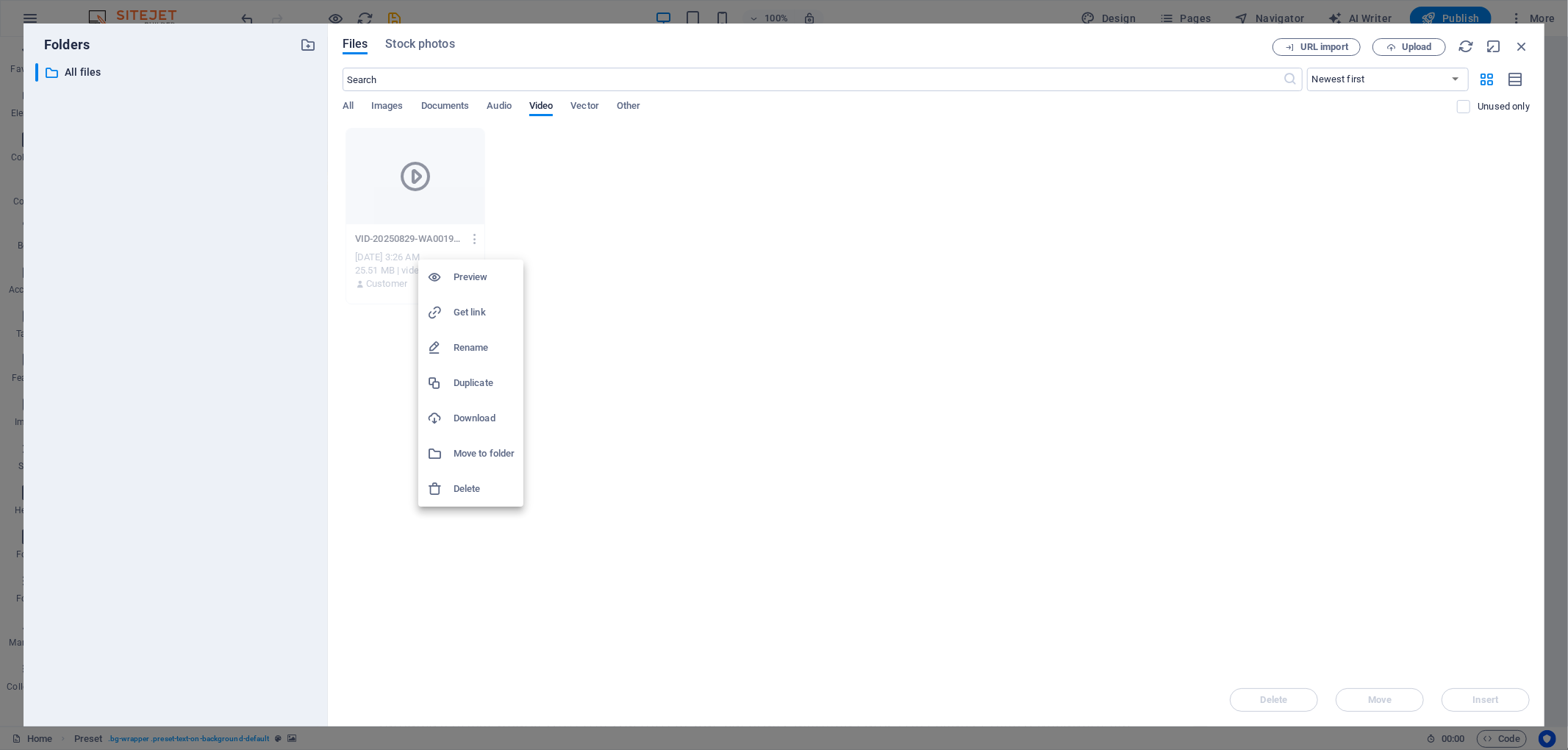
click at [485, 283] on h6 "Preview" at bounding box center [483, 277] width 61 height 17
click at [1175, 43] on icon "button" at bounding box center [1522, 46] width 16 height 16
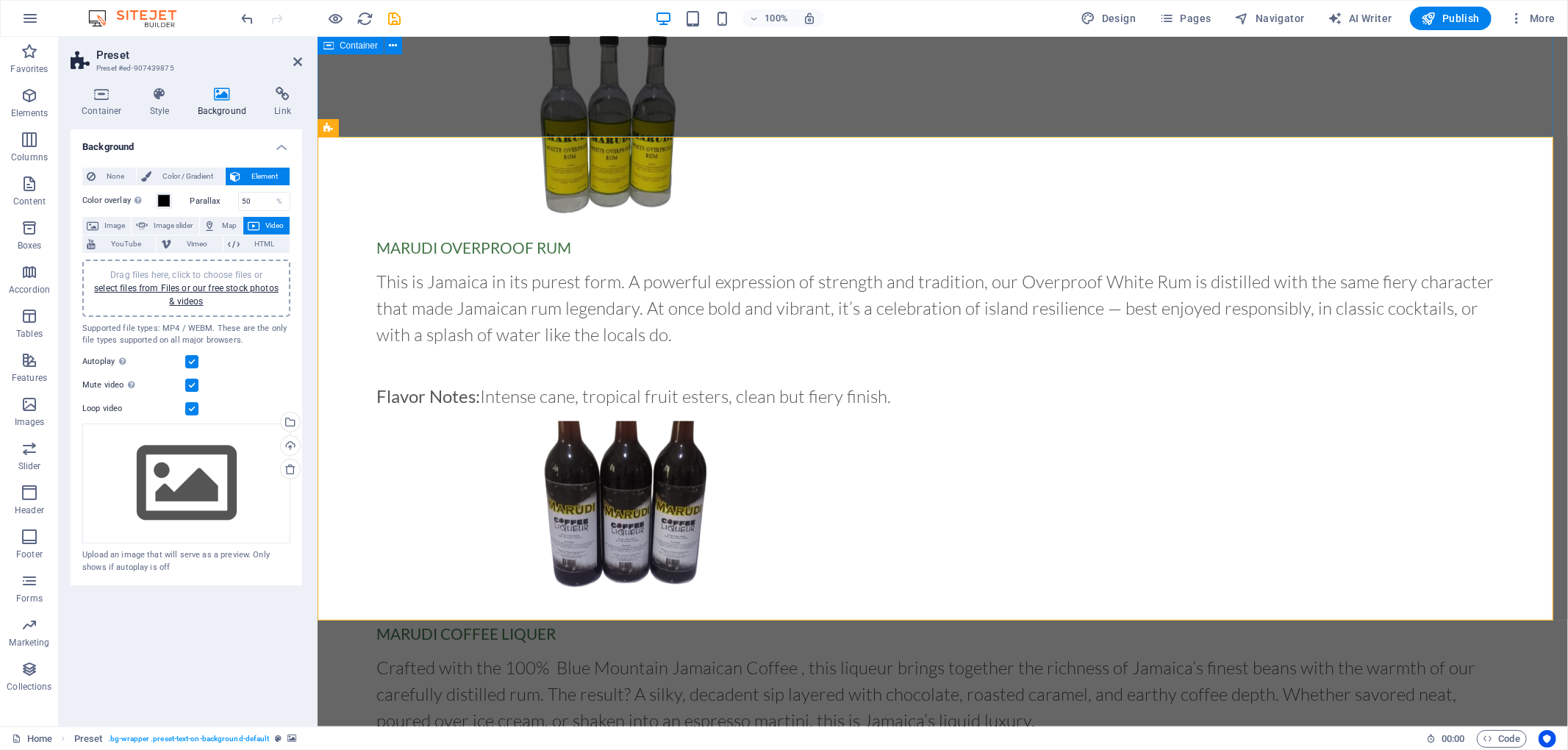
scroll to position [1338, 0]
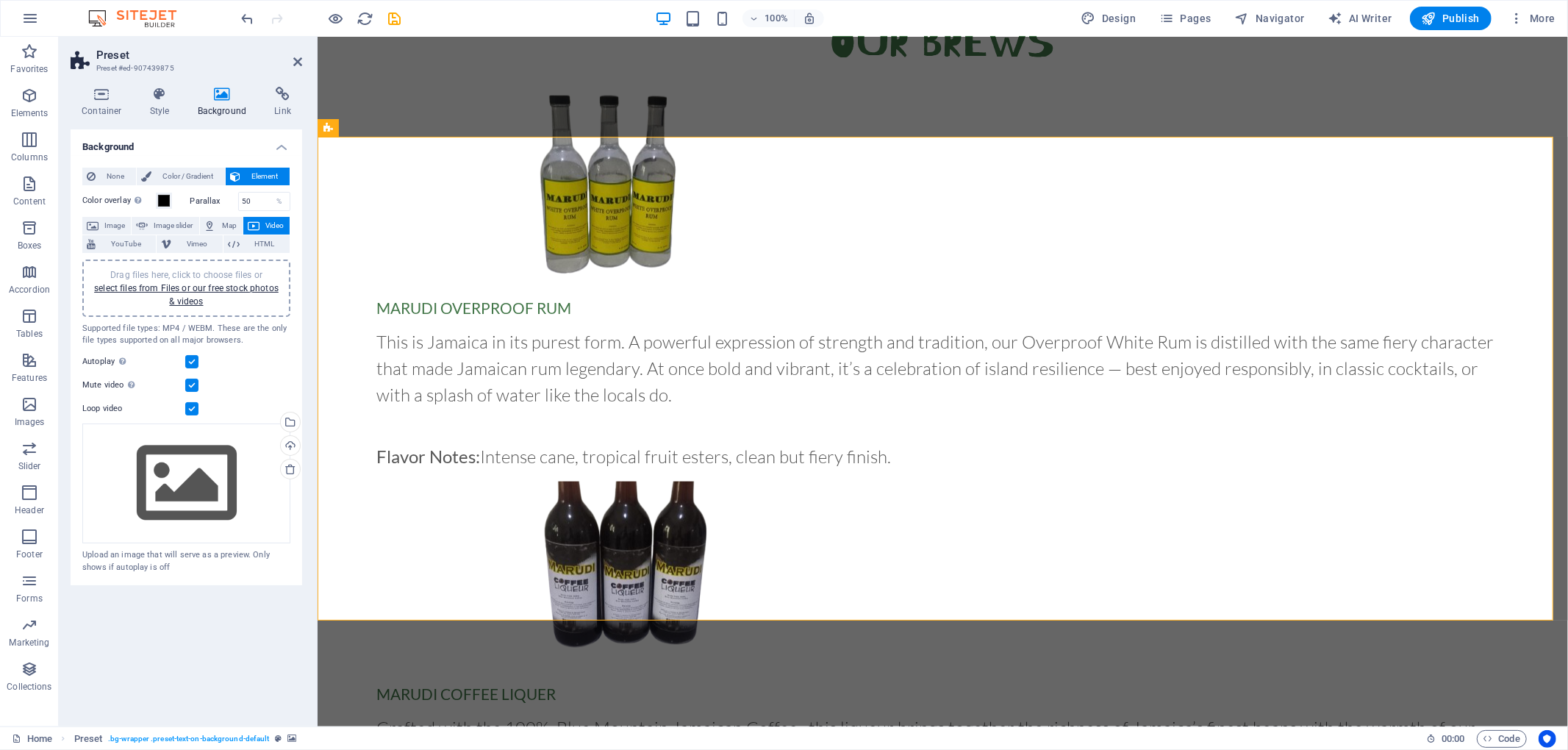
click at [230, 292] on div "Drag files here, click to choose files or select files from Files or our free s…" at bounding box center [186, 289] width 190 height 40
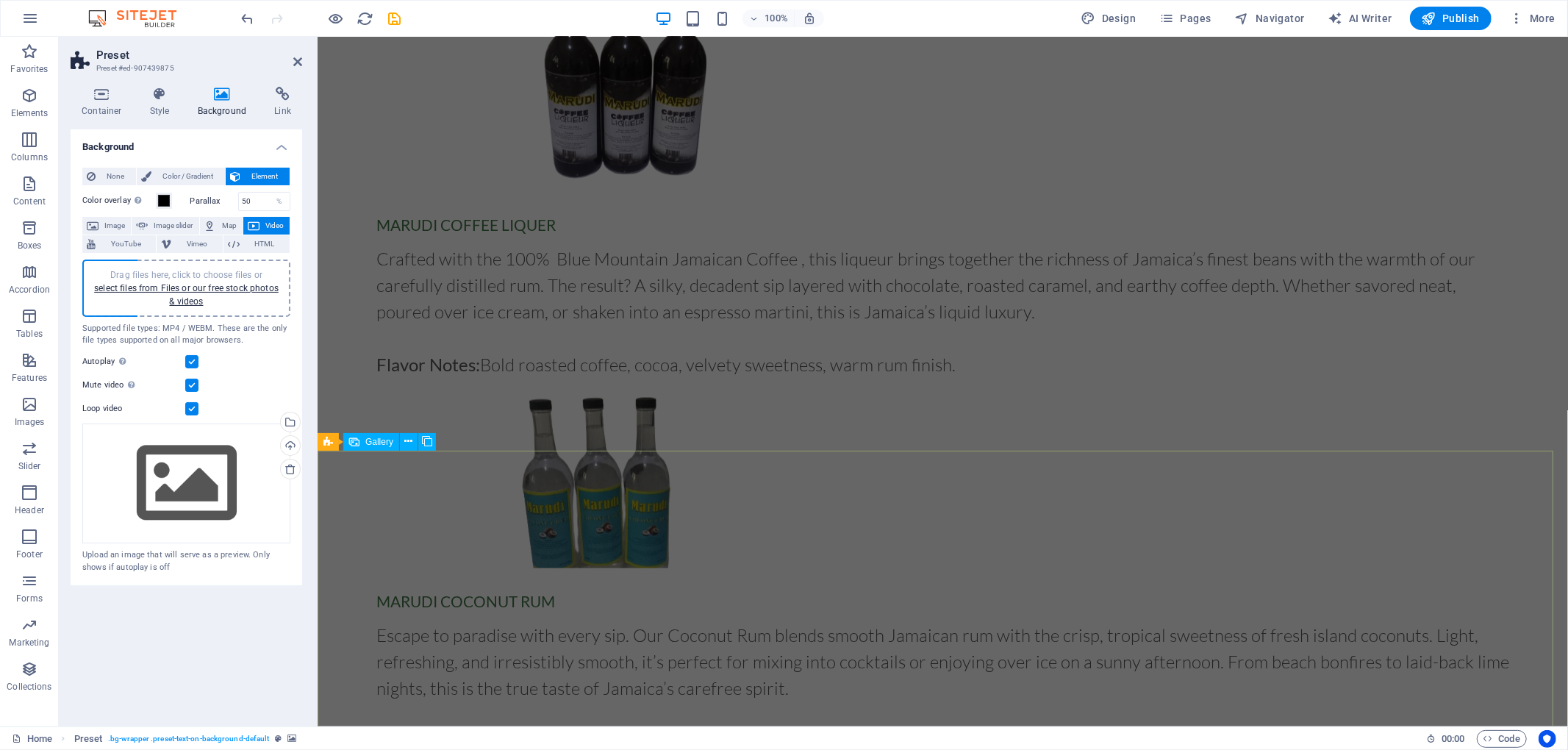
scroll to position [1956, 0]
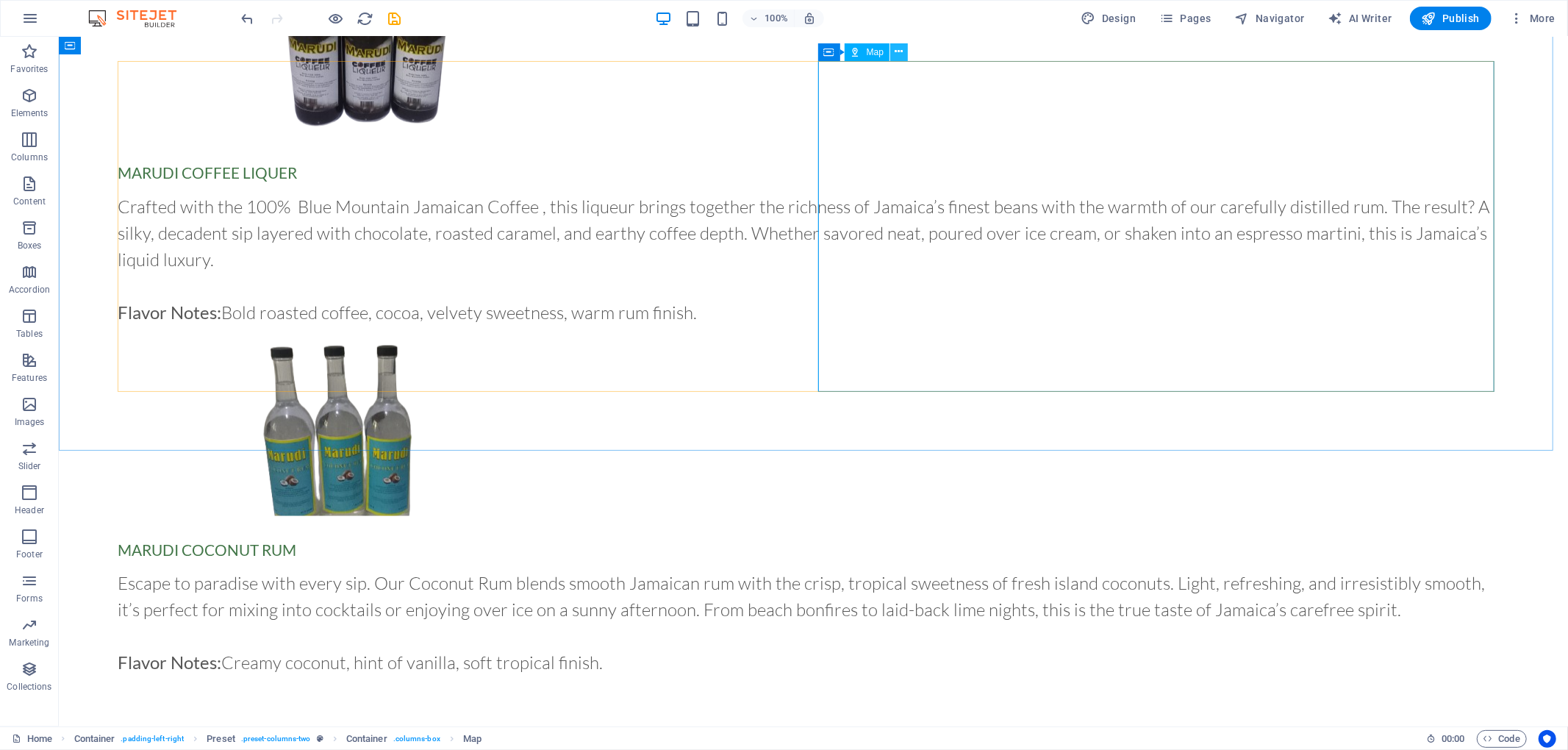
click at [896, 48] on icon at bounding box center [899, 52] width 8 height 15
click at [900, 50] on icon at bounding box center [899, 52] width 8 height 15
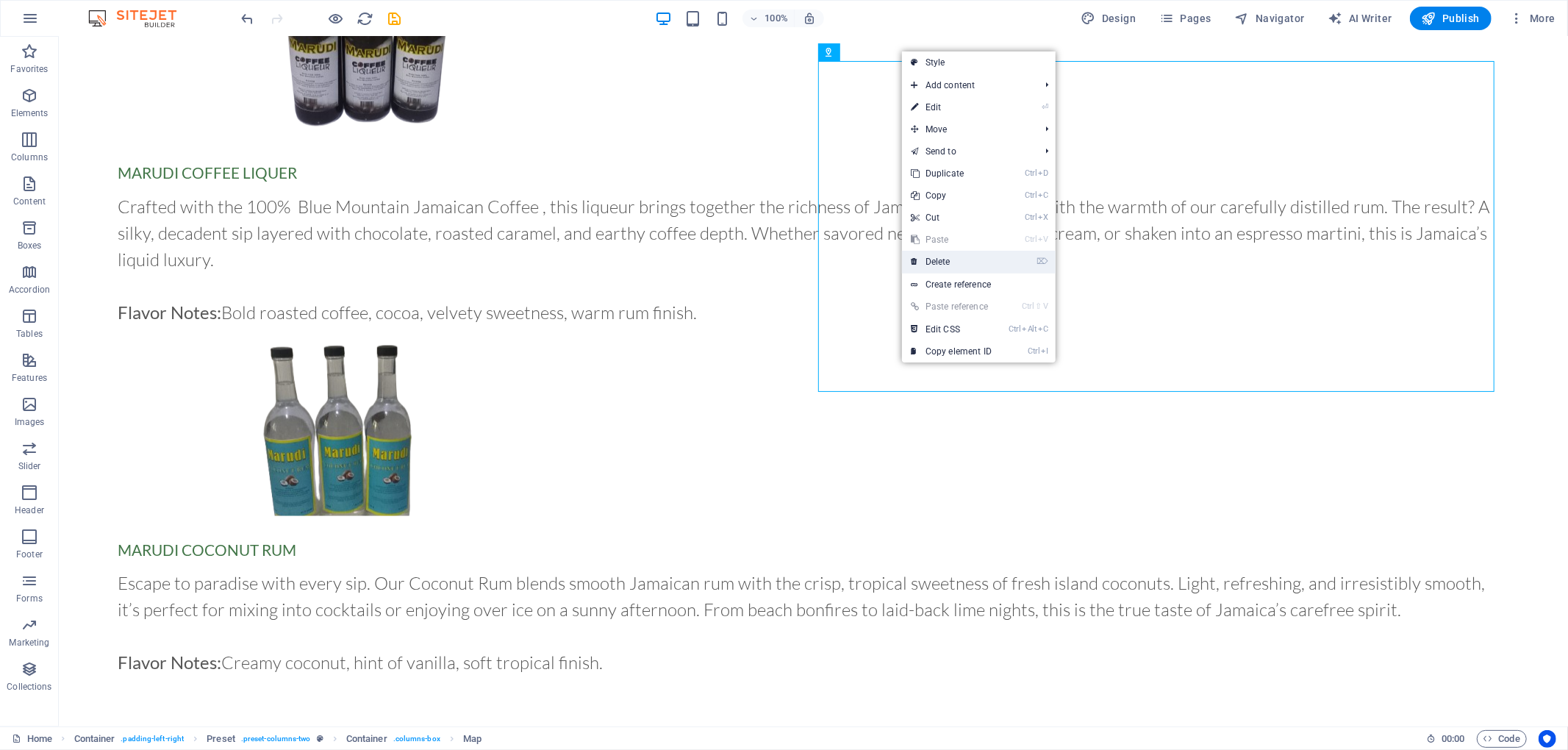
click at [948, 264] on link "⌦ Delete" at bounding box center [951, 261] width 99 height 22
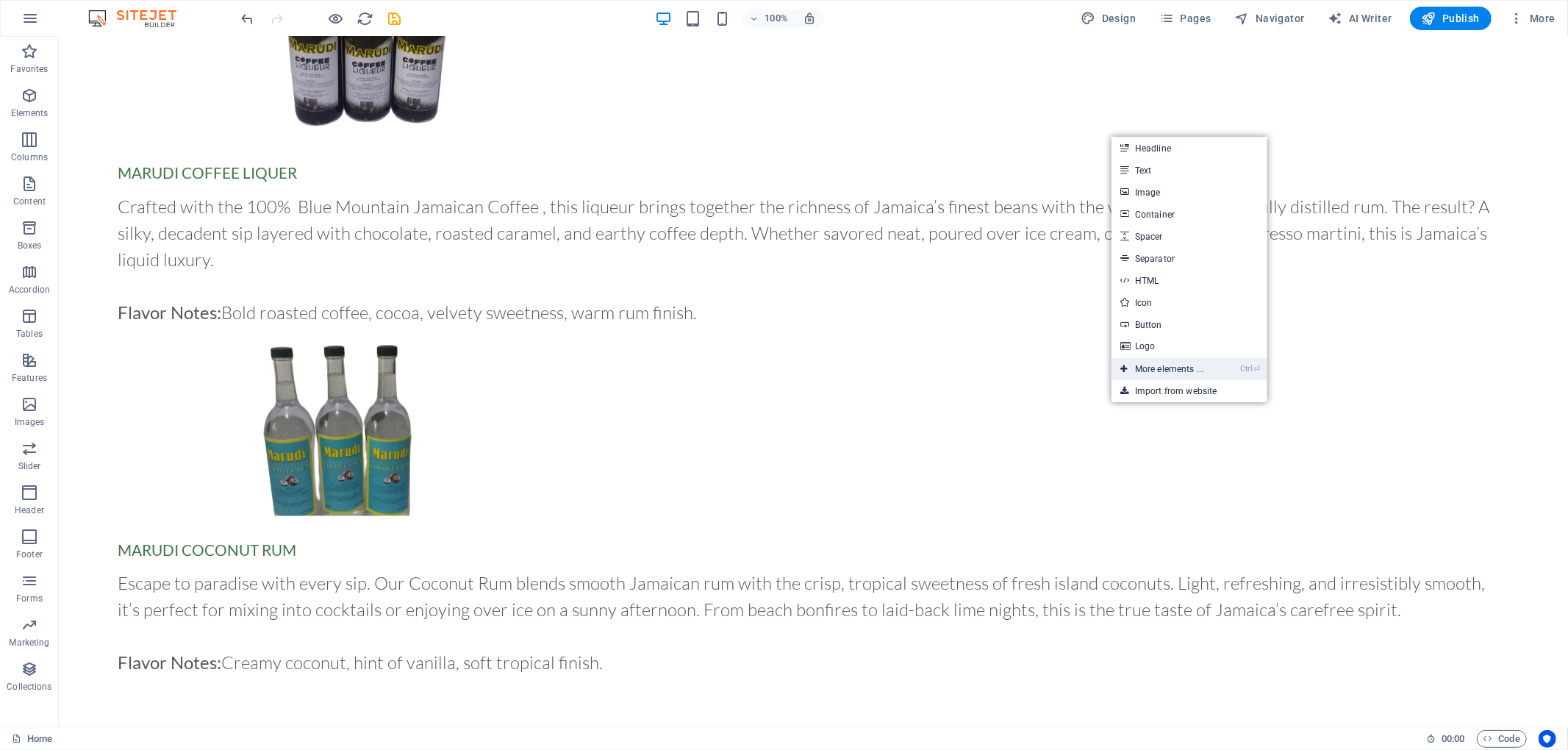
click at [1175, 375] on link "Ctrl ⏎ More elements ..." at bounding box center [1161, 369] width 100 height 22
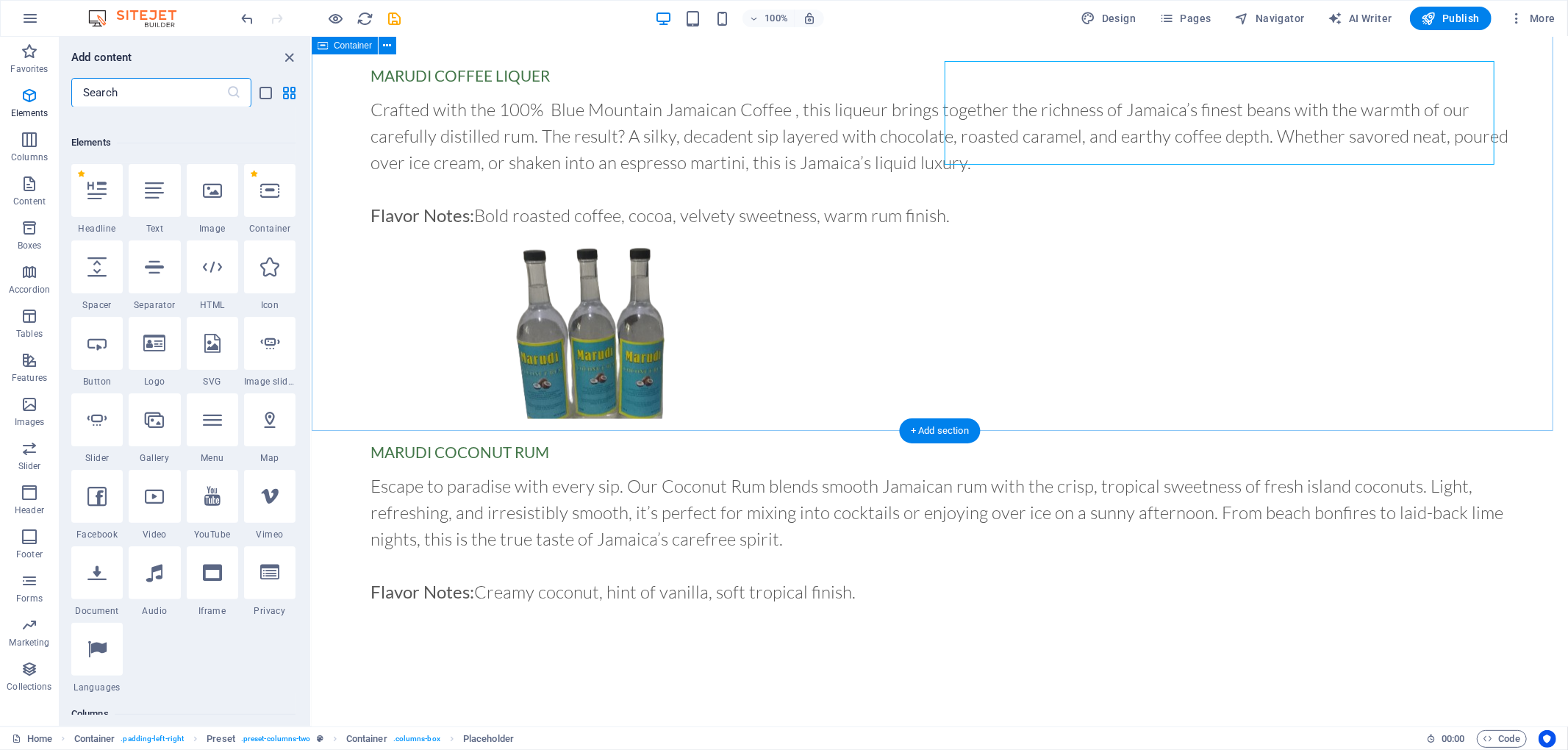
scroll to position [157, 0]
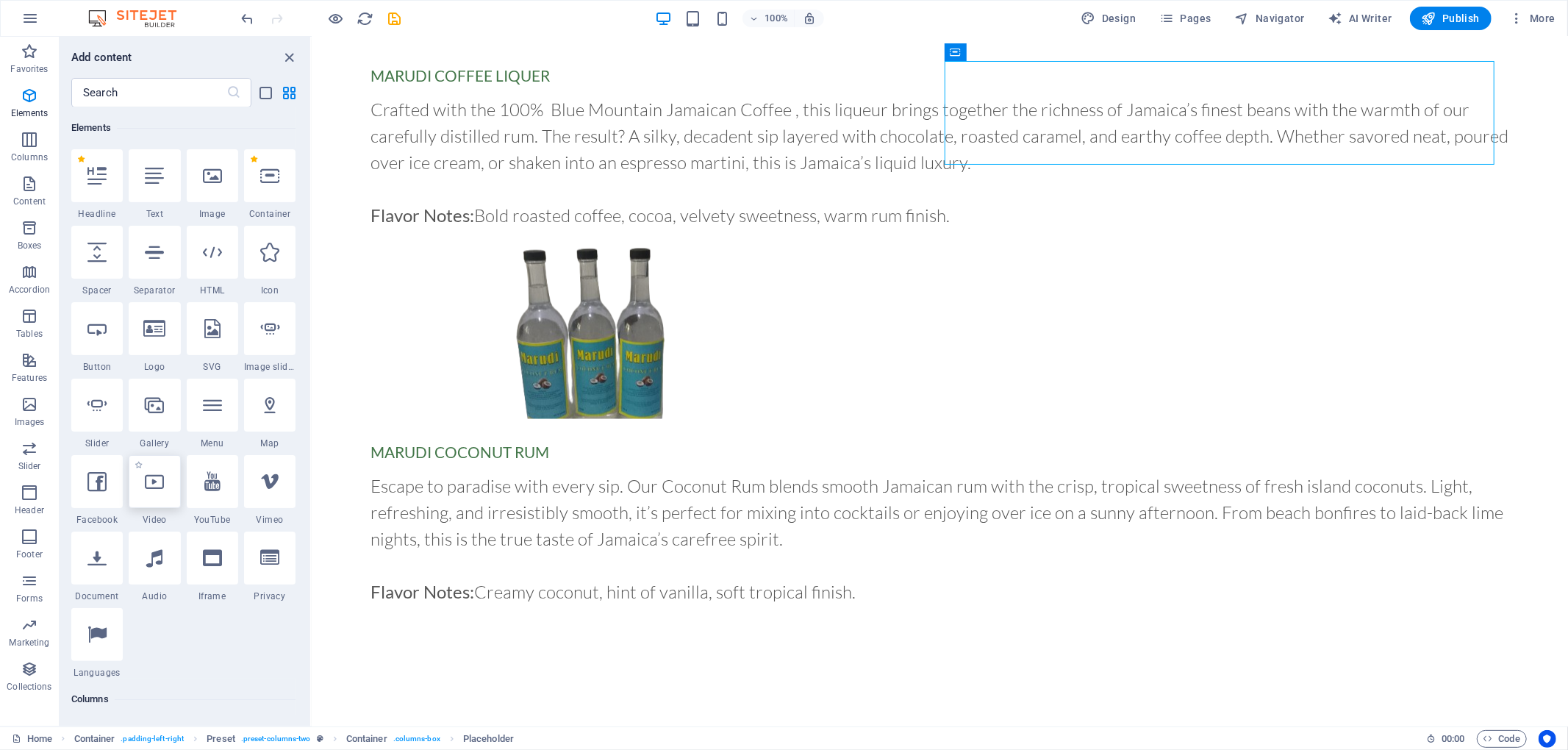
click at [156, 491] on div at bounding box center [154, 481] width 52 height 52
select select "%"
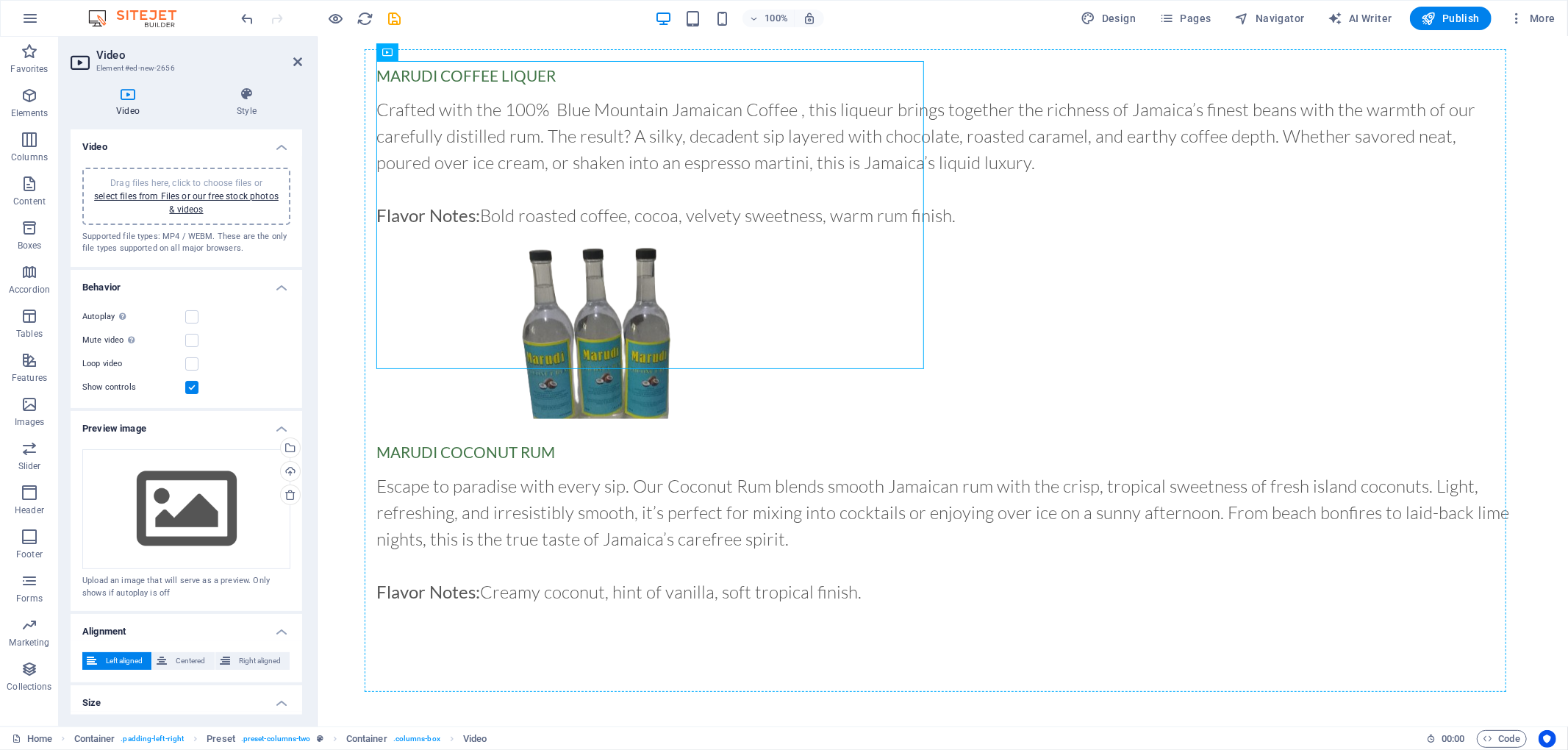
drag, startPoint x: 603, startPoint y: 295, endPoint x: 1005, endPoint y: 273, distance: 402.6
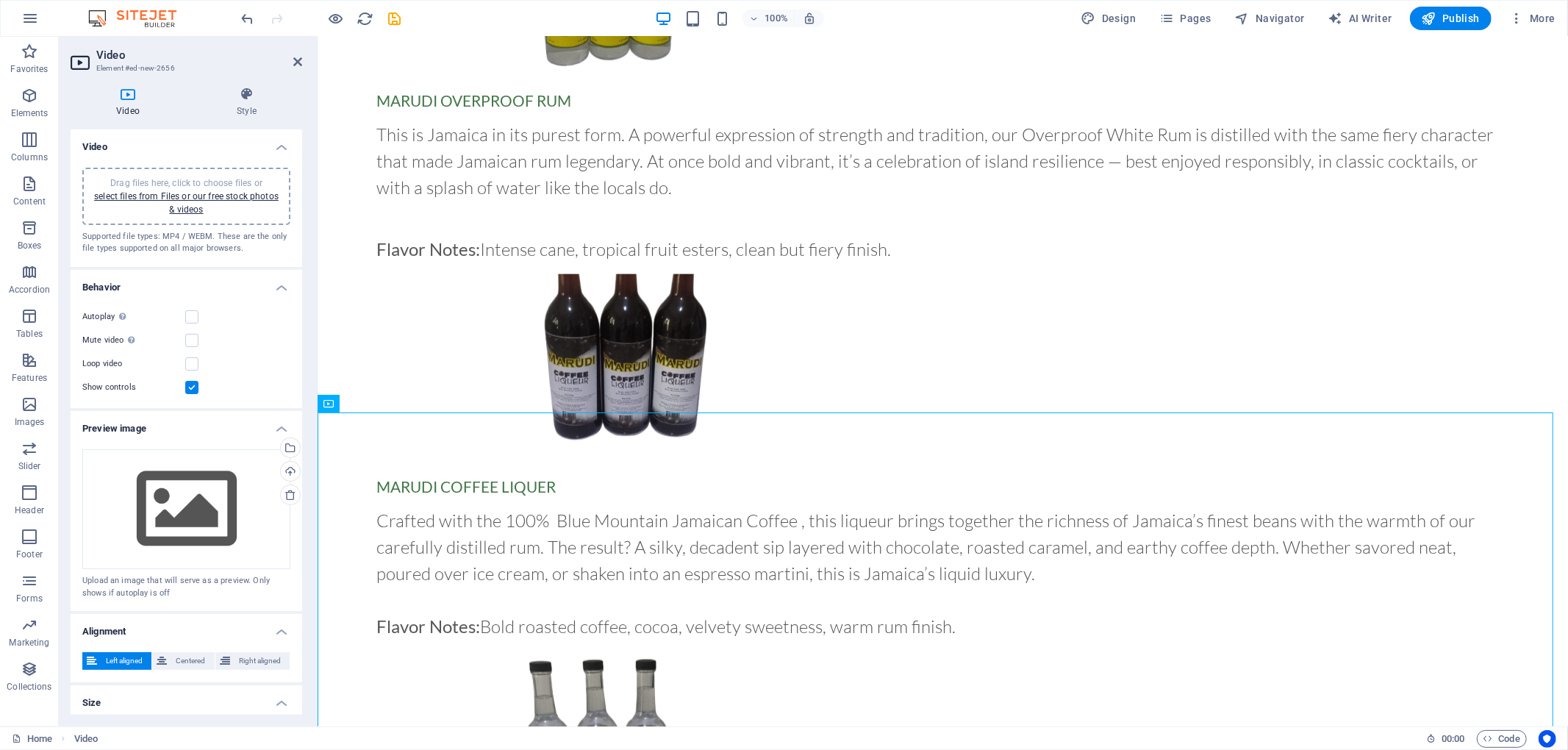
scroll to position [1539, 0]
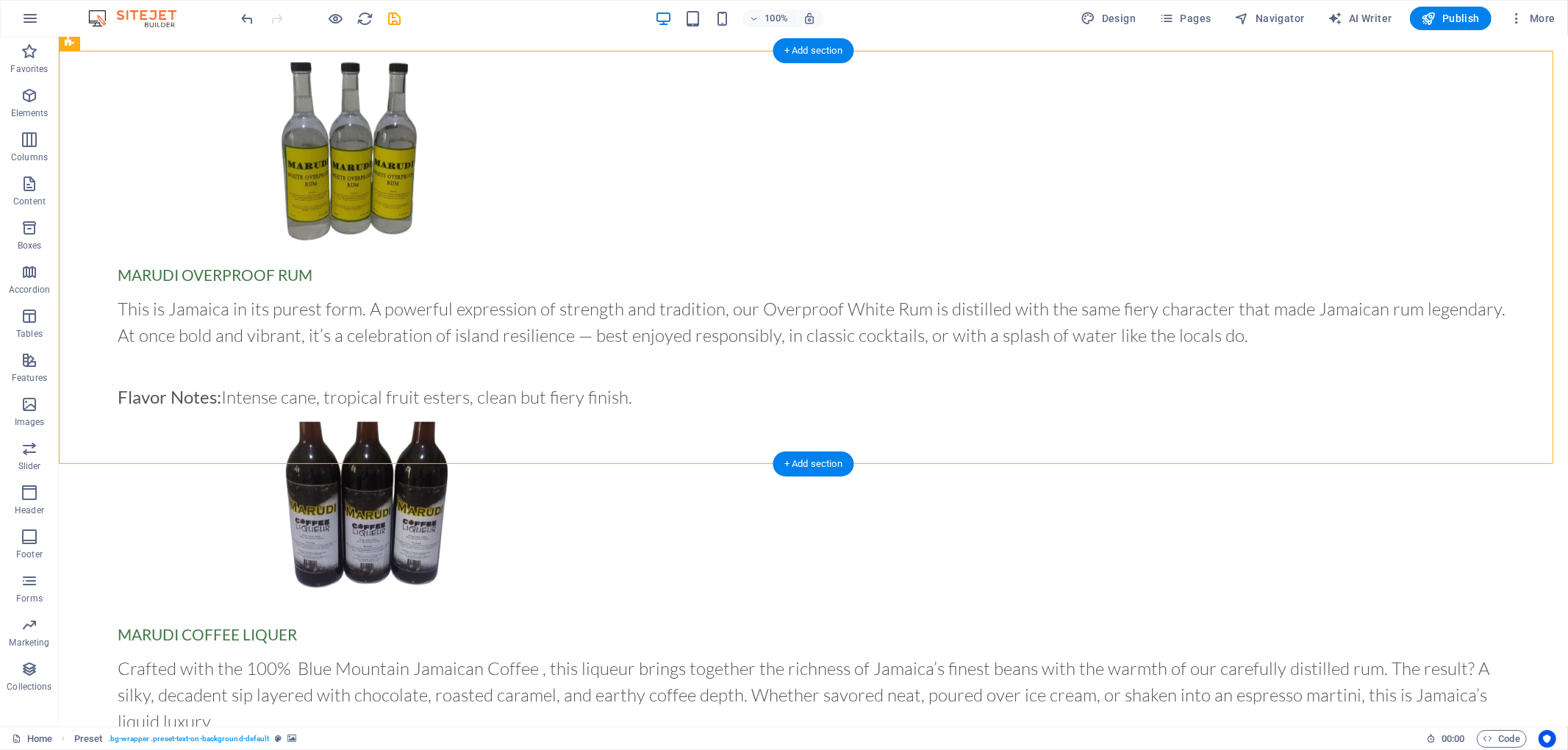
scroll to position [1370, 0]
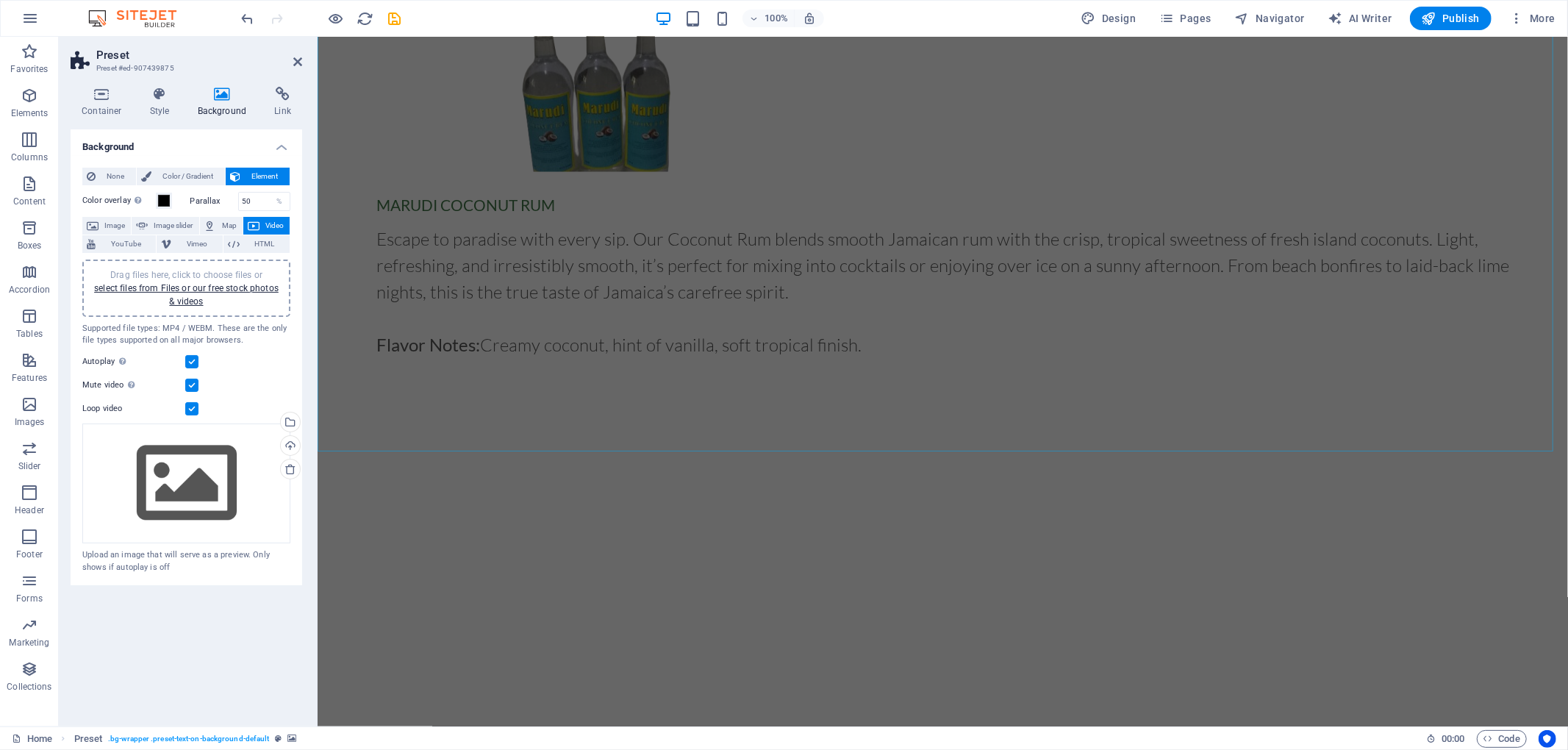
scroll to position [2204, 0]
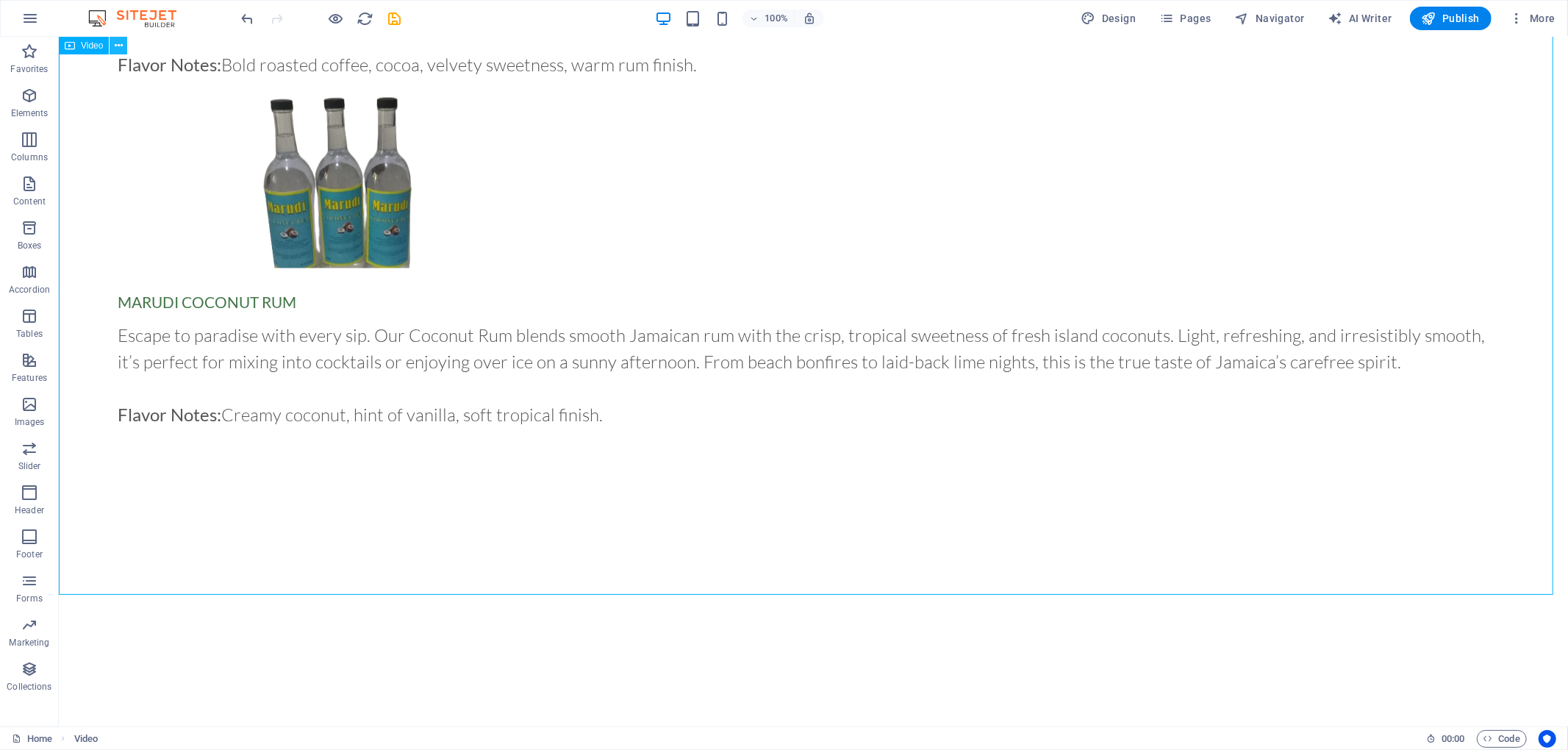
click at [118, 44] on icon at bounding box center [119, 45] width 8 height 15
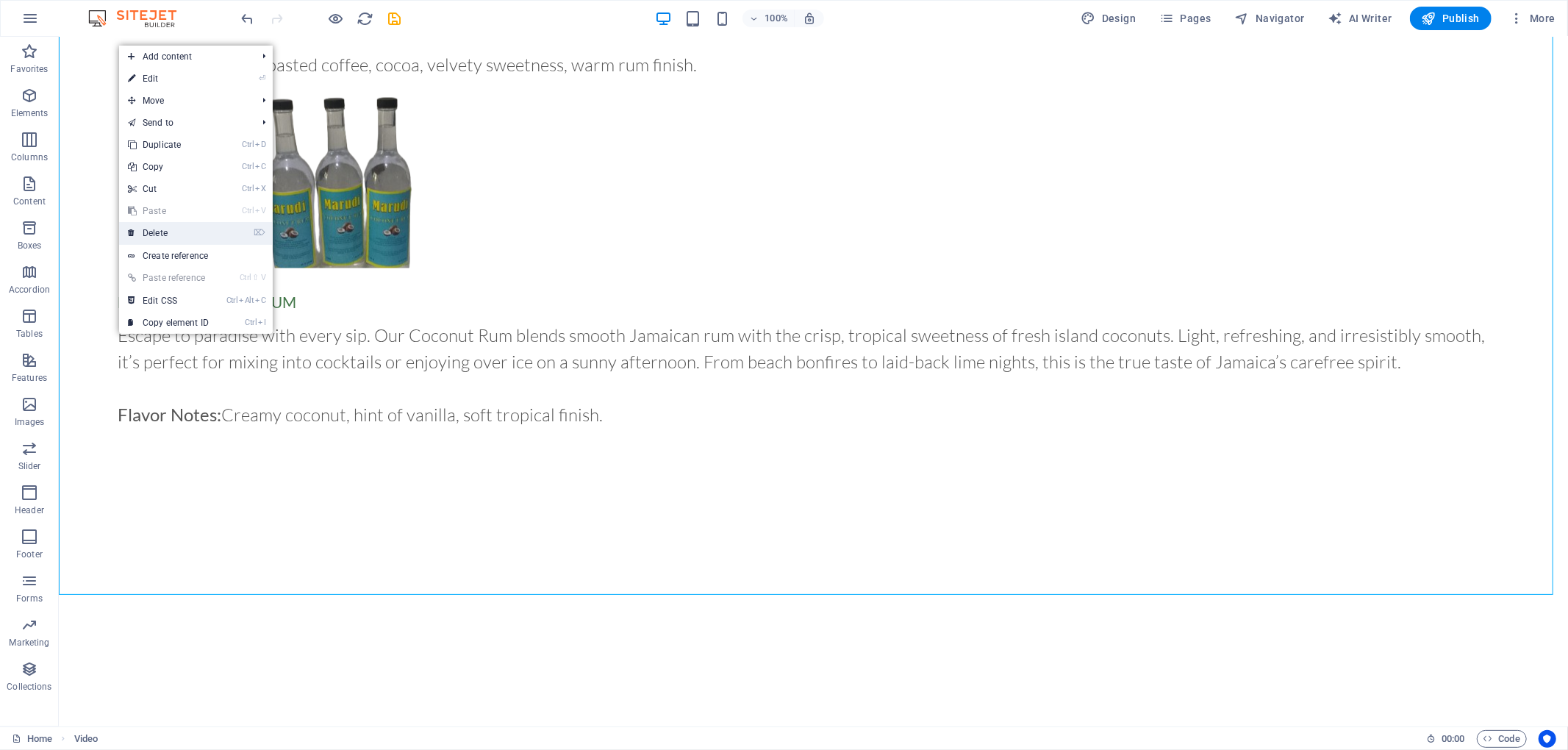
click at [194, 236] on link "⌦ Delete" at bounding box center [168, 233] width 99 height 22
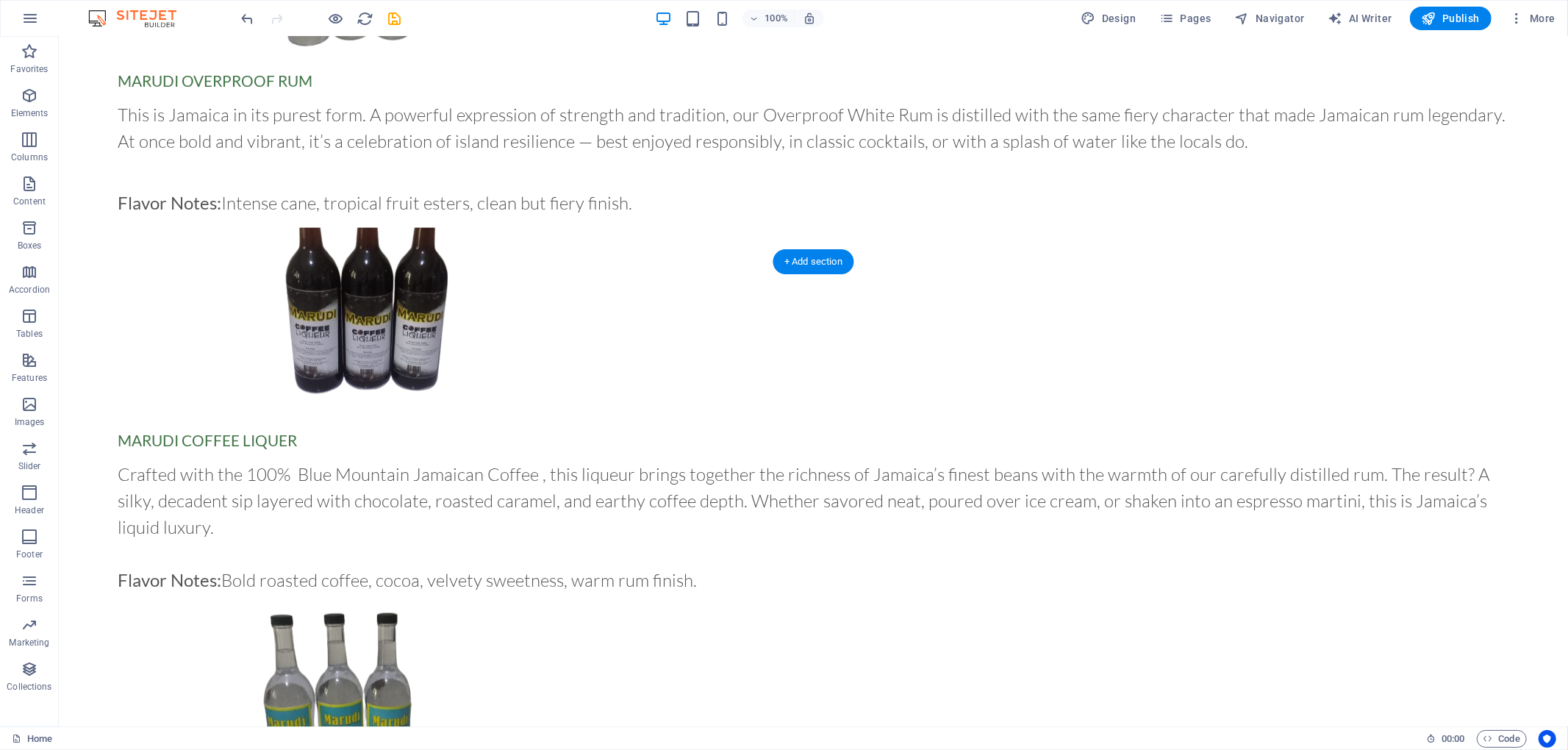
scroll to position [1573, 0]
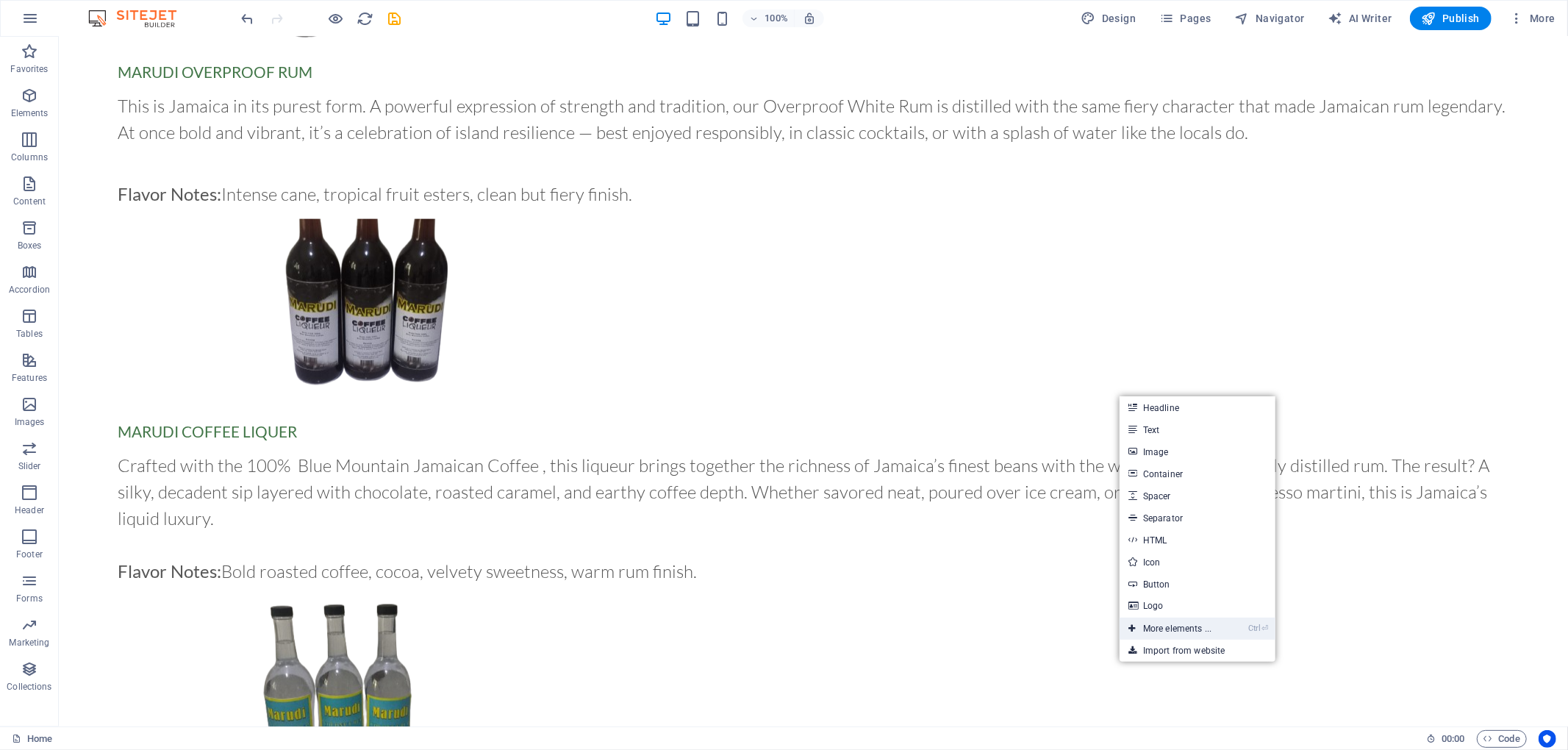
click at [1175, 562] on link "Ctrl ⏎ More elements ..." at bounding box center [1169, 628] width 100 height 22
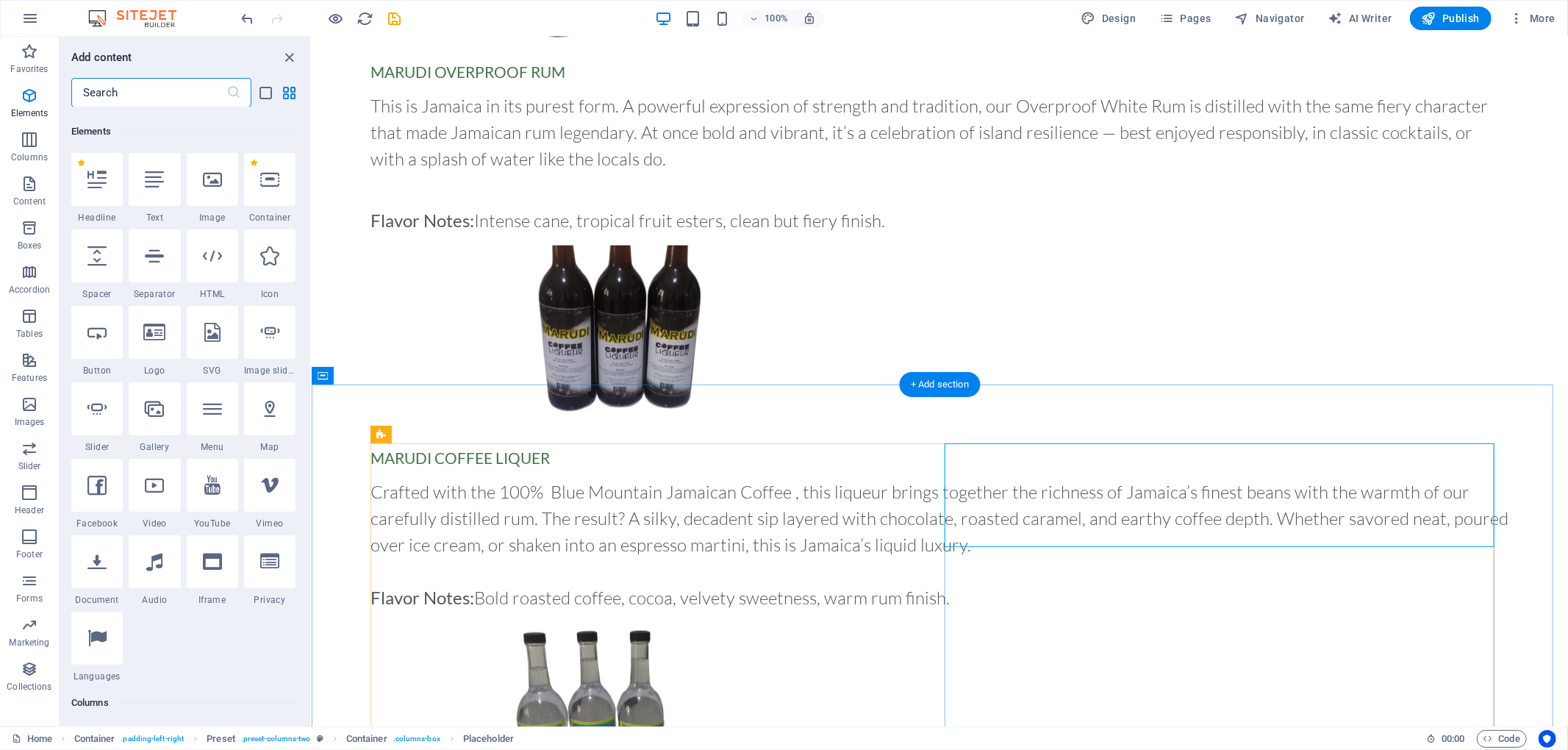
scroll to position [157, 0]
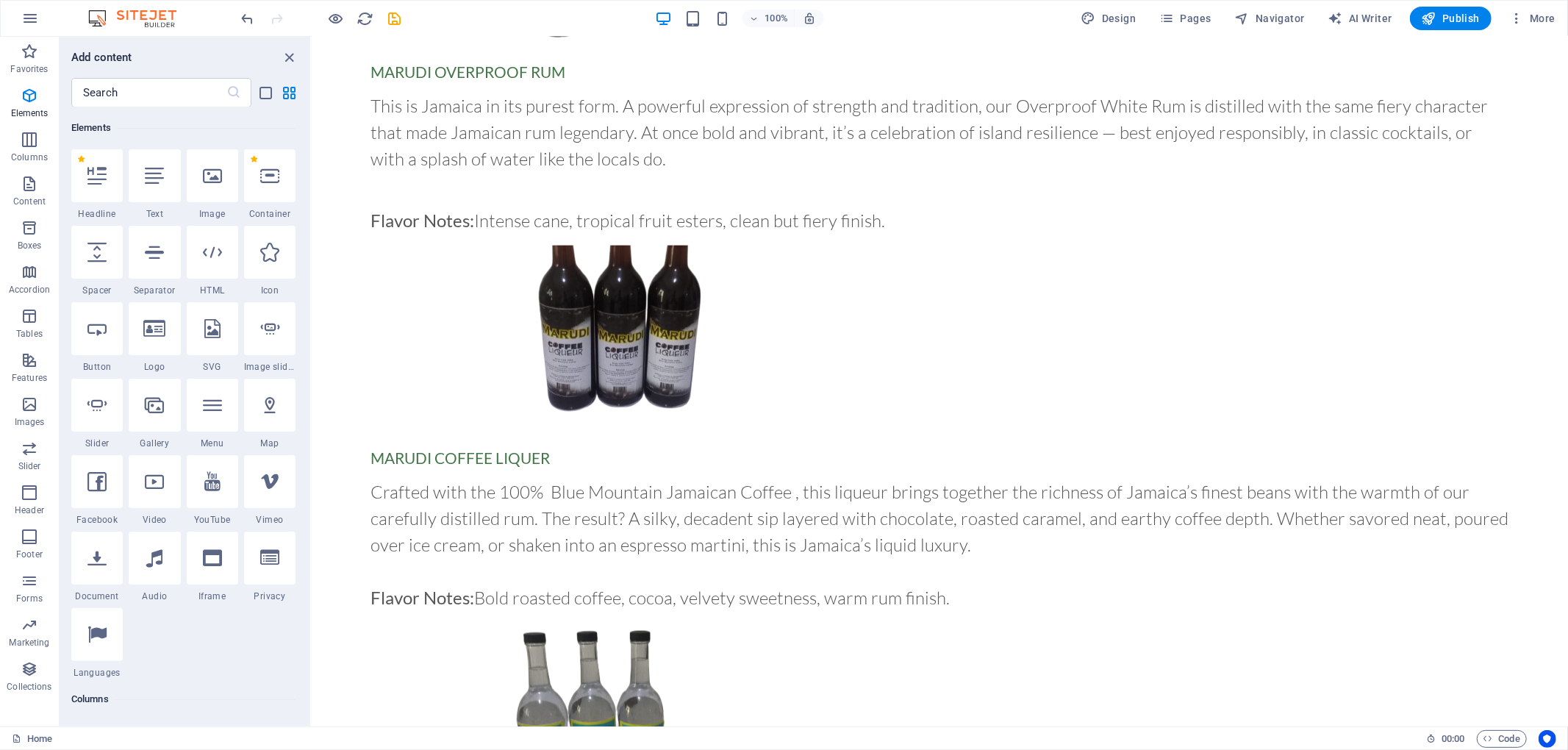
select select "%"
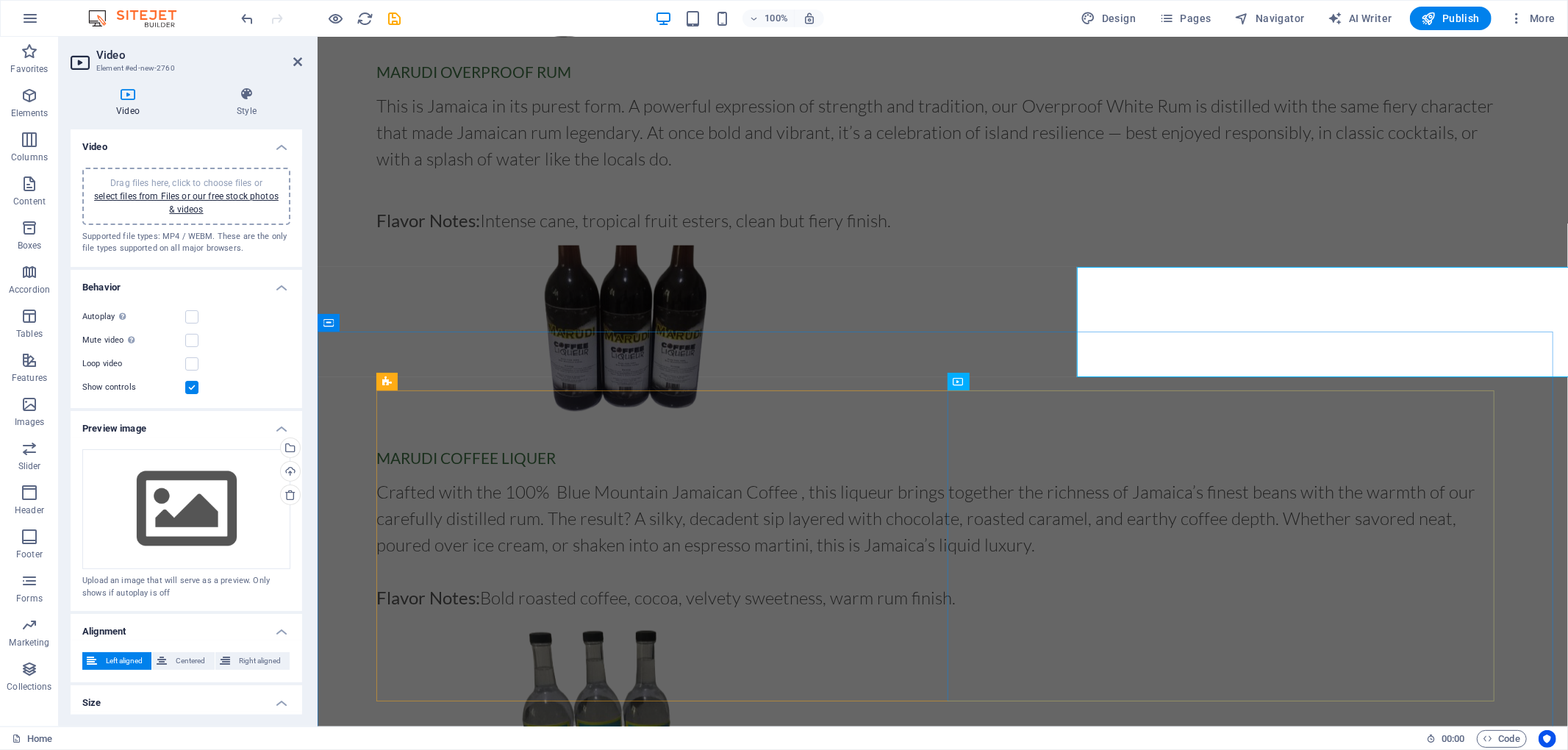
scroll to position [1627, 0]
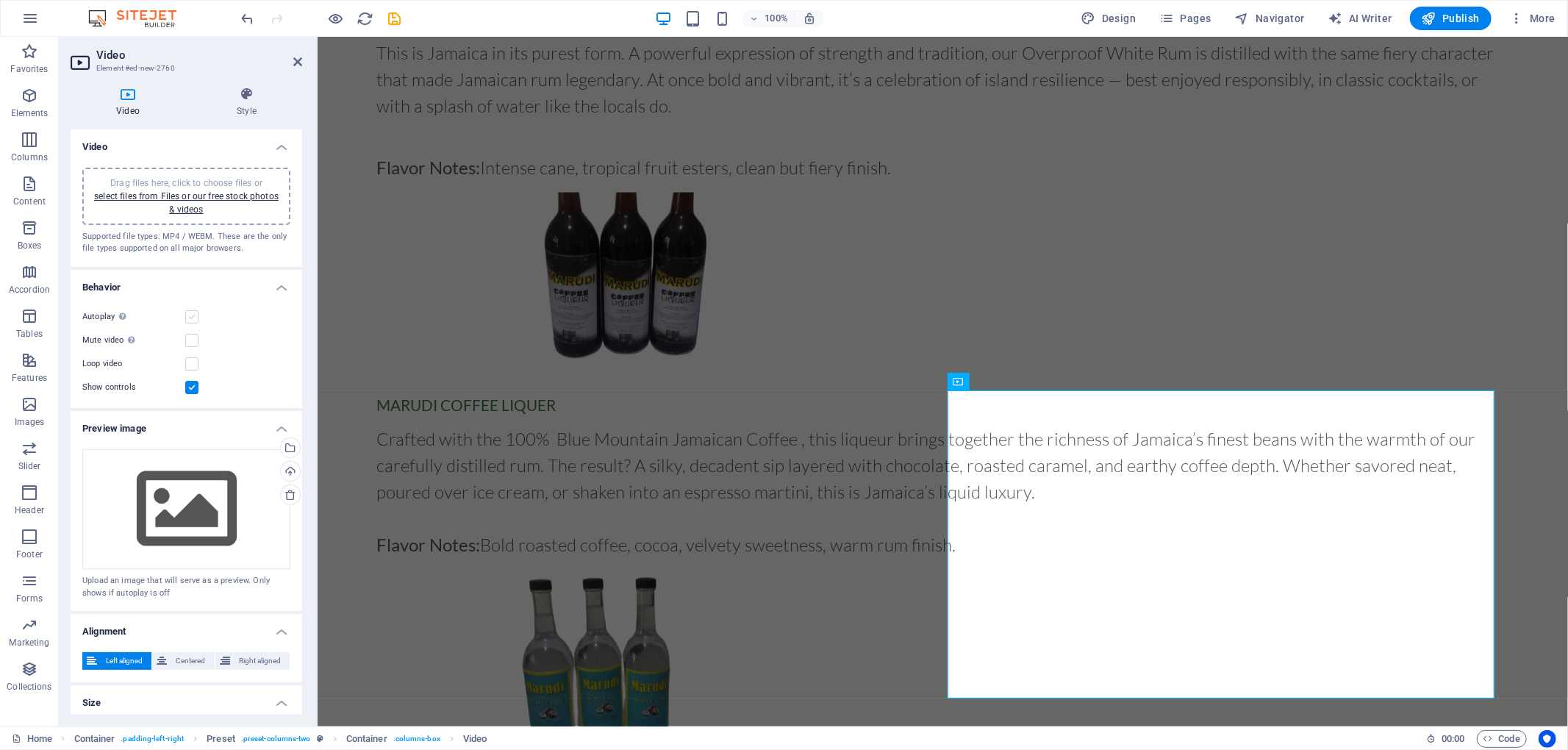
click at [189, 313] on label at bounding box center [192, 317] width 14 height 14
click at [0, 0] on input "Autoplay Autoplay is only available if muted is checked" at bounding box center [0, 0] width 0 height 0
click at [190, 316] on label at bounding box center [192, 317] width 14 height 14
click at [0, 0] on input "Autoplay Autoplay is only available if muted is checked" at bounding box center [0, 0] width 0 height 0
click at [190, 316] on label at bounding box center [192, 317] width 14 height 14
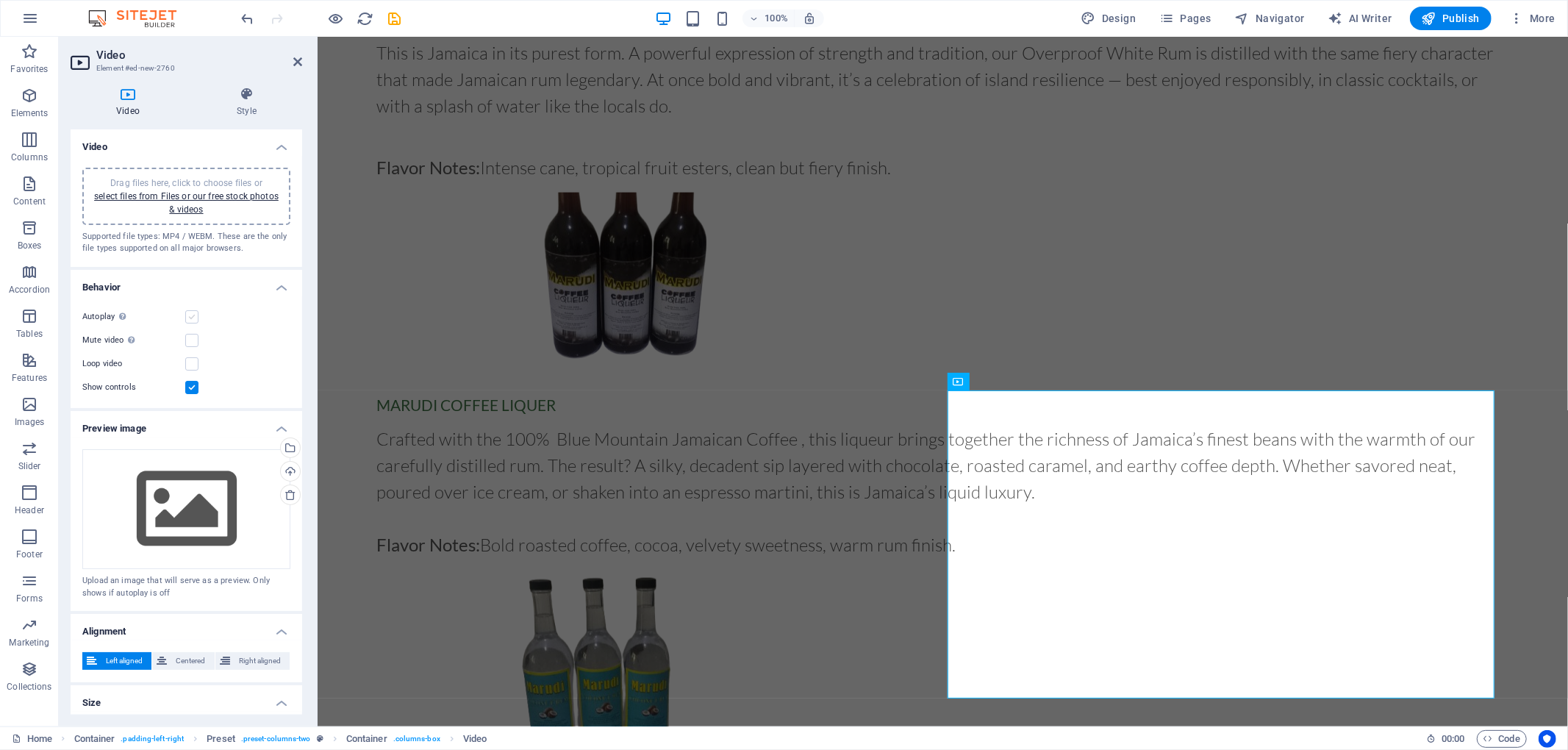
click at [0, 0] on input "Autoplay Autoplay is only available if muted is checked" at bounding box center [0, 0] width 0 height 0
click at [169, 503] on div "Drag files here, click to choose files or select files from Files or our free s…" at bounding box center [186, 508] width 208 height 120
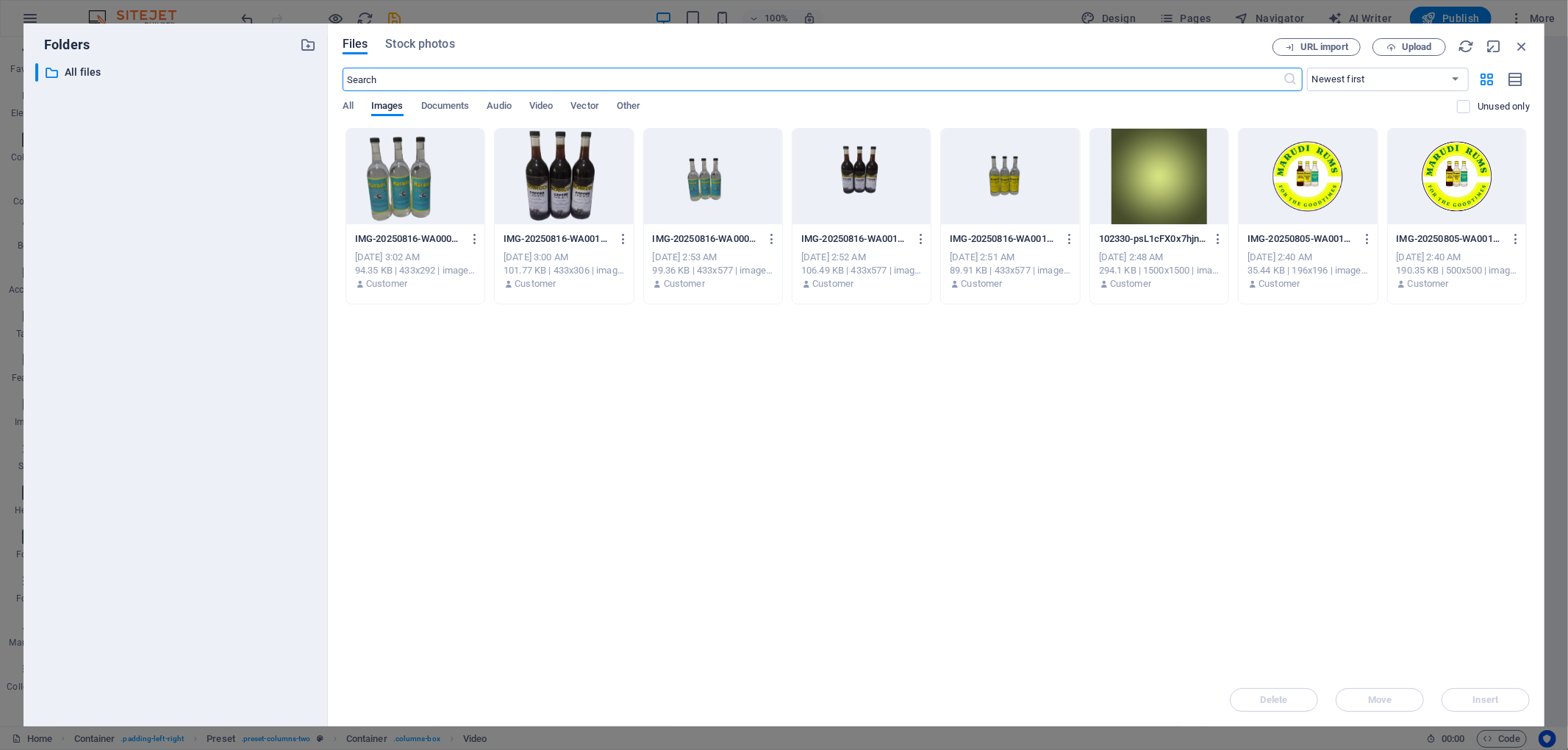
scroll to position [2141, 0]
click at [1175, 179] on div at bounding box center [1307, 176] width 138 height 96
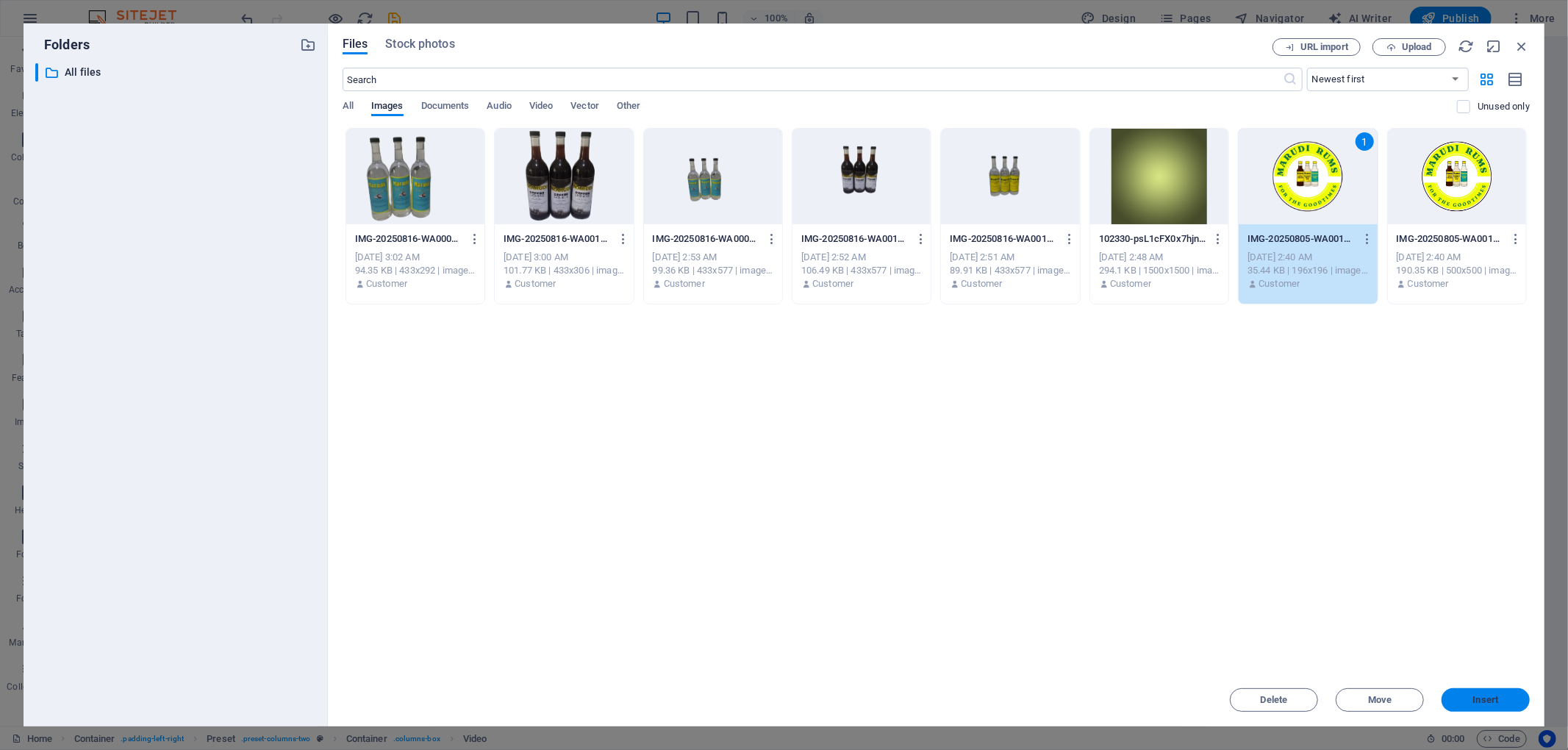
click at [1175, 562] on span "Insert" at bounding box center [1486, 700] width 76 height 9
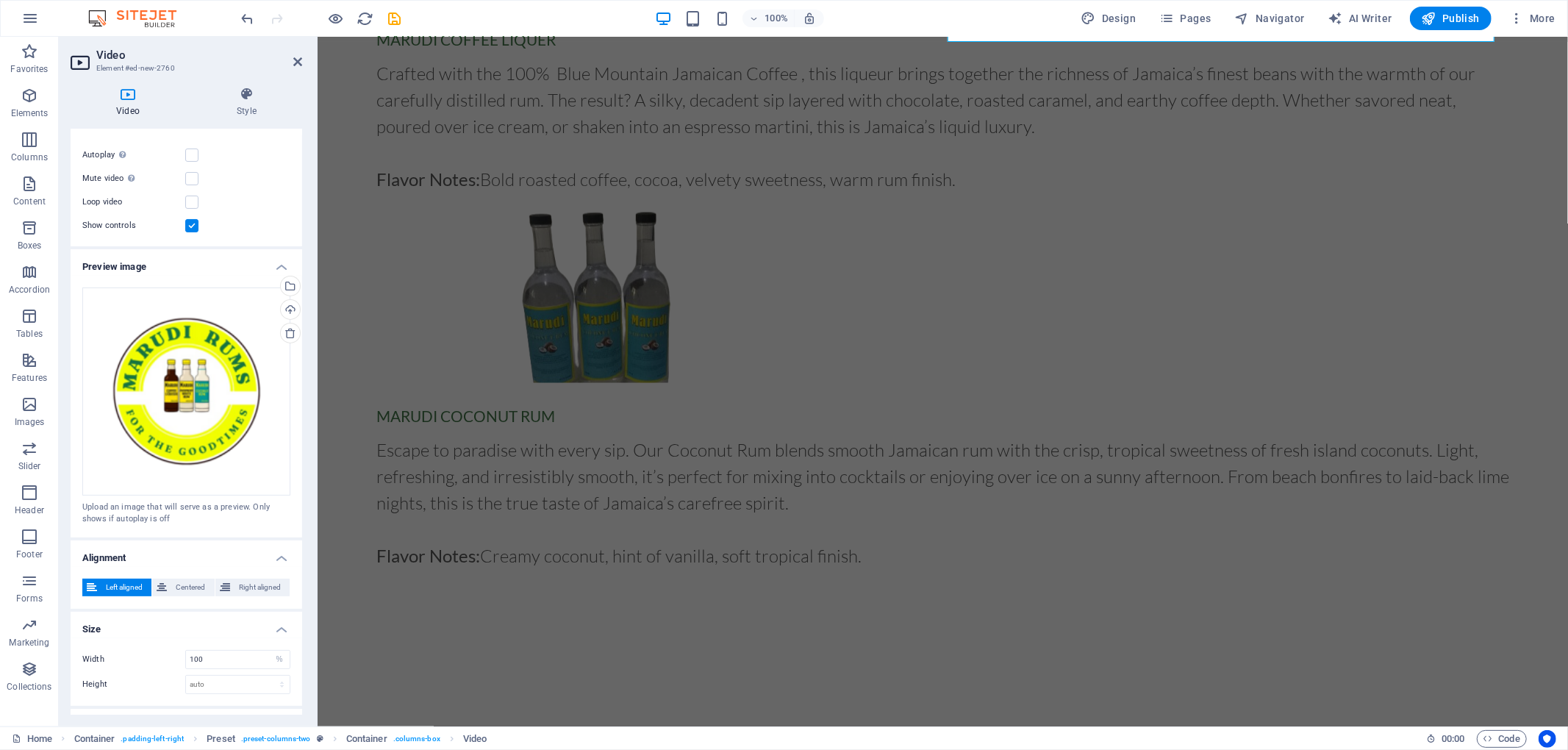
scroll to position [186, 0]
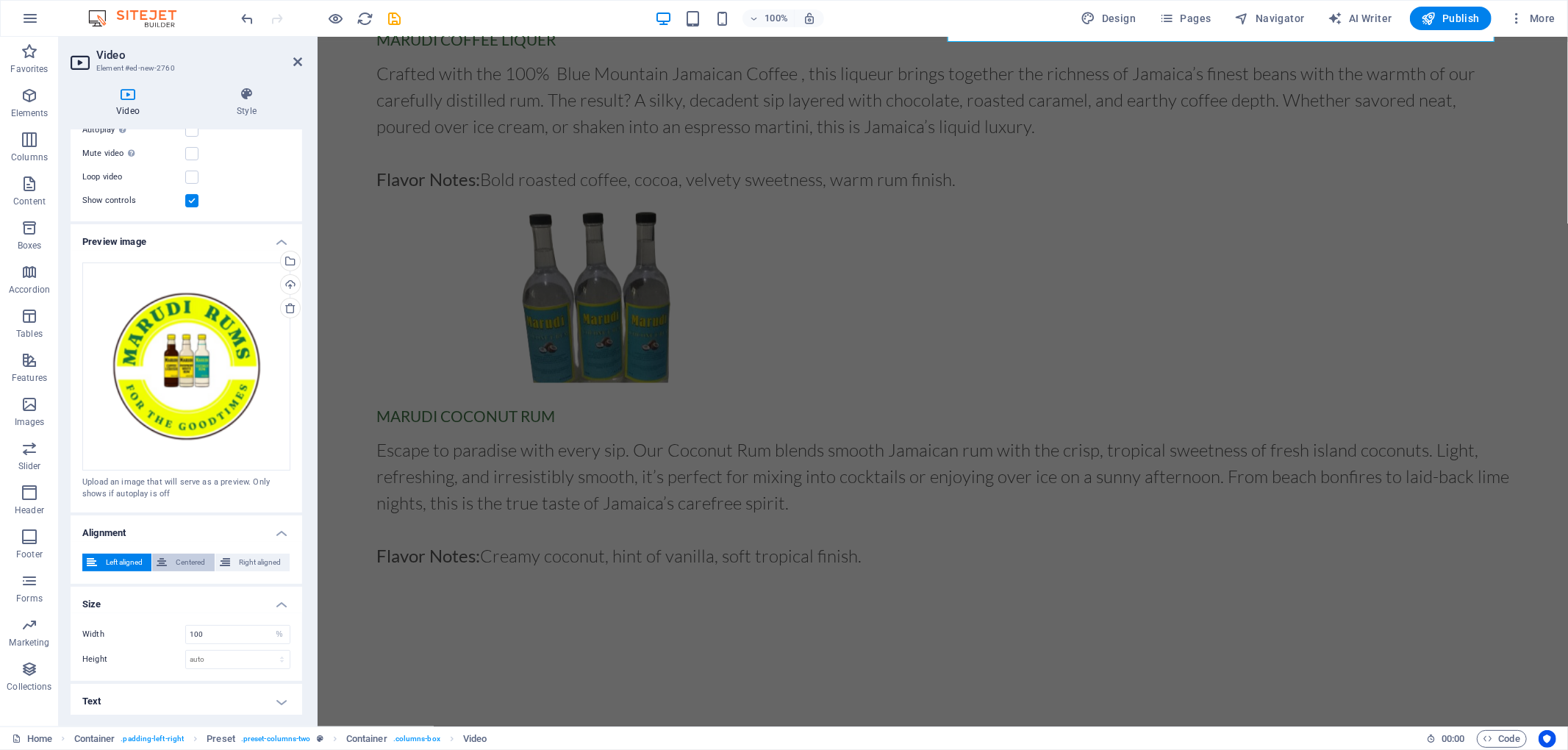
click at [184, 554] on span "Centered" at bounding box center [190, 562] width 38 height 17
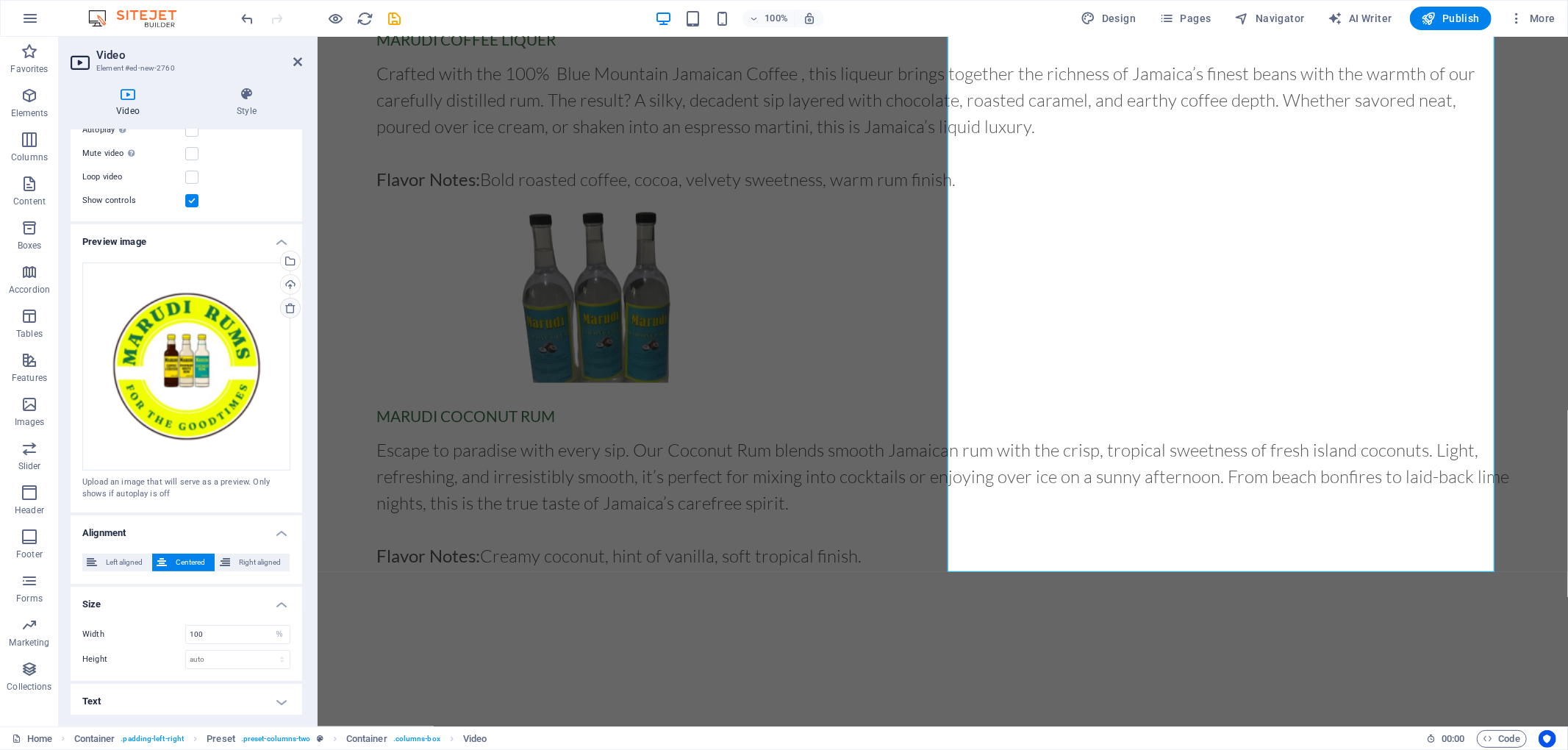
click at [286, 304] on icon at bounding box center [290, 308] width 12 height 12
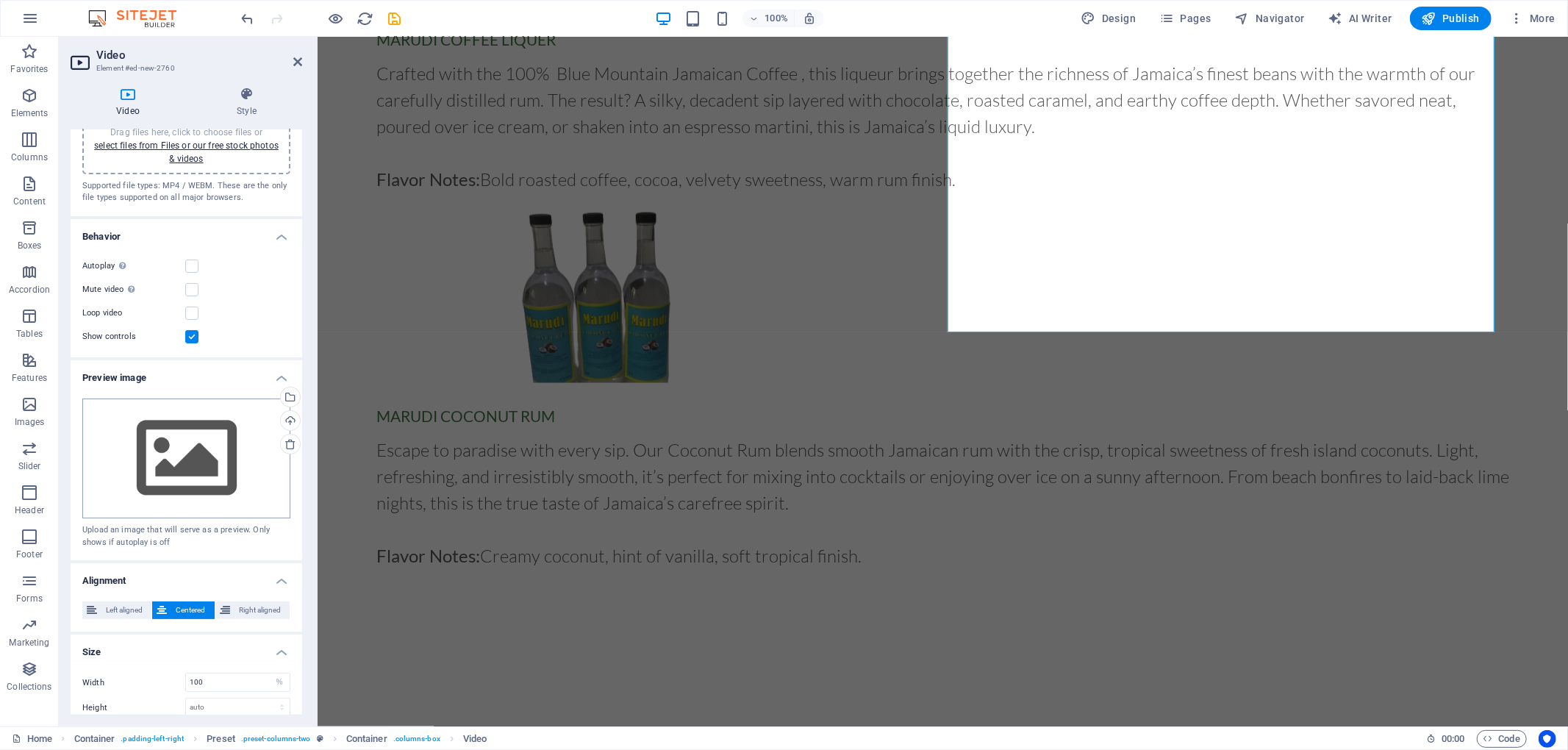
scroll to position [0, 0]
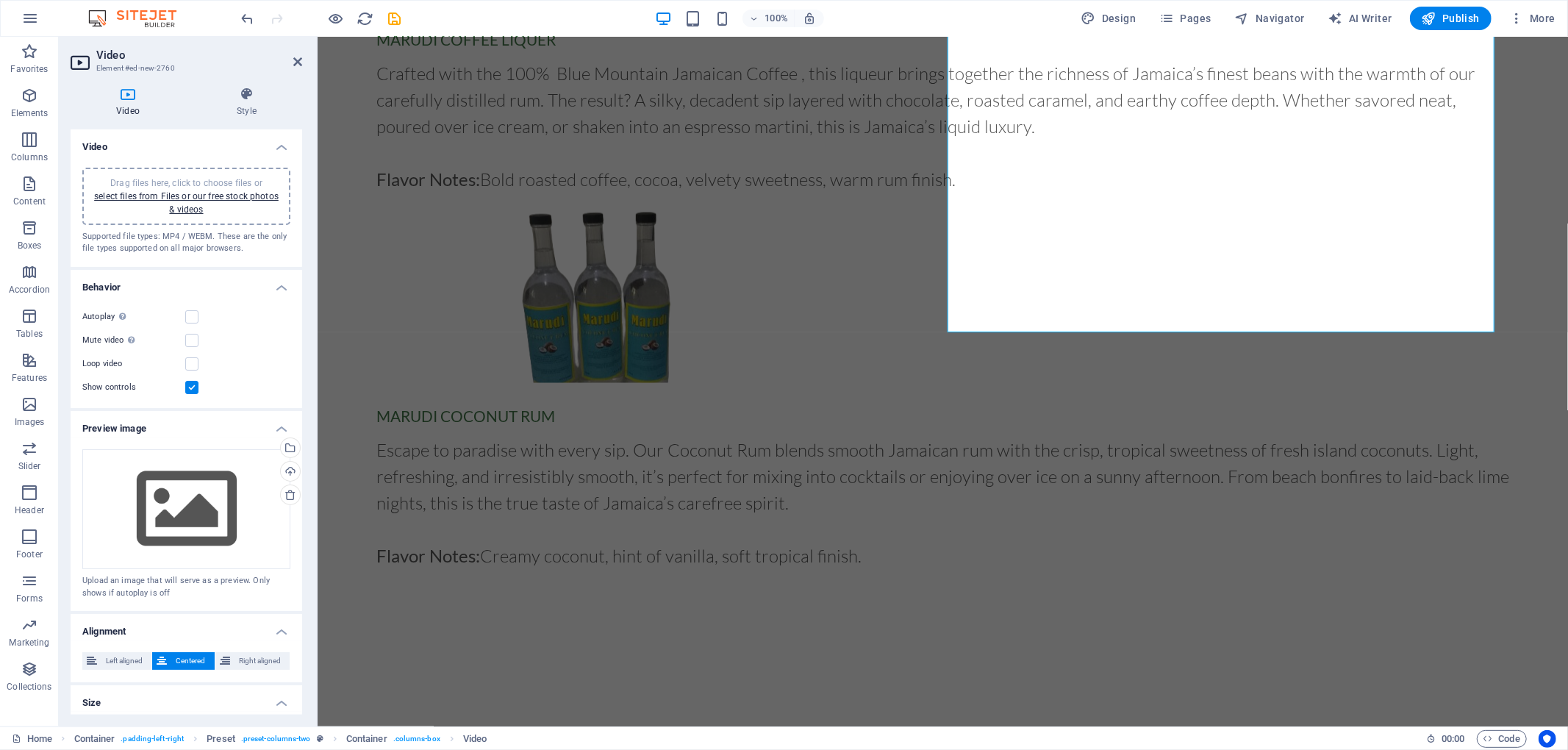
click at [180, 202] on div "Drag files here, click to choose files or select files from Files or our free s…" at bounding box center [186, 196] width 190 height 40
click at [186, 312] on label at bounding box center [192, 317] width 14 height 14
click at [0, 0] on input "Autoplay Autoplay is only available if muted is checked" at bounding box center [0, 0] width 0 height 0
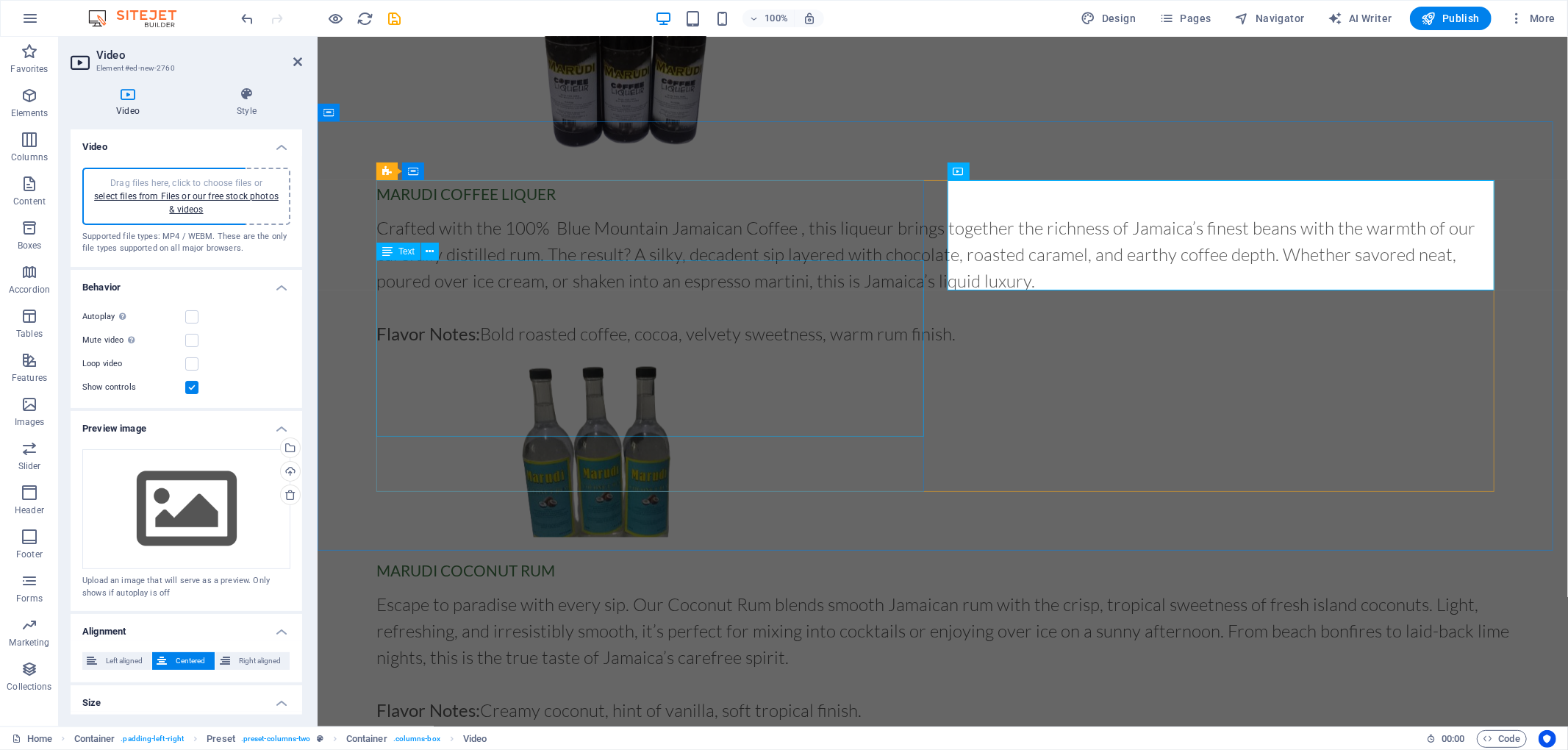
scroll to position [1836, 0]
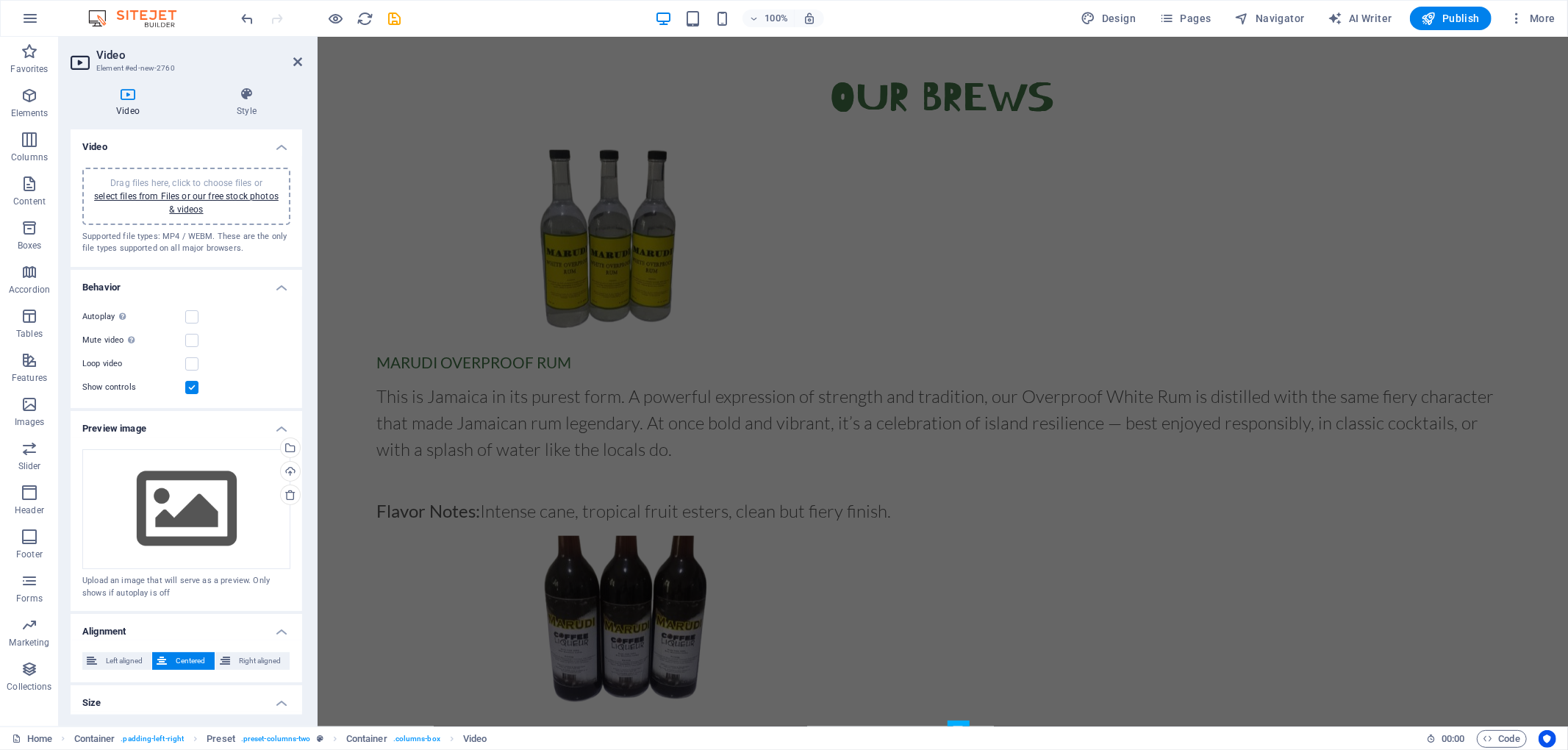
scroll to position [1277, 0]
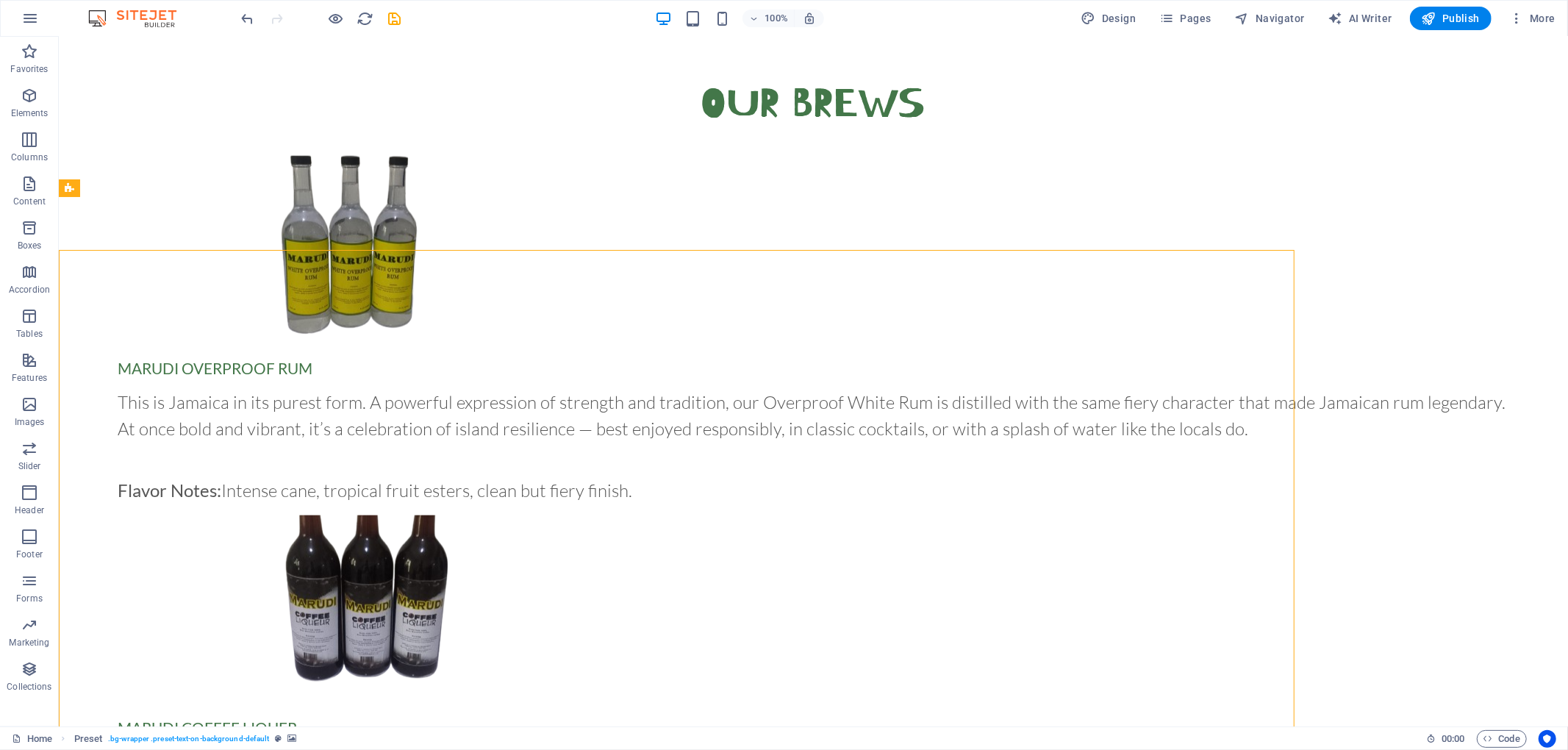
scroll to position [1224, 0]
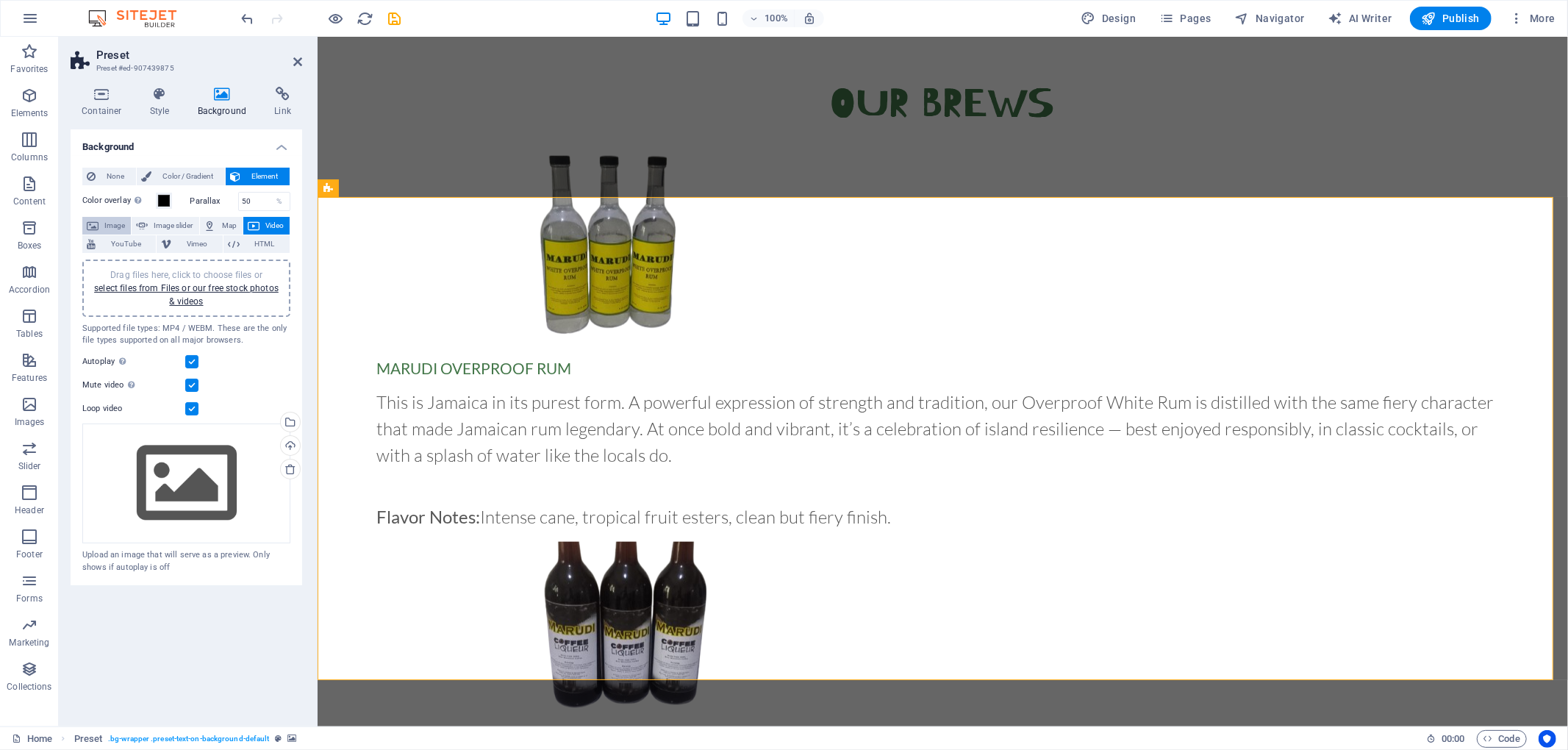
click at [106, 222] on span "Image" at bounding box center [115, 225] width 24 height 17
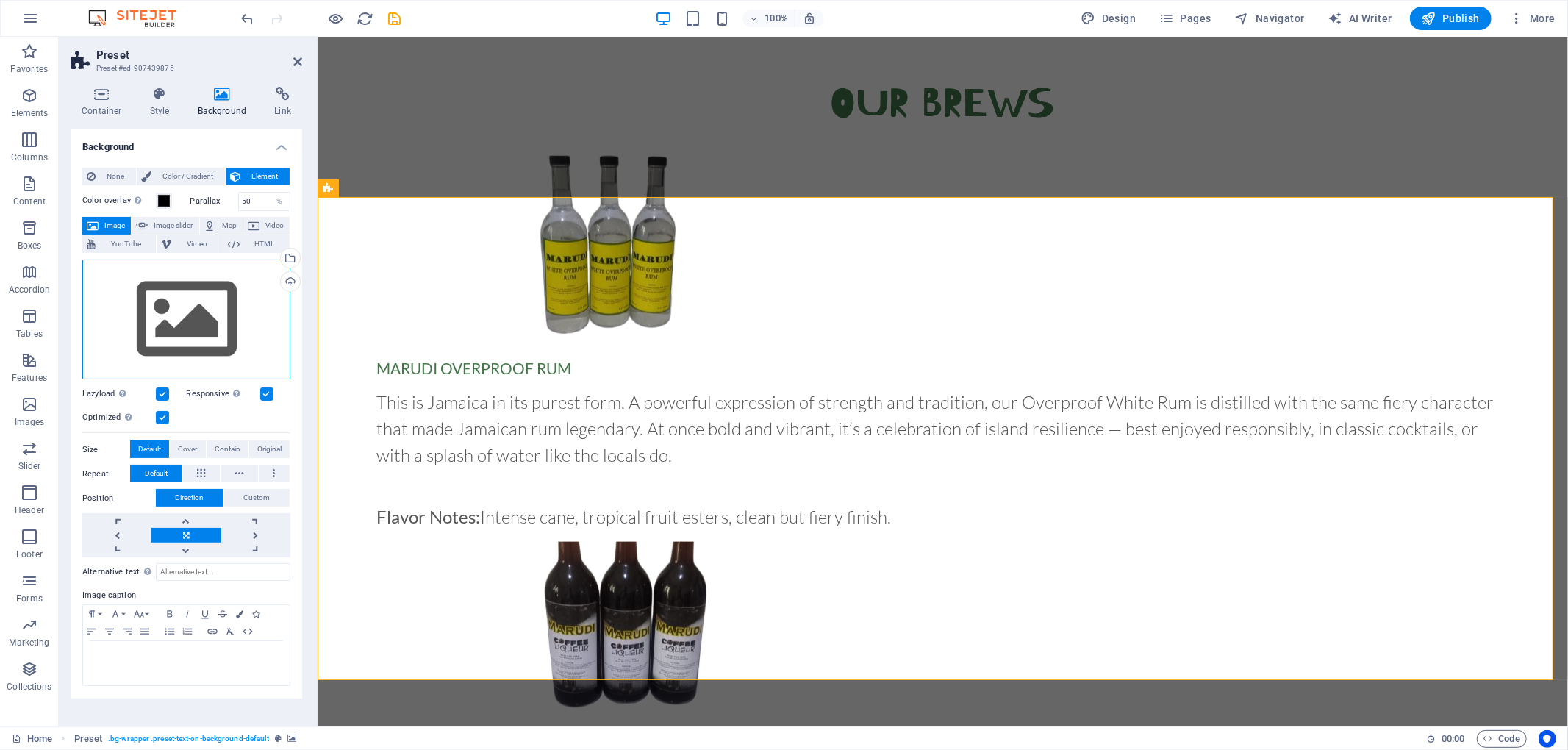
click at [222, 312] on div "Drag files here, click to choose files or select files from Files or our free s…" at bounding box center [186, 319] width 208 height 120
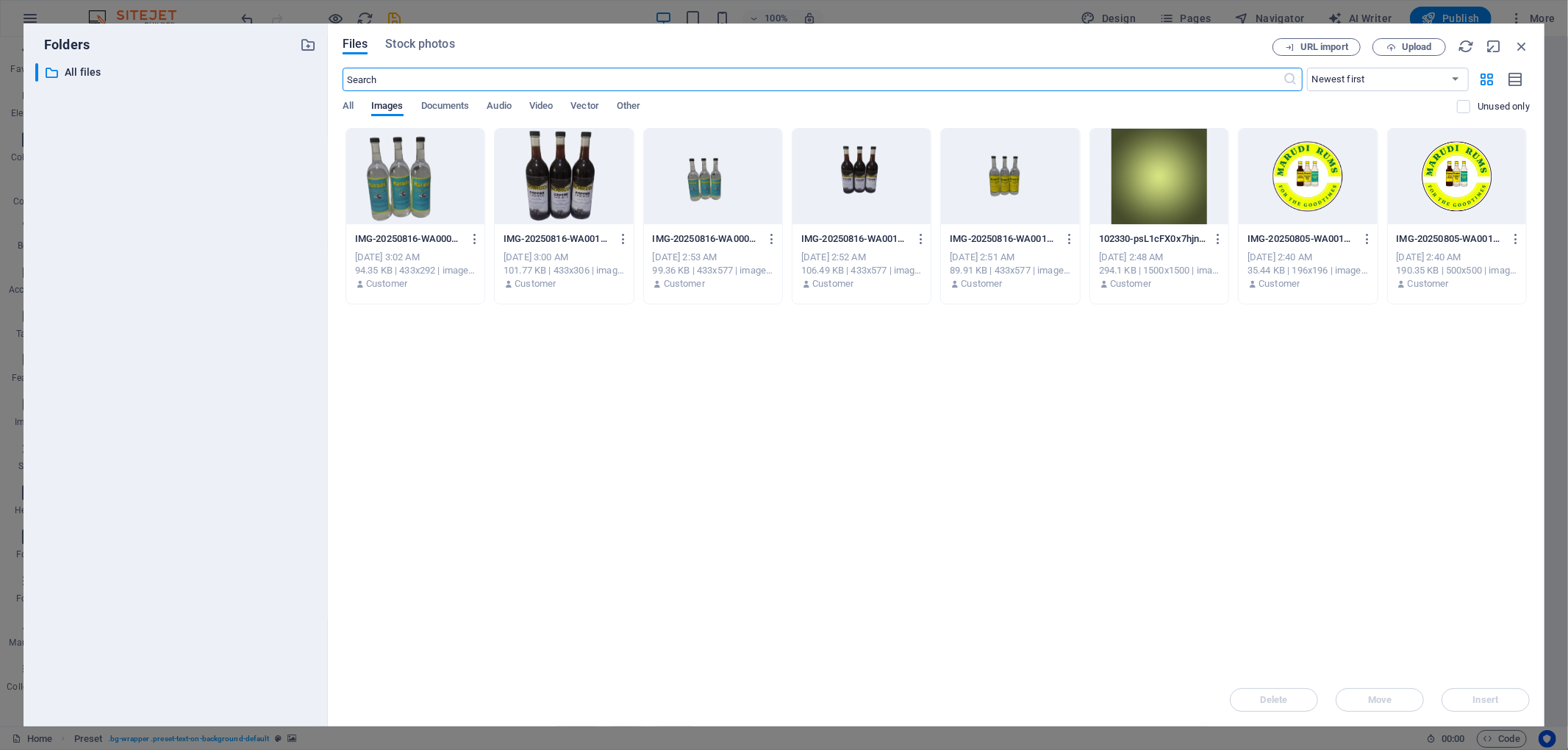
scroll to position [1338, 0]
click at [1175, 45] on span "Upload" at bounding box center [1416, 47] width 30 height 9
click at [1162, 184] on div at bounding box center [1159, 176] width 138 height 96
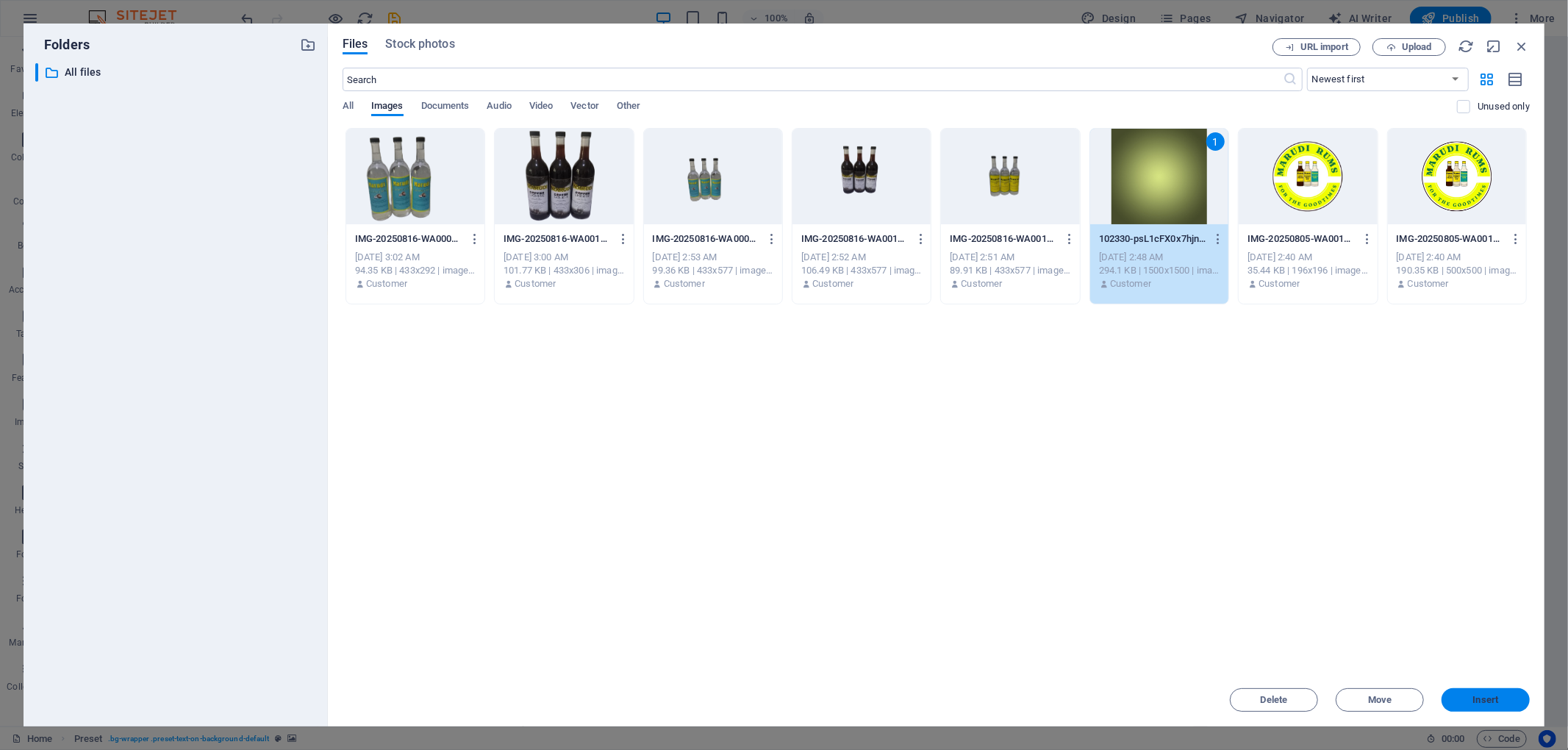
click at [1175, 562] on button "Insert" at bounding box center [1485, 699] width 88 height 24
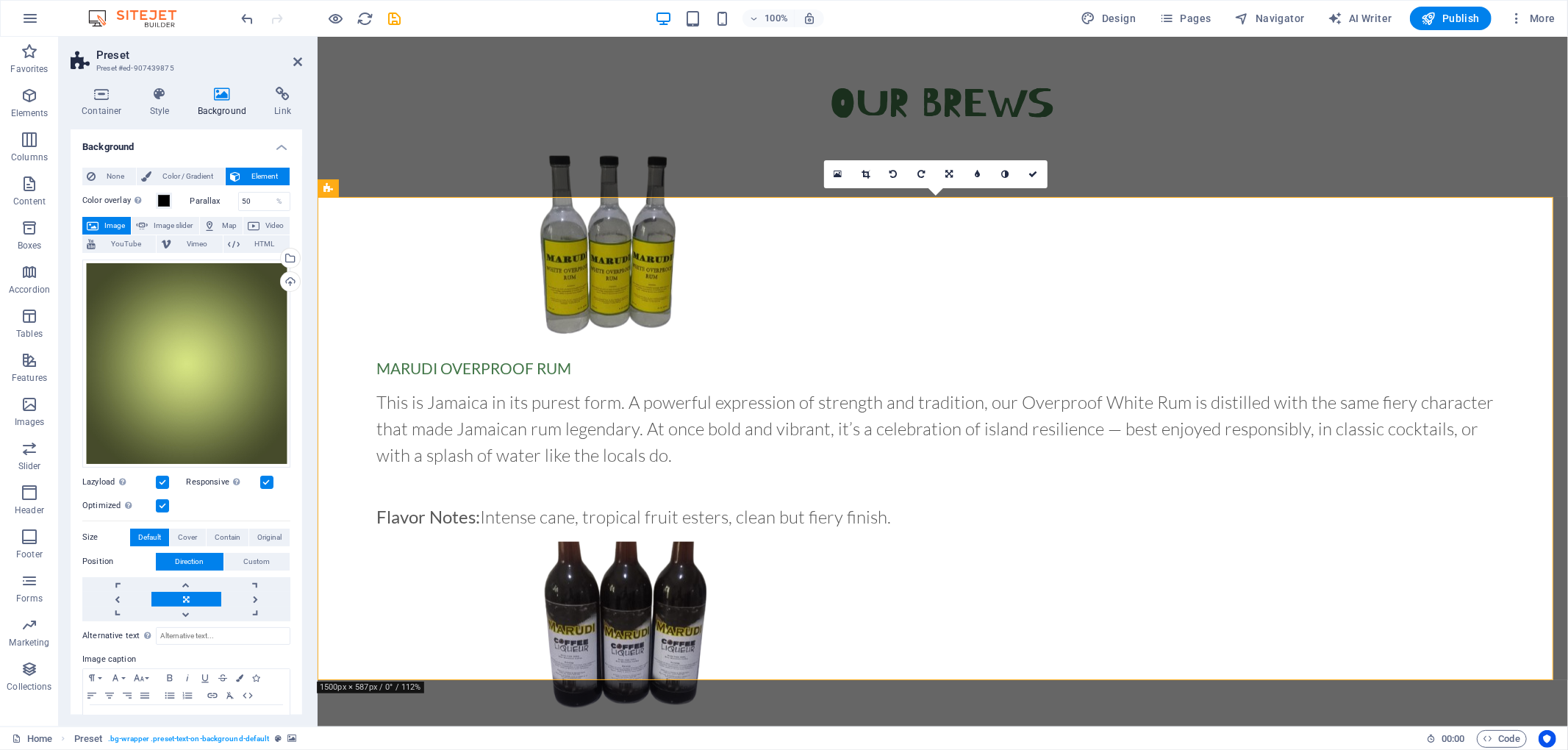
click at [1031, 170] on icon at bounding box center [1033, 175] width 9 height 9
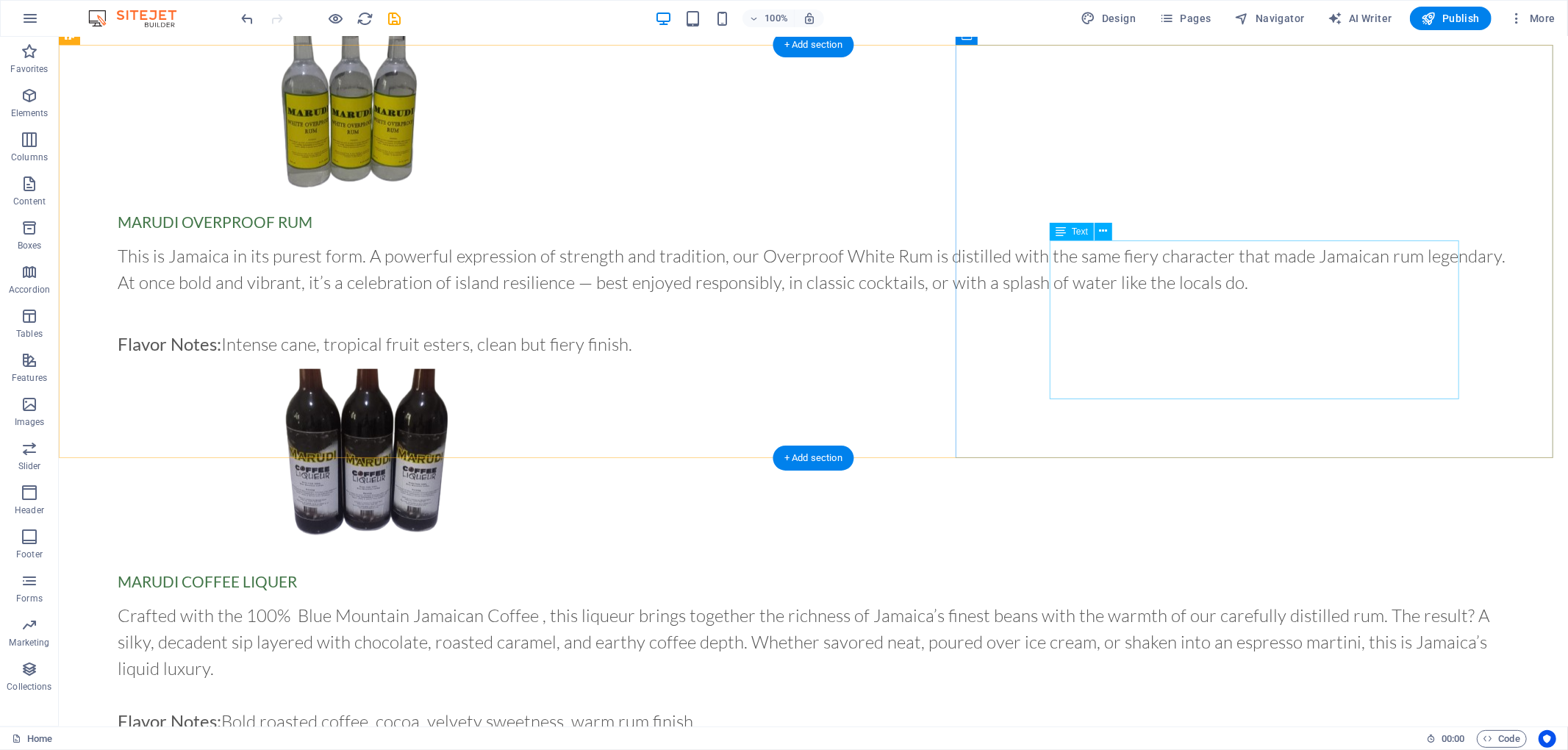
scroll to position [1424, 0]
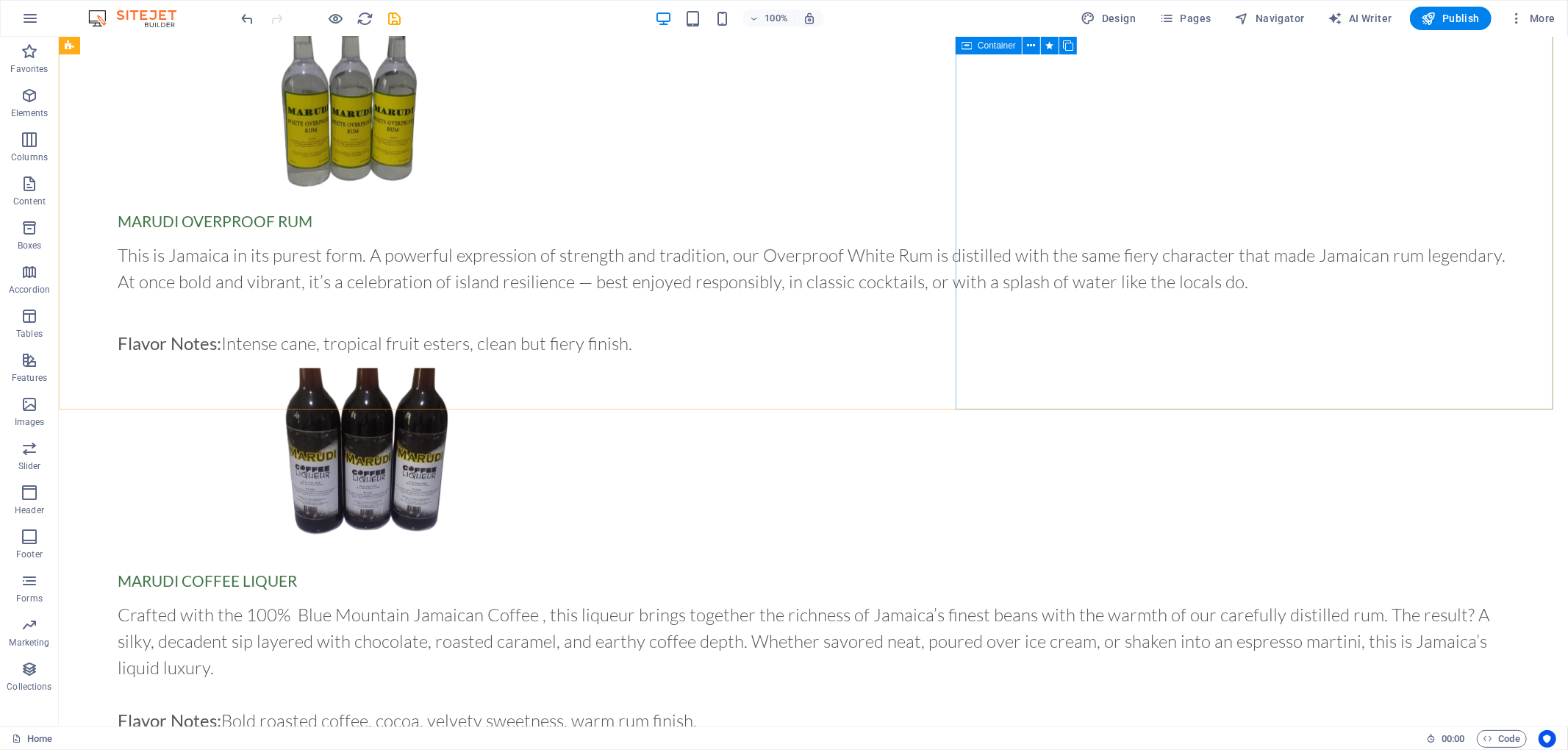
click at [997, 47] on span "Container" at bounding box center [996, 45] width 38 height 9
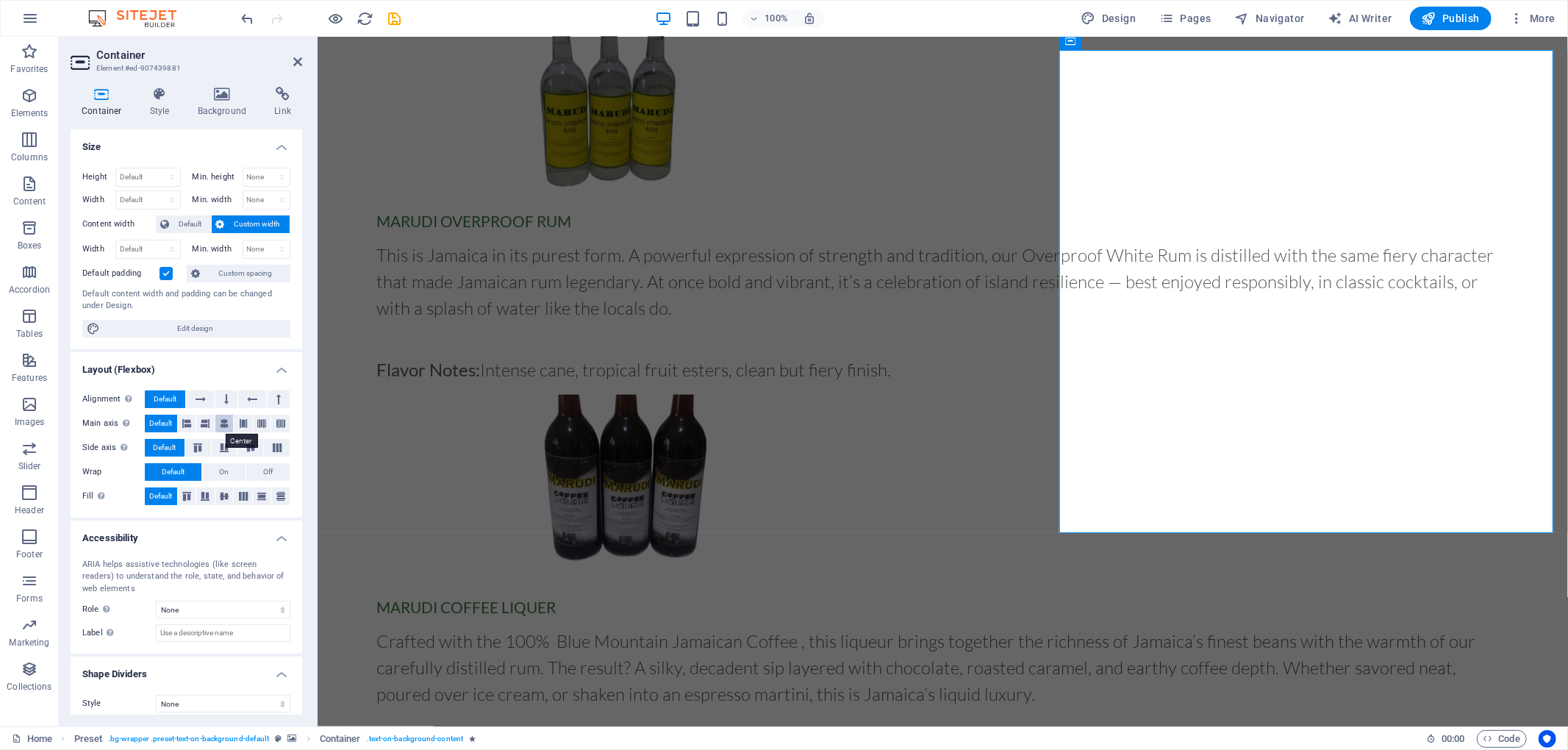
click at [222, 425] on icon at bounding box center [224, 422] width 9 height 17
click at [227, 451] on icon at bounding box center [223, 448] width 17 height 9
click at [223, 475] on span "On" at bounding box center [223, 471] width 10 height 17
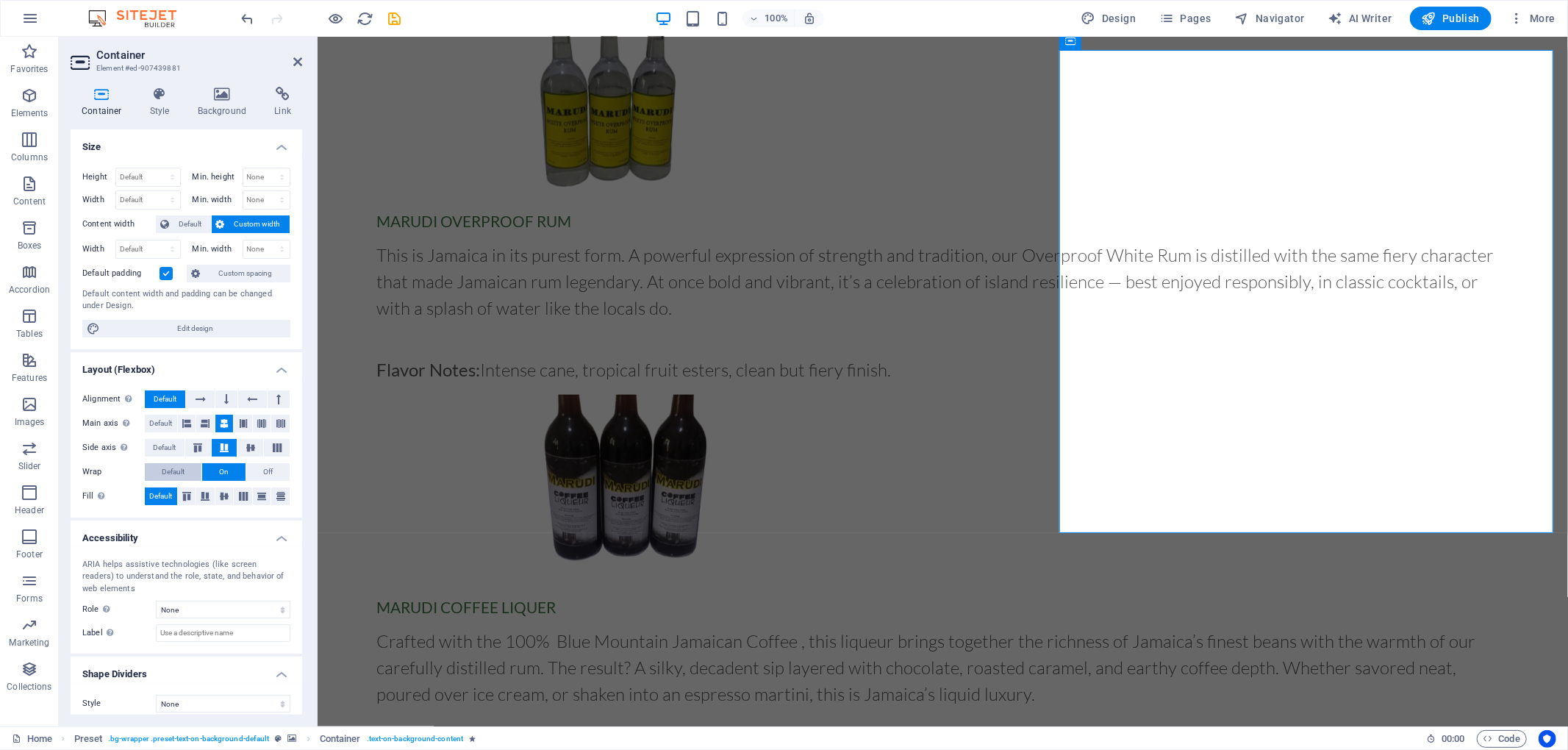
click at [170, 477] on span "Default" at bounding box center [173, 471] width 23 height 17
click at [219, 497] on icon at bounding box center [223, 496] width 17 height 9
click at [245, 498] on icon at bounding box center [242, 496] width 17 height 9
click at [223, 498] on icon at bounding box center [223, 496] width 17 height 9
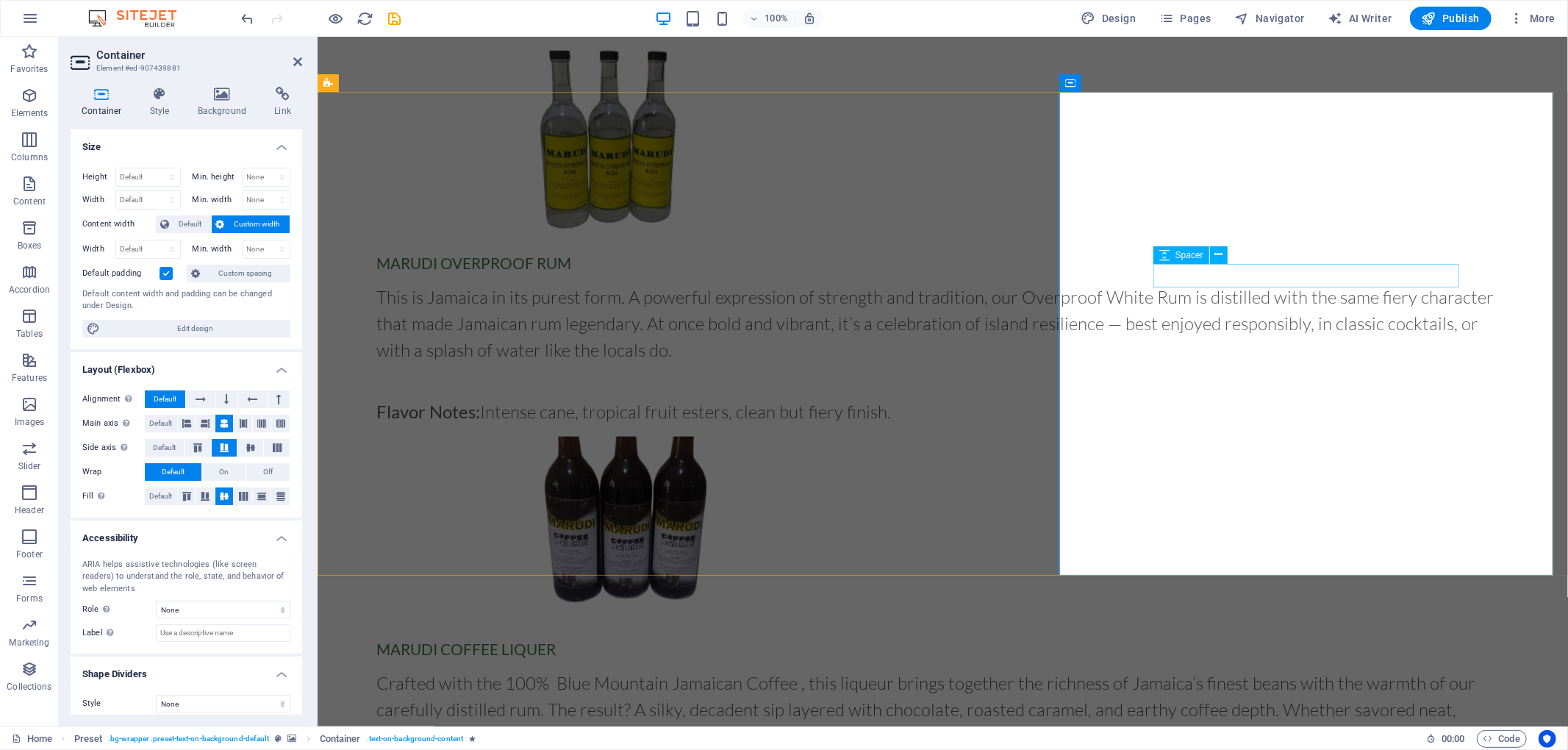
scroll to position [1257, 0]
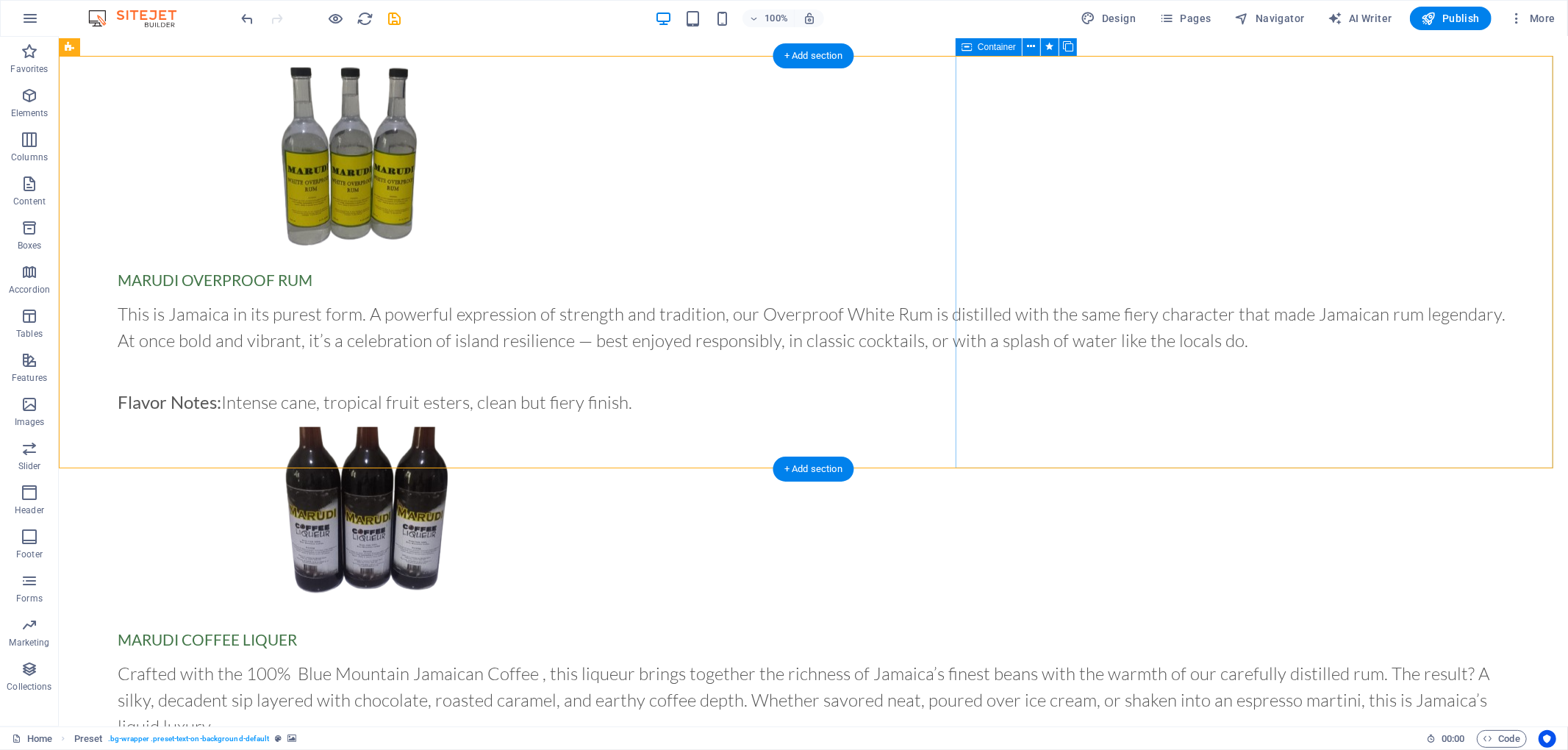
scroll to position [1367, 0]
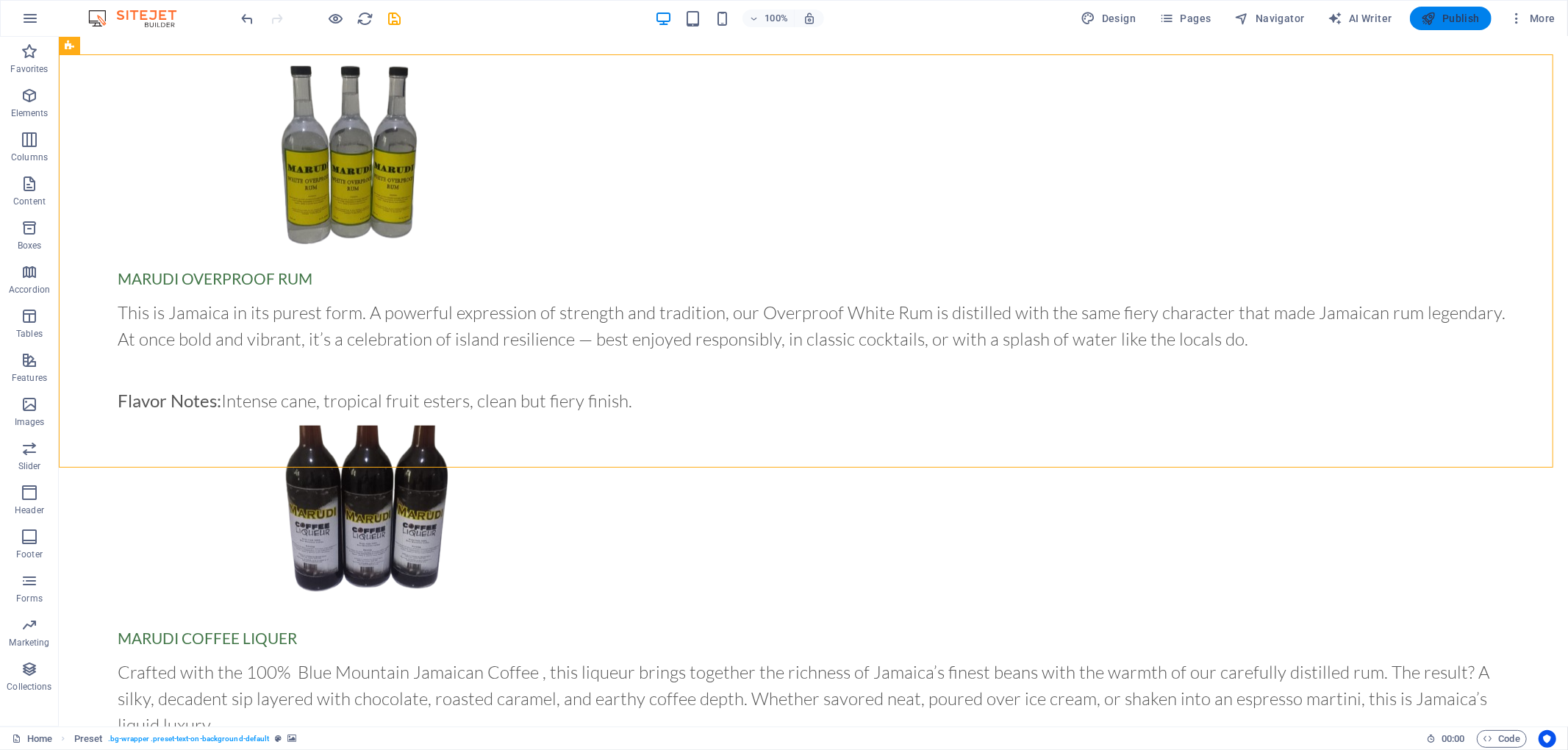
click at [1175, 14] on span "Publish" at bounding box center [1450, 18] width 58 height 14
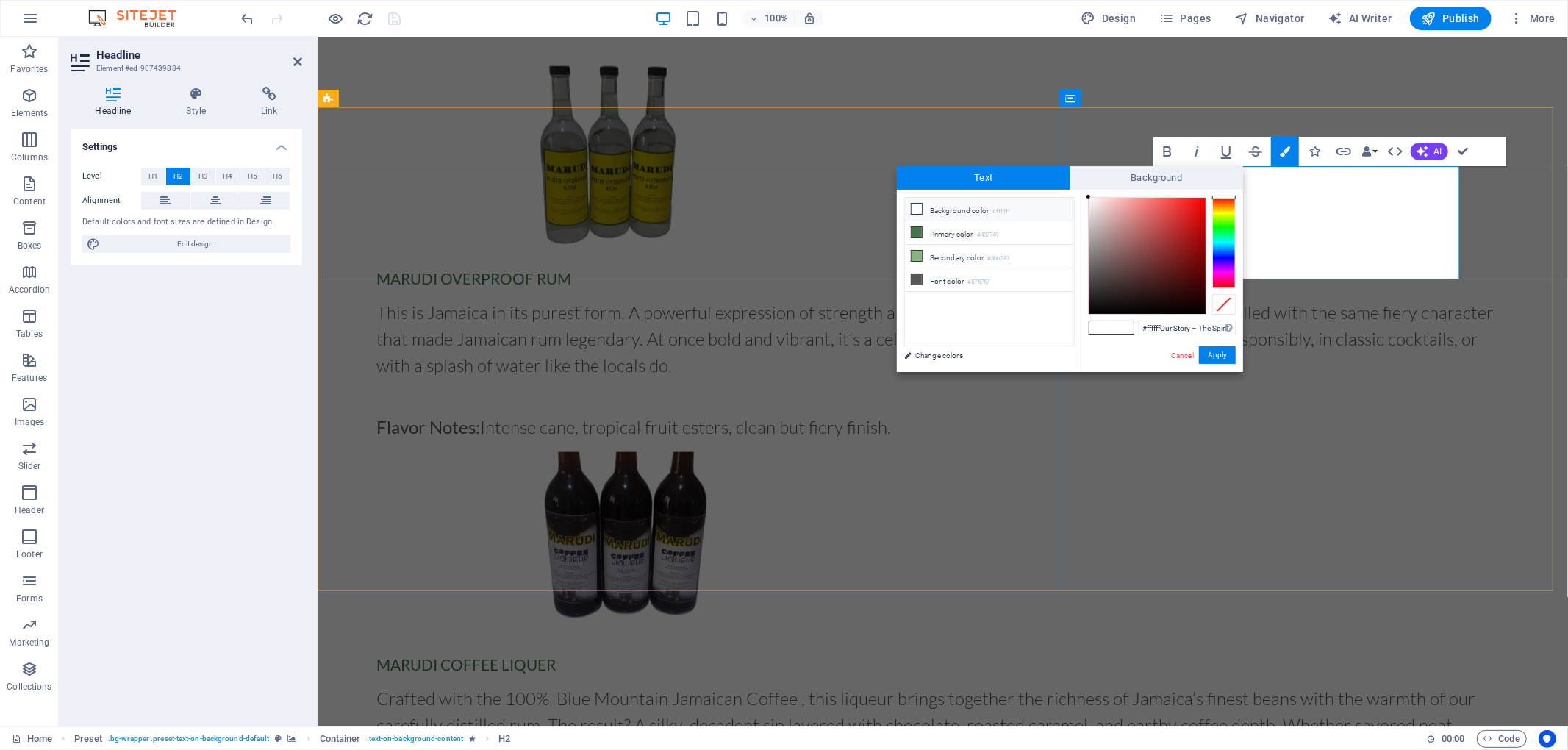
scroll to position [0, 66]
type input "#ffffffOur Story – The Spirit of Jamaica, Bottled"
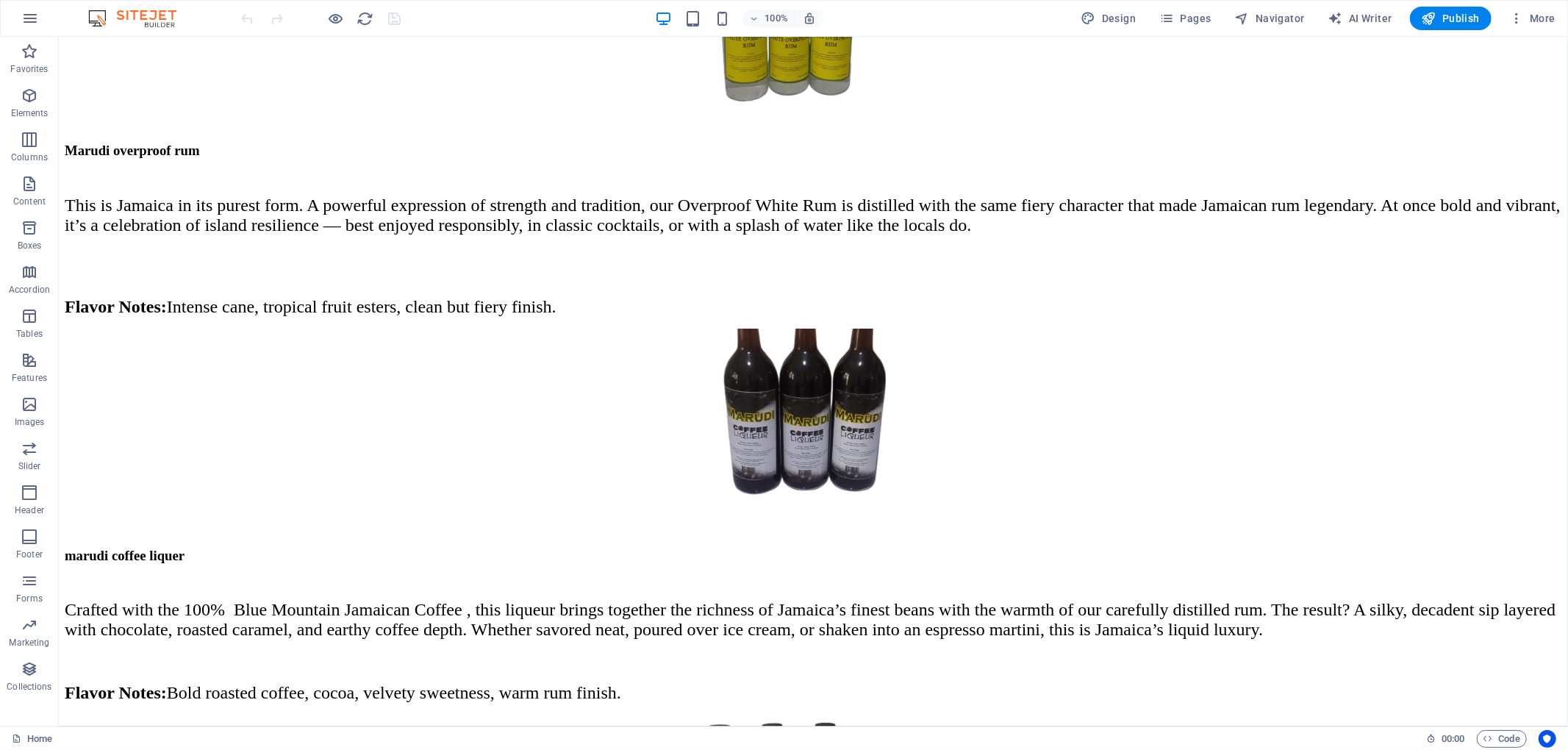
scroll to position [1304, 0]
click at [967, 107] on icon at bounding box center [966, 108] width 10 height 17
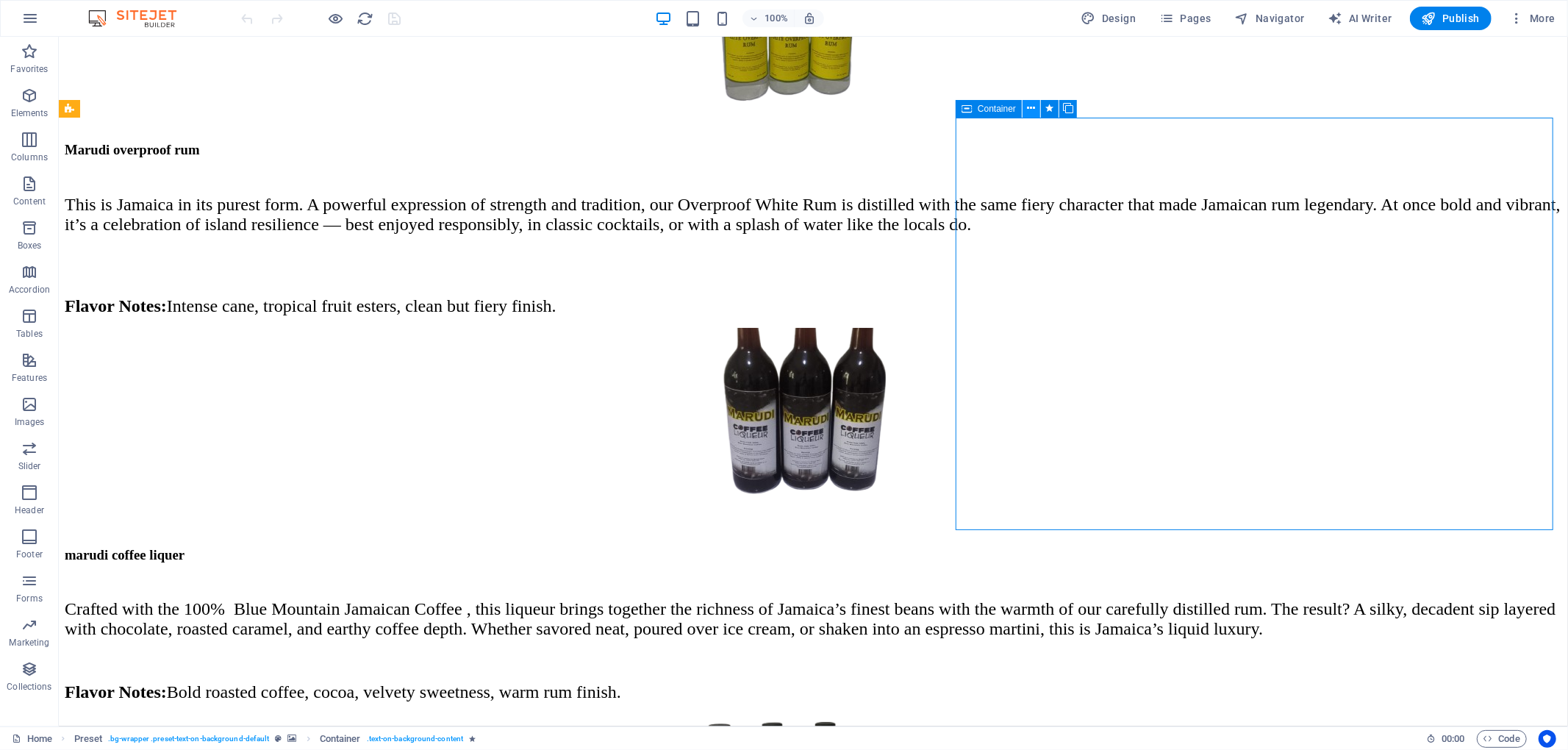
click at [1032, 107] on icon at bounding box center [1031, 108] width 8 height 15
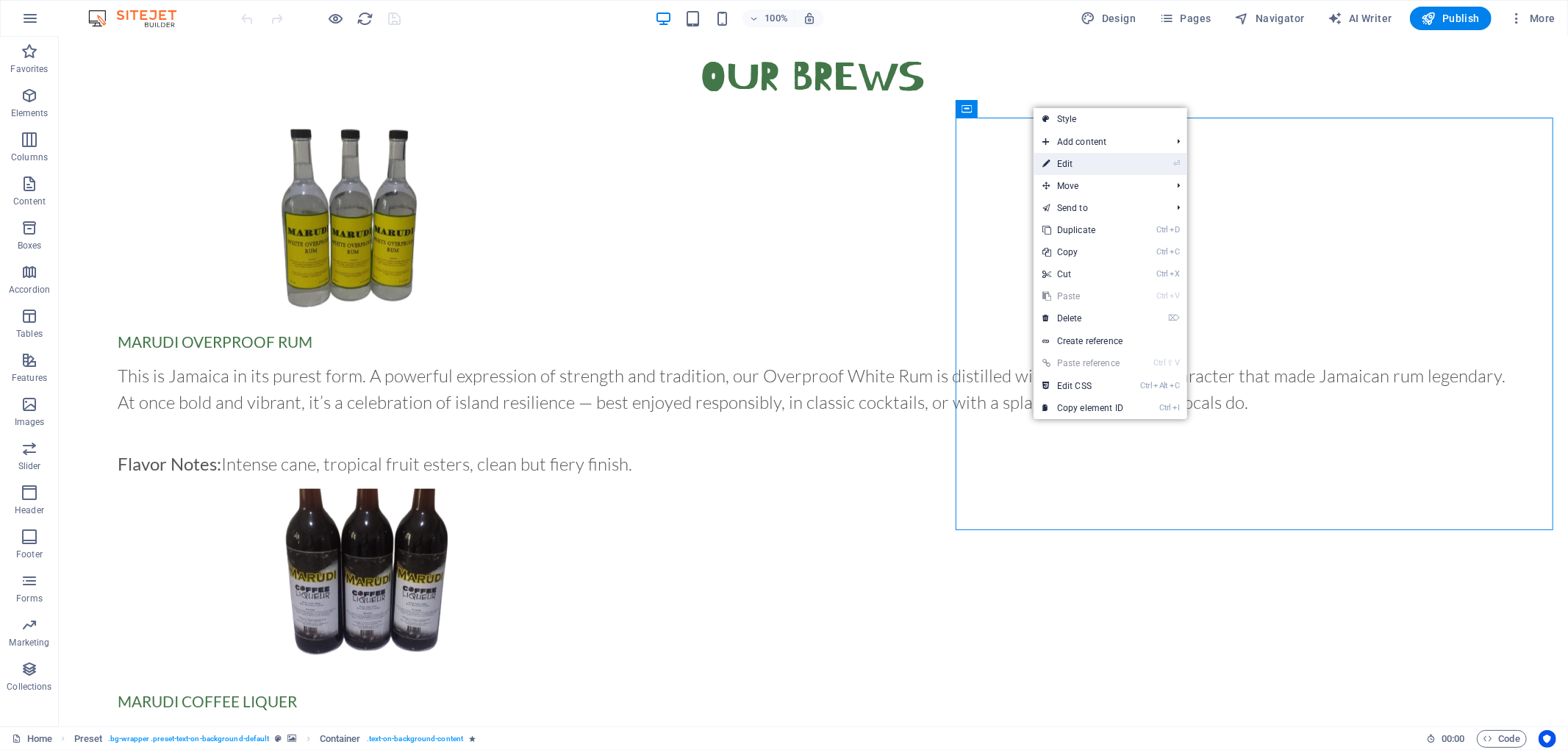
click at [1115, 159] on link "⏎ Edit" at bounding box center [1082, 164] width 99 height 22
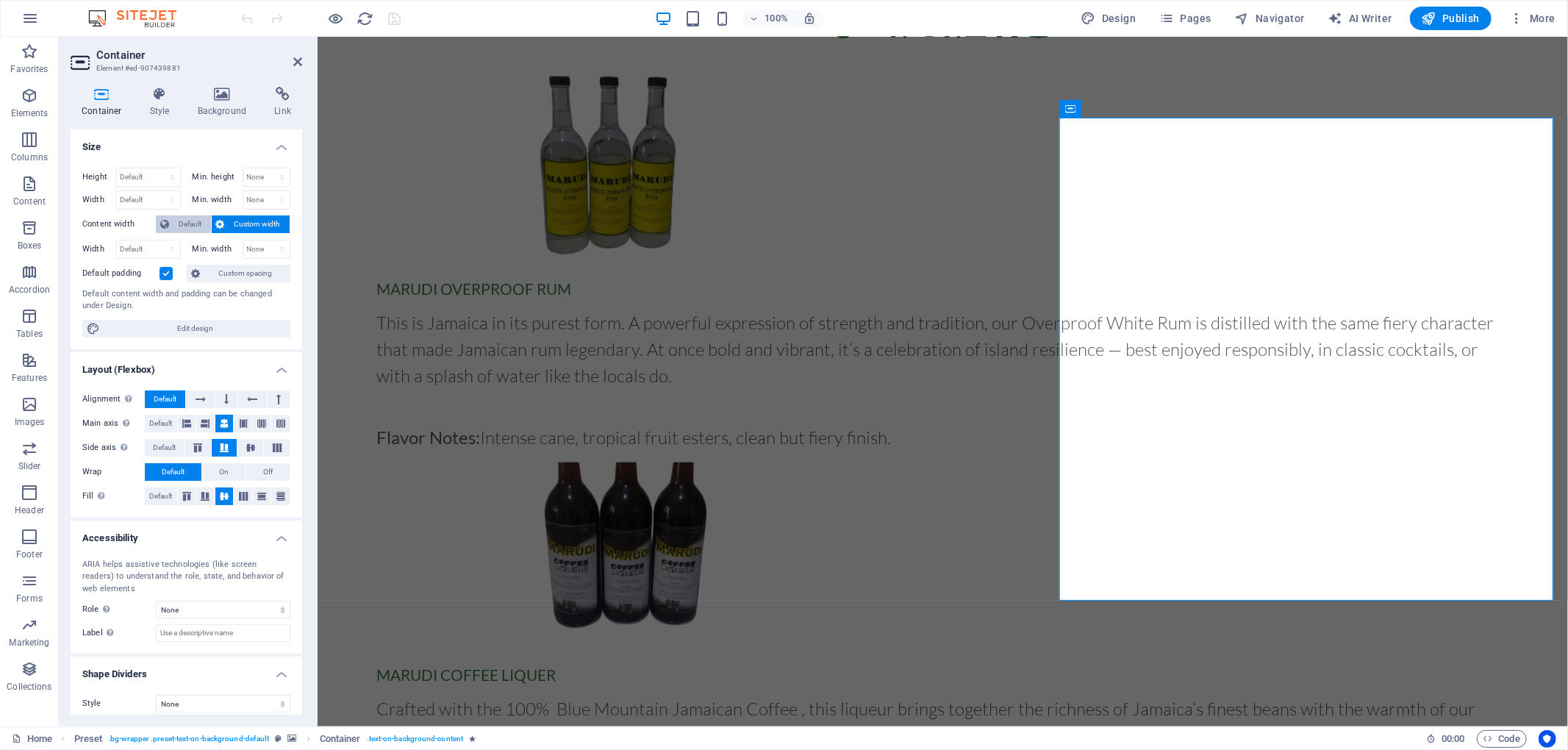
click at [194, 224] on span "Default" at bounding box center [190, 223] width 33 height 17
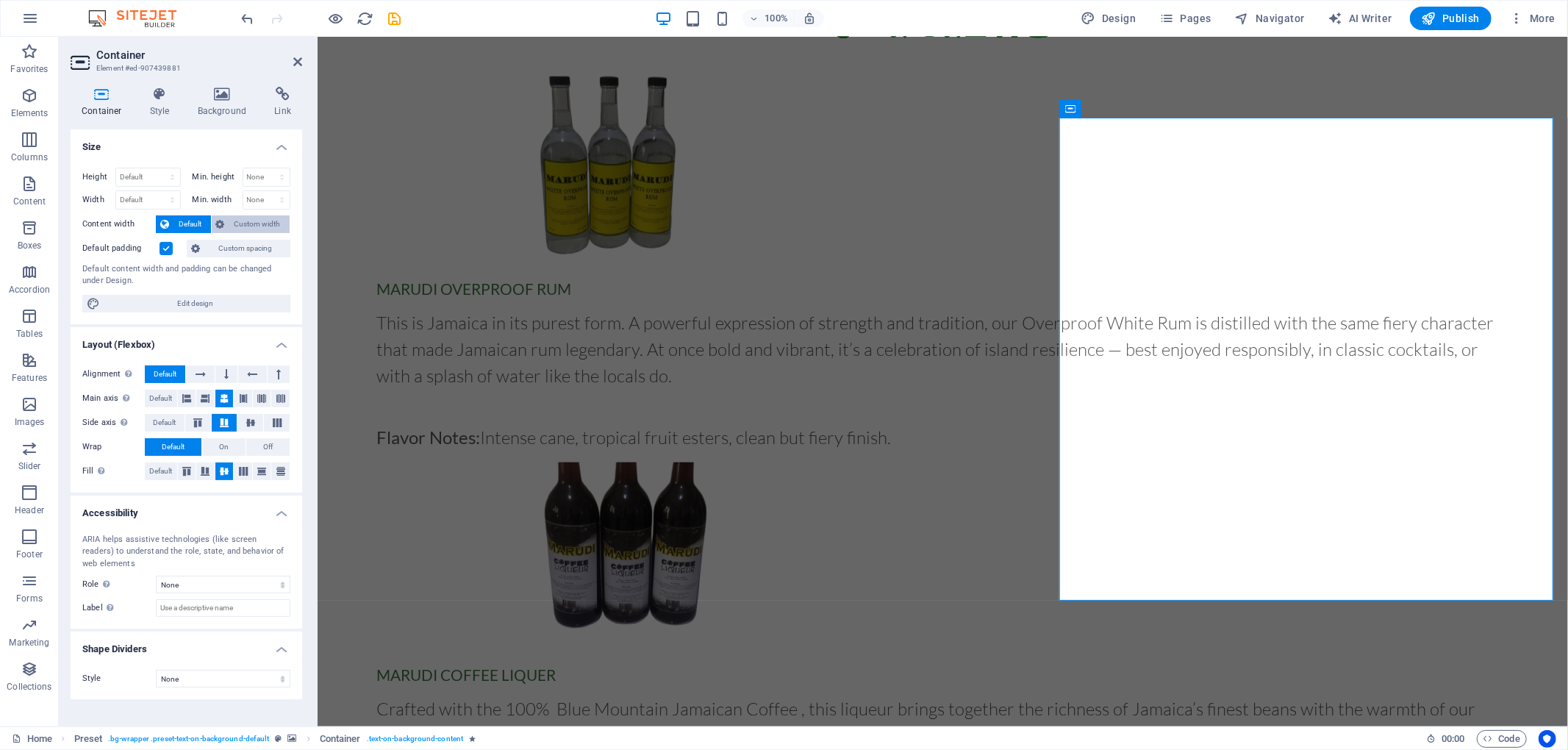
click at [240, 224] on span "Custom width" at bounding box center [257, 223] width 57 height 17
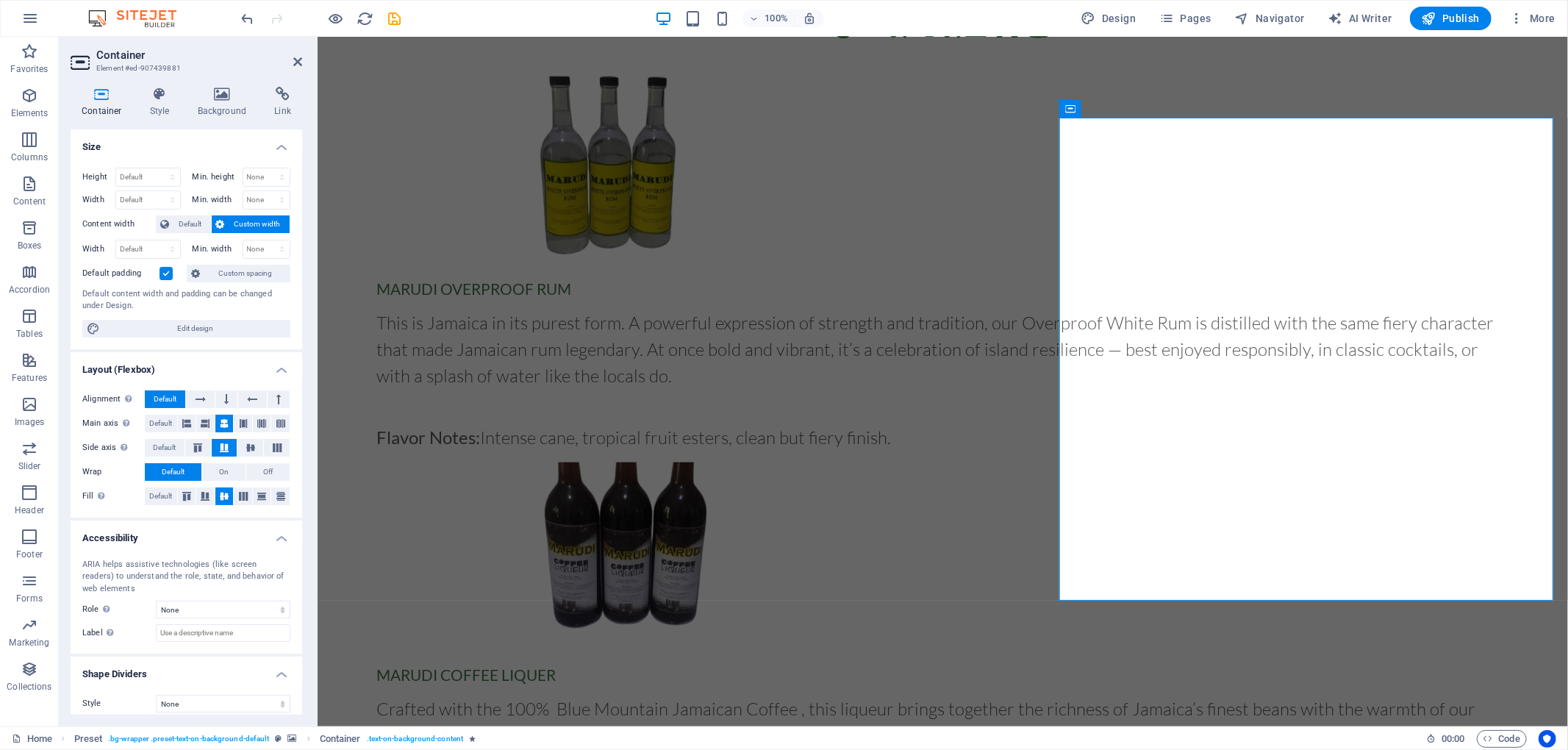
click at [163, 276] on label at bounding box center [166, 273] width 14 height 14
click at [0, 0] on input "Default padding" at bounding box center [0, 0] width 0 height 0
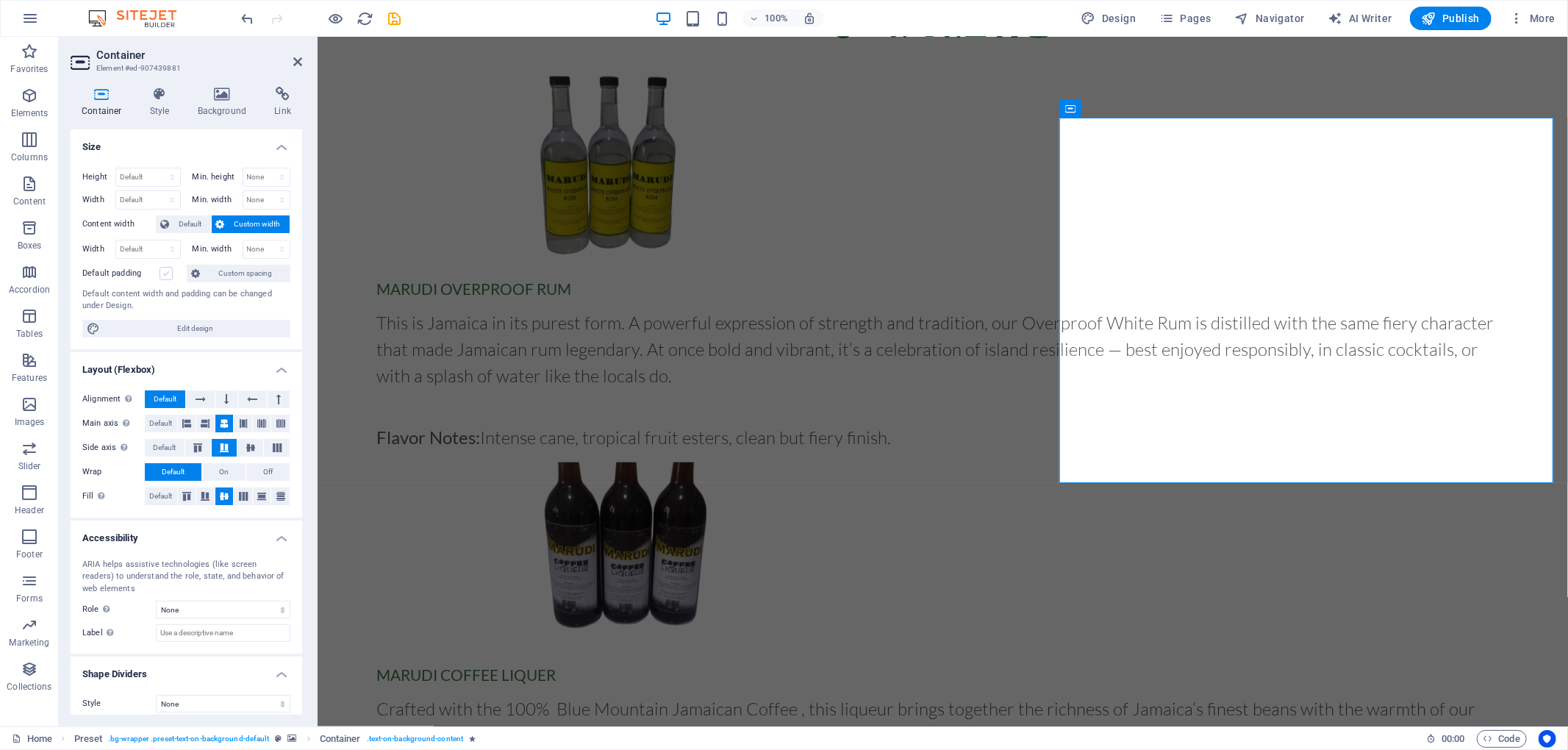
click at [163, 276] on label at bounding box center [166, 273] width 14 height 14
click at [0, 0] on input "Default padding" at bounding box center [0, 0] width 0 height 0
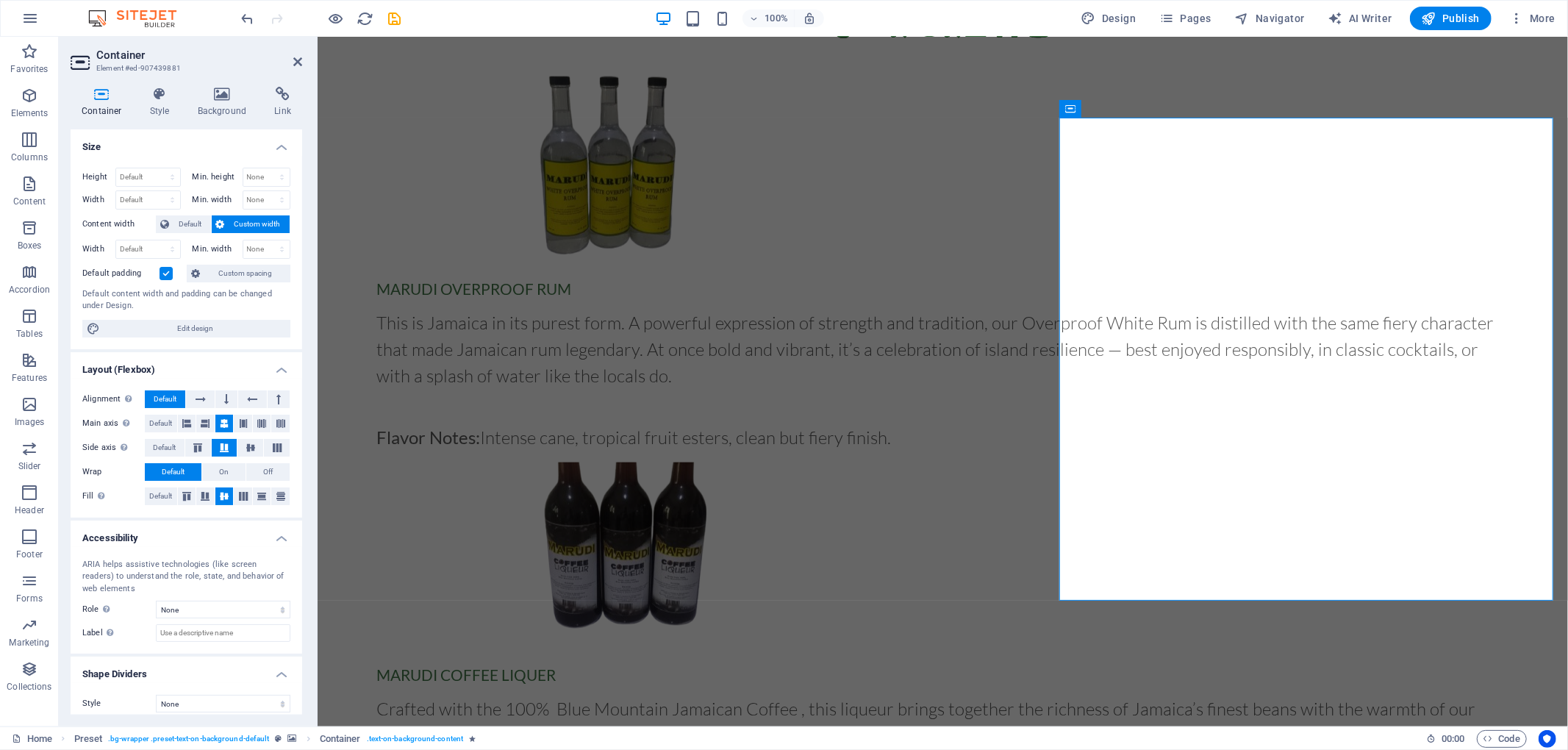
click at [163, 276] on label at bounding box center [166, 273] width 14 height 14
click at [0, 0] on input "Default padding" at bounding box center [0, 0] width 0 height 0
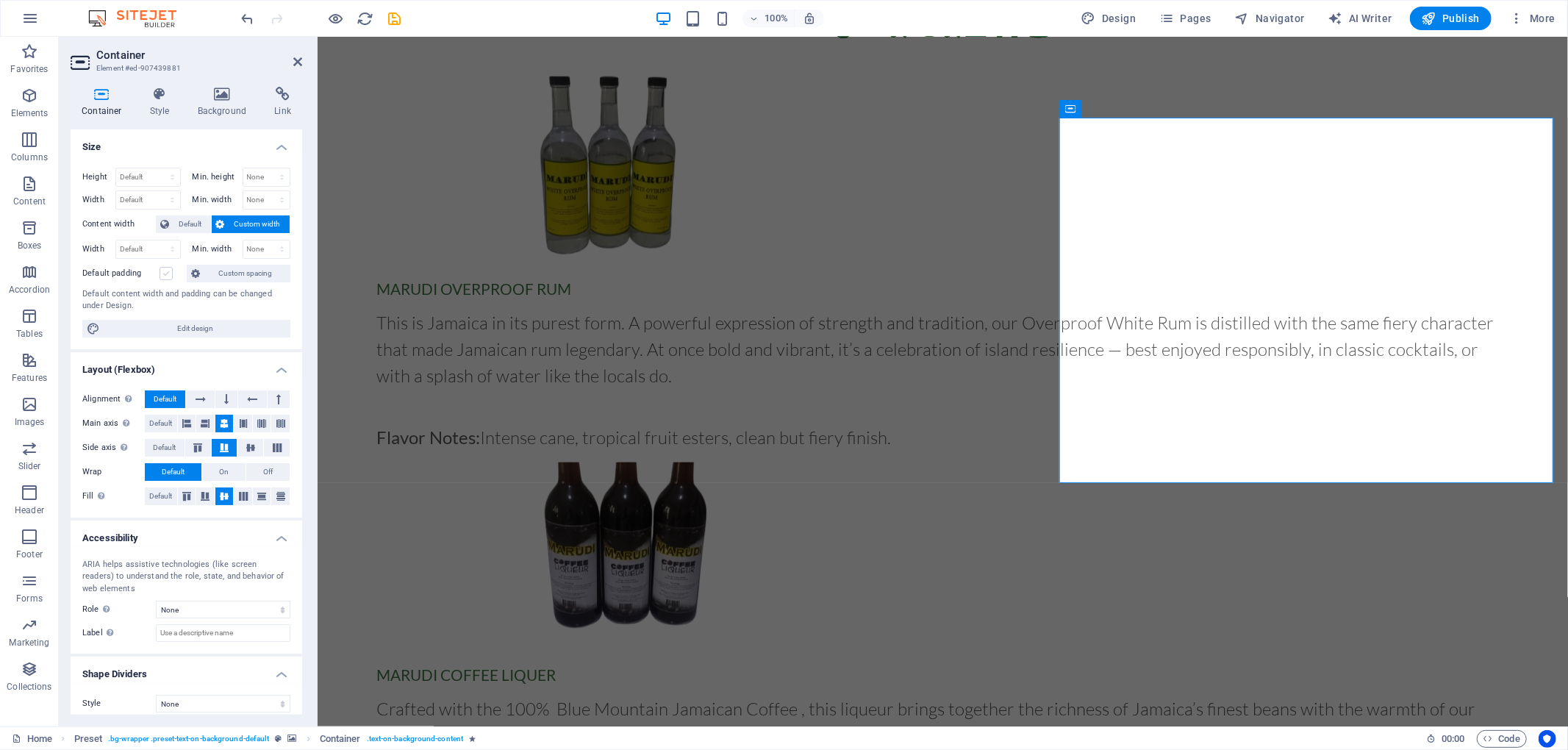
click at [163, 276] on label at bounding box center [166, 273] width 14 height 14
click at [0, 0] on input "Default padding" at bounding box center [0, 0] width 0 height 0
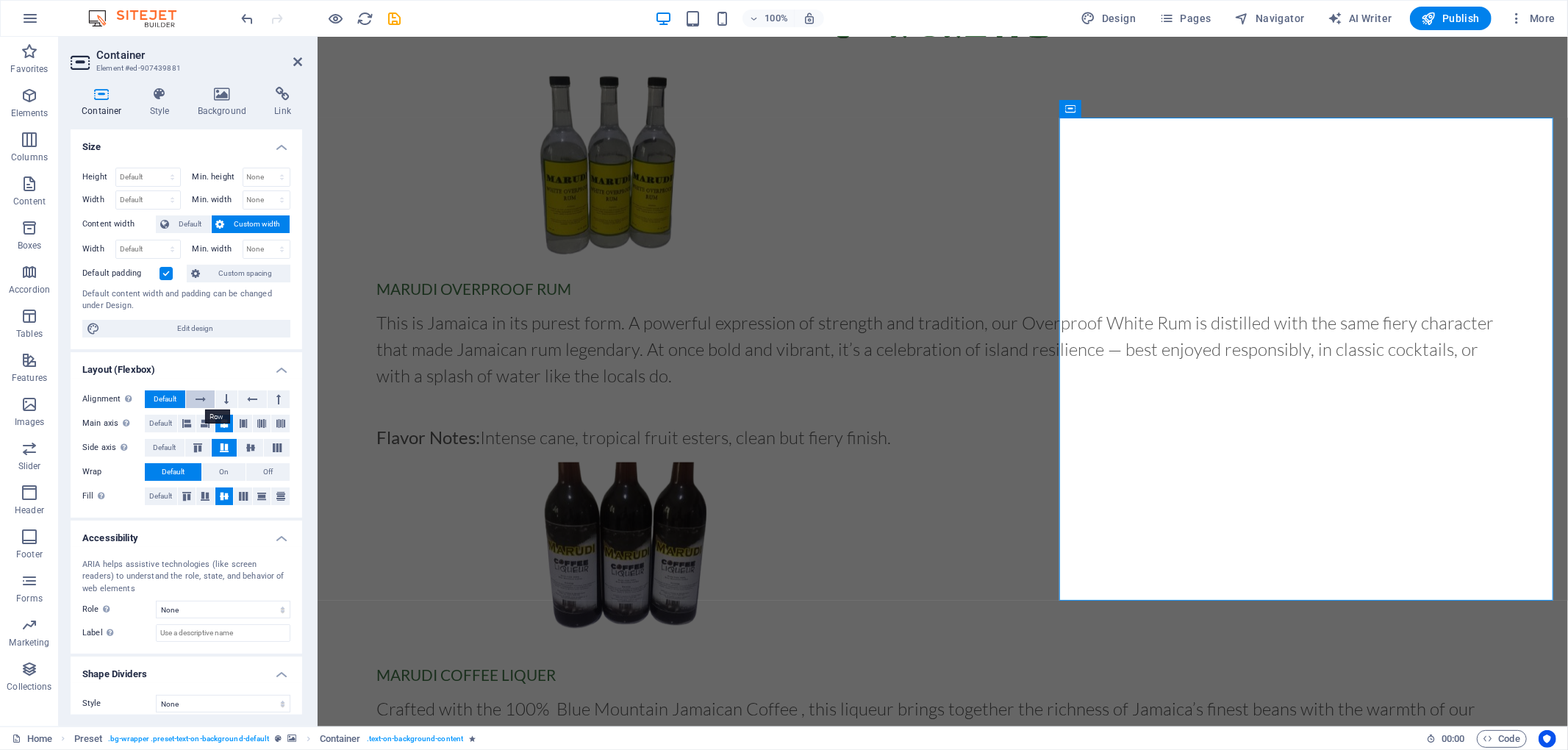
click at [200, 402] on icon at bounding box center [200, 398] width 10 height 17
click at [228, 400] on button at bounding box center [226, 398] width 22 height 17
click at [198, 400] on icon at bounding box center [200, 398] width 10 height 17
click at [157, 394] on span "Default" at bounding box center [165, 398] width 23 height 17
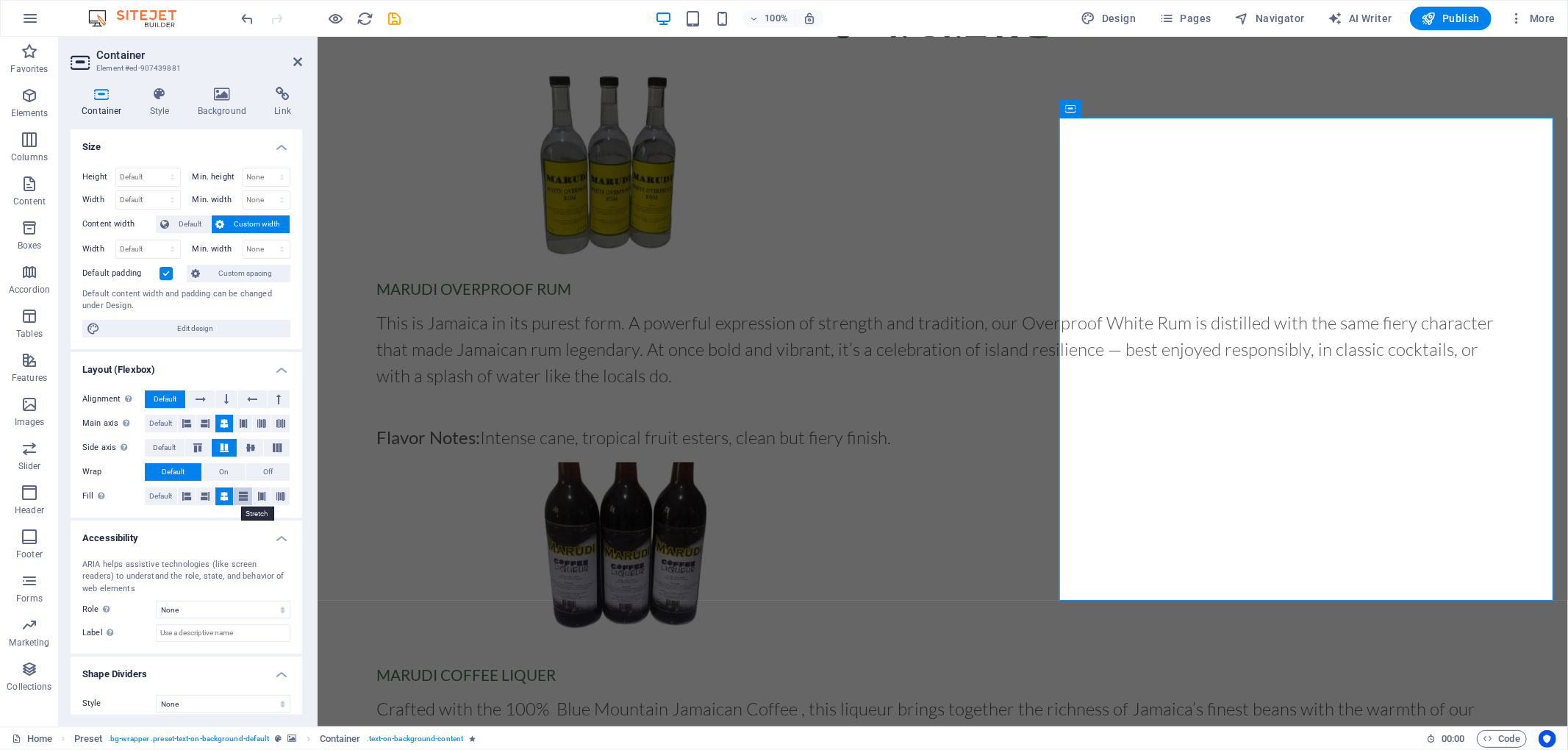
click at [242, 494] on icon at bounding box center [243, 496] width 9 height 17
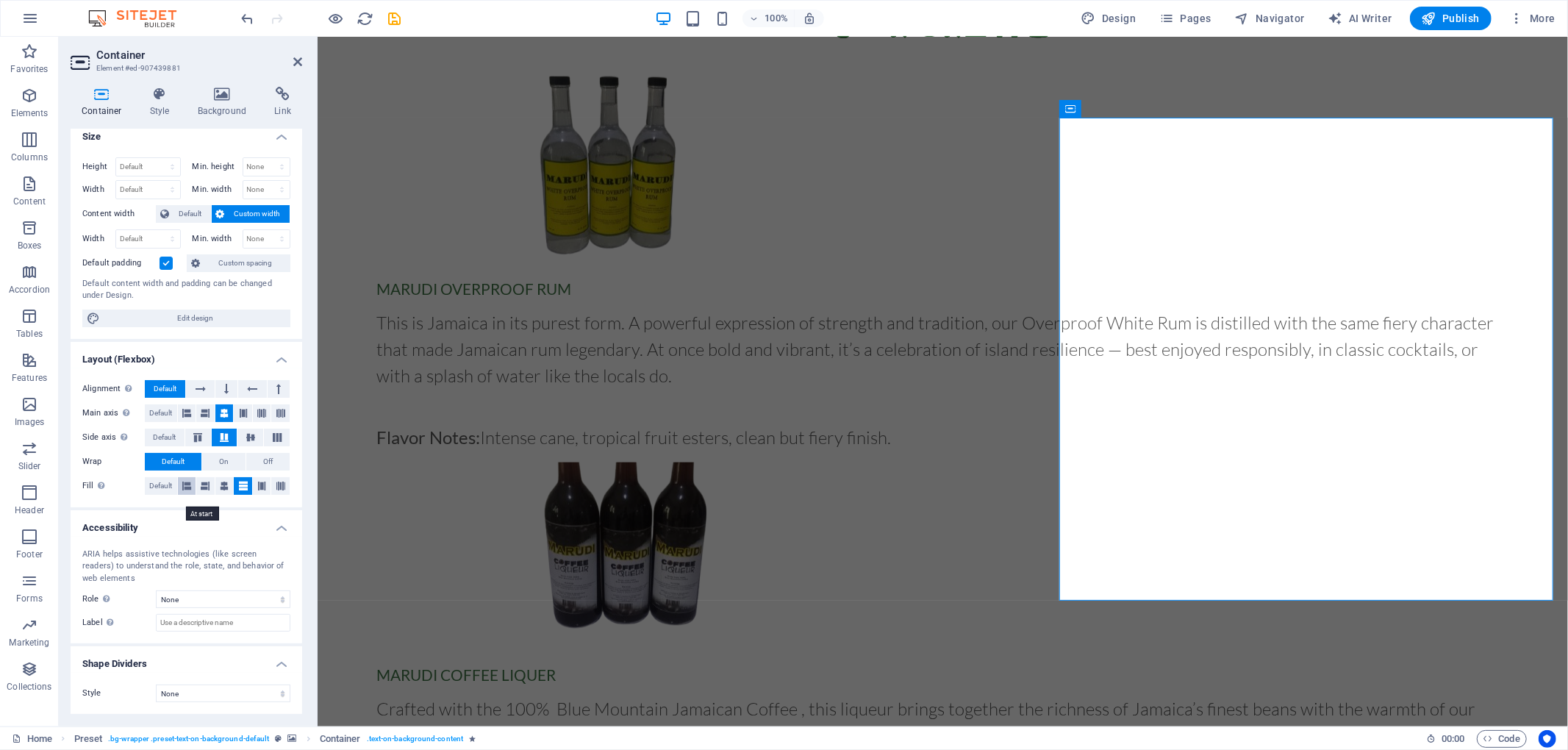
scroll to position [0, 0]
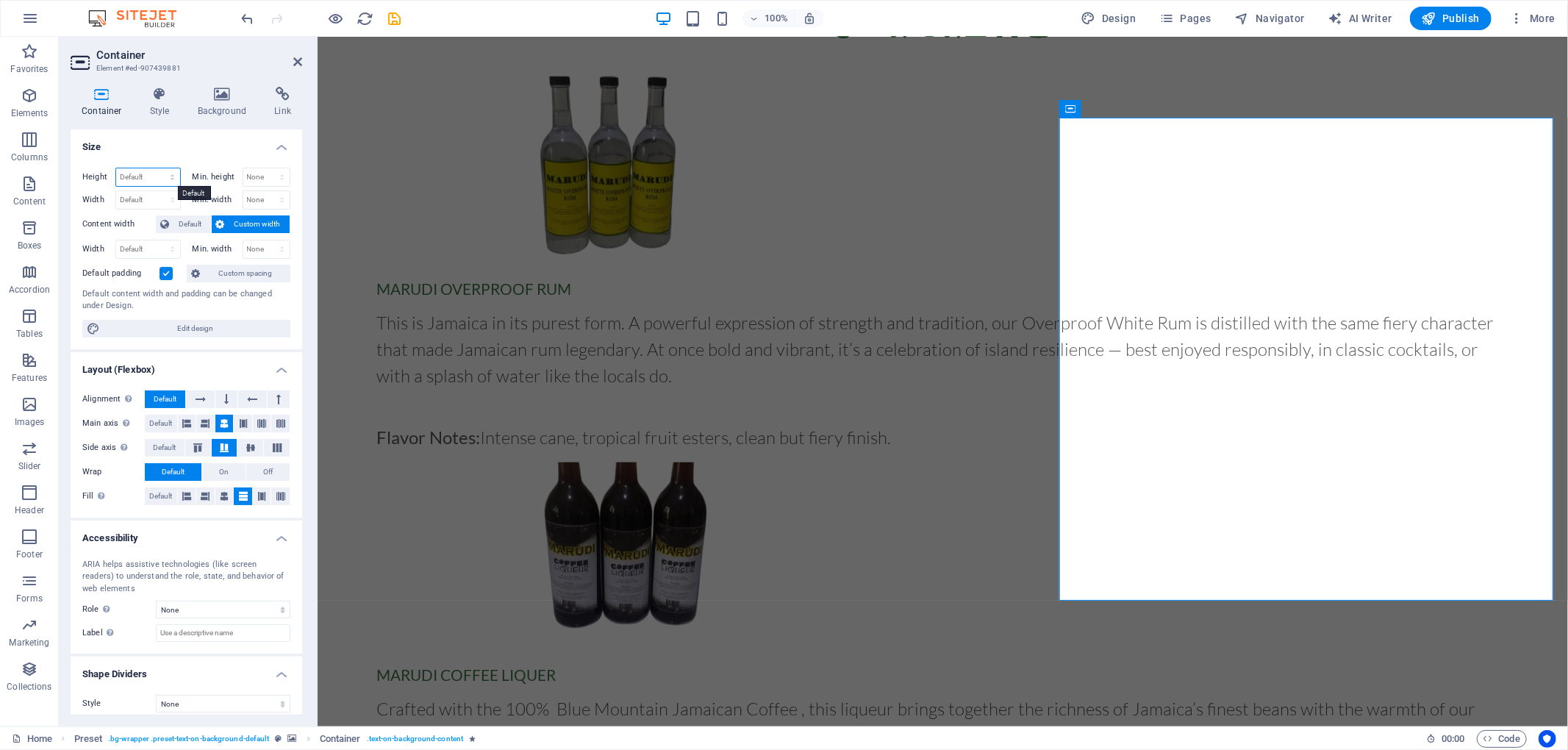
click at [147, 179] on select "Default px rem % vh vw" at bounding box center [147, 176] width 64 height 17
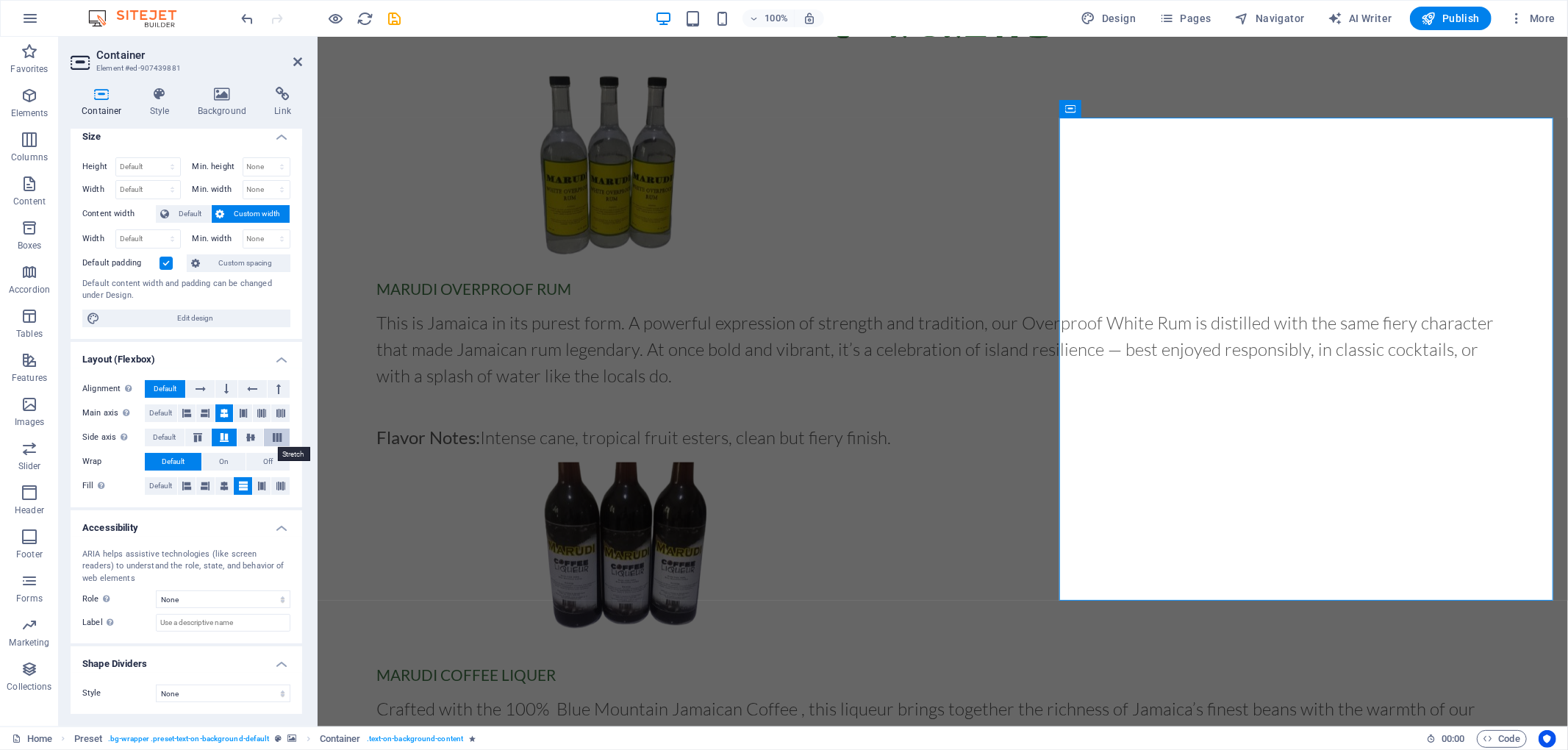
click at [276, 435] on icon at bounding box center [277, 438] width 17 height 9
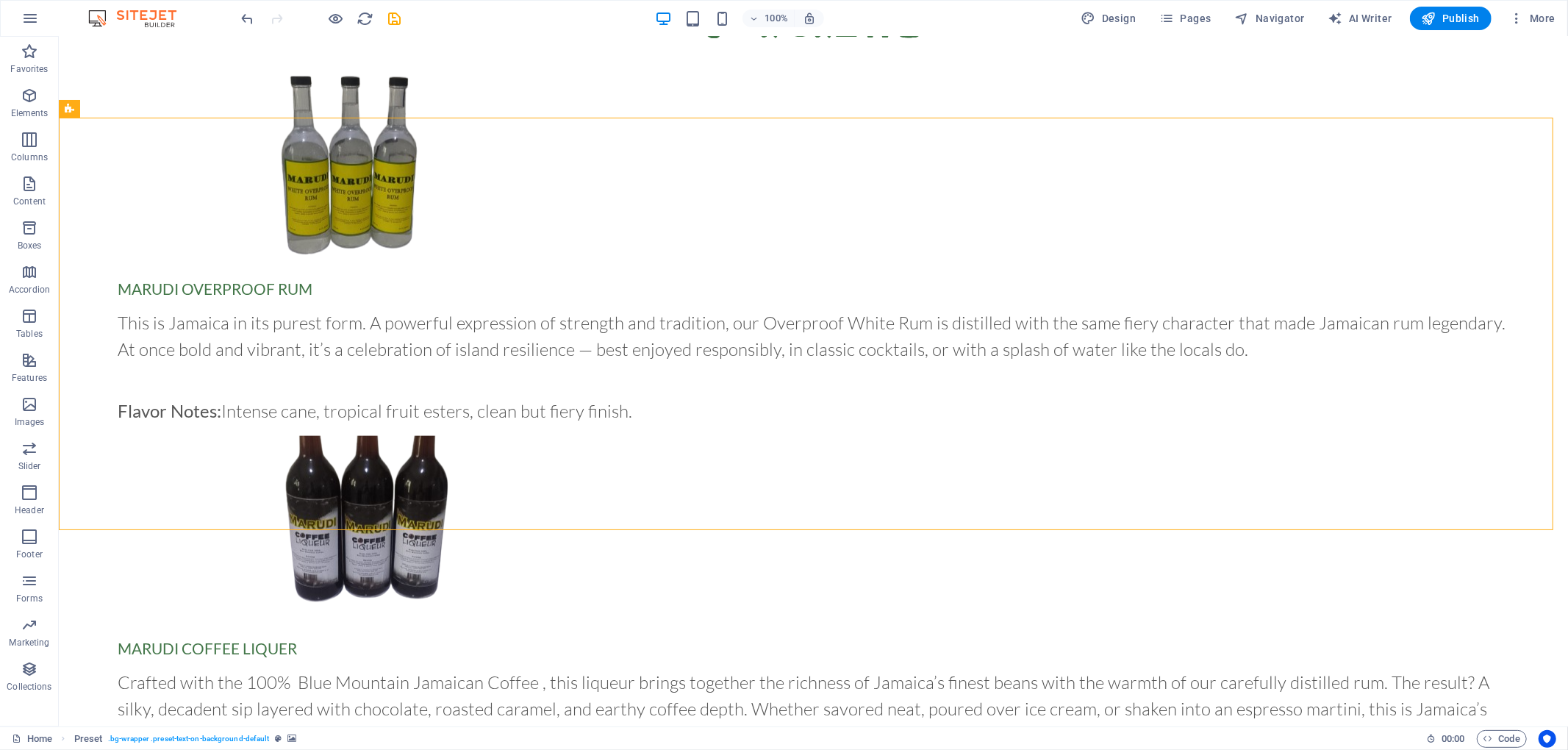
scroll to position [1304, 0]
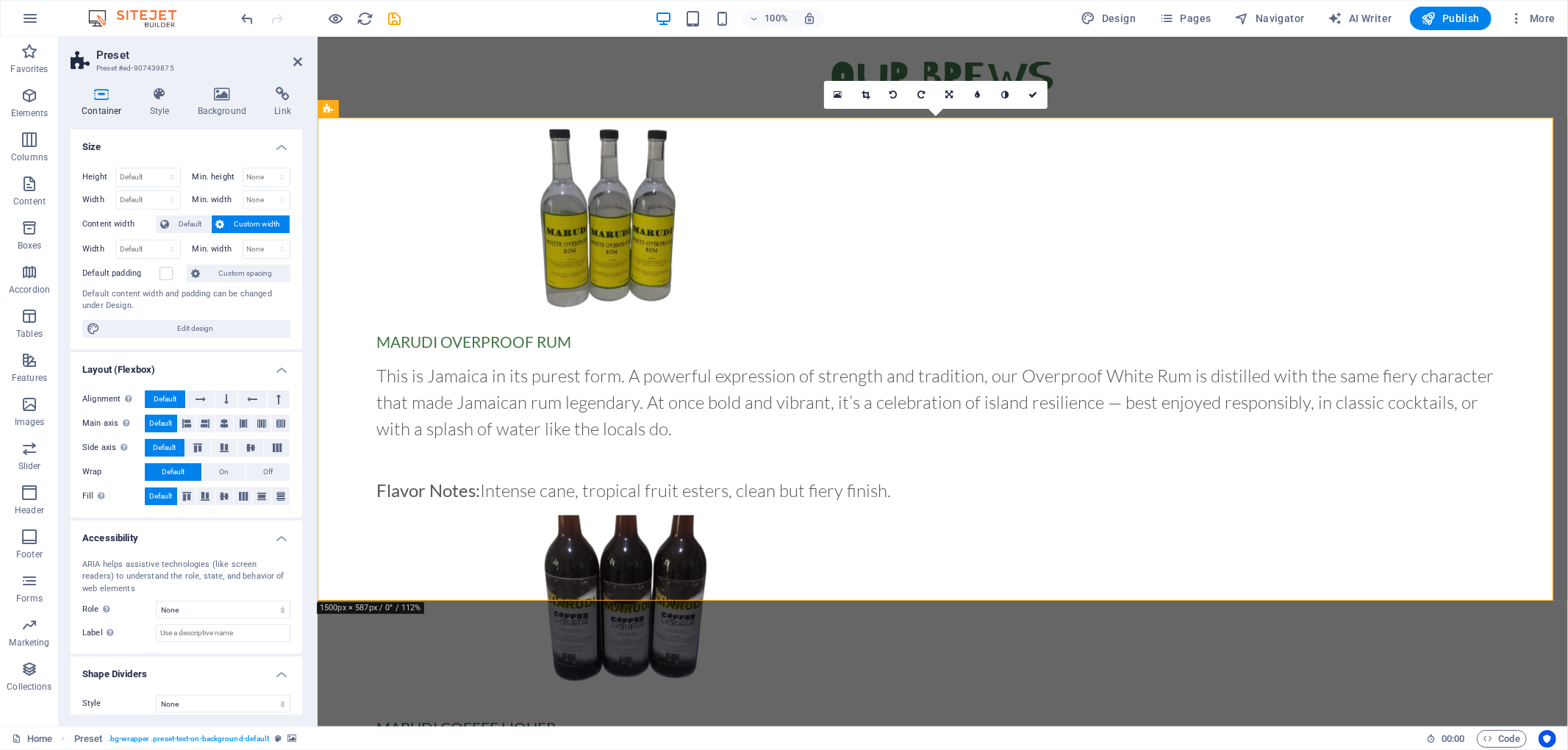
scroll to position [1357, 0]
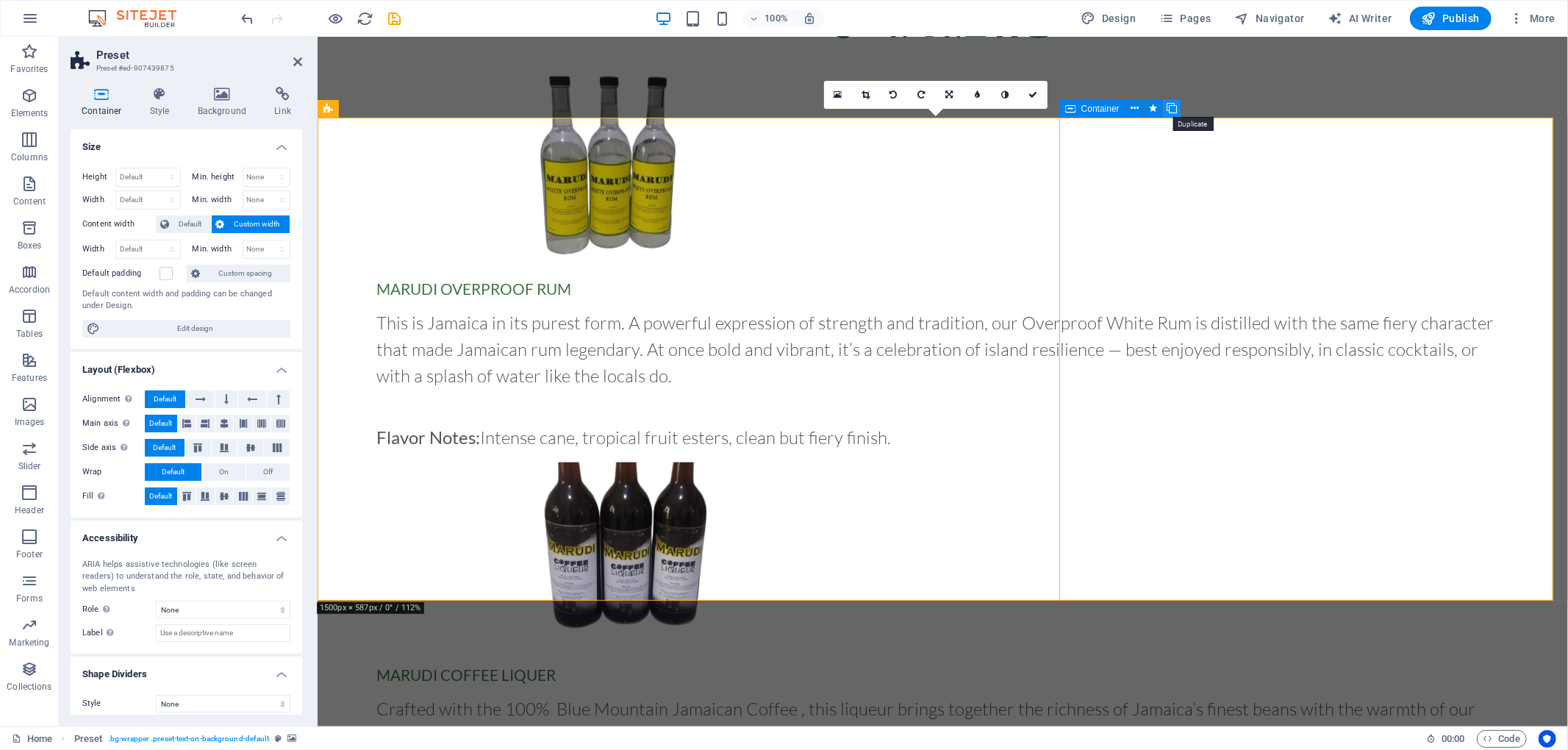
click at [1172, 106] on icon at bounding box center [1171, 108] width 10 height 15
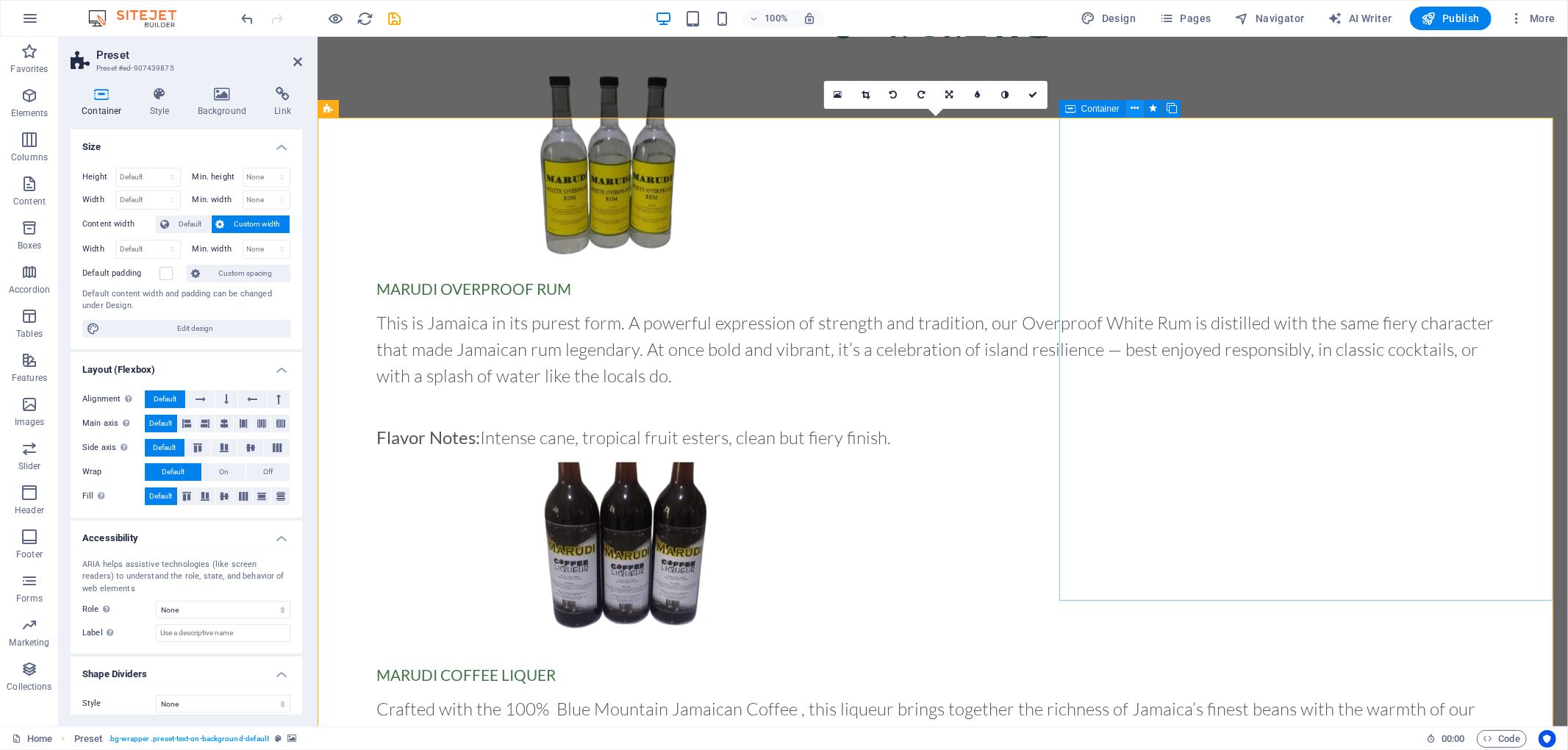
click at [1134, 107] on icon at bounding box center [1134, 108] width 8 height 15
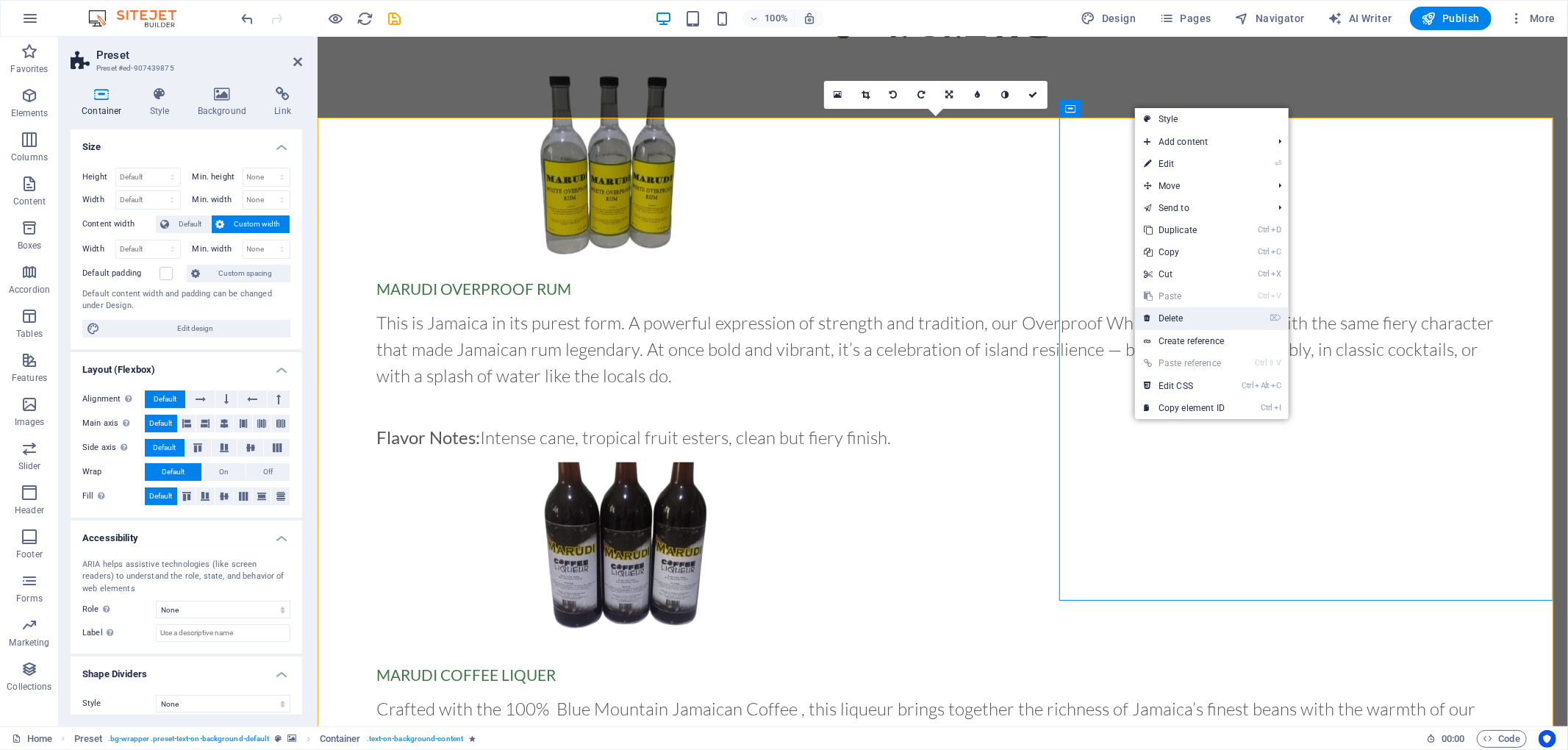
click at [1195, 315] on link "⌦ Delete" at bounding box center [1183, 318] width 99 height 22
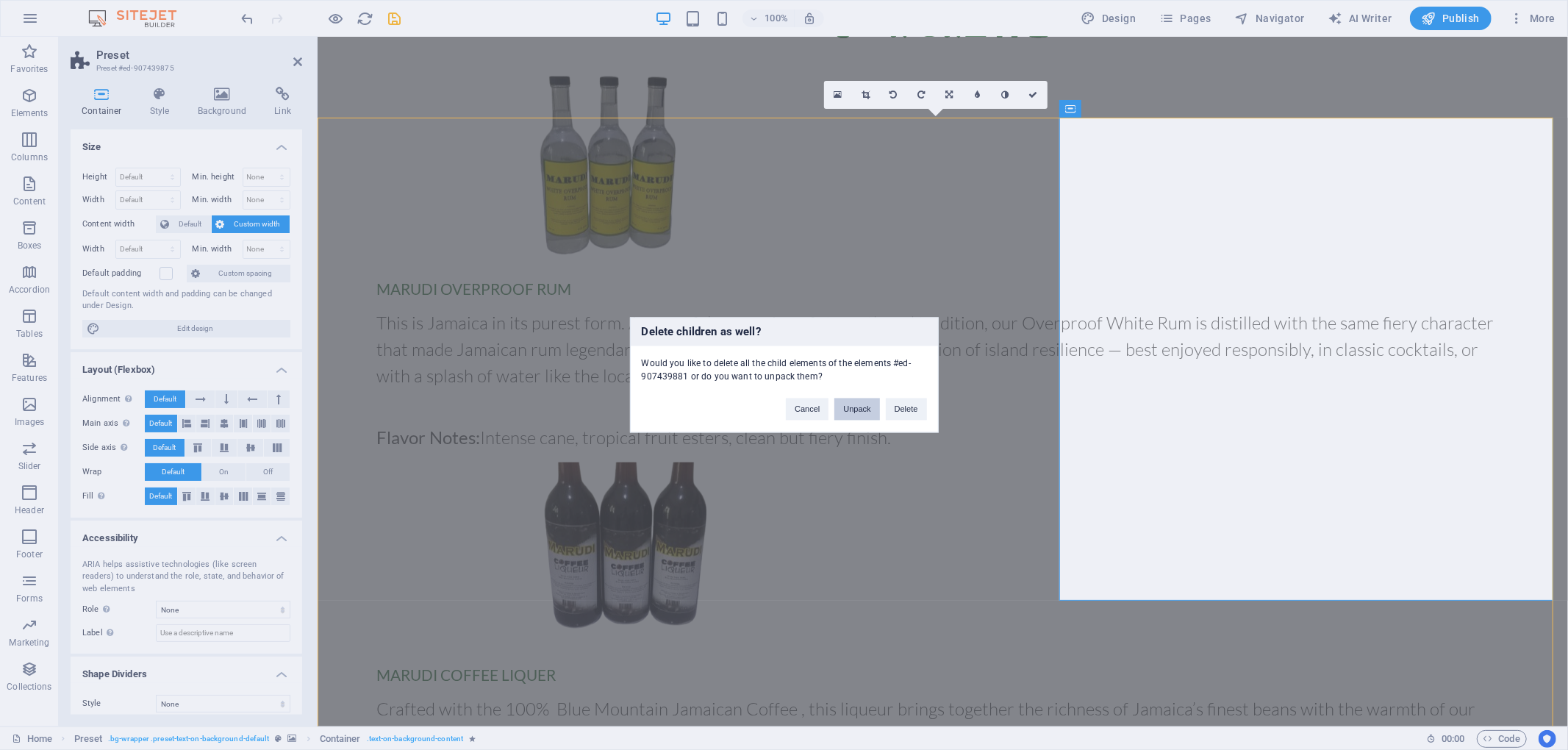
click at [864, 407] on button "Unpack" at bounding box center [857, 409] width 45 height 22
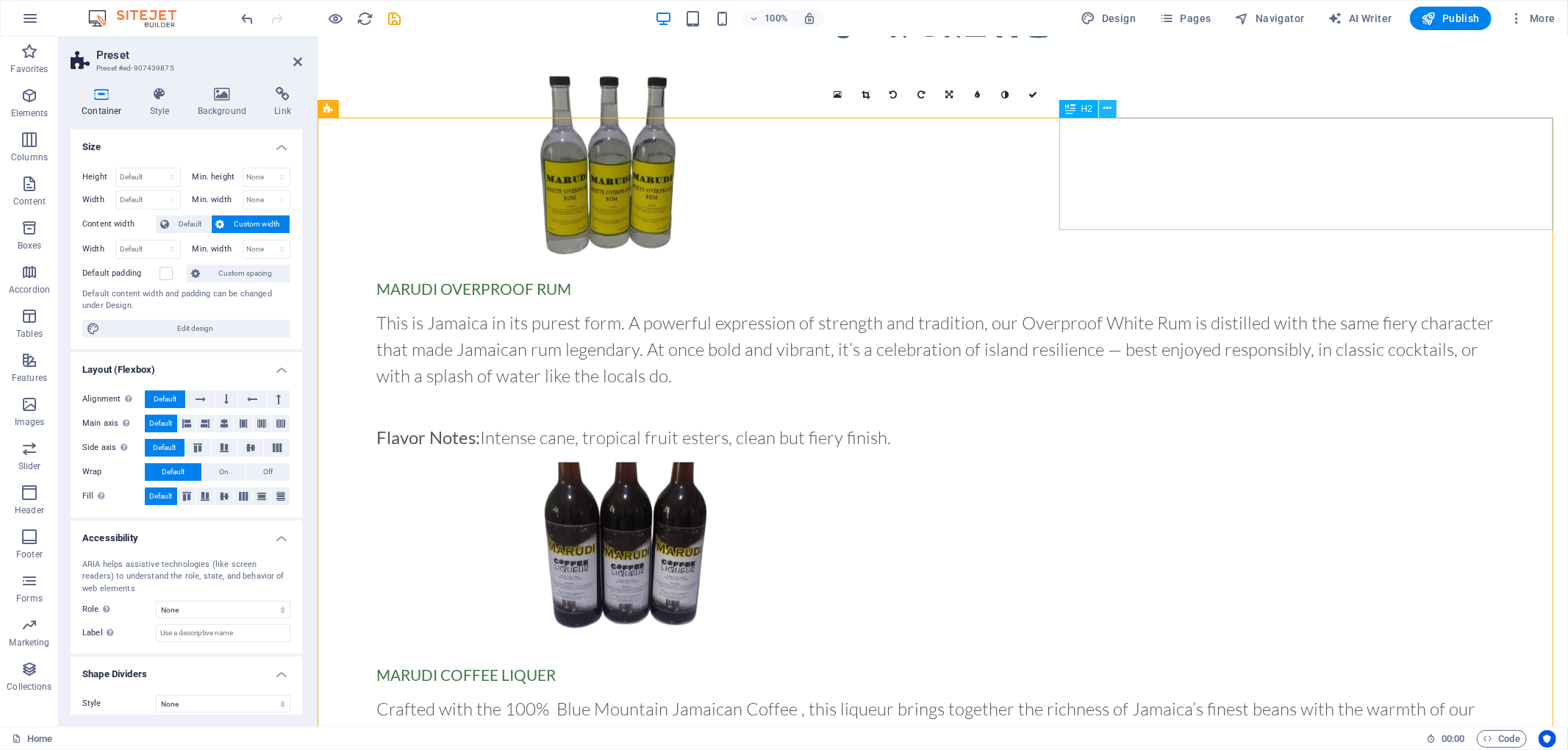
click at [1110, 108] on icon at bounding box center [1107, 108] width 8 height 15
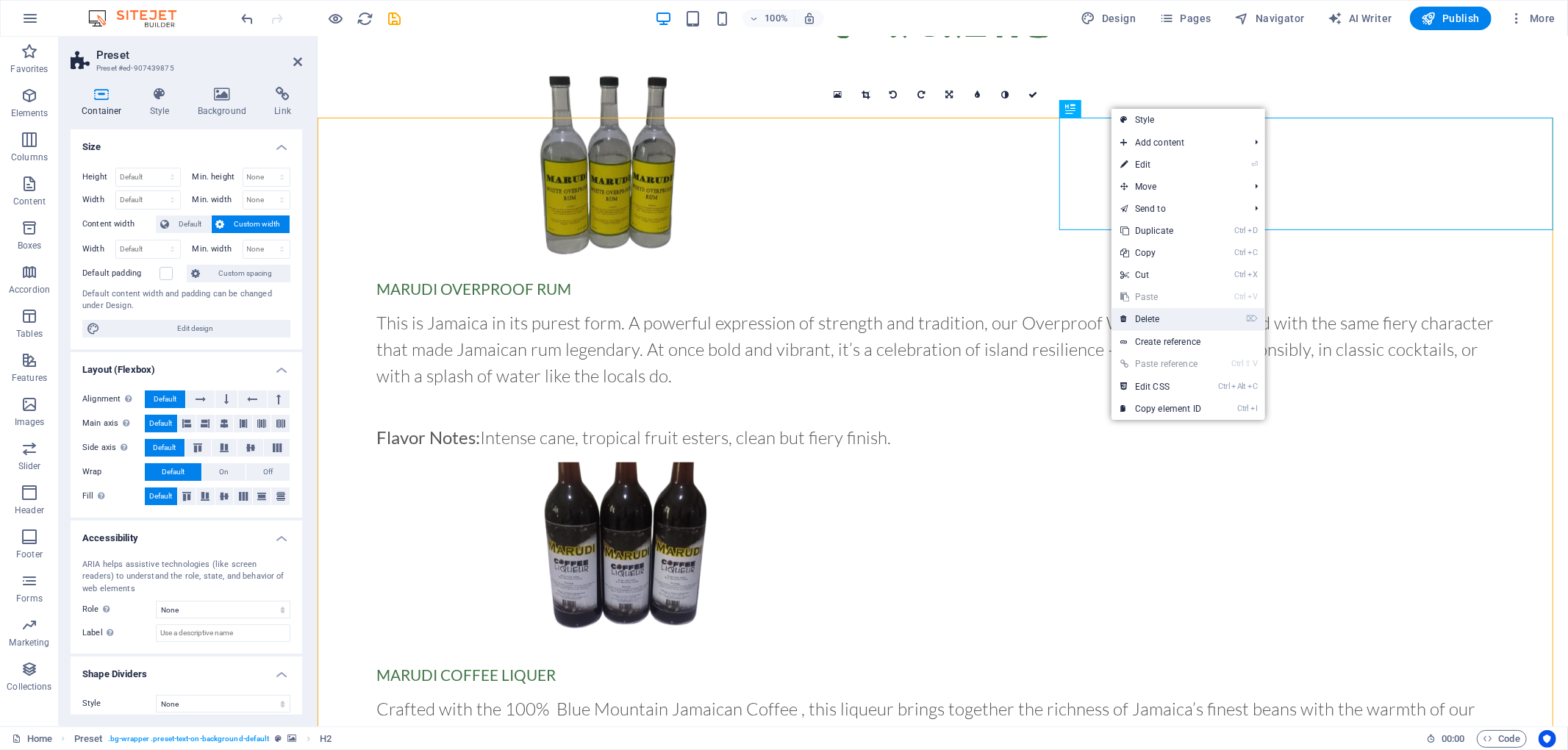
click at [1185, 318] on link "⌦ Delete" at bounding box center [1160, 318] width 99 height 22
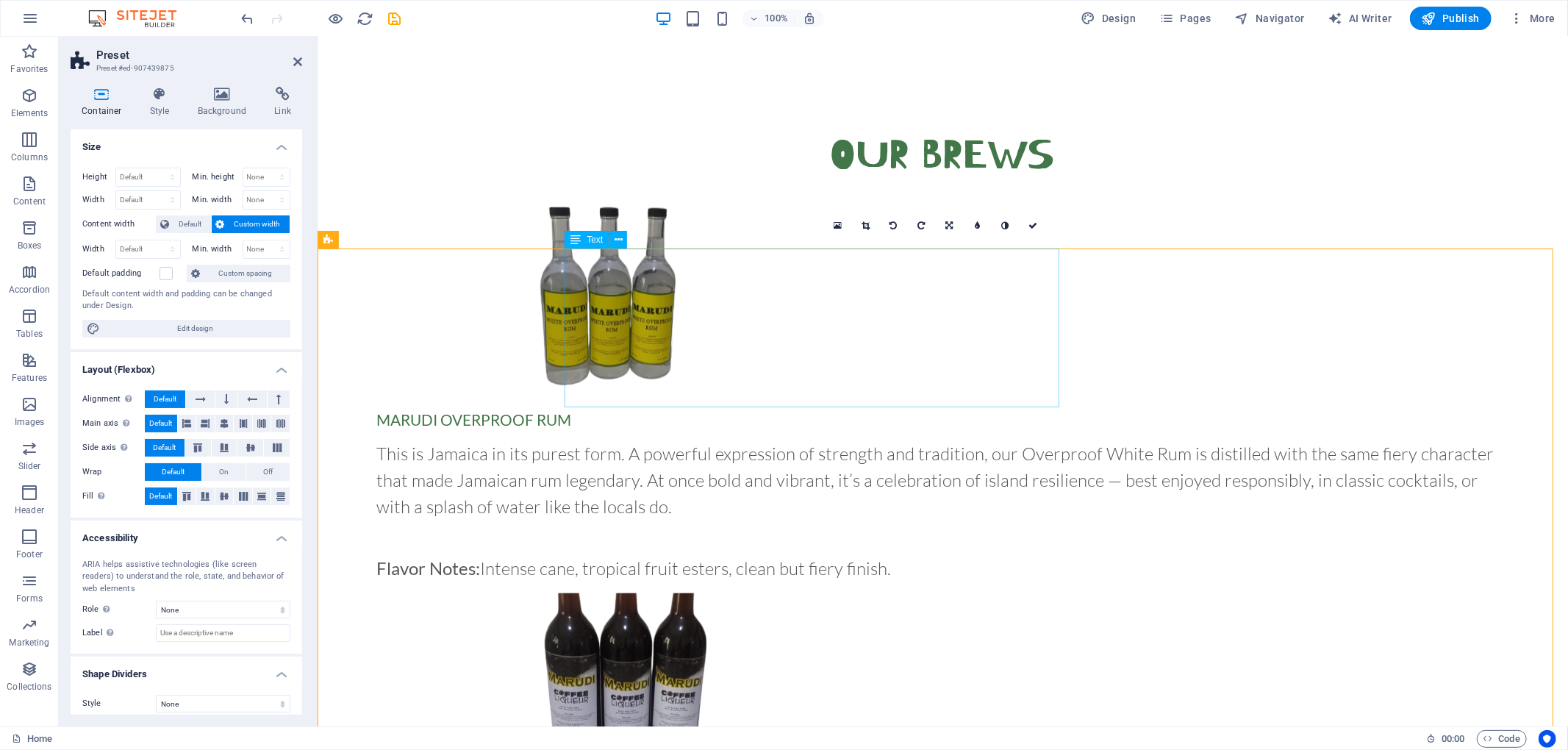
scroll to position [1227, 0]
click at [621, 235] on icon at bounding box center [618, 239] width 8 height 15
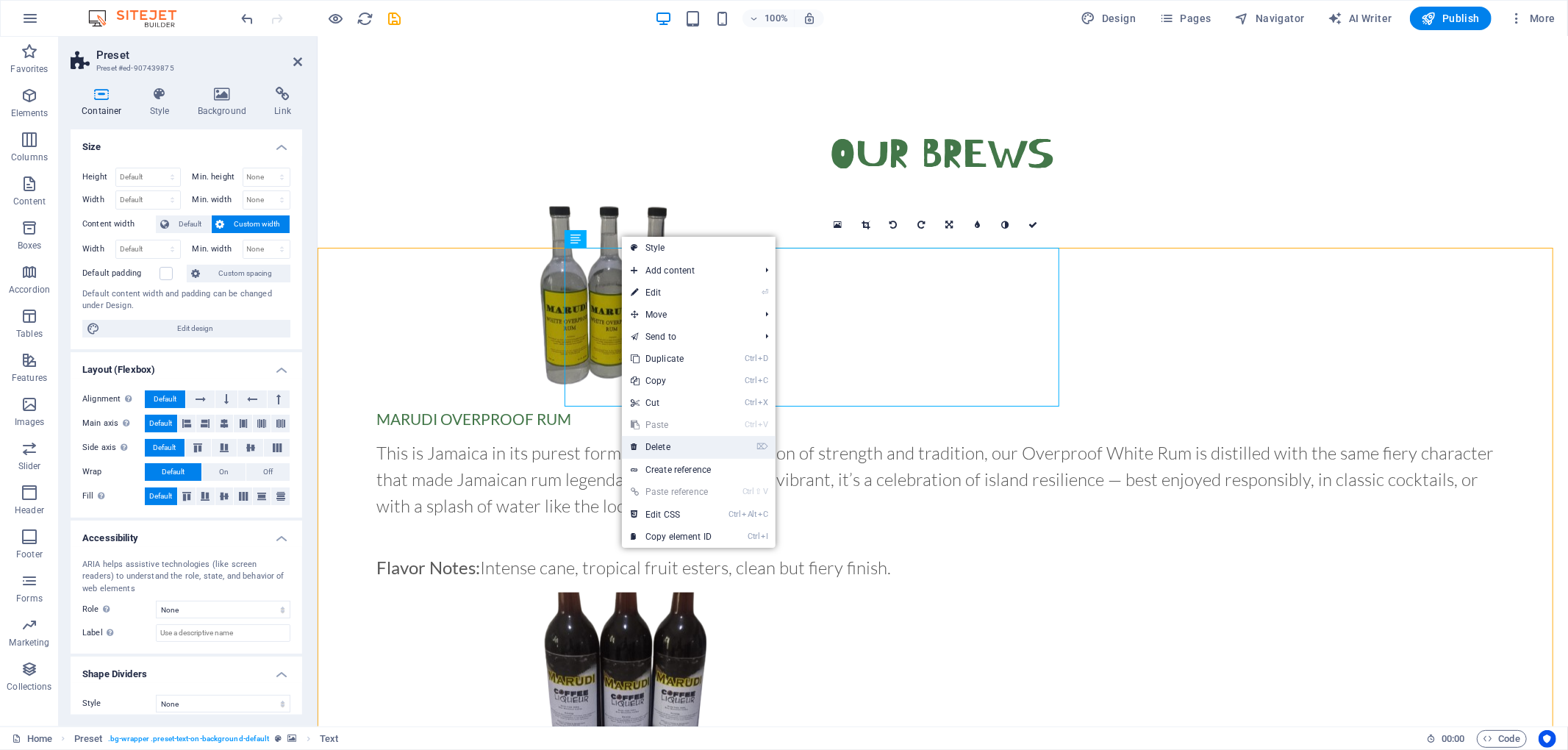
click at [686, 445] on link "⌦ Delete" at bounding box center [670, 447] width 99 height 22
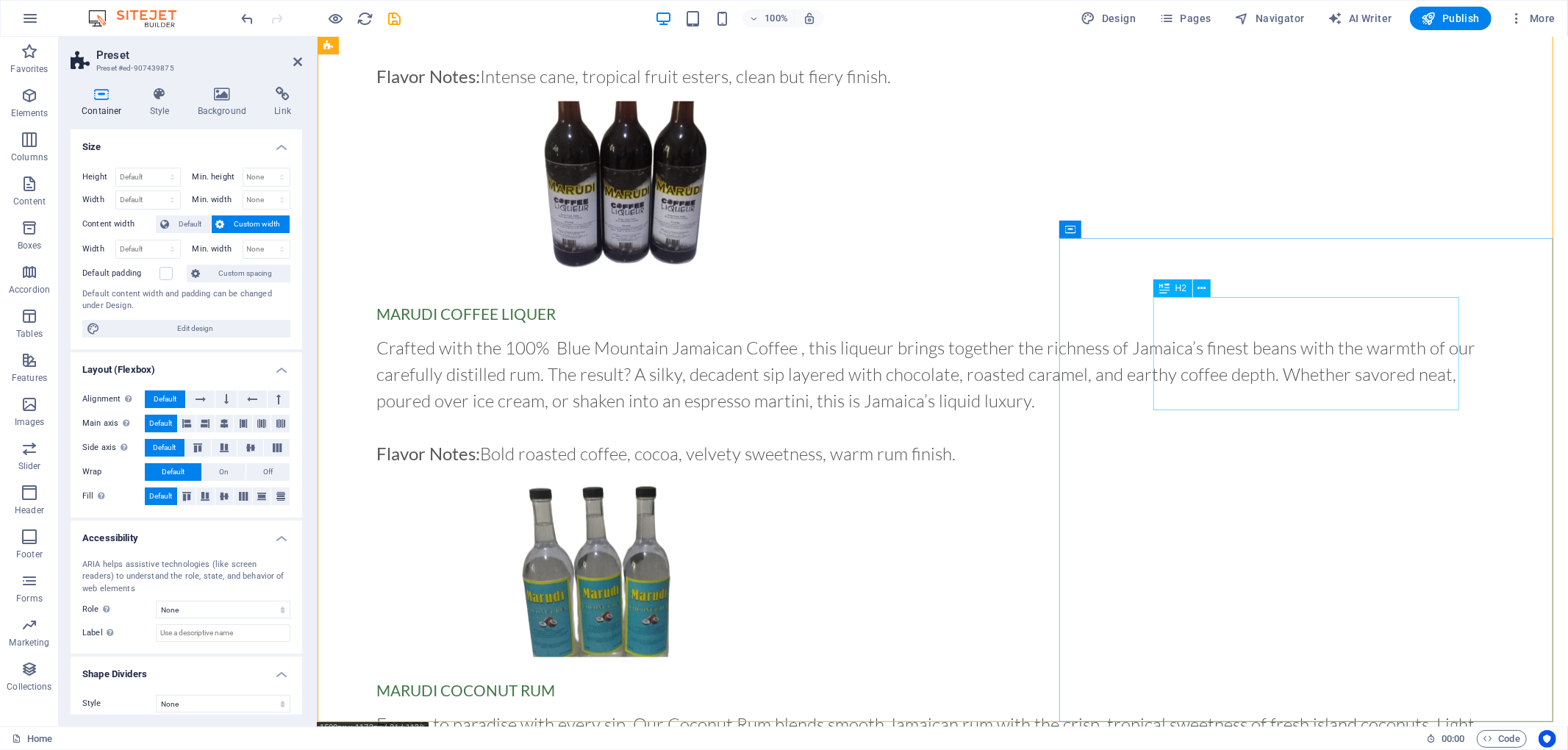
scroll to position [1717, 0]
click at [1136, 230] on icon at bounding box center [1134, 233] width 8 height 15
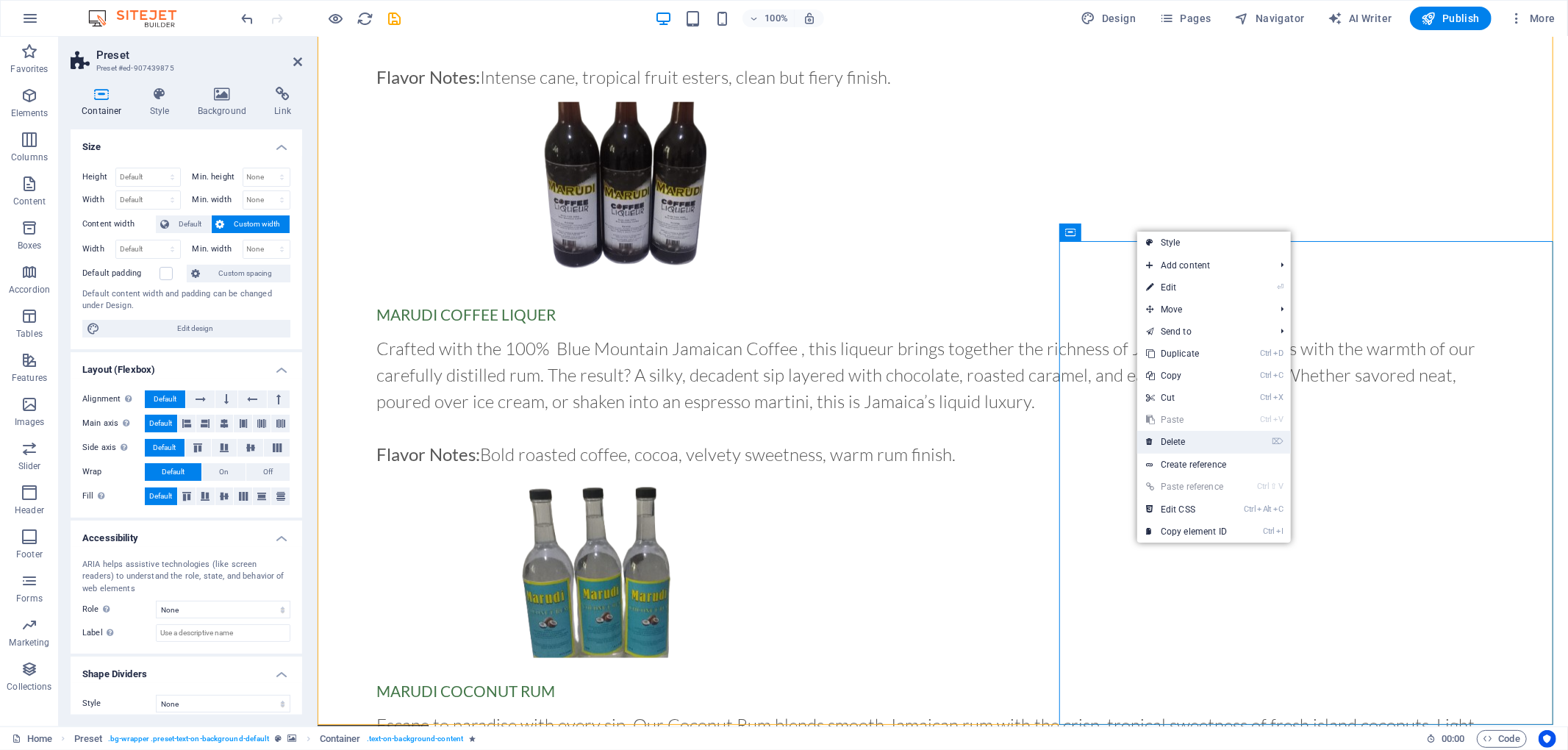
click at [1200, 432] on link "⌦ Delete" at bounding box center [1186, 441] width 99 height 22
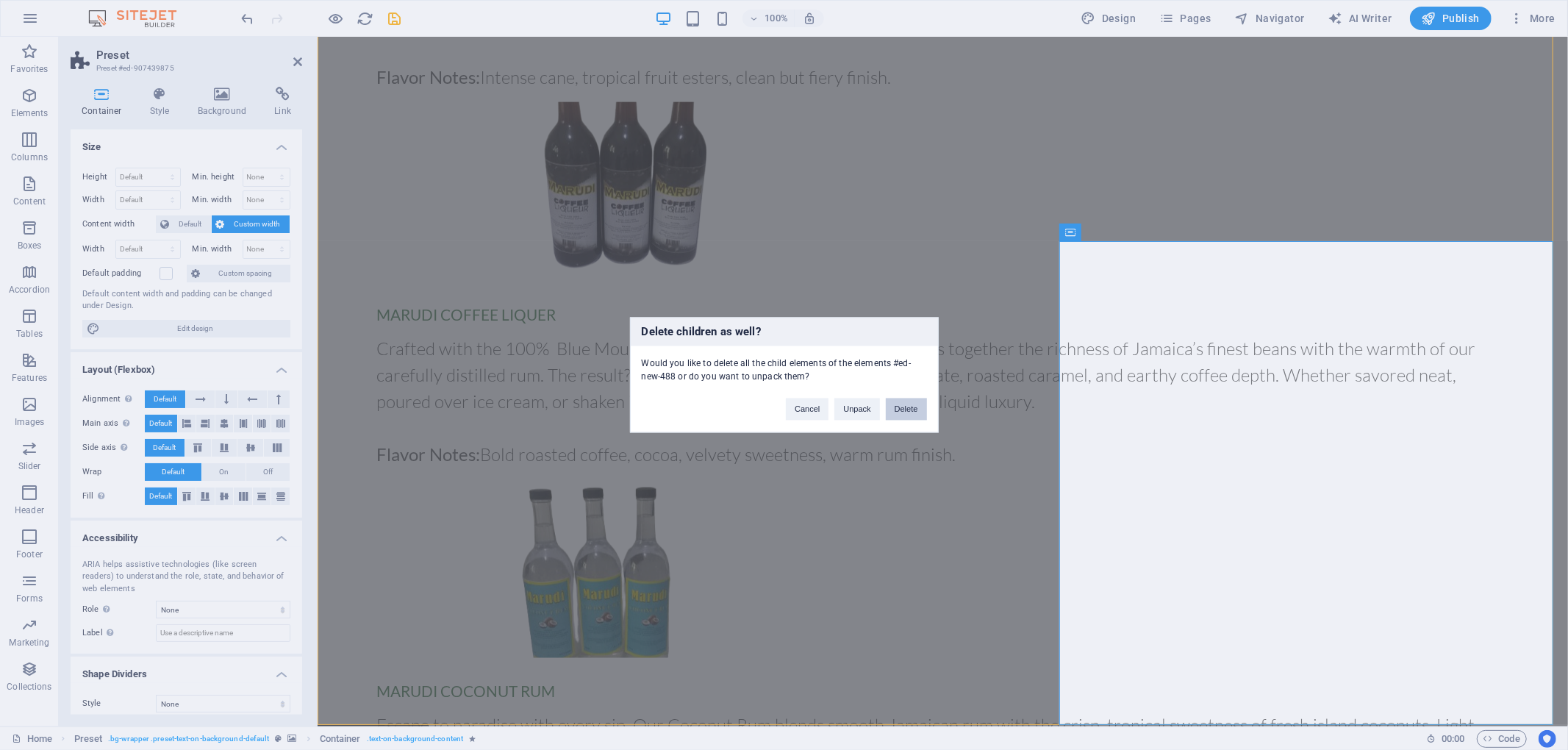
click at [908, 407] on button "Delete" at bounding box center [906, 409] width 41 height 22
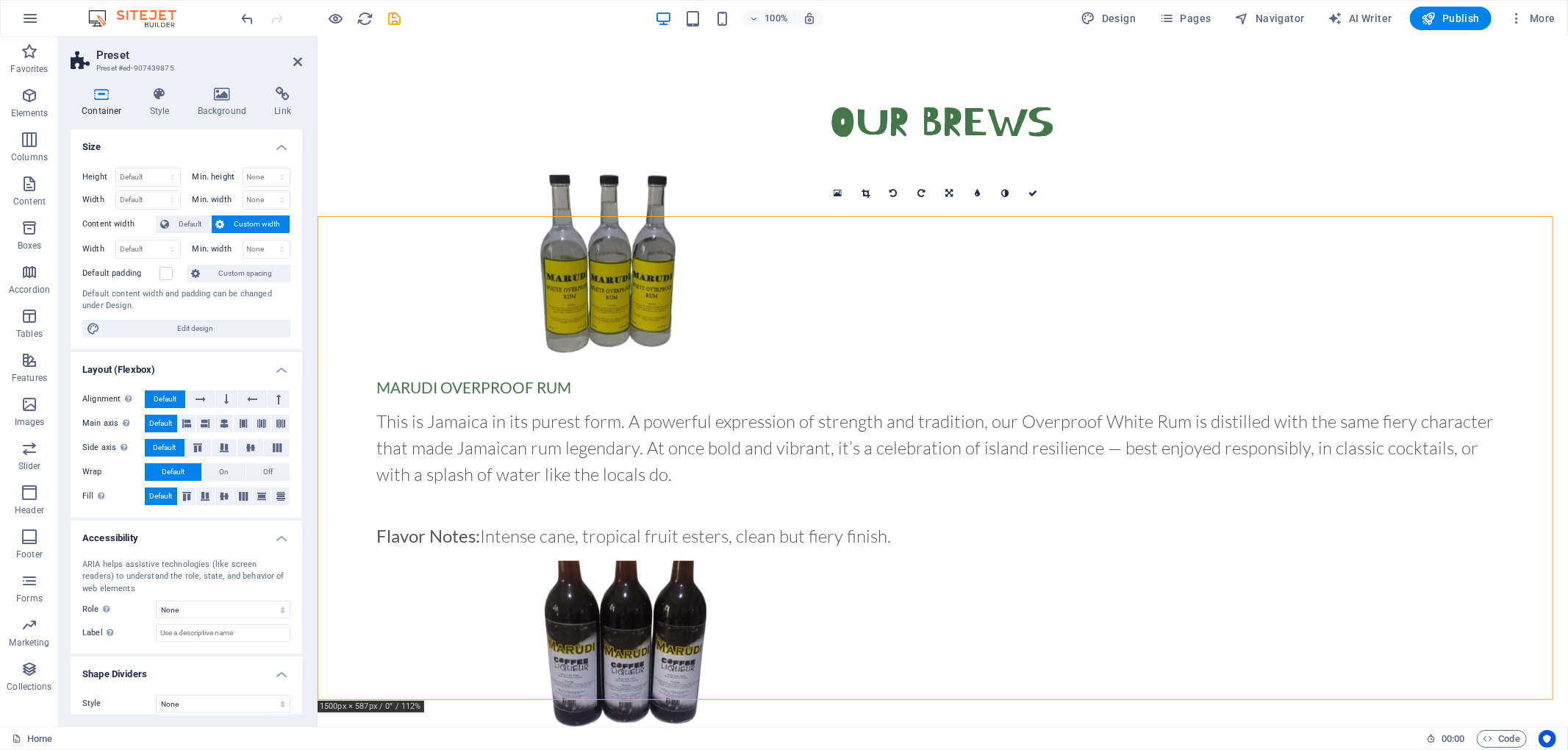
scroll to position [1257, 0]
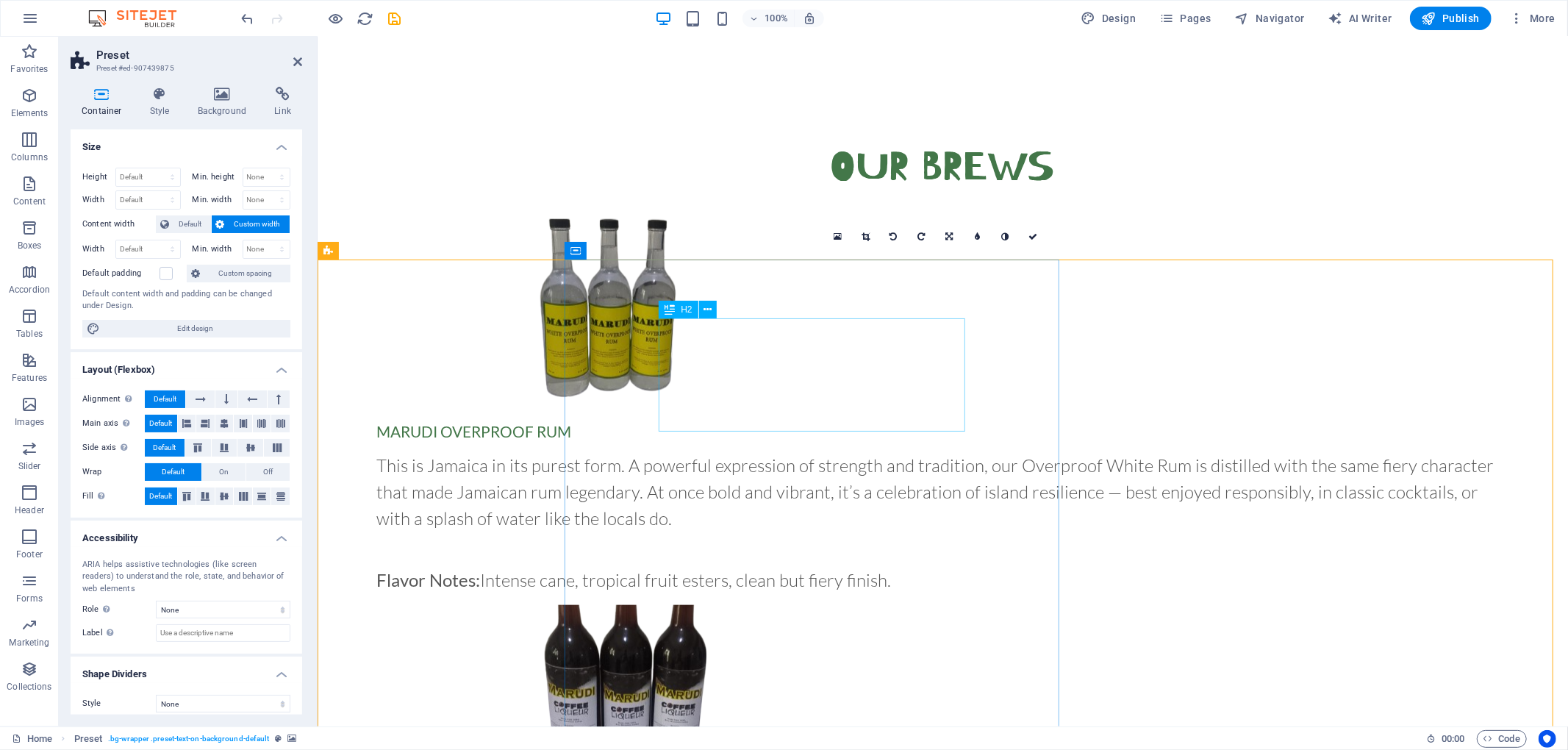
scroll to position [1212, 0]
click at [347, 257] on span "Preset" at bounding box center [352, 253] width 25 height 9
click at [375, 259] on button at bounding box center [379, 252] width 17 height 17
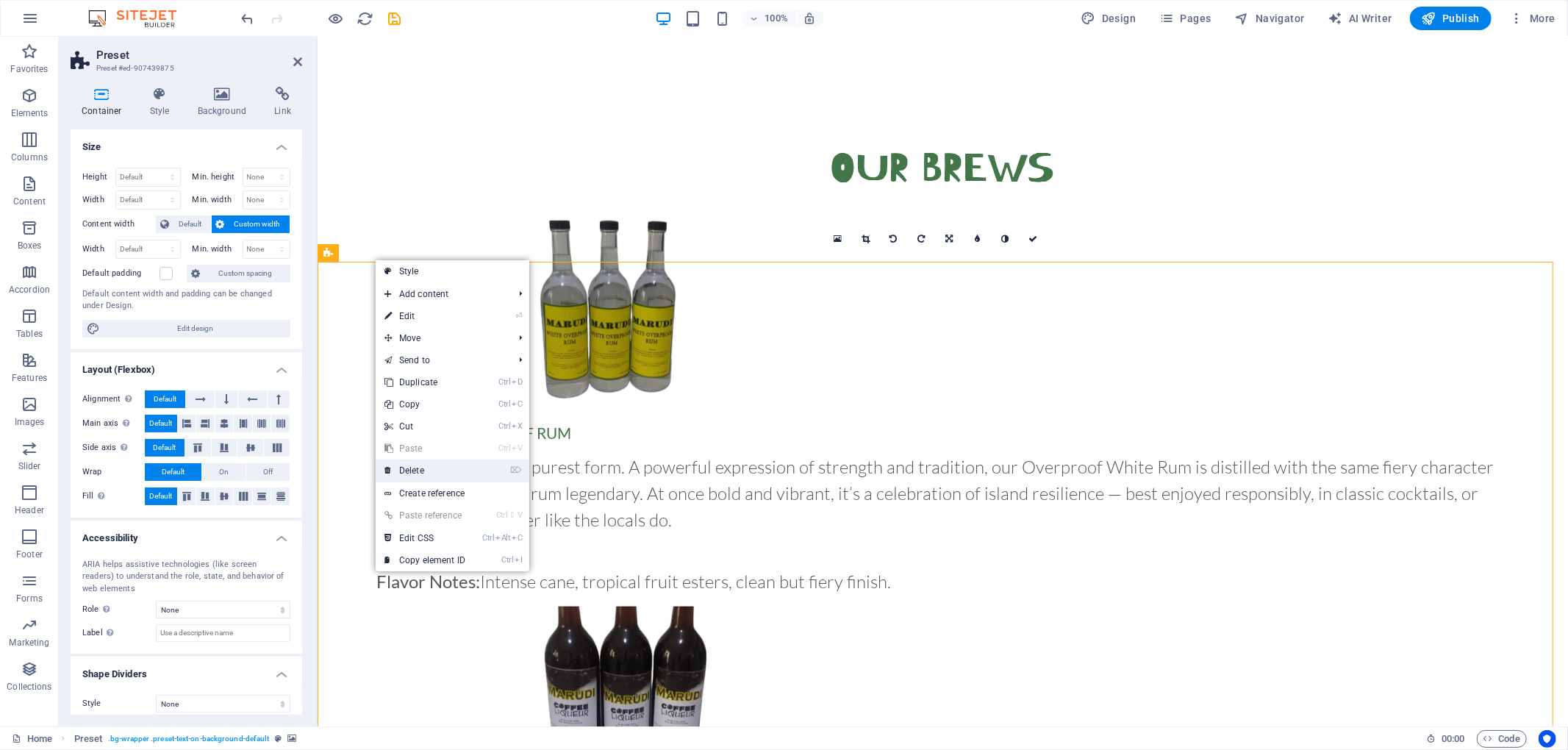
click at [442, 468] on link "⌦ Delete" at bounding box center [424, 470] width 99 height 22
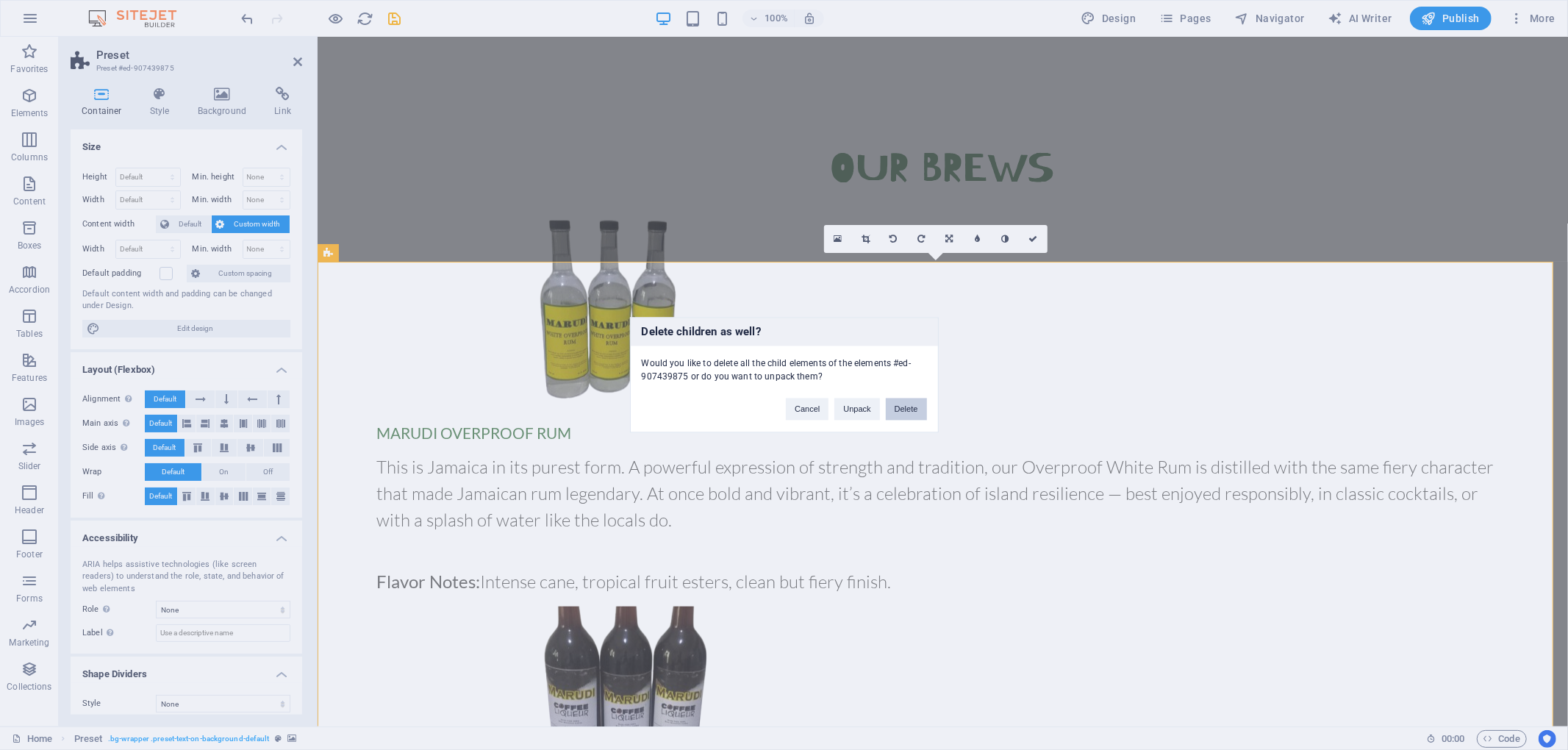
click at [911, 409] on button "Delete" at bounding box center [906, 409] width 41 height 22
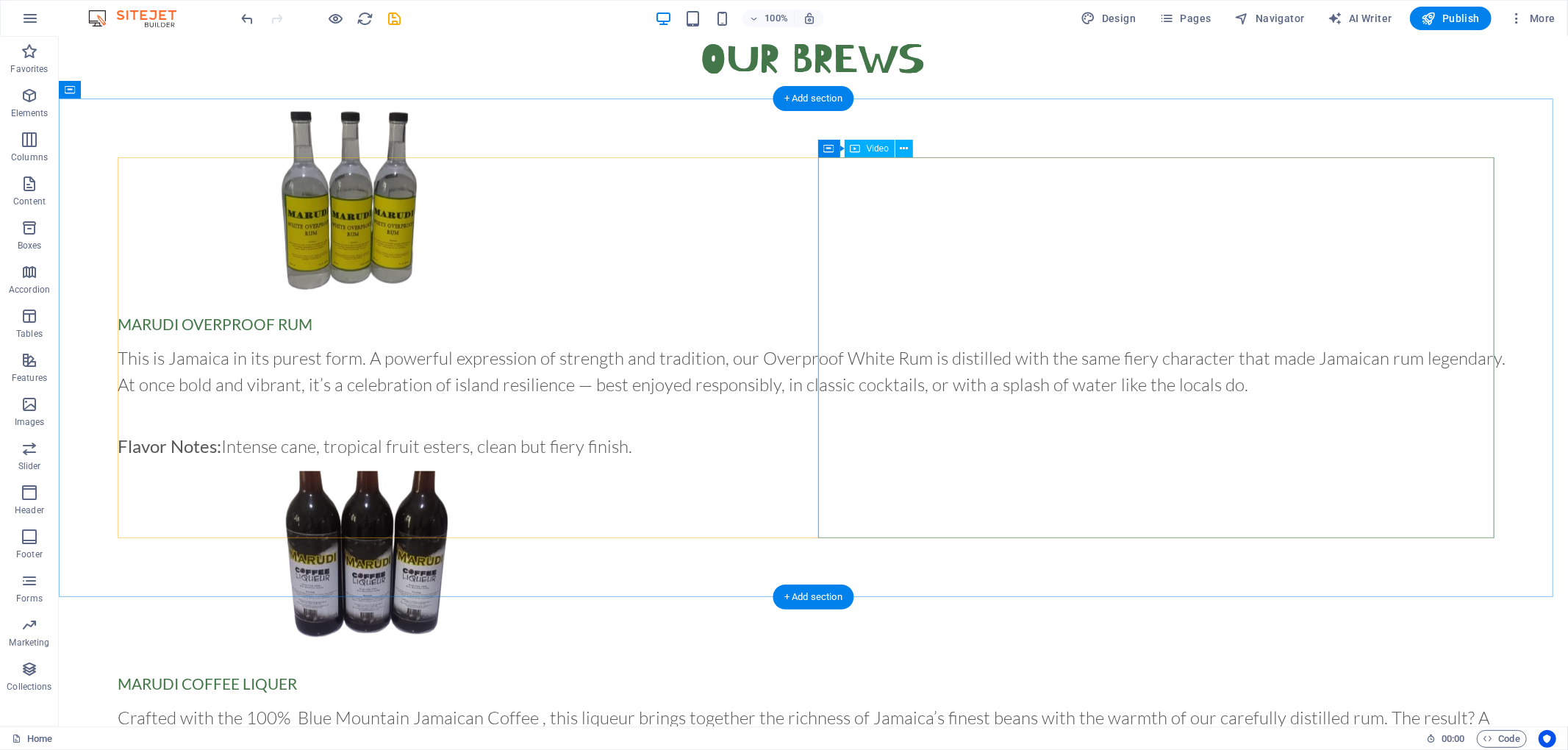
scroll to position [1323, 0]
drag, startPoint x: 970, startPoint y: 445, endPoint x: 947, endPoint y: 323, distance: 124.1
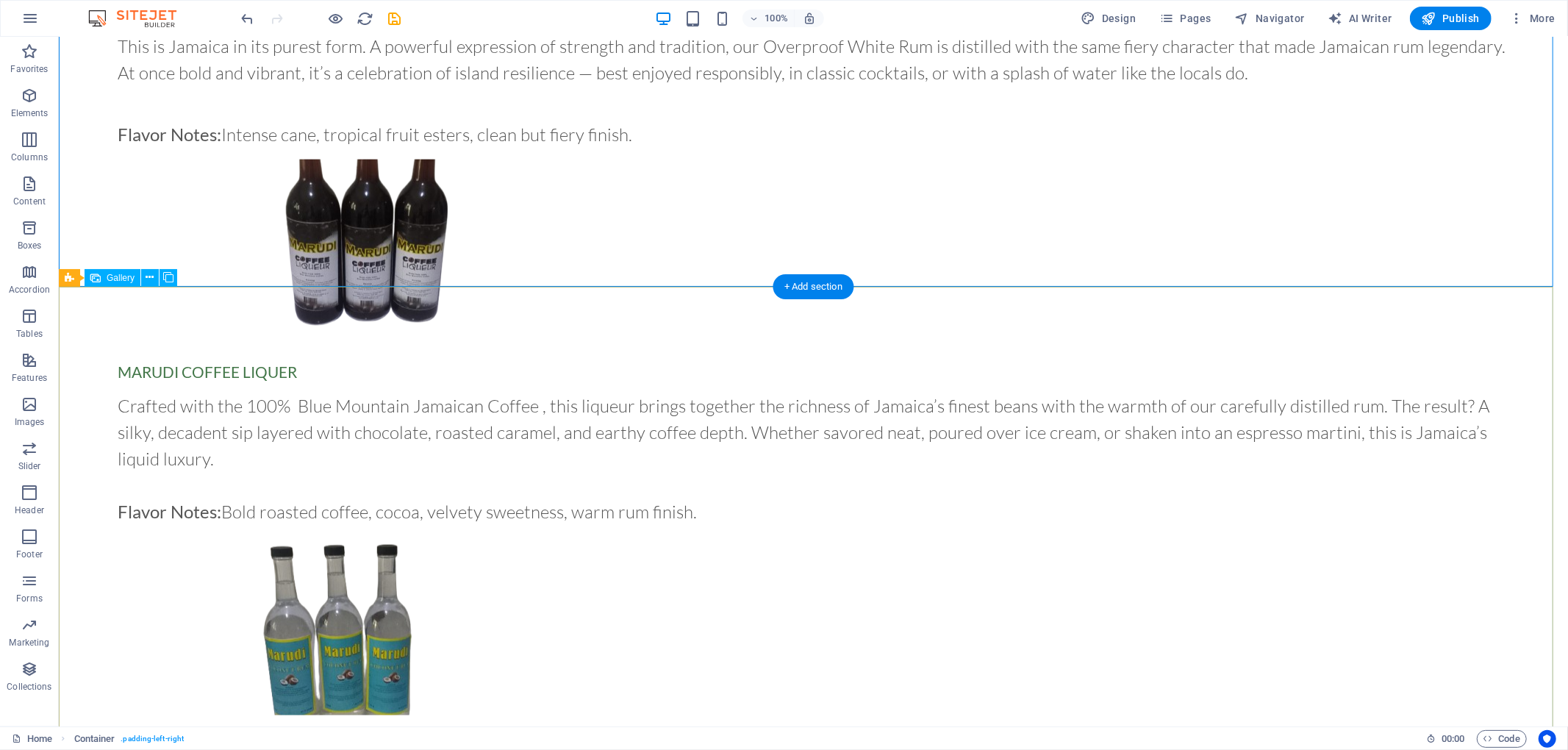
scroll to position [1659, 0]
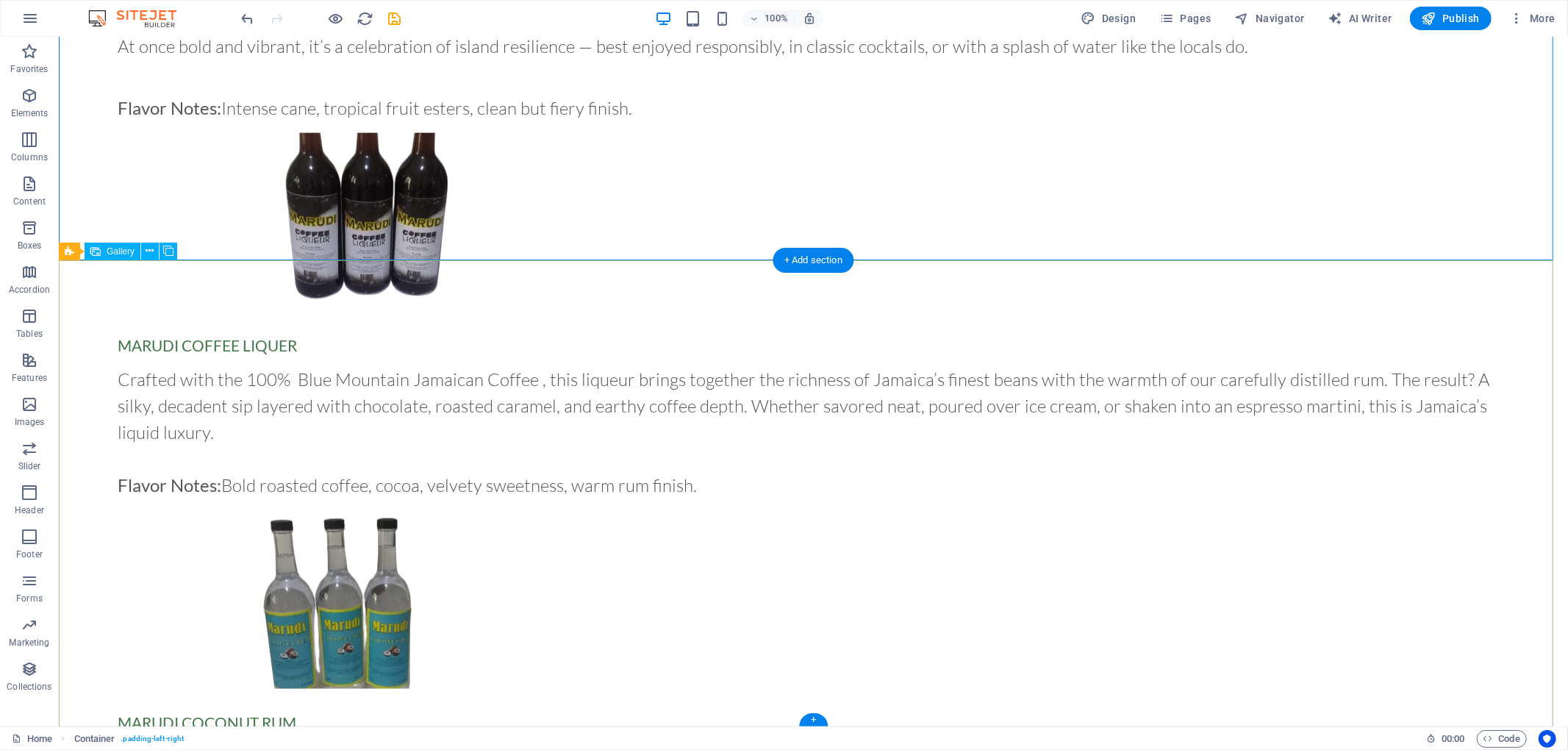
click at [101, 250] on div "Gallery" at bounding box center [112, 251] width 56 height 17
select select "2"
select select "px"
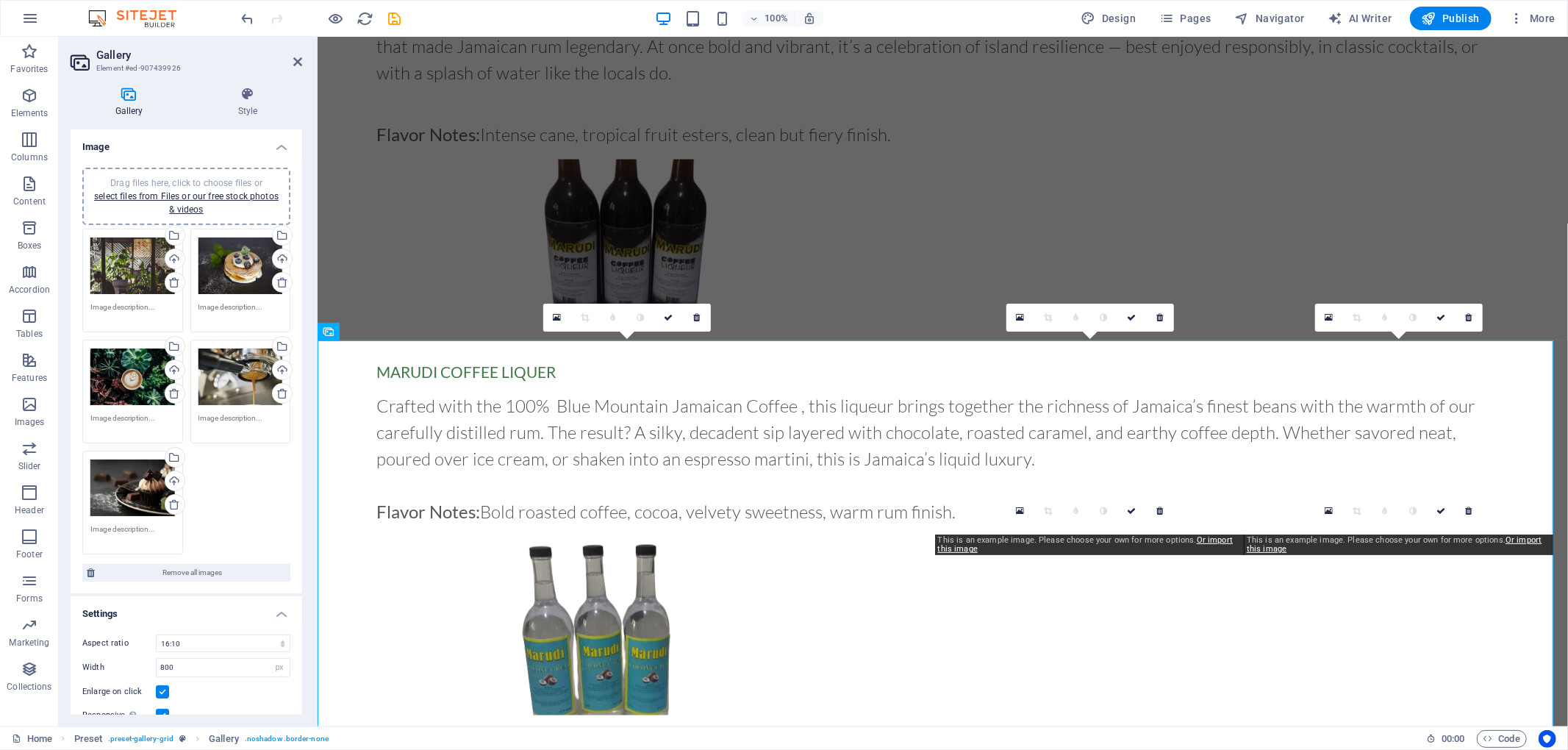
scroll to position [1598, 0]
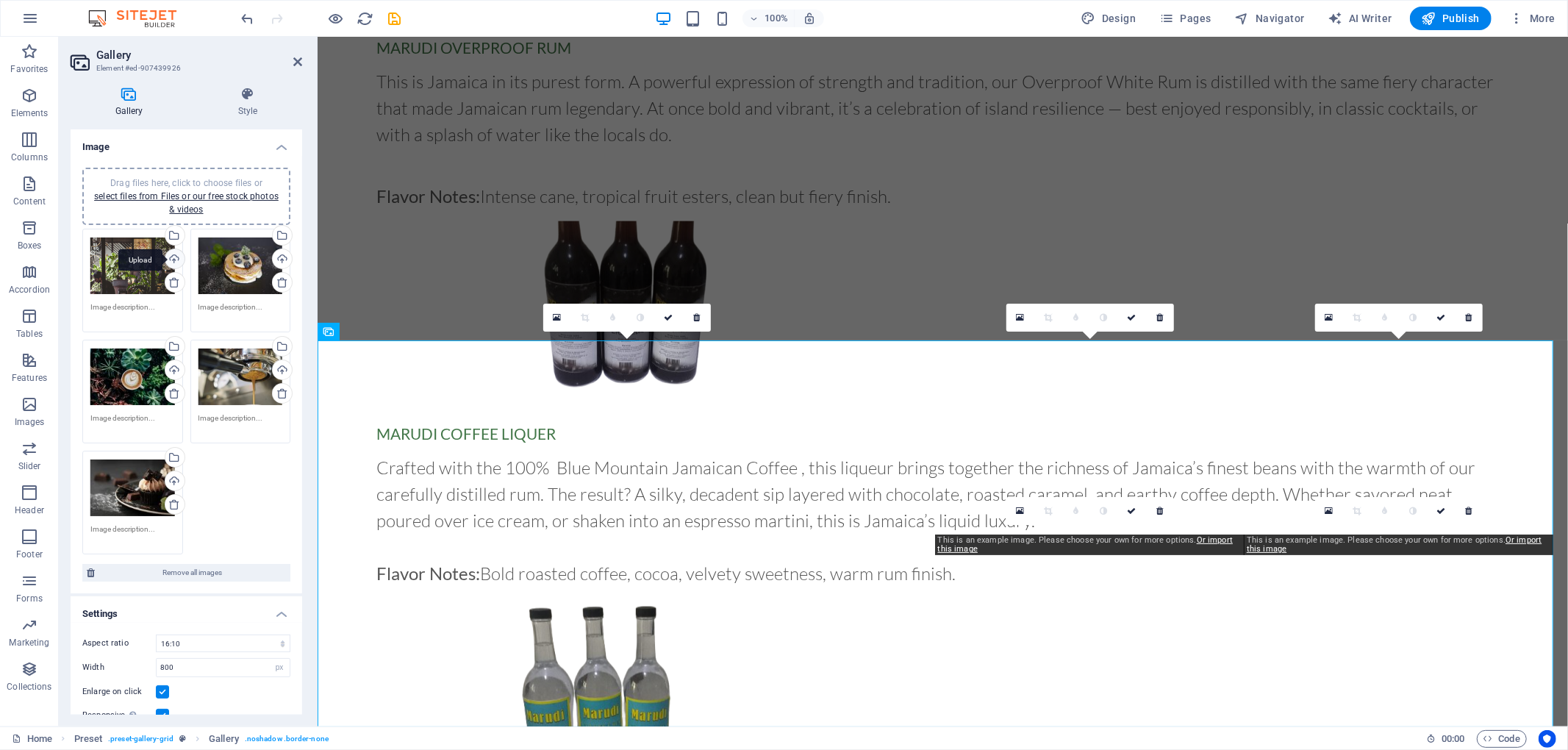
click at [174, 253] on div "Upload" at bounding box center [174, 260] width 22 height 22
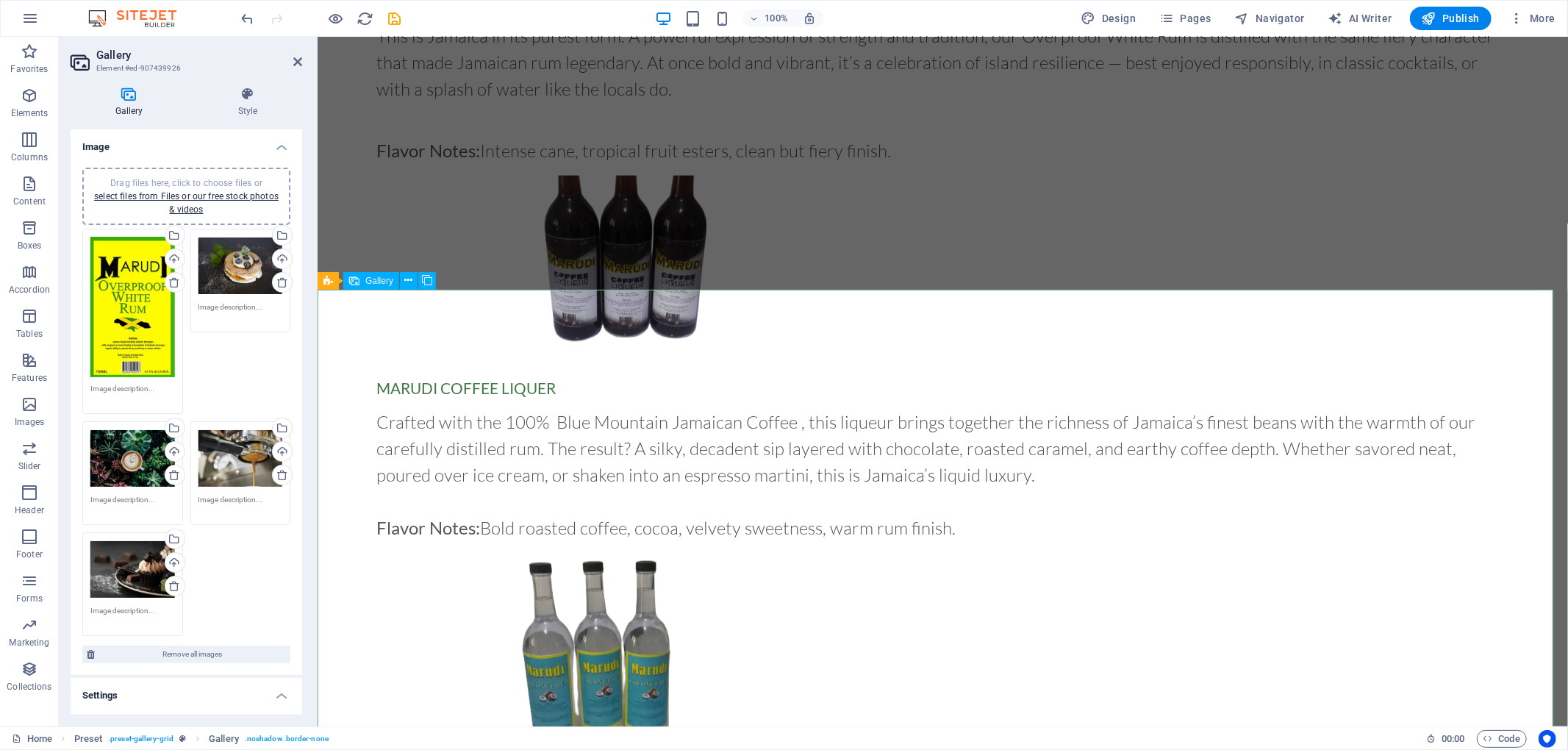
scroll to position [1639, 0]
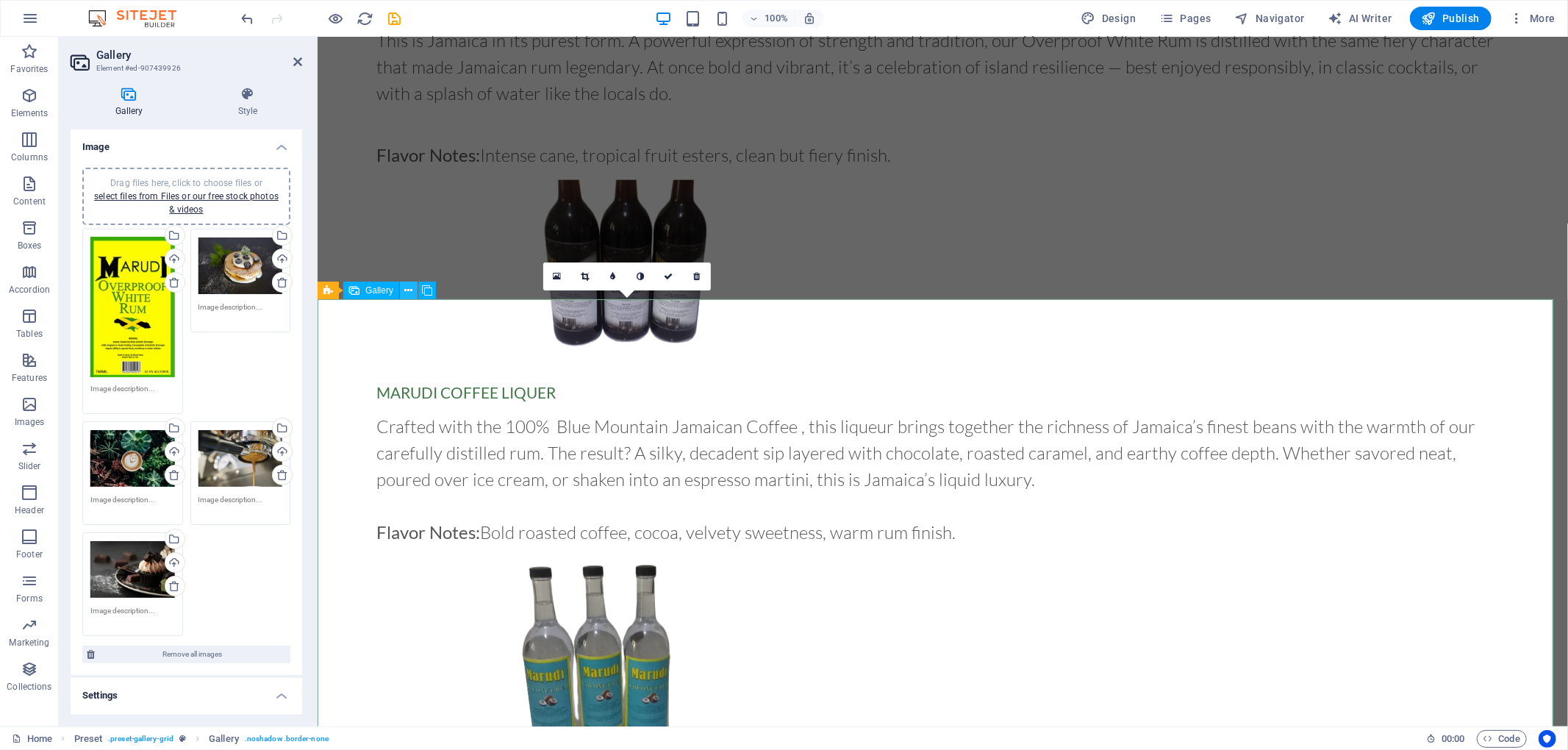
click at [412, 292] on icon at bounding box center [409, 290] width 8 height 15
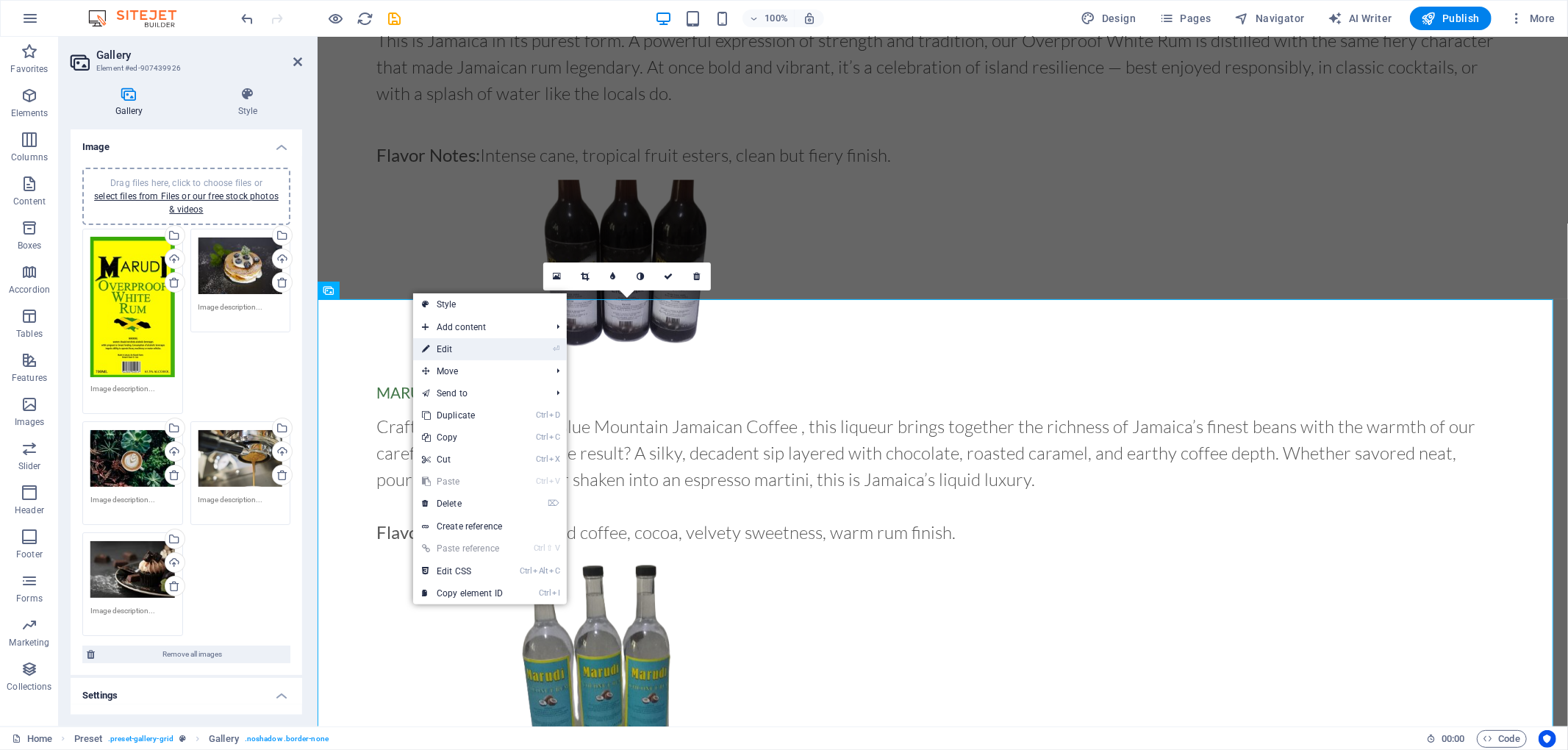
click at [450, 355] on link "⏎ Edit" at bounding box center [462, 349] width 99 height 22
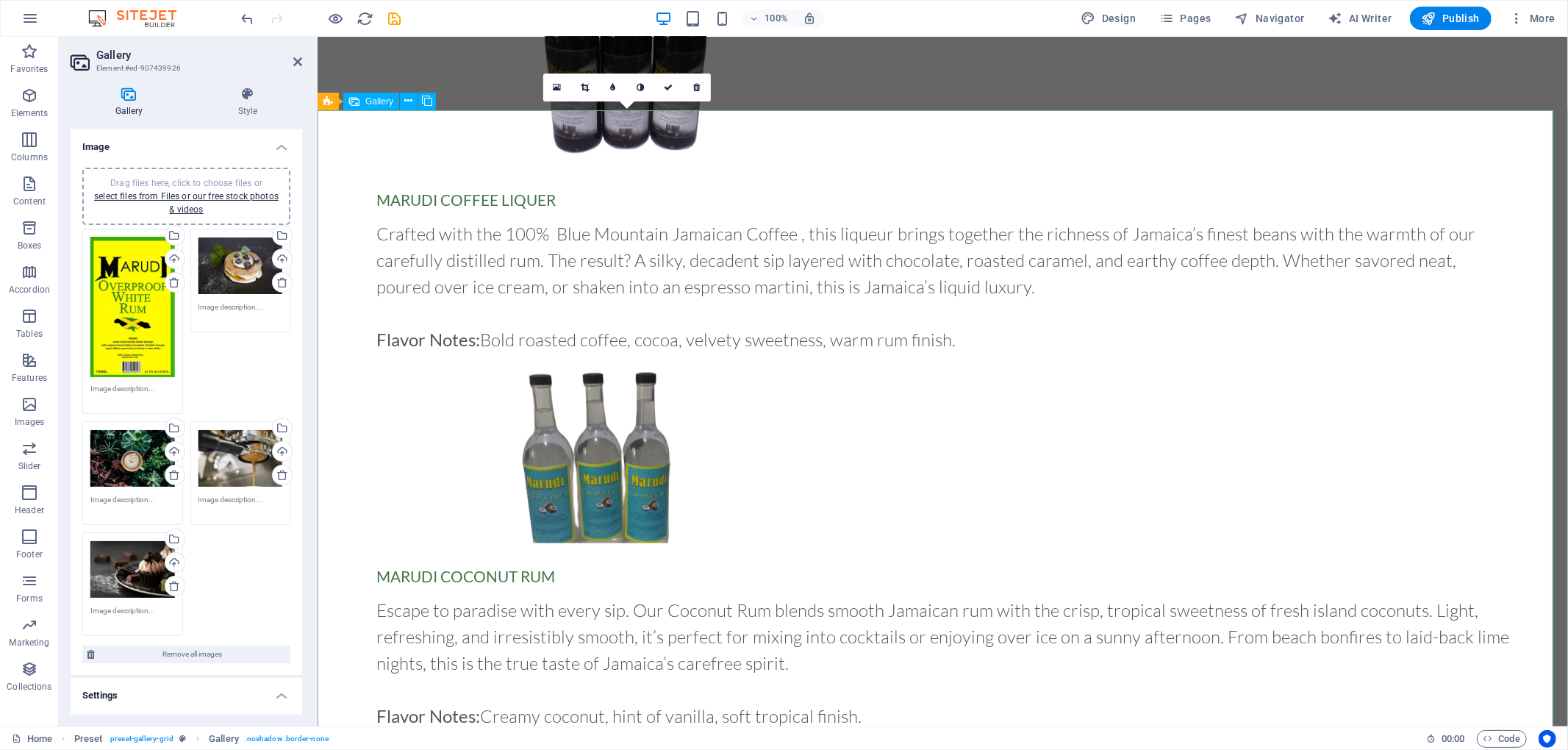
scroll to position [1832, 0]
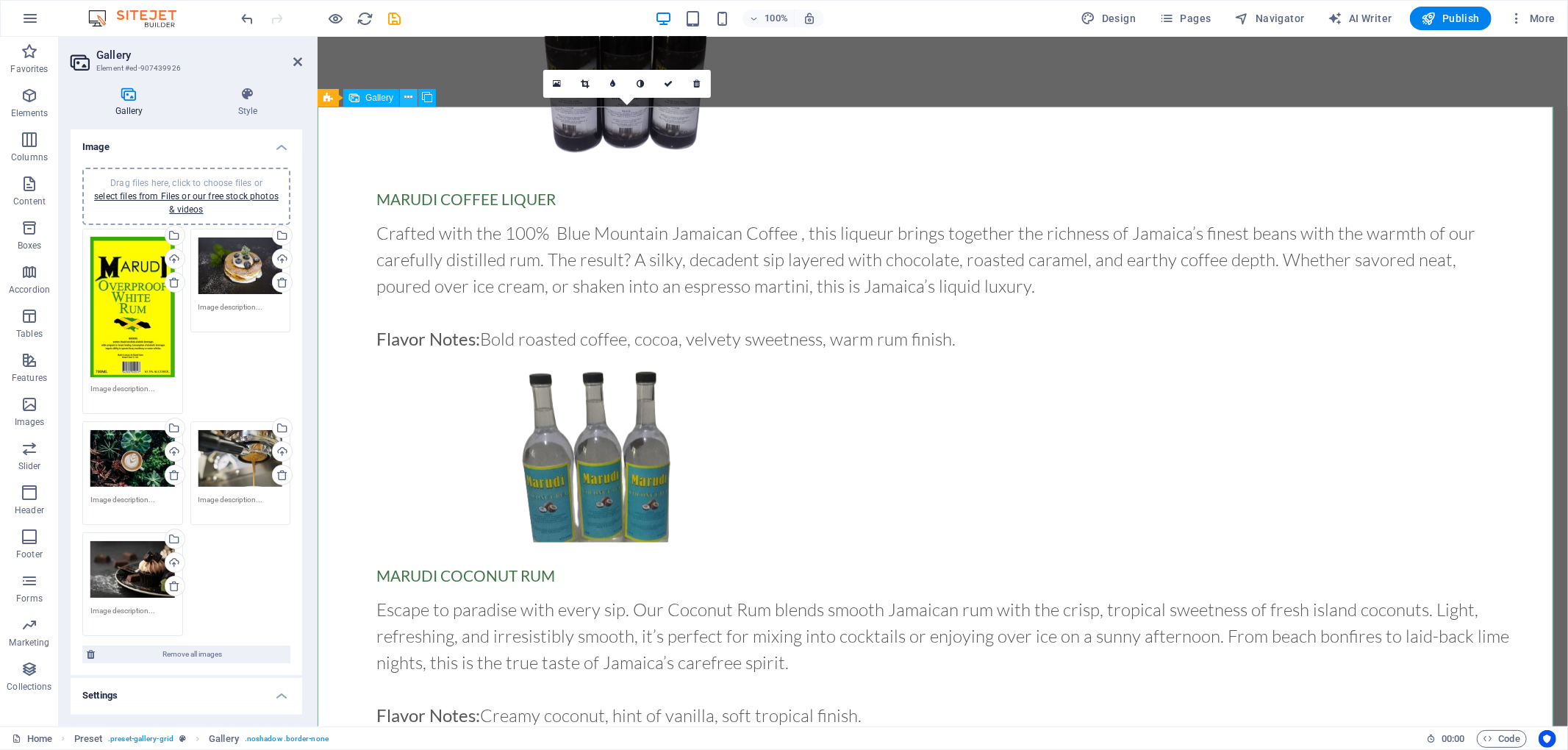
click at [412, 100] on icon at bounding box center [409, 97] width 8 height 15
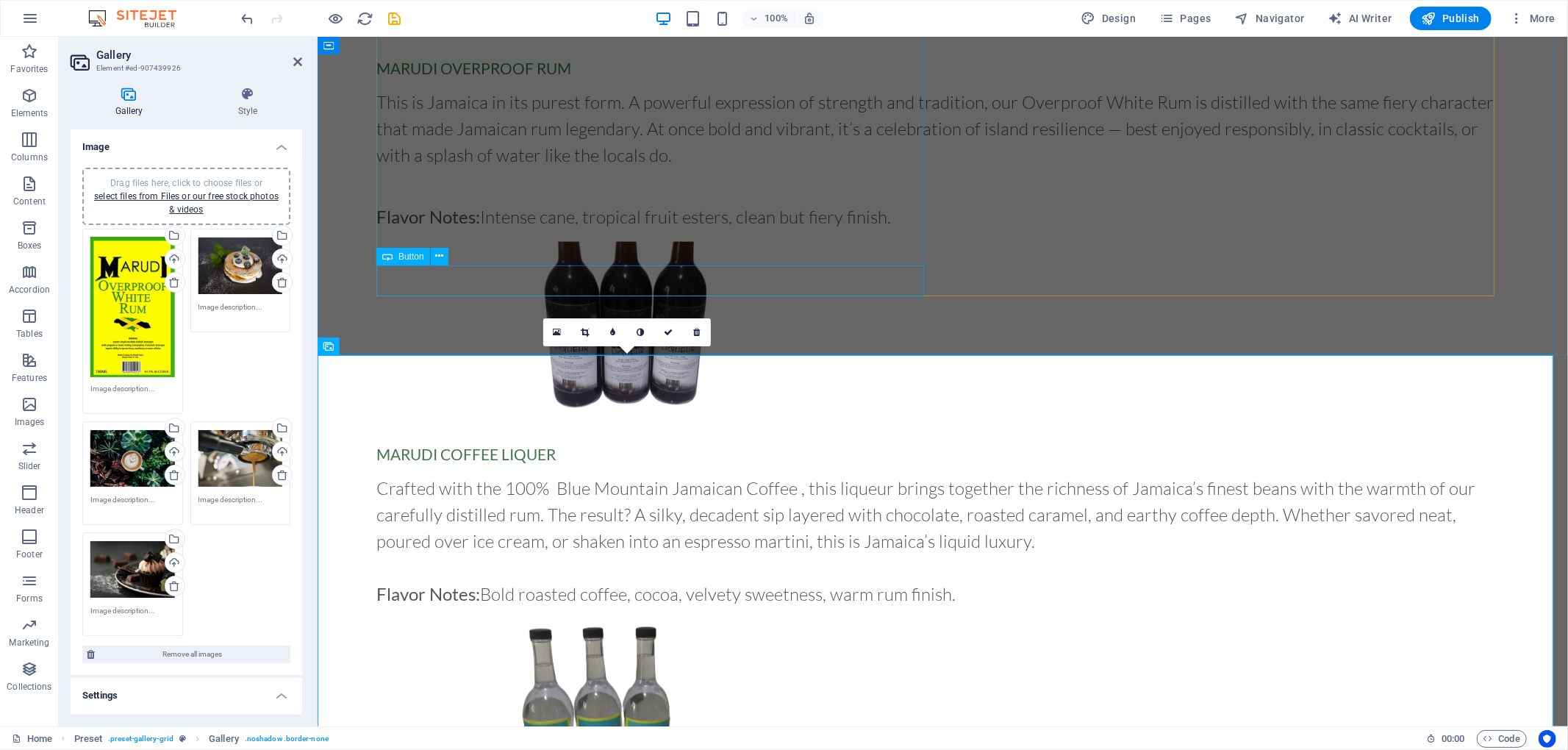
scroll to position [1568, 0]
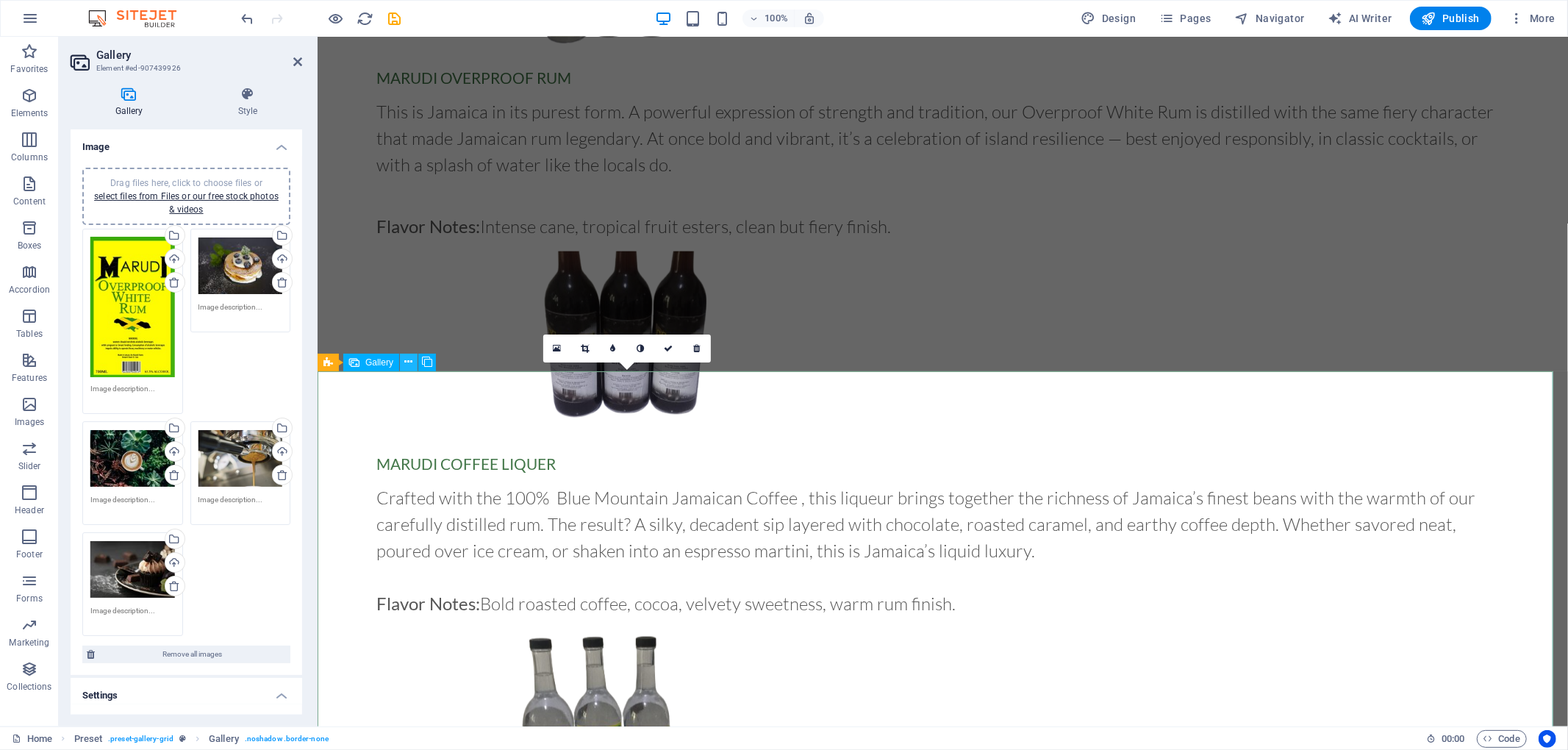
click at [409, 367] on icon at bounding box center [409, 362] width 8 height 15
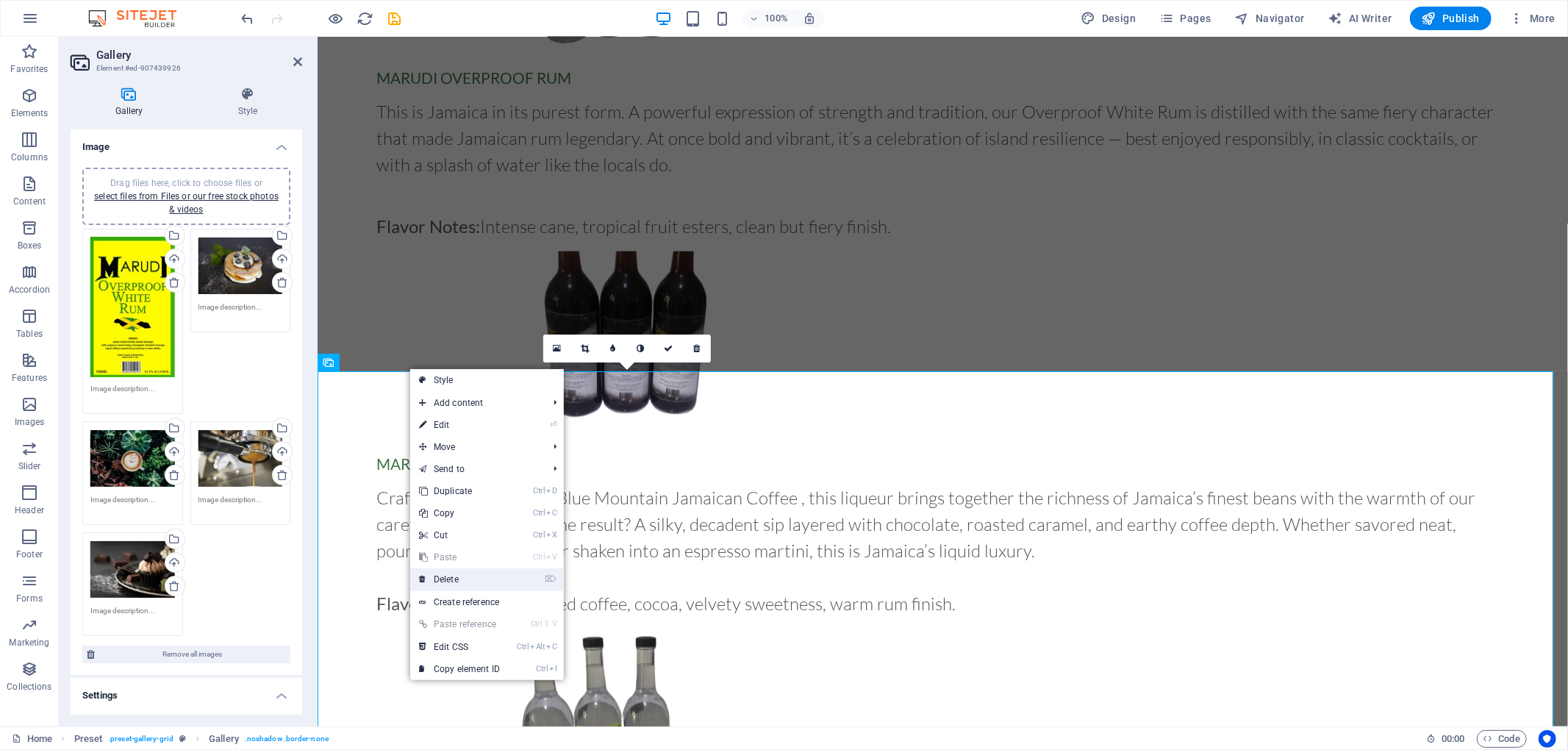
click at [470, 578] on link "⌦ Delete" at bounding box center [459, 579] width 99 height 22
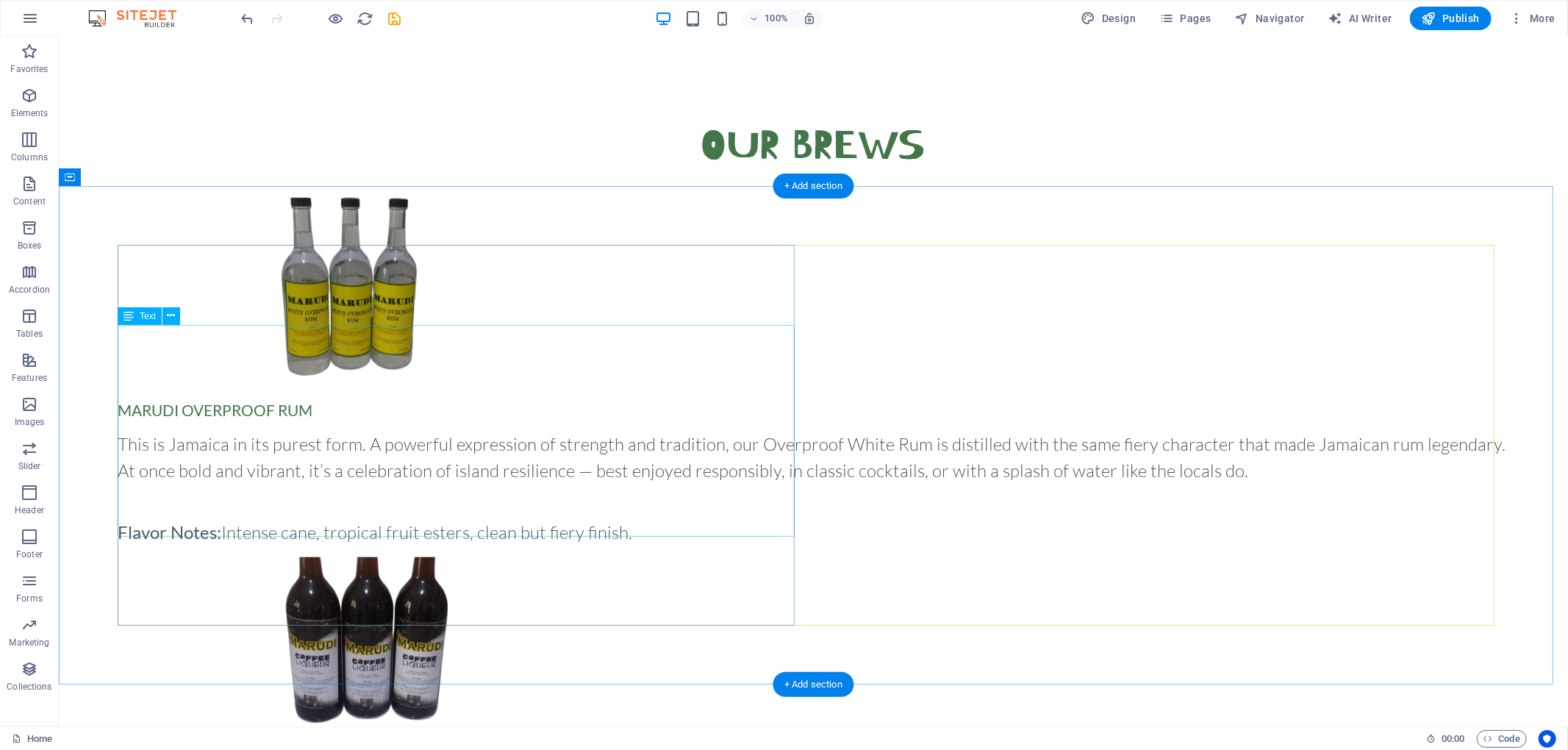
scroll to position [1236, 0]
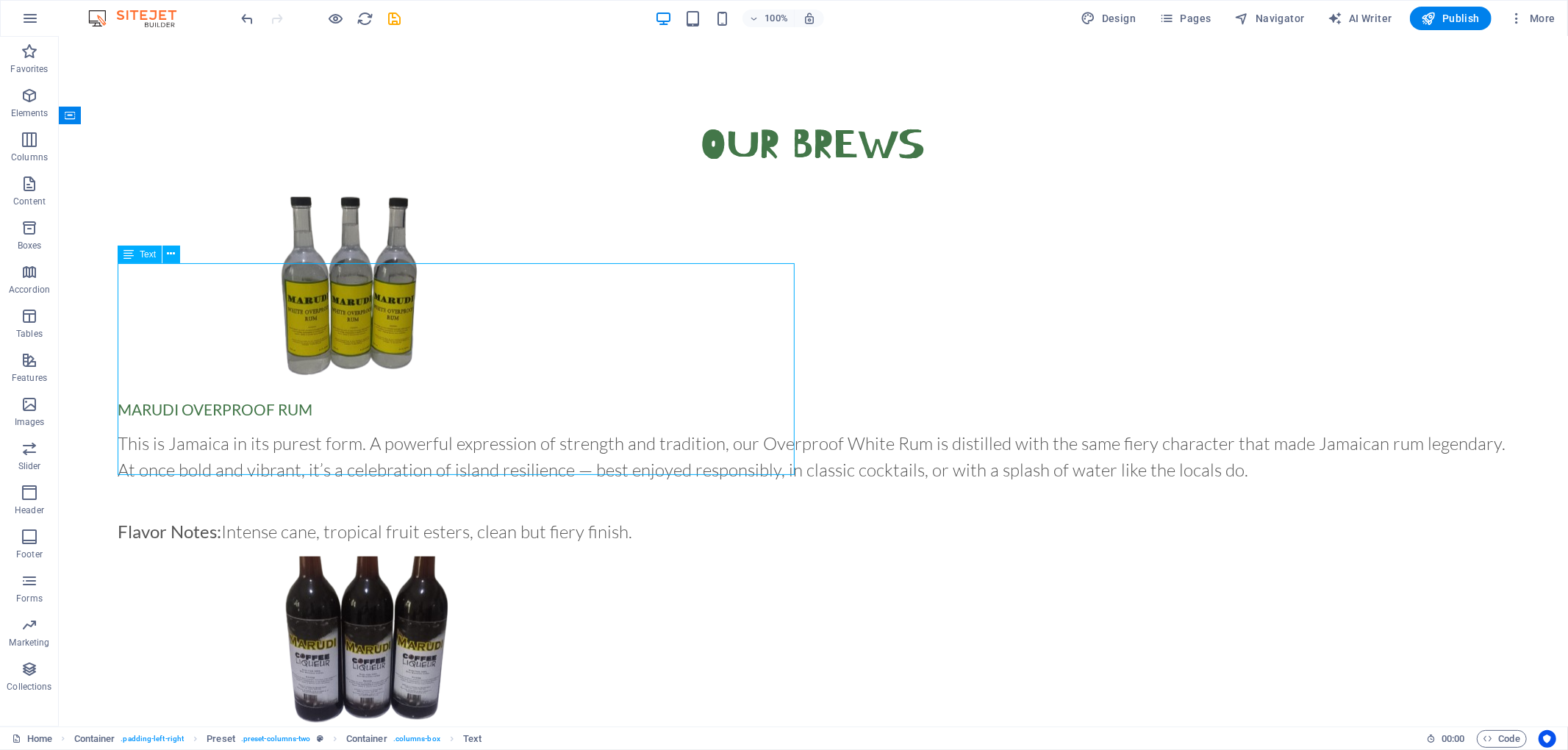
scroll to position [1297, 0]
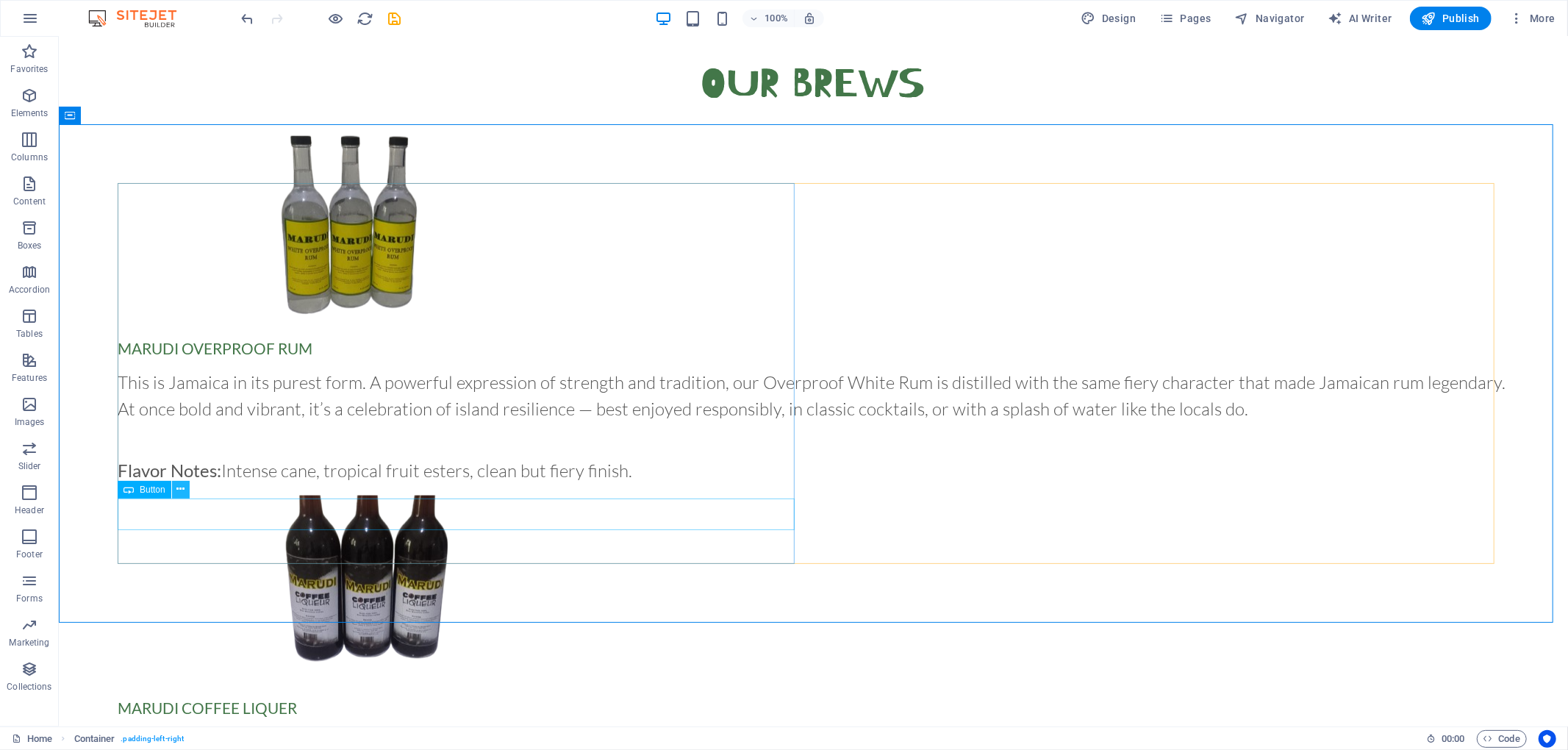
click at [182, 491] on icon at bounding box center [180, 489] width 8 height 15
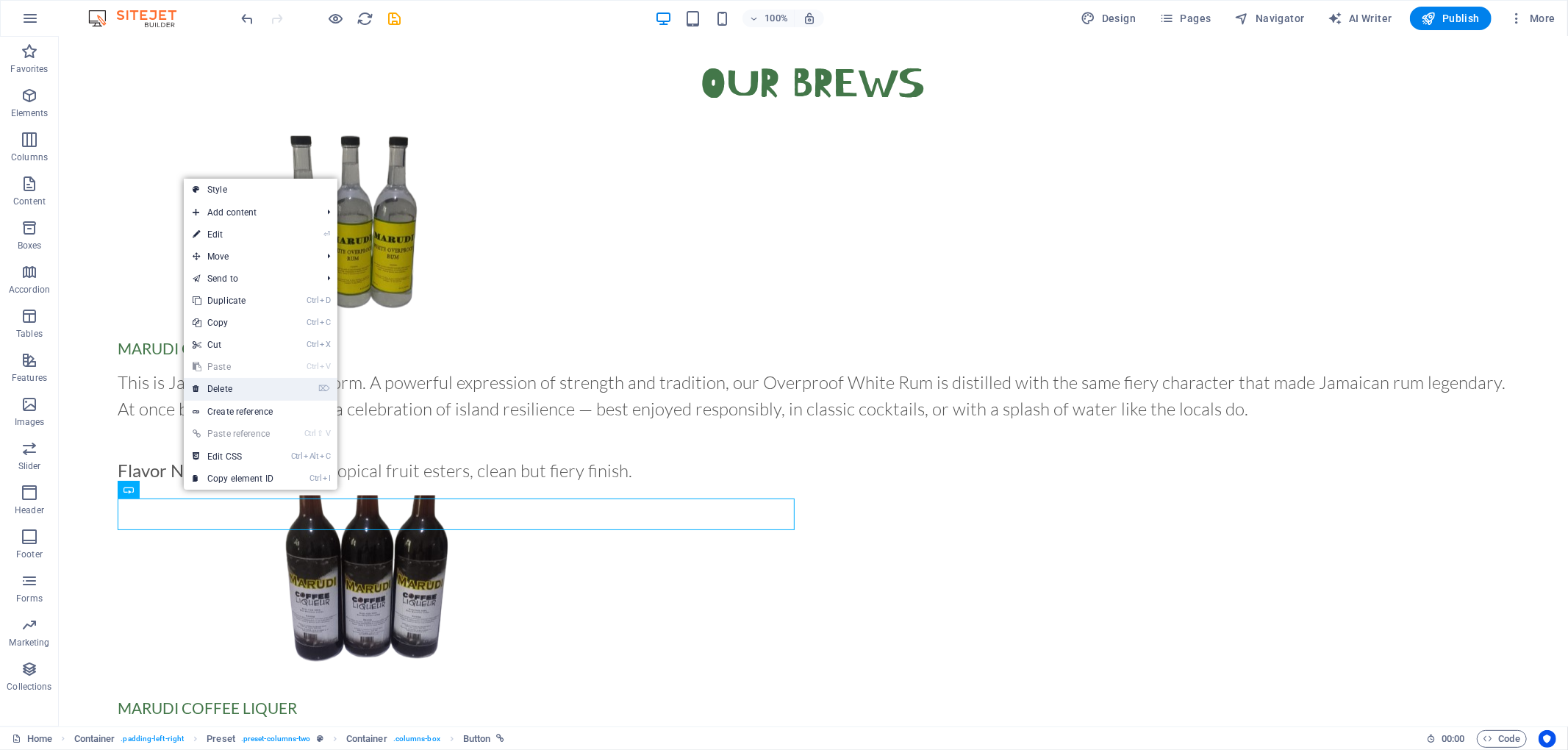
click at [268, 388] on link "⌦ Delete" at bounding box center [233, 389] width 99 height 22
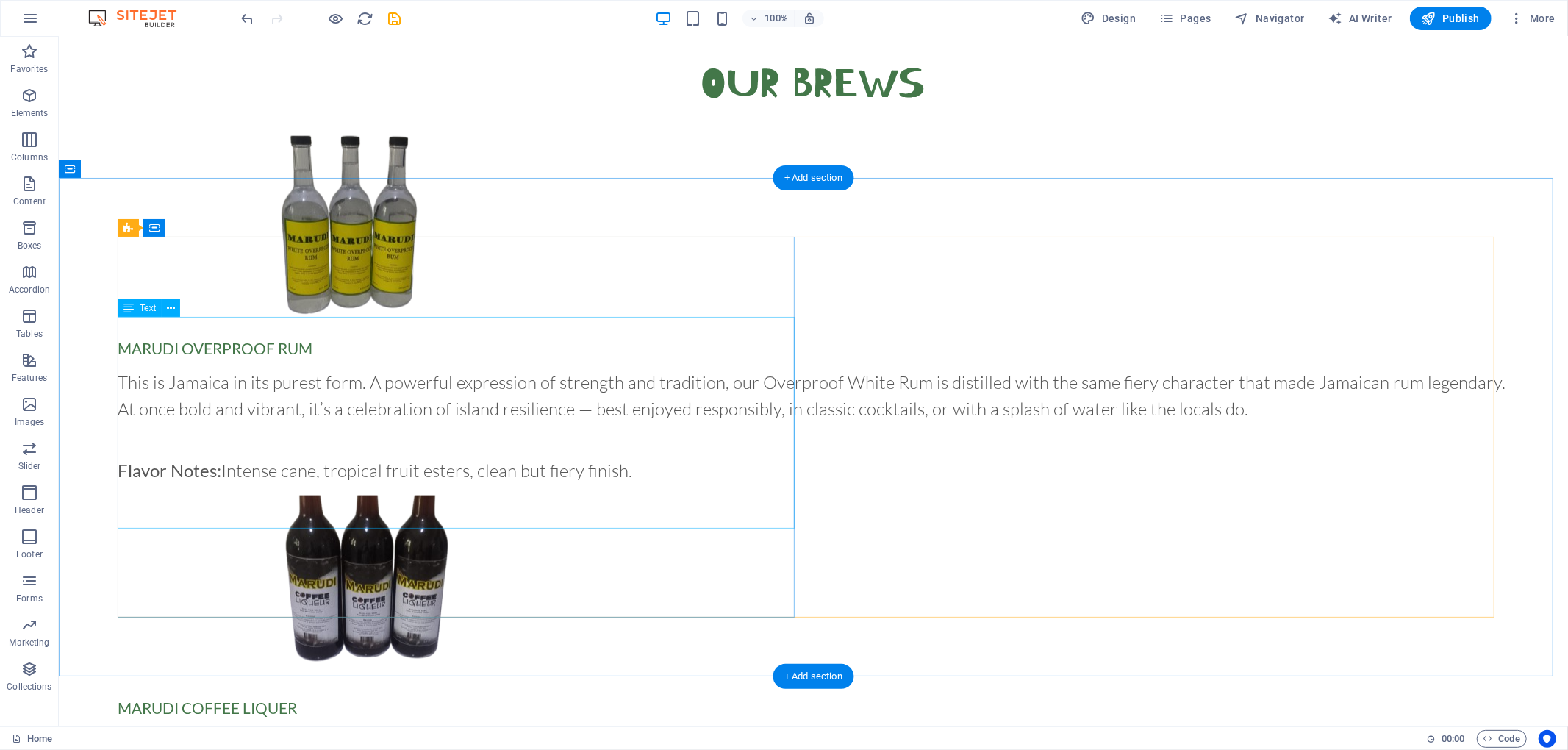
scroll to position [1240, 0]
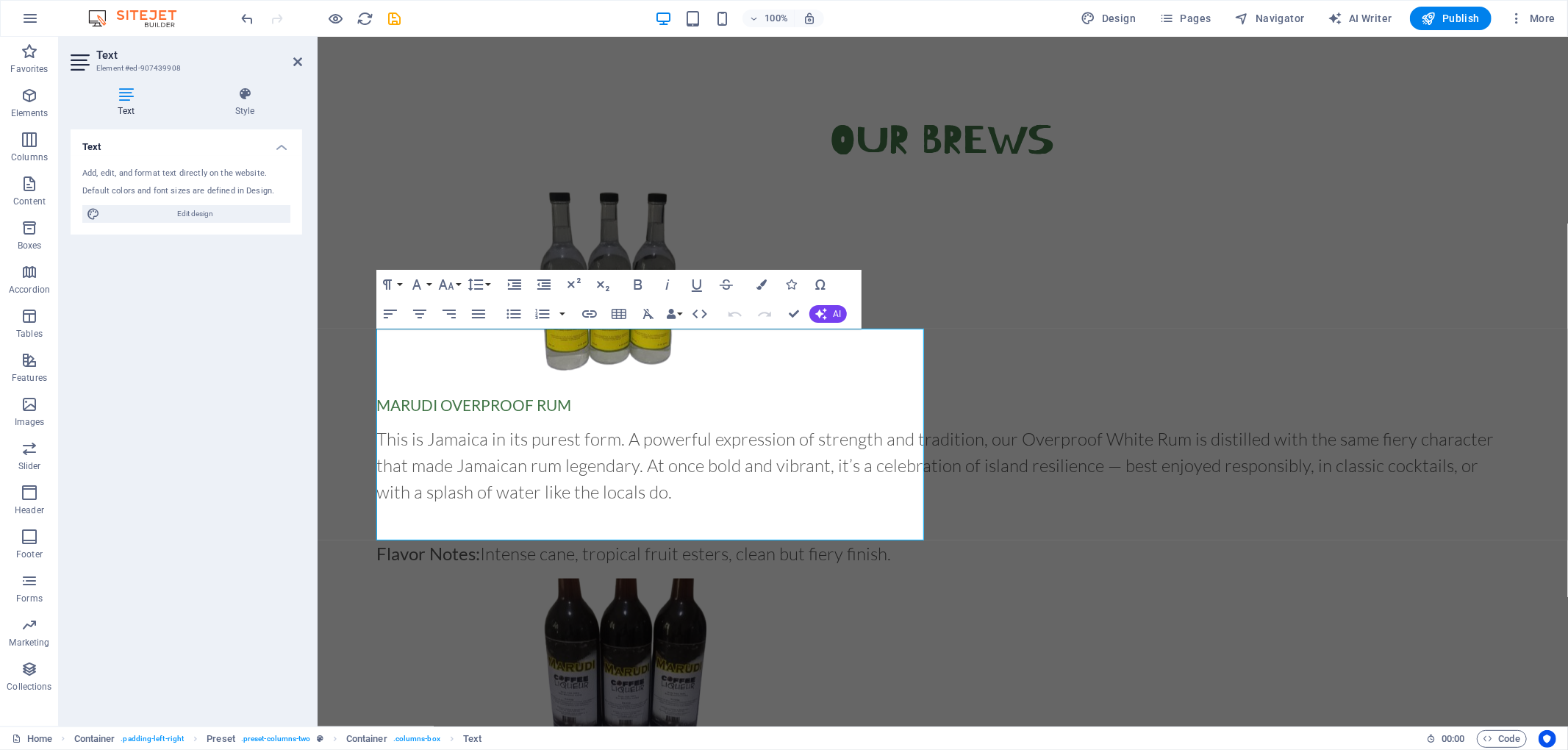
scroll to position [1285, 0]
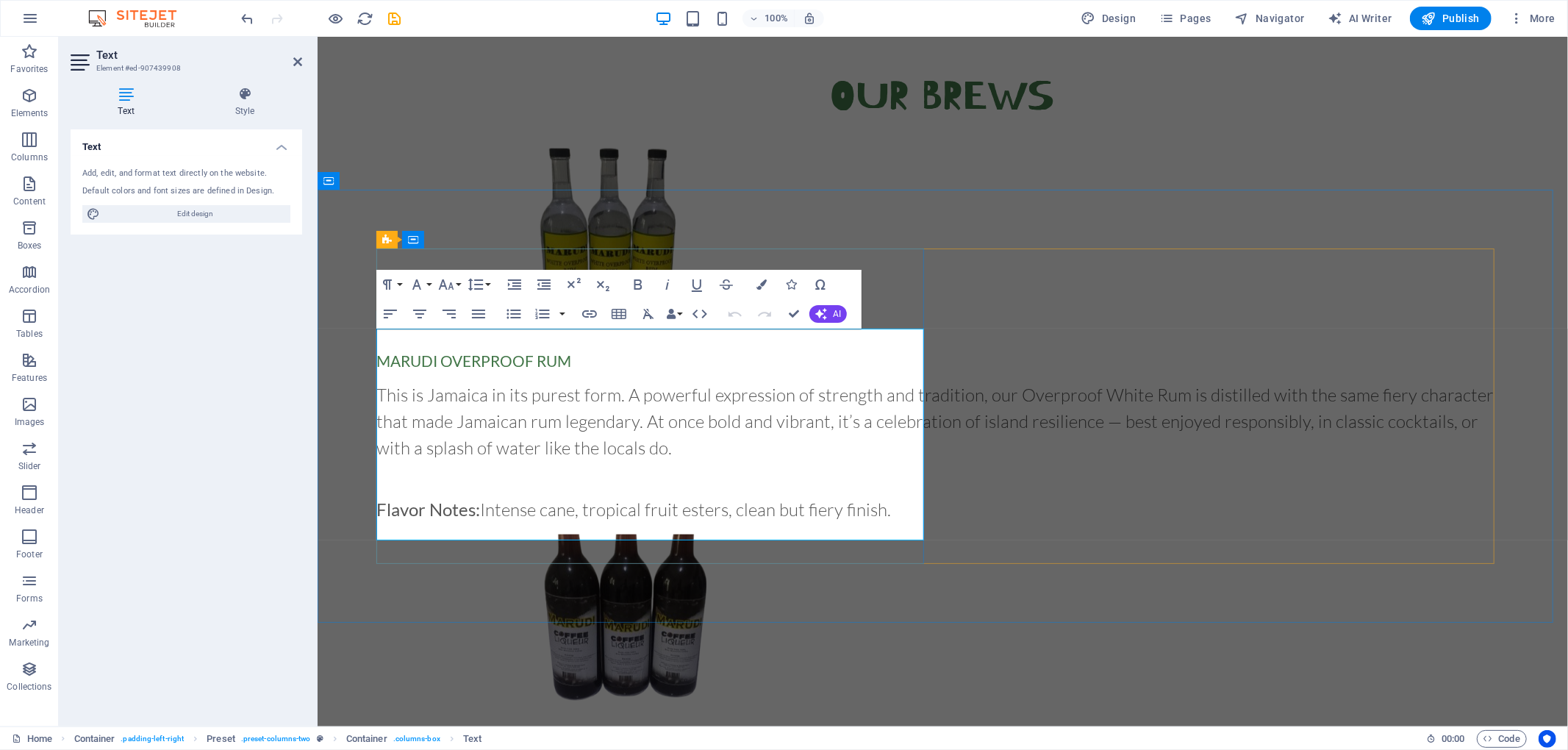
drag, startPoint x: 517, startPoint y: 386, endPoint x: 361, endPoint y: 375, distance: 156.4
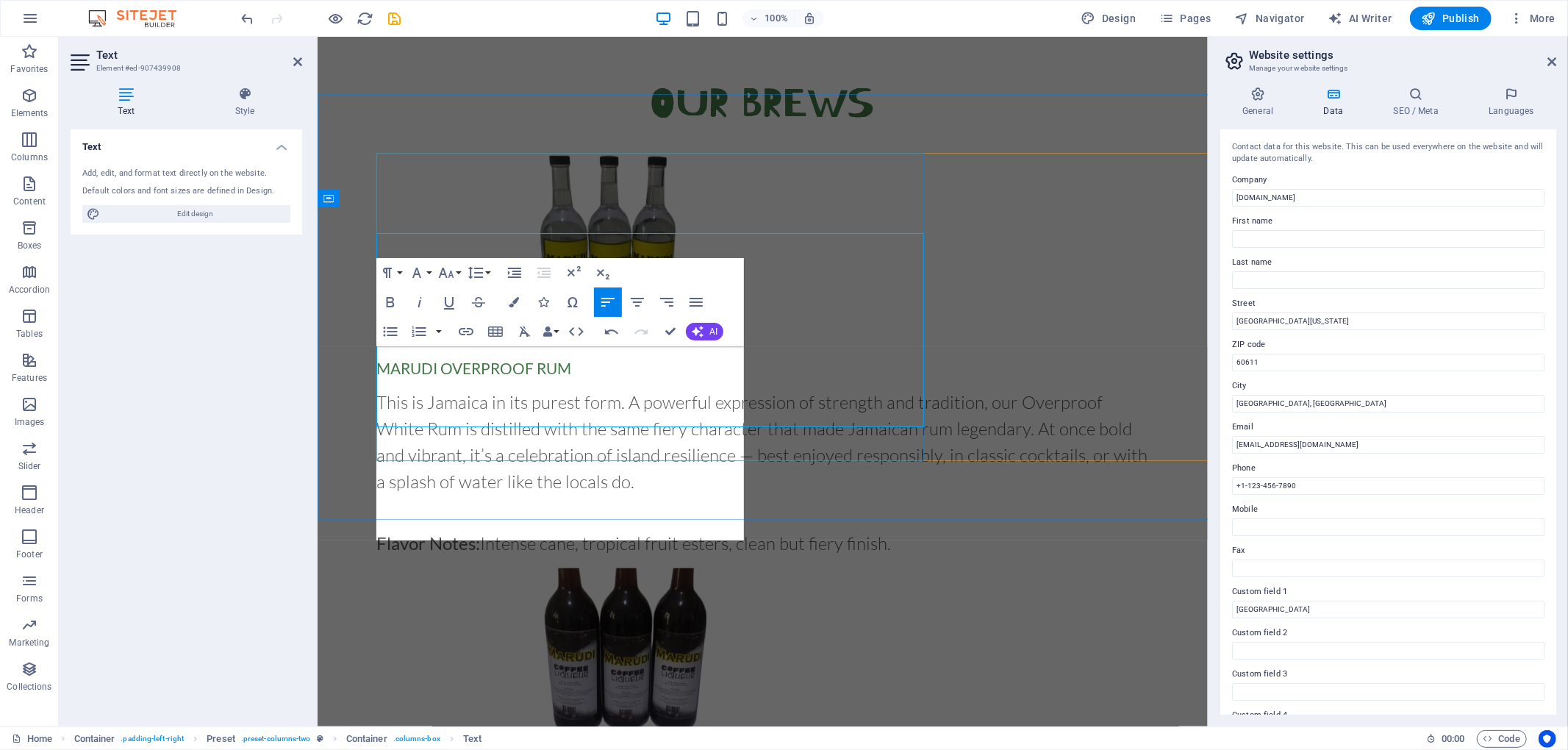
scroll to position [1381, 0]
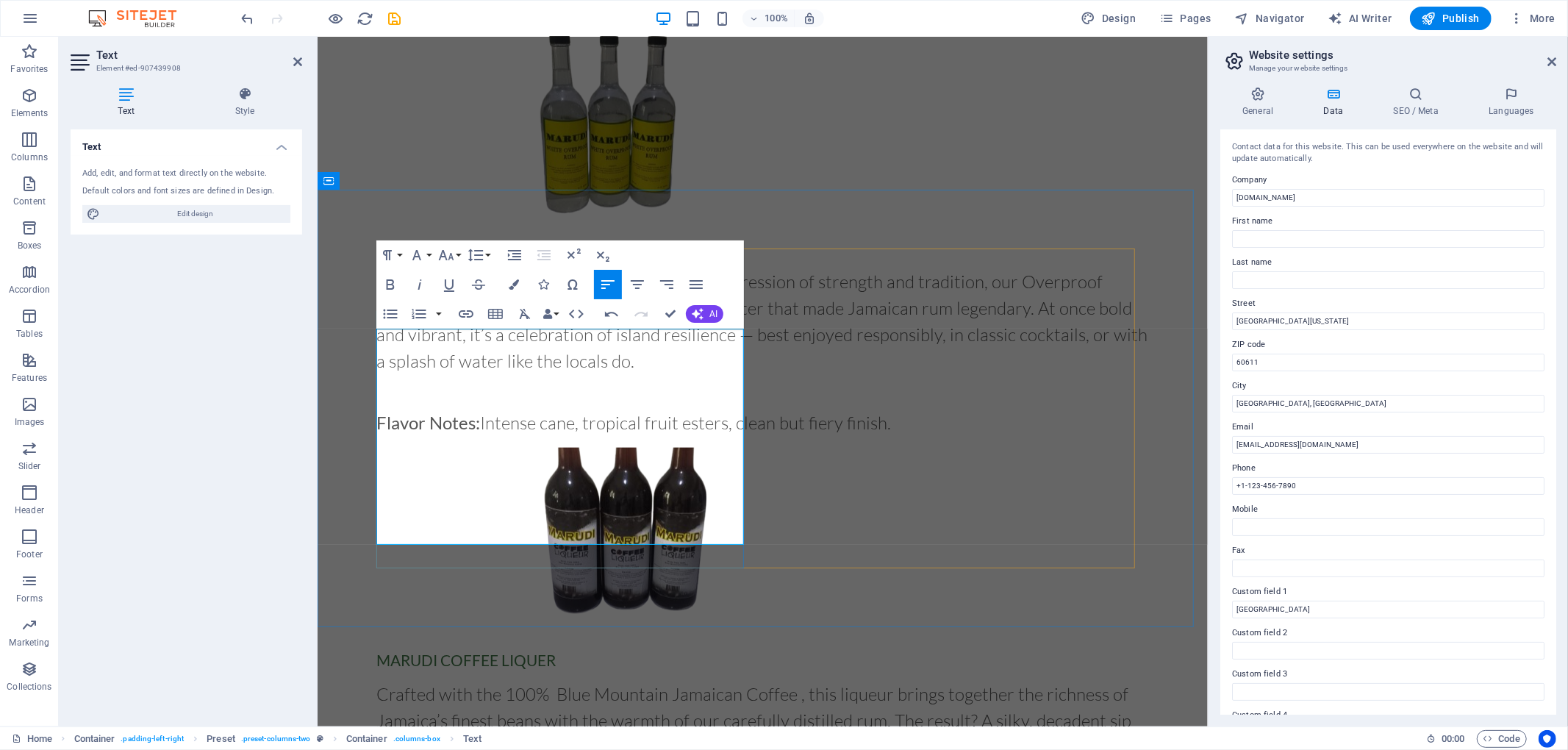
drag, startPoint x: 723, startPoint y: 529, endPoint x: 376, endPoint y: 476, distance: 351.0
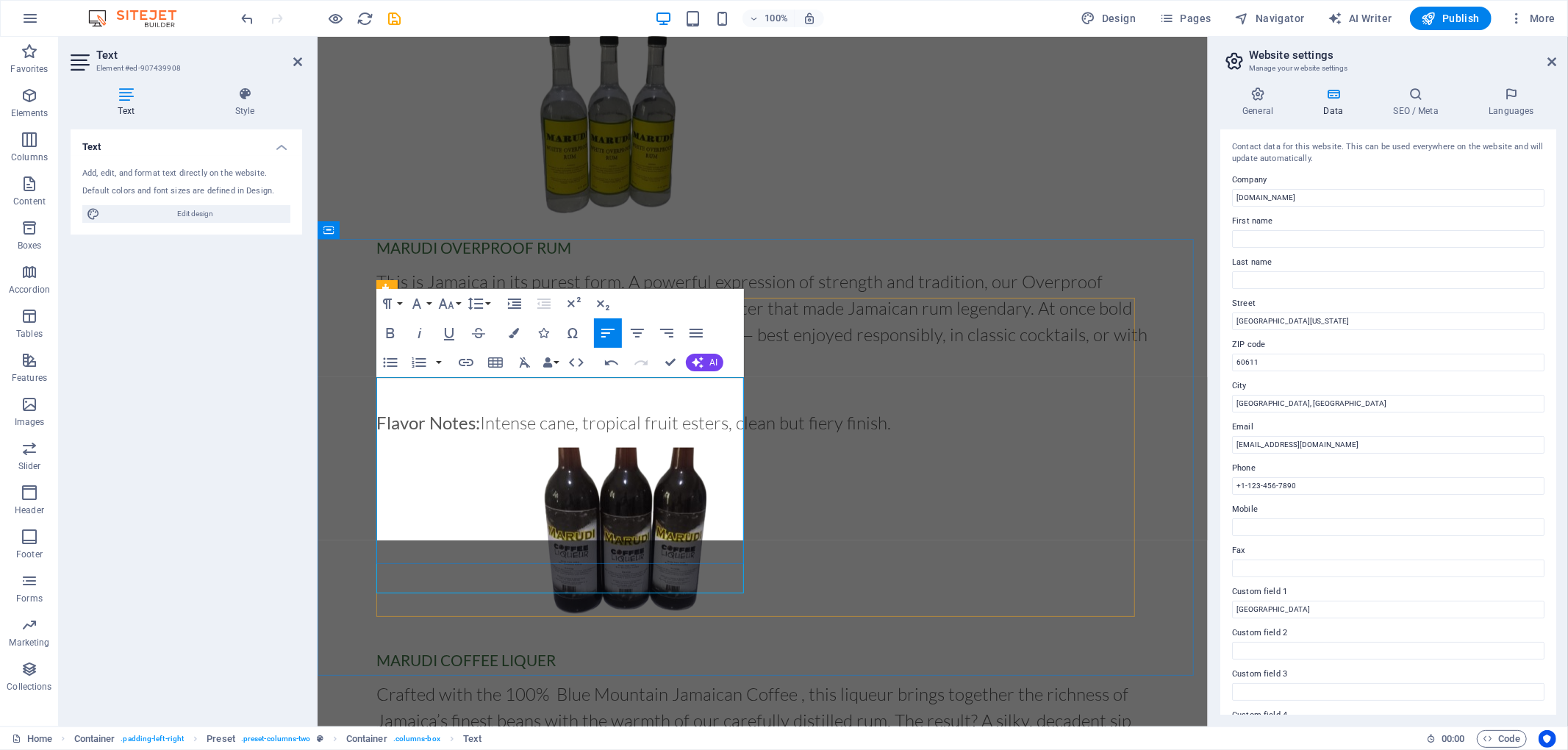
scroll to position [1350, 0]
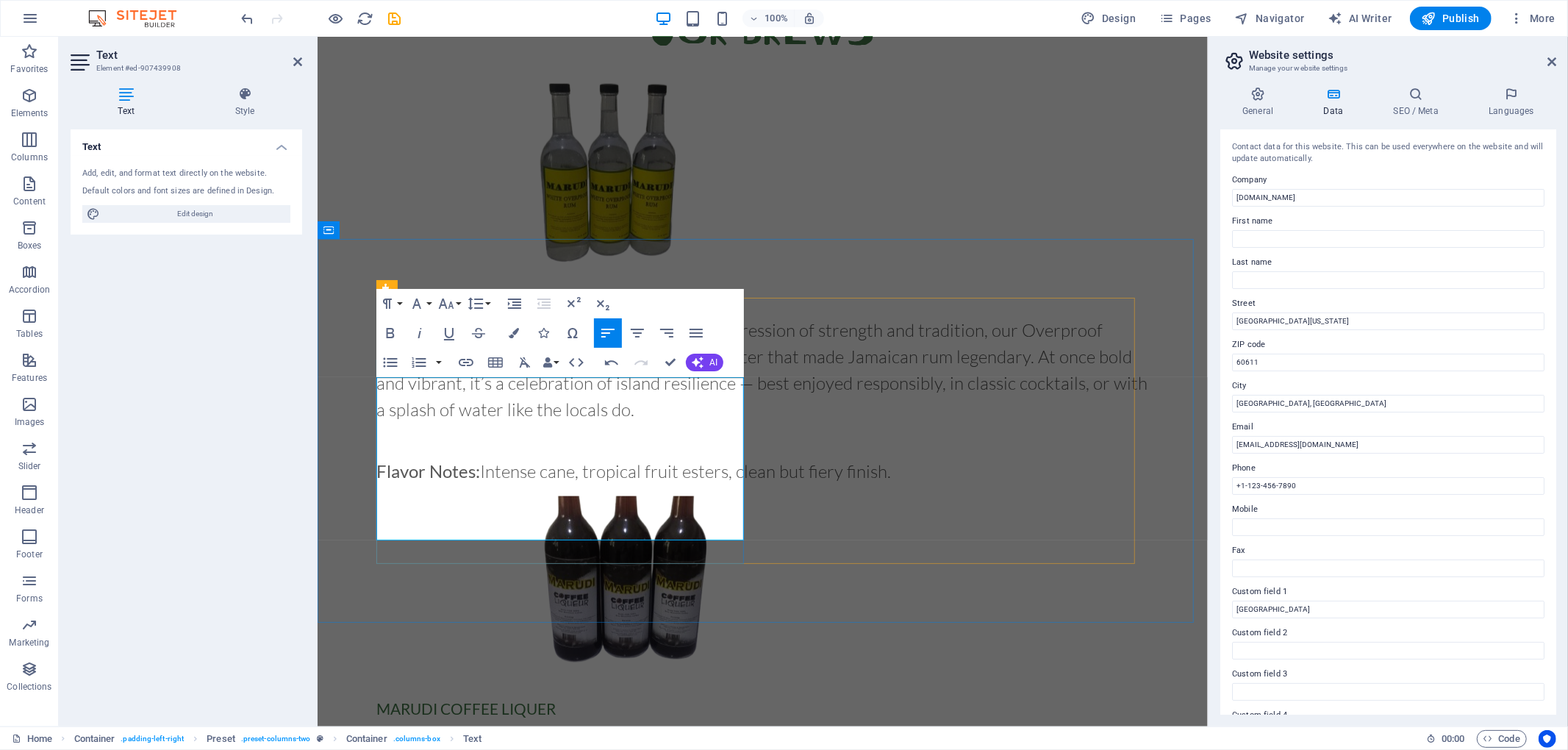
drag, startPoint x: 181, startPoint y: 458, endPoint x: 470, endPoint y: 368, distance: 302.7
click at [470, 368] on icon "button" at bounding box center [465, 362] width 17 height 17
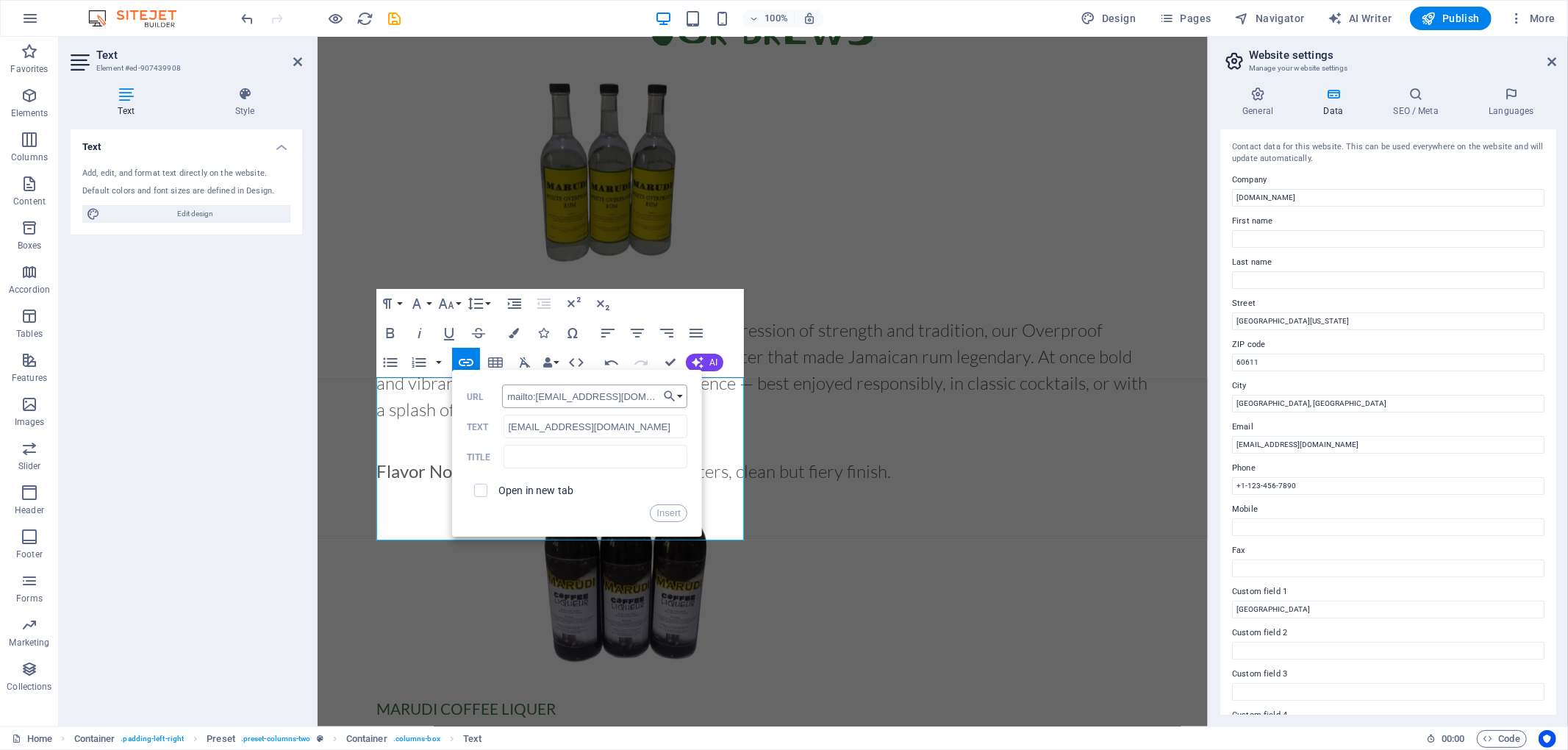
type input "mailto:marudirums@gmail.com"
click at [662, 516] on button "Insert" at bounding box center [668, 512] width 37 height 17
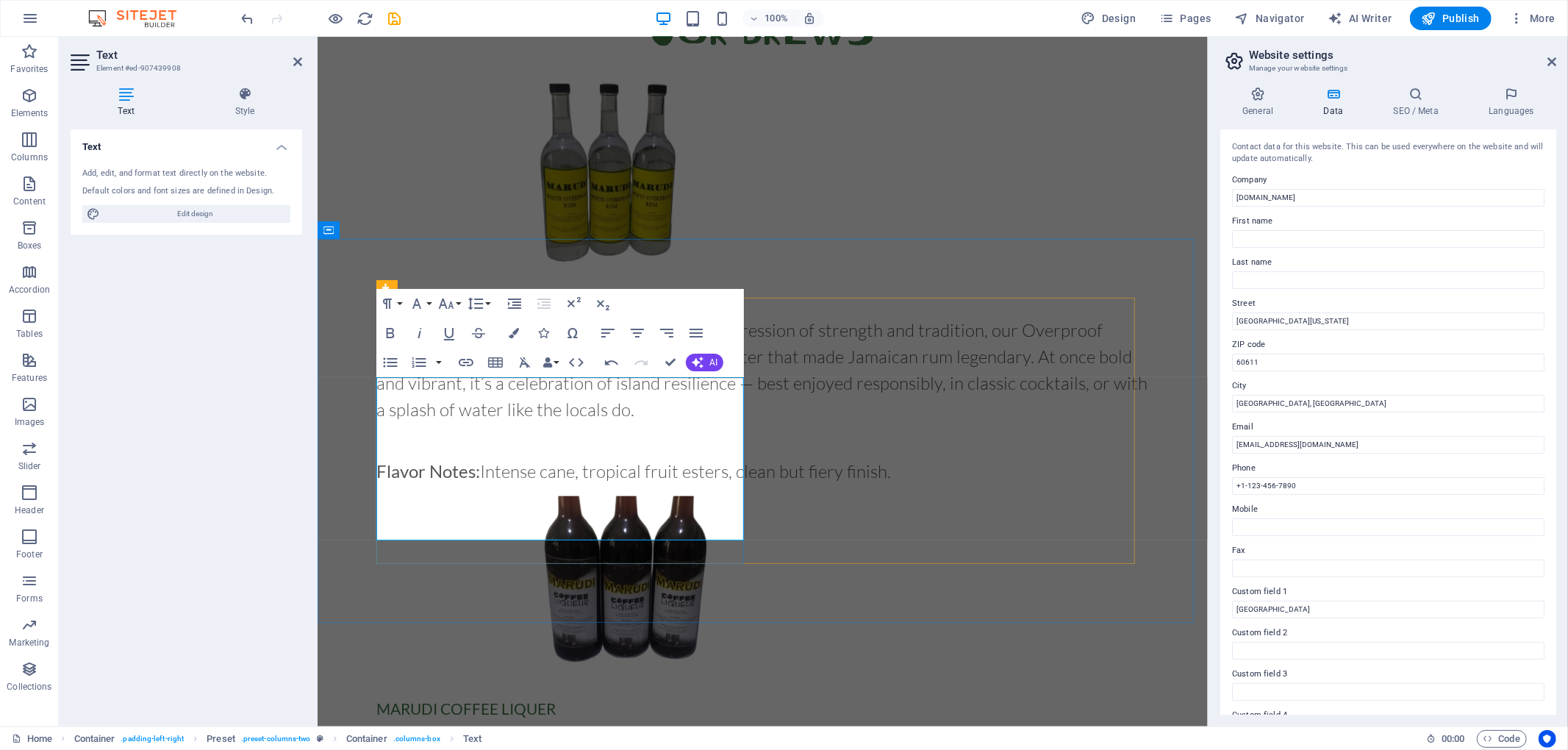
drag, startPoint x: 582, startPoint y: 507, endPoint x: 371, endPoint y: 388, distance: 242.2
drag, startPoint x: 532, startPoint y: 384, endPoint x: 392, endPoint y: 378, distance: 140.1
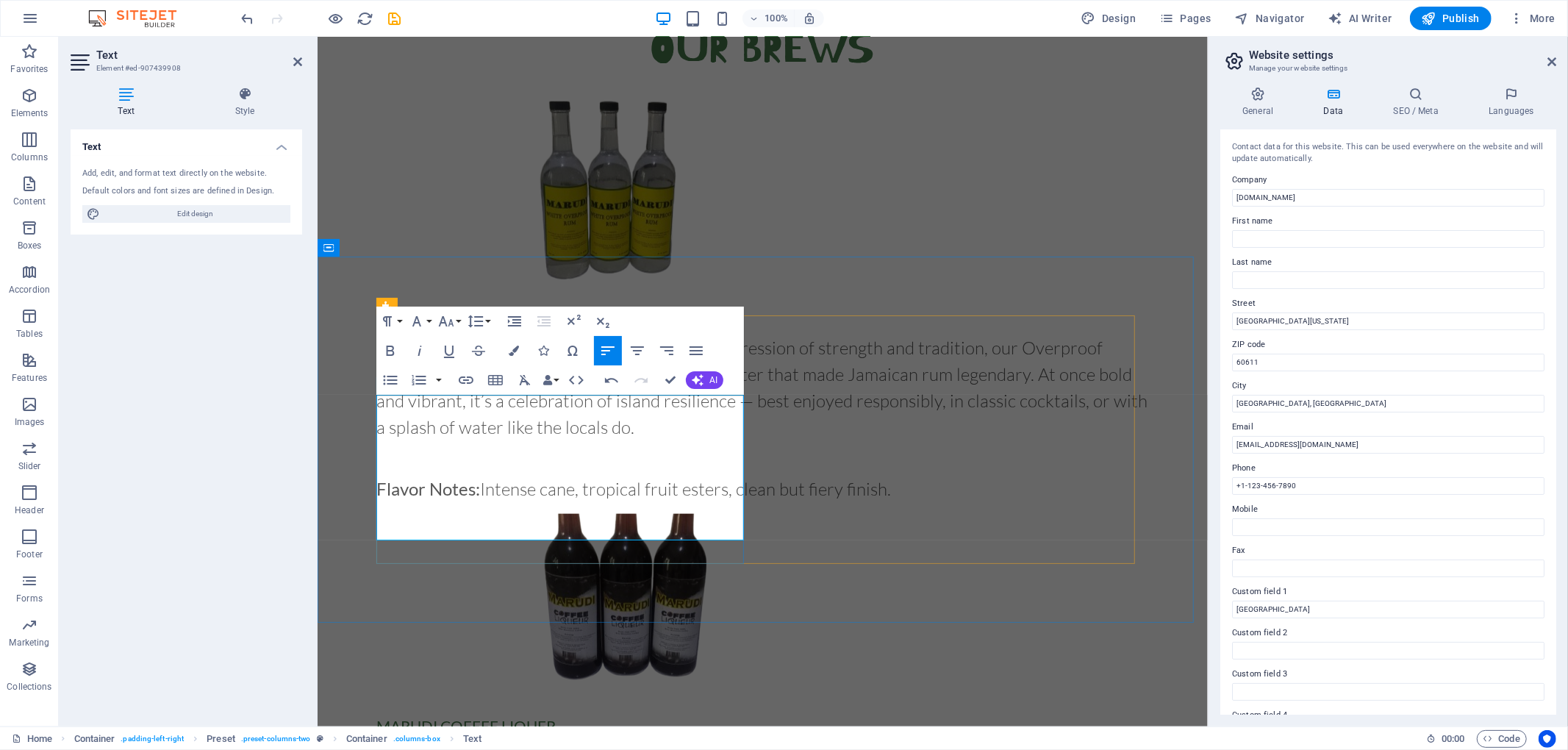
scroll to position [1315, 0]
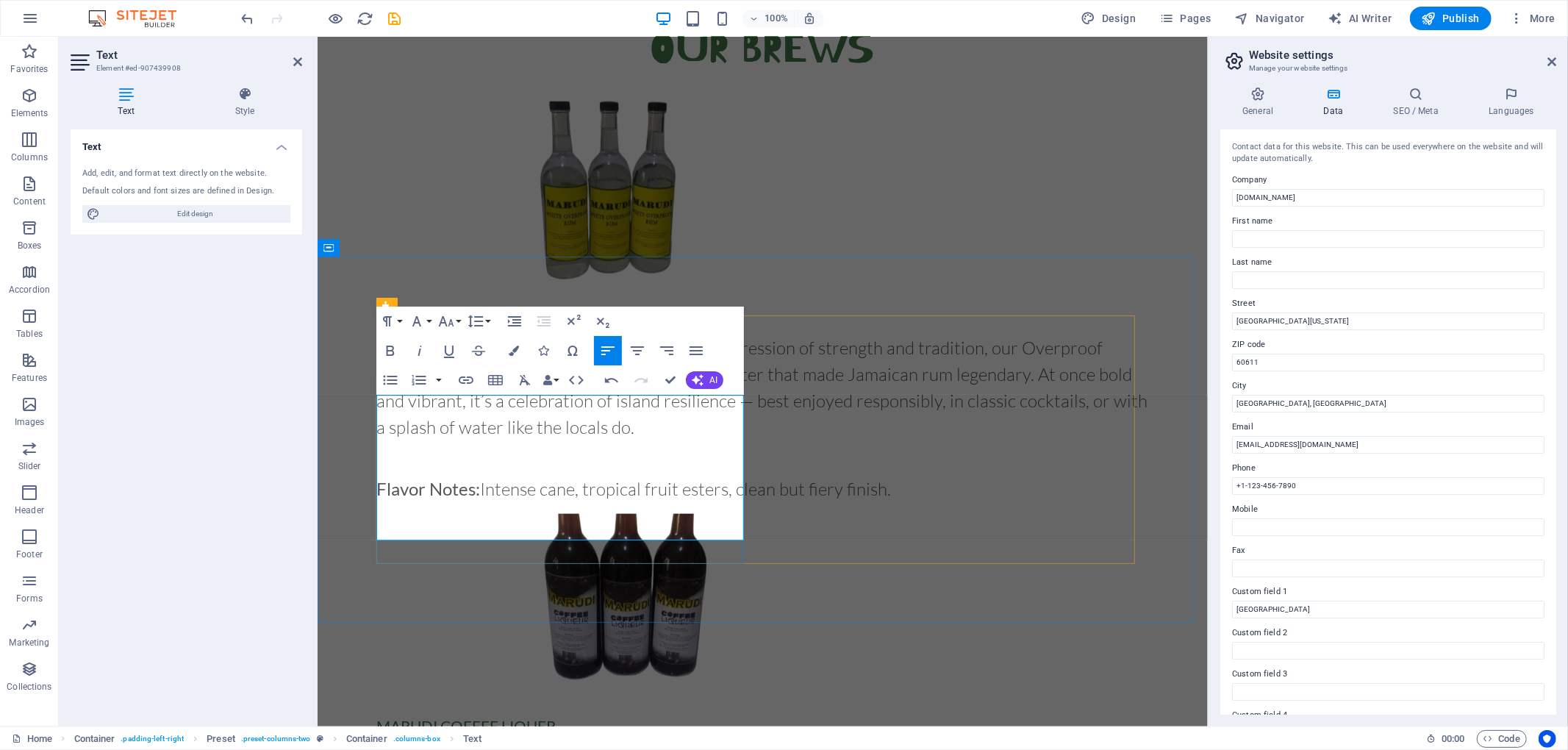
drag, startPoint x: 554, startPoint y: 488, endPoint x: 378, endPoint y: 401, distance: 196.3
click at [462, 316] on button "Font Size" at bounding box center [449, 321] width 28 height 29
click at [457, 498] on link "24" at bounding box center [461, 504] width 52 height 22
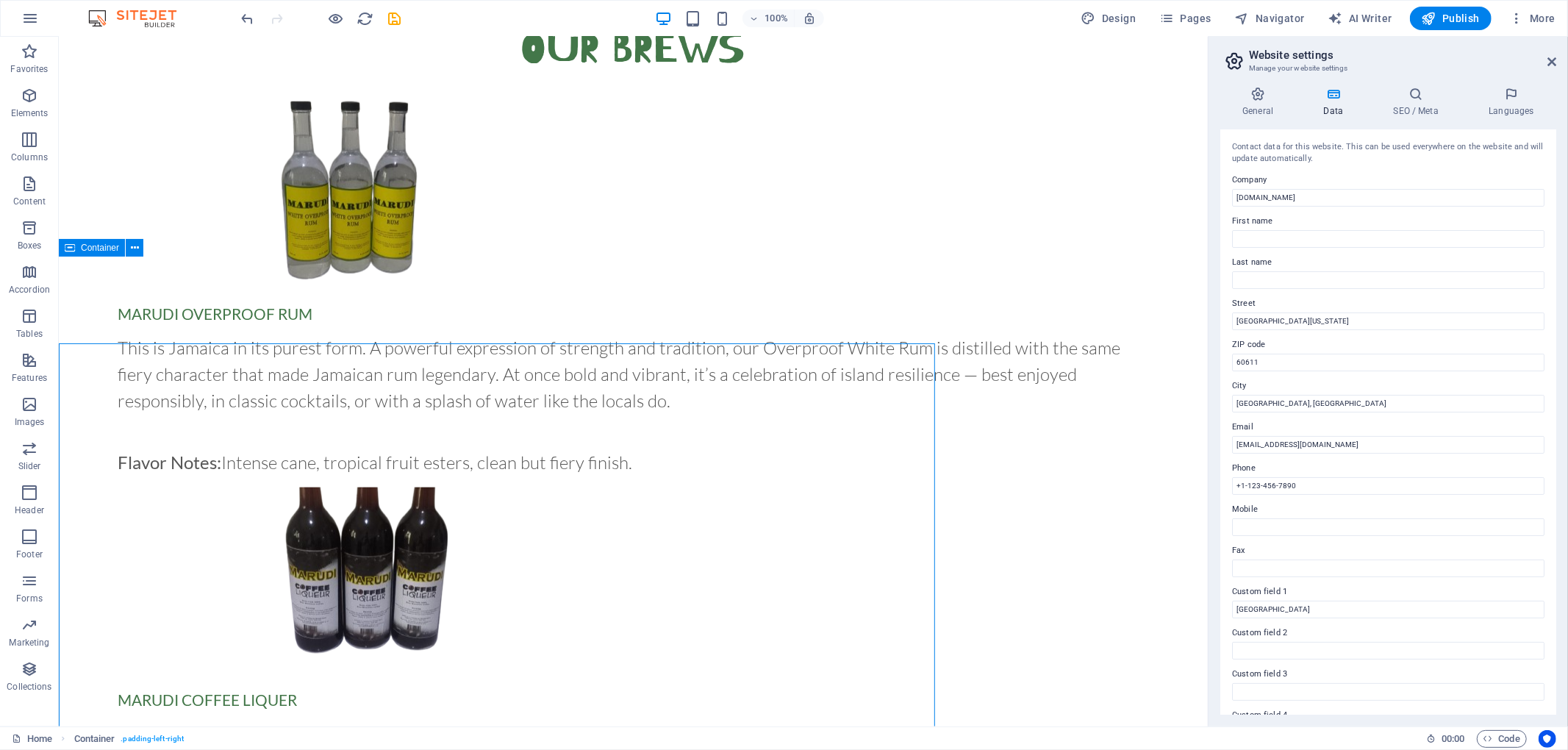
scroll to position [1244, 0]
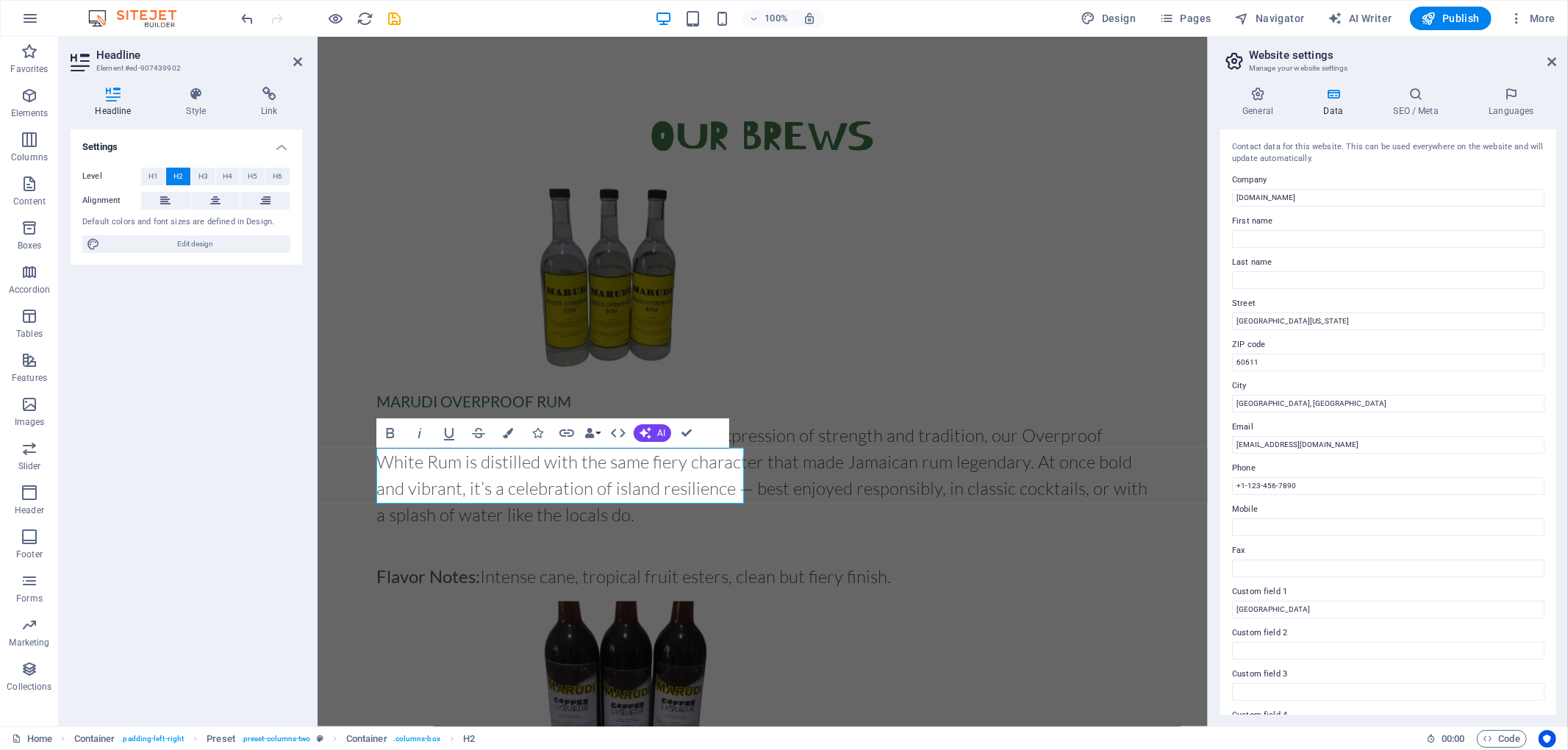
scroll to position [1200, 0]
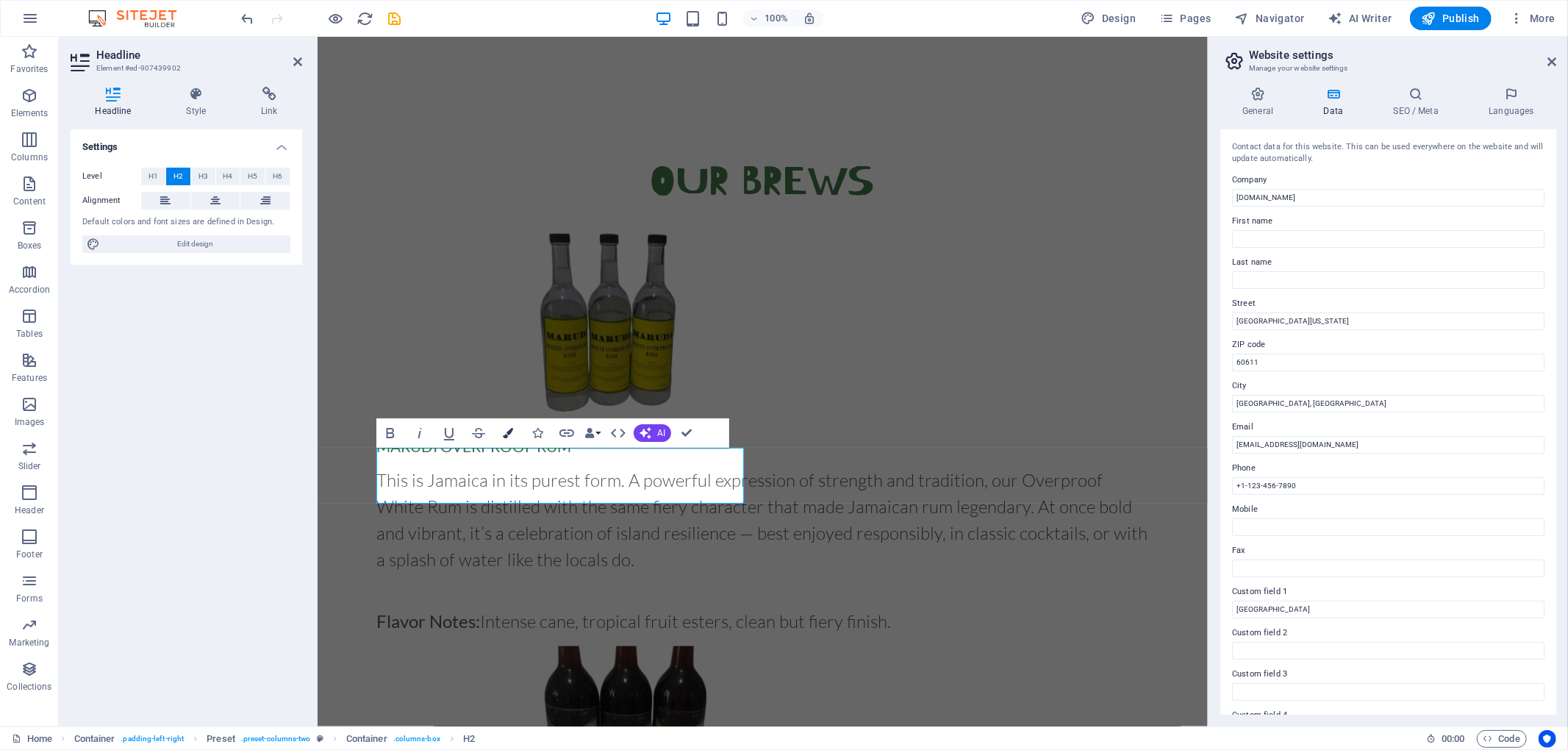
click at [511, 430] on icon "button" at bounding box center [508, 432] width 10 height 10
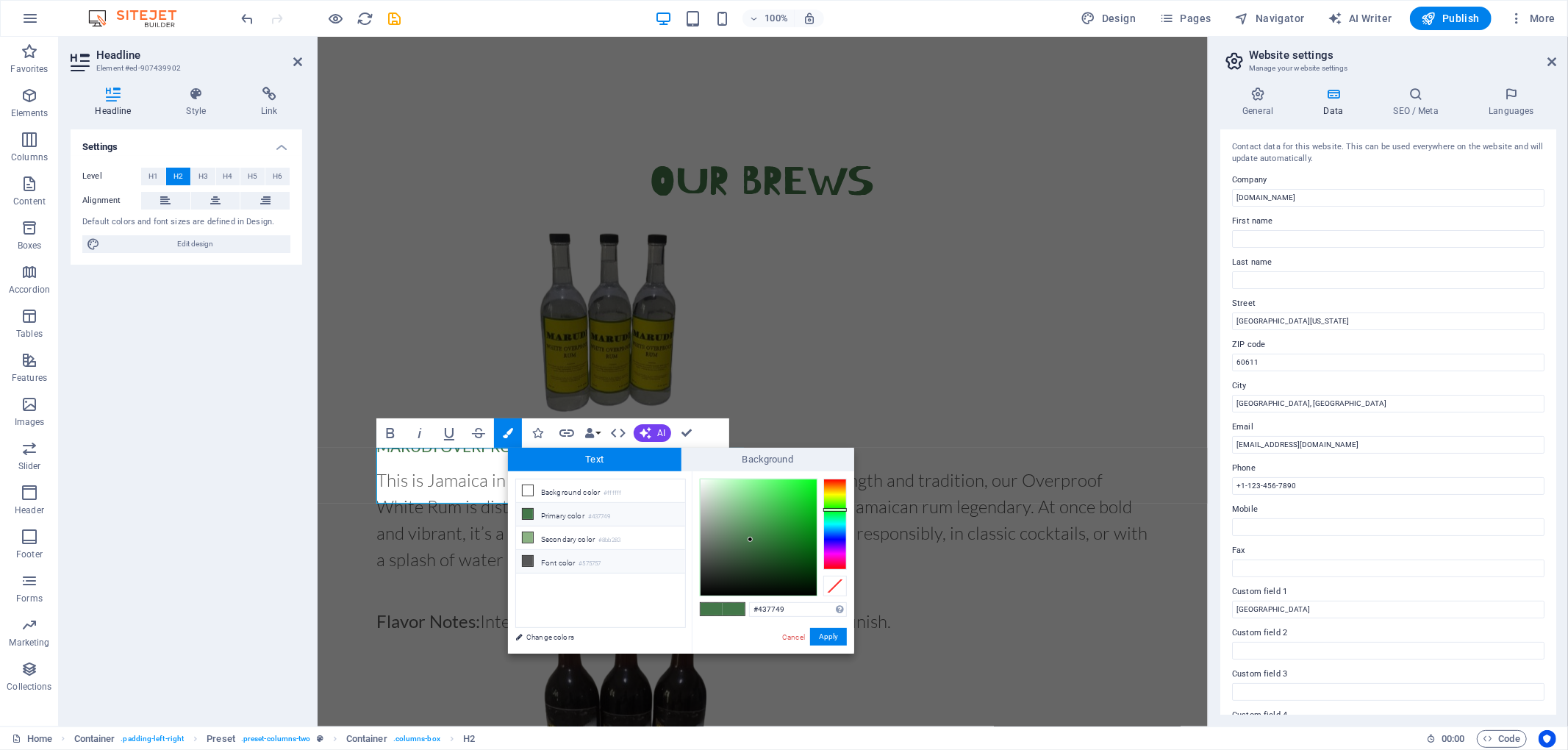
click at [530, 562] on icon at bounding box center [527, 560] width 10 height 10
type input "#575757"
click at [829, 632] on button "Apply" at bounding box center [828, 636] width 37 height 17
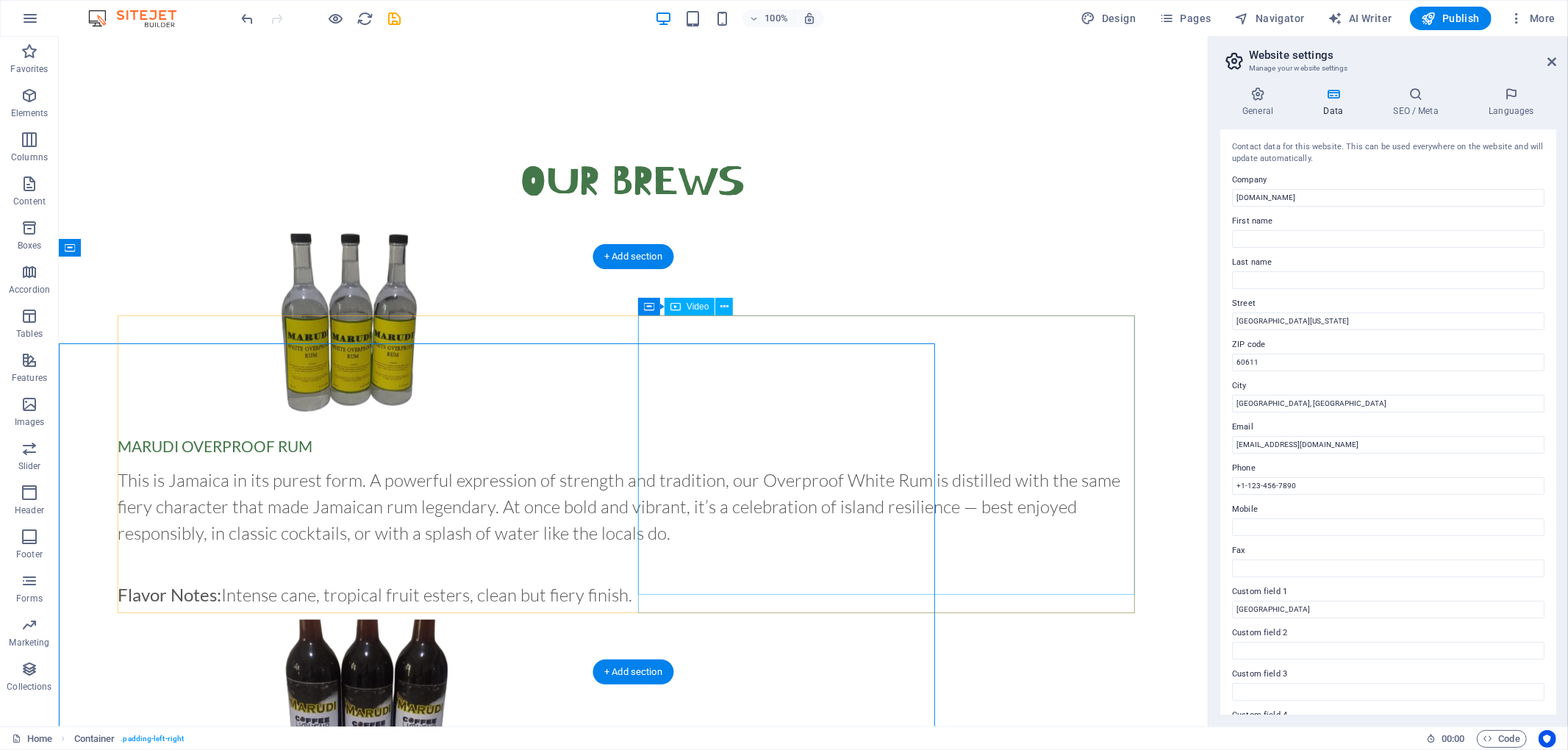
scroll to position [1244, 0]
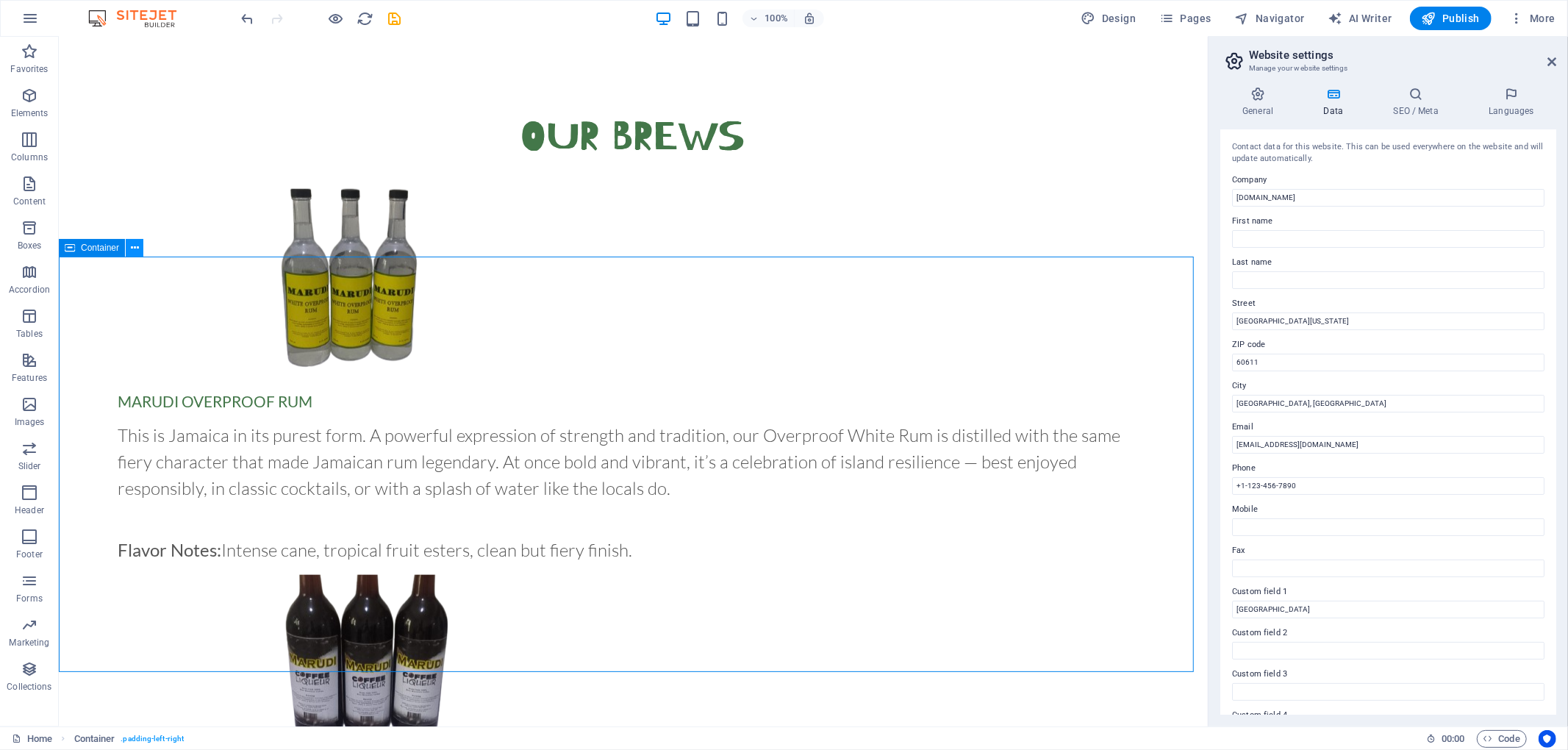
click at [133, 248] on icon at bounding box center [135, 248] width 8 height 15
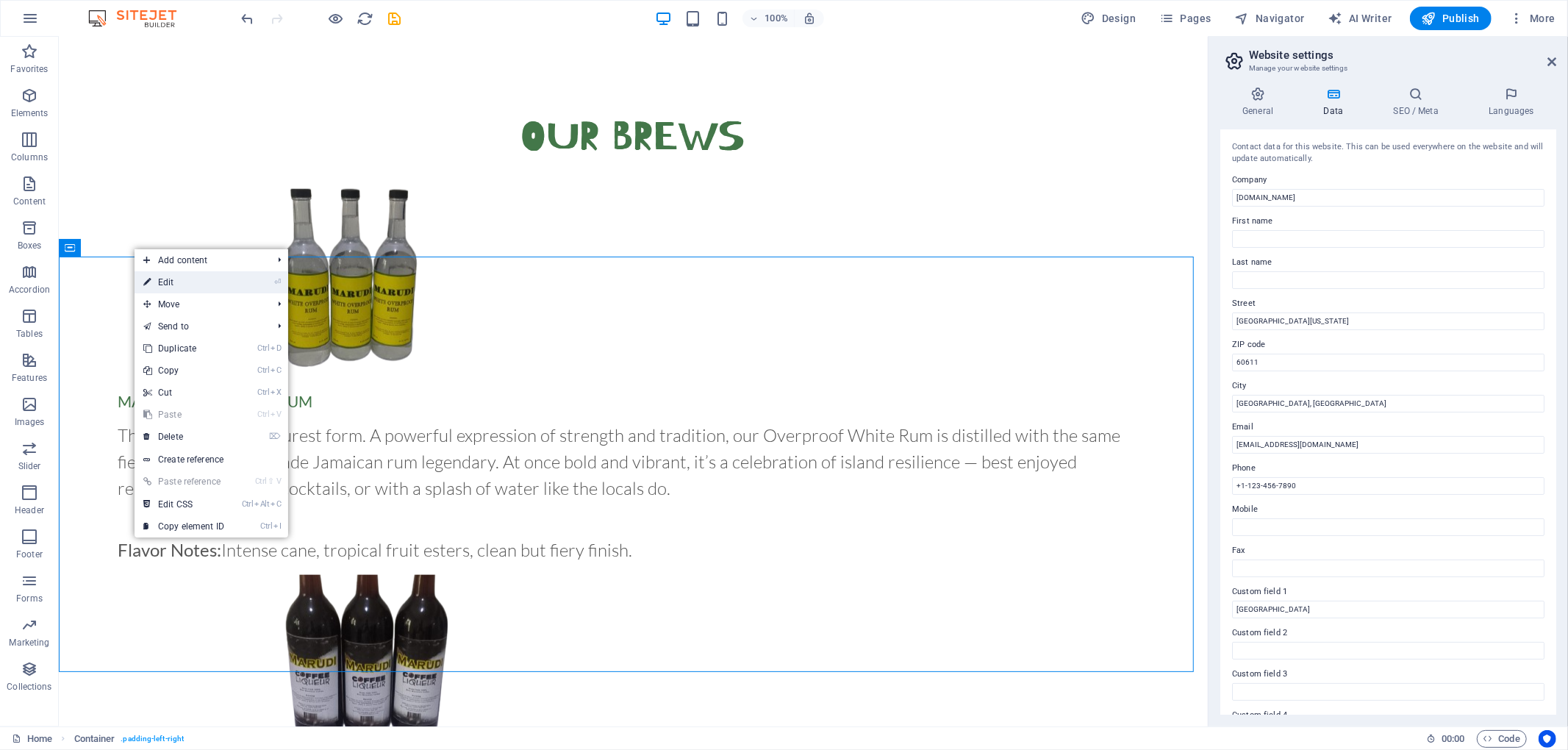
click at [189, 280] on link "⏎ Edit" at bounding box center [184, 282] width 99 height 22
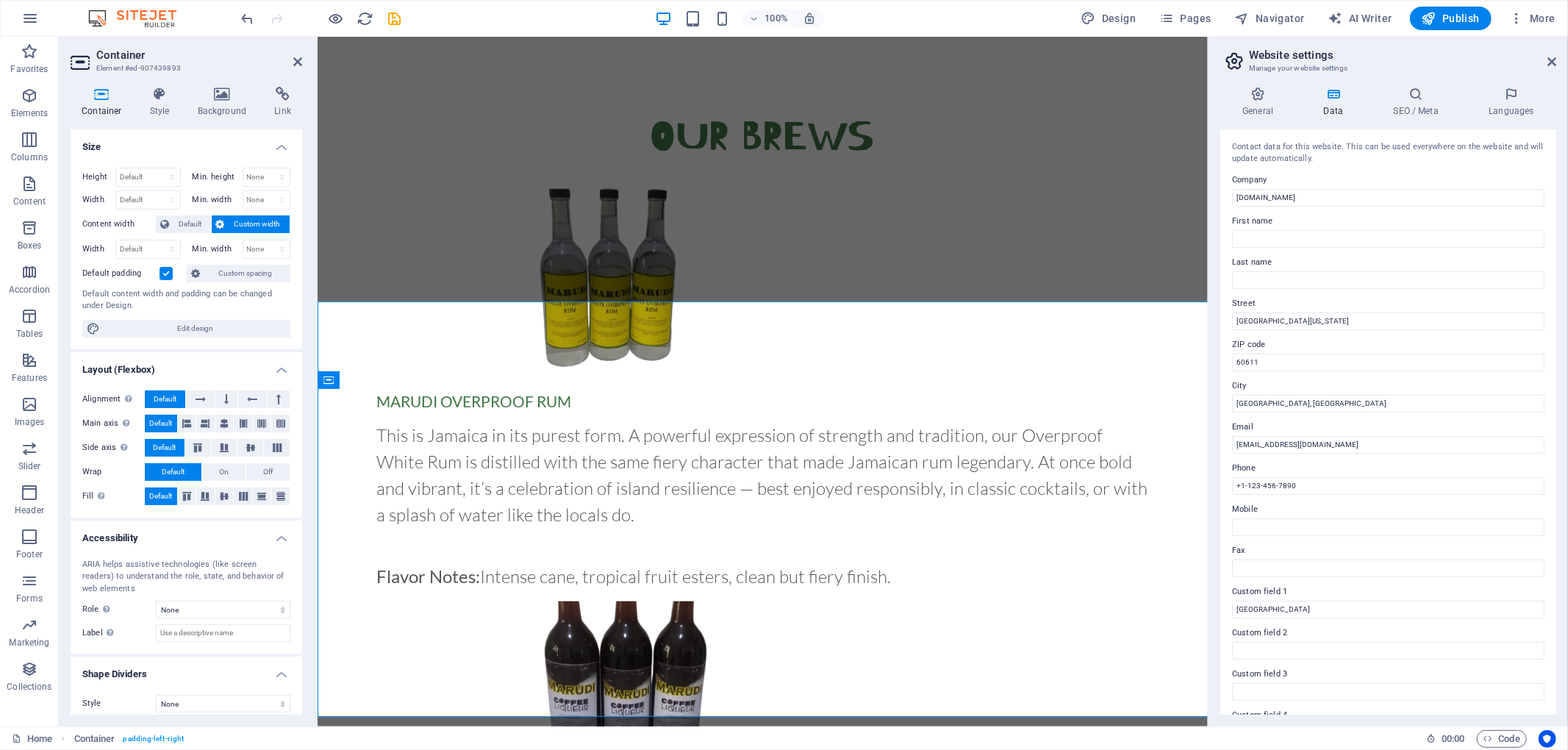
scroll to position [1200, 0]
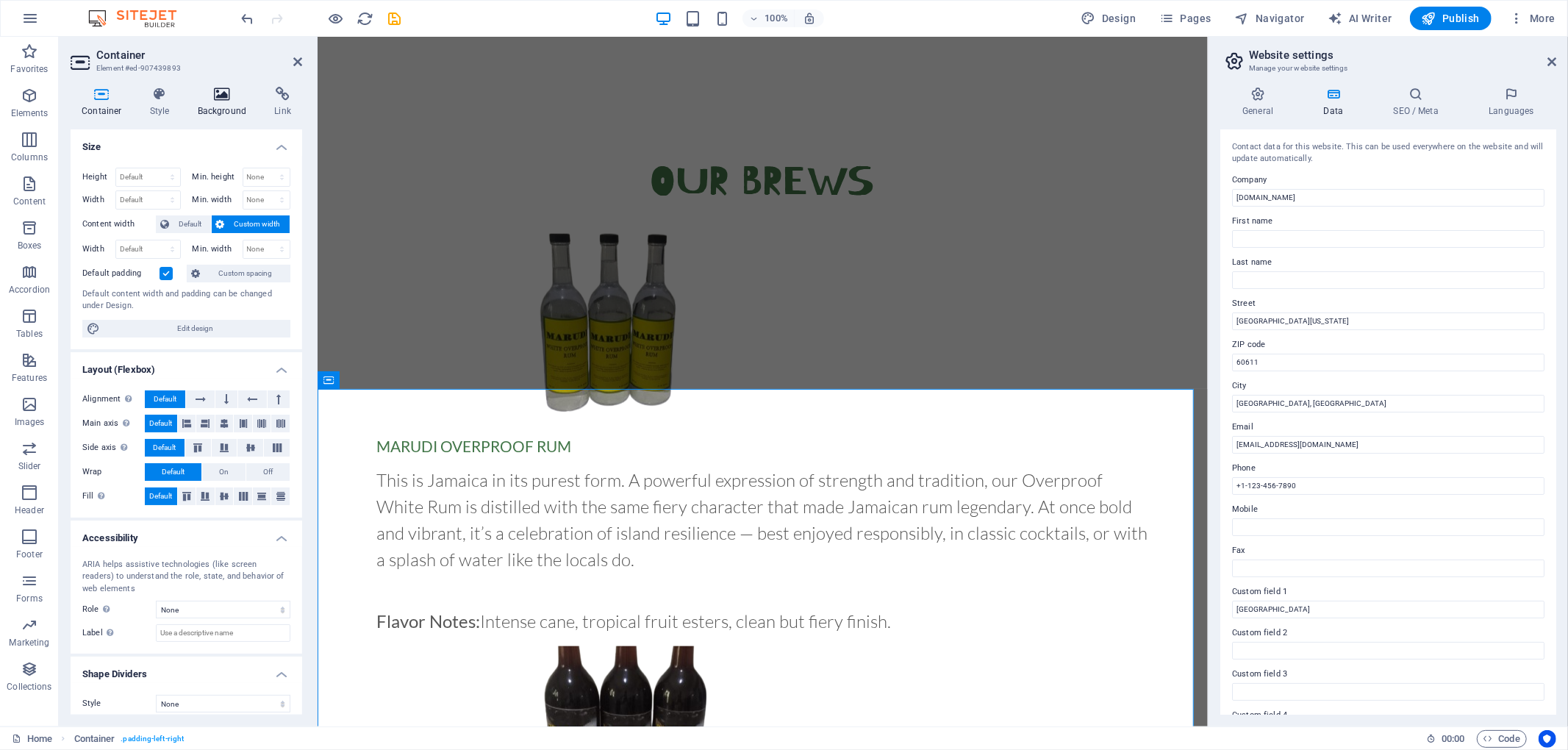
click at [209, 98] on icon at bounding box center [222, 94] width 71 height 14
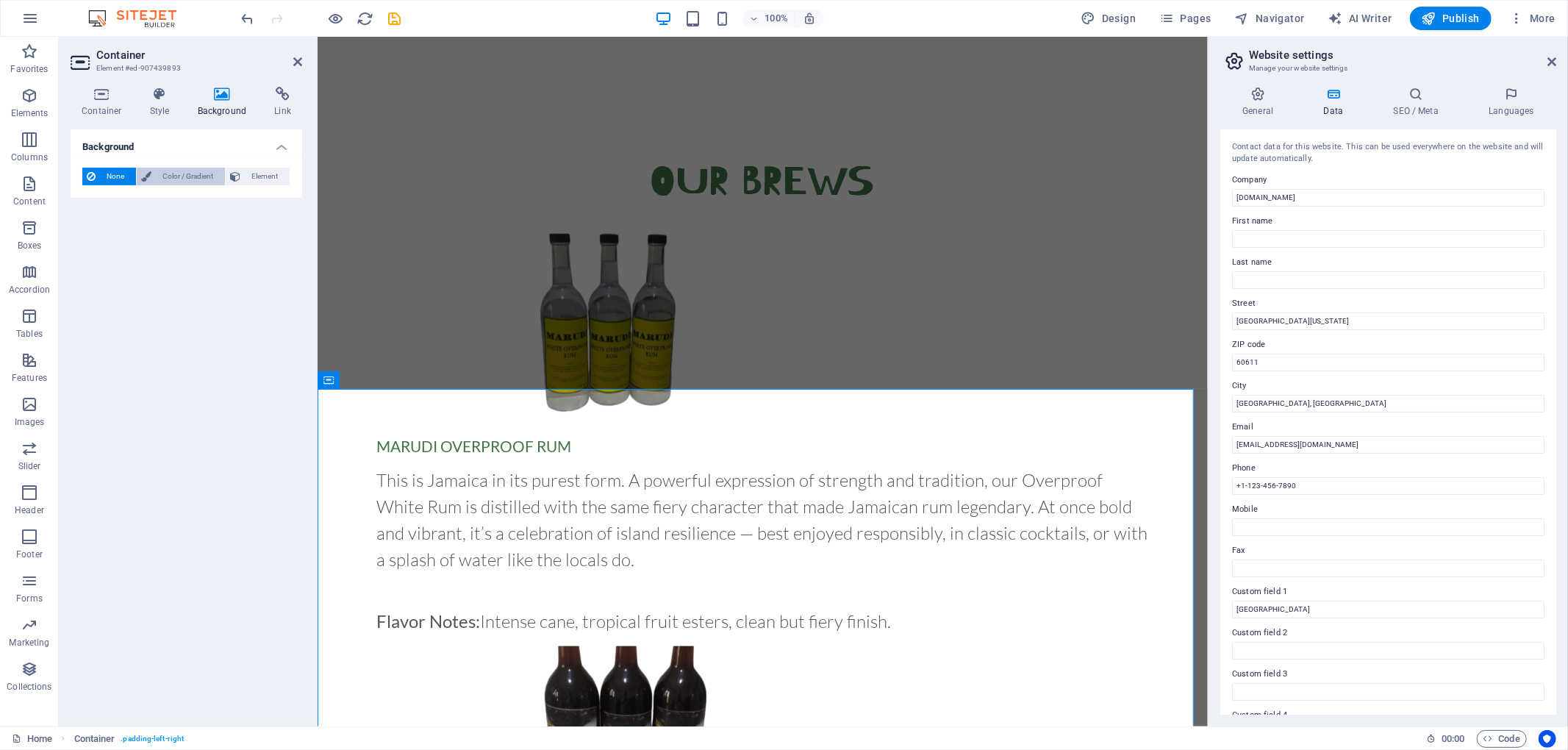
click at [170, 176] on span "Color / Gradient" at bounding box center [187, 176] width 64 height 17
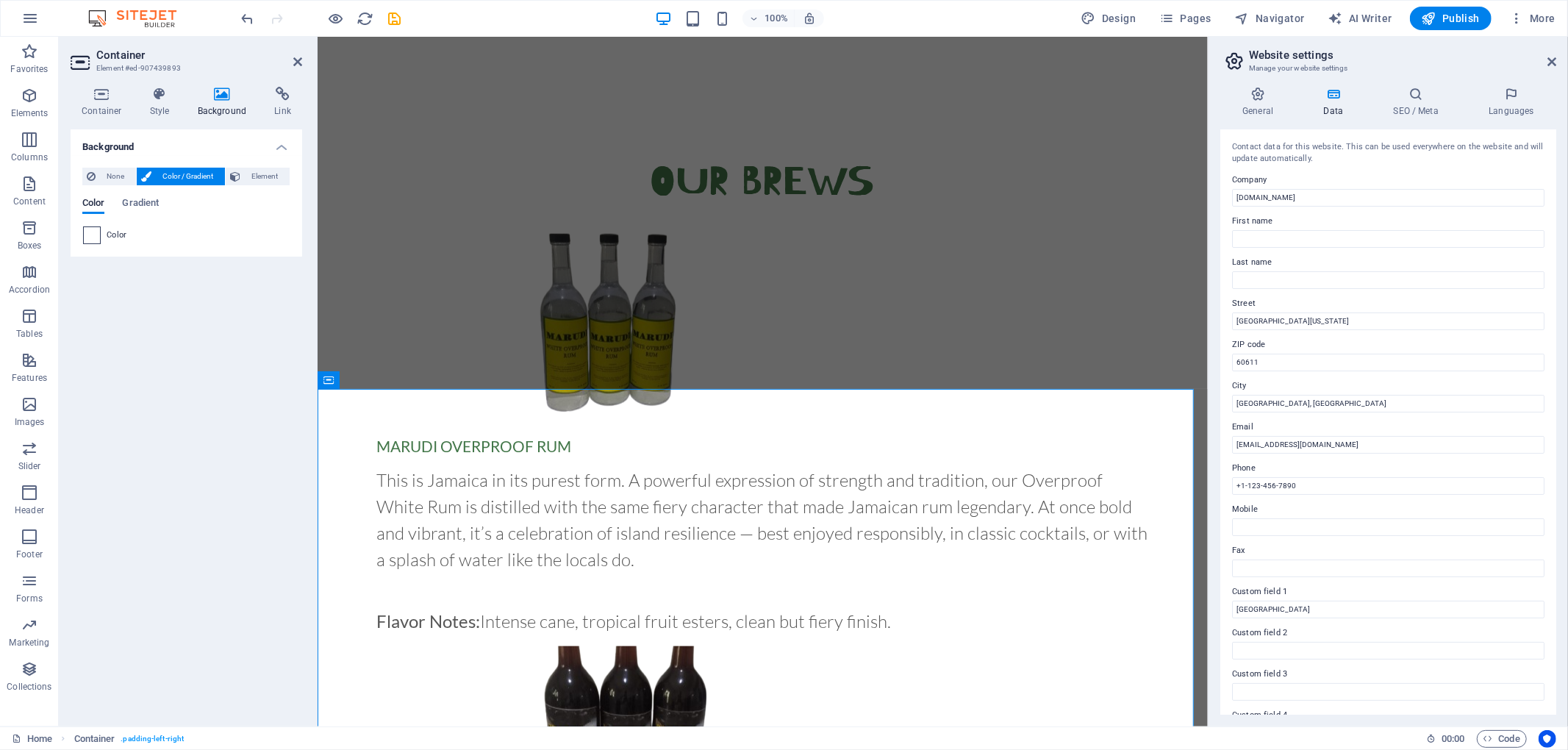
click at [89, 233] on span at bounding box center [92, 235] width 16 height 16
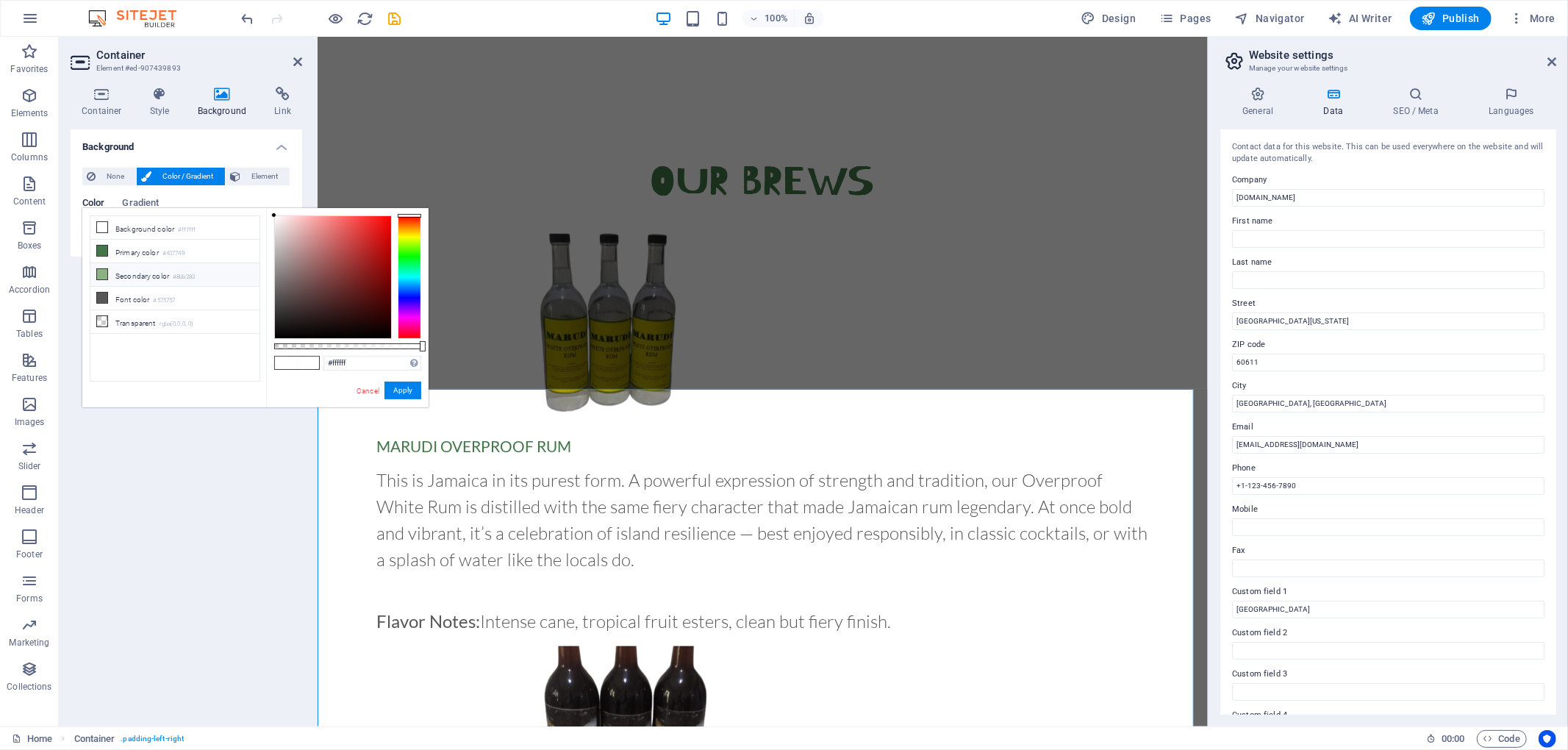
click at [101, 277] on icon at bounding box center [101, 273] width 10 height 10
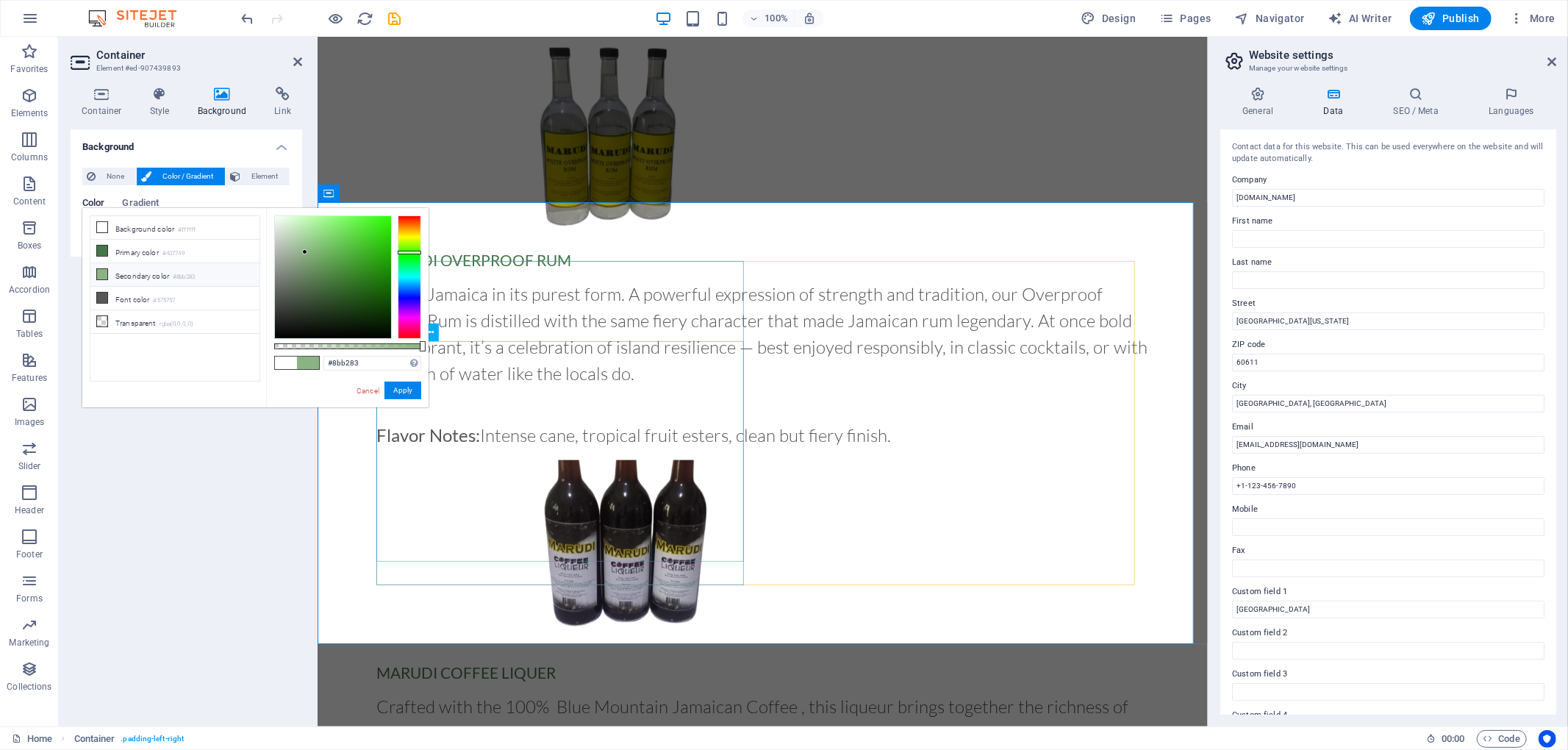
scroll to position [1407, 0]
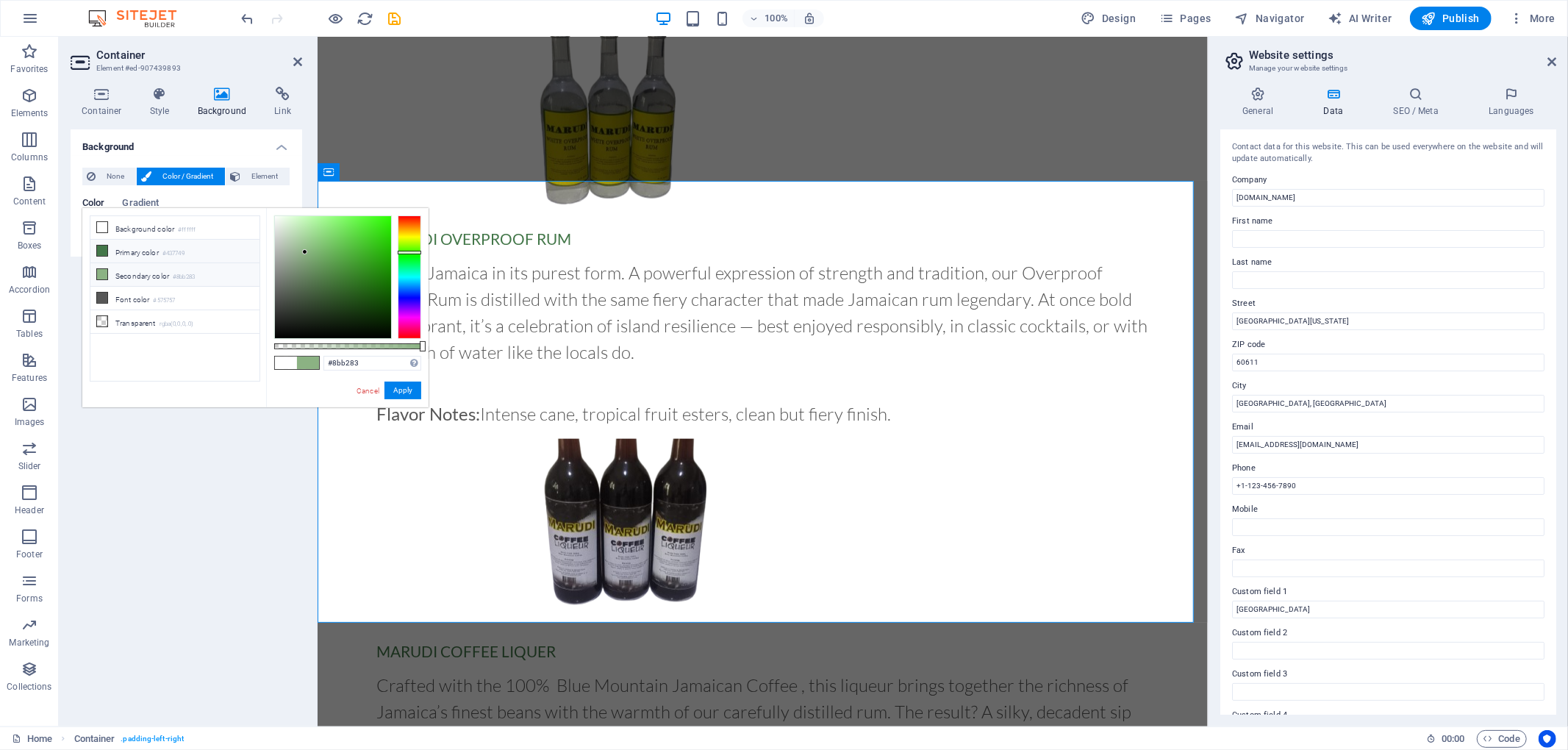
click at [101, 245] on icon at bounding box center [101, 250] width 10 height 10
click at [103, 275] on icon at bounding box center [101, 273] width 10 height 10
type input "#8bb283"
click at [401, 386] on button "Apply" at bounding box center [403, 390] width 37 height 17
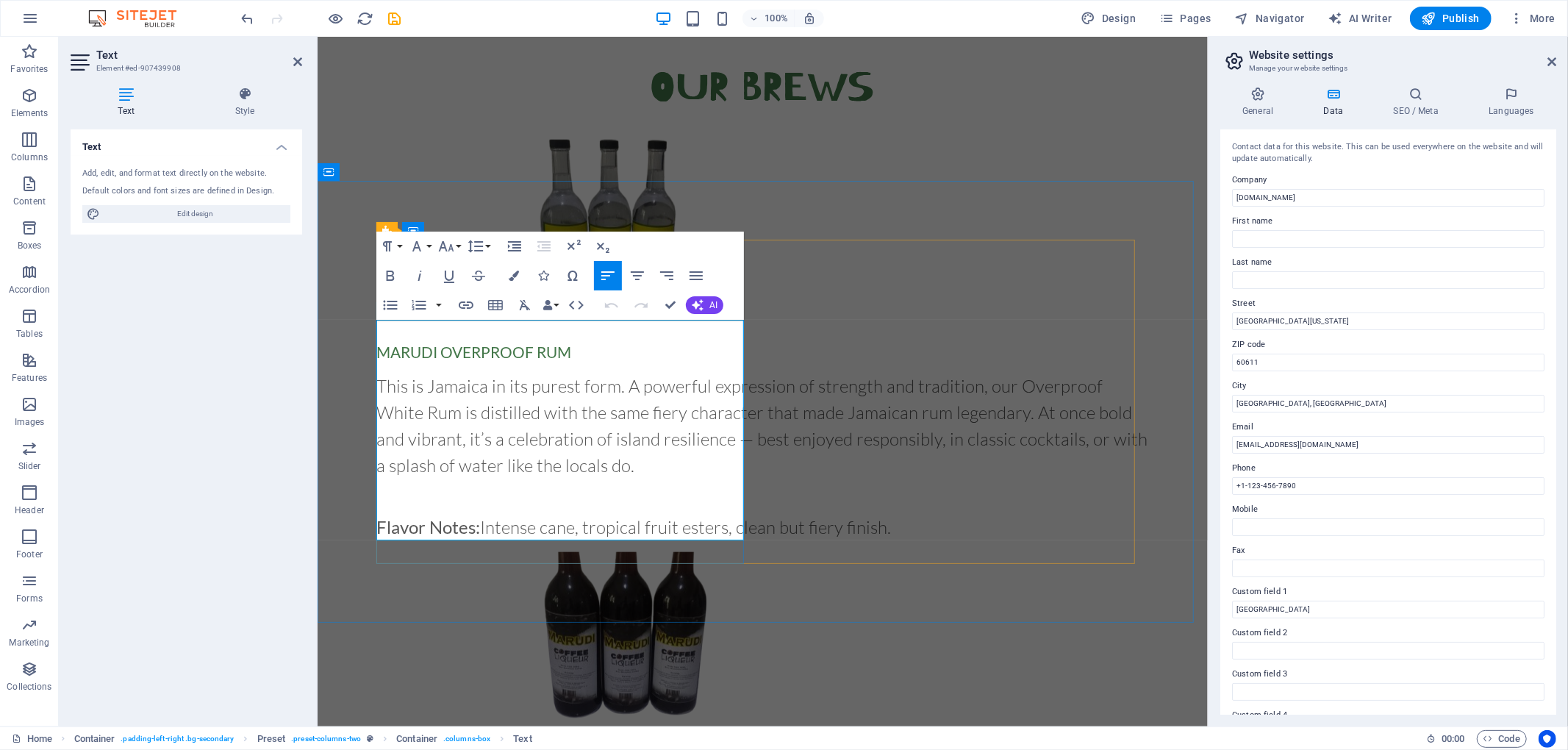
scroll to position [1407, 0]
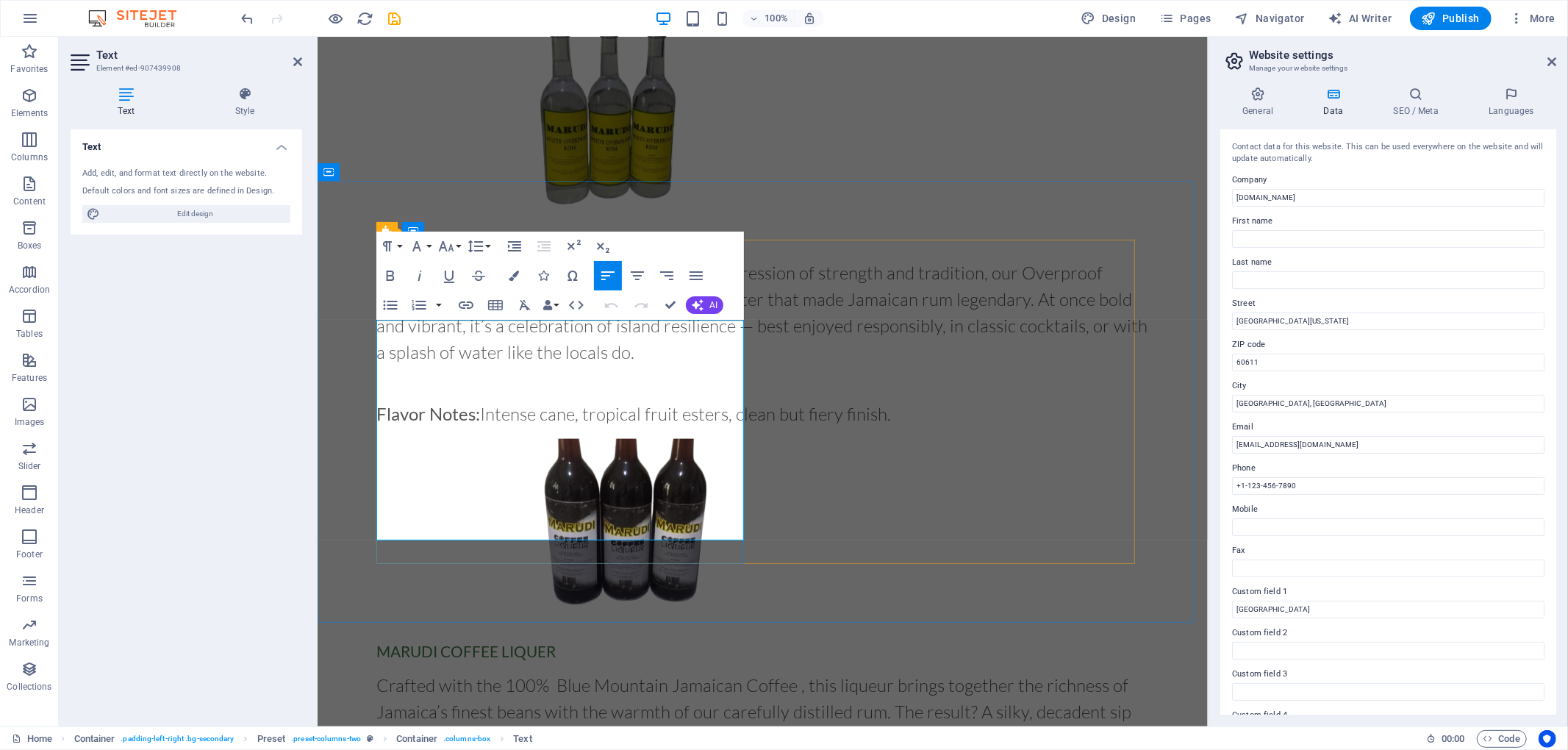
drag, startPoint x: 615, startPoint y: 440, endPoint x: 643, endPoint y: 477, distance: 46.4
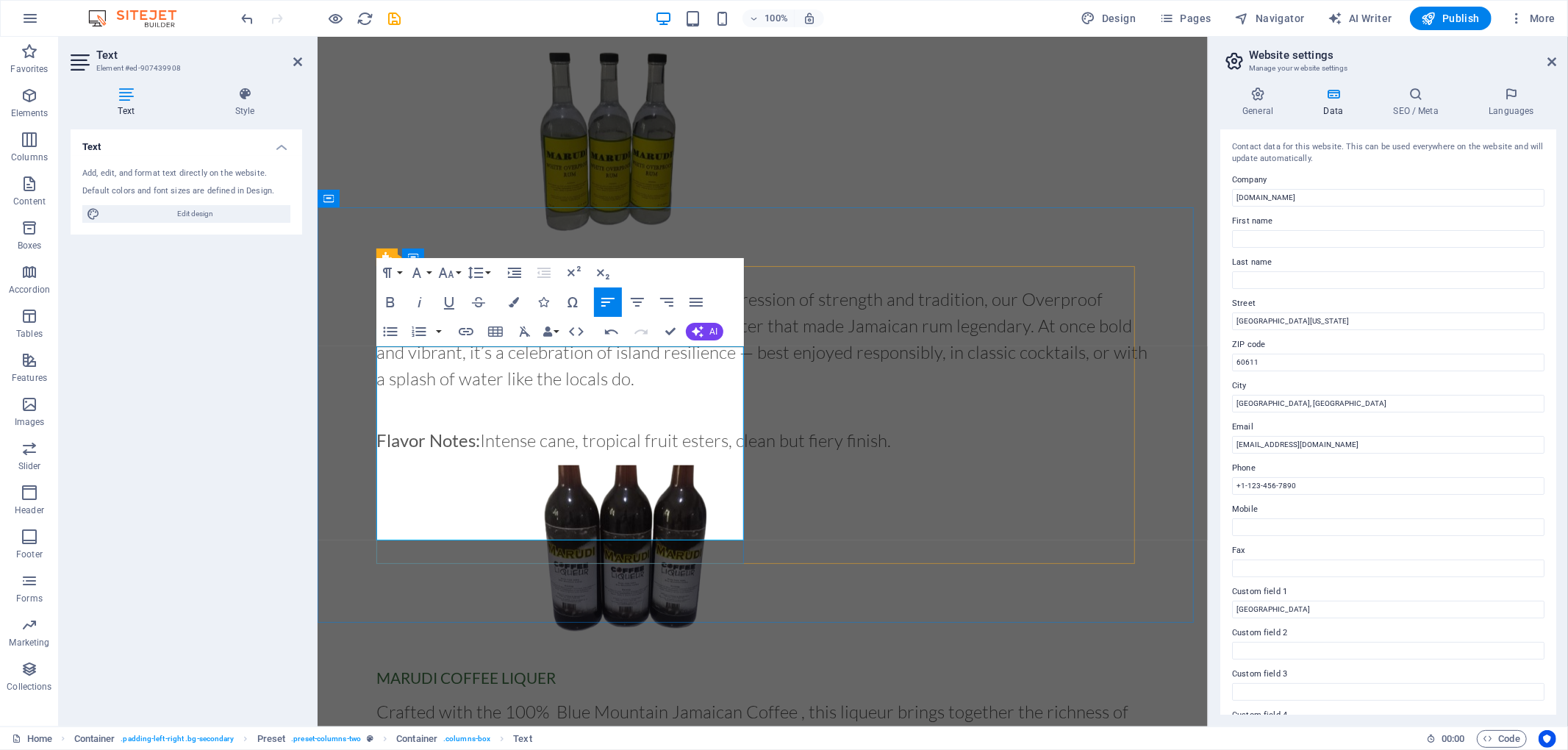
drag, startPoint x: 658, startPoint y: 487, endPoint x: 417, endPoint y: 457, distance: 242.9
drag, startPoint x: 644, startPoint y: 506, endPoint x: 388, endPoint y: 468, distance: 258.8
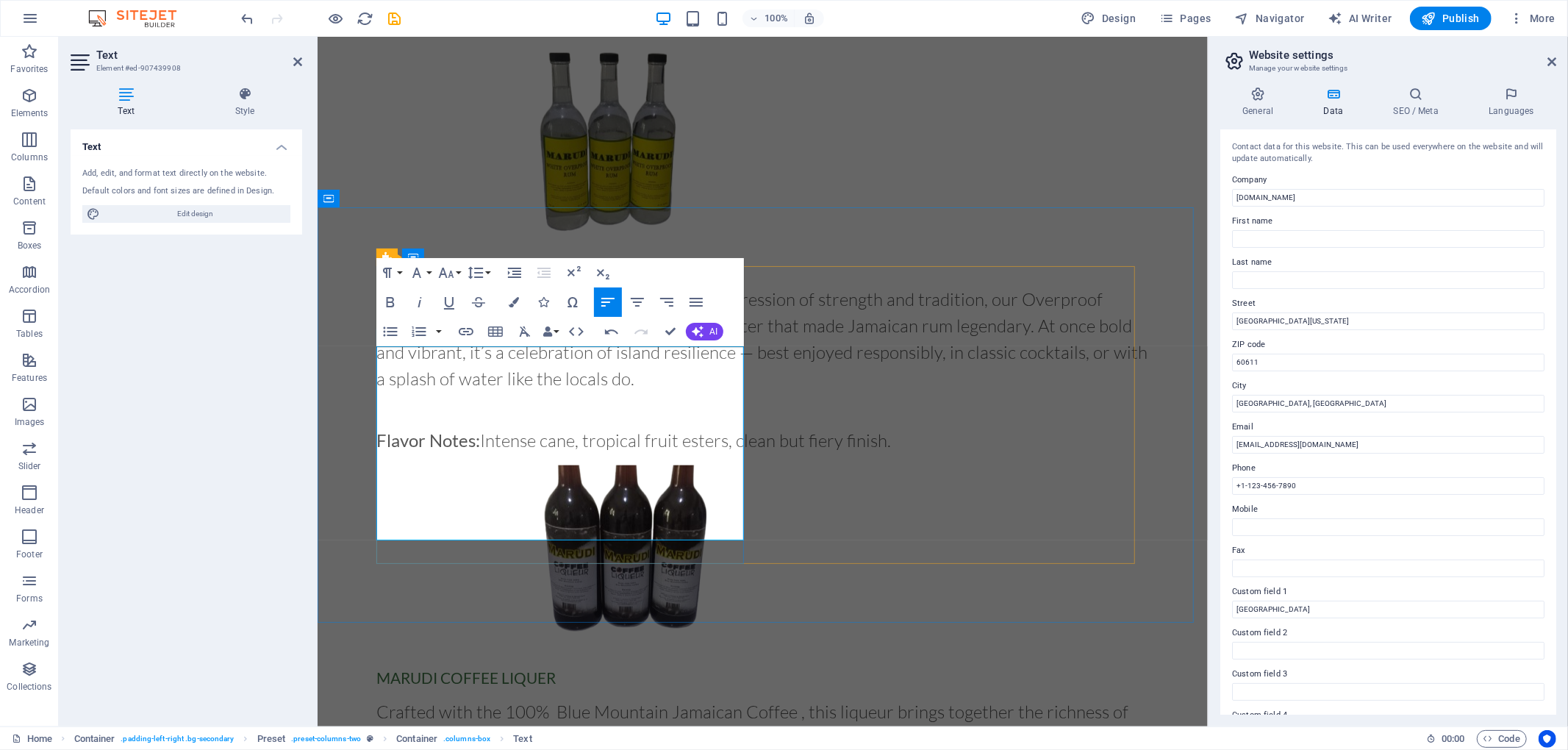
click at [394, 299] on icon "button" at bounding box center [390, 301] width 17 height 17
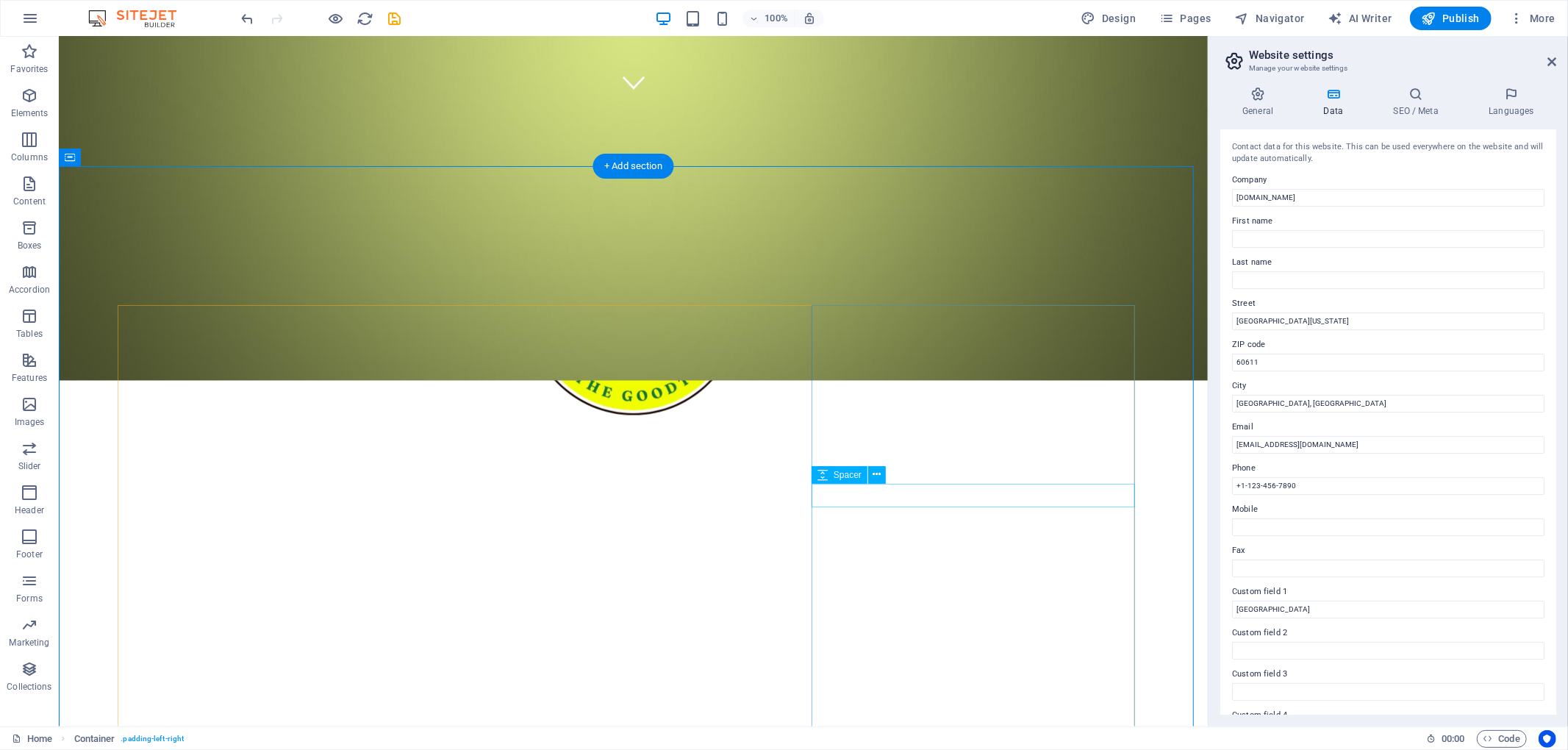
scroll to position [545, 0]
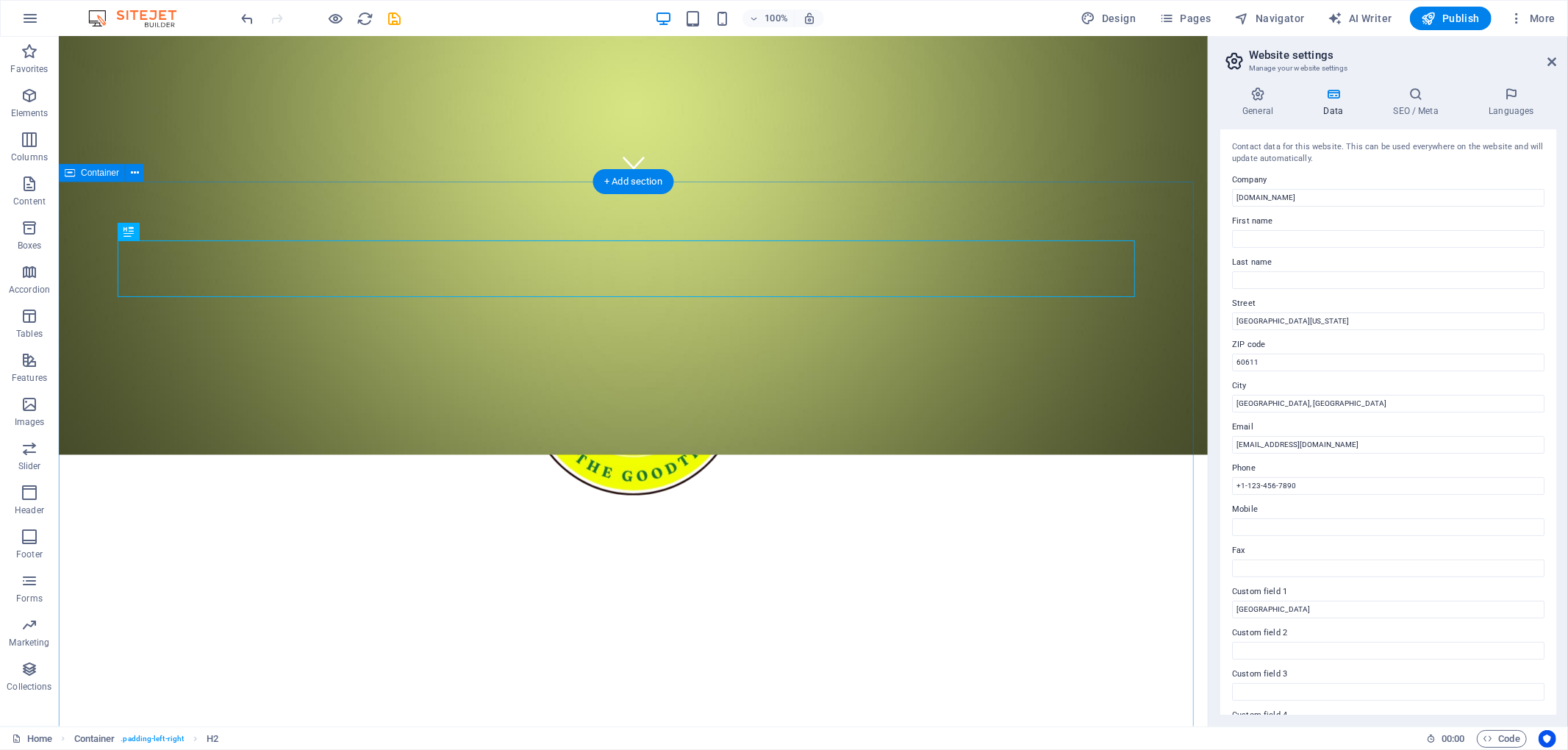
click at [1459, 22] on span "Publish" at bounding box center [1450, 18] width 58 height 14
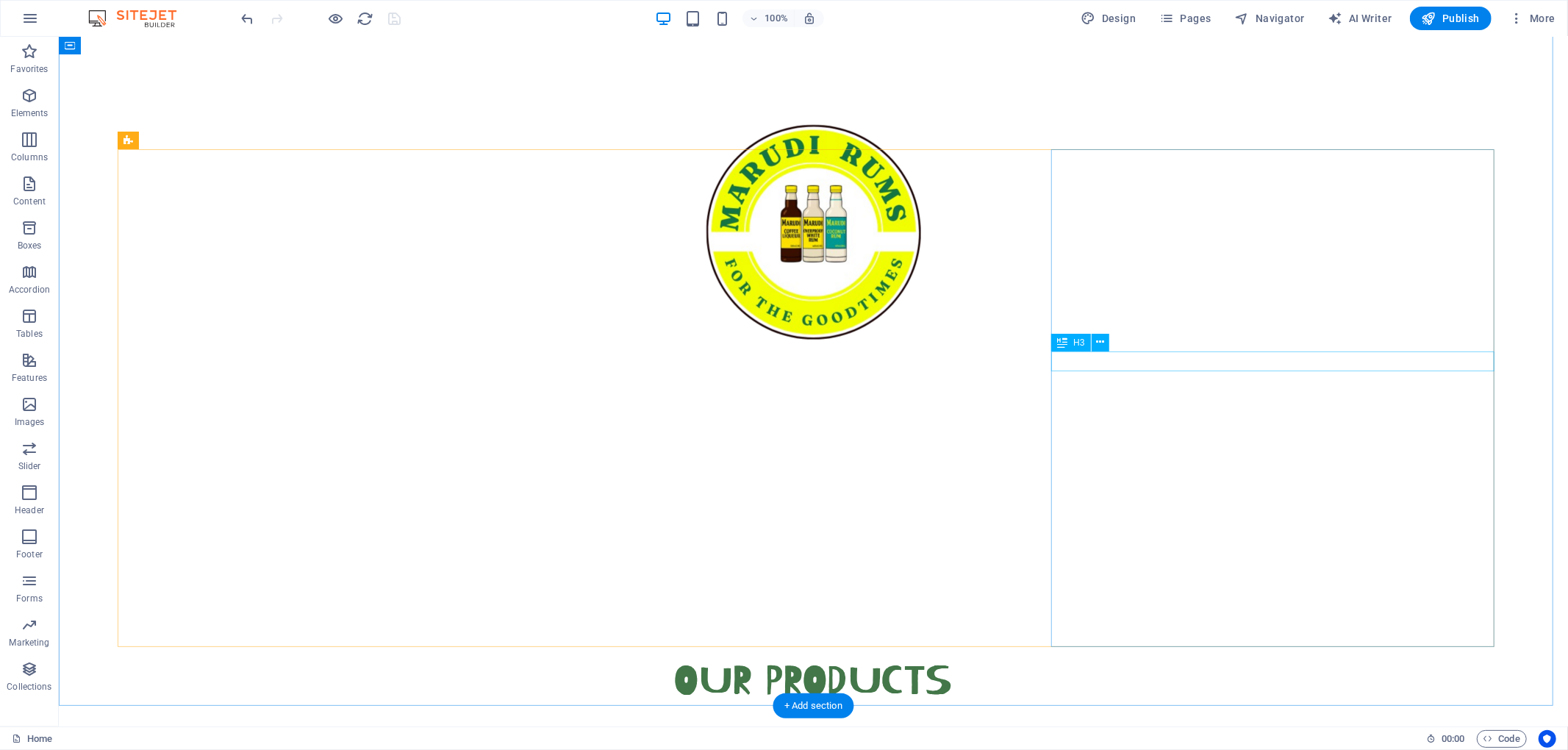
scroll to position [215, 0]
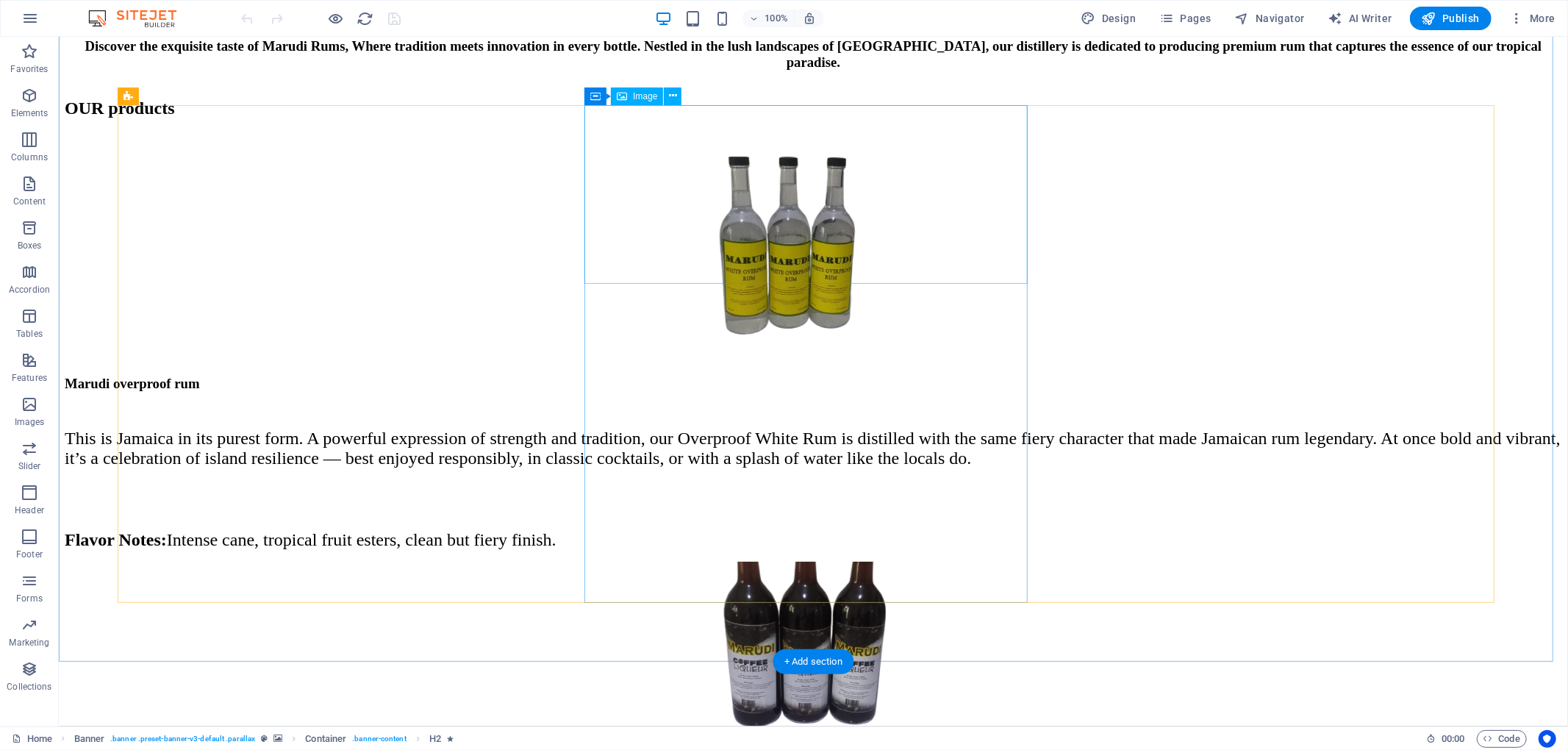
scroll to position [1297, 0]
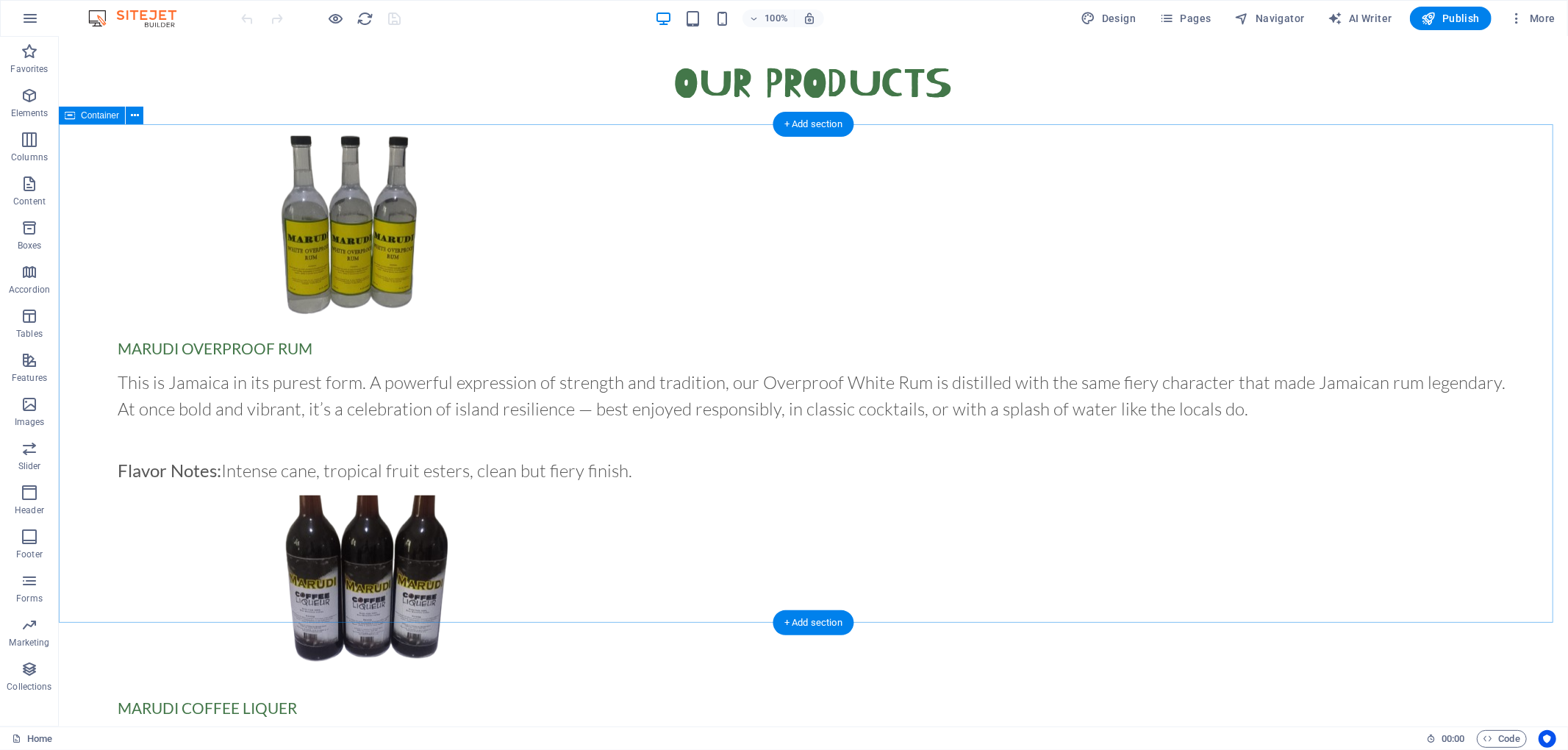
click at [135, 116] on icon at bounding box center [135, 115] width 8 height 15
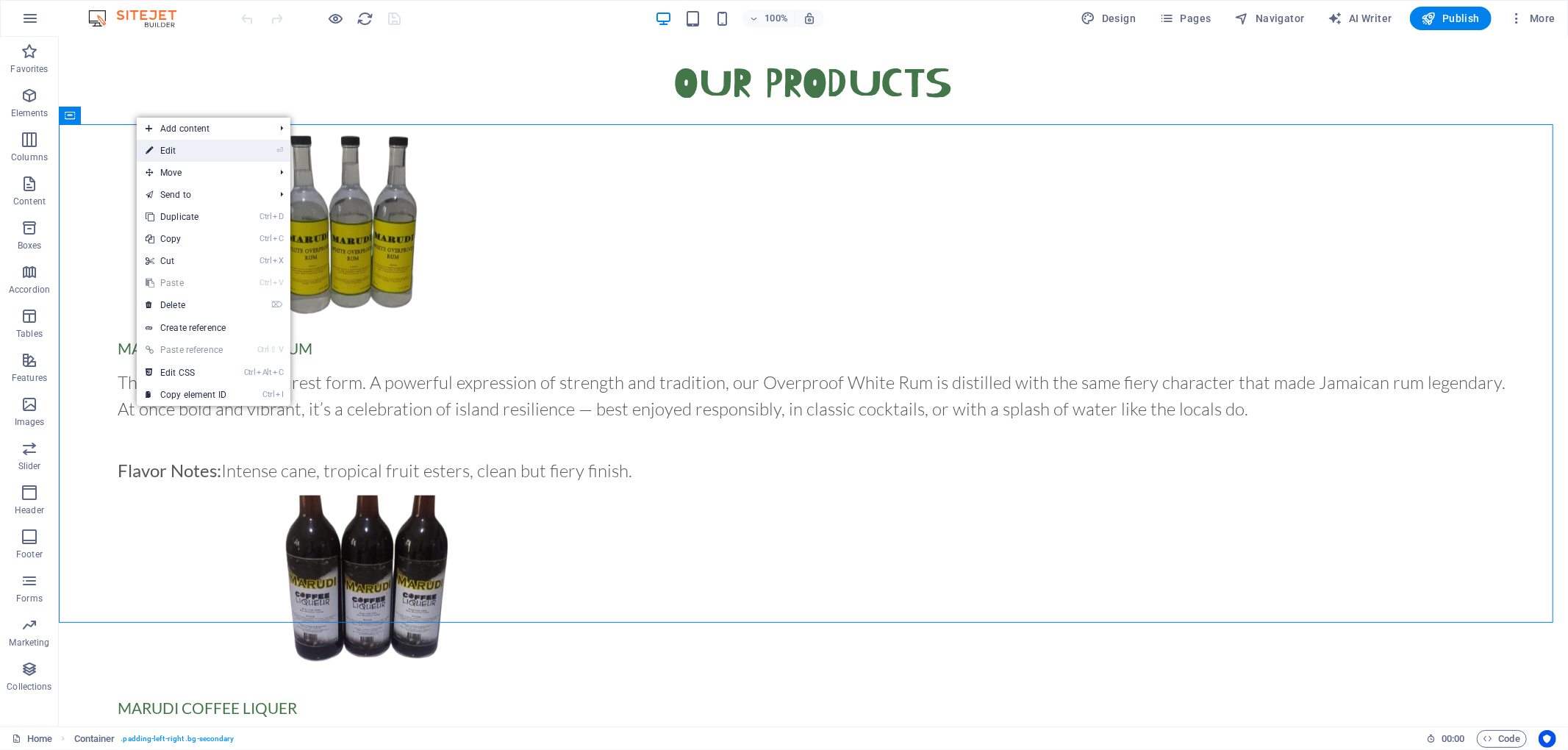
click at [183, 154] on link "⏎ Edit" at bounding box center [185, 150] width 99 height 22
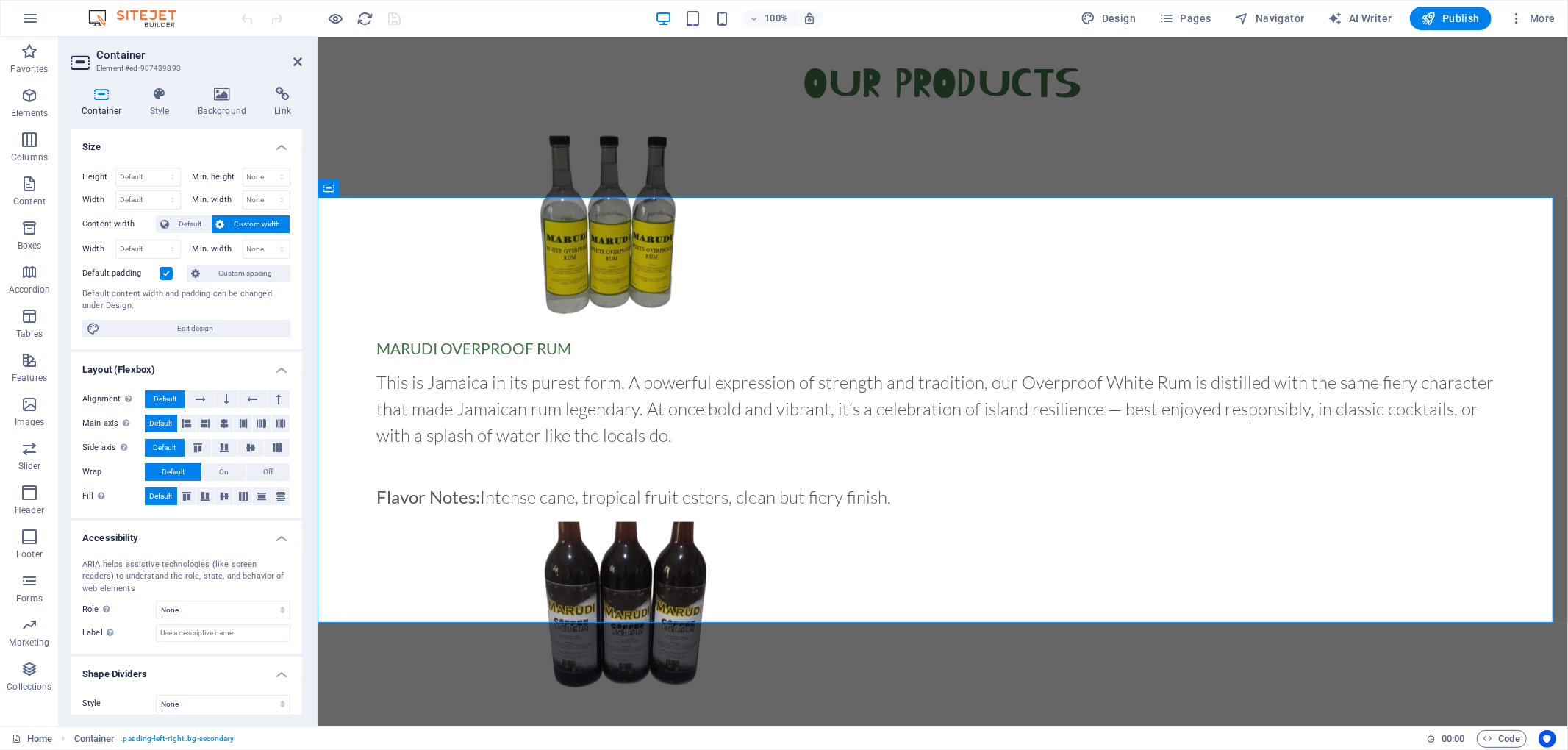
scroll to position [1277, 0]
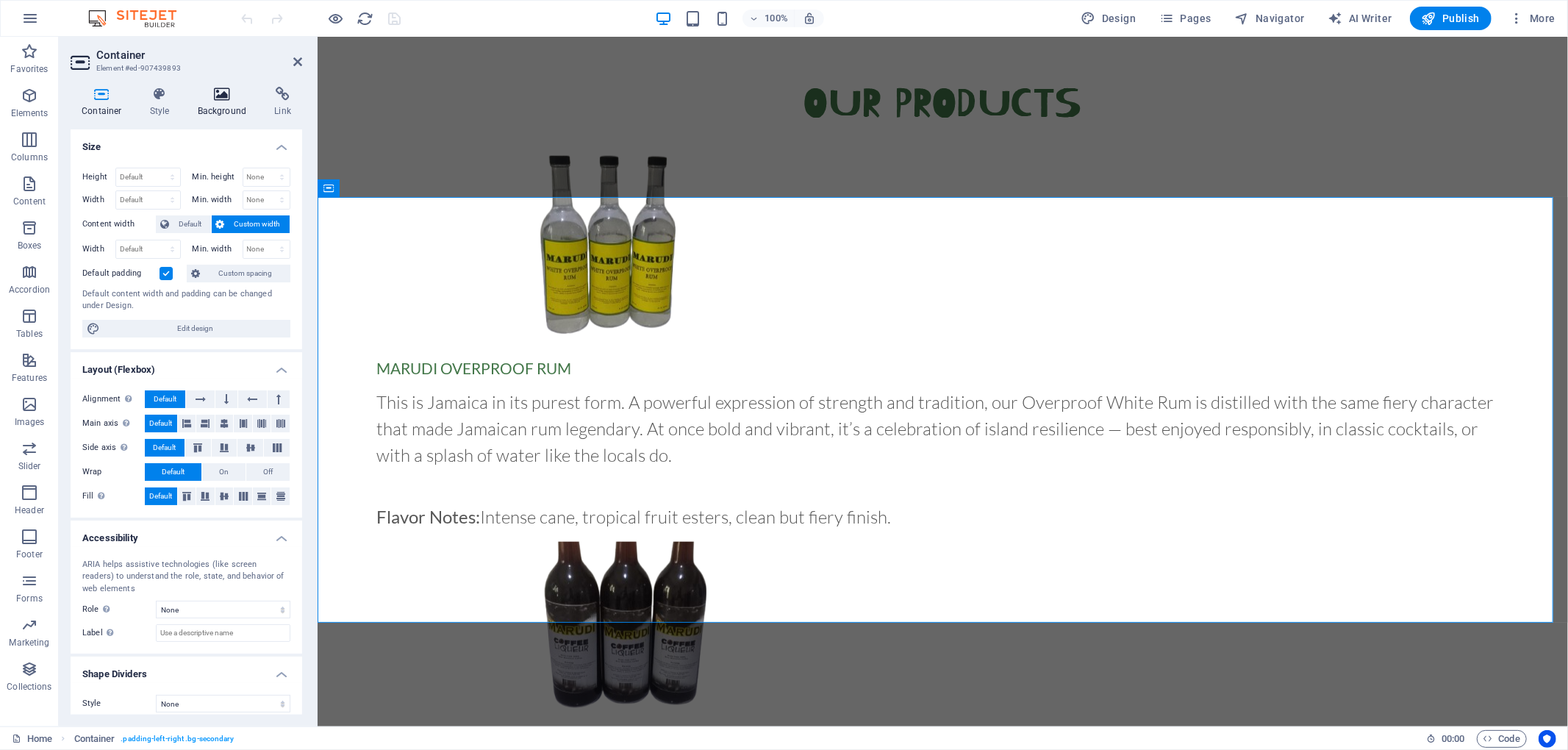
click at [219, 107] on h4 "Background" at bounding box center [224, 102] width 77 height 31
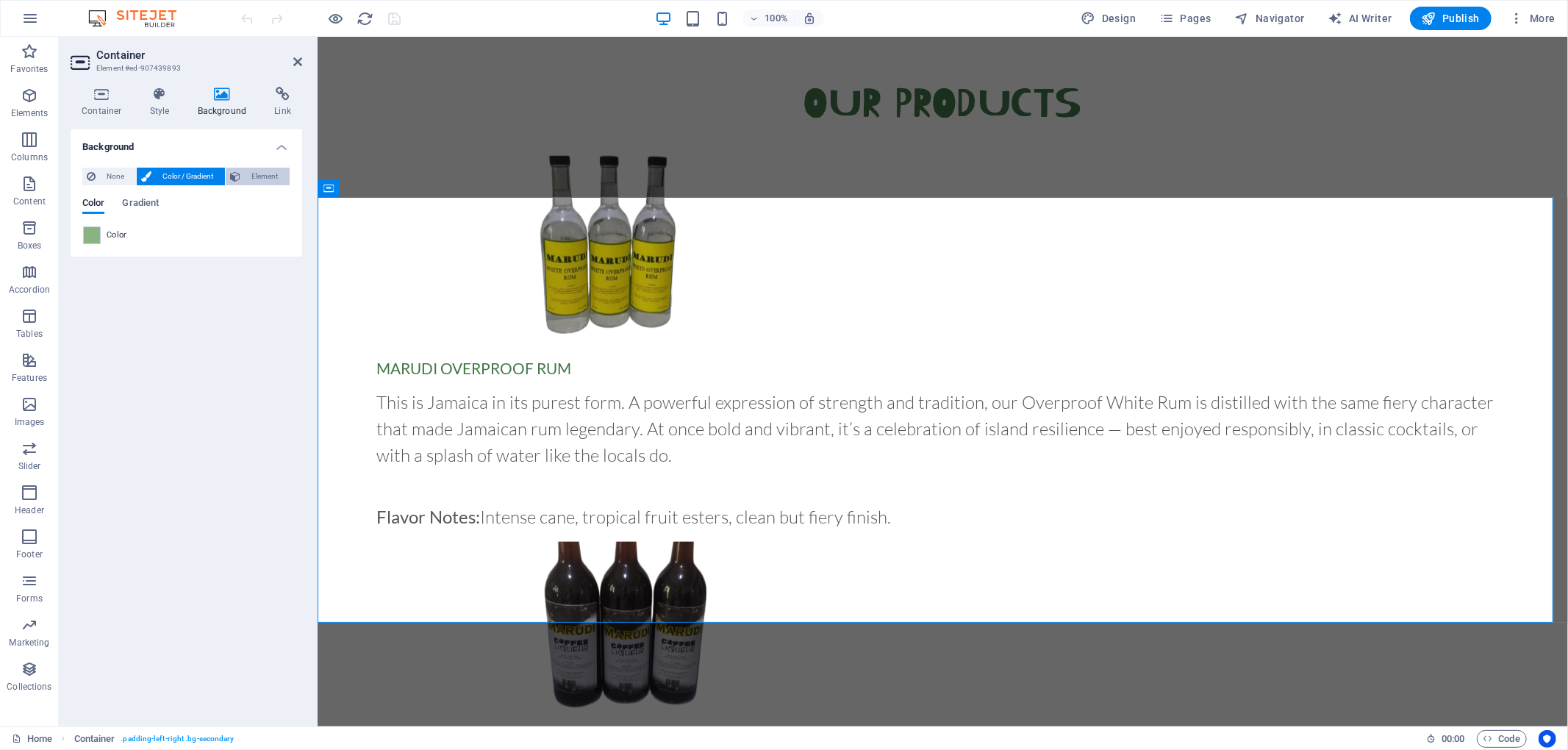
click at [252, 177] on span "Element" at bounding box center [265, 176] width 41 height 17
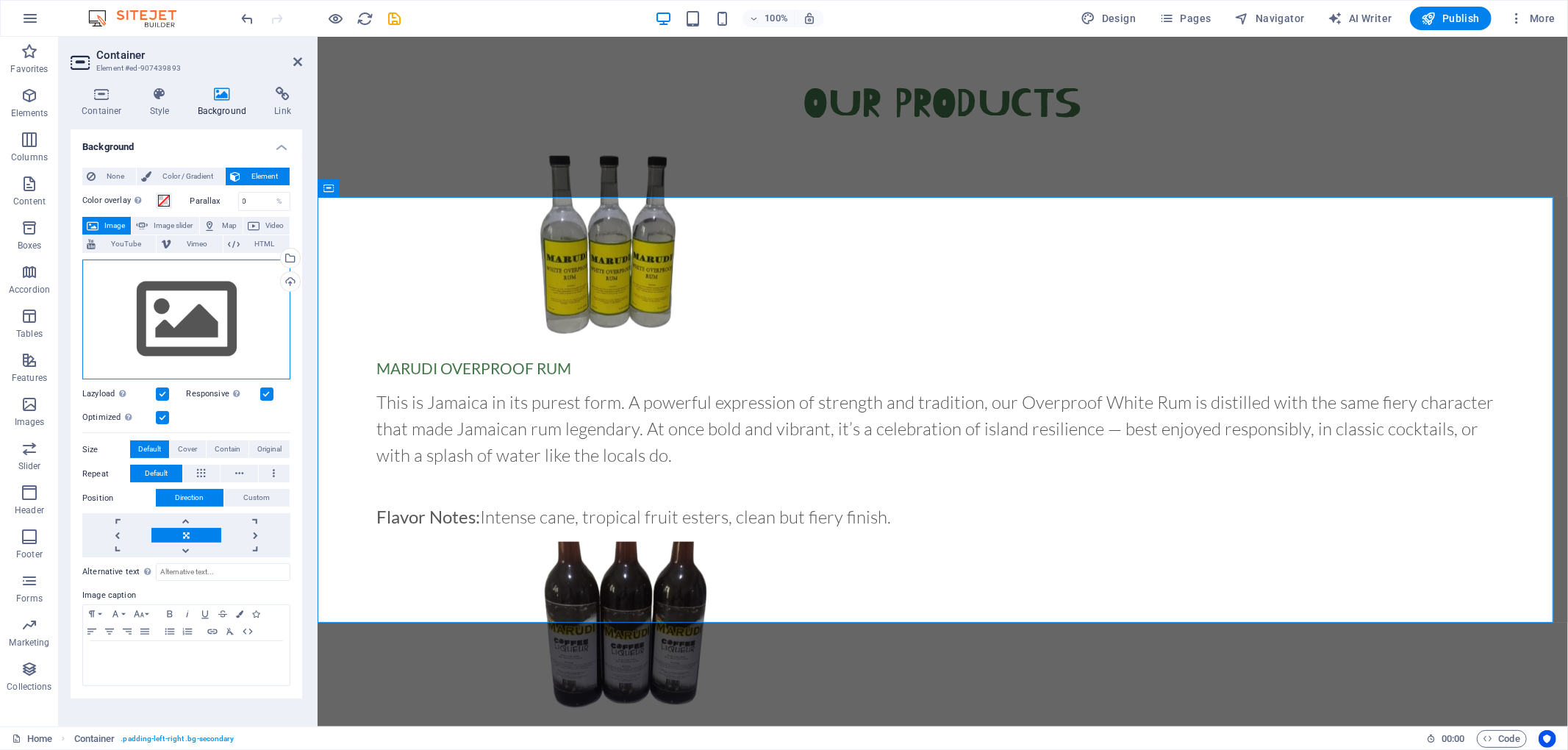
click at [184, 327] on div "Drag files here, click to choose files or select files from Files or our free s…" at bounding box center [186, 319] width 208 height 120
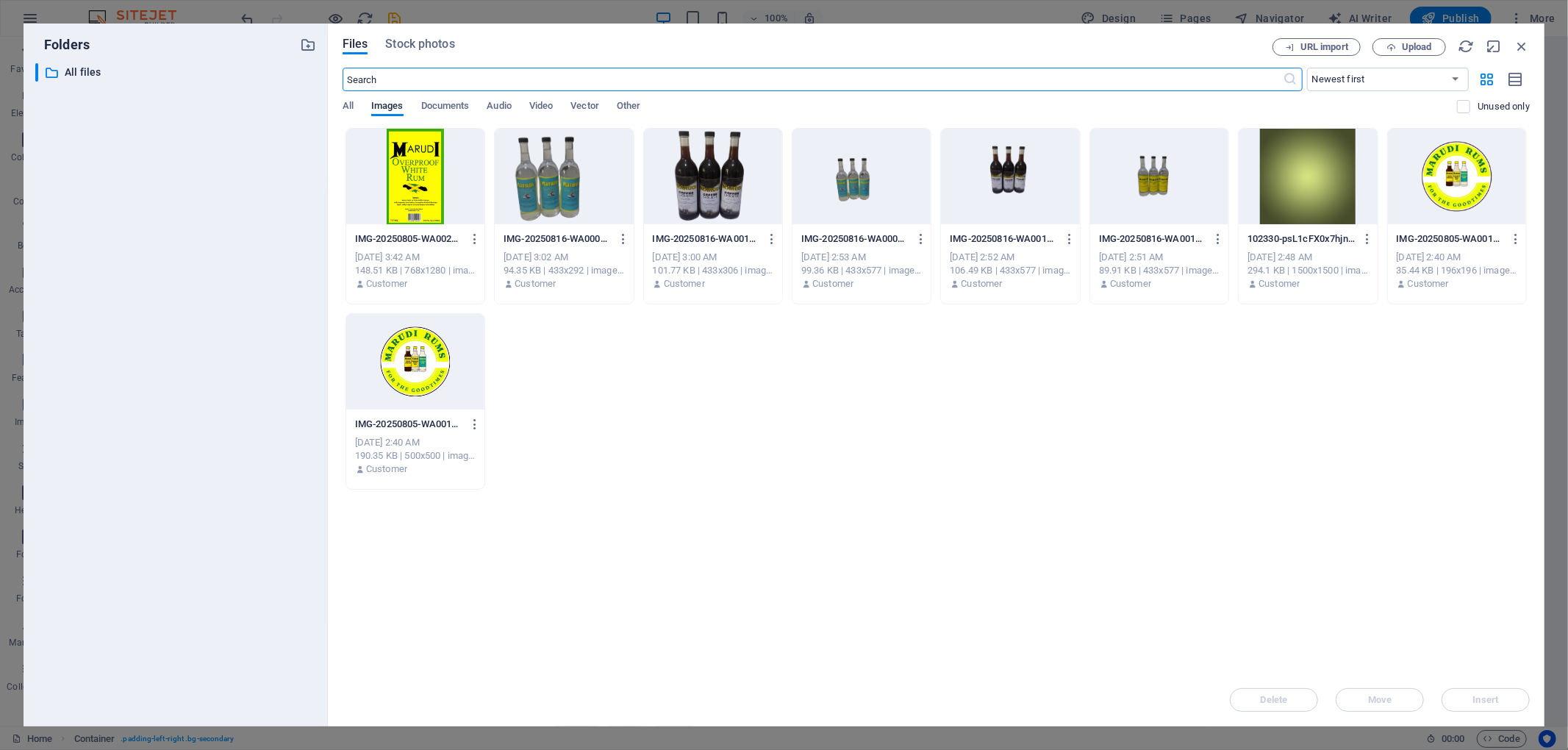
scroll to position [1398, 0]
click at [1274, 160] on div at bounding box center [1307, 176] width 138 height 96
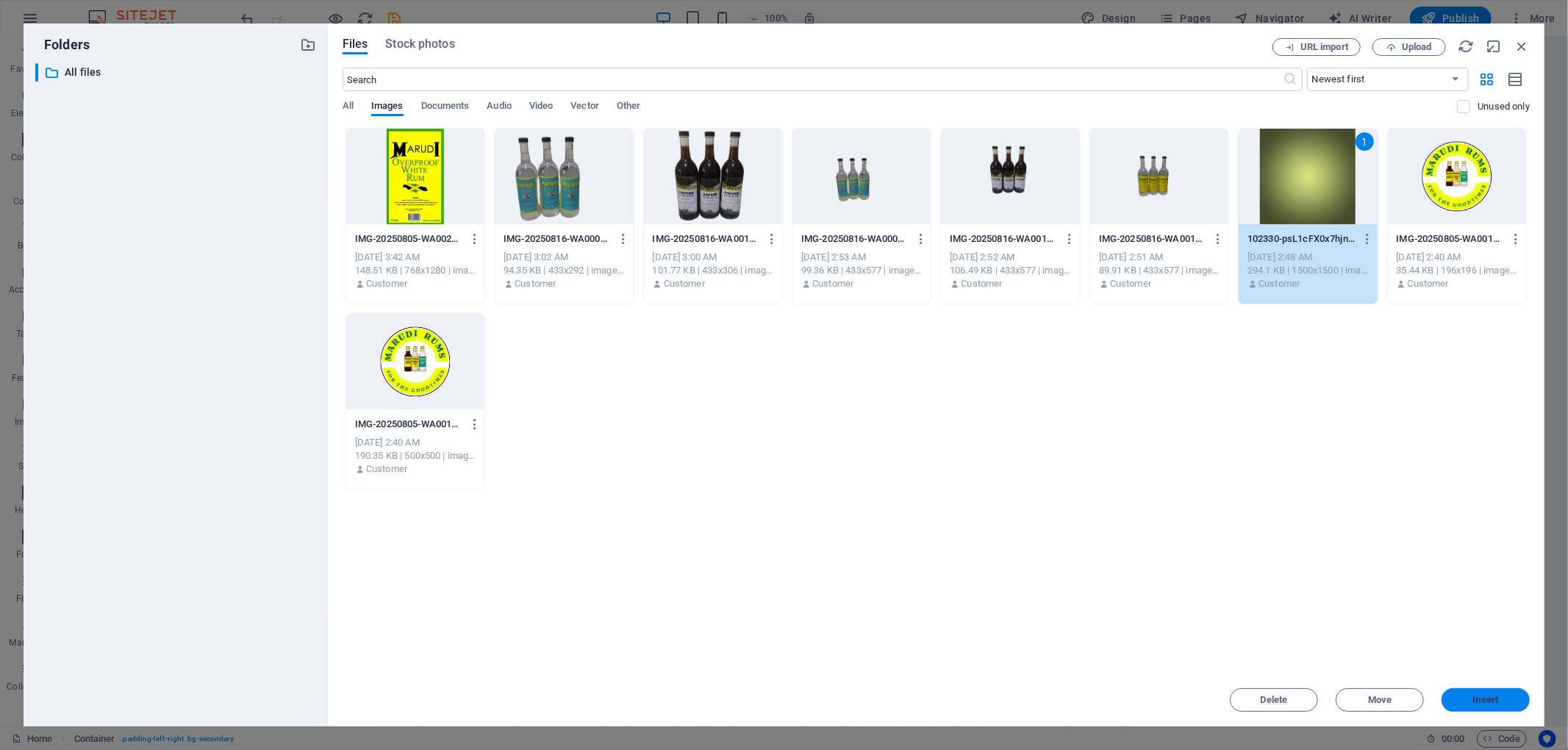
click at [1479, 696] on span "Insert" at bounding box center [1486, 700] width 25 height 9
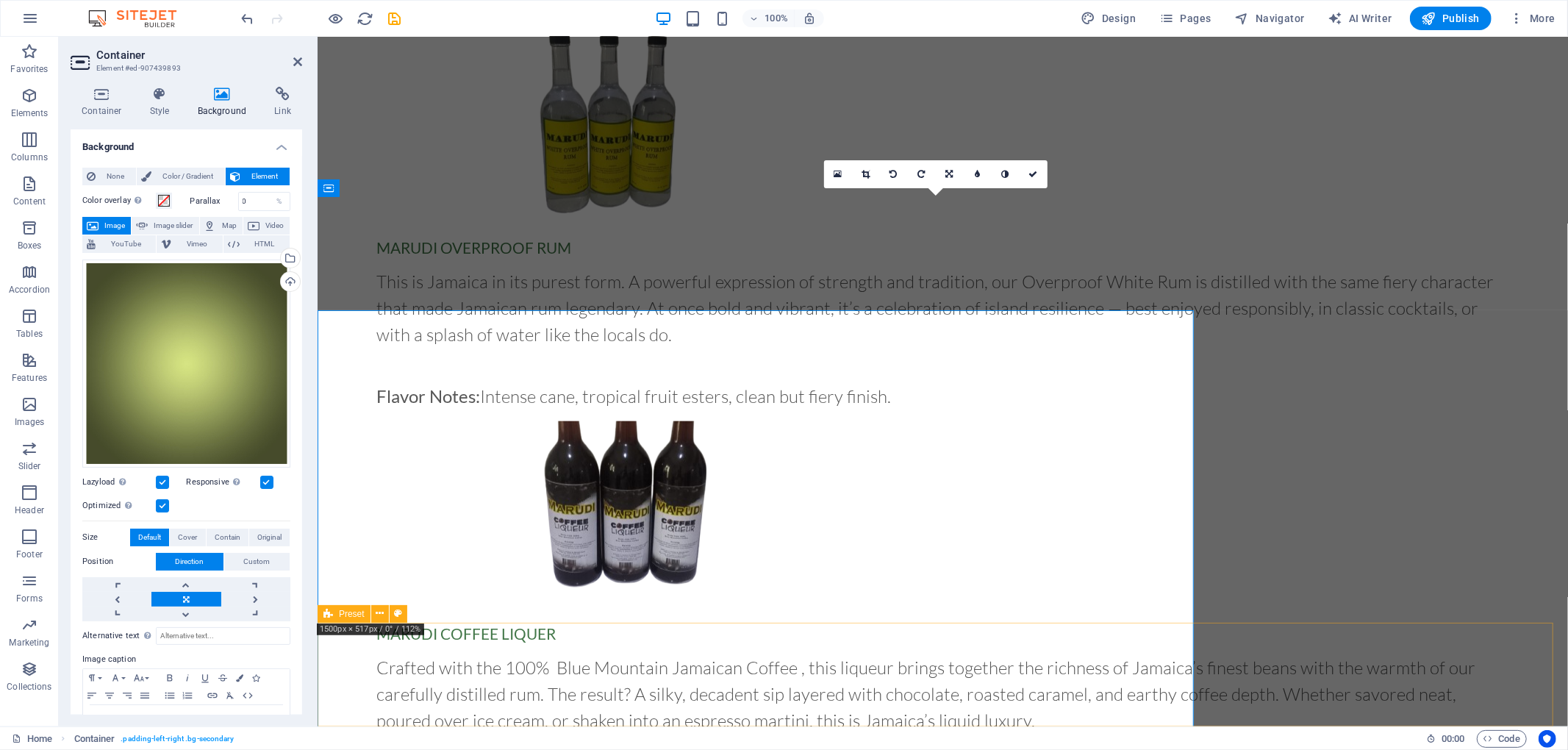
scroll to position [1277, 0]
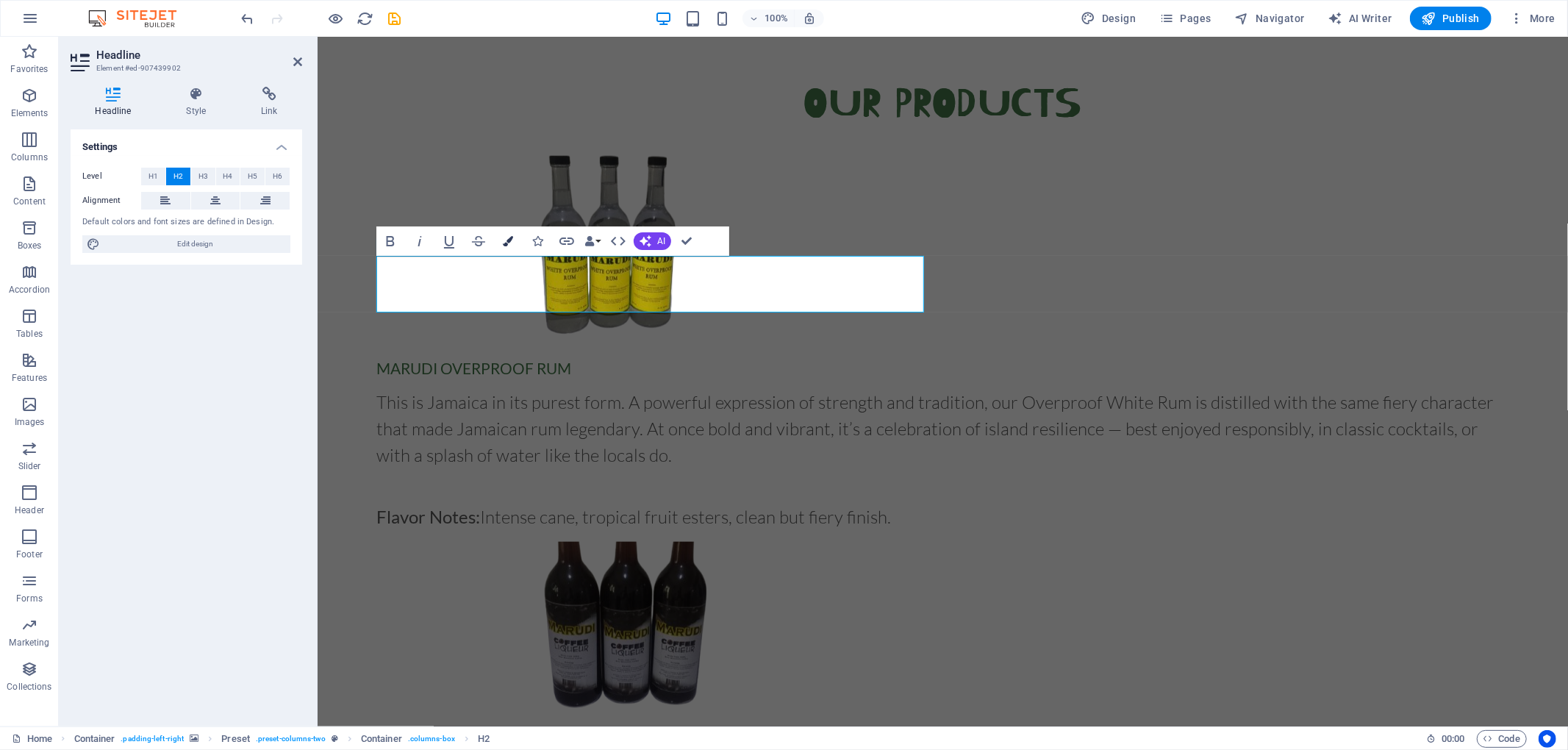
click at [510, 239] on icon "button" at bounding box center [508, 241] width 10 height 10
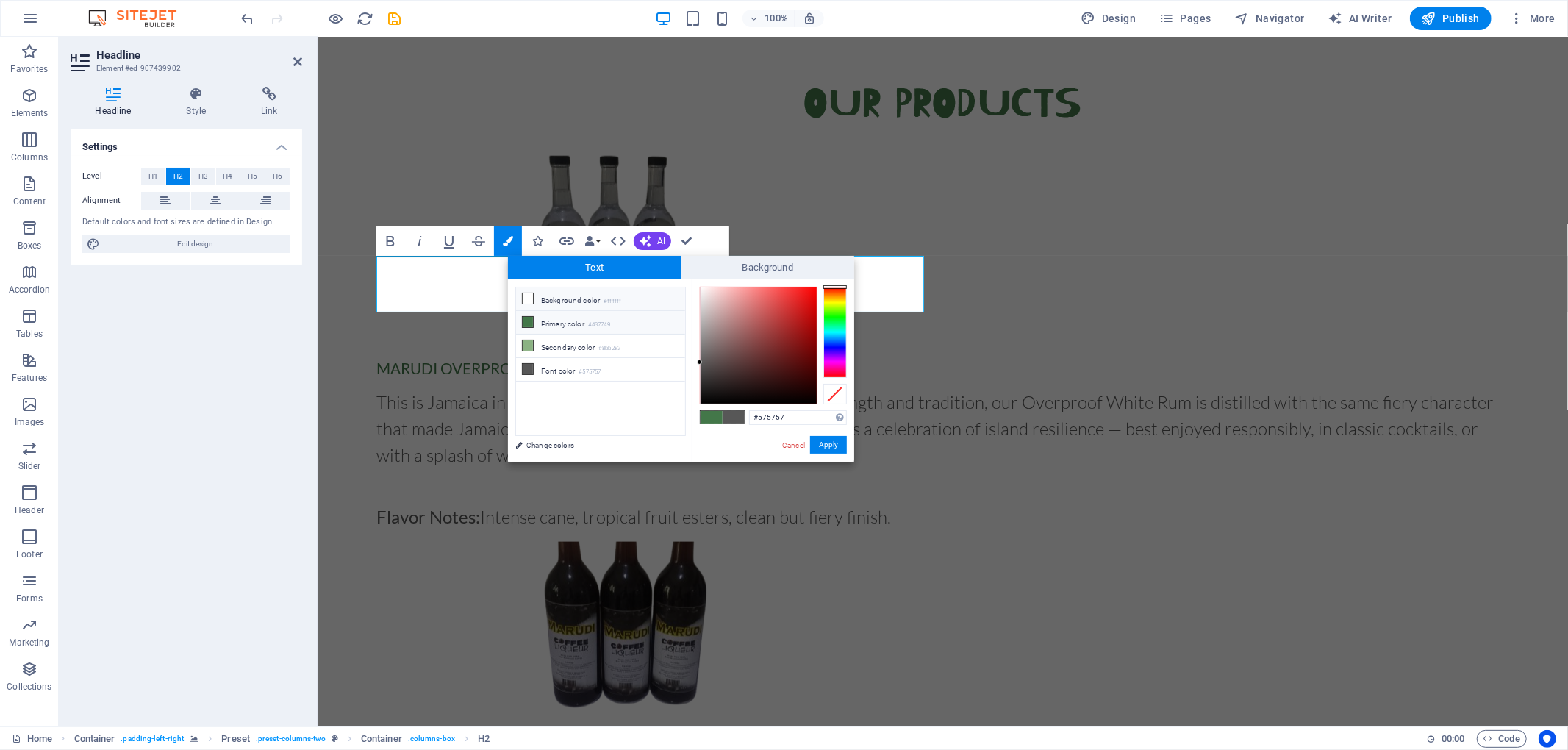
click at [532, 296] on icon at bounding box center [527, 298] width 10 height 10
type input "#ffffff"
click at [833, 450] on button "Apply" at bounding box center [828, 444] width 37 height 17
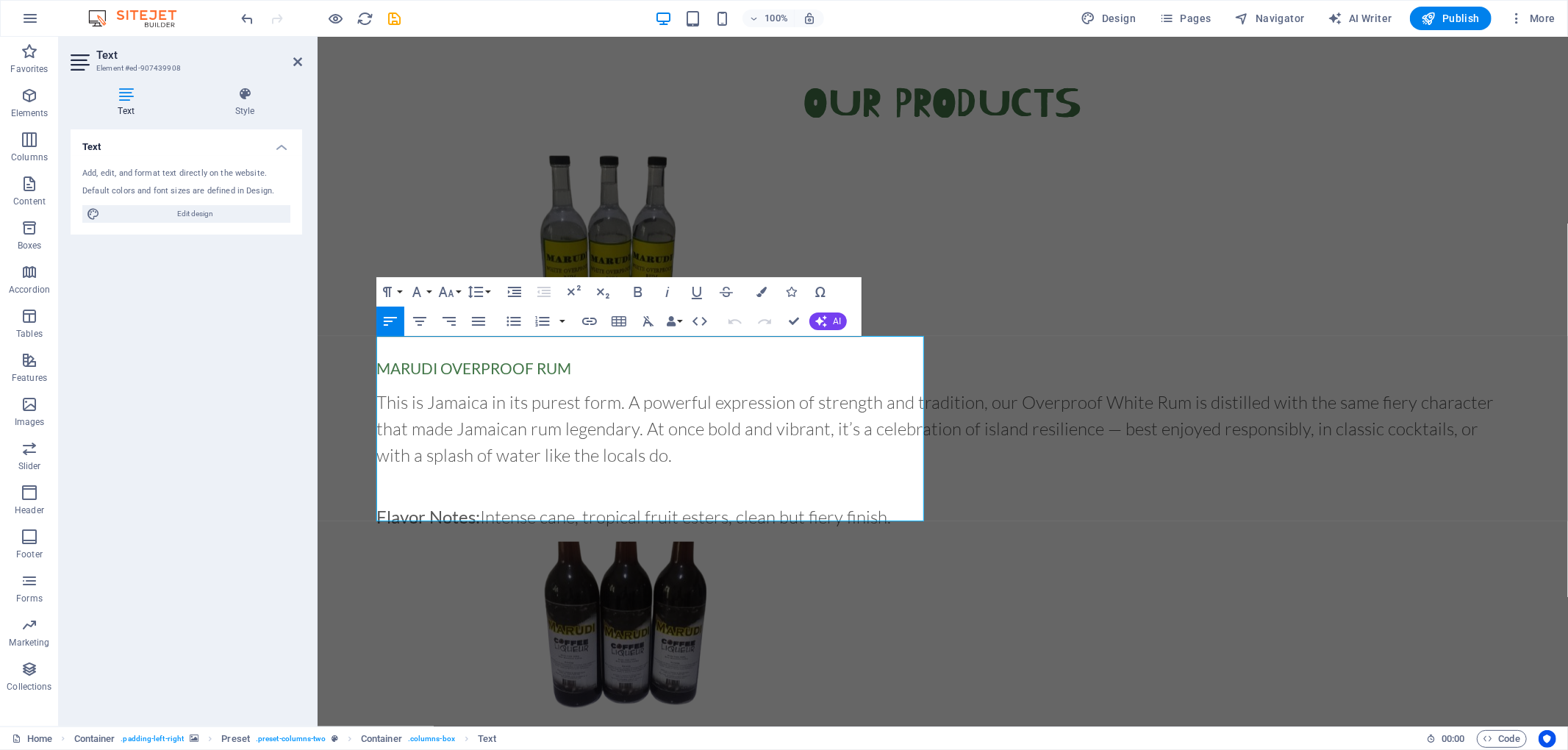
drag, startPoint x: 639, startPoint y: 469, endPoint x: 364, endPoint y: 347, distance: 300.8
click at [758, 288] on icon "button" at bounding box center [761, 291] width 10 height 10
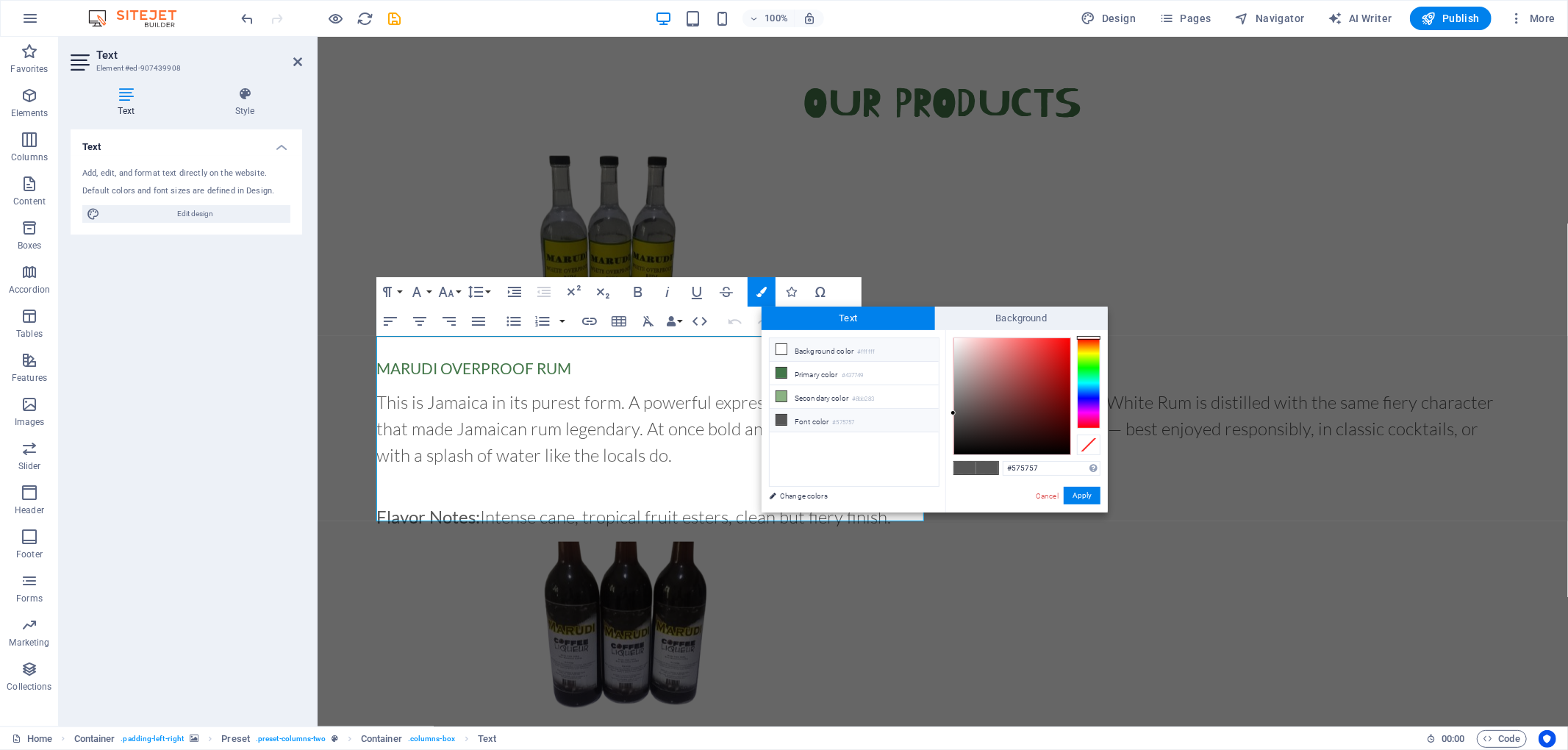
click at [781, 347] on icon at bounding box center [781, 348] width 10 height 10
type input "#ffffff"
click at [1077, 489] on button "Apply" at bounding box center [1082, 495] width 37 height 17
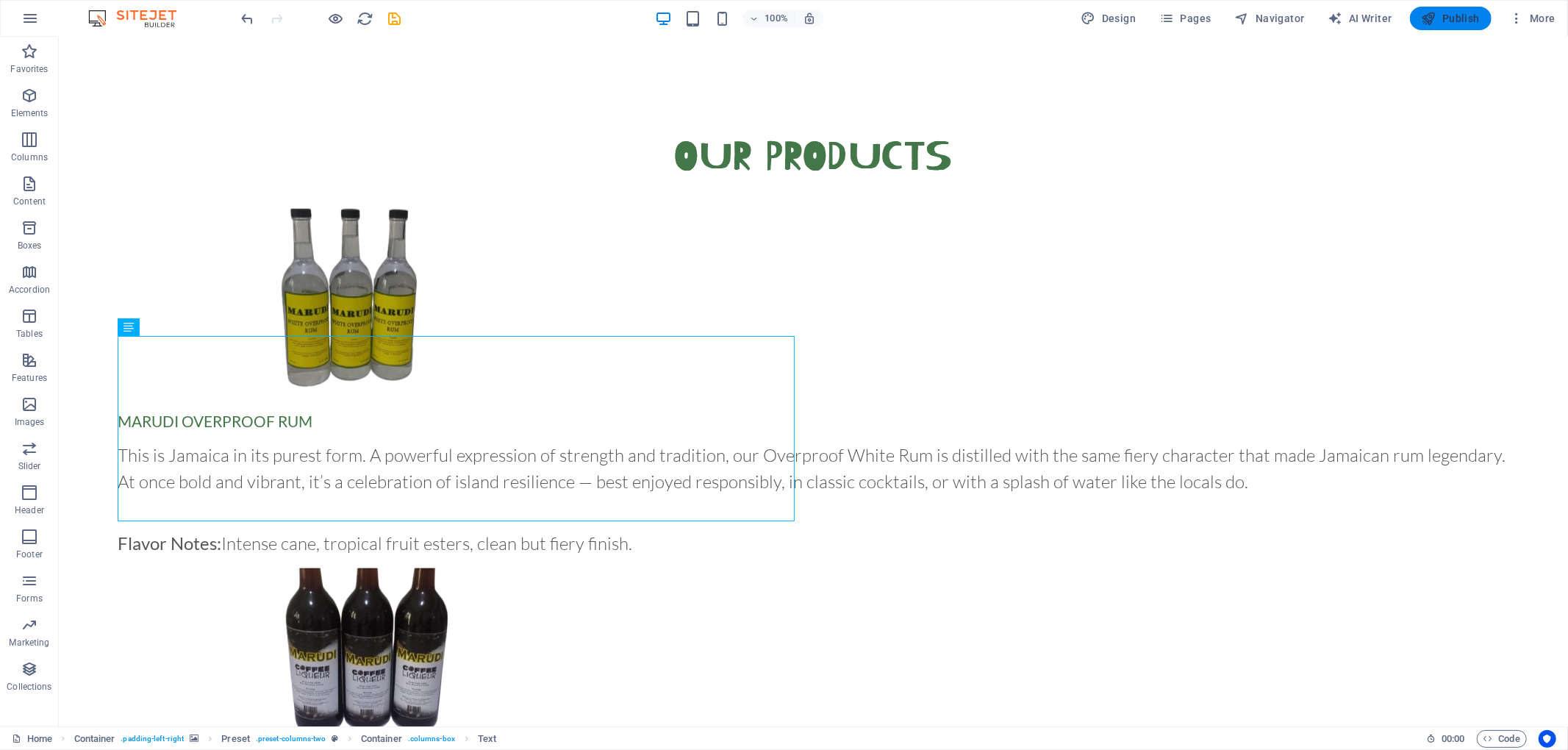
click at [1450, 10] on button "Publish" at bounding box center [1450, 18] width 81 height 24
